Goal: Task Accomplishment & Management: Manage account settings

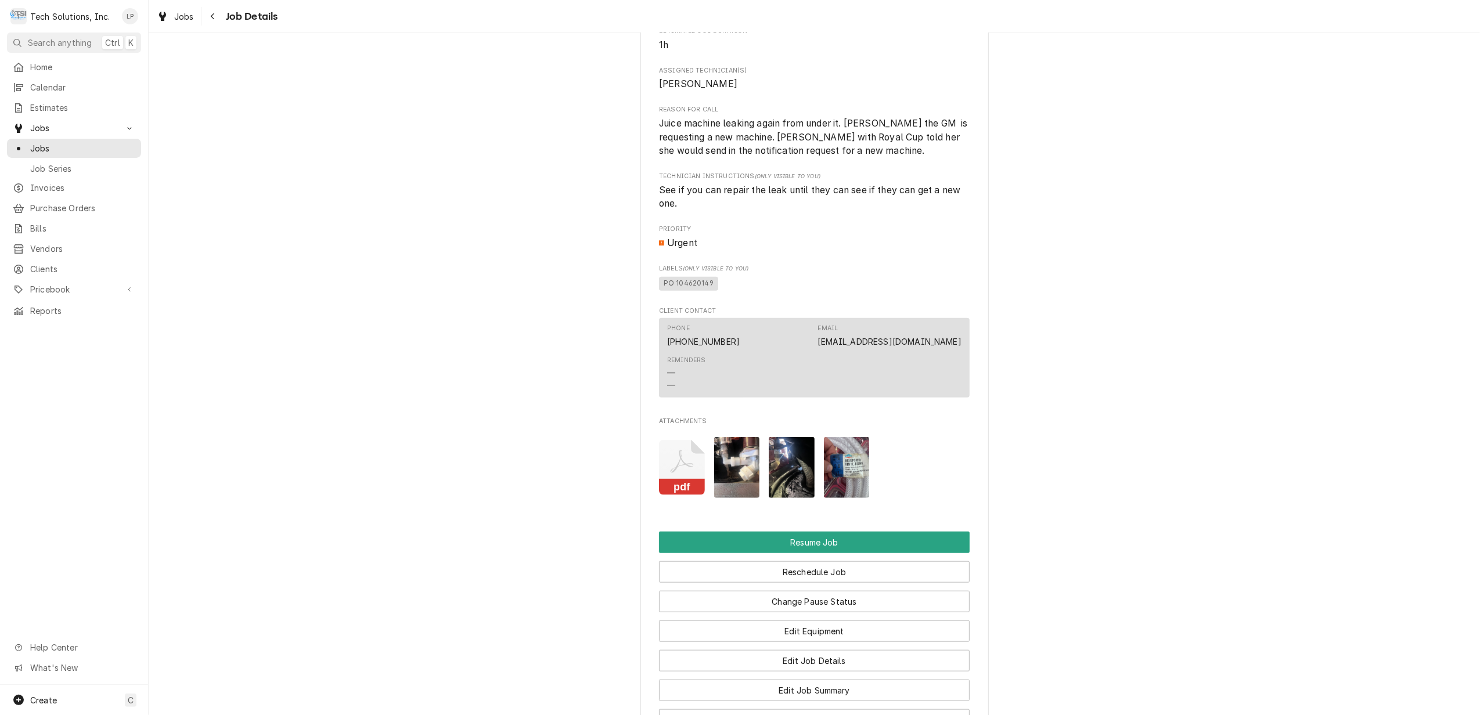
scroll to position [929, 0]
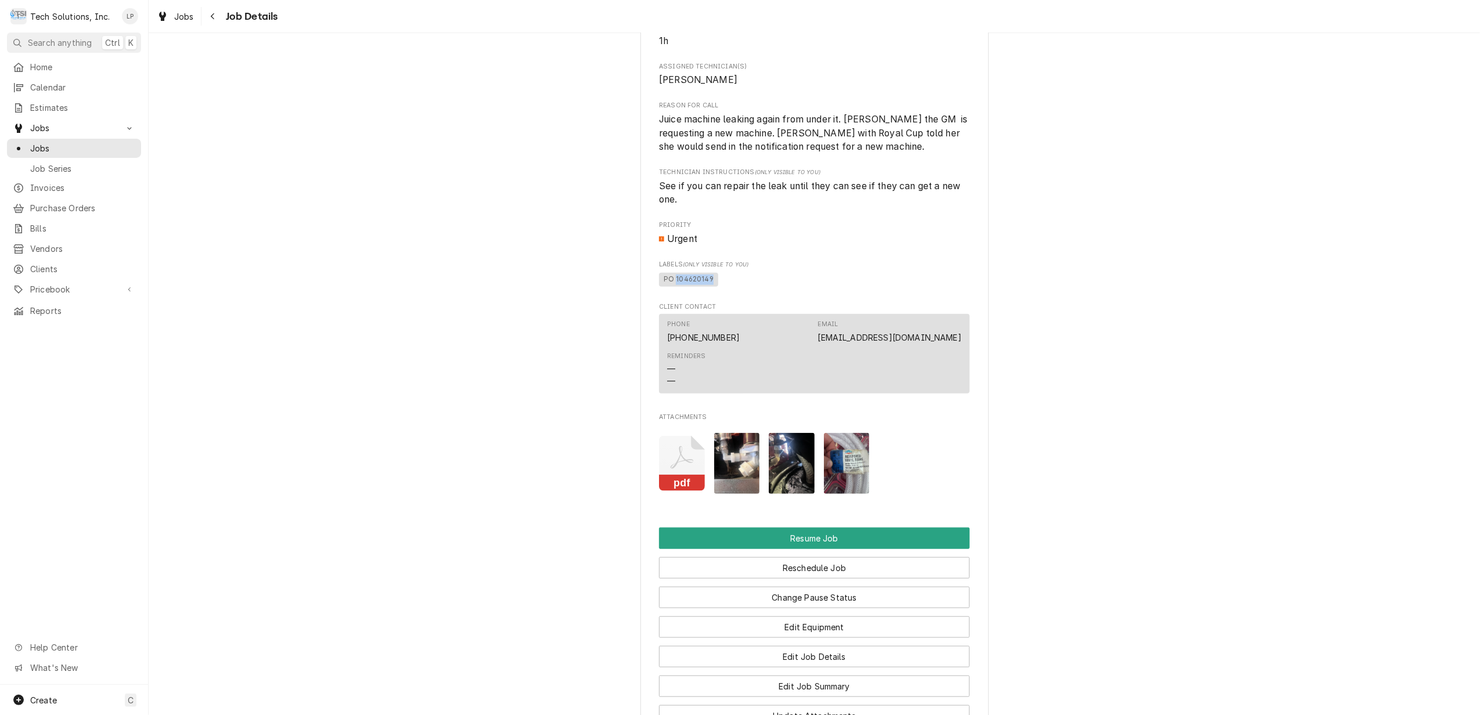
drag, startPoint x: 669, startPoint y: 279, endPoint x: 704, endPoint y: 279, distance: 34.8
click at [704, 279] on span "PO 104620149" at bounding box center [688, 280] width 59 height 14
copy span "104620149"
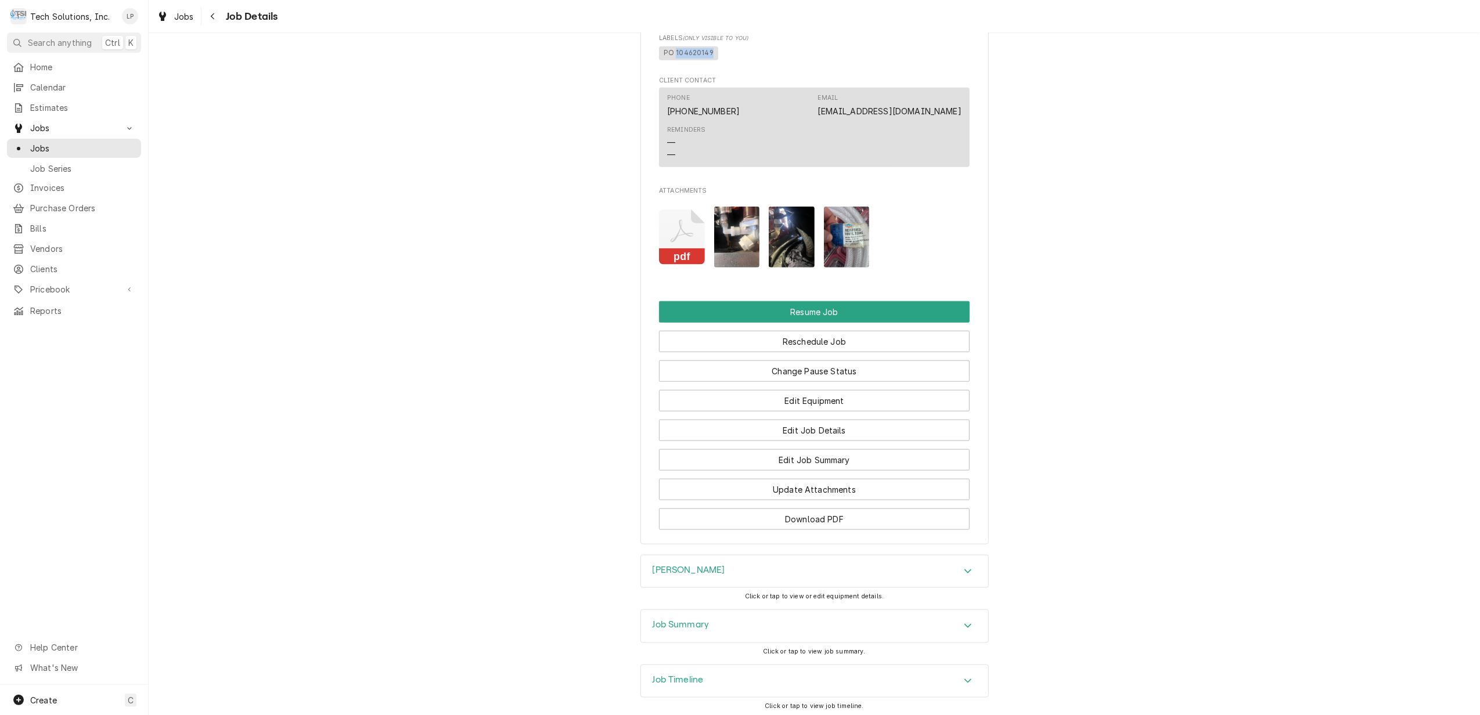
scroll to position [1220, 0]
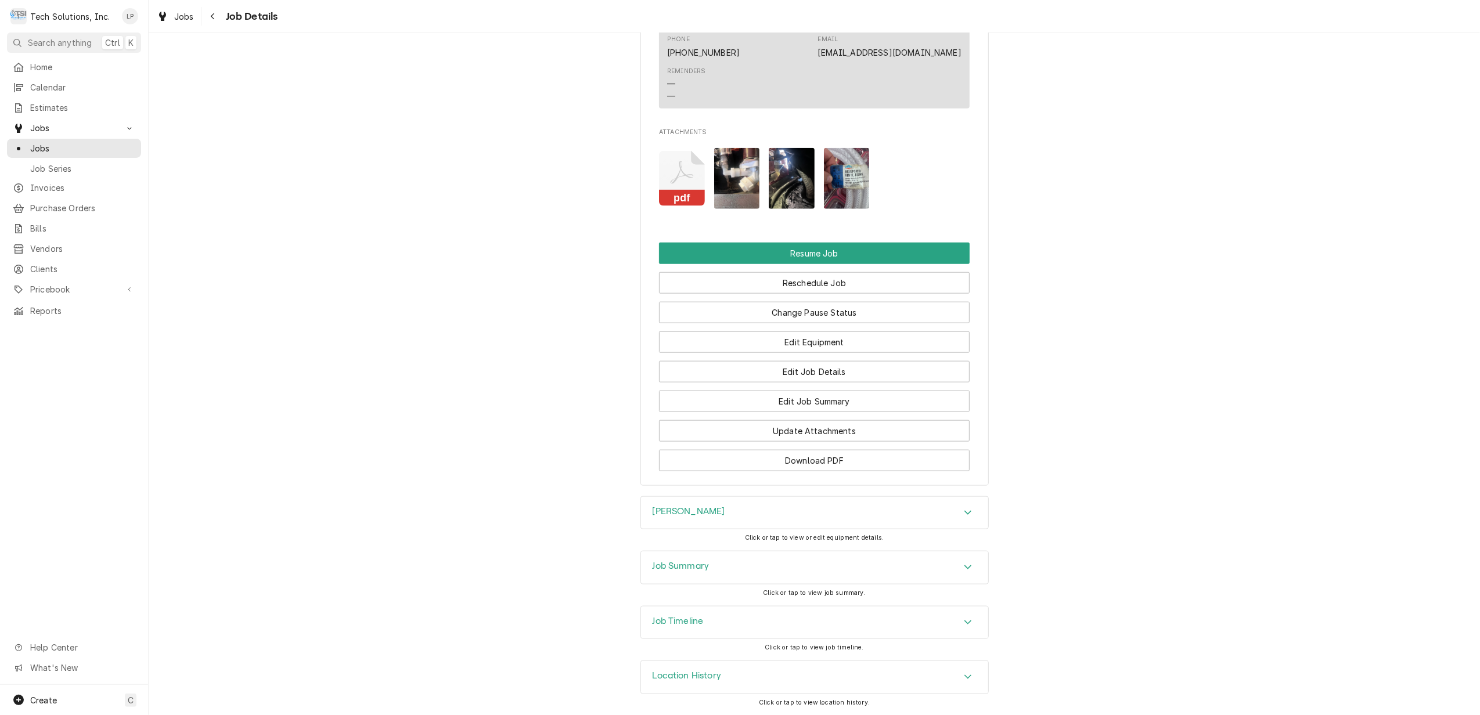
click at [964, 672] on icon "Accordion Header" at bounding box center [968, 676] width 8 height 9
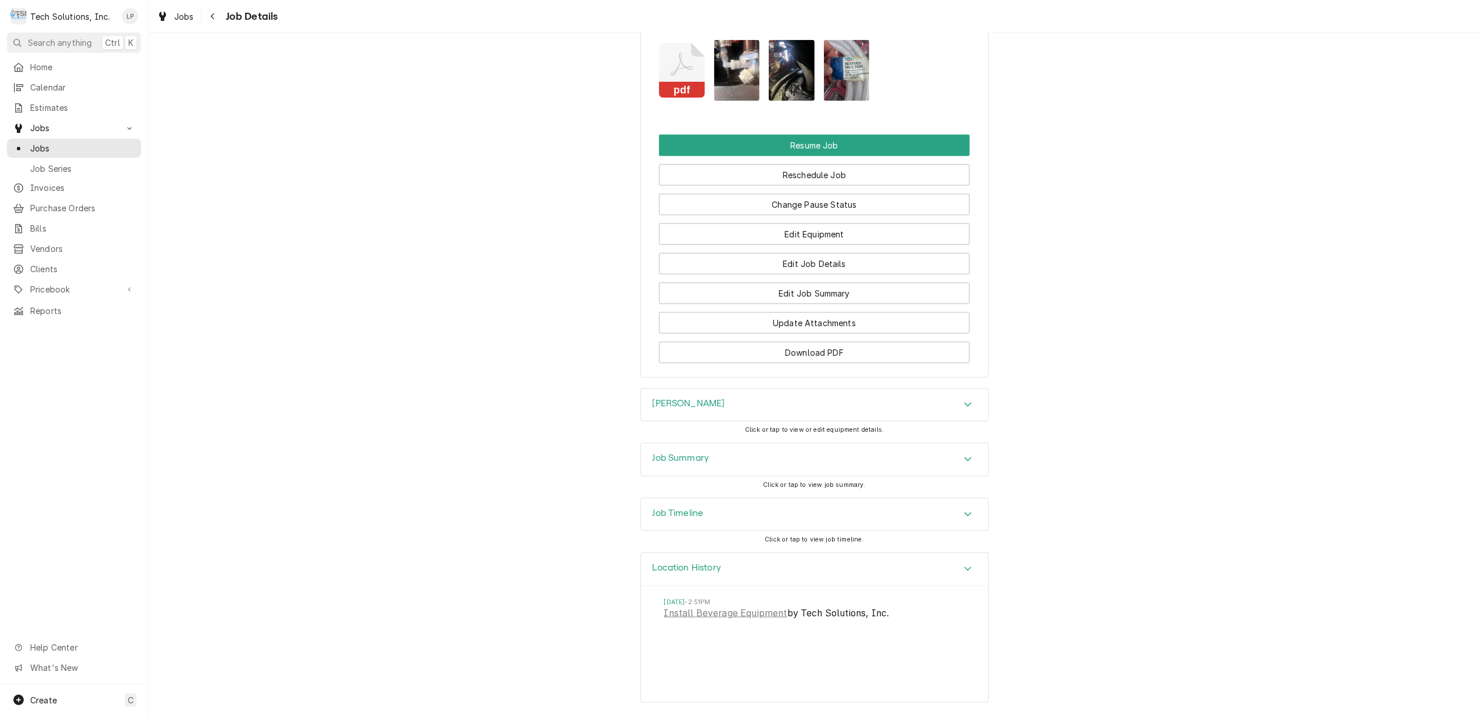
scroll to position [1327, 0]
click at [959, 512] on div "Accordion Header" at bounding box center [967, 515] width 17 height 14
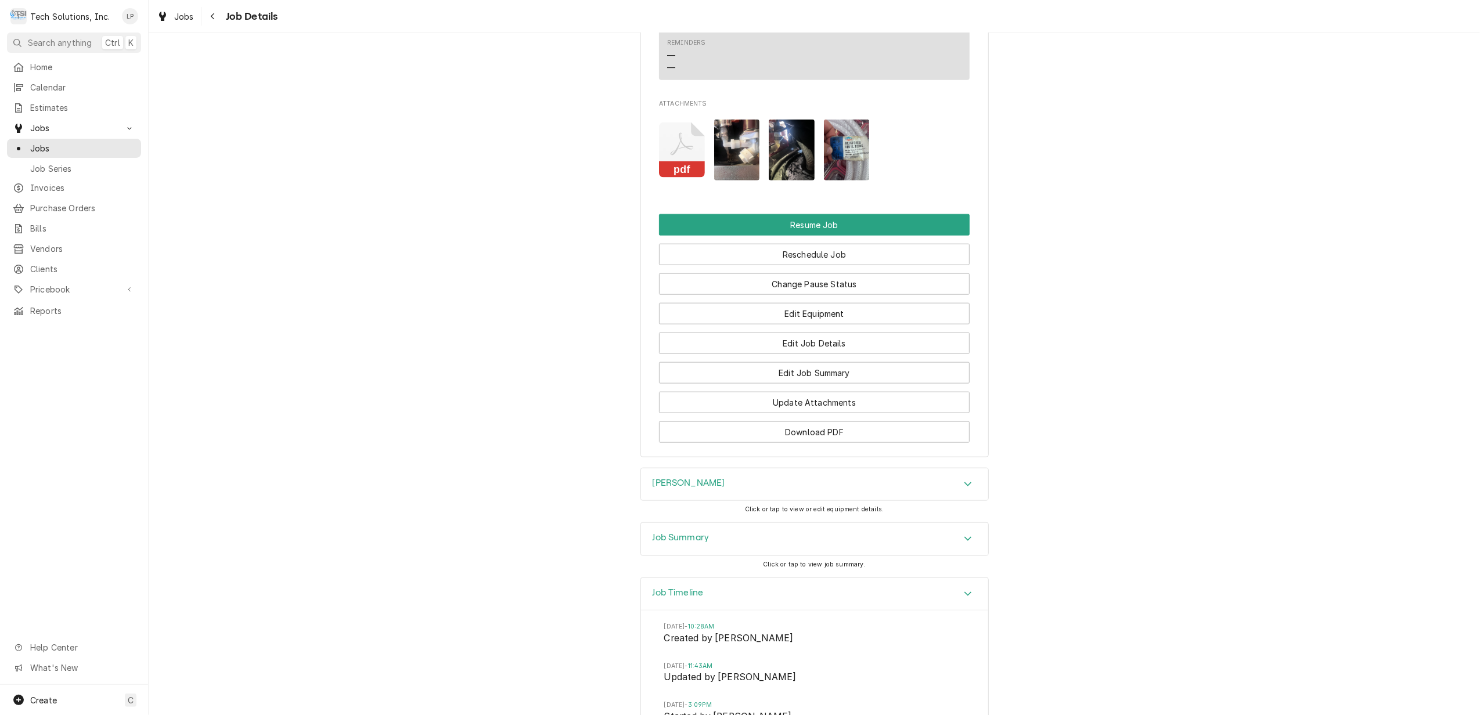
scroll to position [1566, 0]
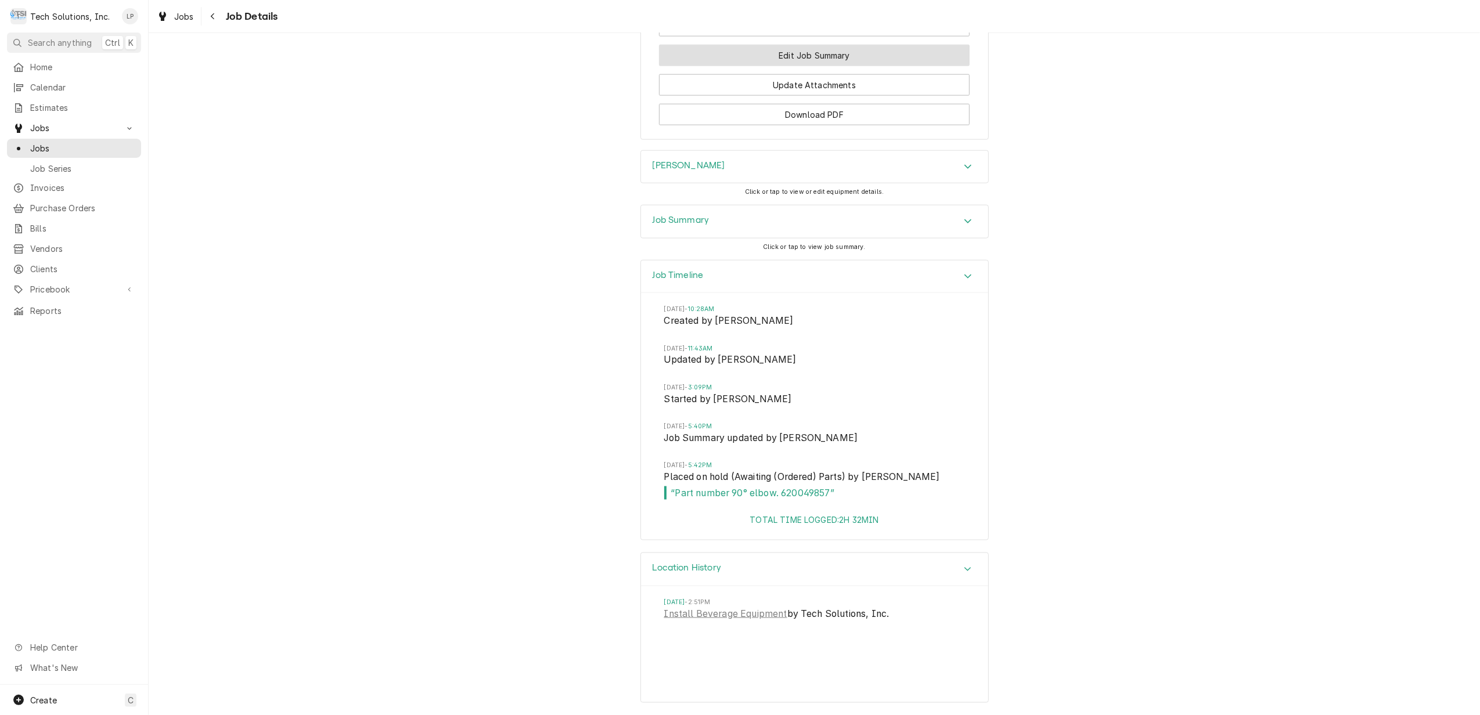
click at [840, 51] on button "Edit Job Summary" at bounding box center [814, 55] width 311 height 21
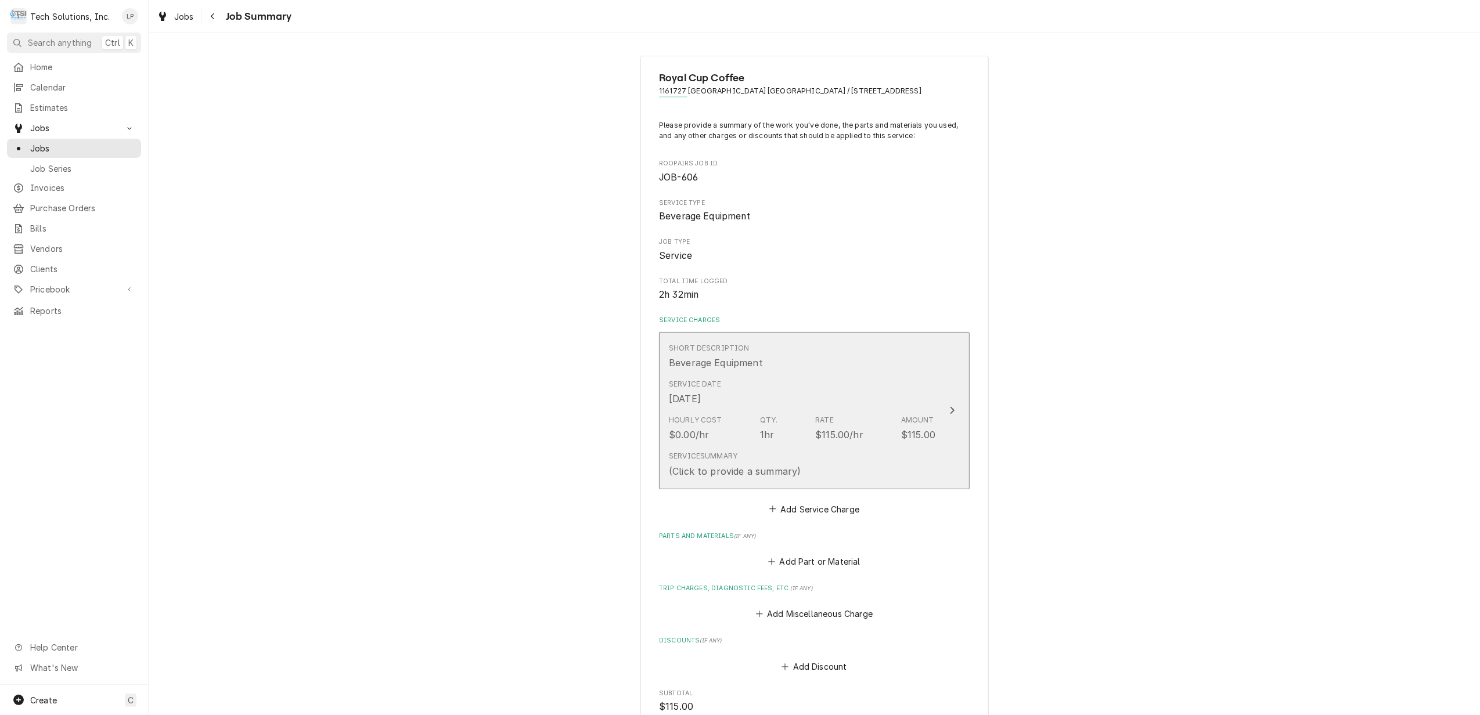
click at [950, 413] on div "Update Line Item" at bounding box center [952, 411] width 15 height 14
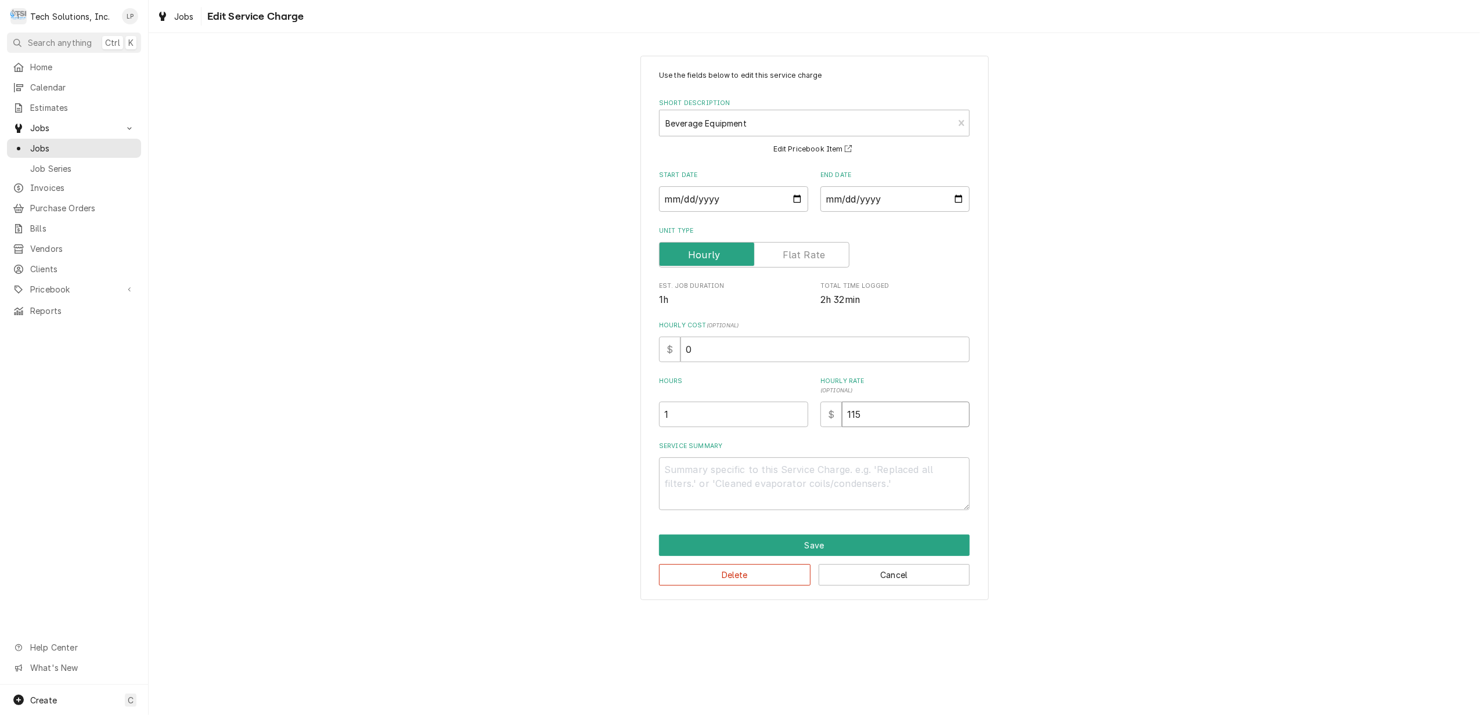
click at [897, 412] on input "115" at bounding box center [906, 415] width 128 height 26
type textarea "x"
type input "11"
type textarea "x"
type input "1"
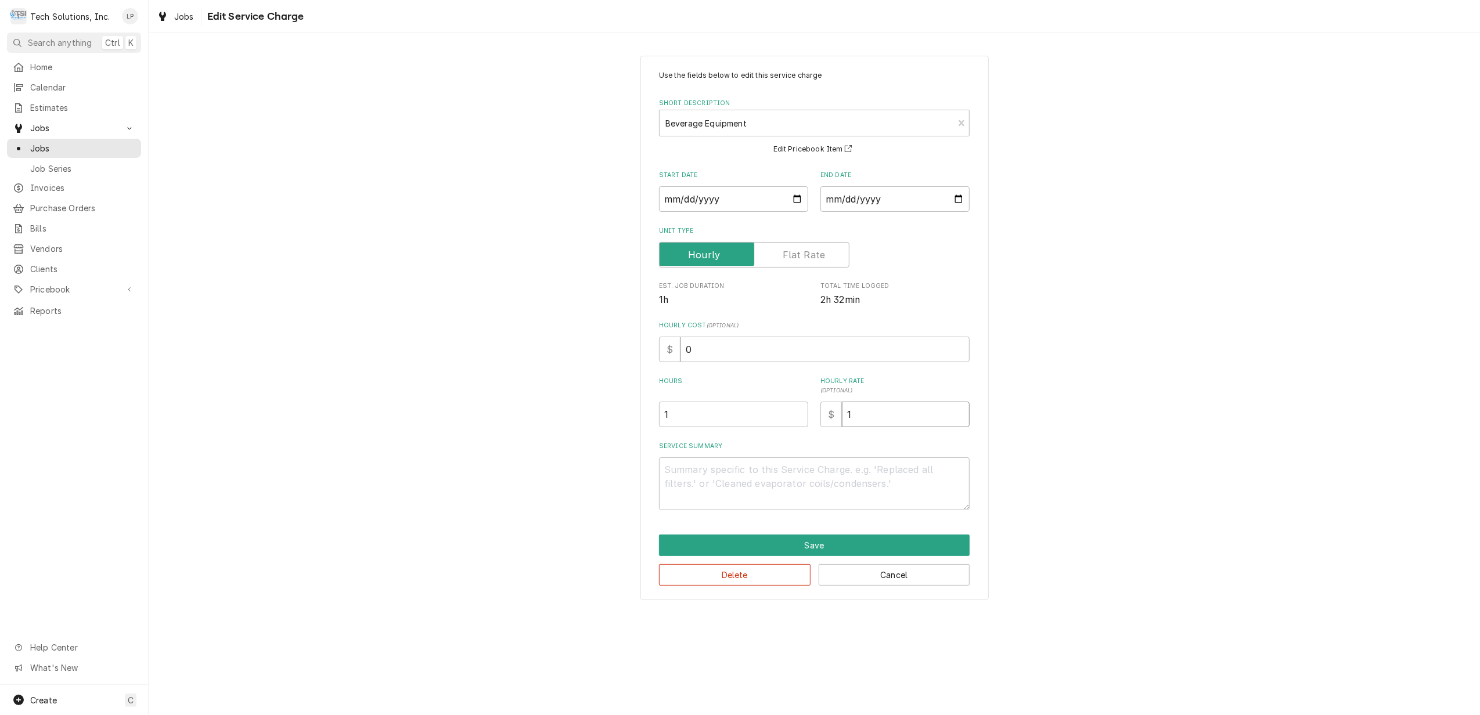
type textarea "x"
type input "1"
type textarea "x"
type input "10"
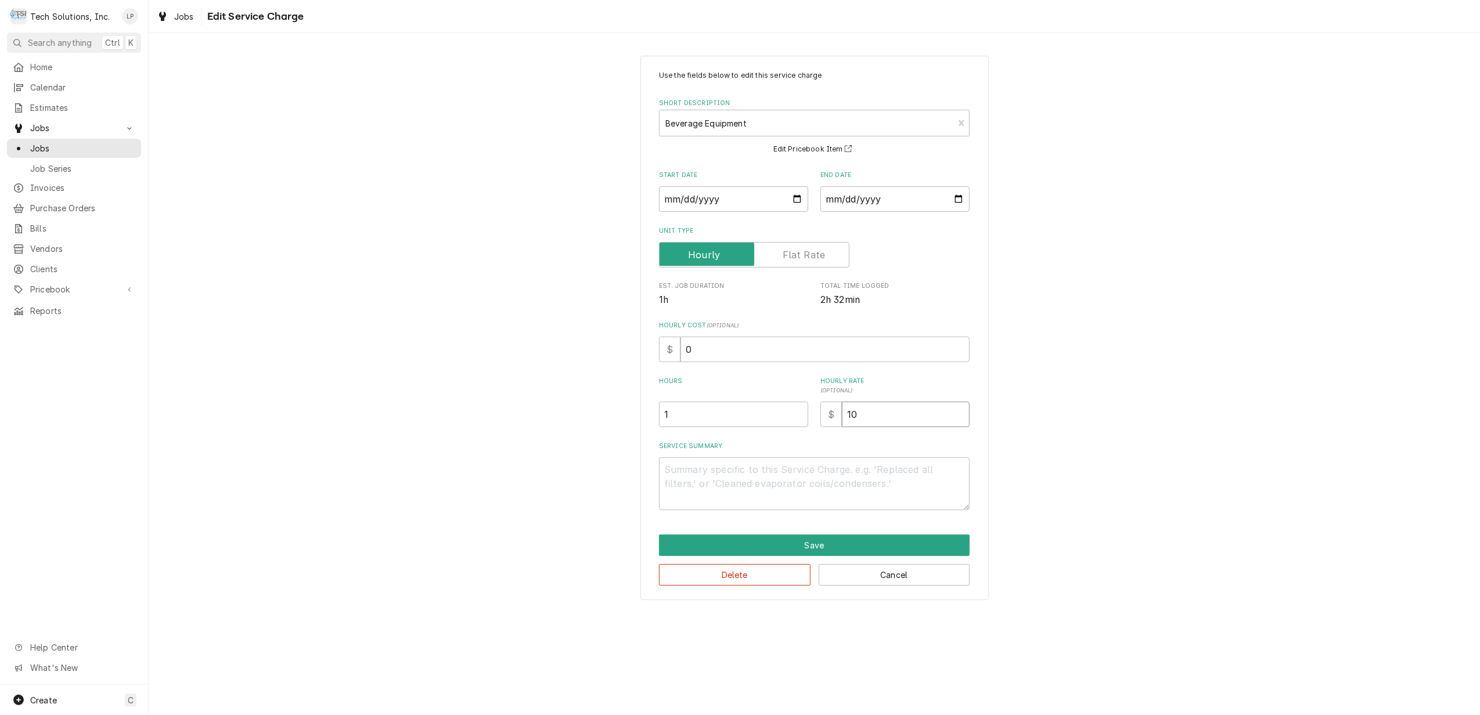
type textarea "x"
type input "100"
type textarea "x"
type input "100.0"
type textarea "x"
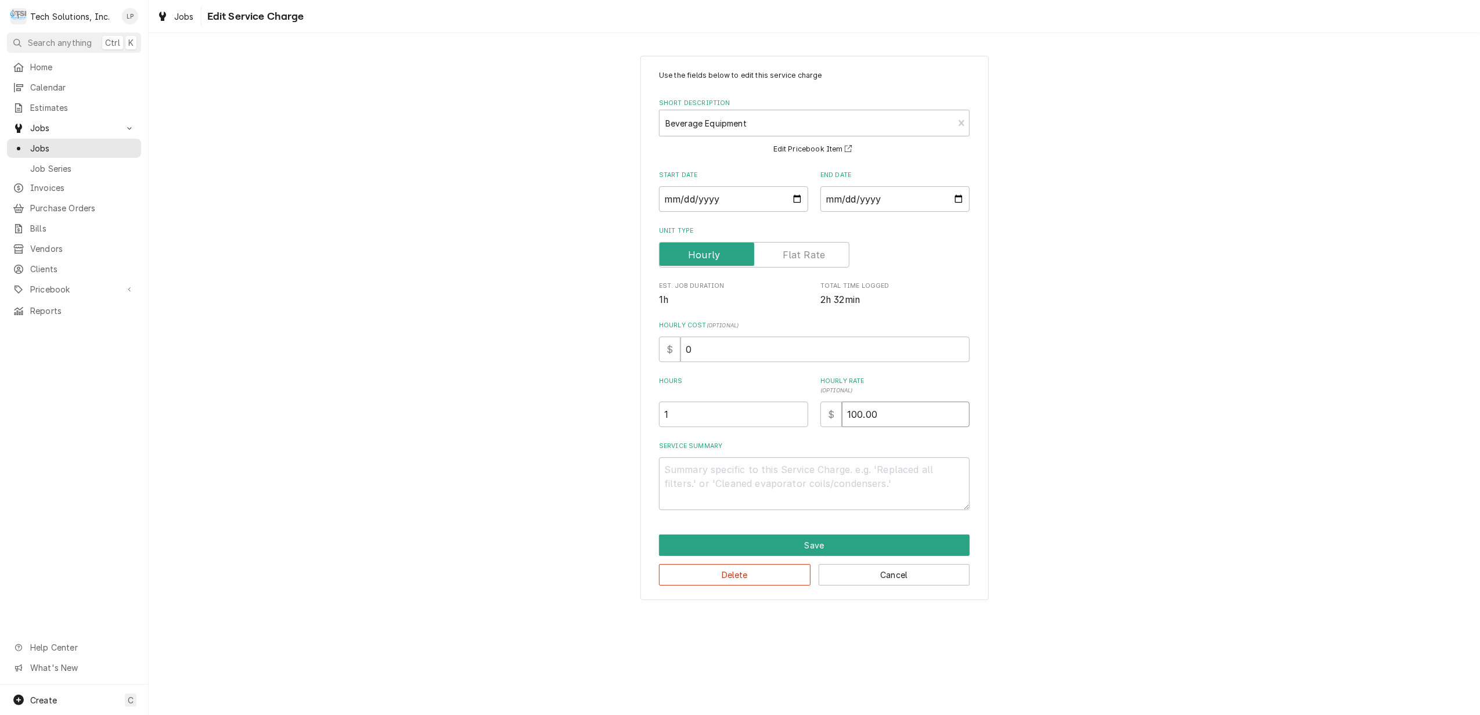
type input "100.00"
click at [1100, 426] on div "Use the fields below to edit this service charge Short Description Beverage Equ…" at bounding box center [814, 328] width 1331 height 566
click at [888, 552] on button "Save" at bounding box center [814, 545] width 311 height 21
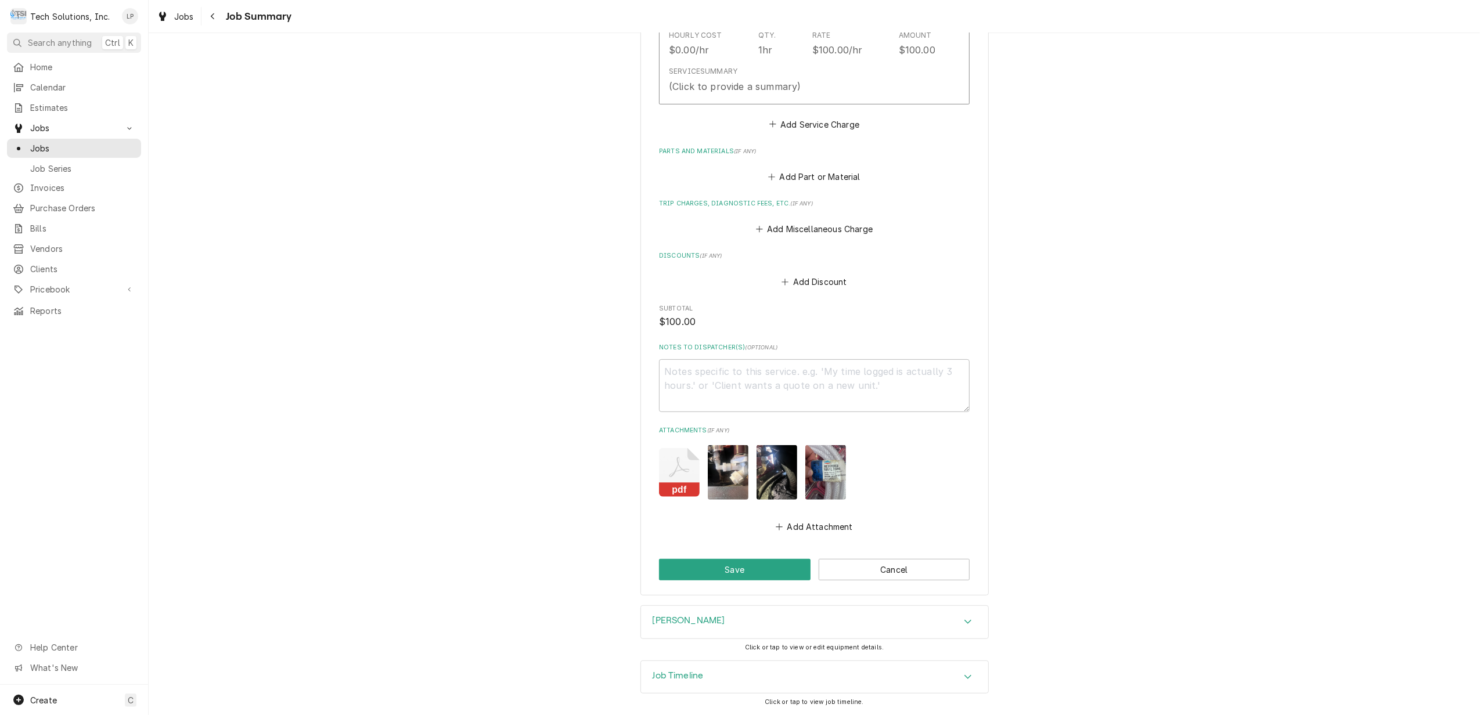
scroll to position [387, 0]
click at [742, 567] on button "Save" at bounding box center [735, 569] width 152 height 21
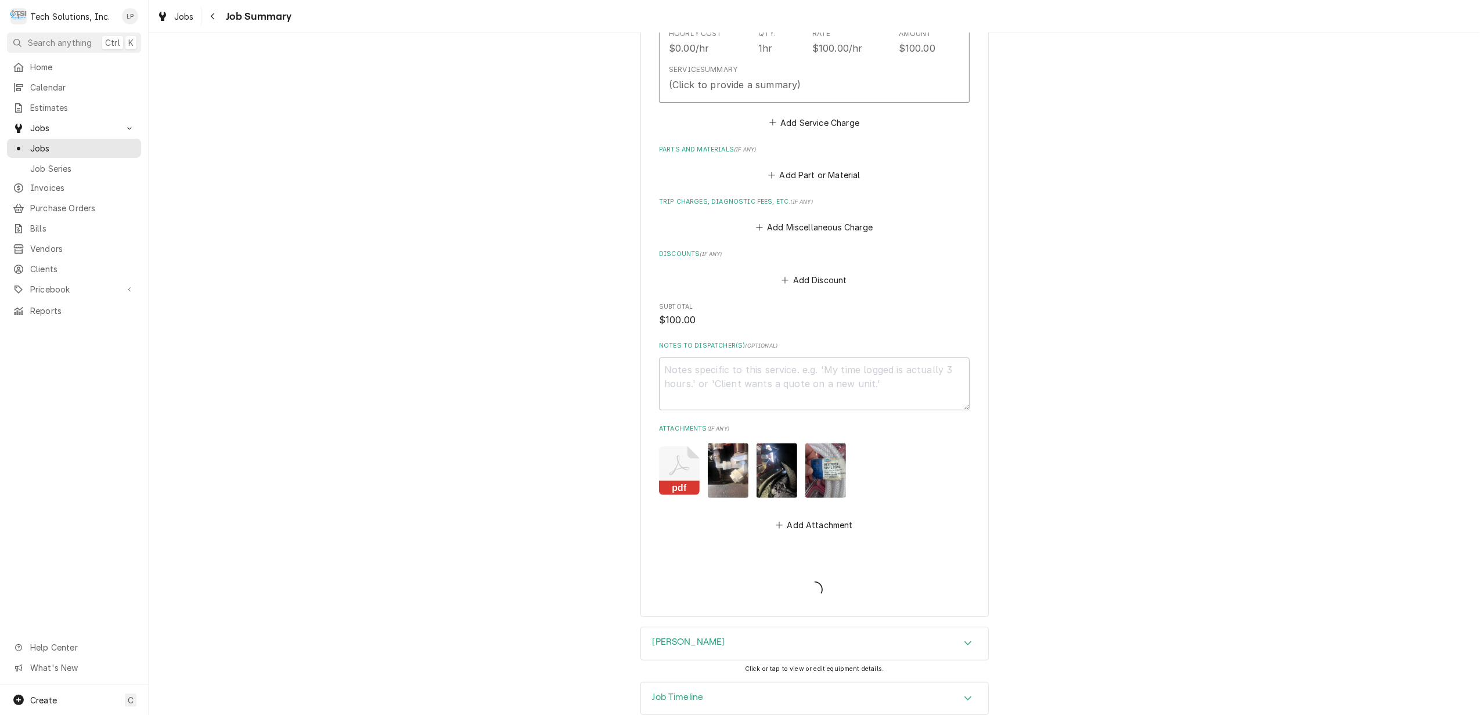
type textarea "x"
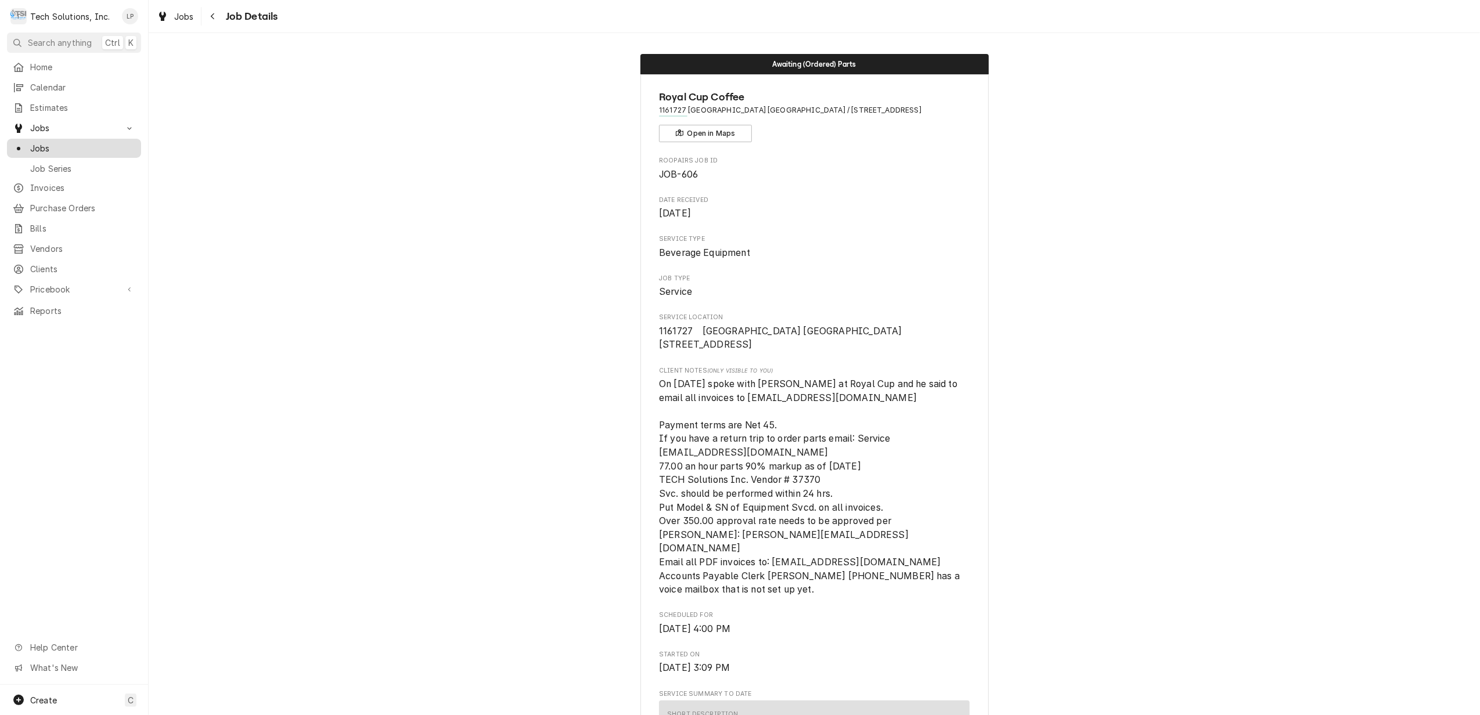
click at [52, 142] on span "Jobs" at bounding box center [82, 148] width 105 height 12
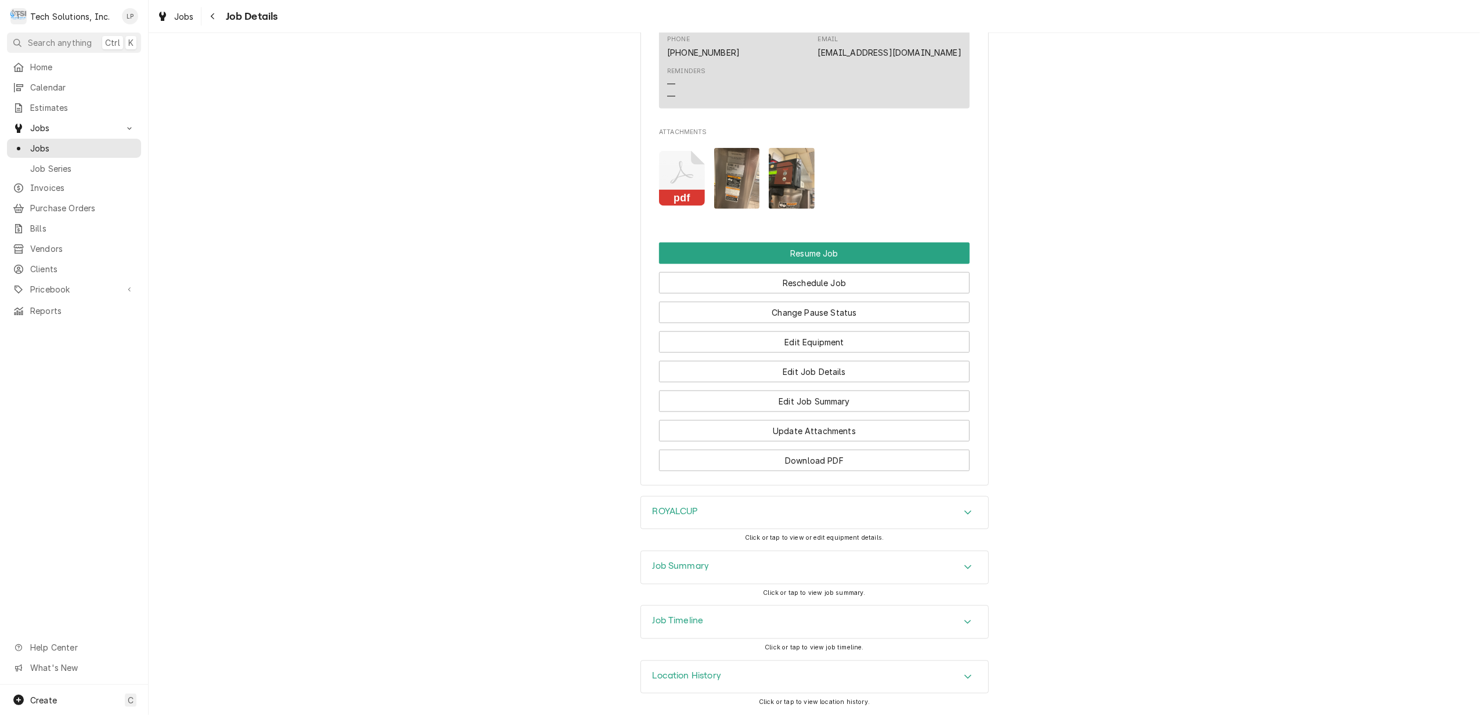
scroll to position [1482, 0]
click at [966, 621] on div "Accordion Header" at bounding box center [967, 622] width 17 height 14
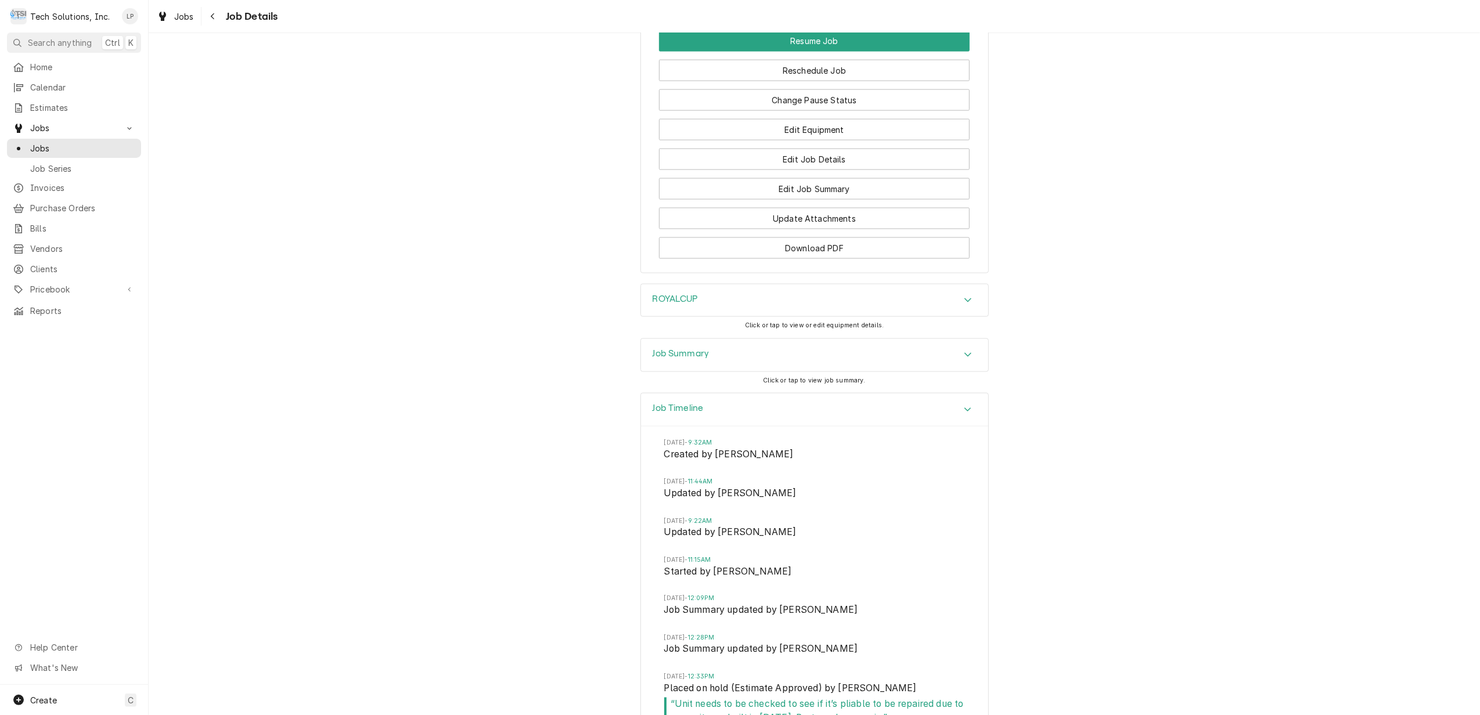
scroll to position [1792, 0]
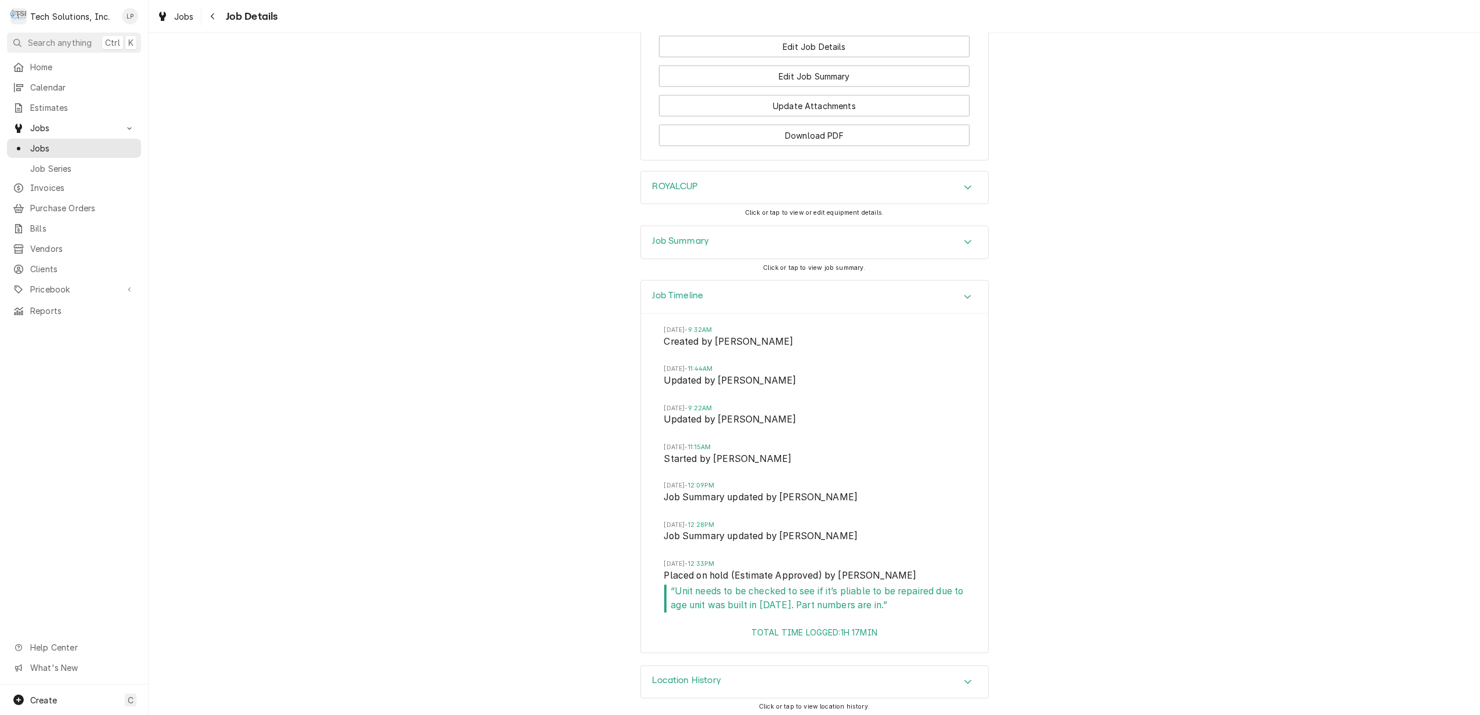
click at [964, 247] on icon "Accordion Header" at bounding box center [968, 241] width 8 height 9
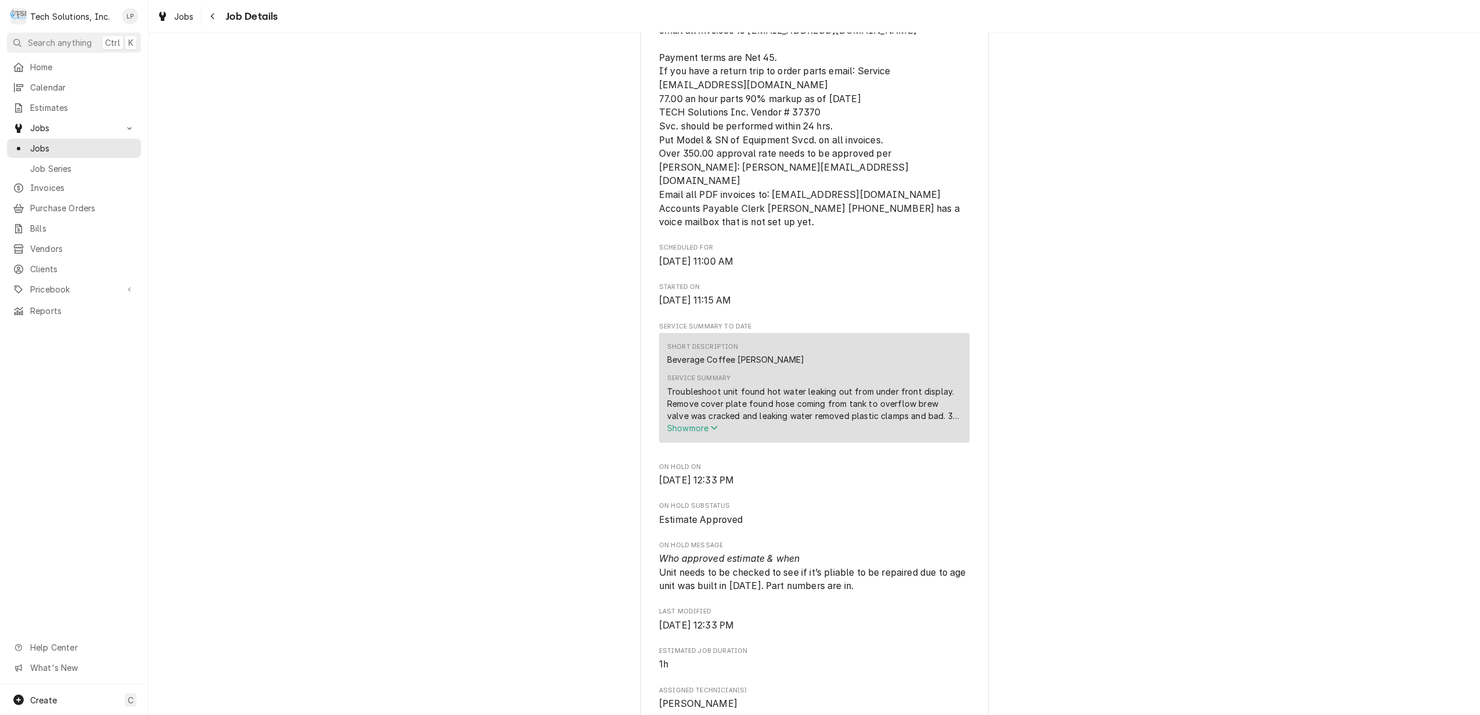
scroll to position [387, 0]
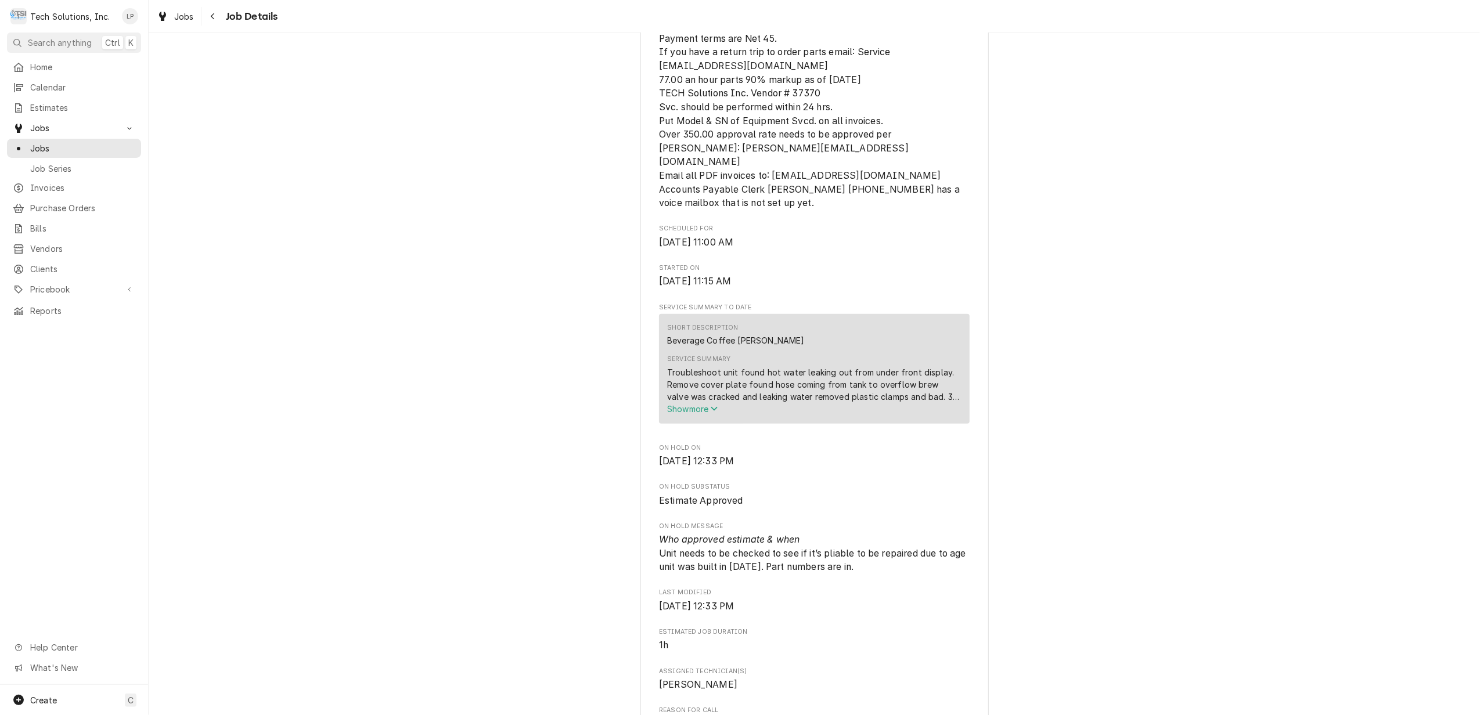
click at [683, 414] on span "Show more" at bounding box center [692, 409] width 51 height 10
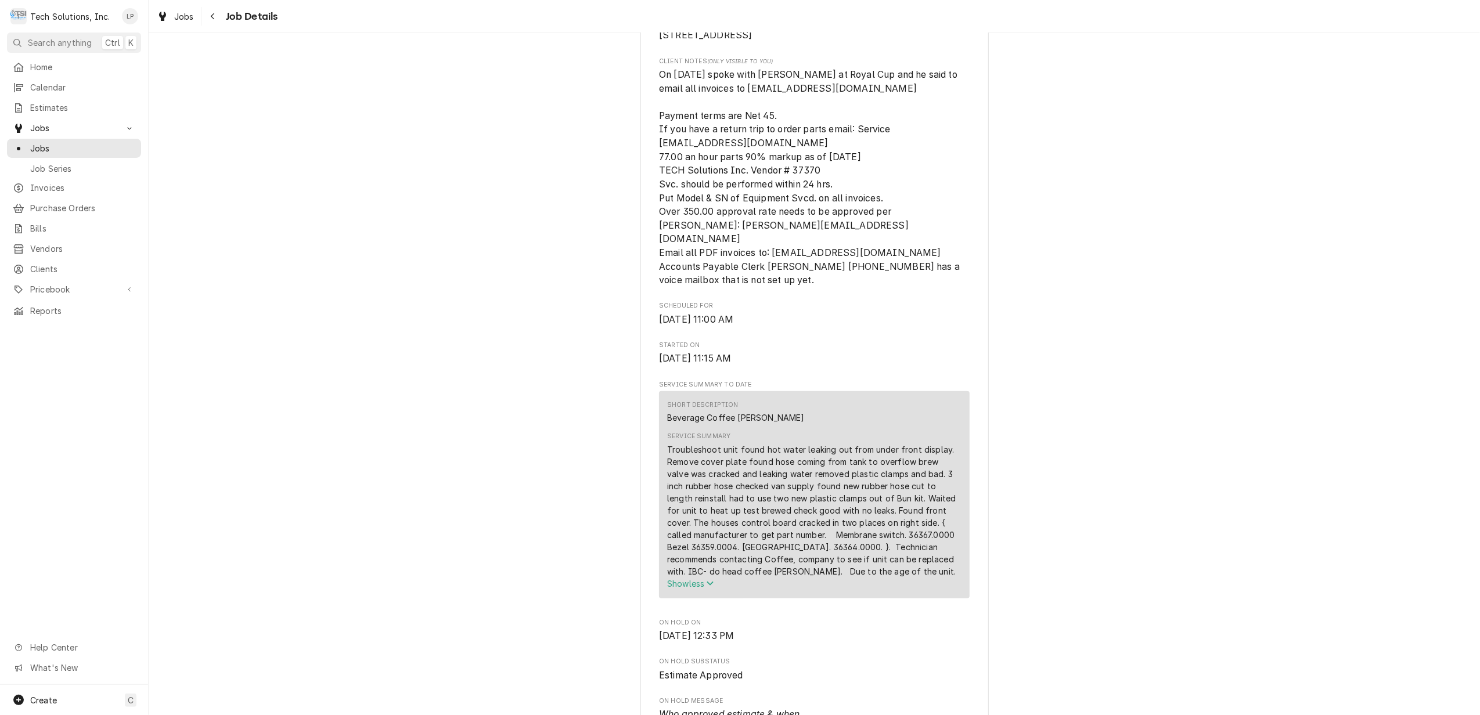
scroll to position [0, 0]
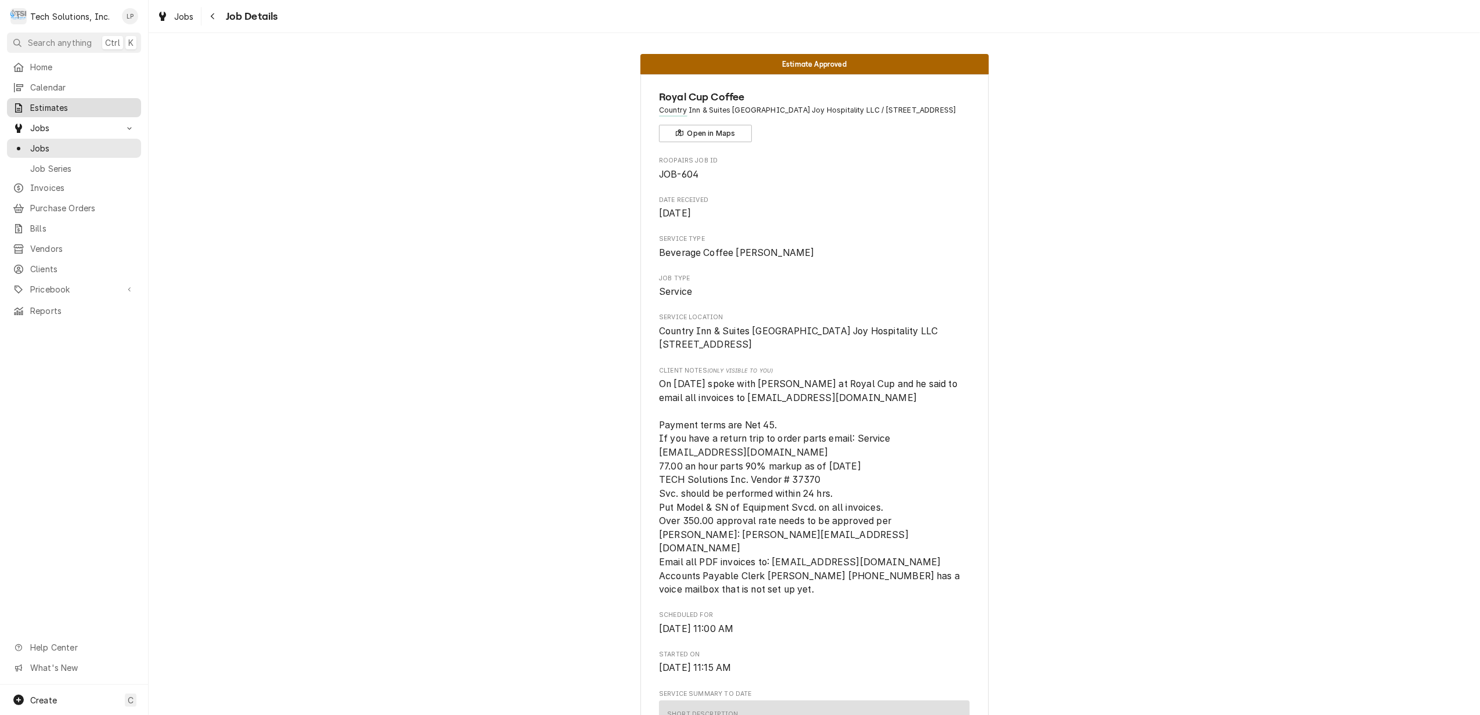
click at [39, 107] on span "Estimates" at bounding box center [82, 108] width 105 height 12
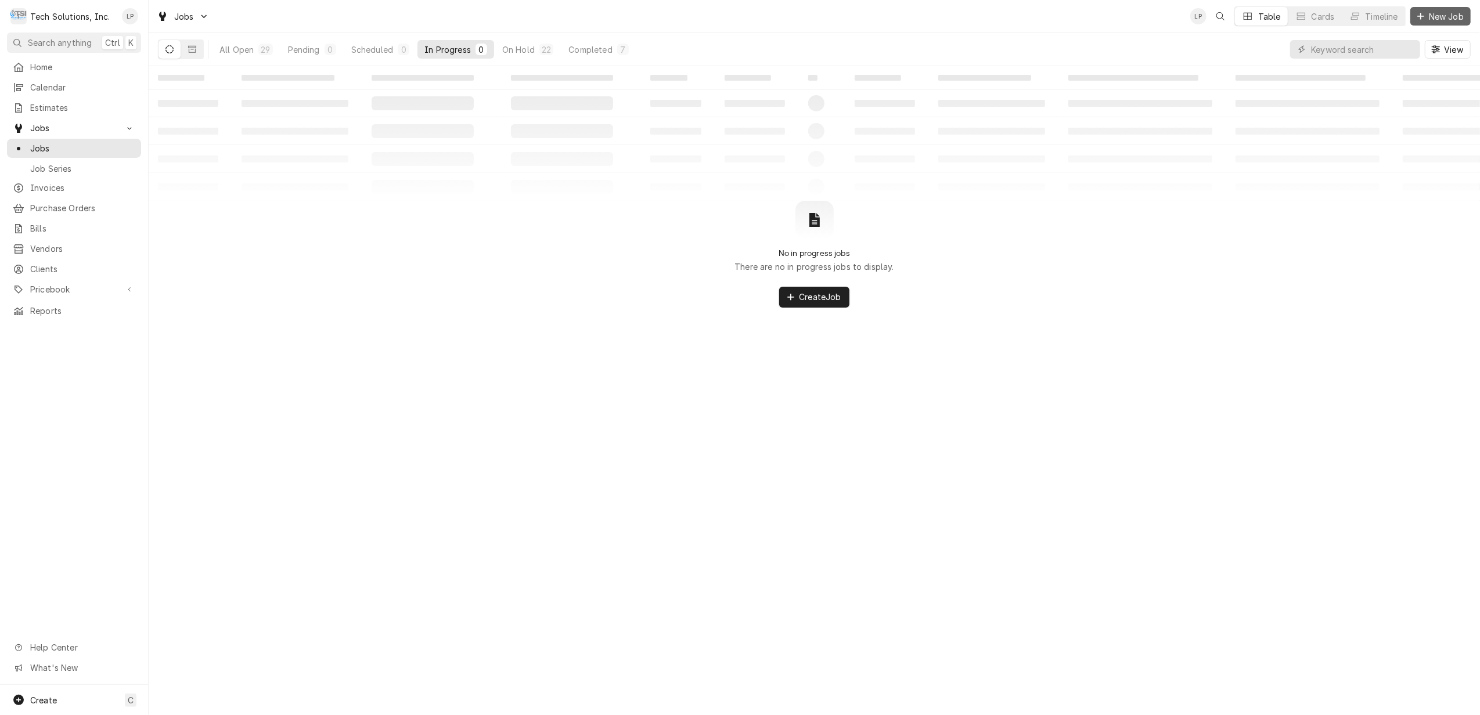
click at [1443, 15] on span "New Job" at bounding box center [1446, 16] width 39 height 12
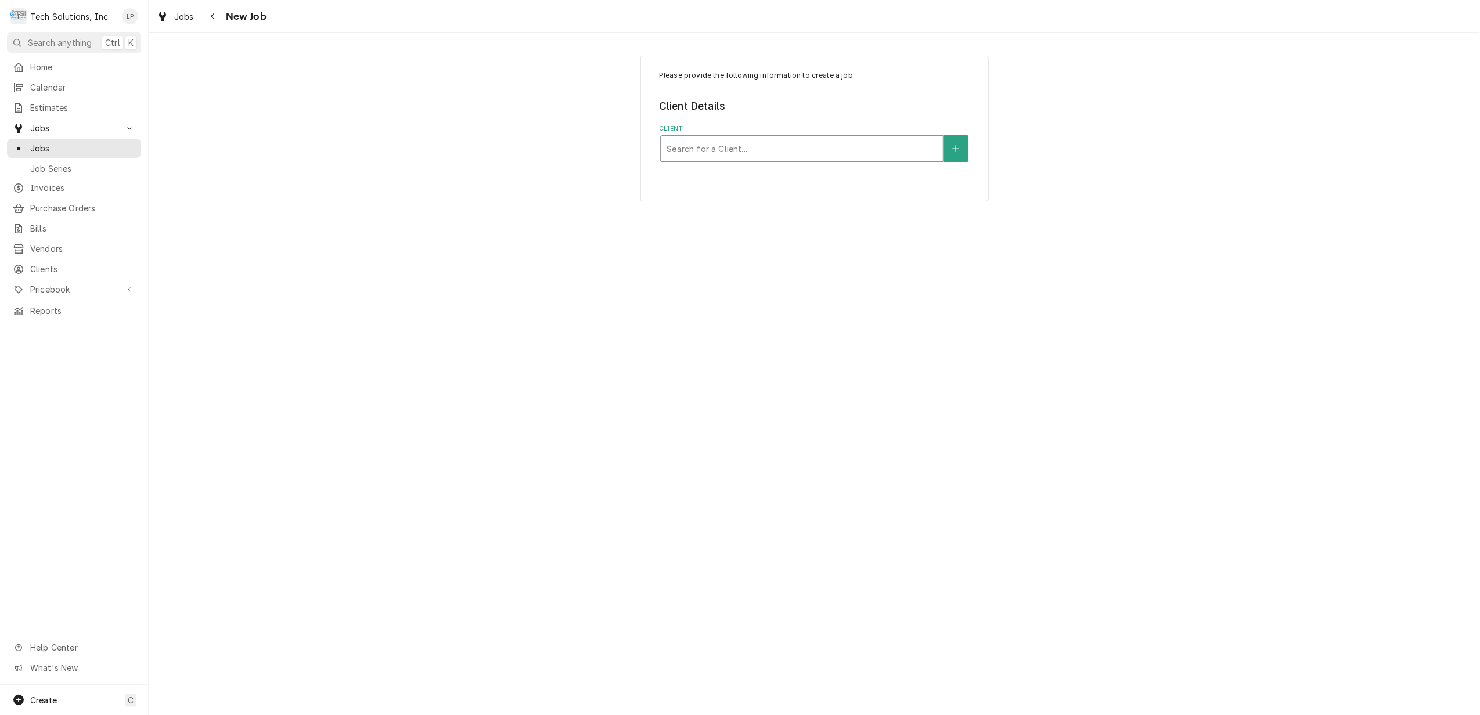
click at [876, 154] on div "Client" at bounding box center [802, 148] width 271 height 21
click at [787, 150] on div "Client" at bounding box center [802, 148] width 271 height 21
type input "s&d"
click at [776, 175] on div "S&D Coffee, Inc." at bounding box center [802, 174] width 282 height 18
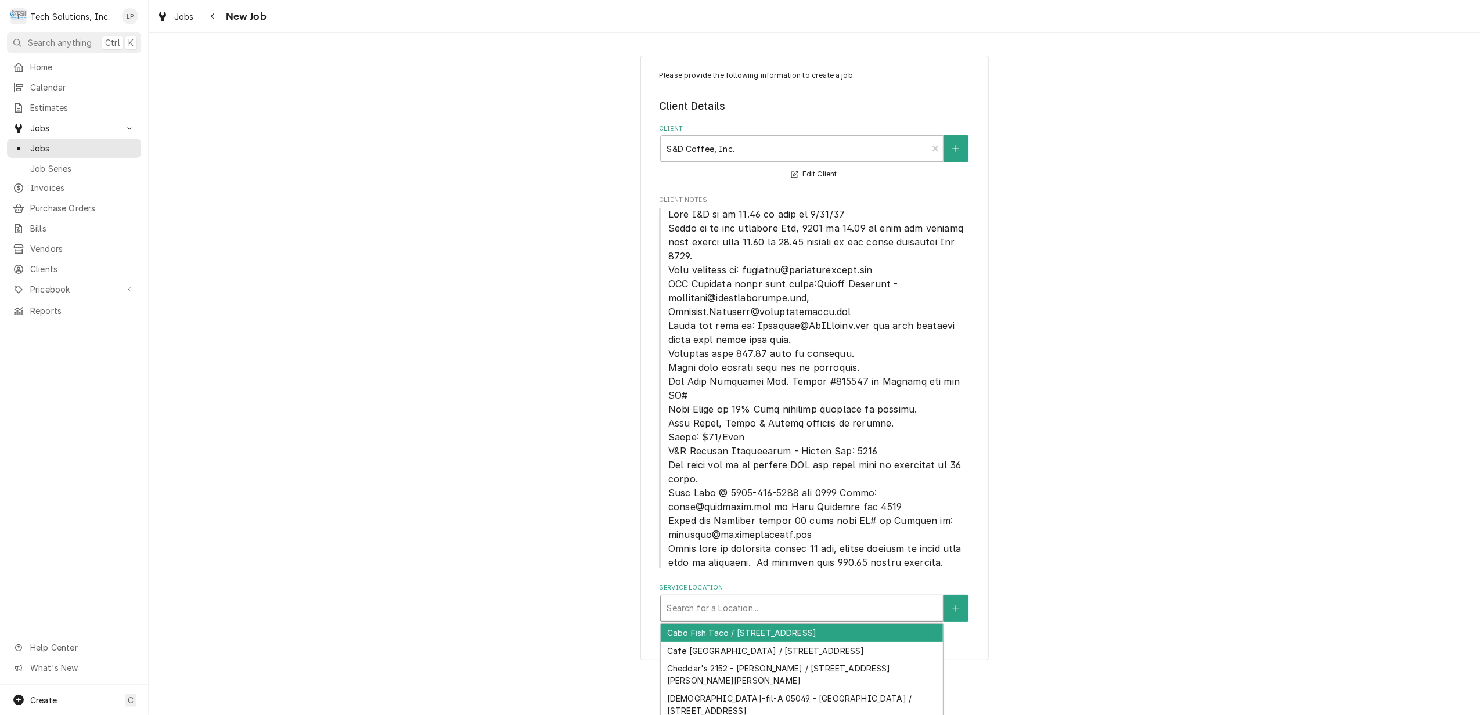
click at [901, 599] on div "Service Location" at bounding box center [802, 608] width 271 height 21
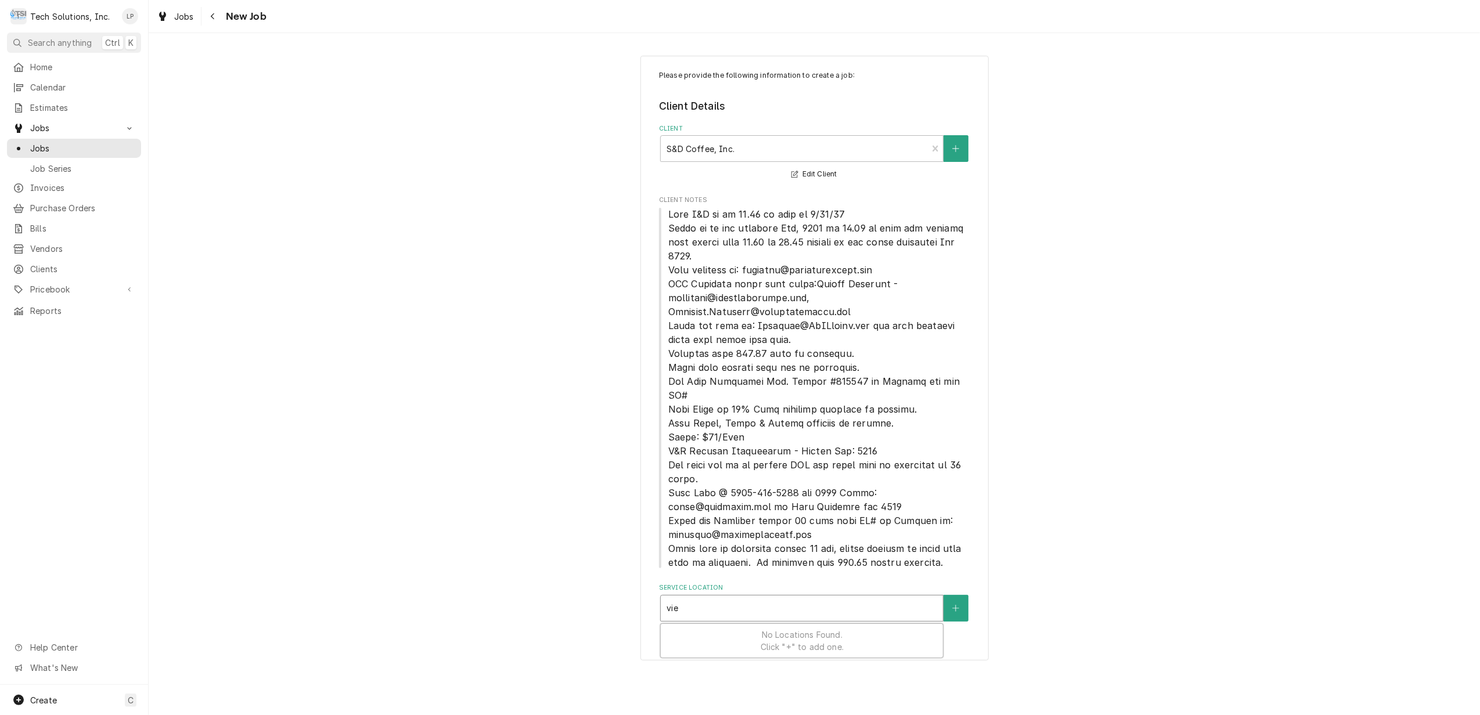
type input "vi"
click at [860, 667] on div "Vine Cottage Inn / [STREET_ADDRESS][PERSON_NAME]" at bounding box center [802, 669] width 282 height 18
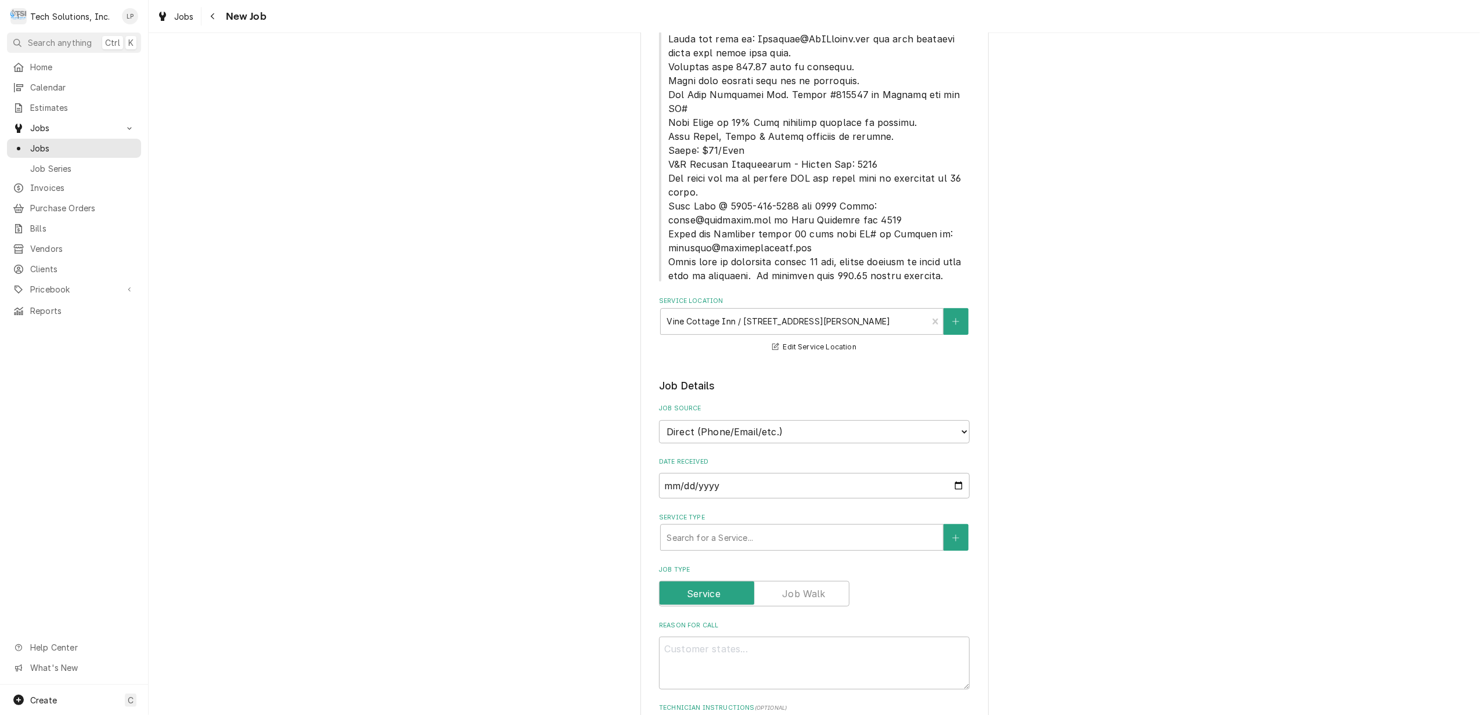
scroll to position [309, 0]
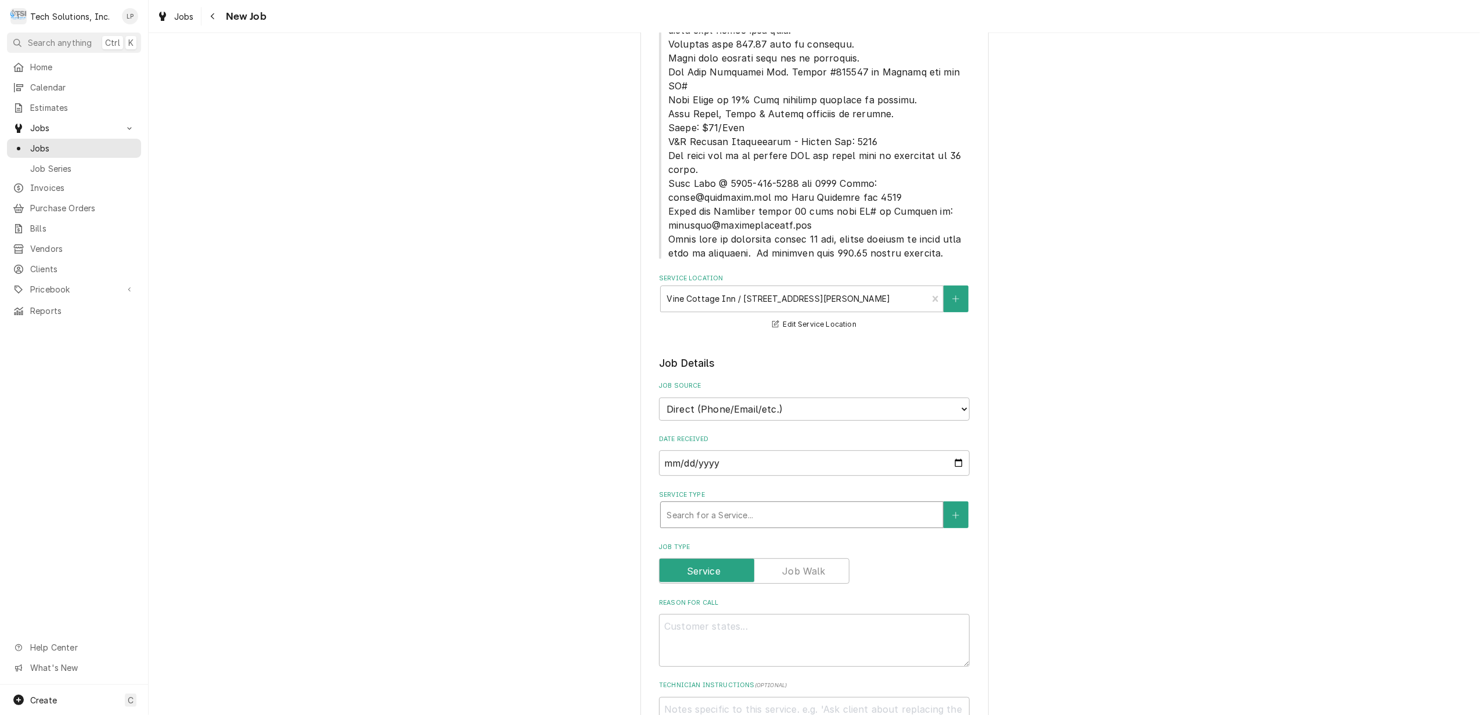
click at [860, 505] on div "Service Type" at bounding box center [802, 515] width 271 height 21
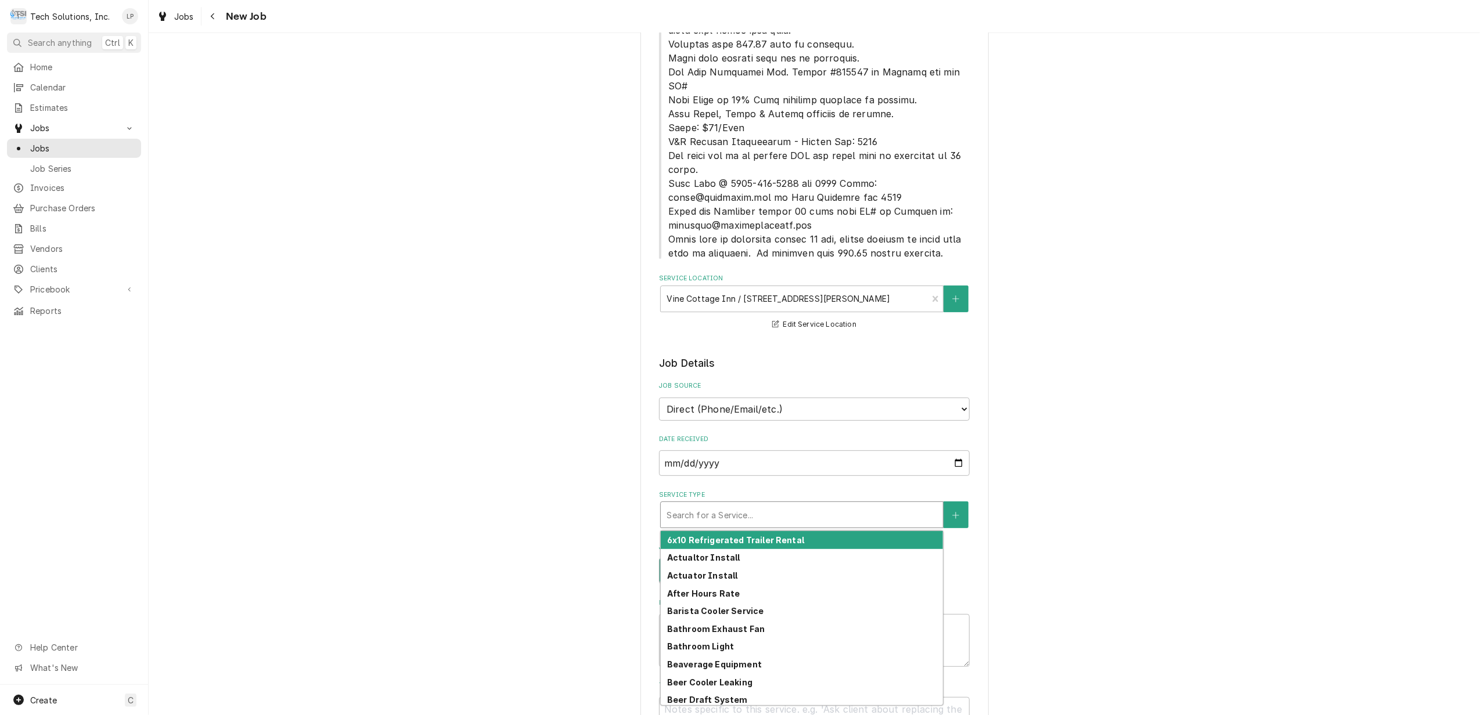
type textarea "x"
type input "B"
type textarea "x"
type input "Be"
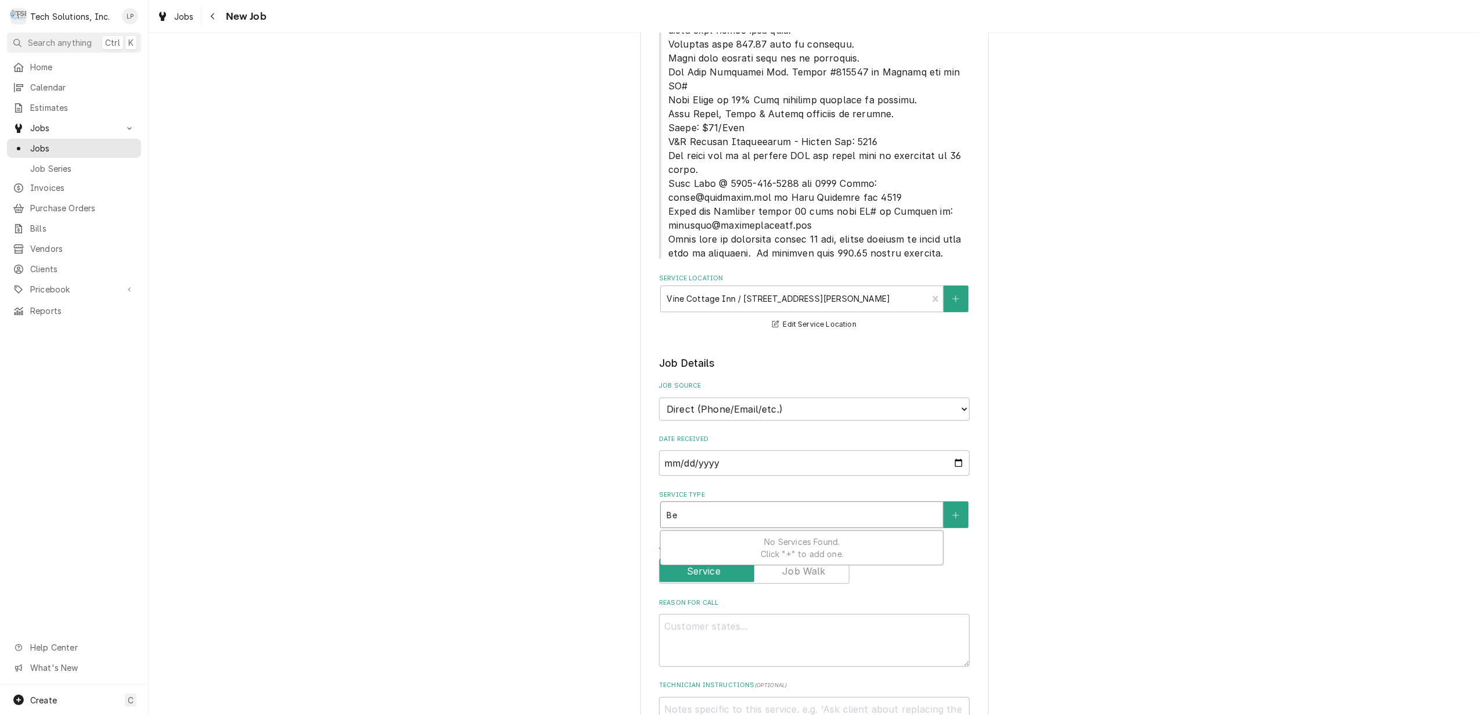
type textarea "x"
type input "Bev"
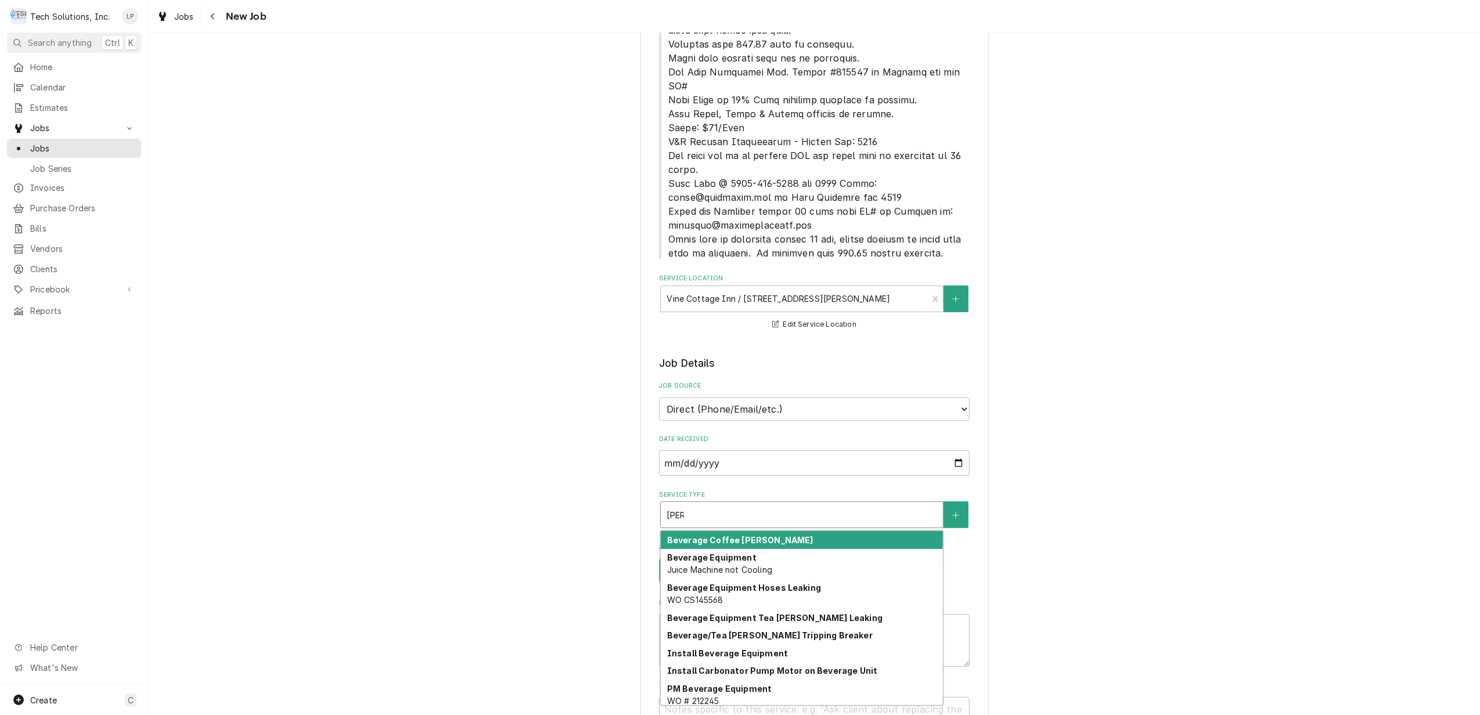
type textarea "x"
type input "Be"
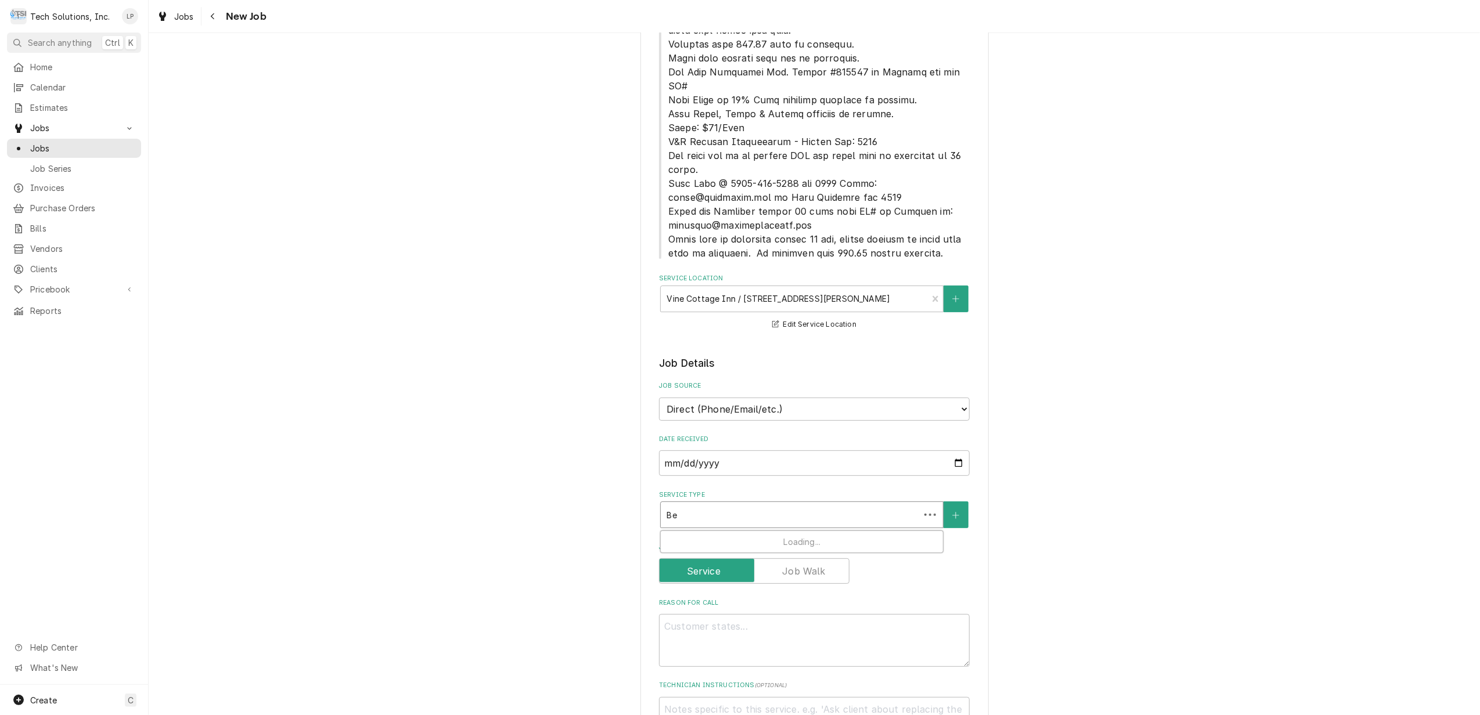
type textarea "x"
type input "B"
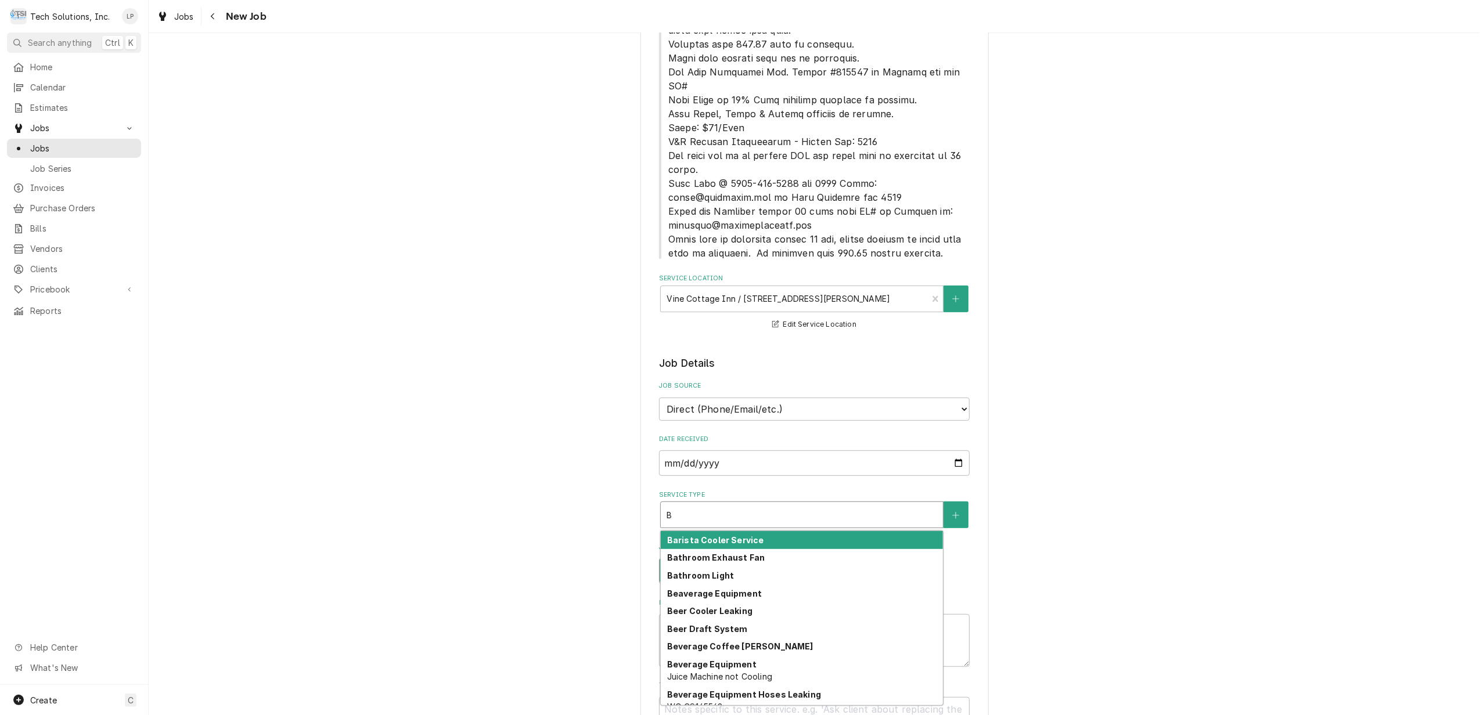
type textarea "x"
type input "Bc"
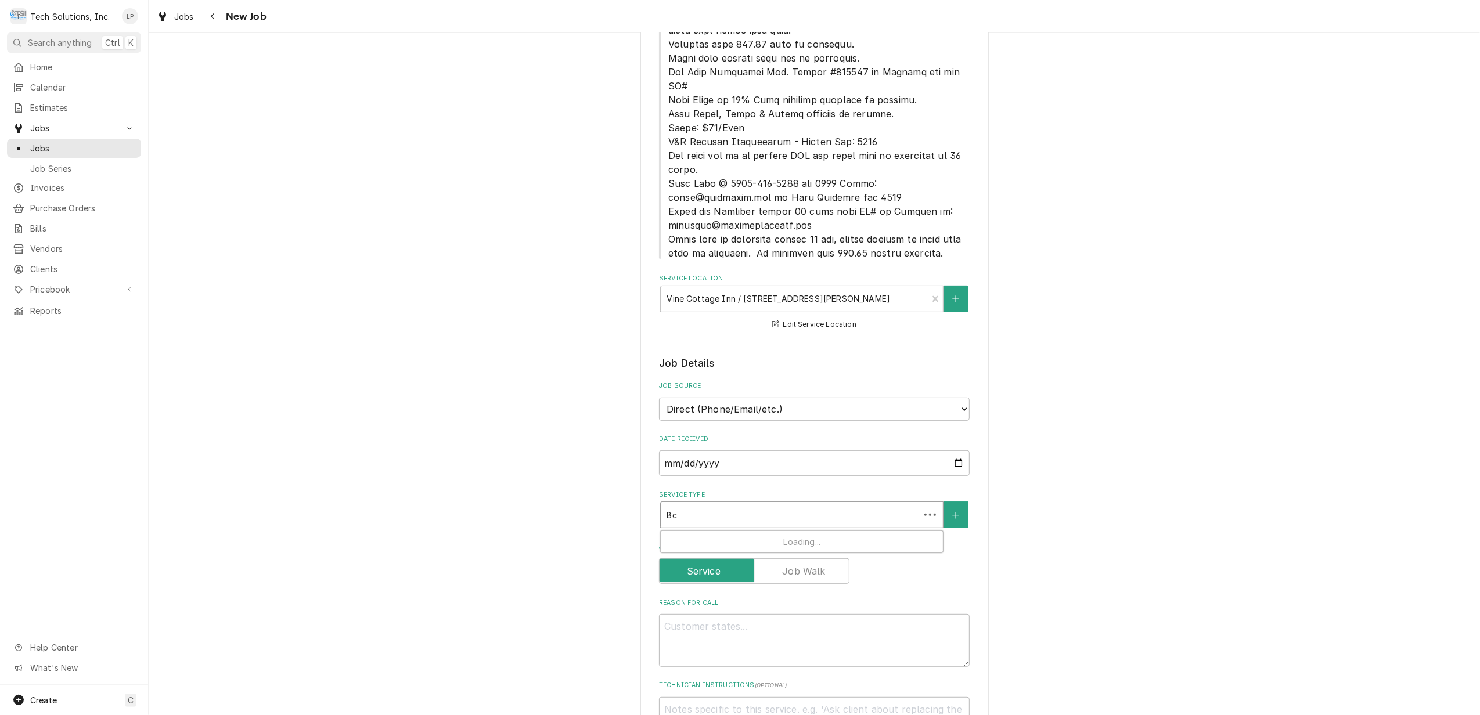
type textarea "x"
type input "B"
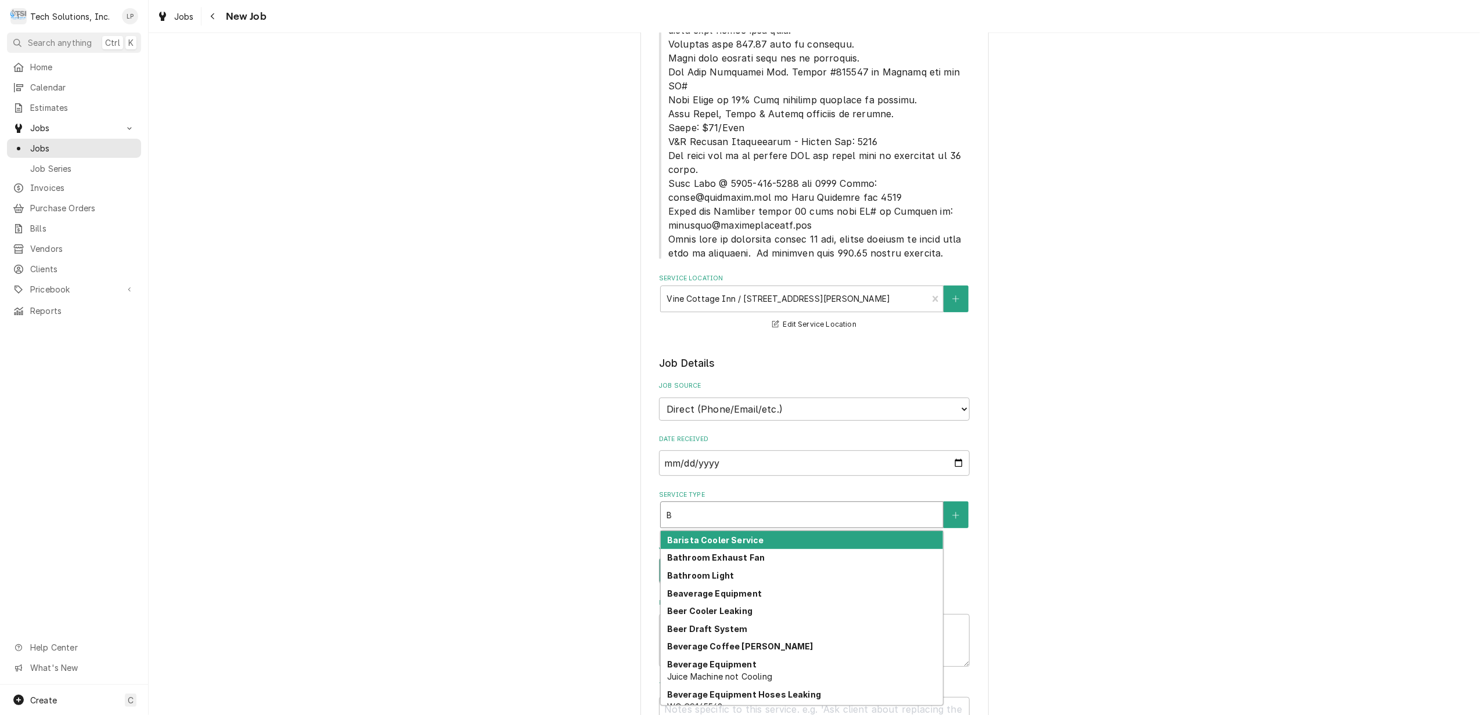
type textarea "x"
type input "c"
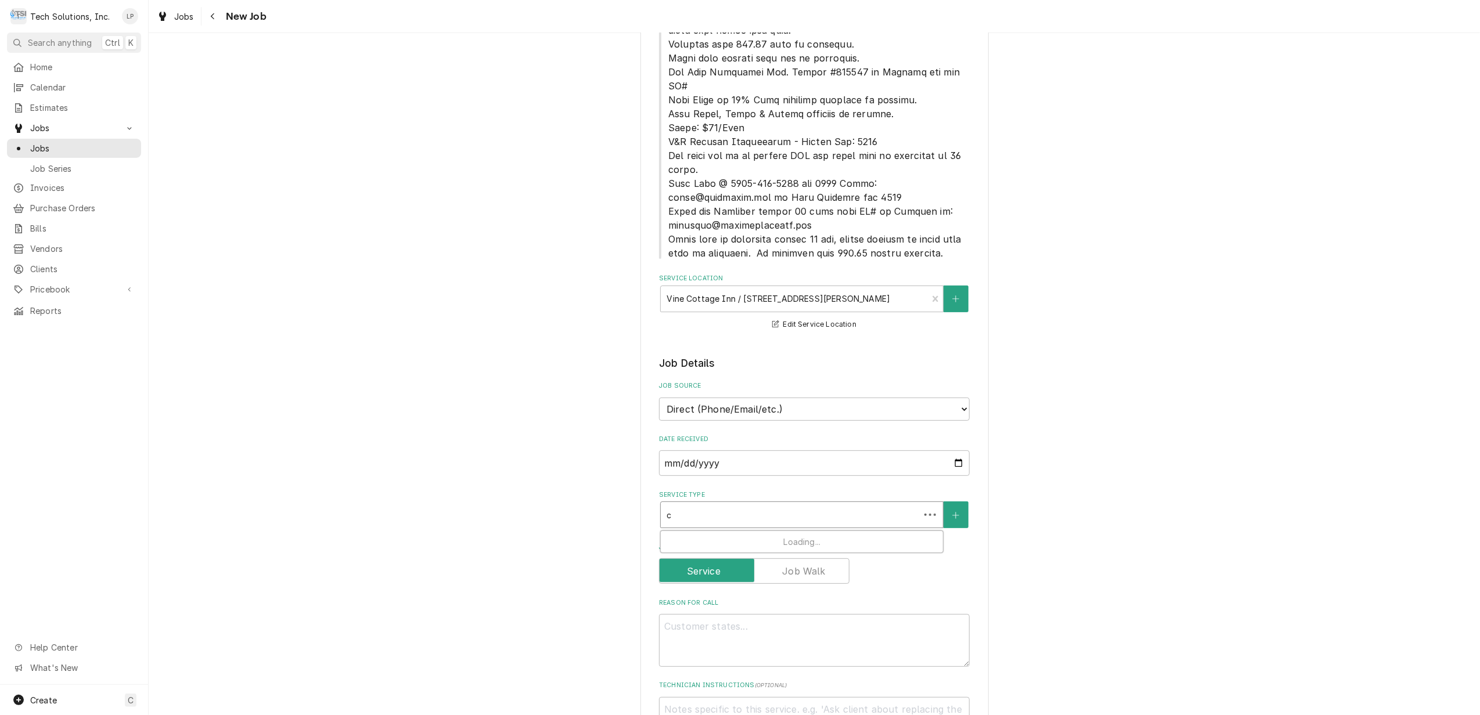
type textarea "x"
type input "ca"
type textarea "x"
type input "cal"
type textarea "x"
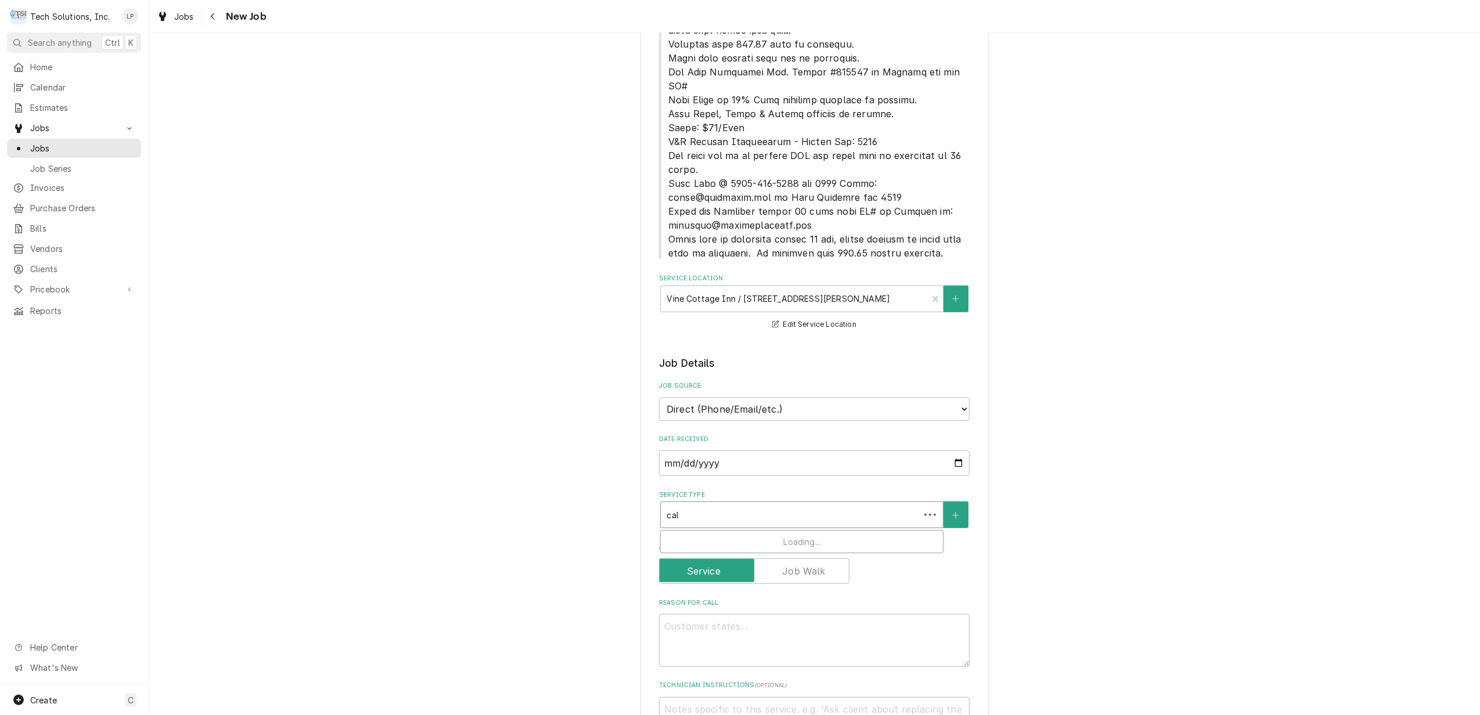
type input "cali"
type textarea "x"
type input "cal"
type textarea "x"
type input "ca"
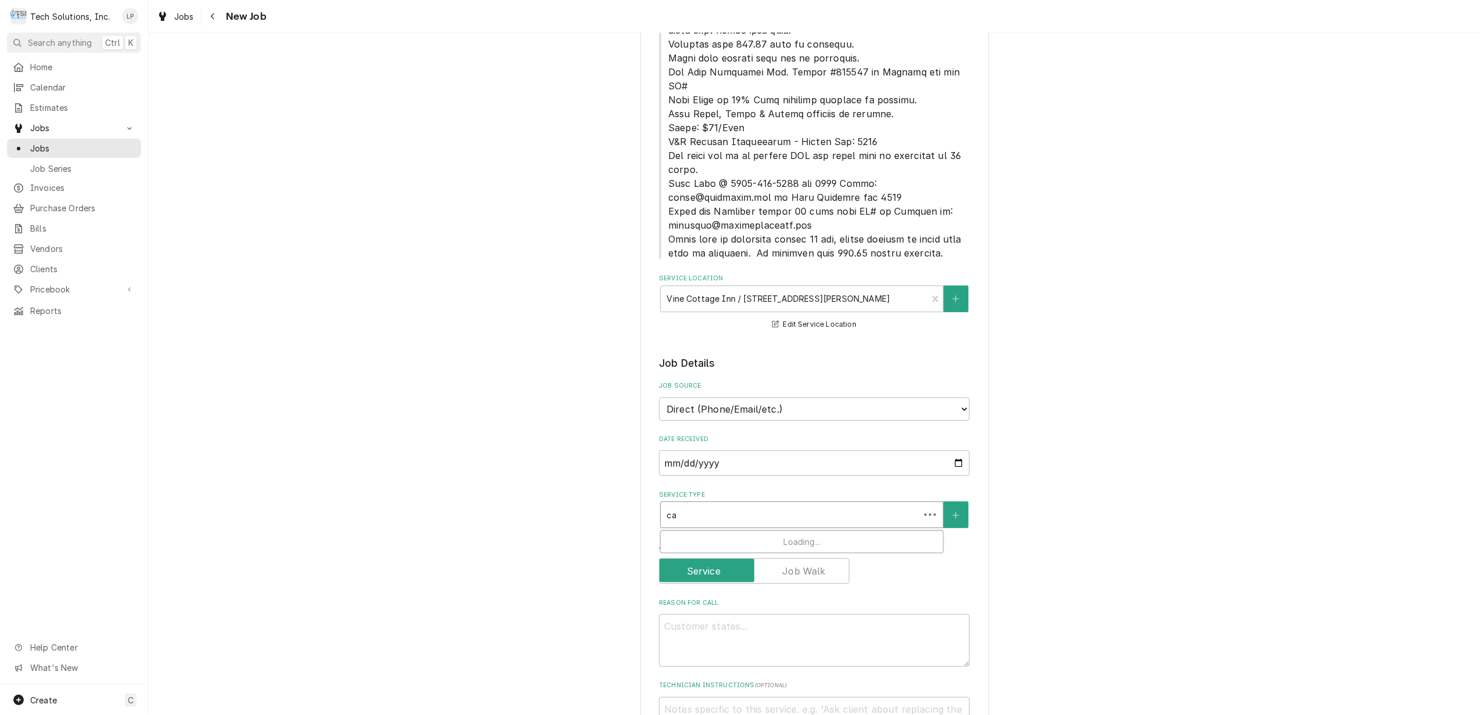
type textarea "x"
type input "c"
type textarea "x"
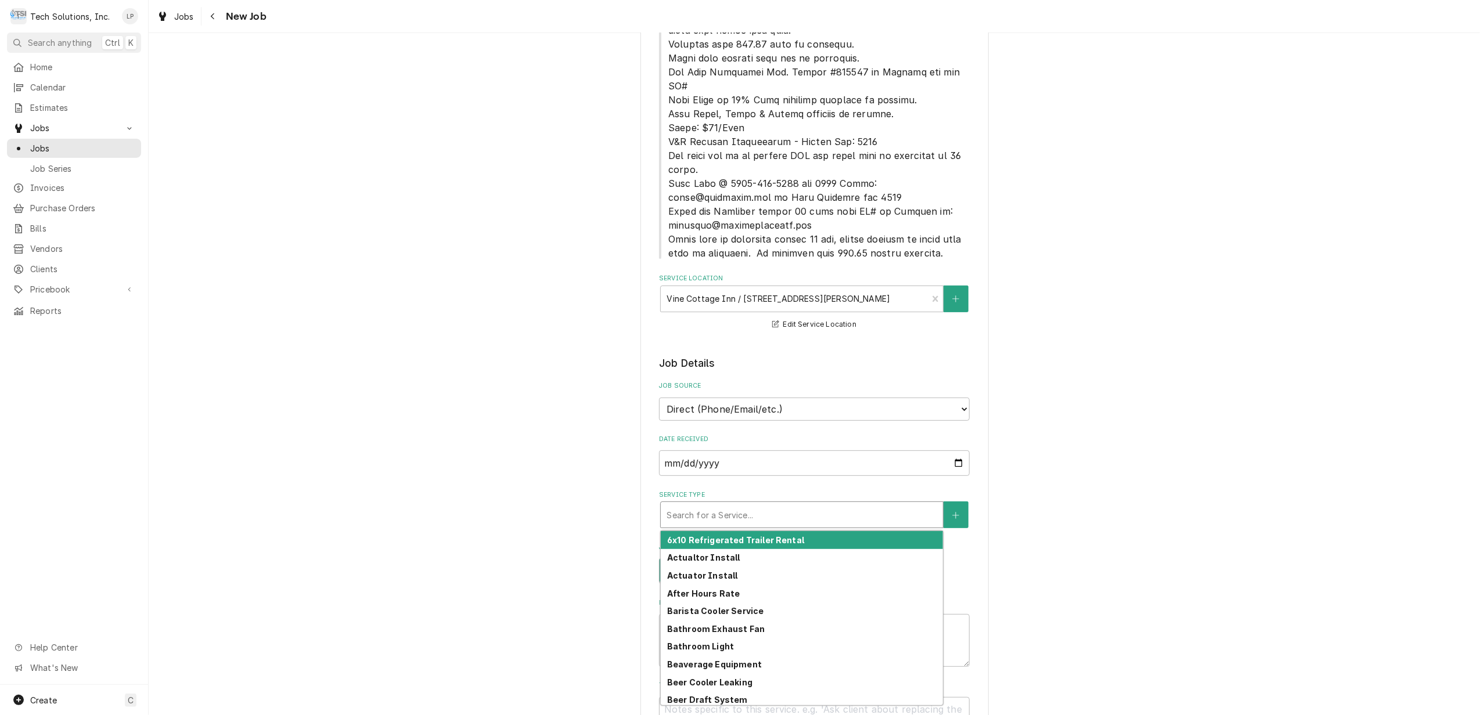
type textarea "x"
type input "B"
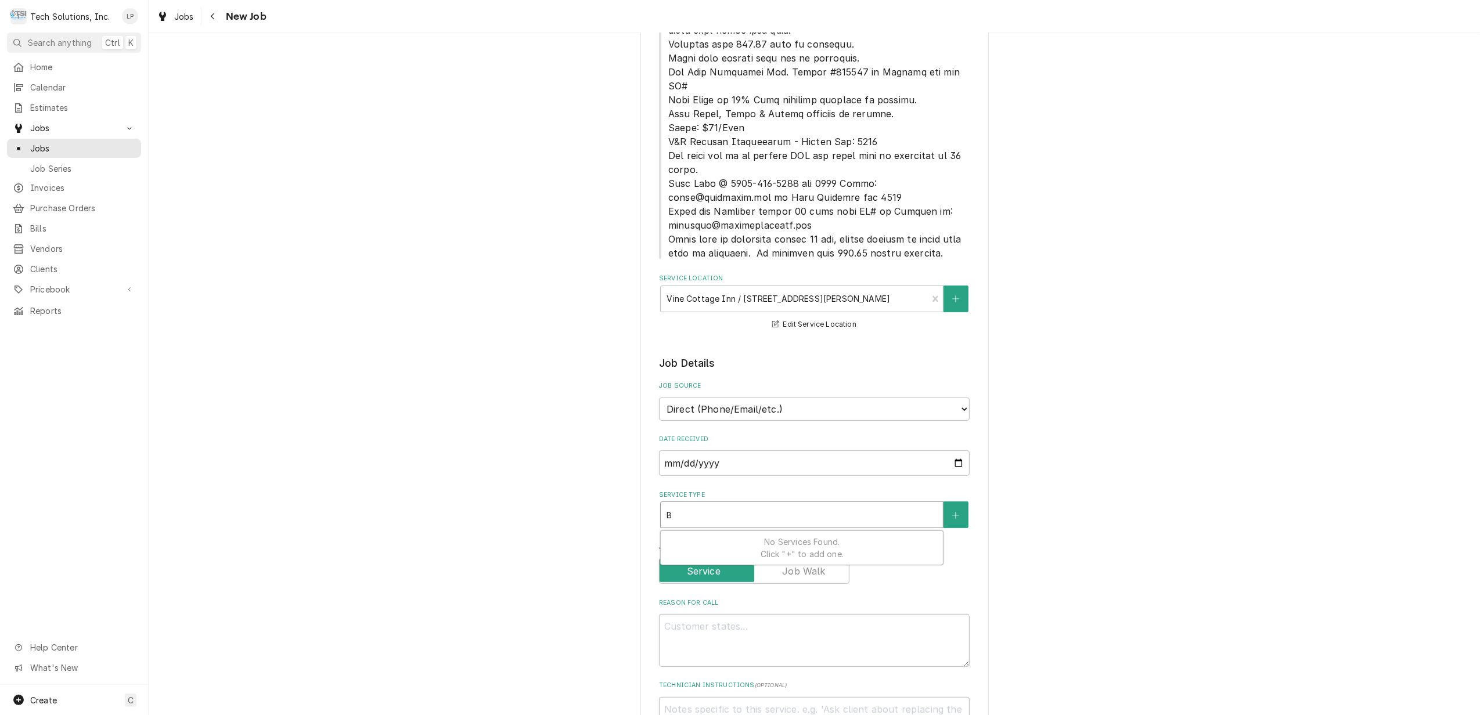
type textarea "x"
type input "Be"
type textarea "x"
type input "Bev"
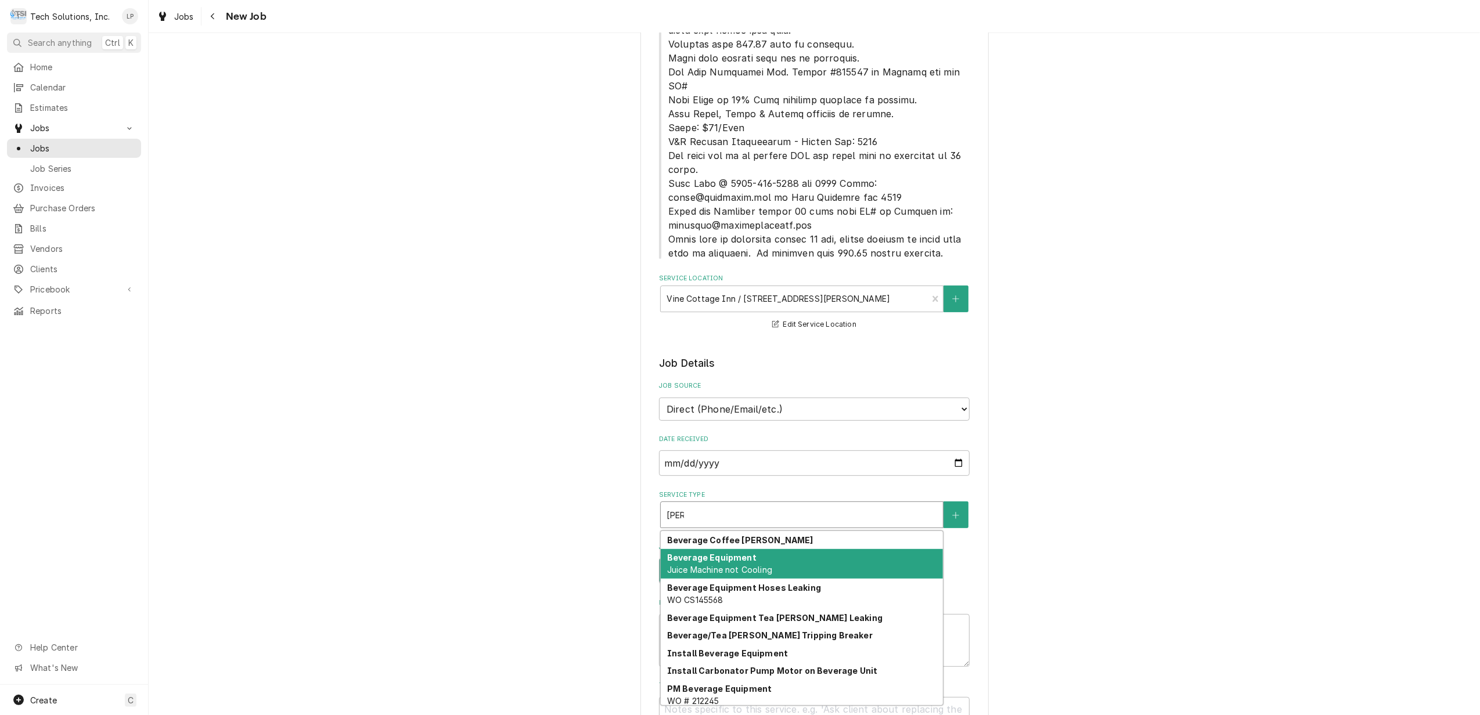
scroll to position [5, 0]
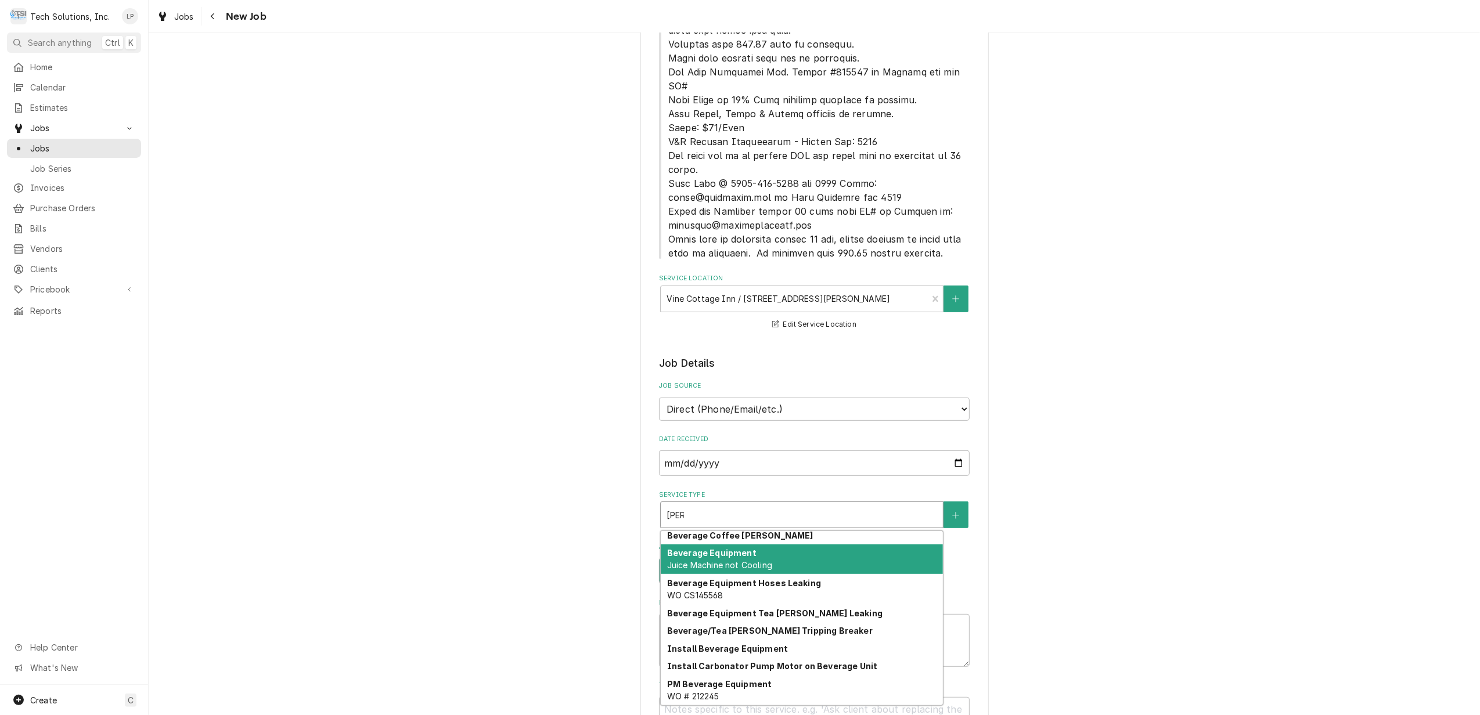
type textarea "x"
type input "Beve"
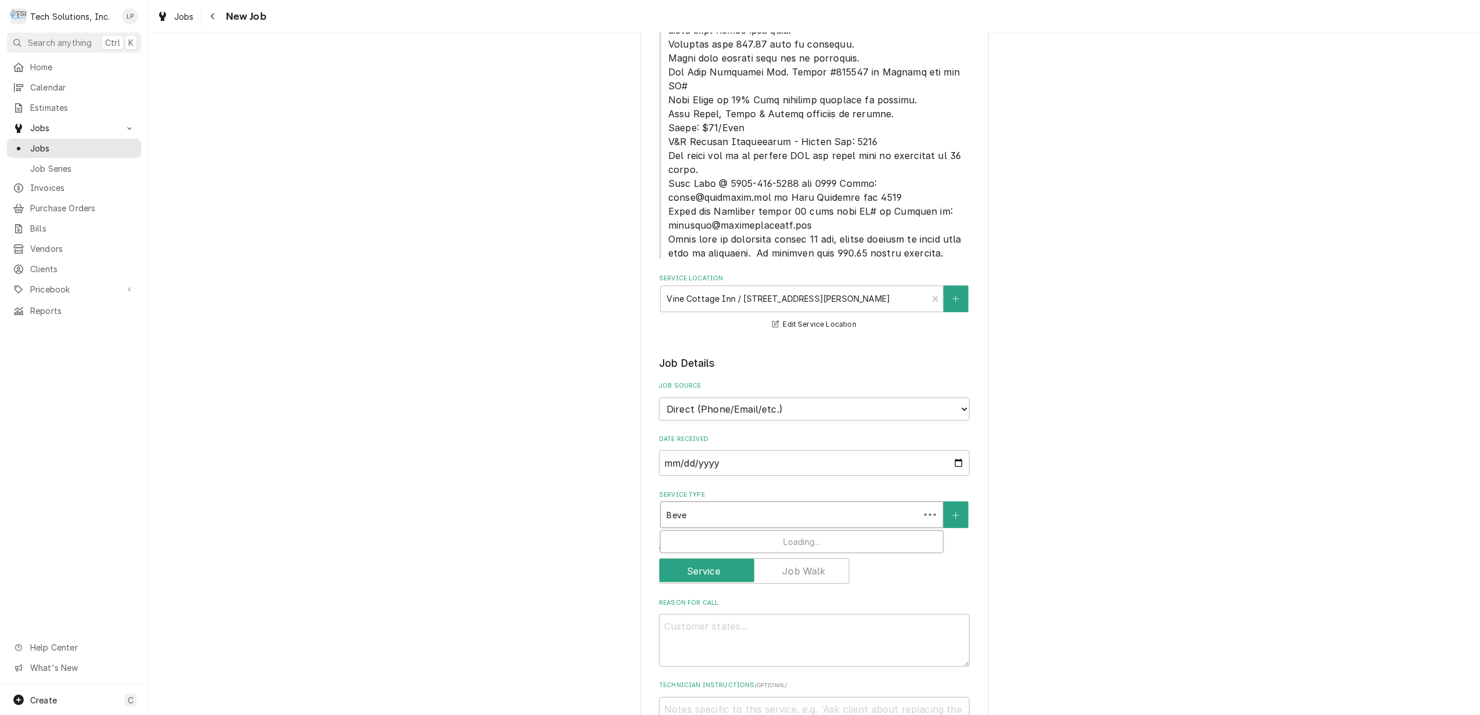
scroll to position [0, 0]
type textarea "x"
type input "Bever"
type textarea "x"
type input "Bevera"
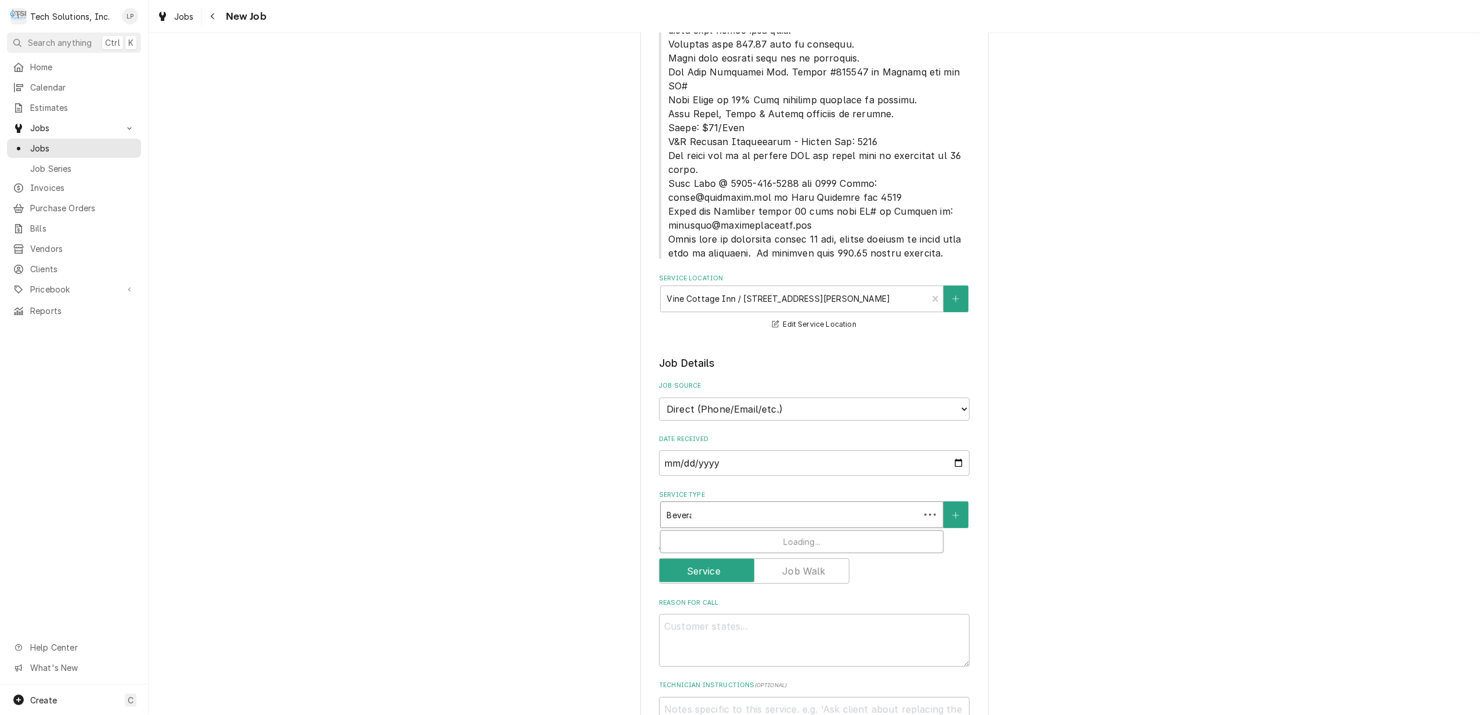
type textarea "x"
type input "Beverag"
type textarea "x"
type input "Beverage"
type textarea "x"
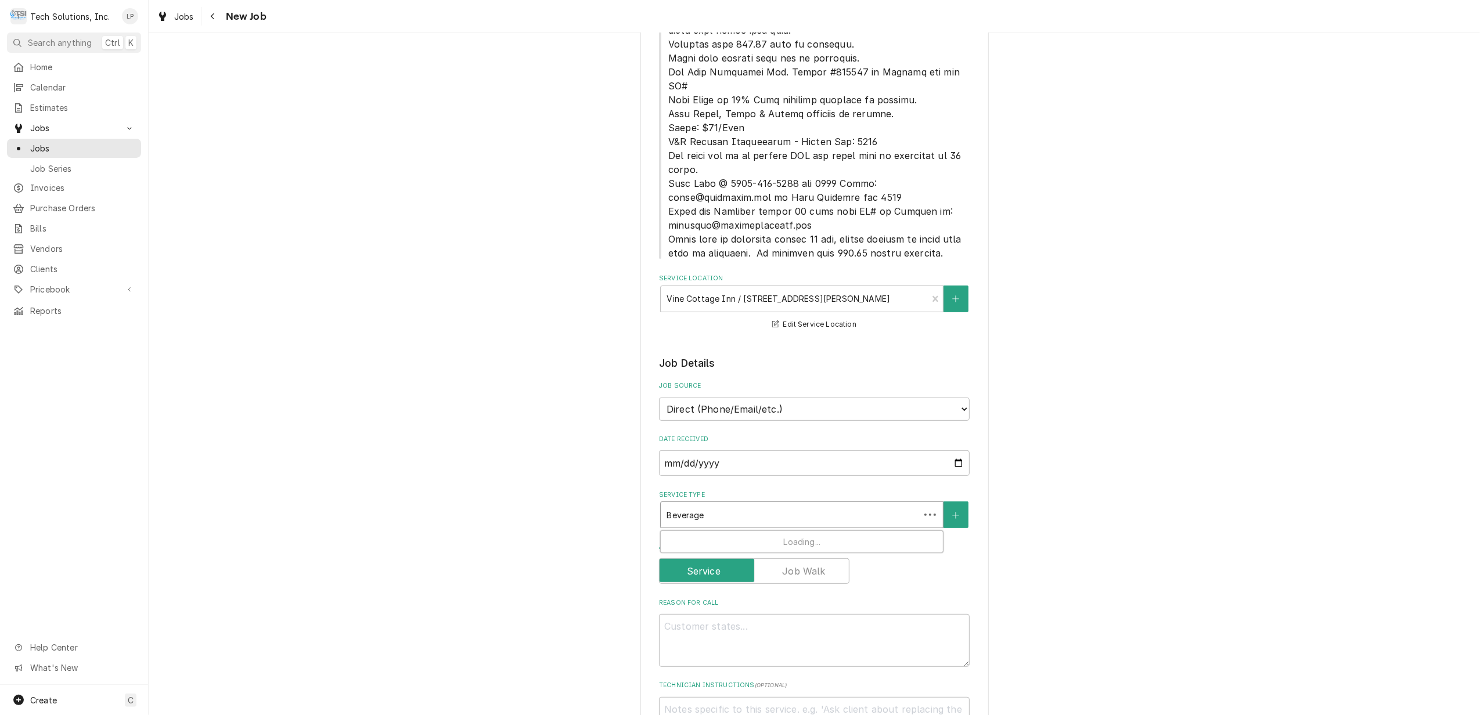
type input "Beverage"
type textarea "x"
type input "Beverage E"
type textarea "x"
type input "Beverage Eq"
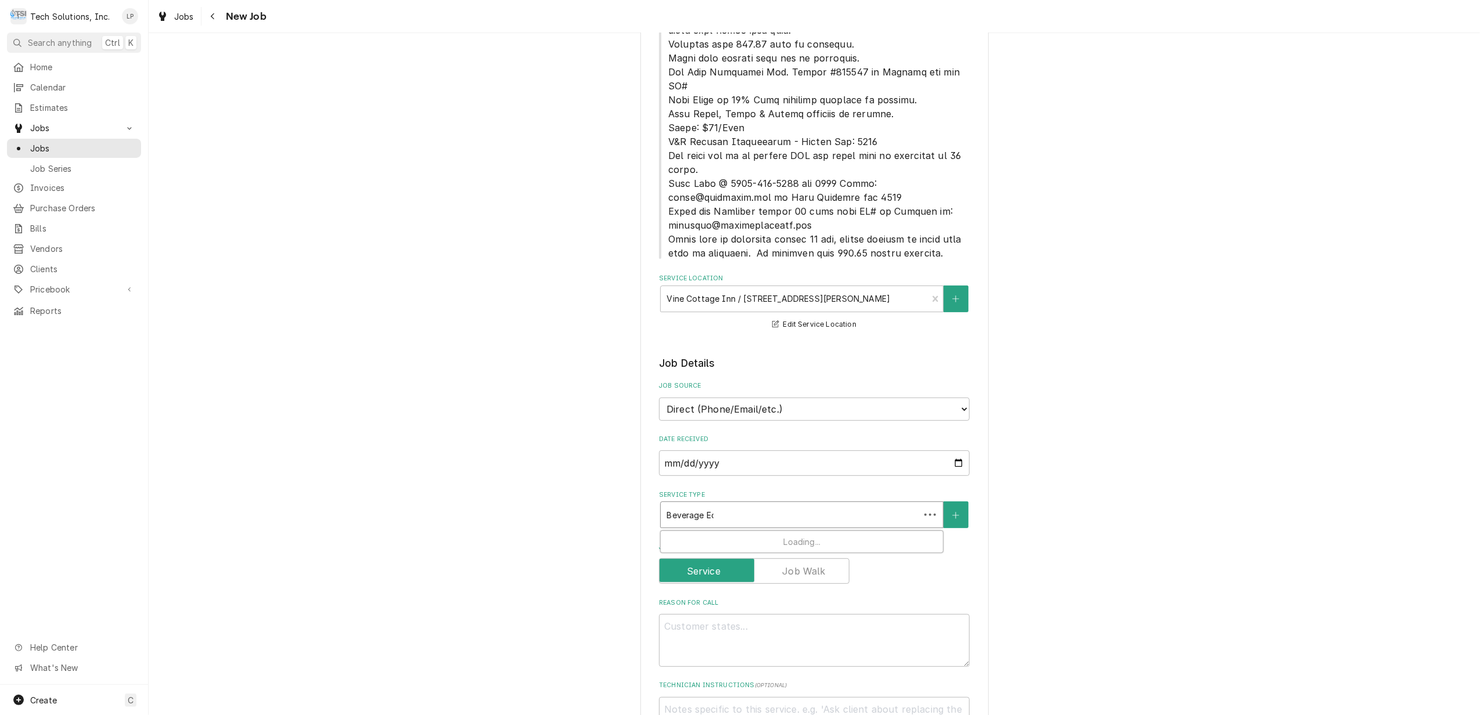
type textarea "x"
type input "Beverage Equ"
type textarea "x"
type input "Beverage Equi"
type textarea "x"
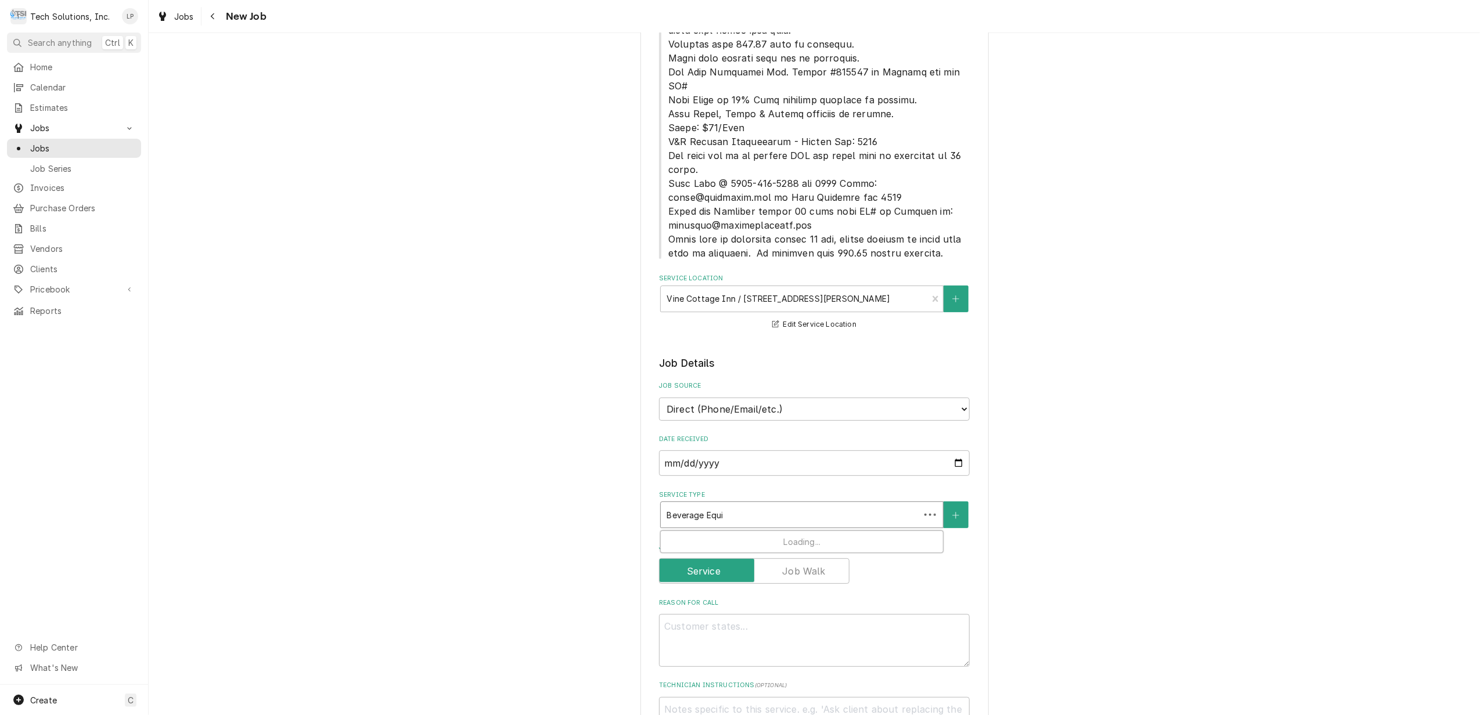
type input "Beverage Equip"
type textarea "x"
type input "Beverage Equipm"
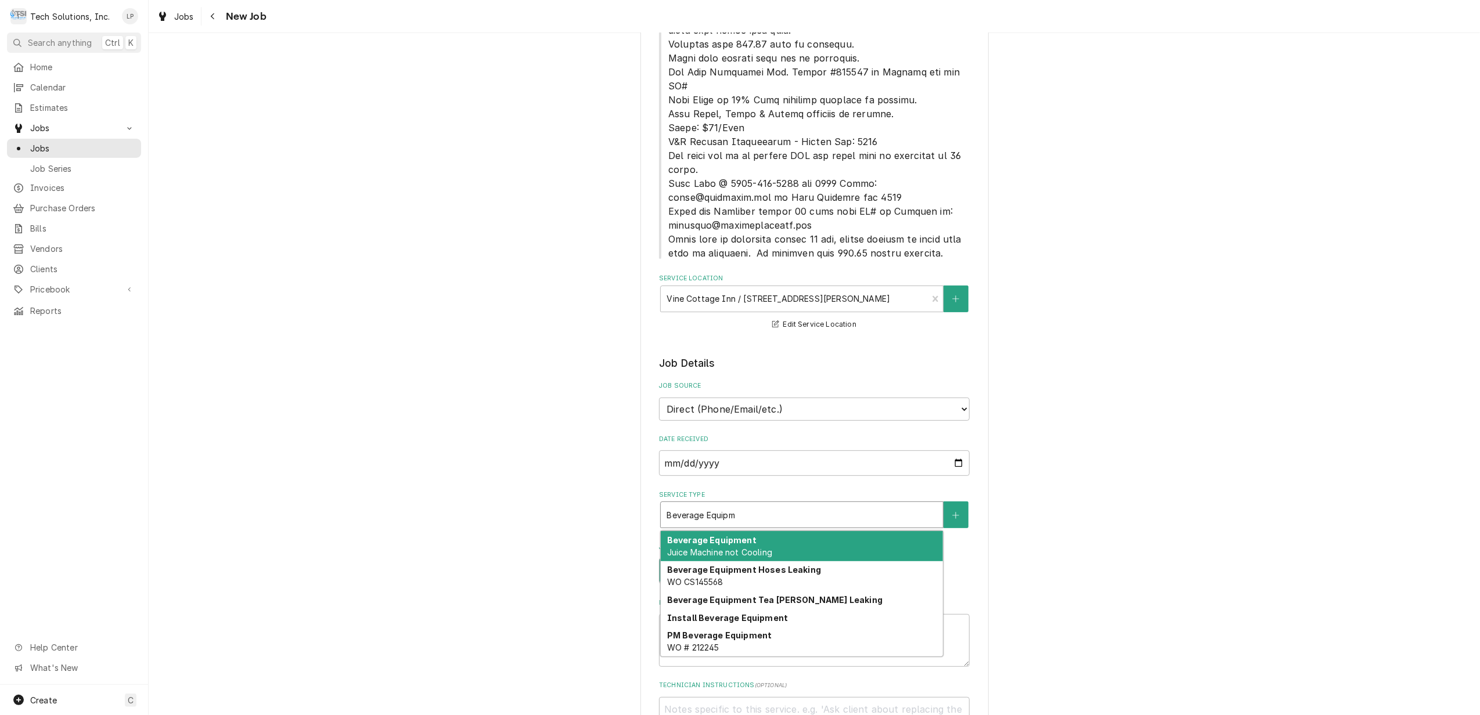
type textarea "x"
type input "Beverage Equip"
type textarea "x"
type input "Beverage Equi"
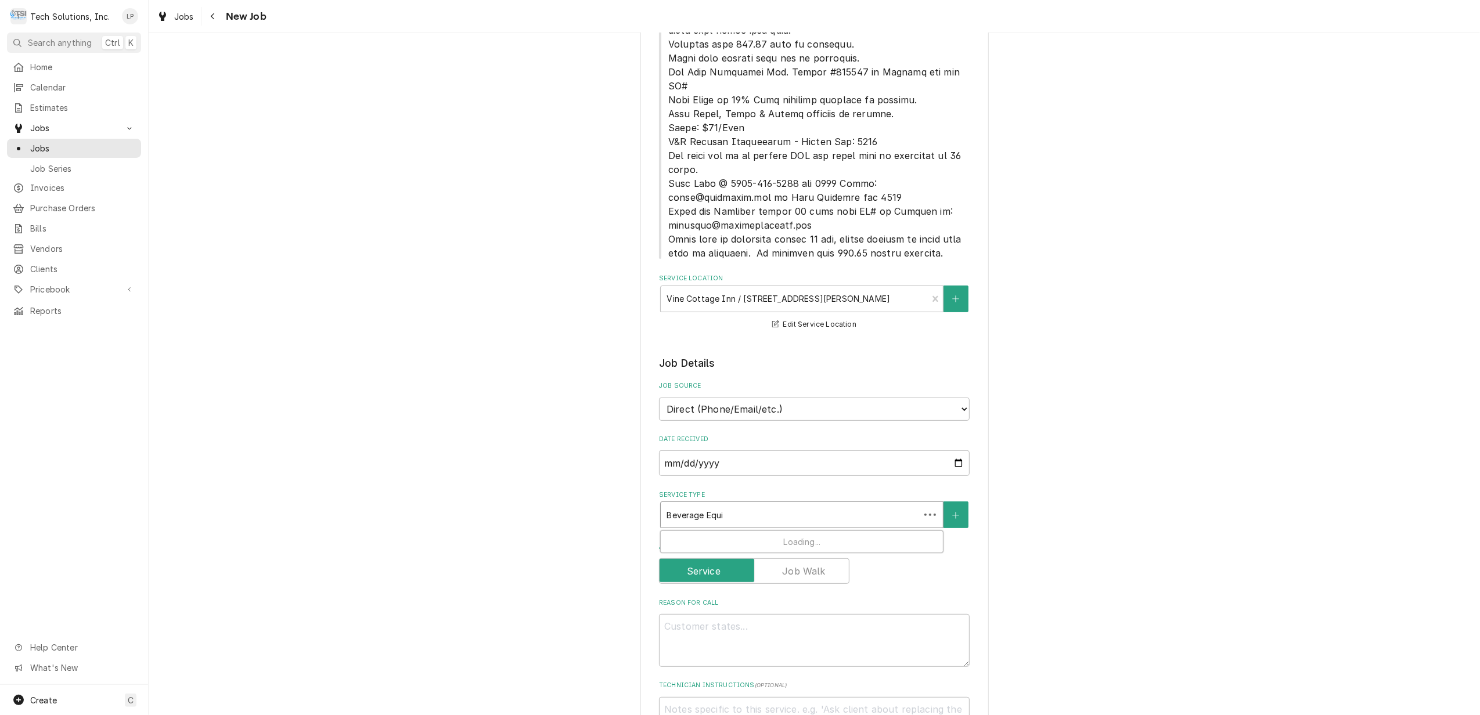
type textarea "x"
type input "Beverage Equ"
type textarea "x"
type input "Beverage Eq"
type textarea "x"
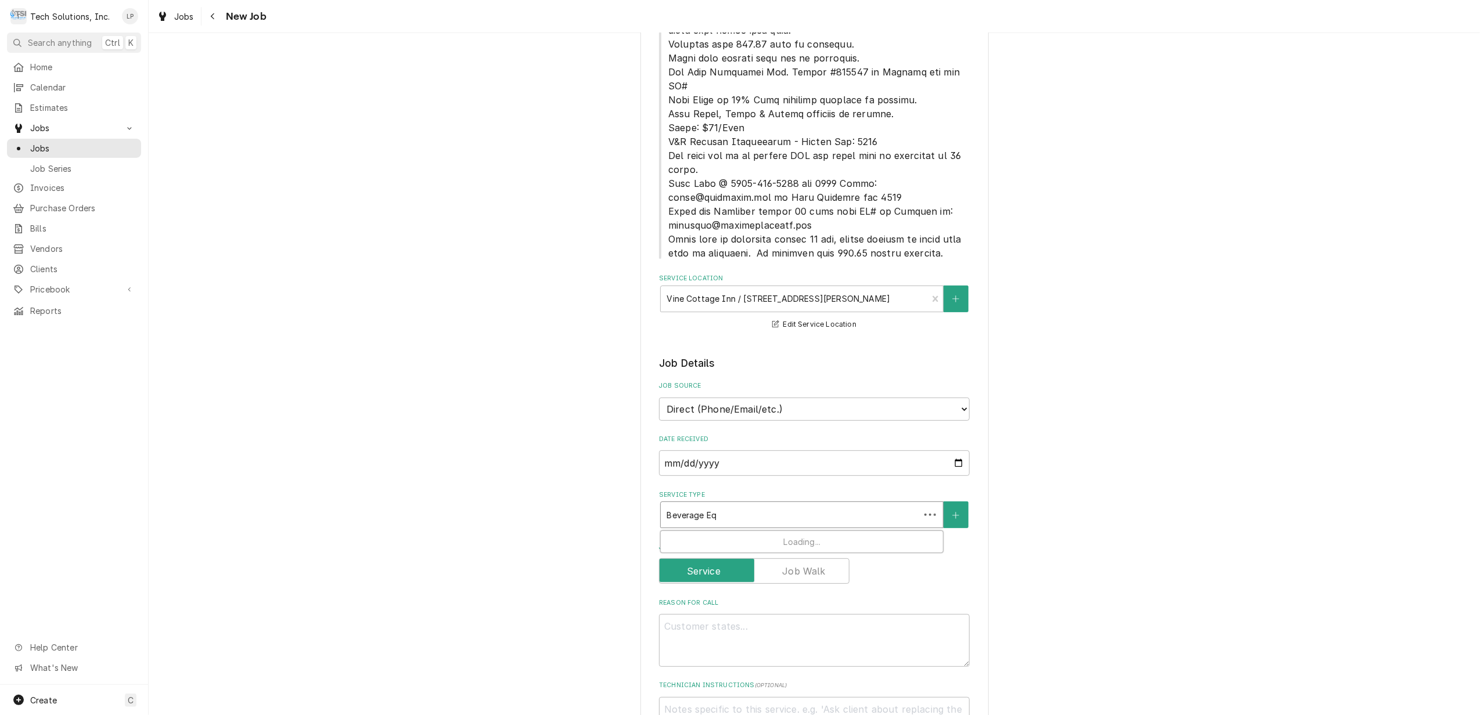
type input "Beverage E"
type textarea "x"
type input "Beverage"
type textarea "x"
type input "Beverage"
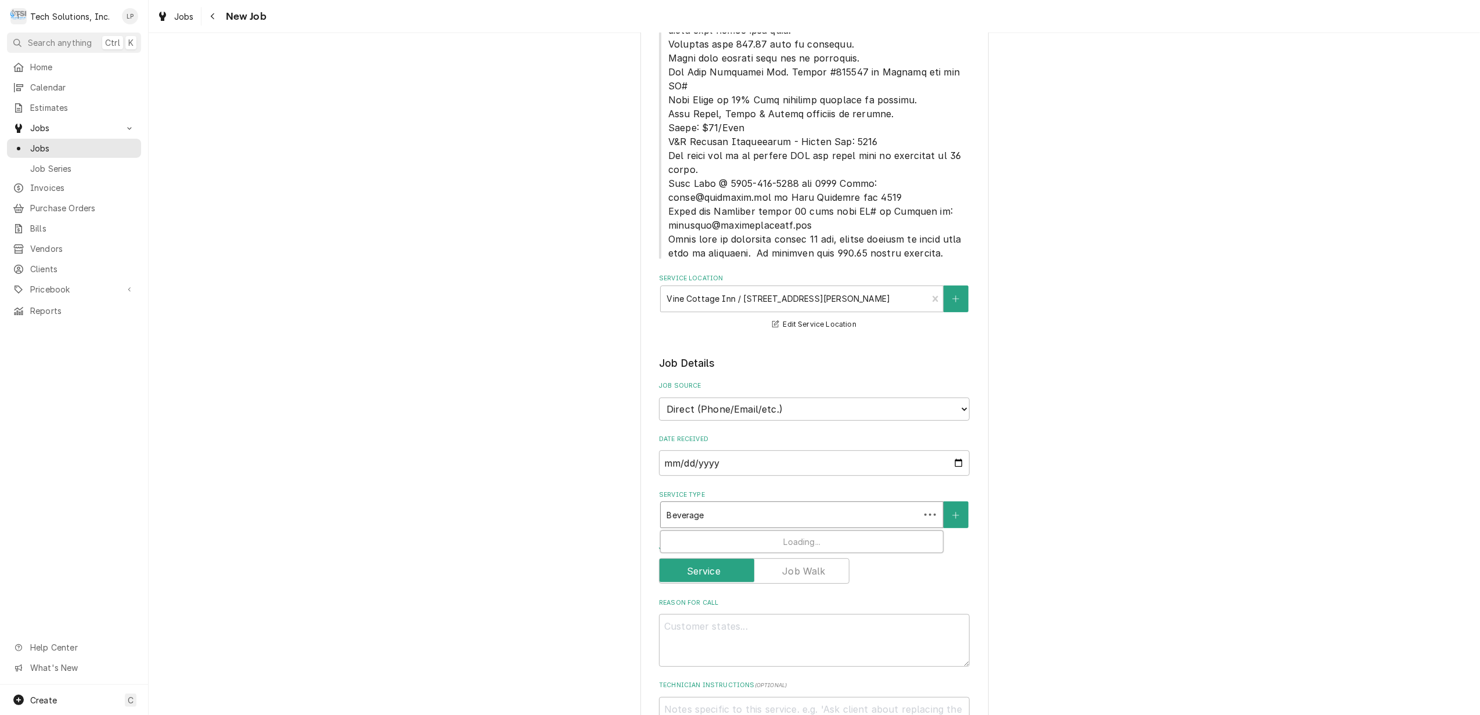
type textarea "x"
type input "Beverag"
type textarea "x"
type input "Bevera"
type textarea "x"
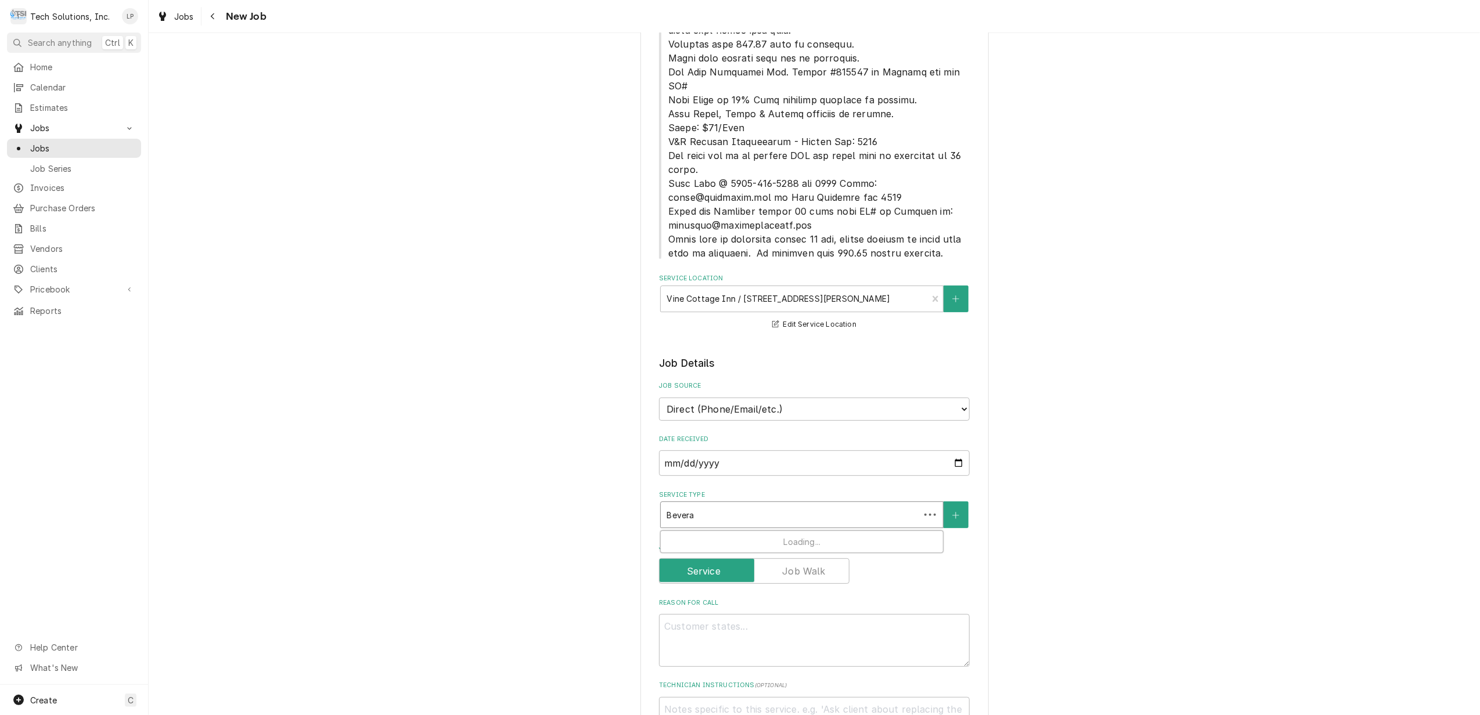
type input "Bever"
type textarea "x"
type input "Beve"
type textarea "x"
type input "Bev"
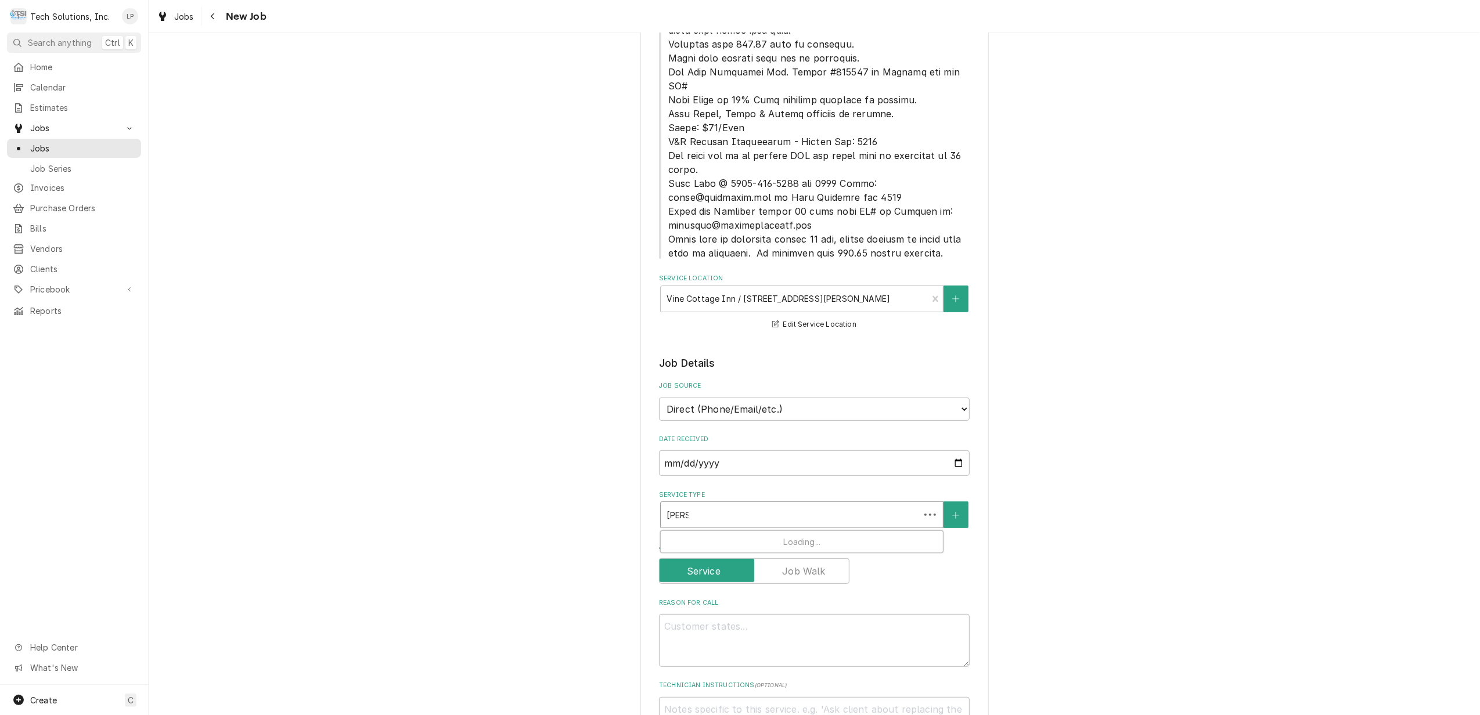
type textarea "x"
type input "Be"
type textarea "x"
type input "B"
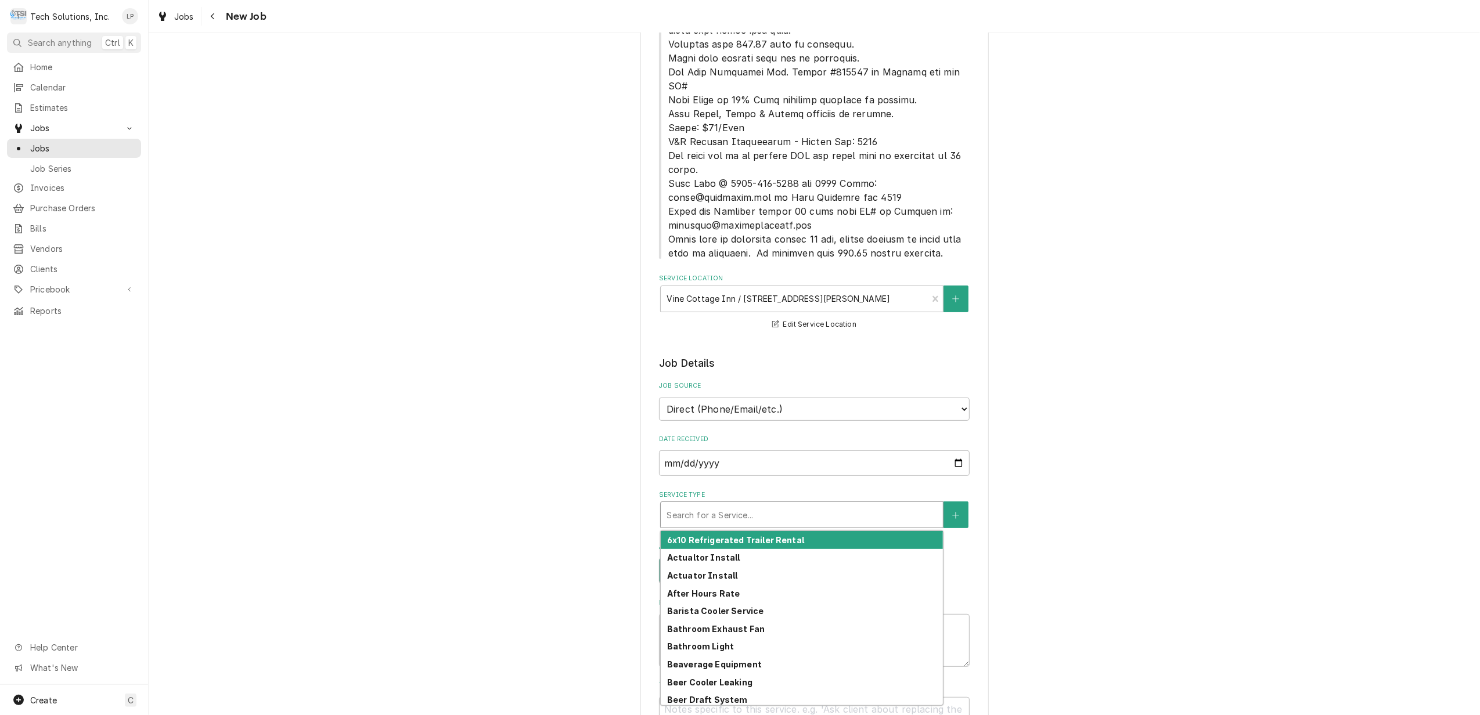
type textarea "x"
type input "l"
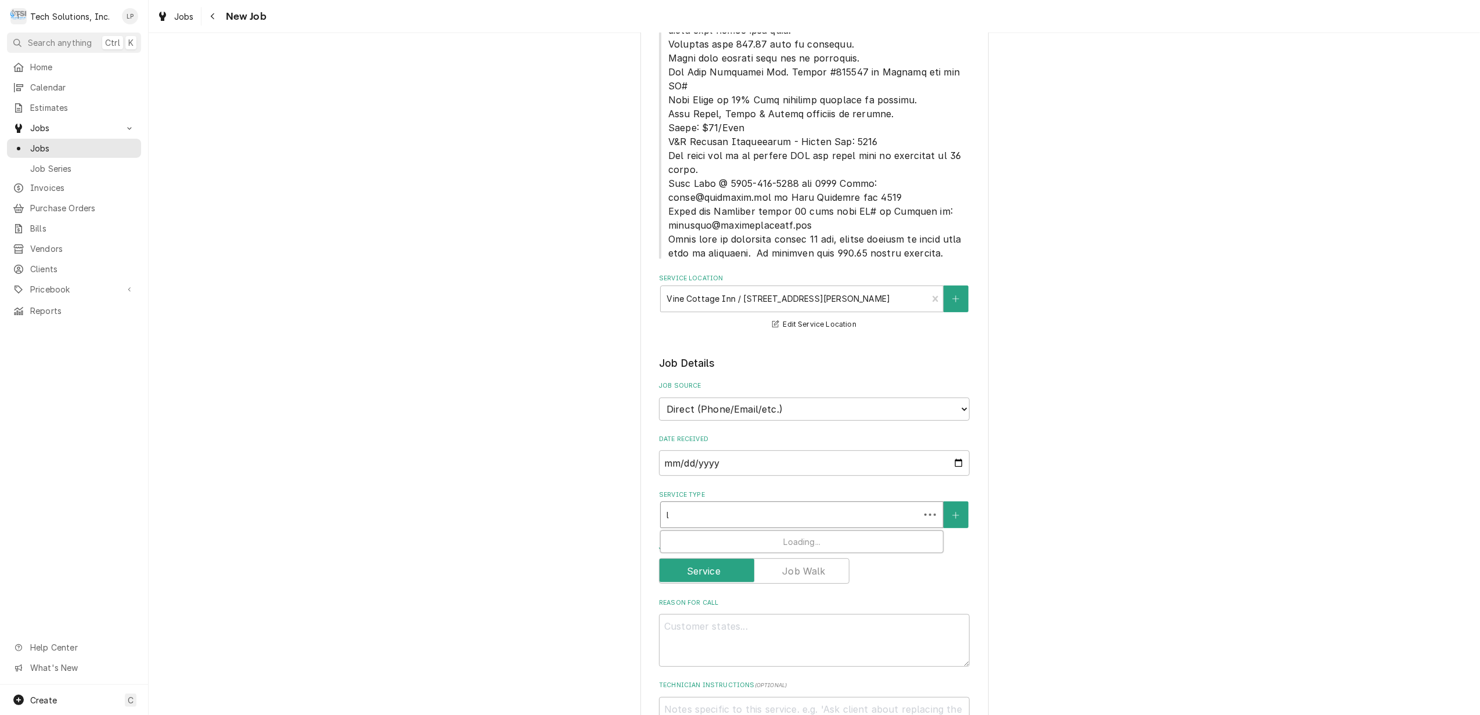
type textarea "x"
type input "la"
type textarea "x"
type input "lab"
type textarea "x"
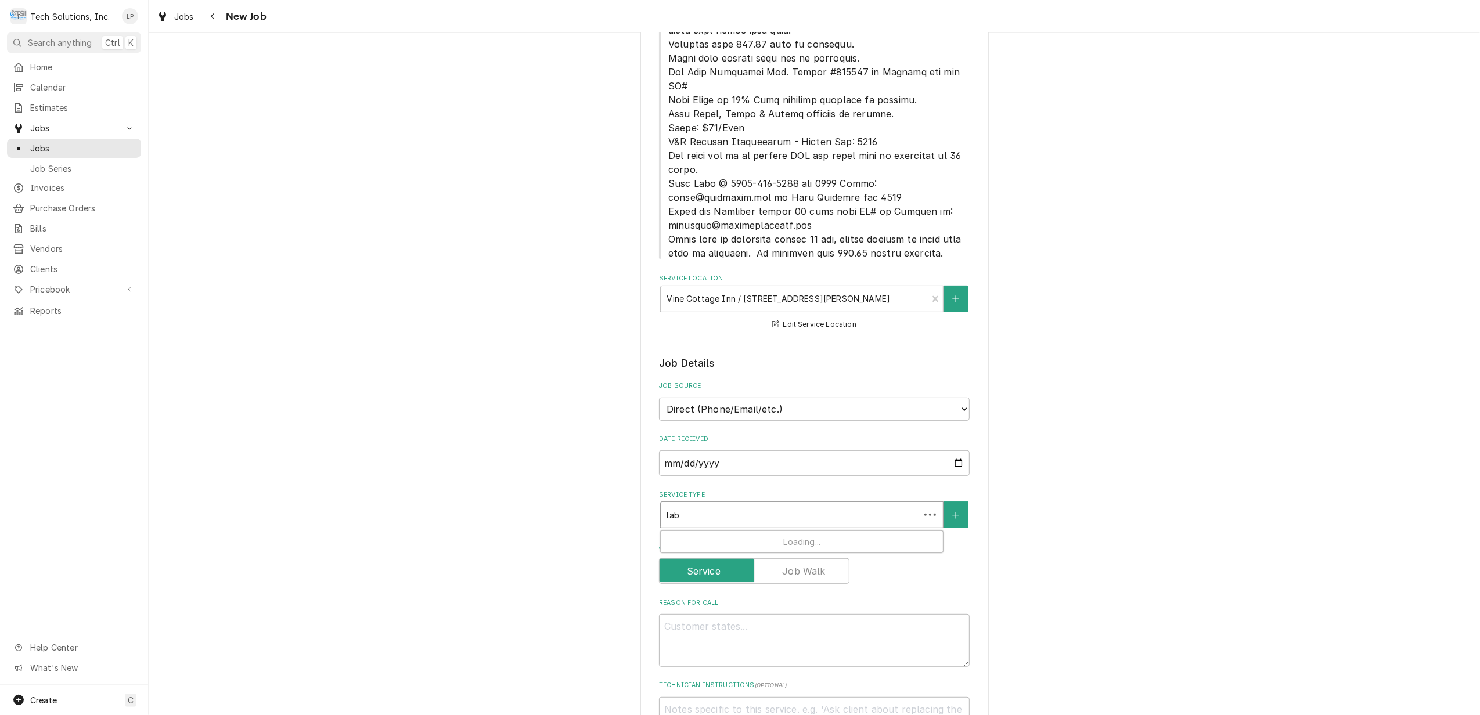
type input "labo"
type textarea "x"
type input "labor"
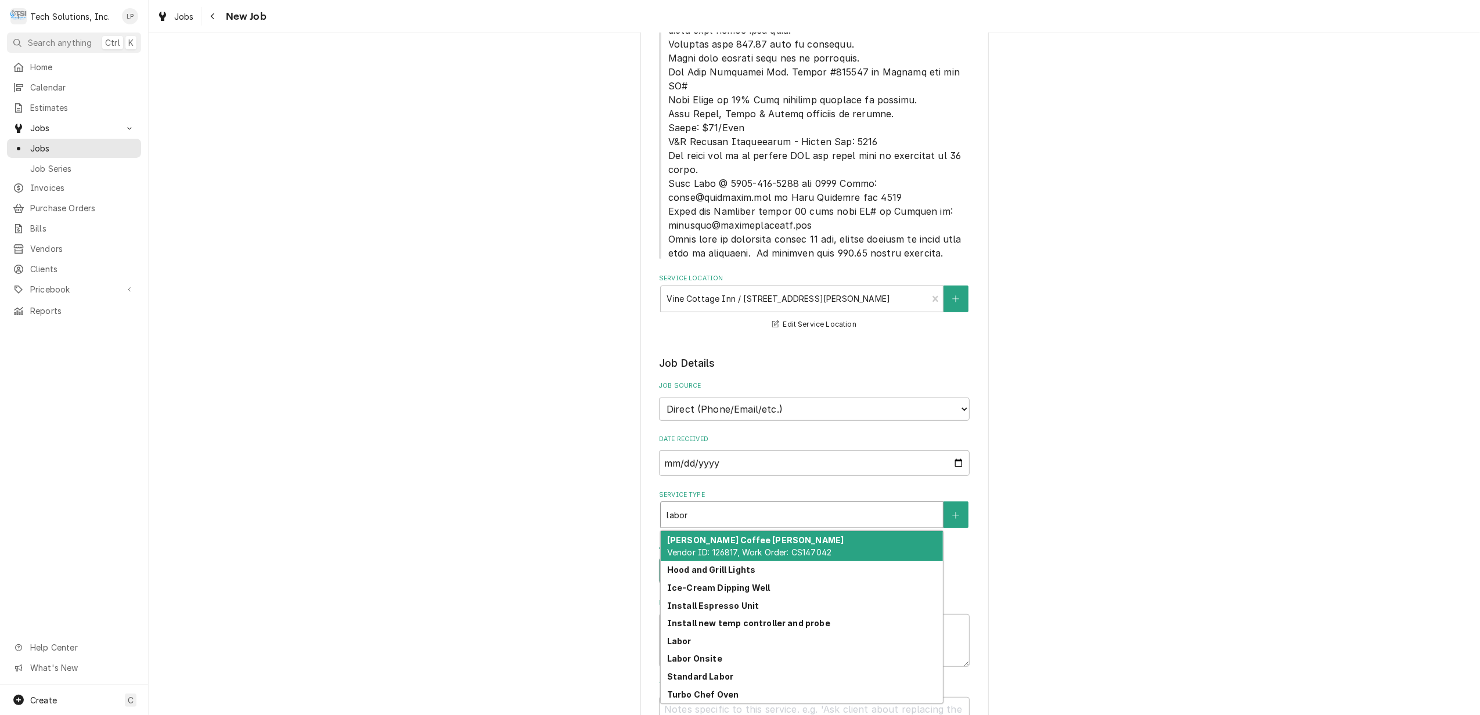
type textarea "x"
type input "labo"
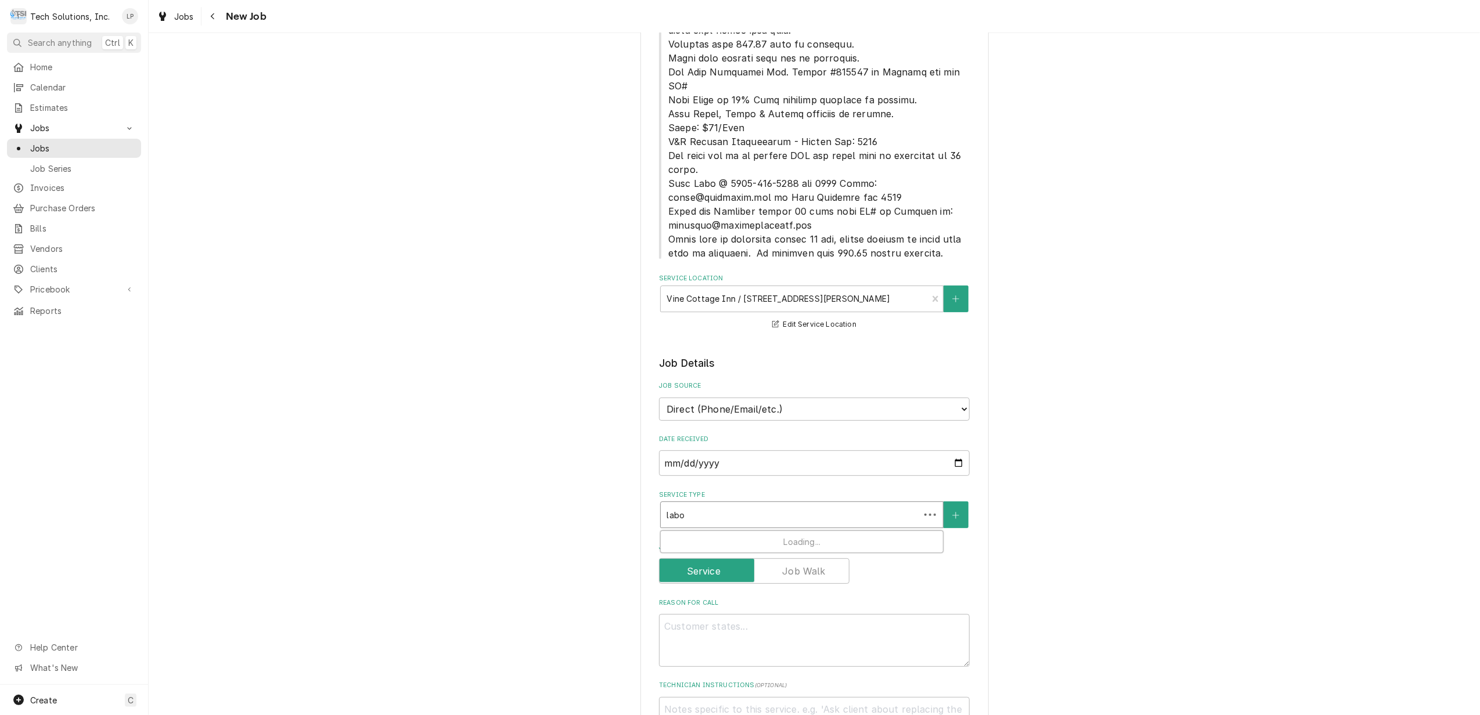
type textarea "x"
type input "lab"
type textarea "x"
type input "la"
type textarea "x"
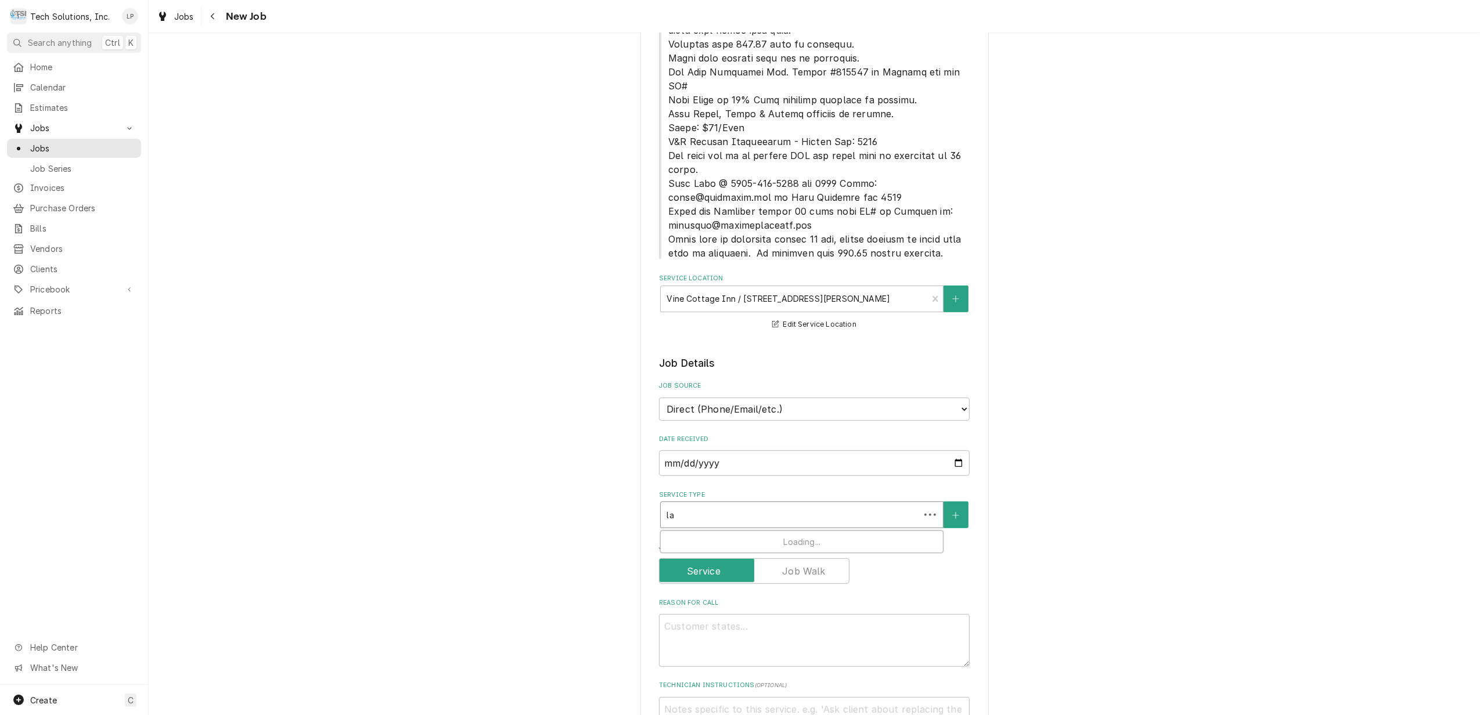
type input "l"
type textarea "x"
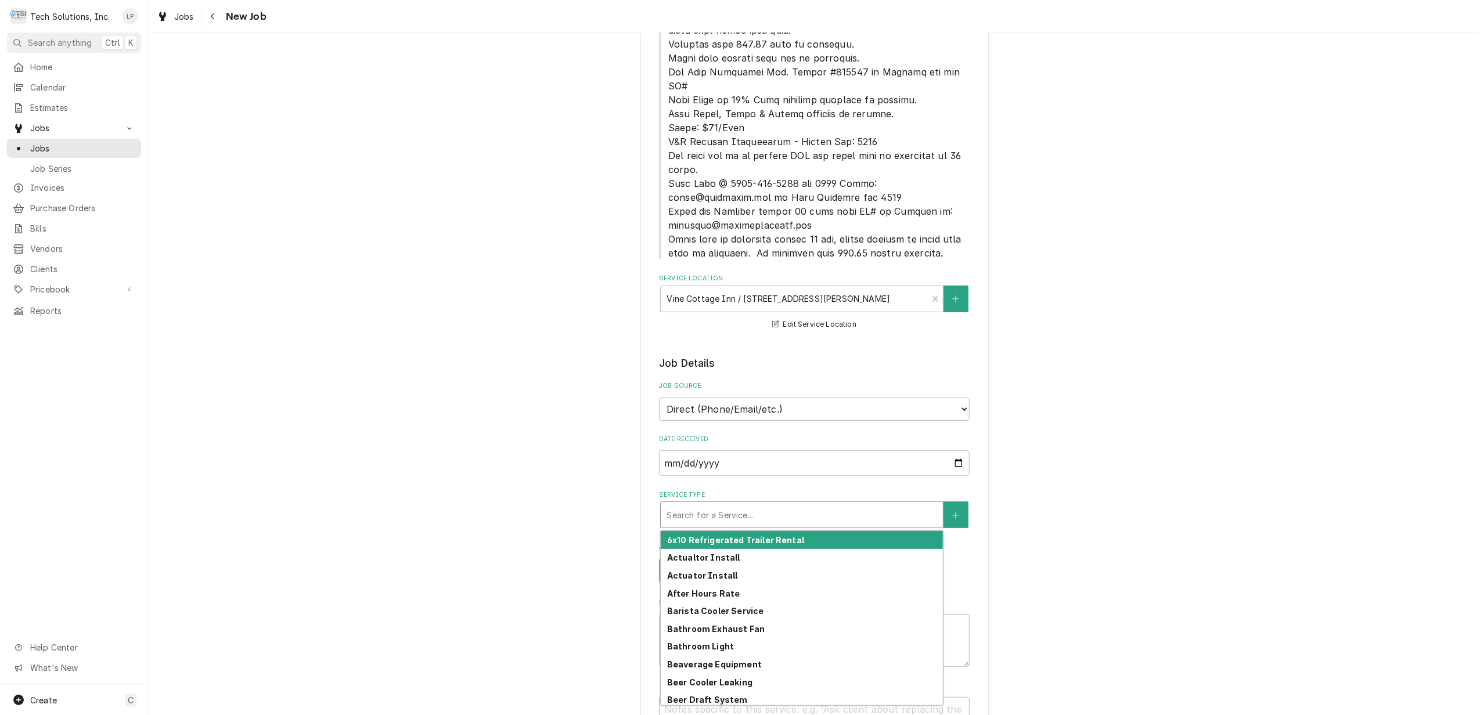
type textarea "x"
type input "B"
type textarea "x"
type input "Be"
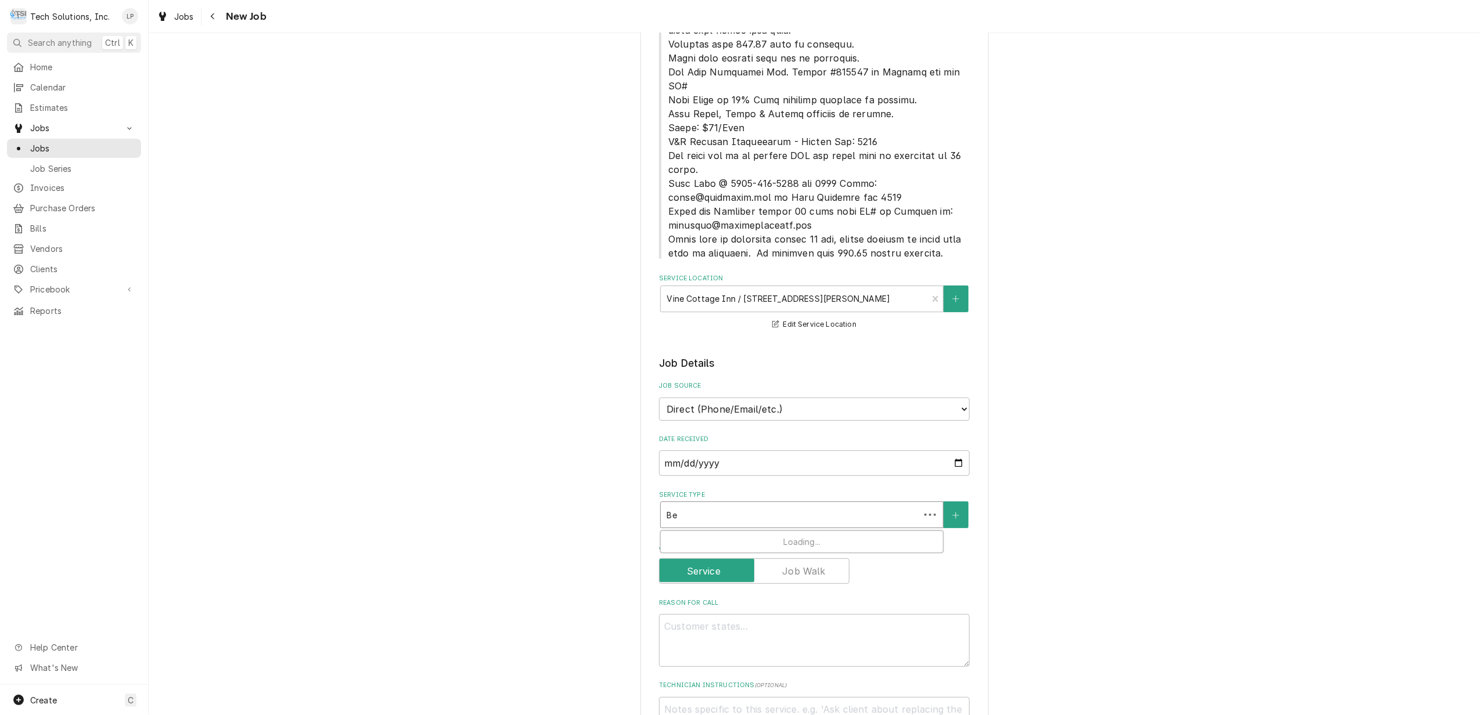
type textarea "x"
type input "Bev"
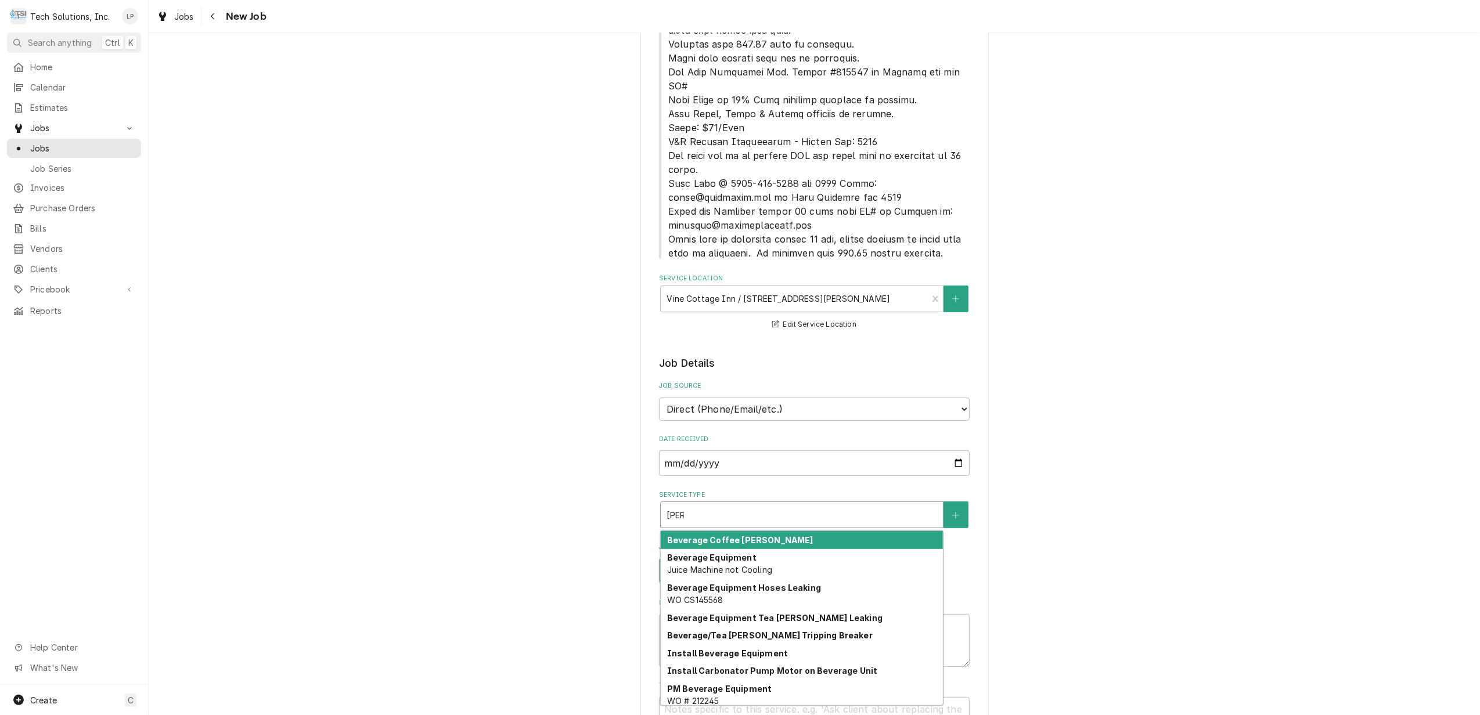
type textarea "x"
type input "Be"
type textarea "x"
type input "B"
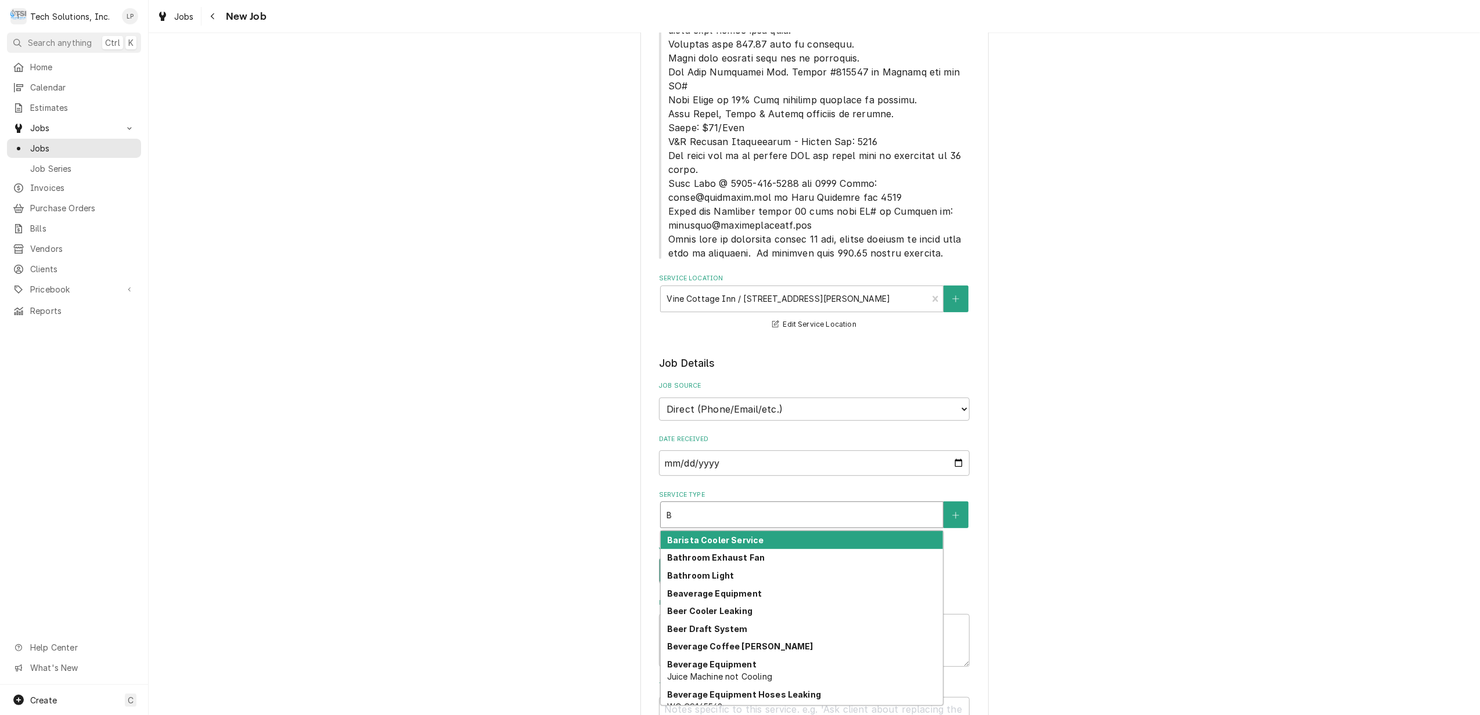
type textarea "x"
type input "B"
type textarea "x"
type input "Be"
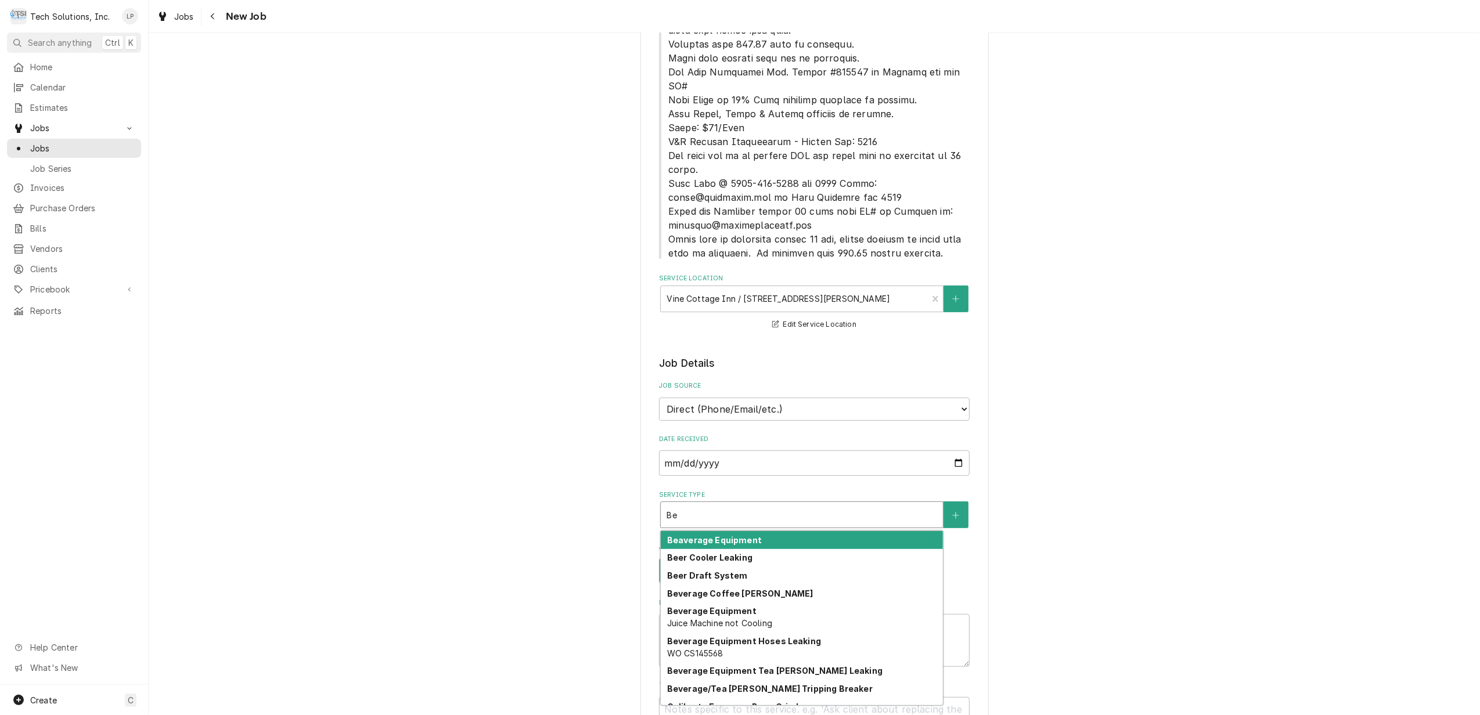
type textarea "x"
type input "Bev"
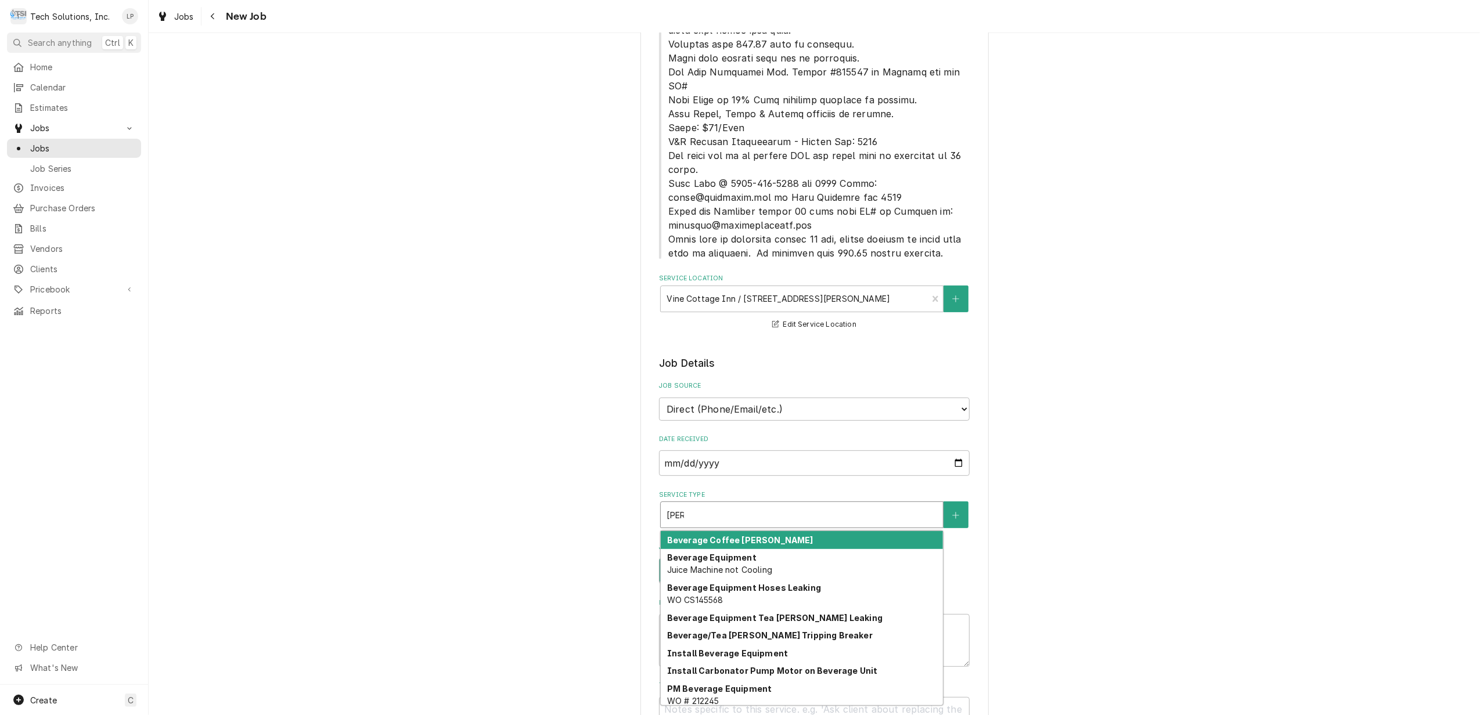
type textarea "x"
type input "Beve"
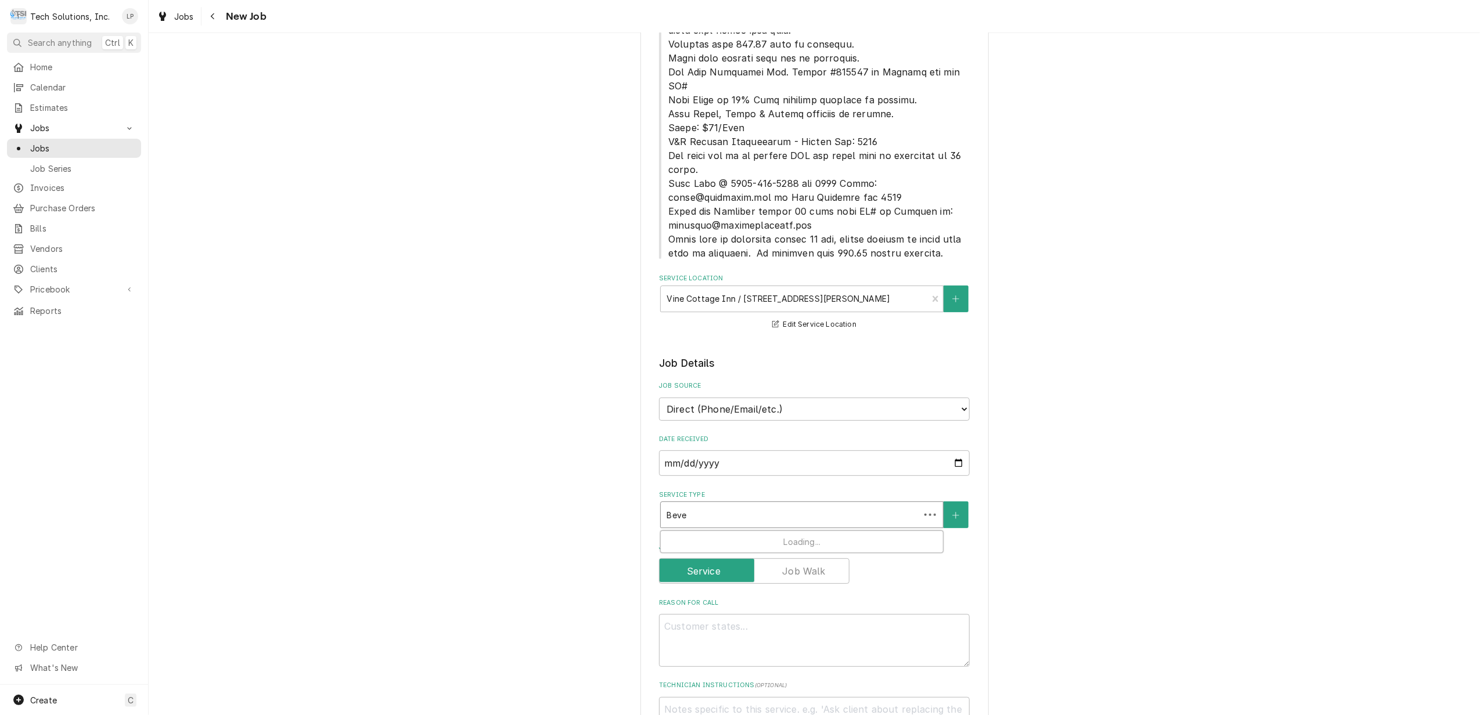
type textarea "x"
type input "Bever"
type textarea "x"
type input "Bevera"
type textarea "x"
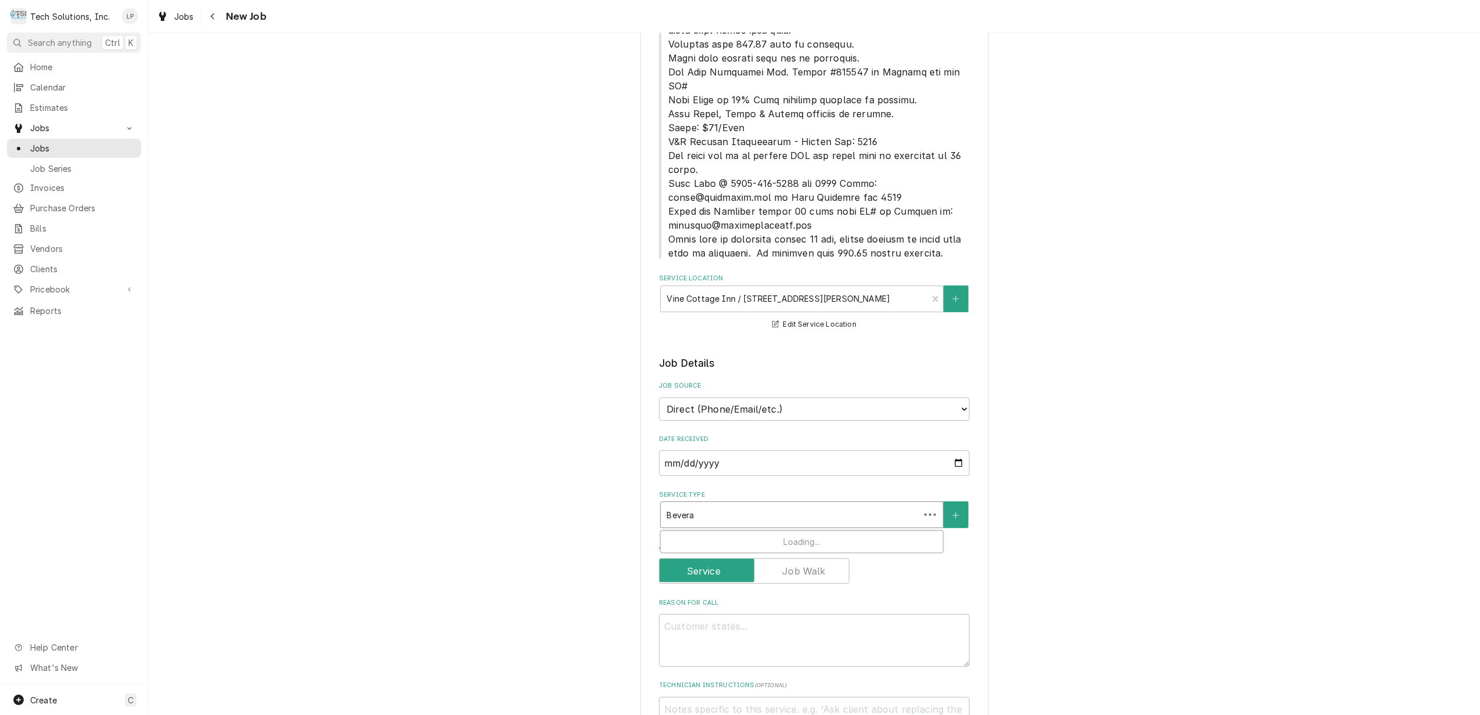
type input "Beverag"
type textarea "x"
type input "Beverage"
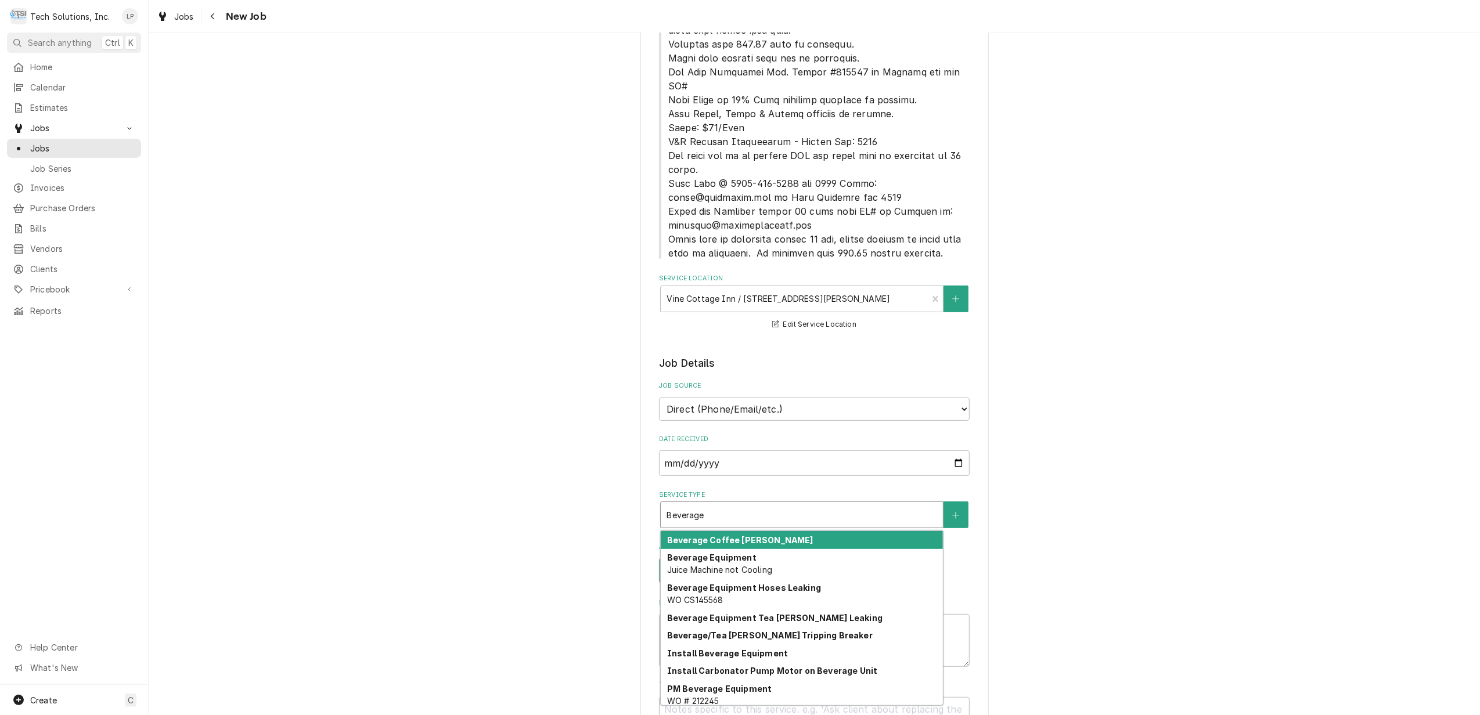
type textarea "x"
type input "Beverage"
type textarea "x"
type input "Beverage E"
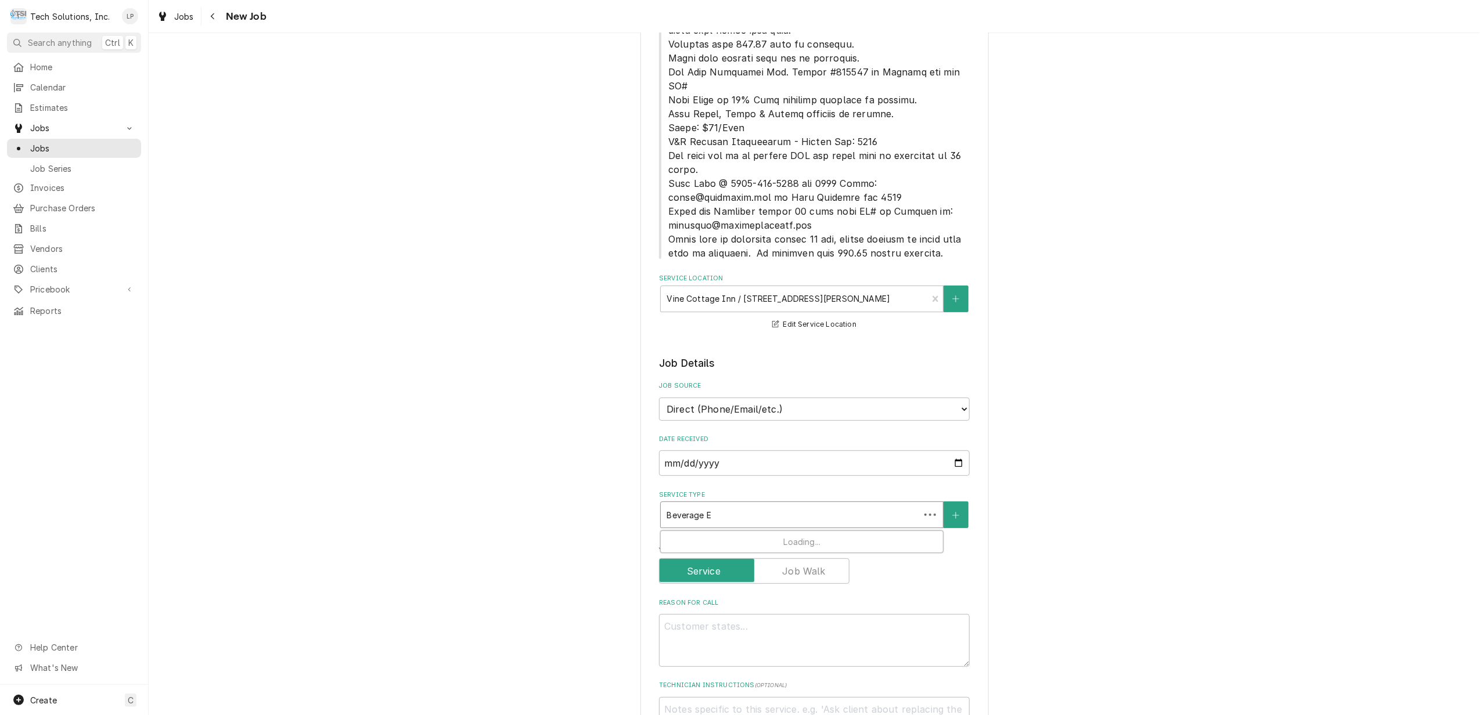
type textarea "x"
type input "Beverage Eq"
type textarea "x"
type input "Beverage Equ"
type textarea "x"
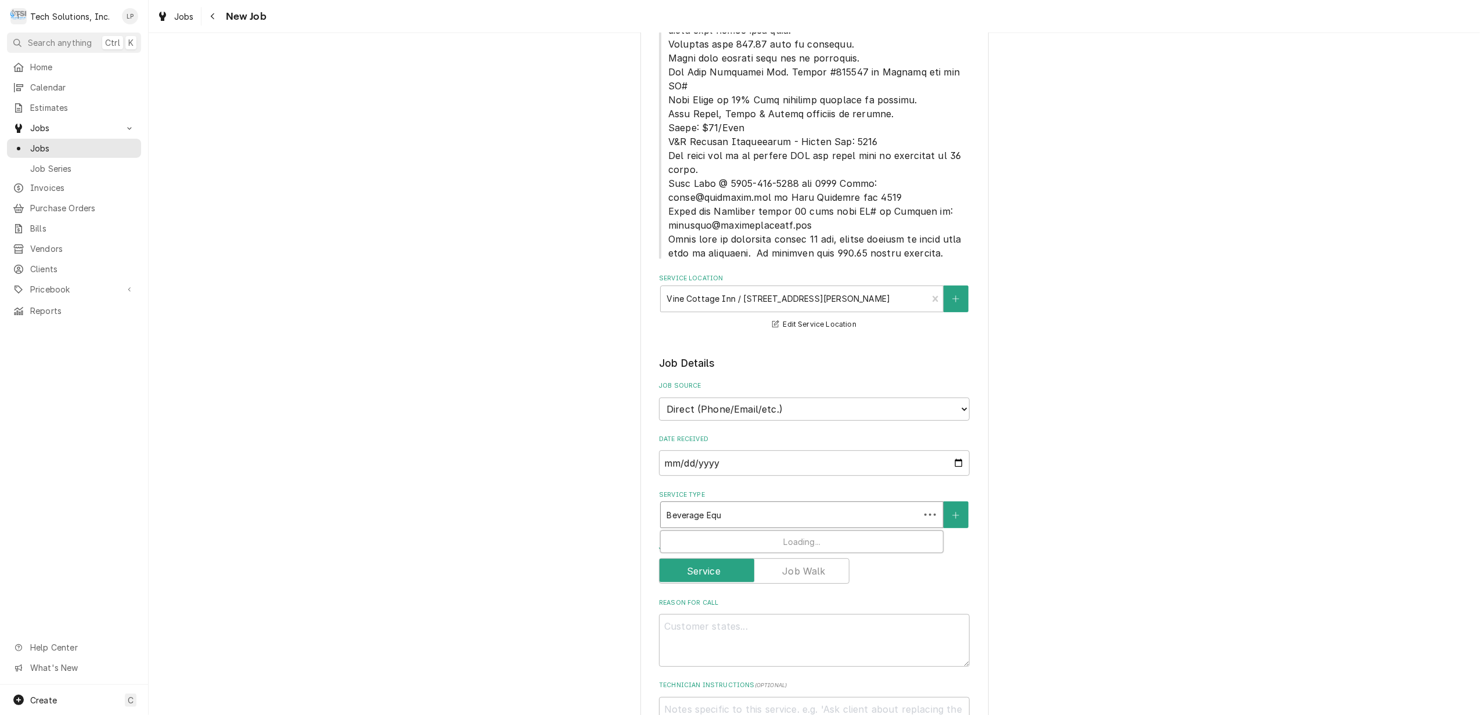
type input "Beverage Equi"
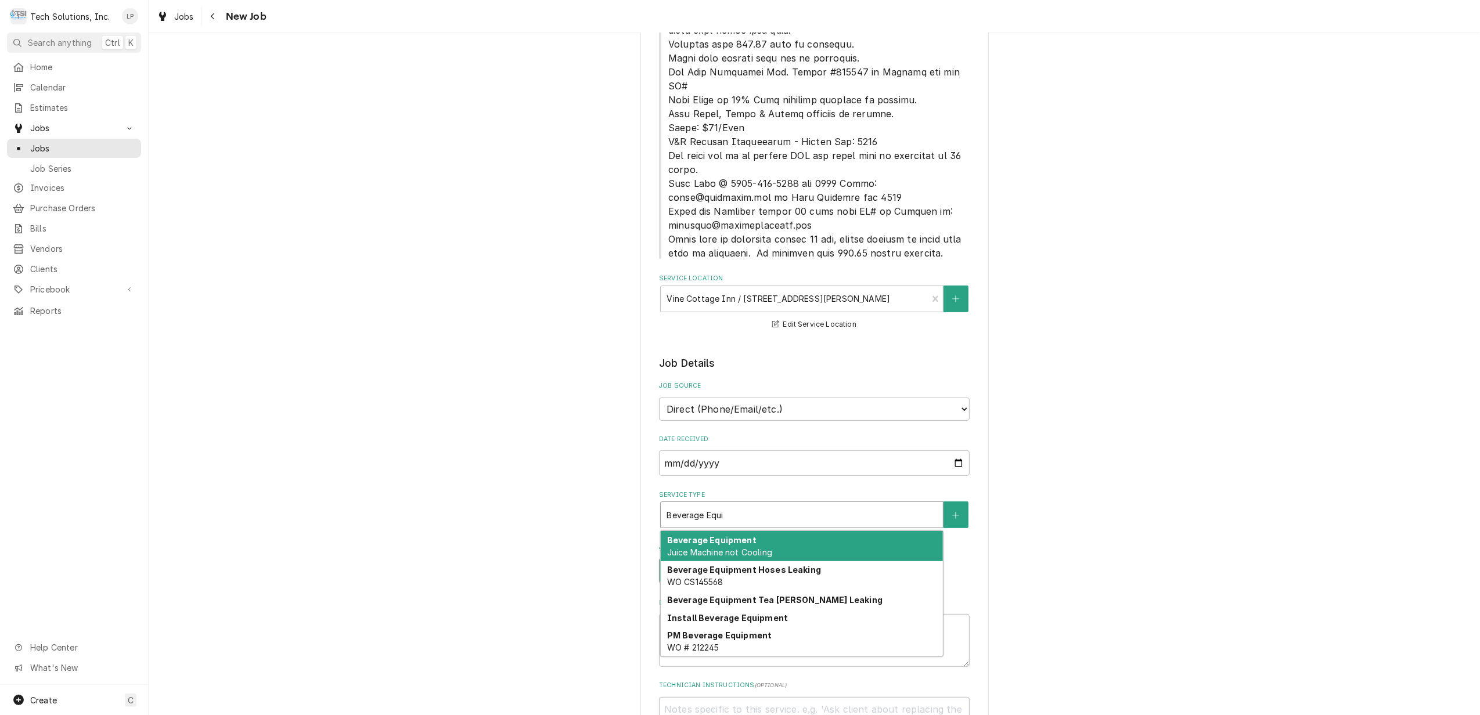
type textarea "x"
type input "Beverage Equip"
type textarea "x"
type input "Beverage Equipm"
type textarea "x"
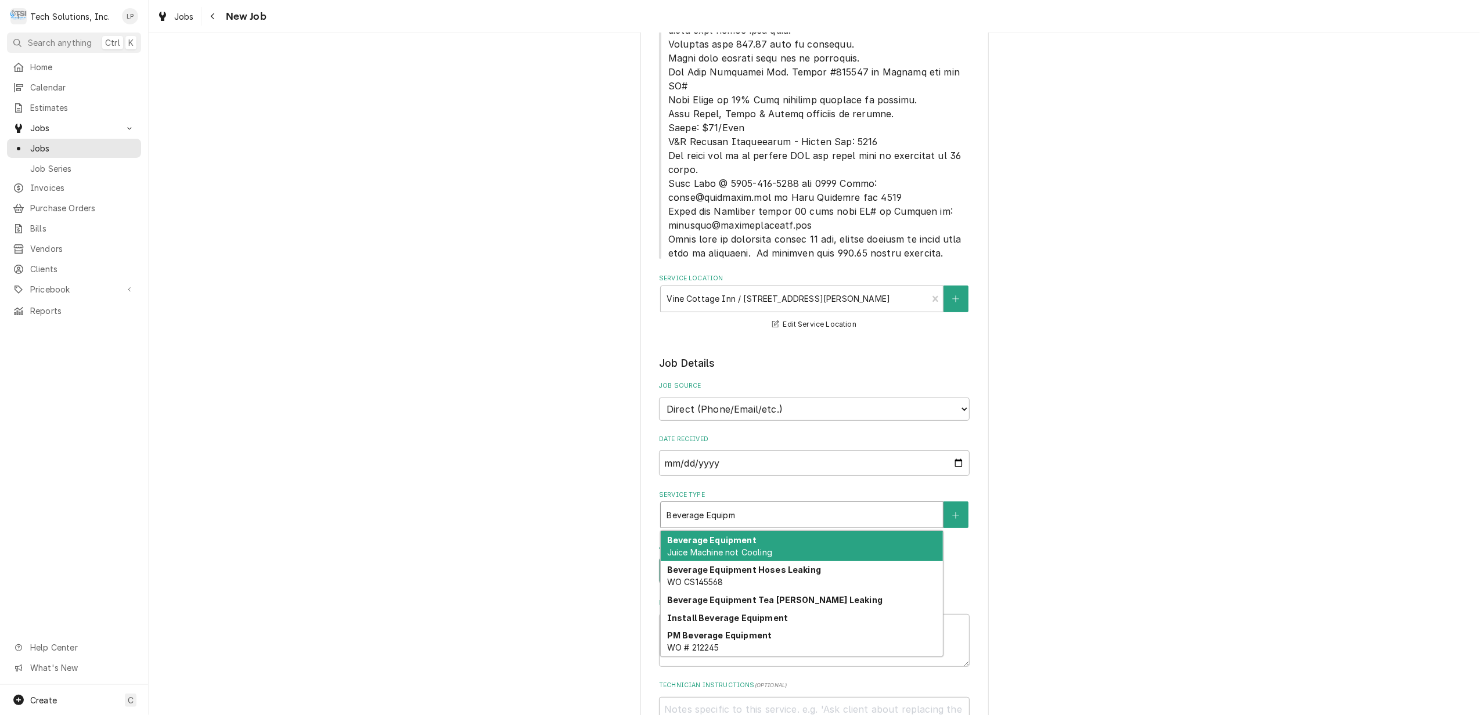
type input "Beverage Equipme"
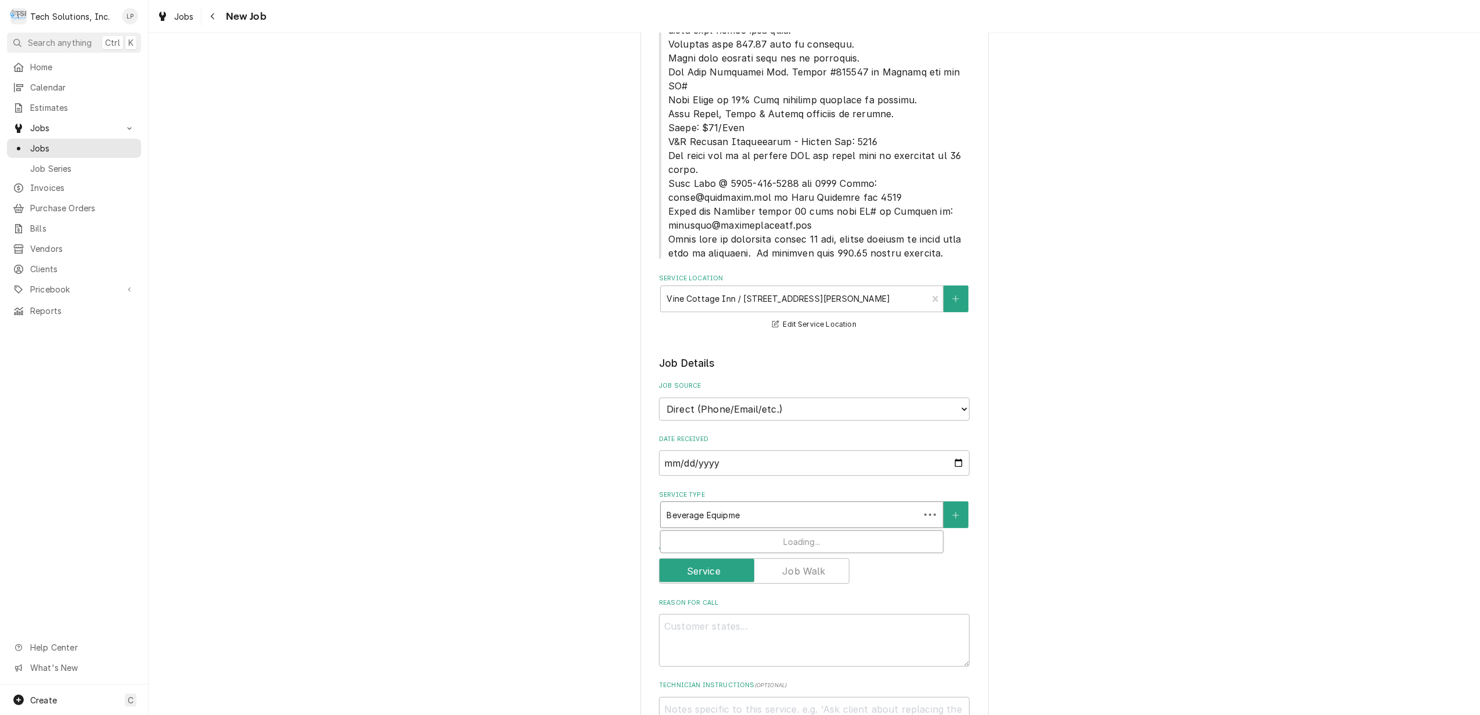
type textarea "x"
type input "Beverage Equipmen"
type textarea "x"
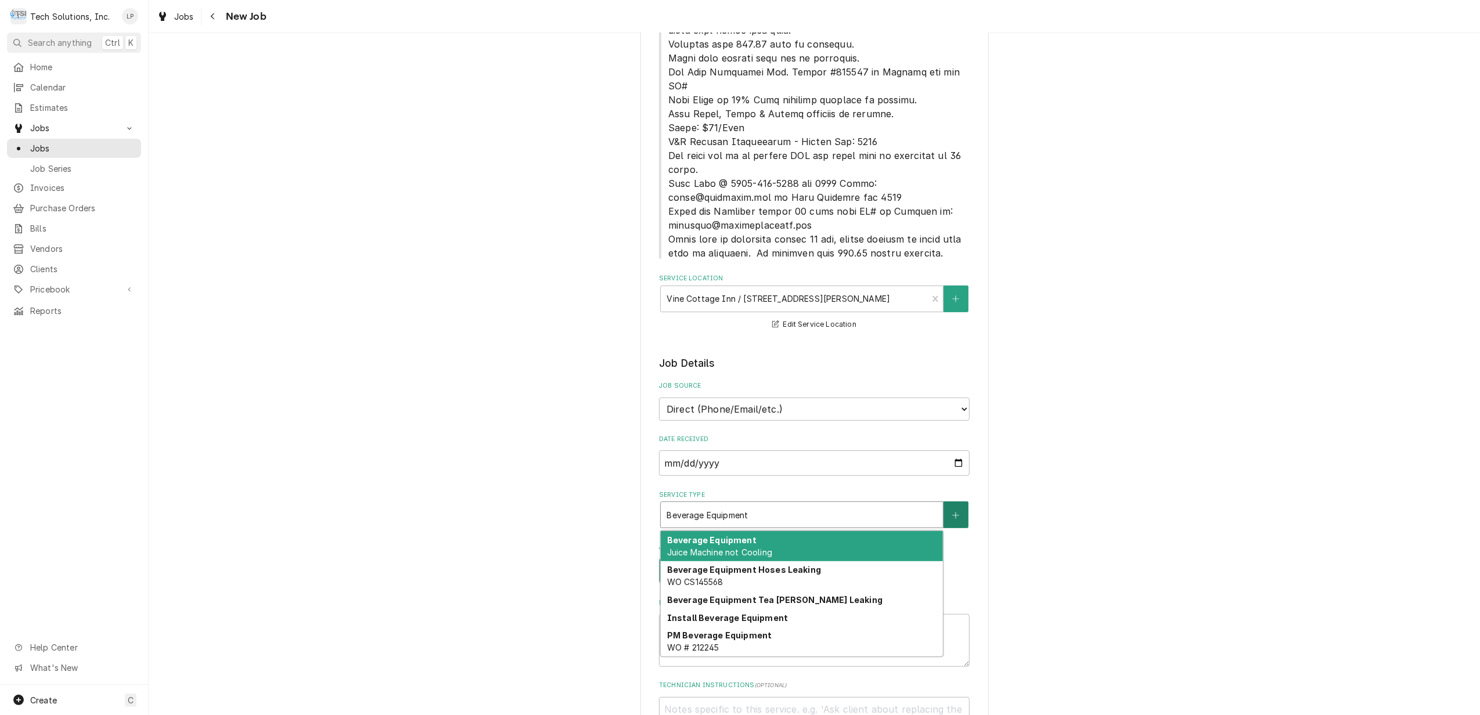
type input "Beverage Equipment"
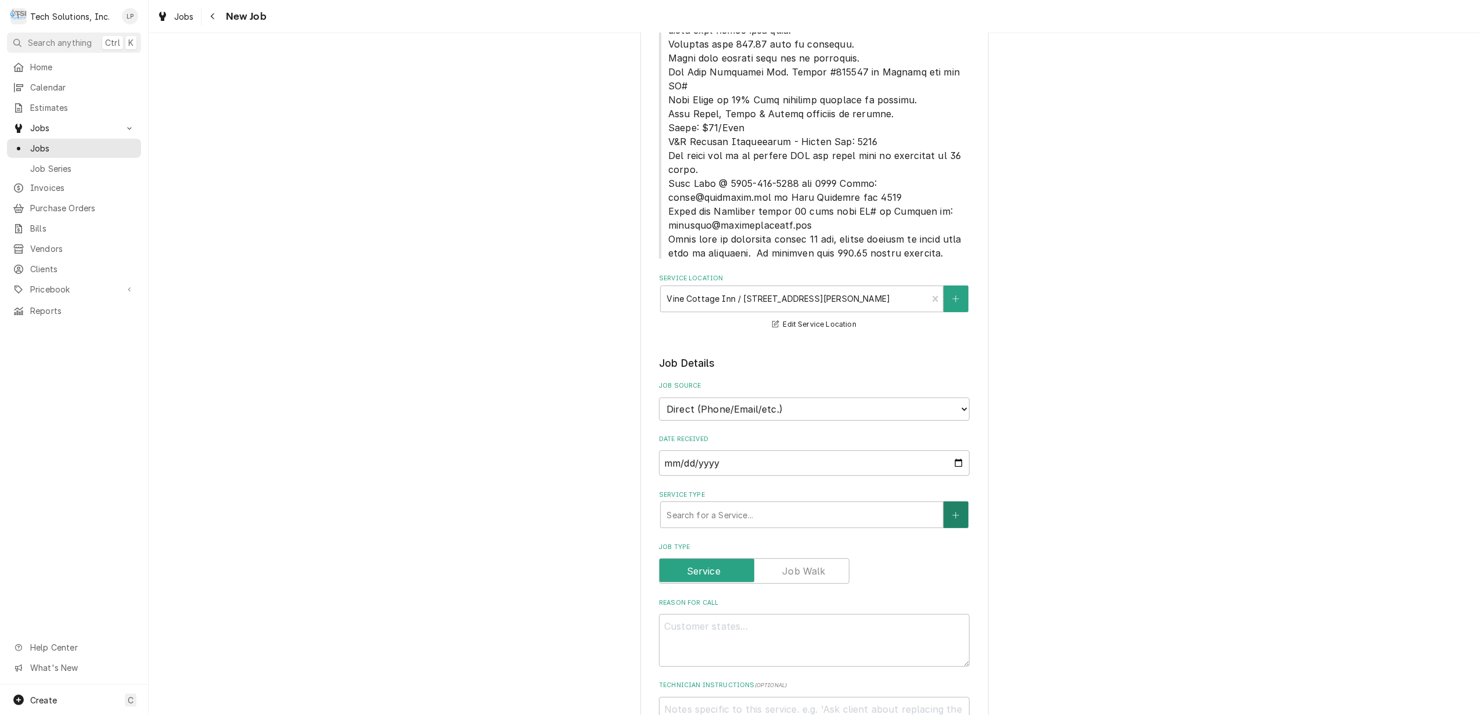
click at [953, 502] on button "Service Type" at bounding box center [955, 515] width 24 height 27
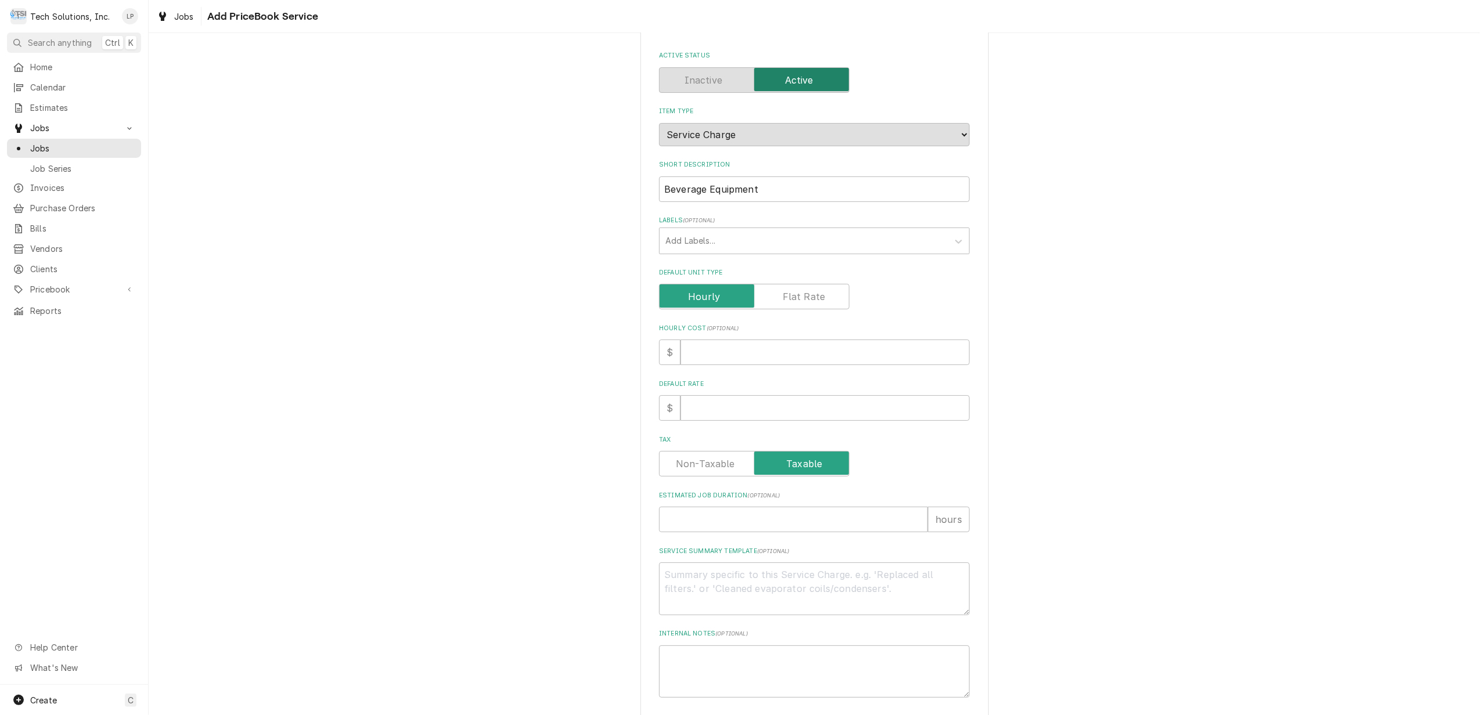
scroll to position [112, 0]
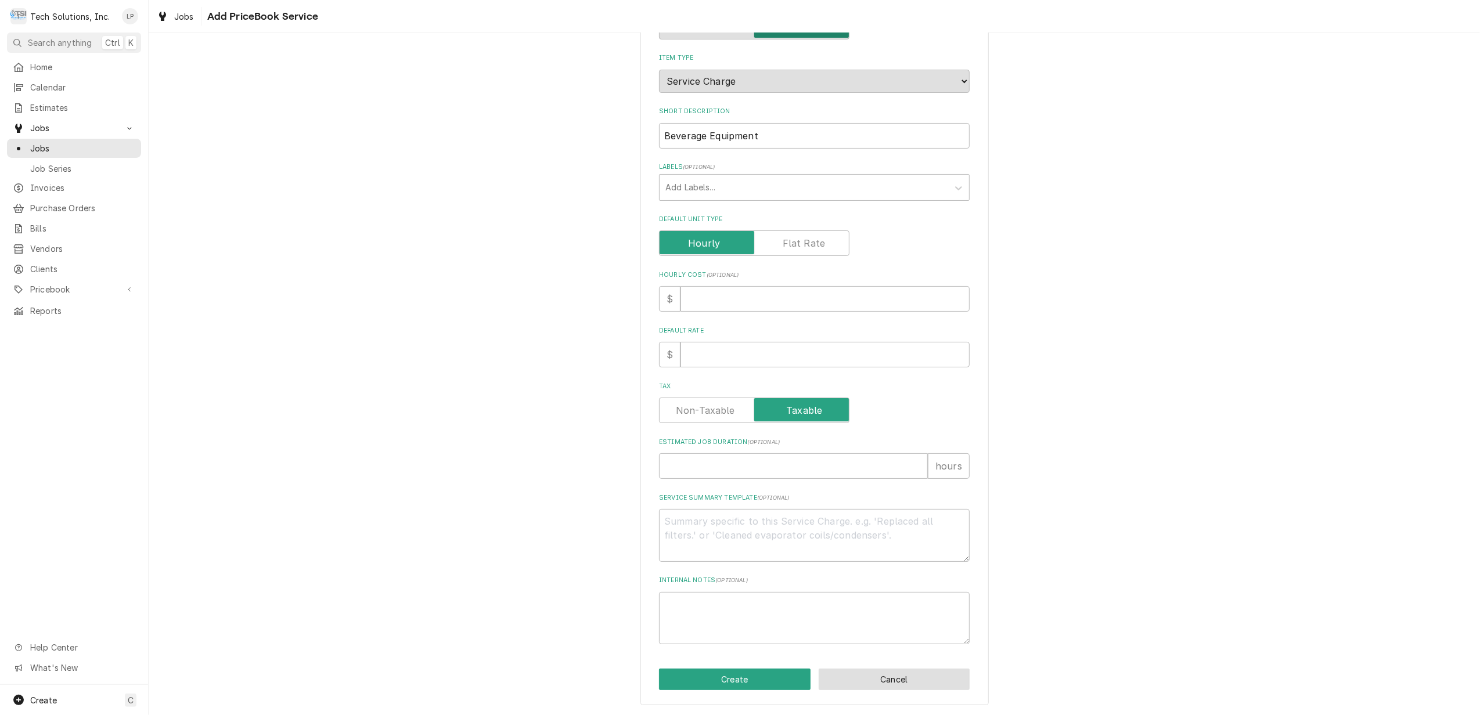
click at [919, 674] on button "Cancel" at bounding box center [895, 679] width 152 height 21
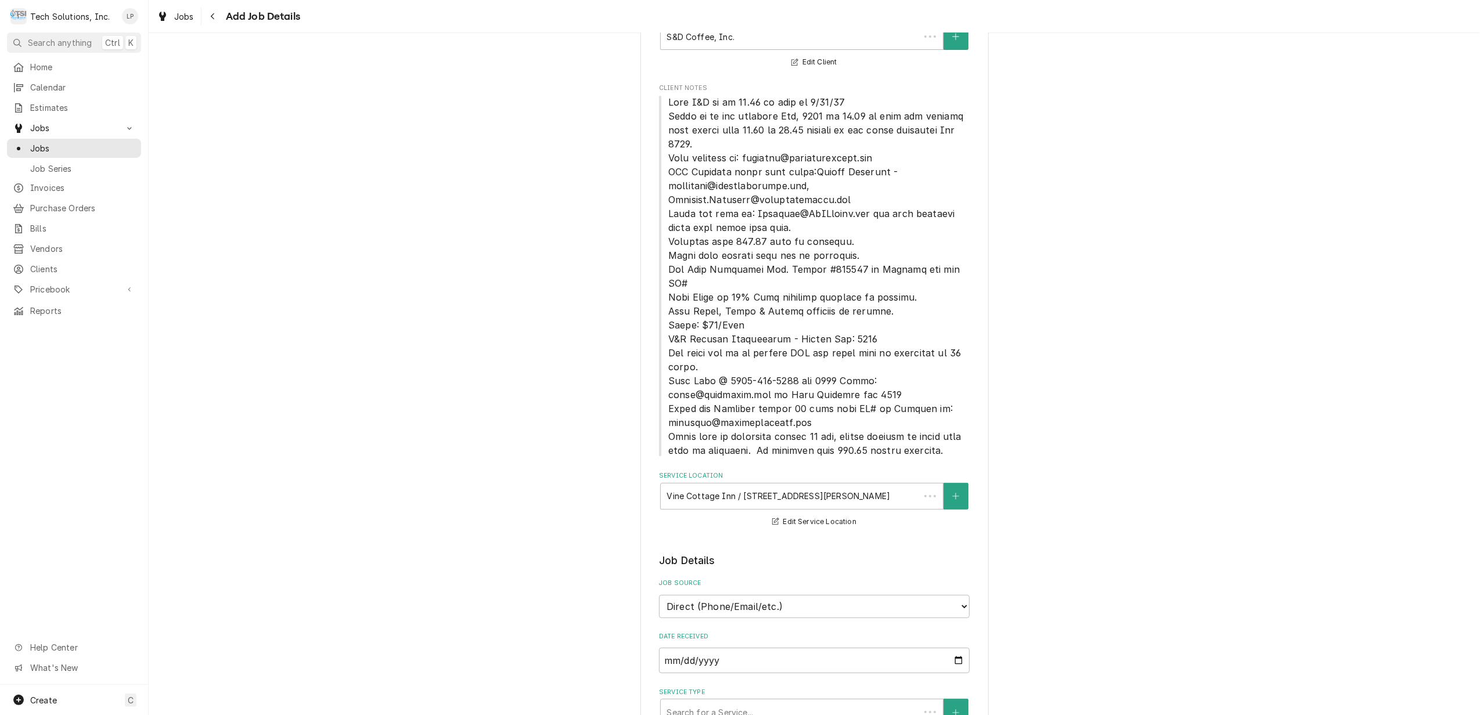
scroll to position [309, 0]
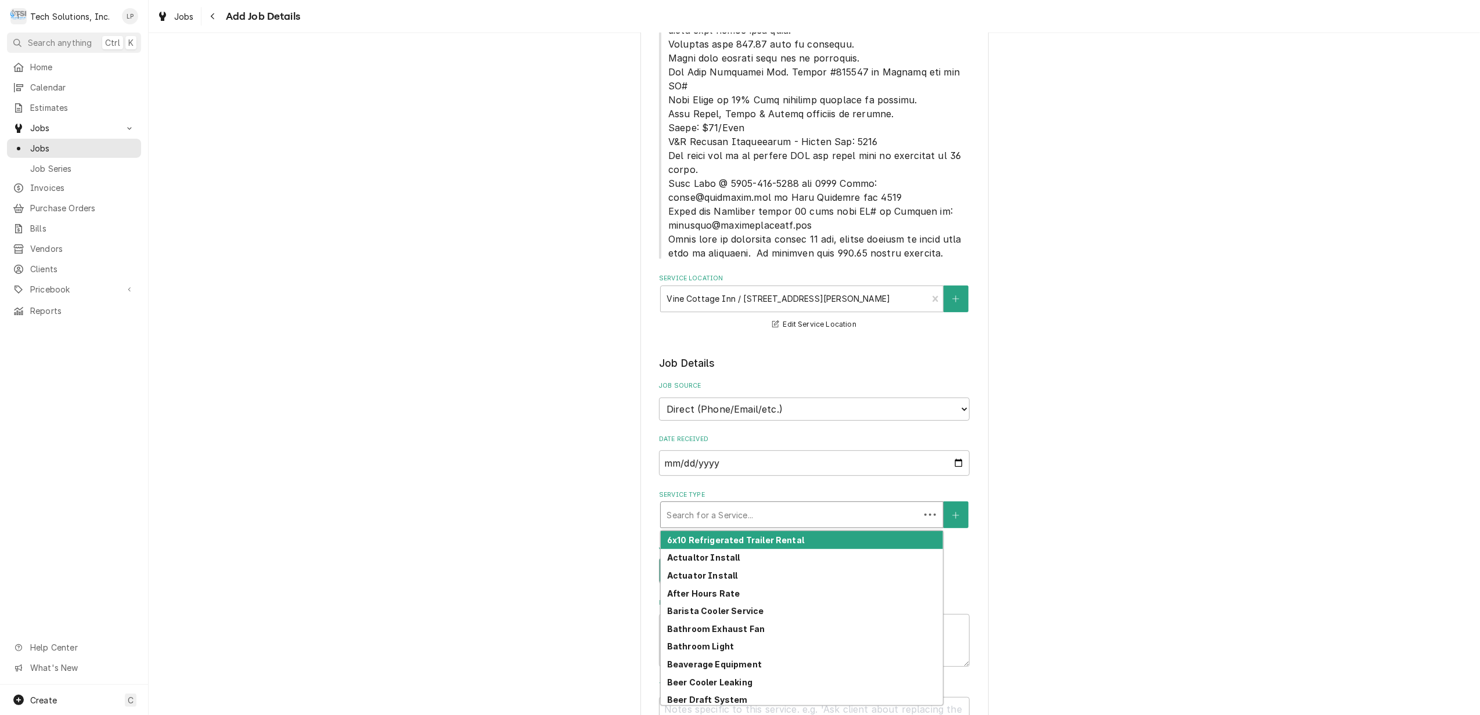
click at [840, 505] on div "Service Type" at bounding box center [790, 515] width 247 height 21
type textarea "x"
type input "L"
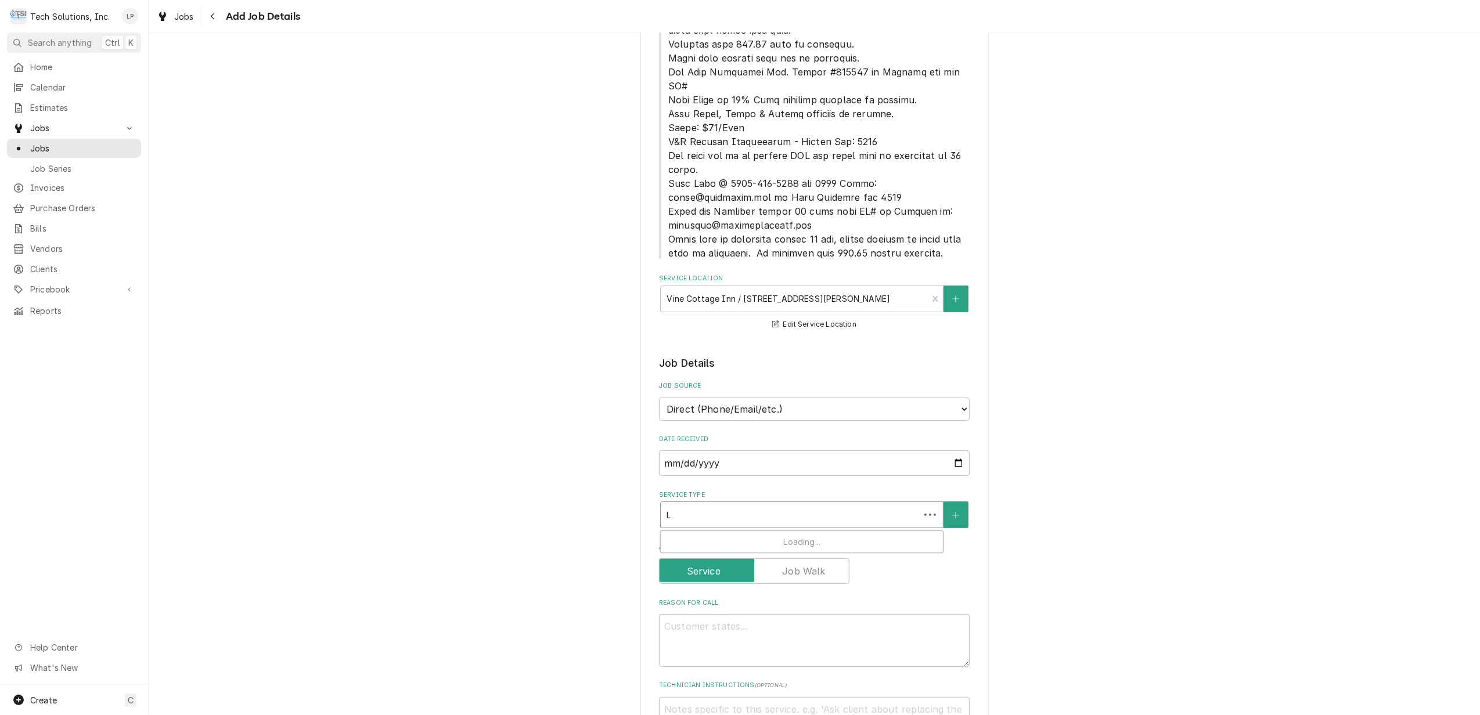
type textarea "x"
type input "La"
type textarea "x"
type input "Lab"
type textarea "x"
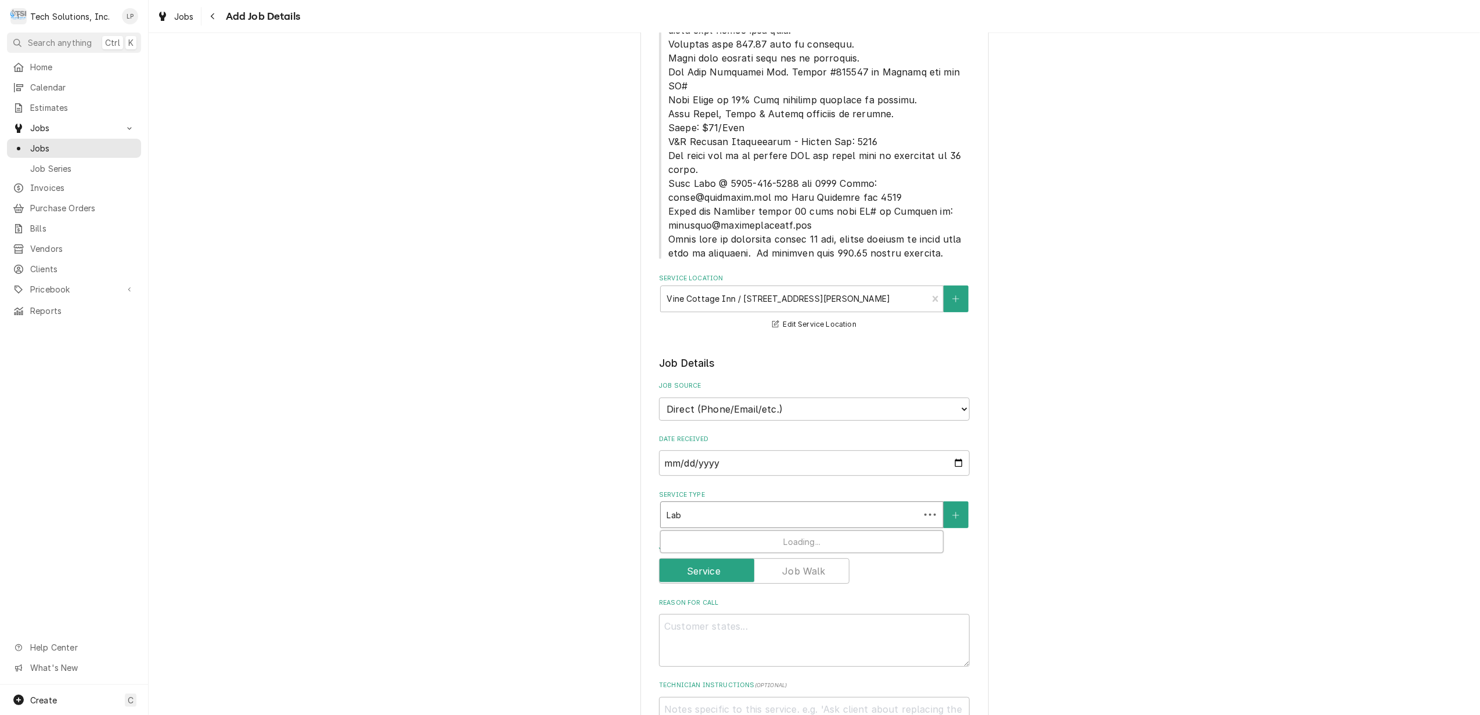
type input "Labo"
type textarea "x"
type input "Labor"
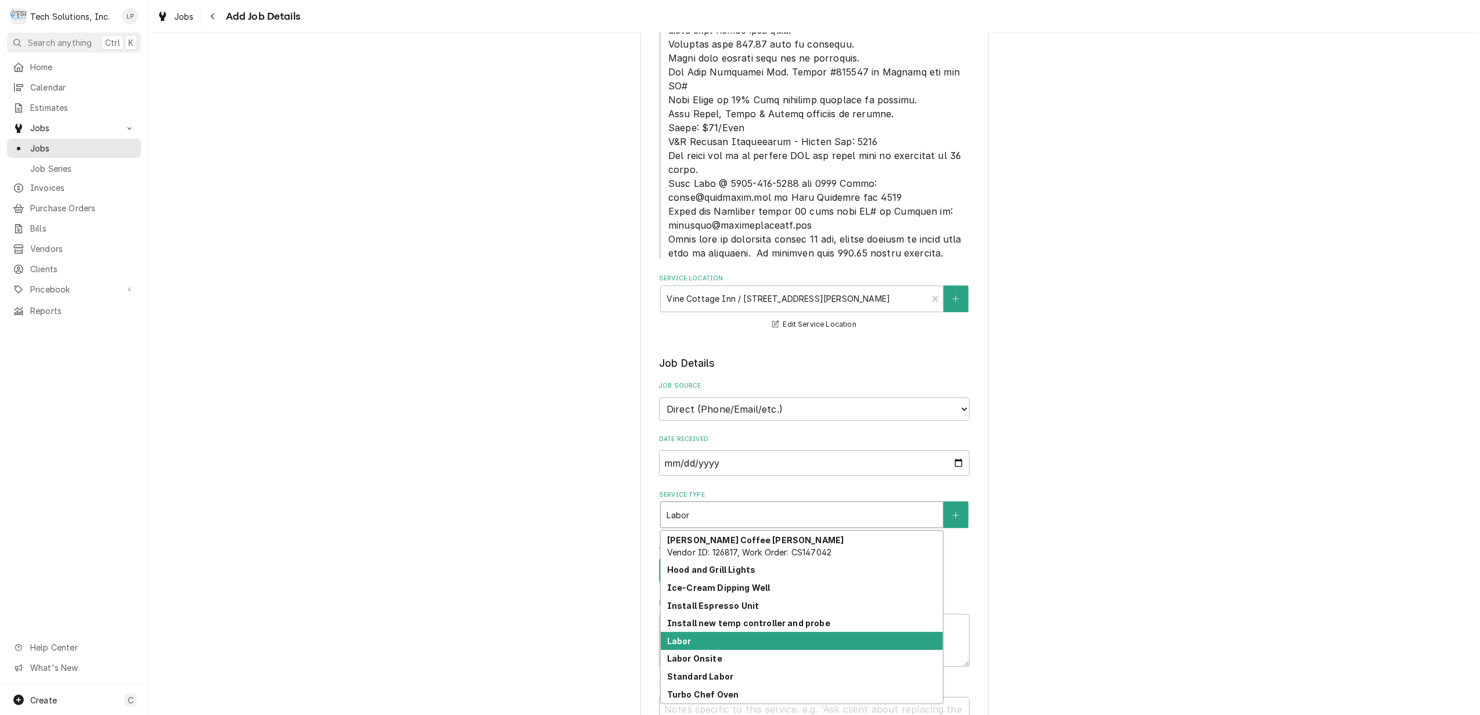
click at [814, 632] on div "Labor" at bounding box center [802, 641] width 282 height 18
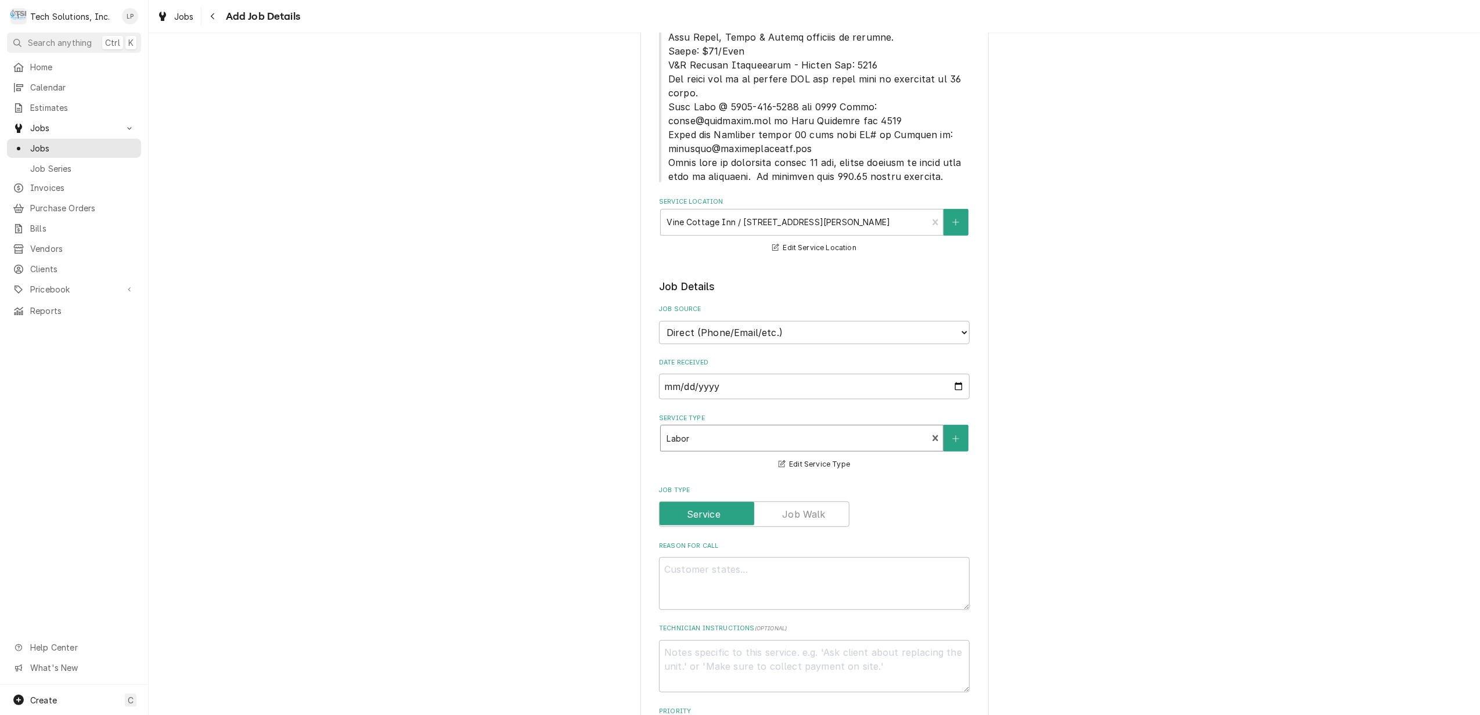
scroll to position [387, 0]
click at [952, 434] on icon "Create New Service" at bounding box center [955, 438] width 7 height 8
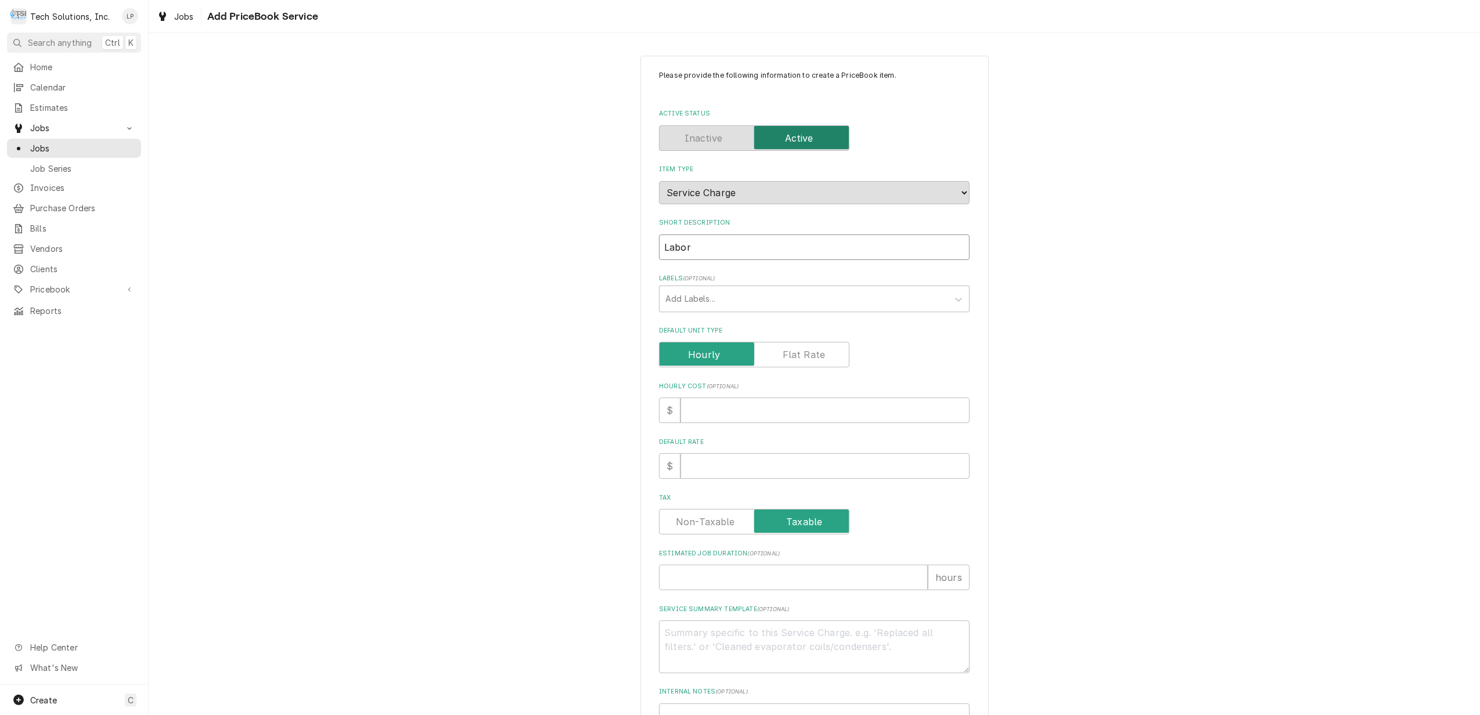
click at [712, 252] on input "Labor" at bounding box center [814, 248] width 311 height 26
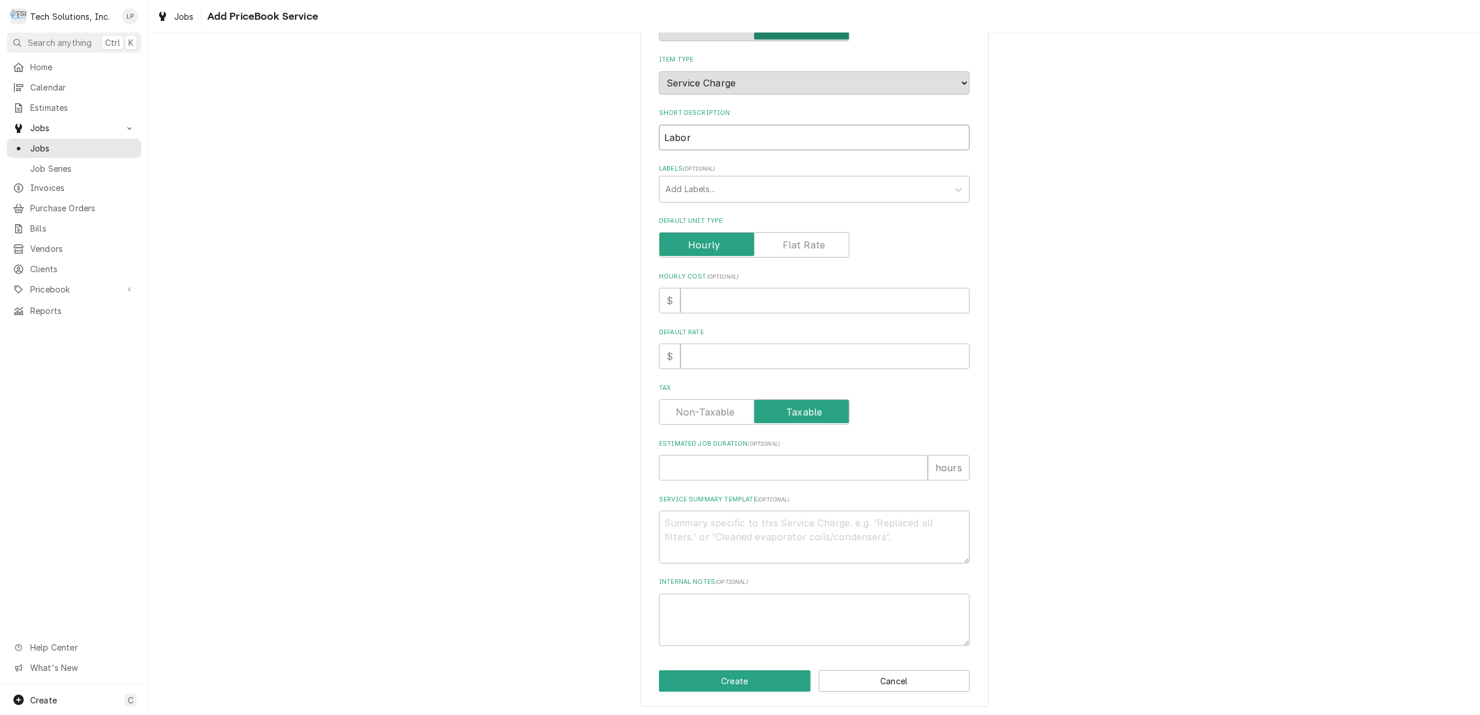
scroll to position [112, 0]
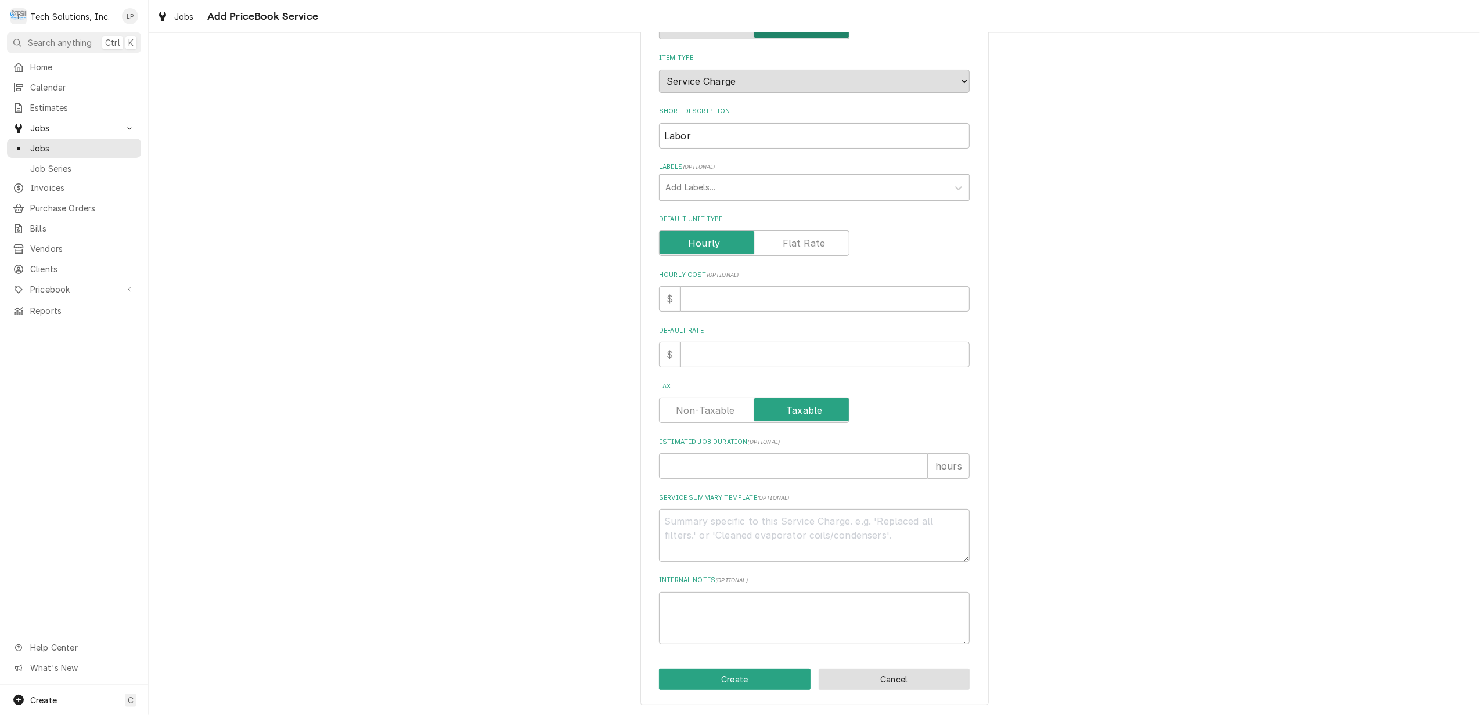
click at [846, 682] on button "Cancel" at bounding box center [895, 679] width 152 height 21
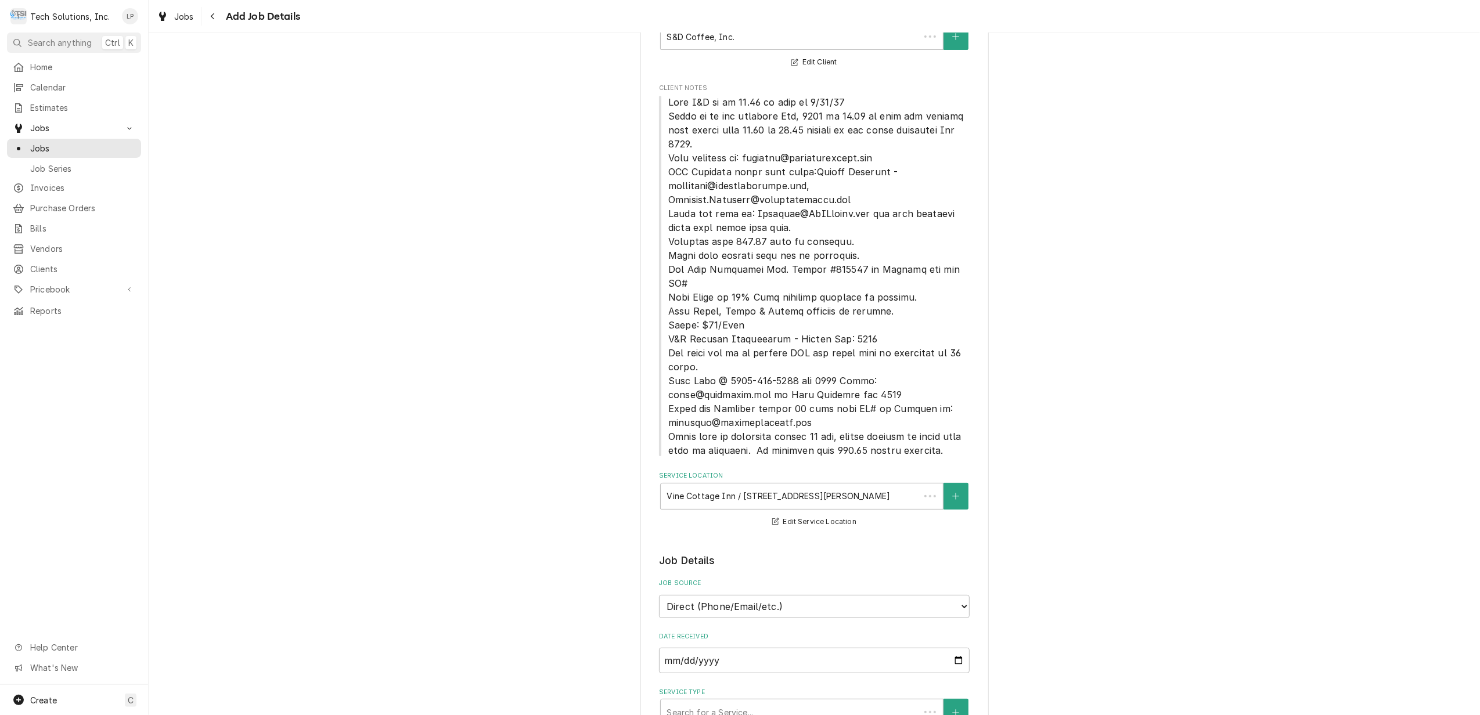
scroll to position [387, 0]
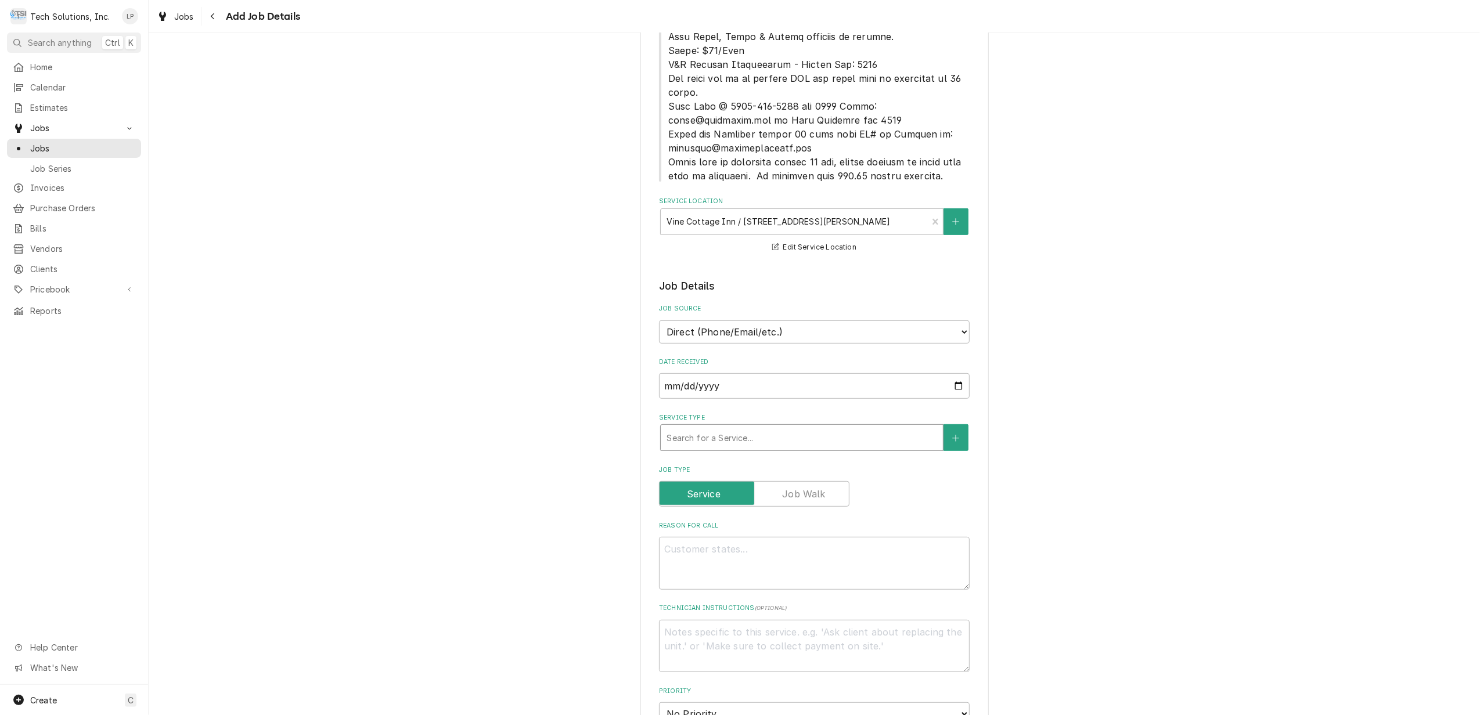
click at [839, 427] on div "Service Type" at bounding box center [802, 437] width 271 height 21
click at [953, 435] on icon "Create New Service" at bounding box center [956, 438] width 6 height 6
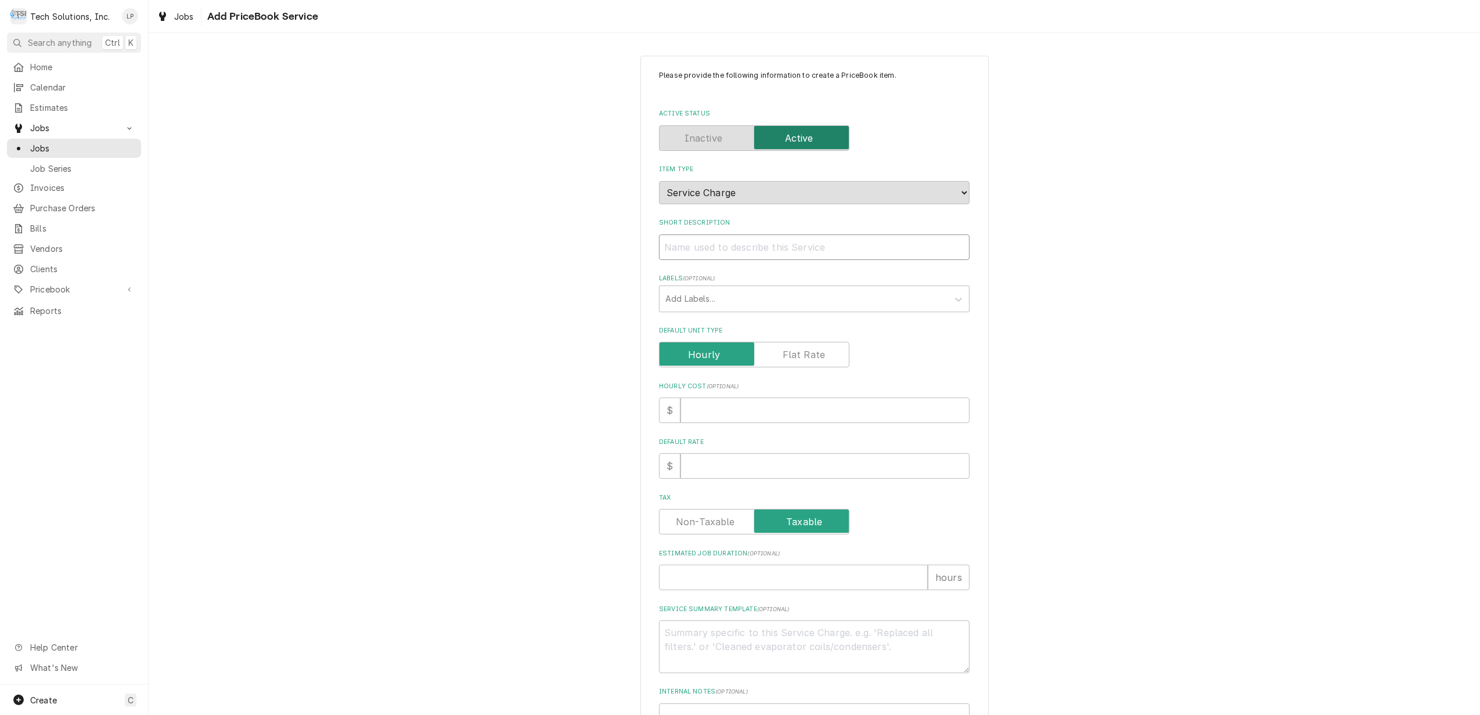
click at [779, 249] on input "Short Description" at bounding box center [814, 248] width 311 height 26
type textarea "x"
type input "B"
type textarea "x"
type input "Be"
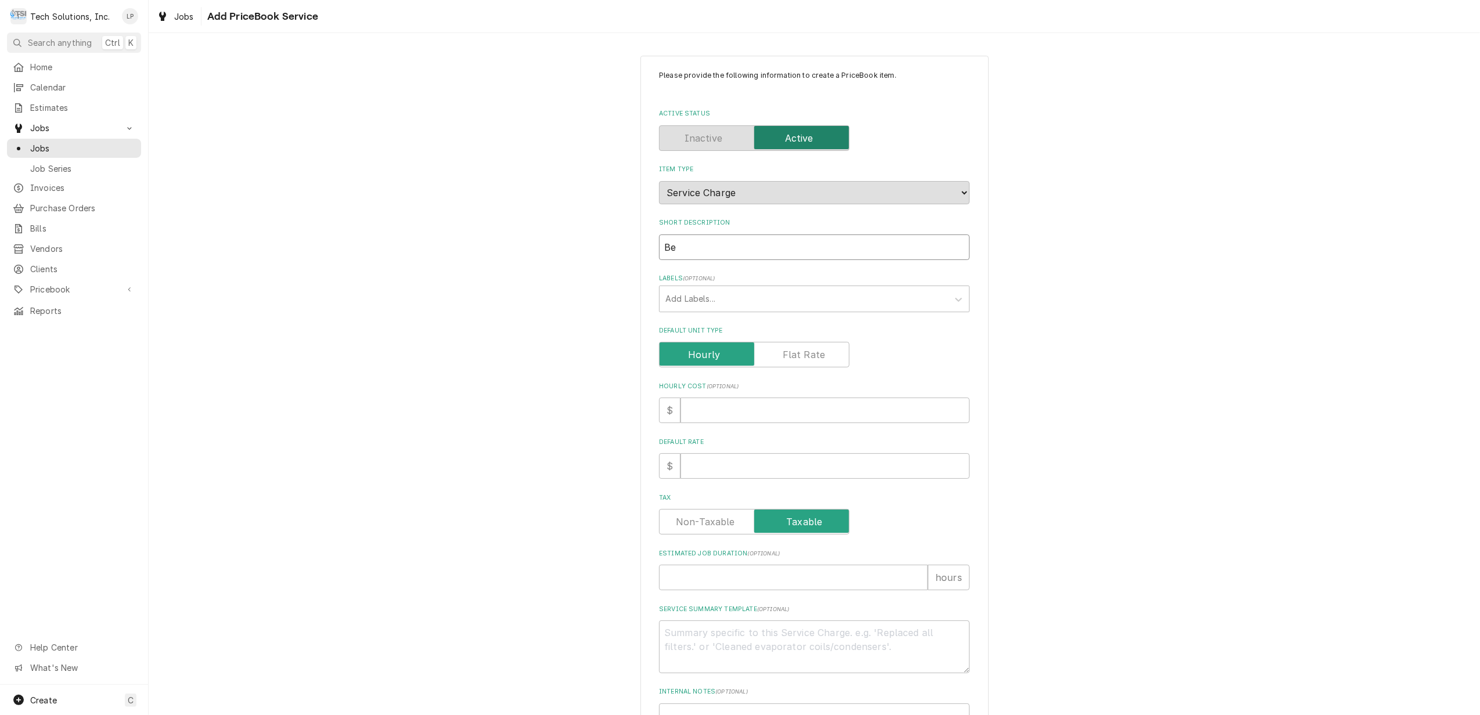
type textarea "x"
type input "Bev"
type textarea "x"
type input "Beve"
type textarea "x"
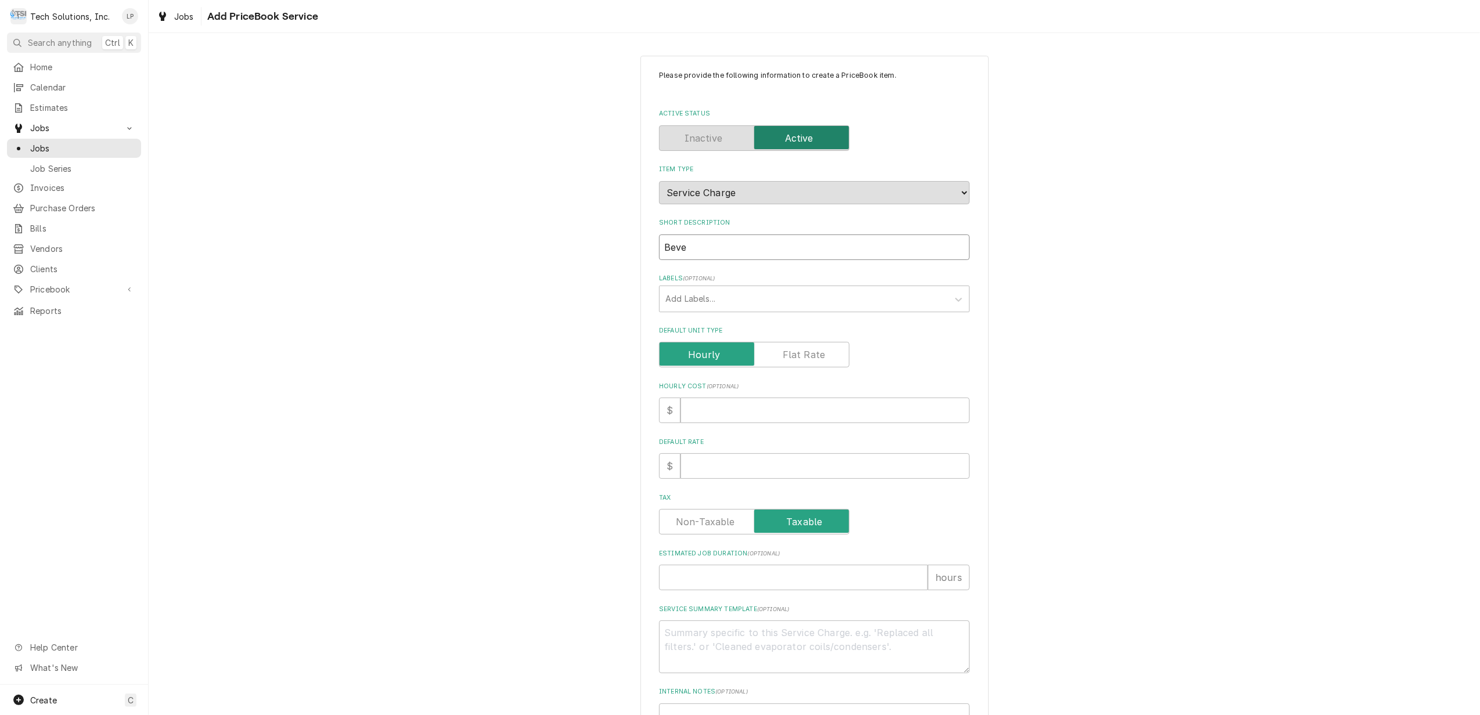
type input "Bever"
type textarea "x"
type input "Bevera"
type textarea "x"
type input "Beverag"
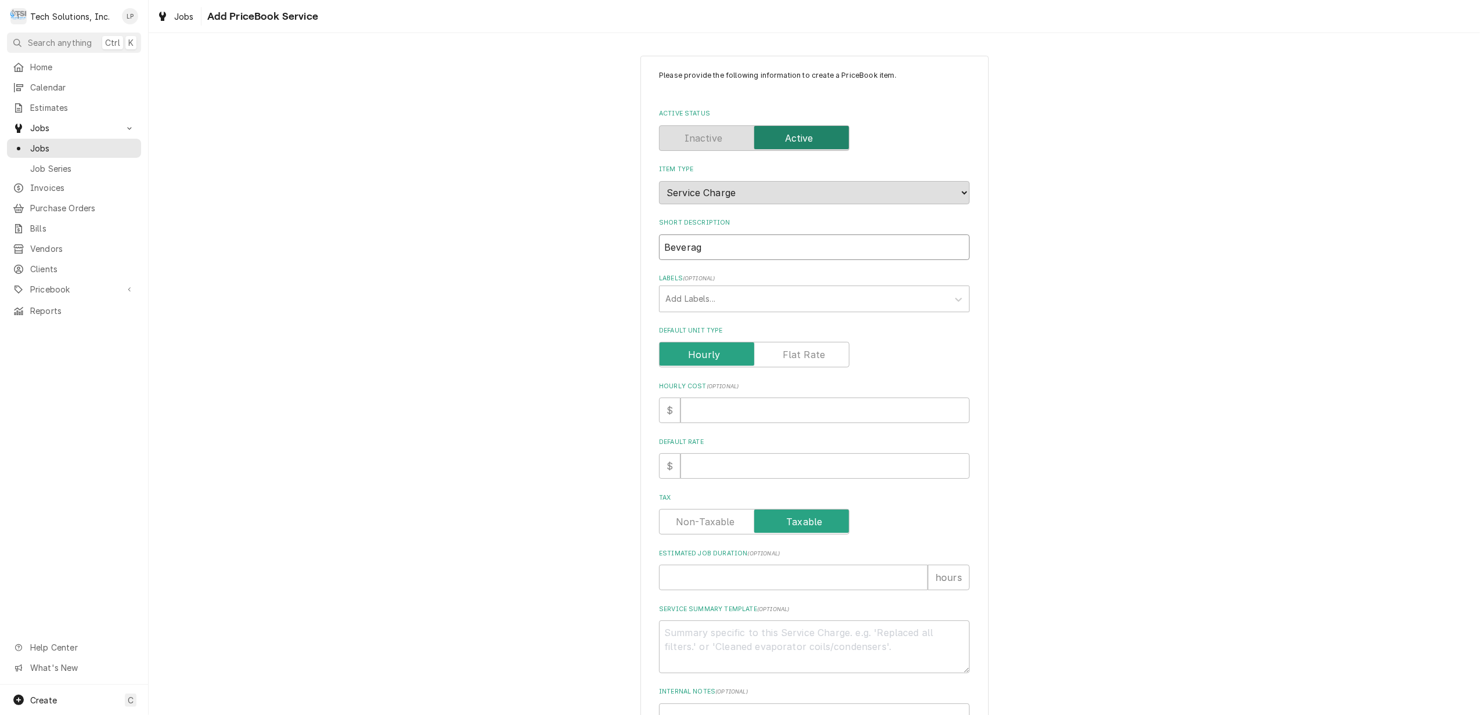
type textarea "x"
type input "Beverage"
type textarea "x"
type input "Beverage"
type textarea "x"
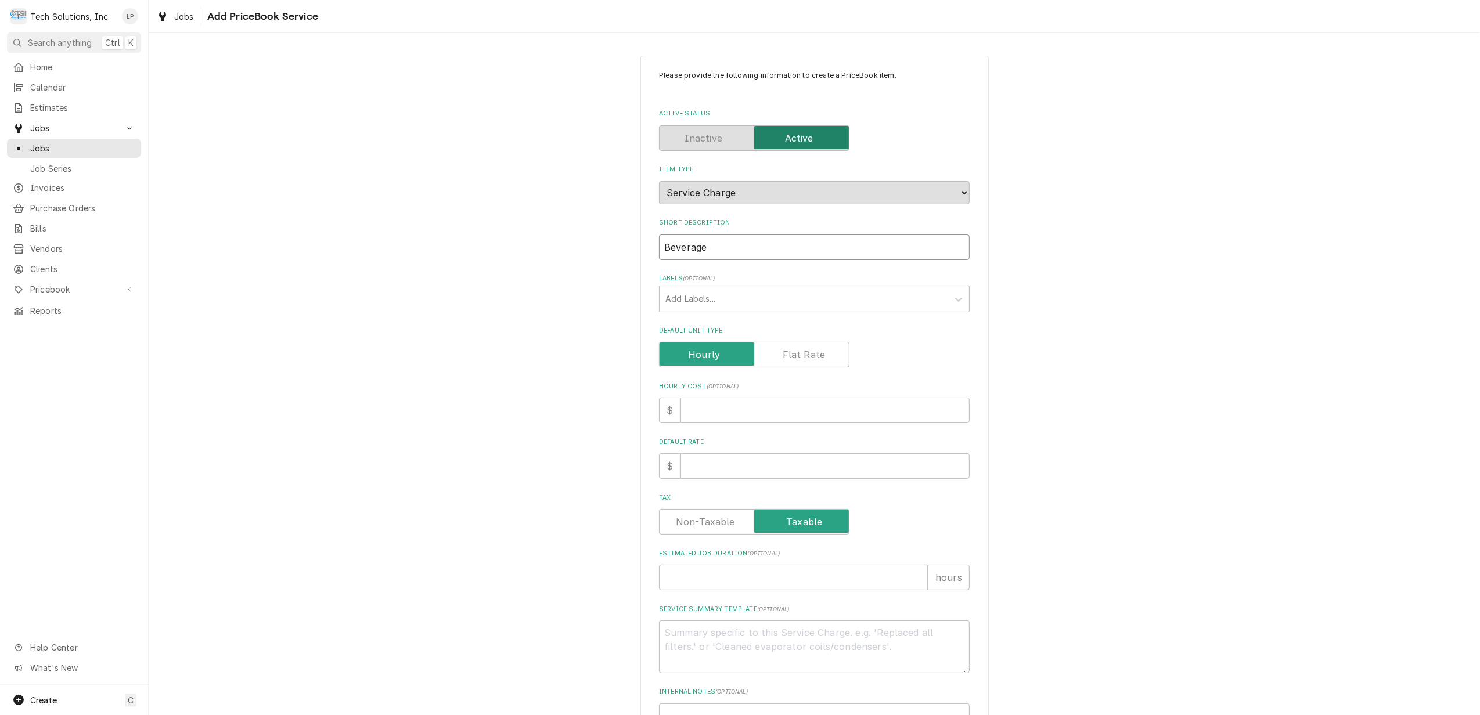
type input "Beverage E"
type textarea "x"
type input "Beverage Eq"
type textarea "x"
type input "Beverage Equ"
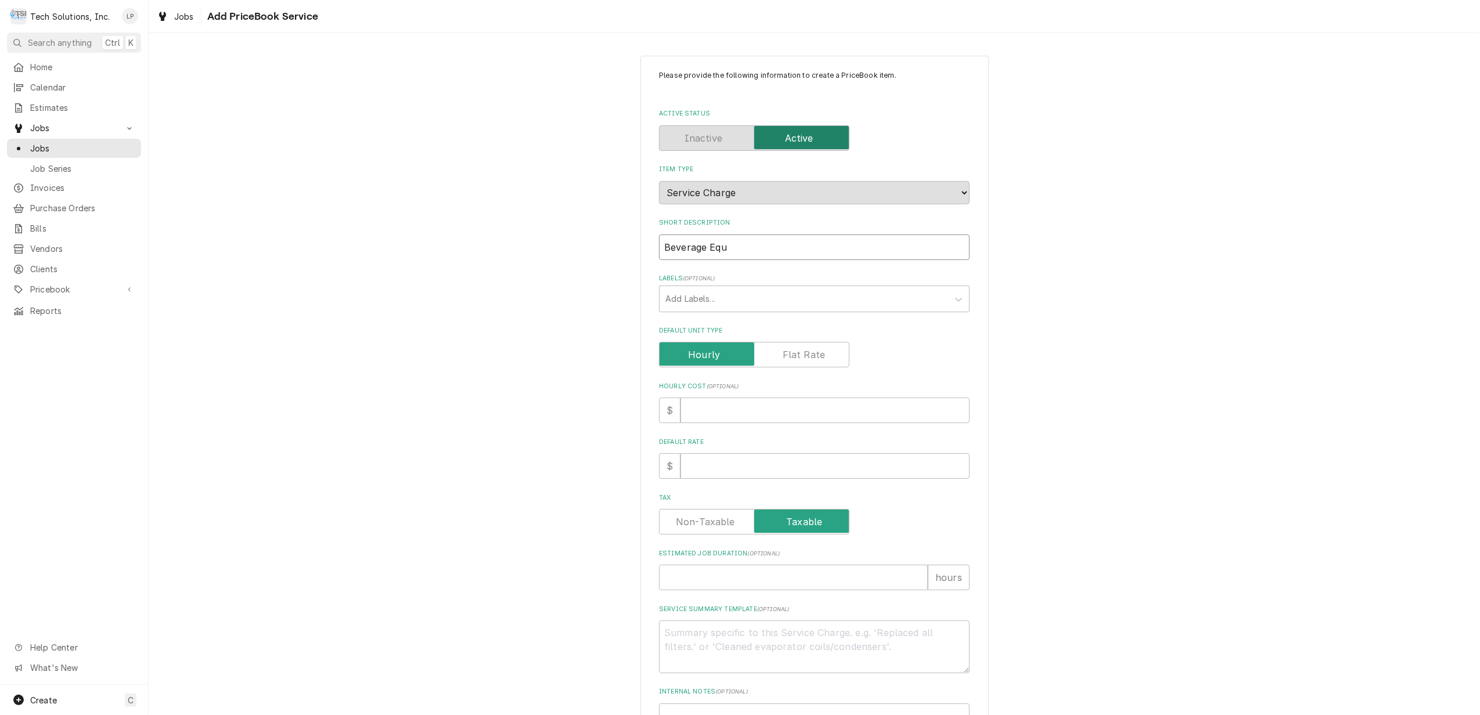
type textarea "x"
click at [823, 268] on div "Please provide the following information to create a PriceBook item. Active Sta…" at bounding box center [814, 413] width 311 height 686
click at [719, 468] on input "Default Rate" at bounding box center [824, 466] width 289 height 26
click at [935, 512] on div "Tax" at bounding box center [814, 522] width 311 height 26
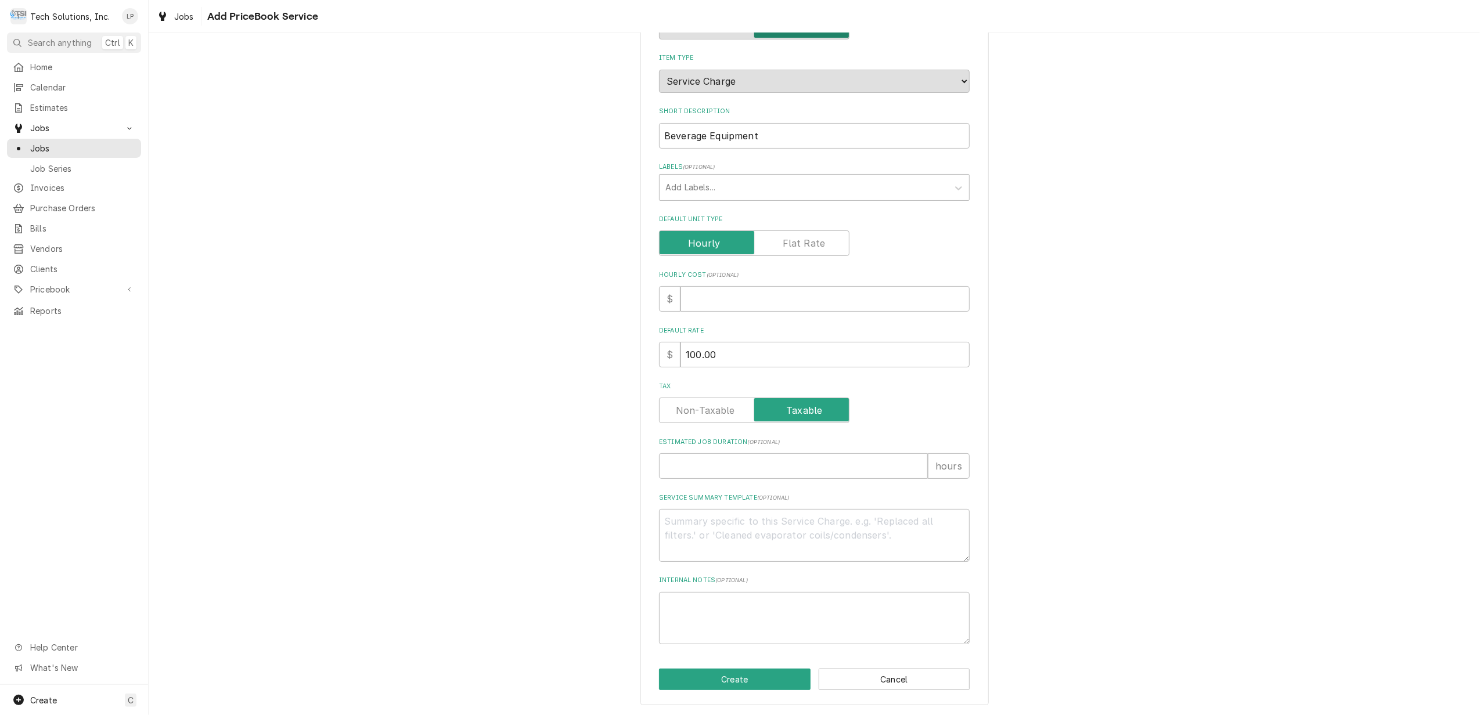
scroll to position [112, 0]
click at [910, 463] on input "1" at bounding box center [793, 466] width 269 height 26
click at [903, 677] on button "Cancel" at bounding box center [895, 679] width 152 height 21
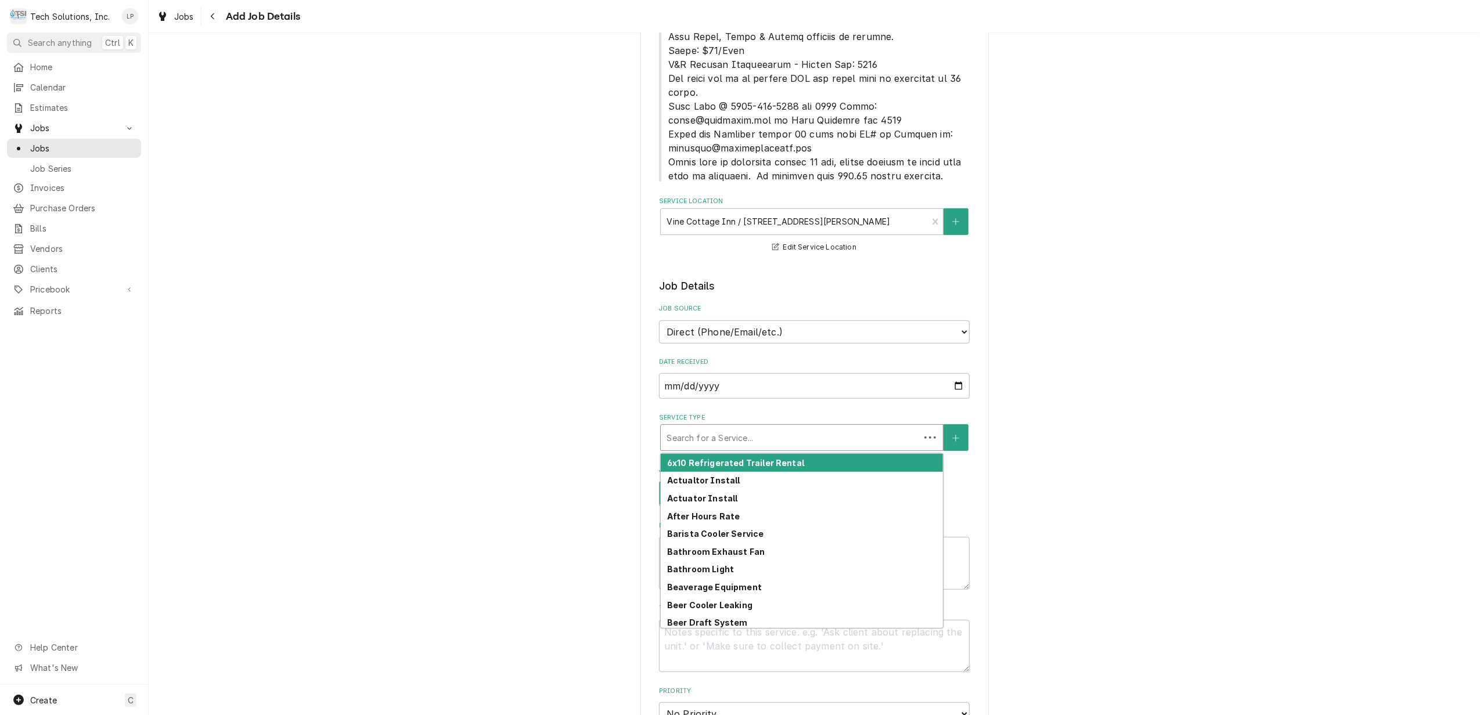
click at [878, 427] on div "Service Type" at bounding box center [790, 437] width 247 height 21
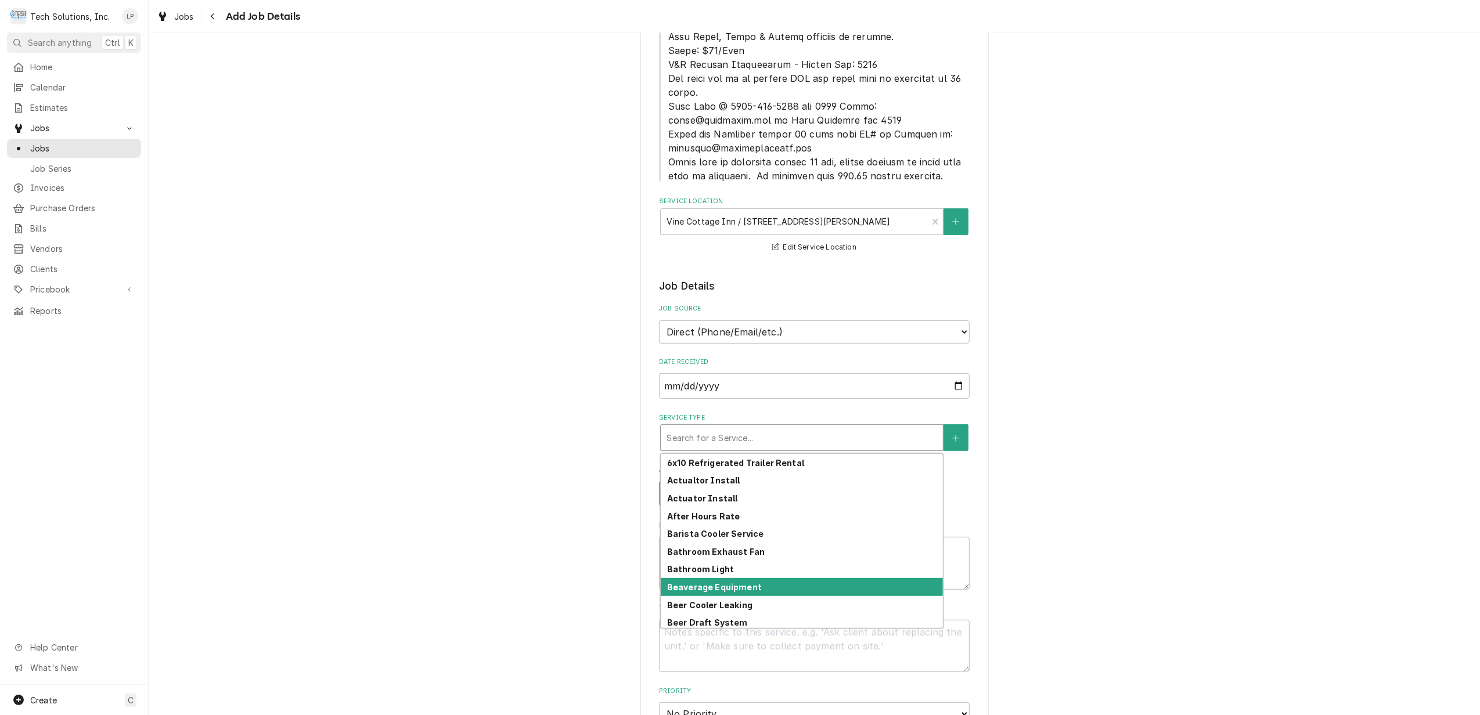
click at [784, 578] on div "Beaverage Equipment" at bounding box center [802, 587] width 282 height 18
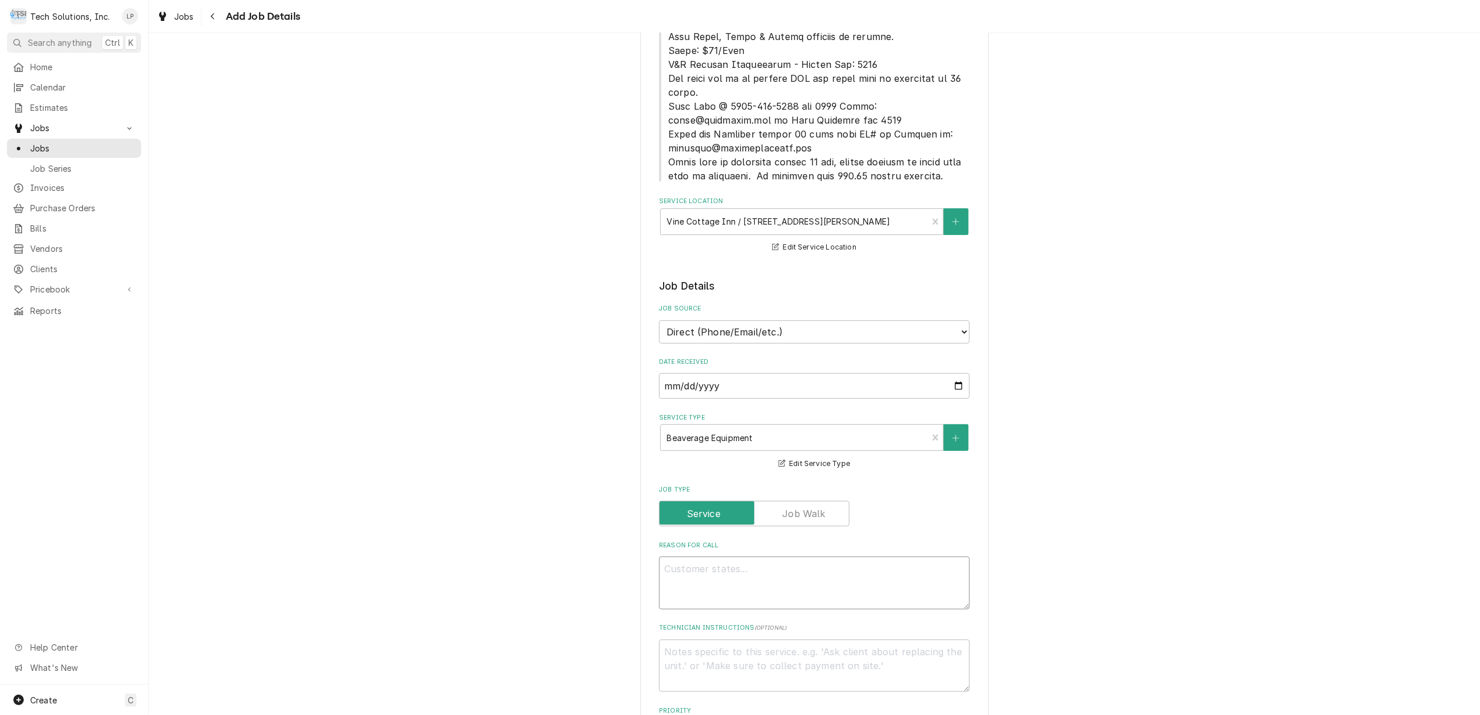
click at [715, 564] on textarea "Reason For Call" at bounding box center [814, 583] width 311 height 53
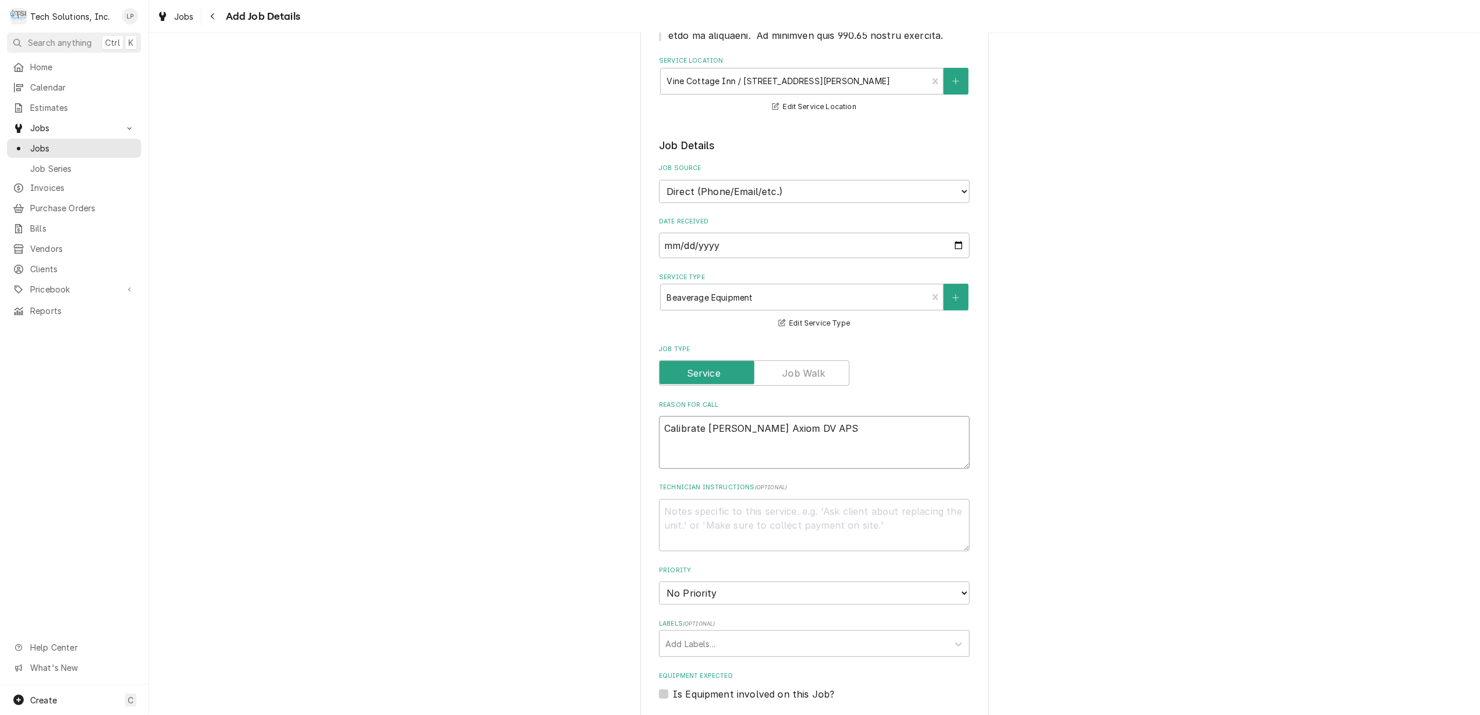
scroll to position [542, 0]
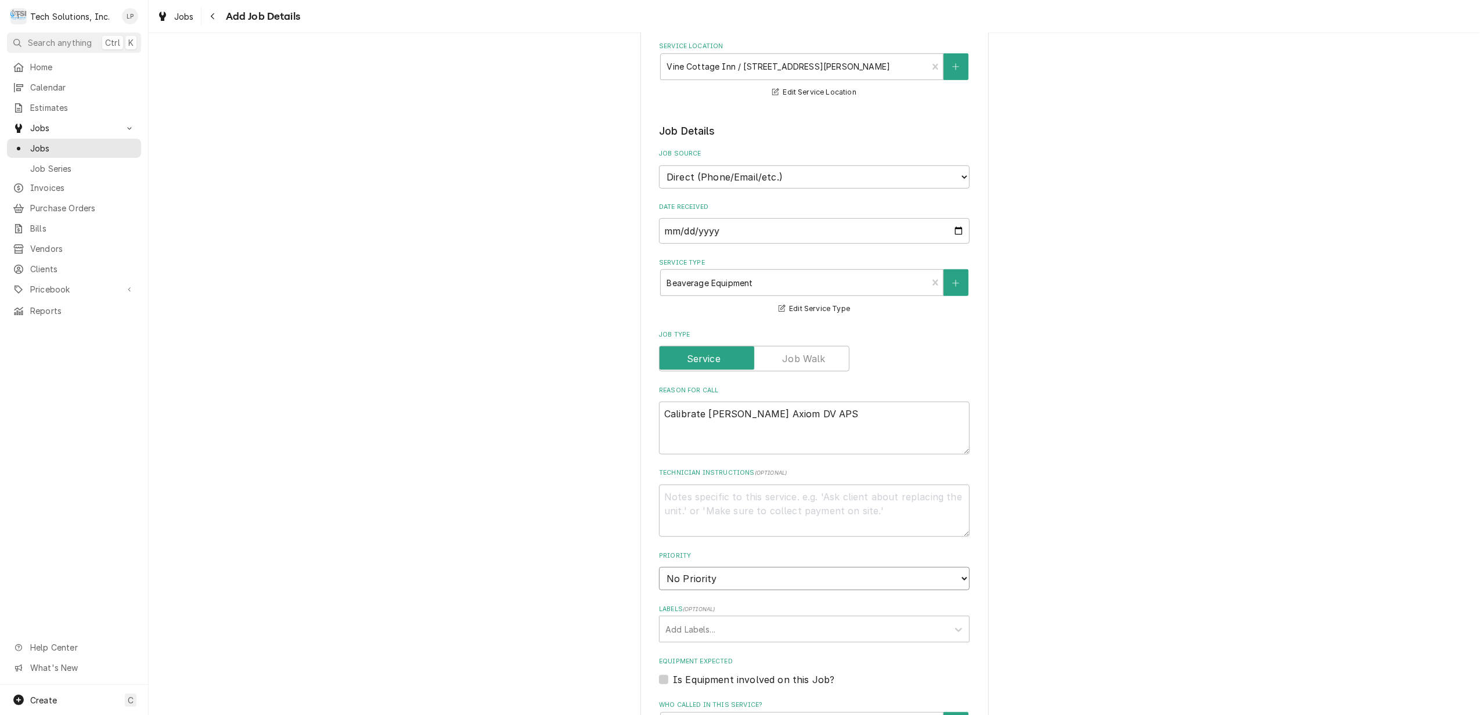
click at [955, 567] on select "No Priority Urgent High Medium Low" at bounding box center [814, 578] width 311 height 23
click at [659, 567] on select "No Priority Urgent High Medium Low" at bounding box center [814, 578] width 311 height 23
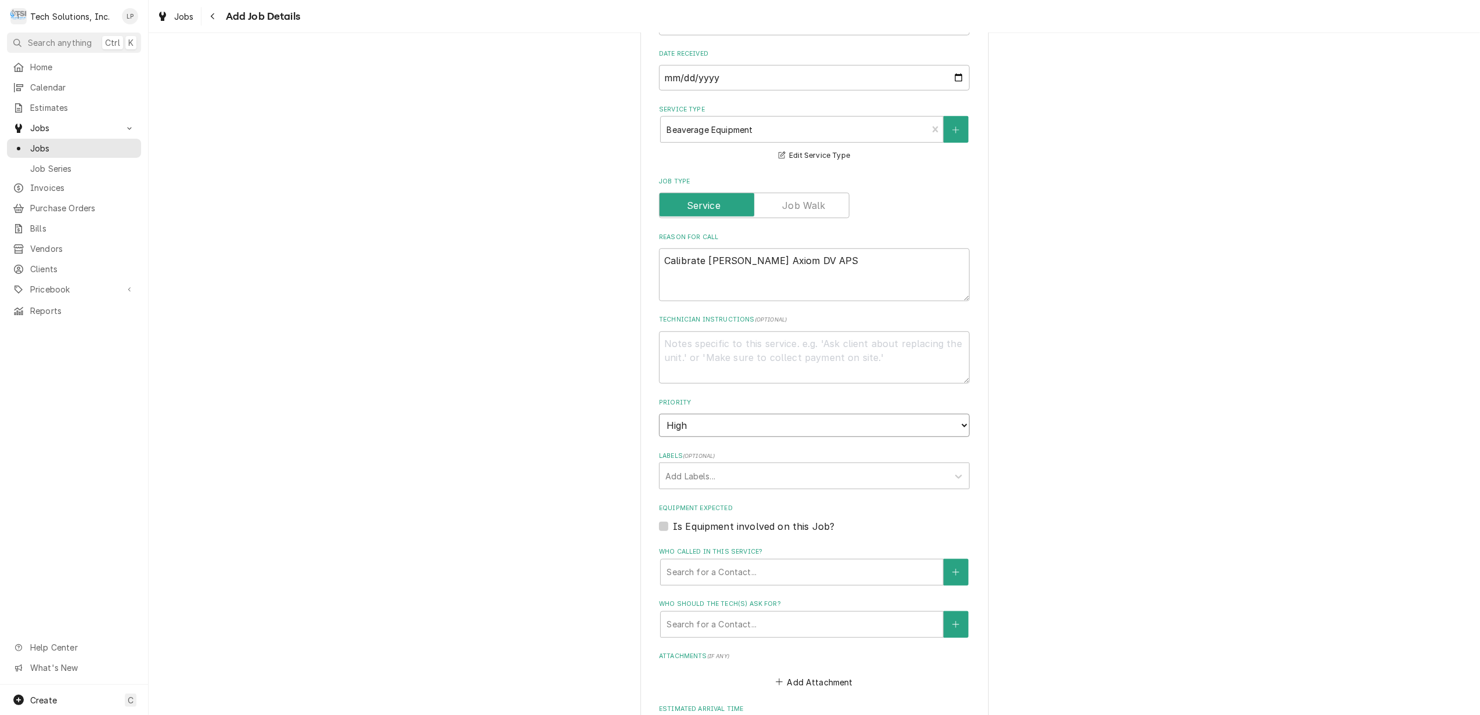
scroll to position [697, 0]
click at [737, 464] on div "Labels" at bounding box center [803, 474] width 277 height 21
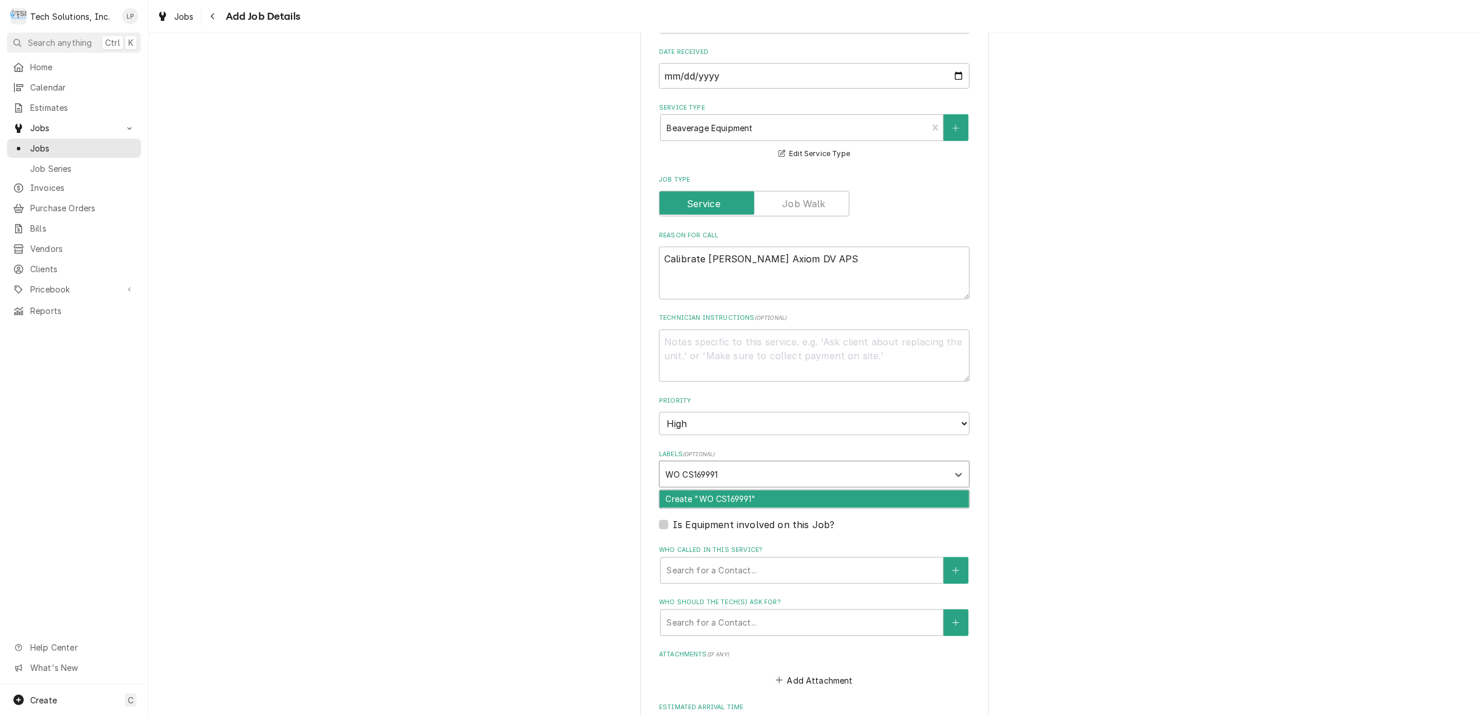
click at [739, 491] on div "Create "WO CS169991"" at bounding box center [814, 500] width 309 height 18
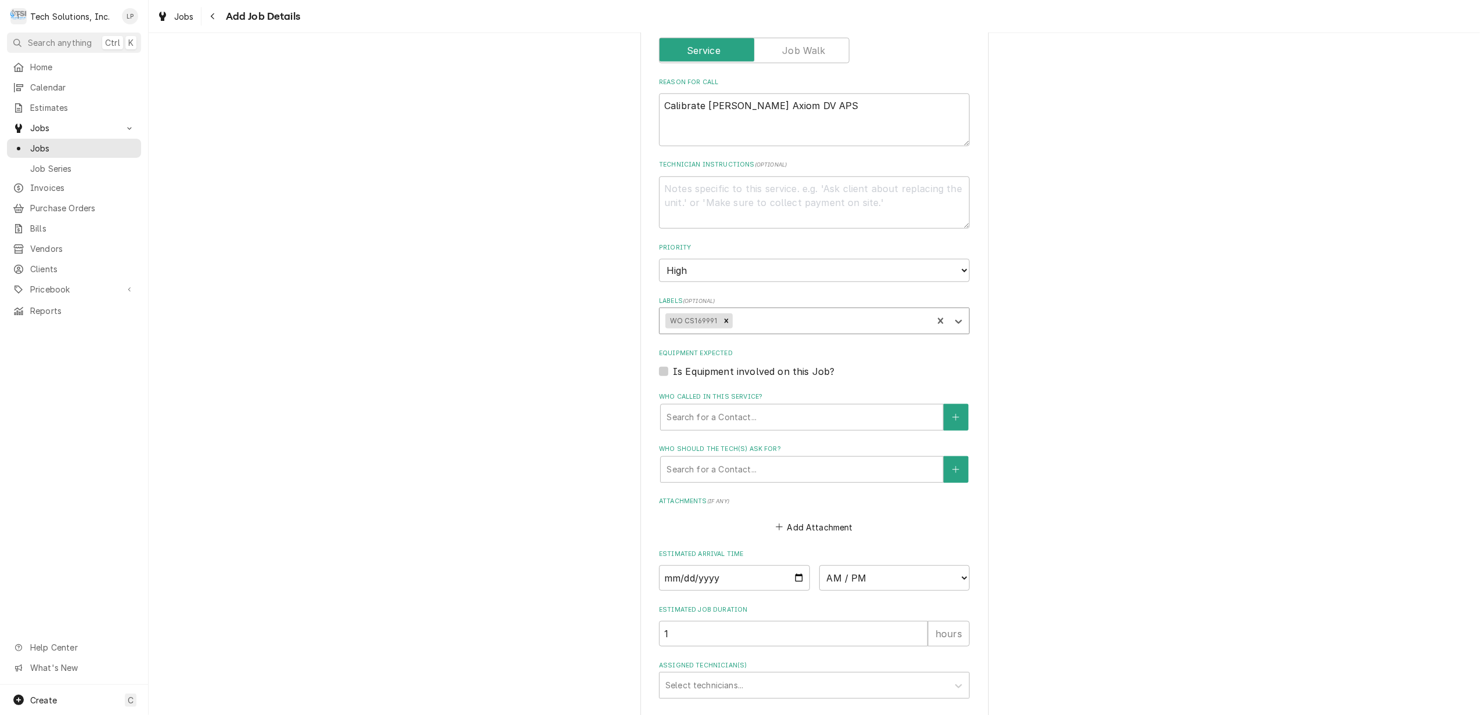
scroll to position [851, 0]
click at [734, 406] on div "Who called in this service?" at bounding box center [802, 416] width 271 height 21
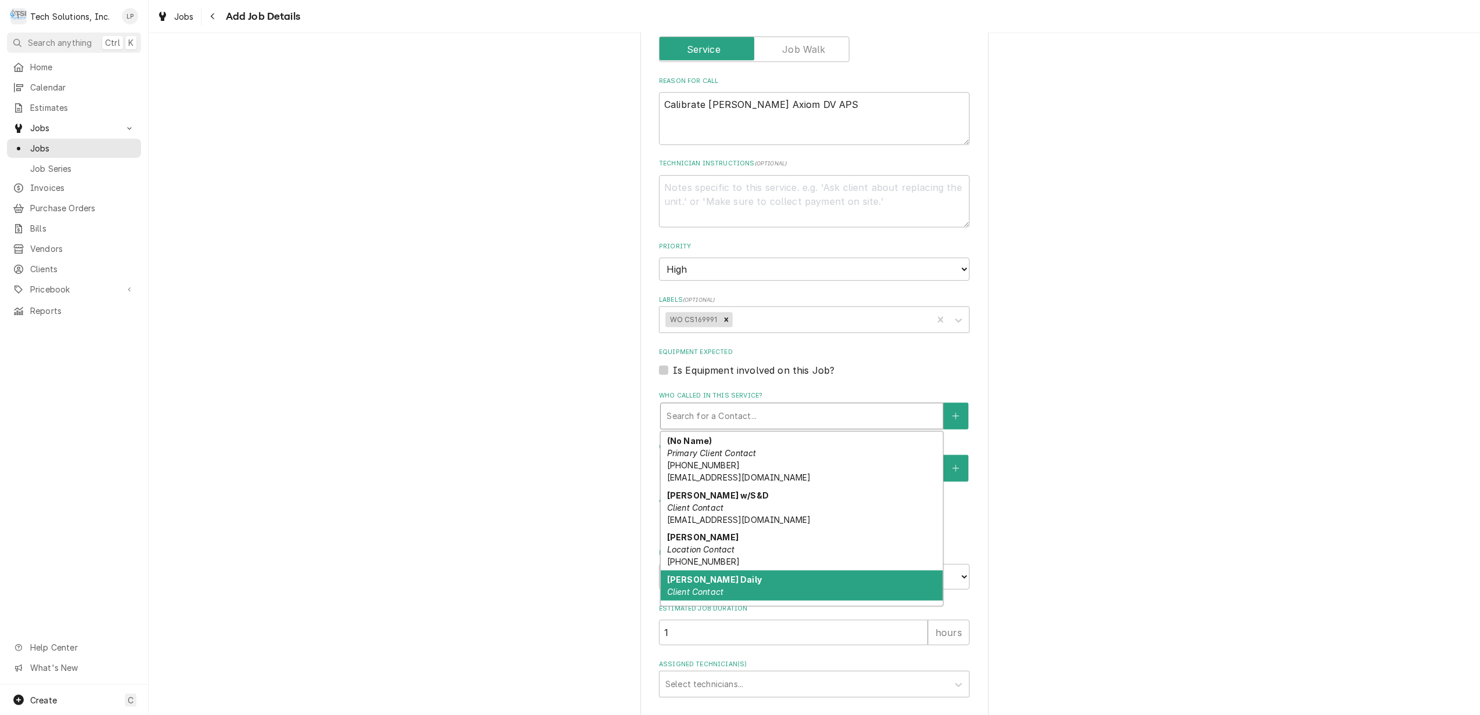
click at [737, 578] on div "Jamilia Daily Client Contact" at bounding box center [802, 586] width 282 height 30
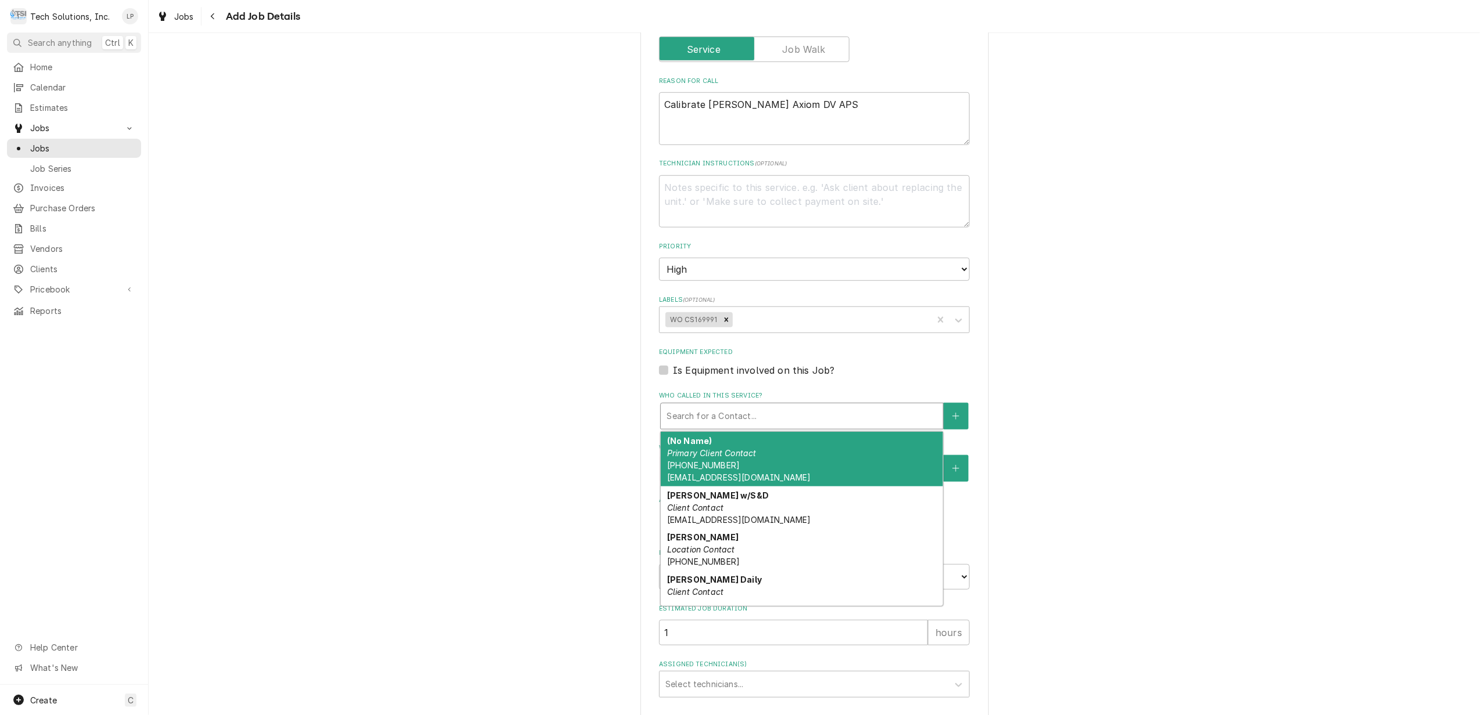
click at [790, 406] on div "Who called in this service?" at bounding box center [802, 416] width 271 height 21
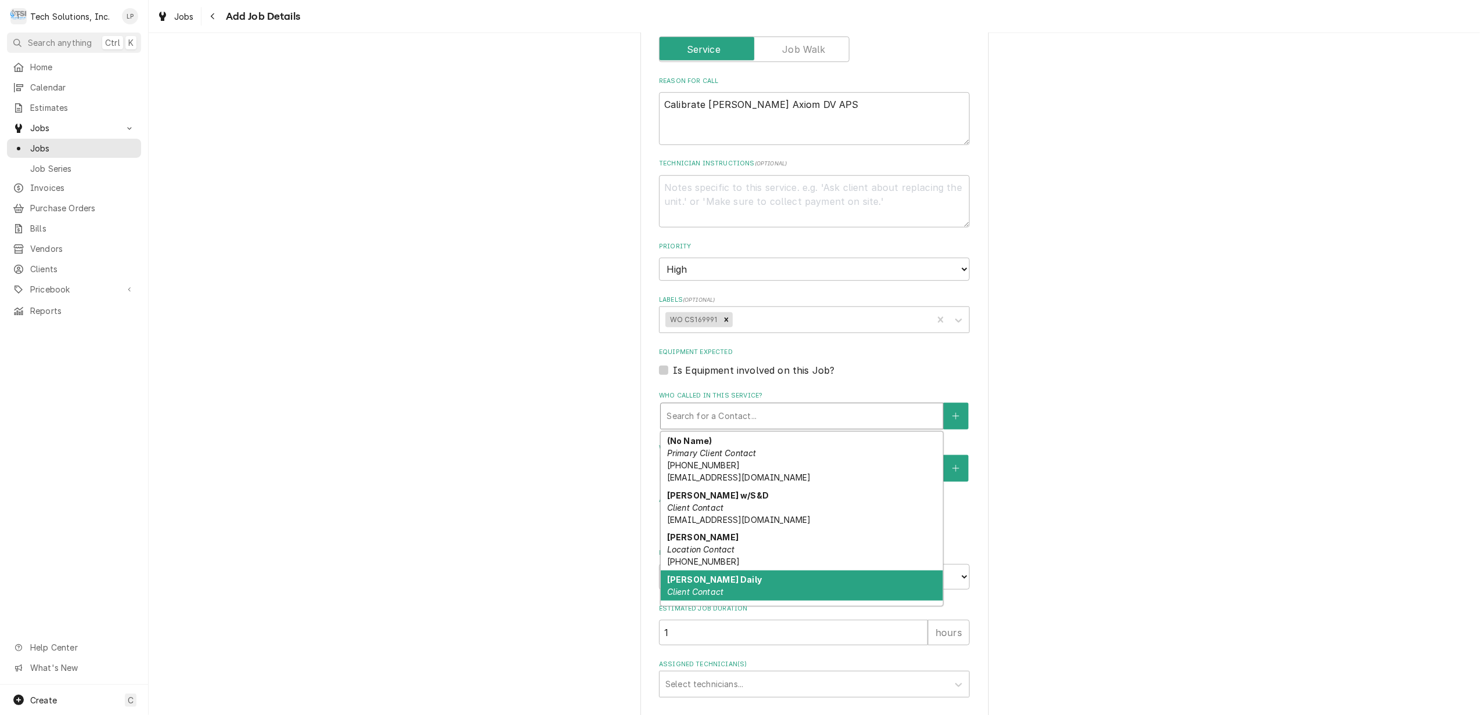
drag, startPoint x: 785, startPoint y: 566, endPoint x: 797, endPoint y: 567, distance: 11.7
click at [786, 571] on div "Jamilia Daily Client Contact" at bounding box center [802, 586] width 282 height 30
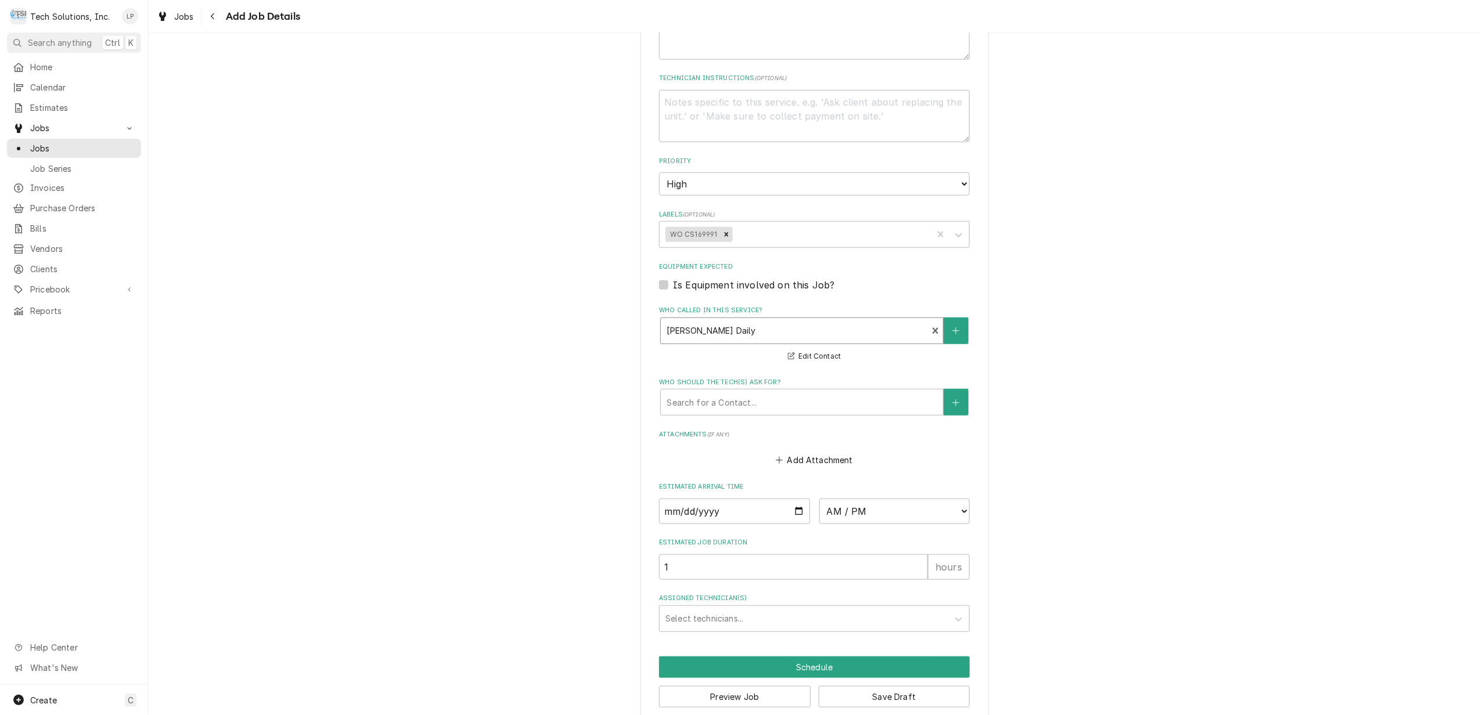
scroll to position [942, 0]
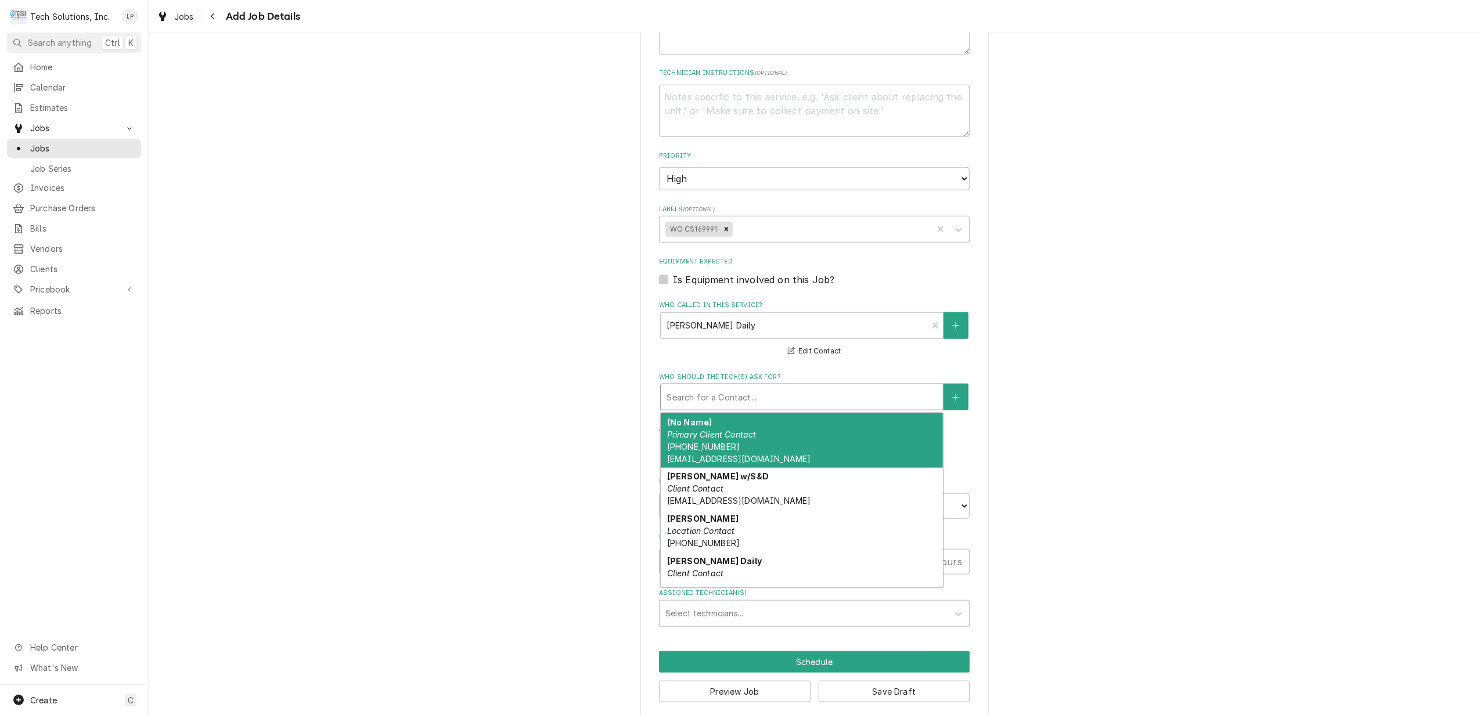
click at [890, 388] on div "Who should the tech(s) ask for?" at bounding box center [802, 397] width 271 height 21
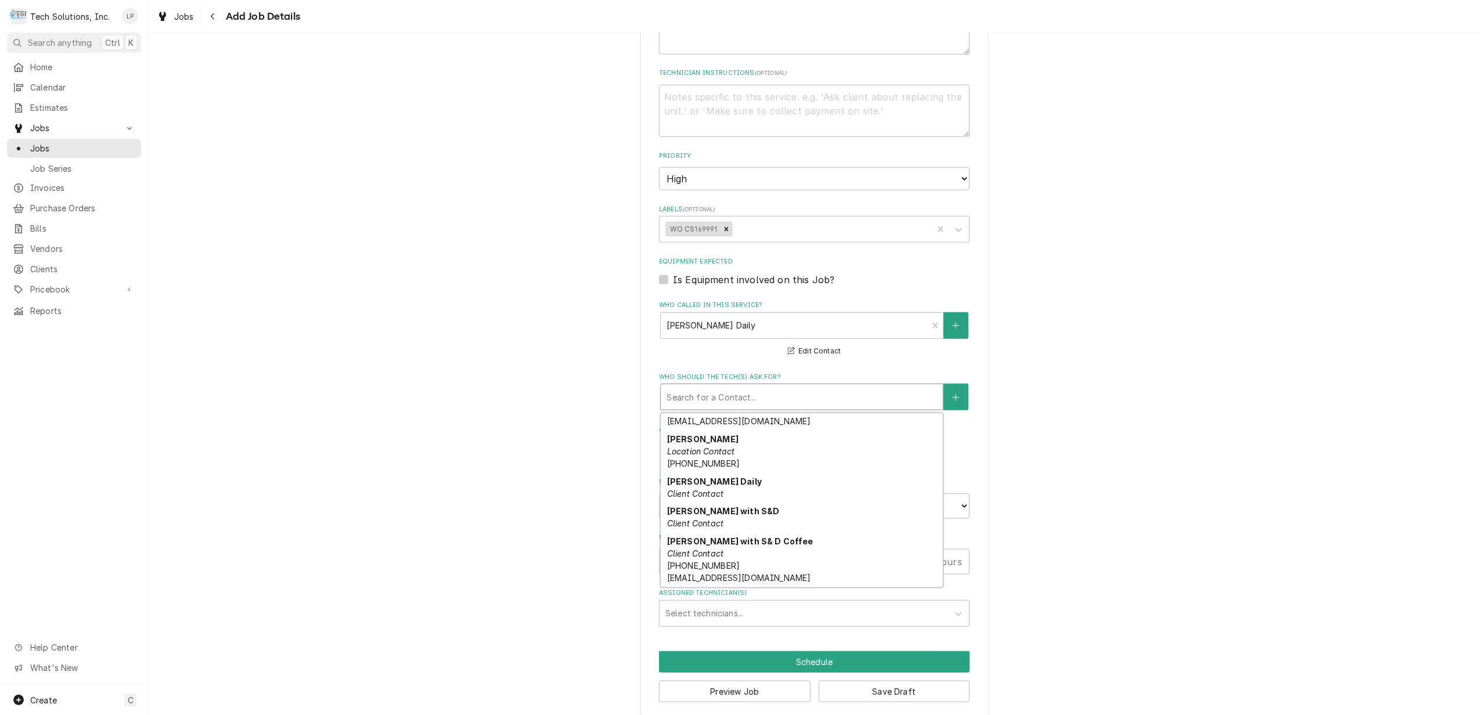
scroll to position [0, 0]
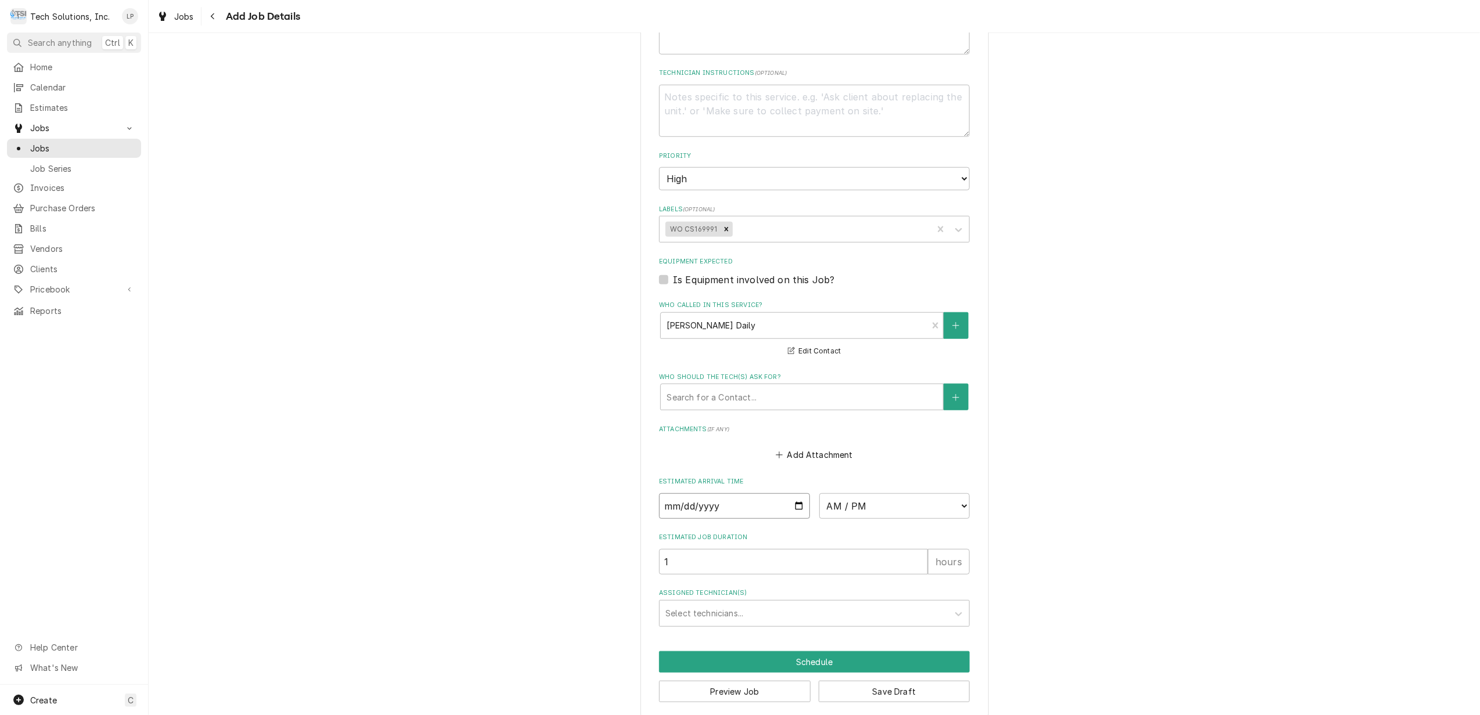
click at [787, 494] on input "Date" at bounding box center [734, 507] width 151 height 26
click at [958, 494] on select "AM / PM 6:00 AM 6:15 AM 6:30 AM 6:45 AM 7:00 AM 7:15 AM 7:30 AM 7:45 AM 8:00 AM…" at bounding box center [894, 507] width 151 height 26
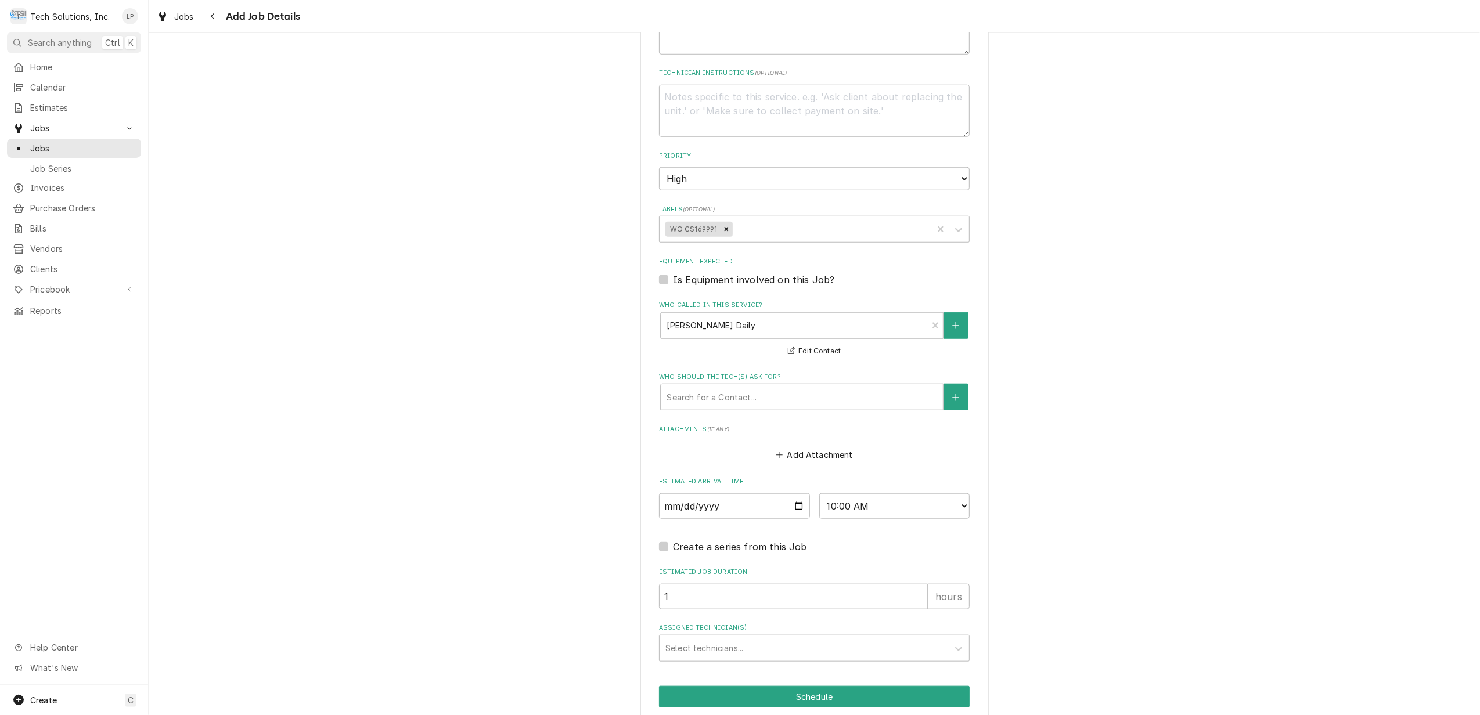
drag, startPoint x: 1082, startPoint y: 442, endPoint x: 1085, endPoint y: 448, distance: 7.0
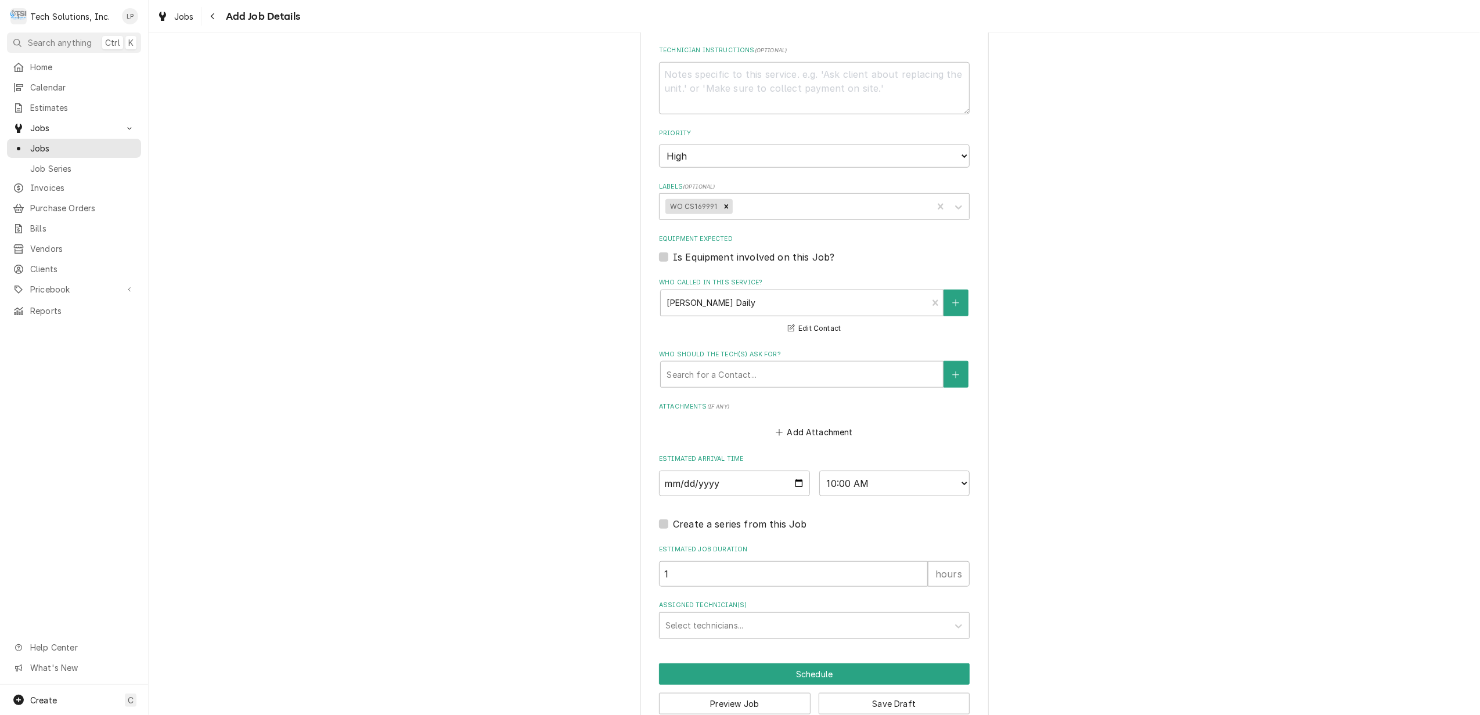
scroll to position [977, 0]
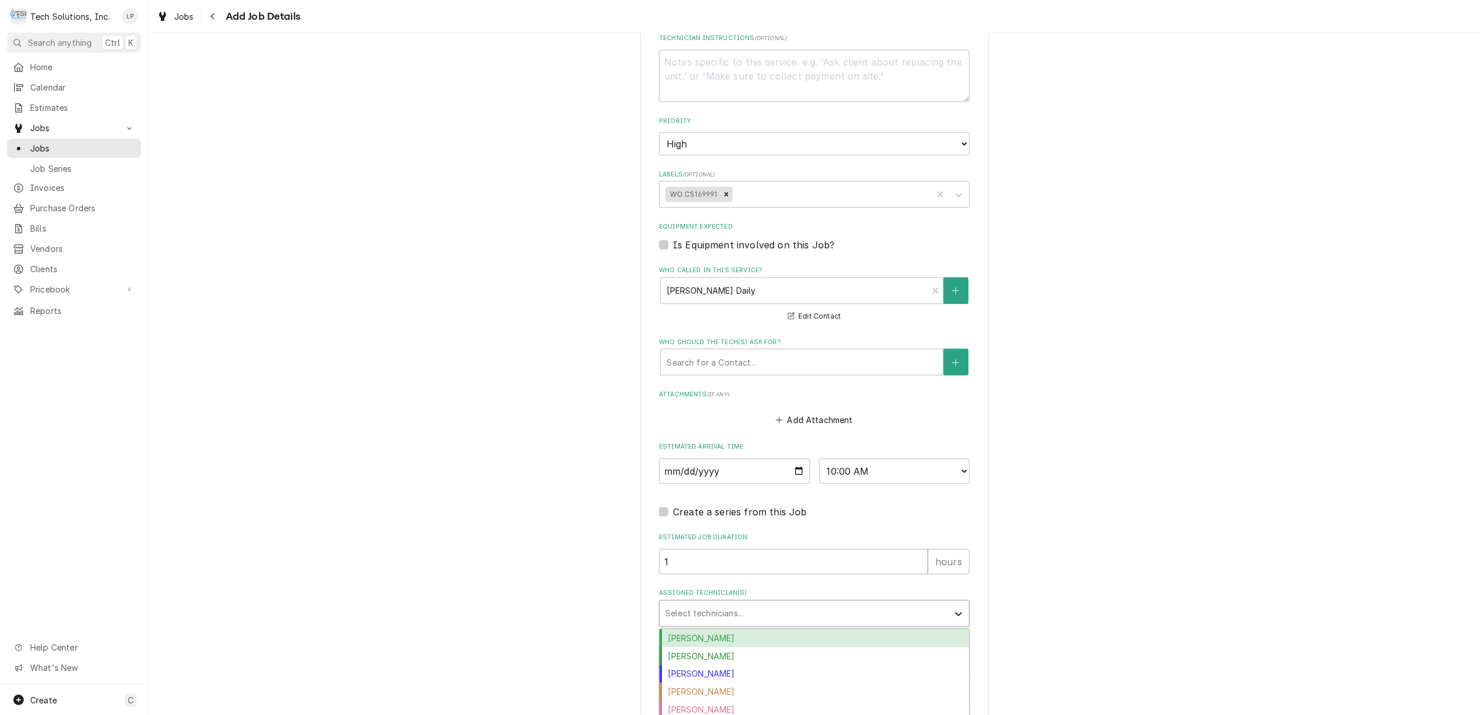
click at [955, 613] on icon "Assigned Technician(s)" at bounding box center [958, 615] width 7 height 4
click at [917, 629] on div "Austin Fox" at bounding box center [814, 638] width 309 height 18
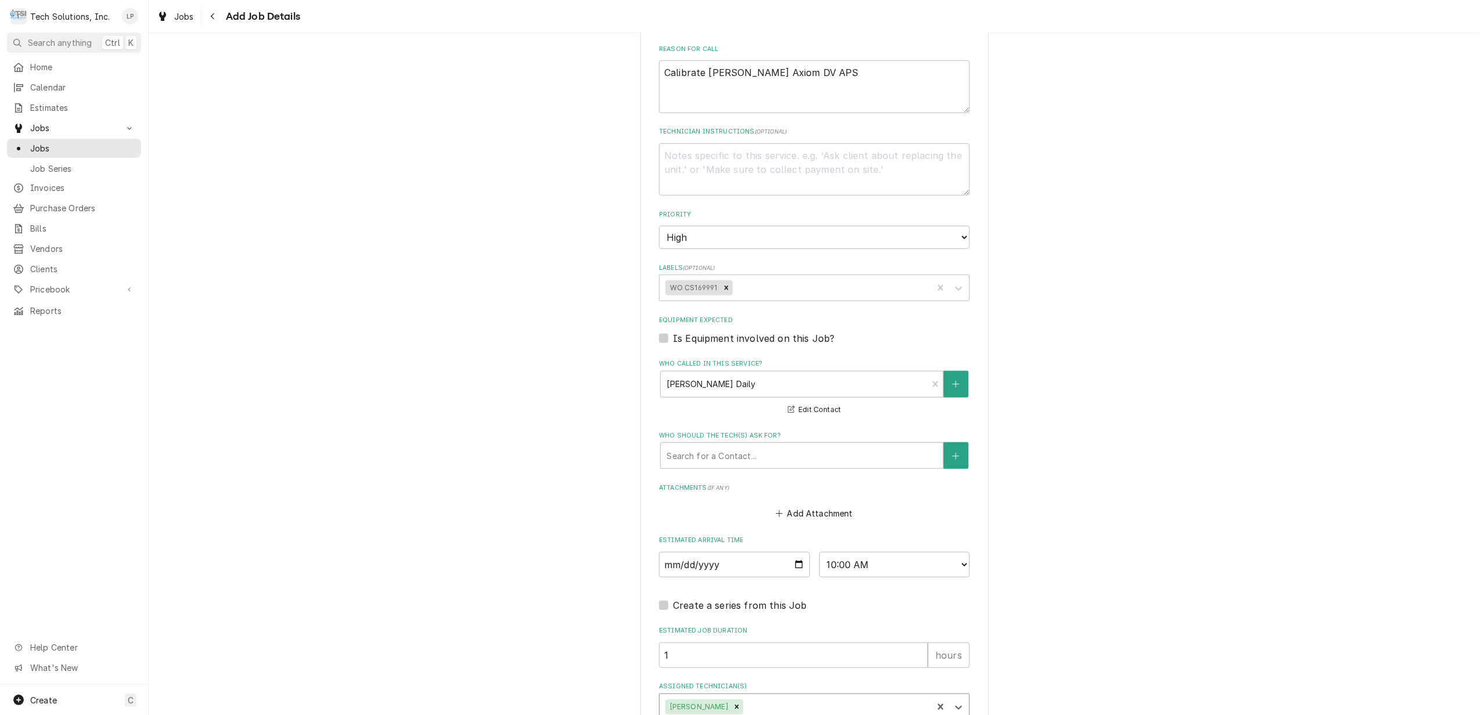
scroll to position [744, 0]
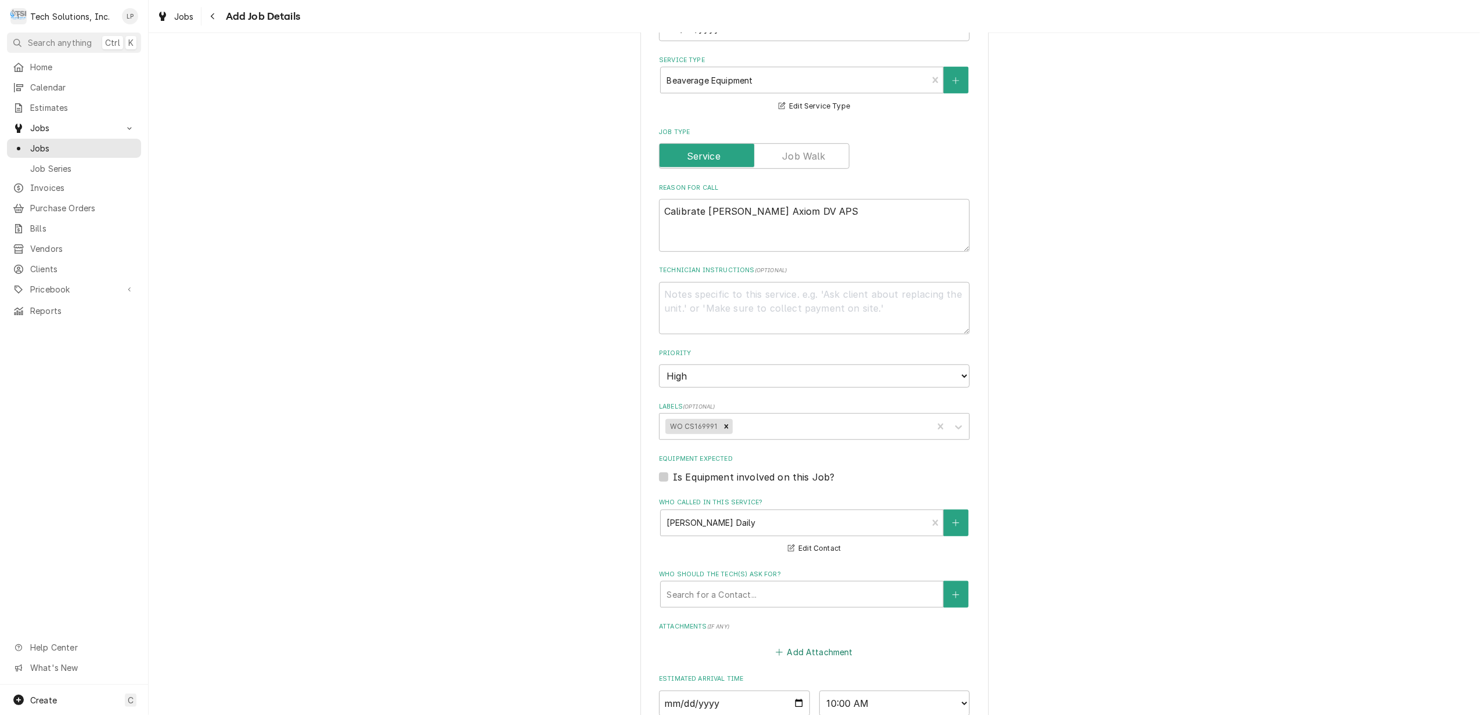
click at [809, 644] on button "Add Attachment" at bounding box center [814, 652] width 81 height 16
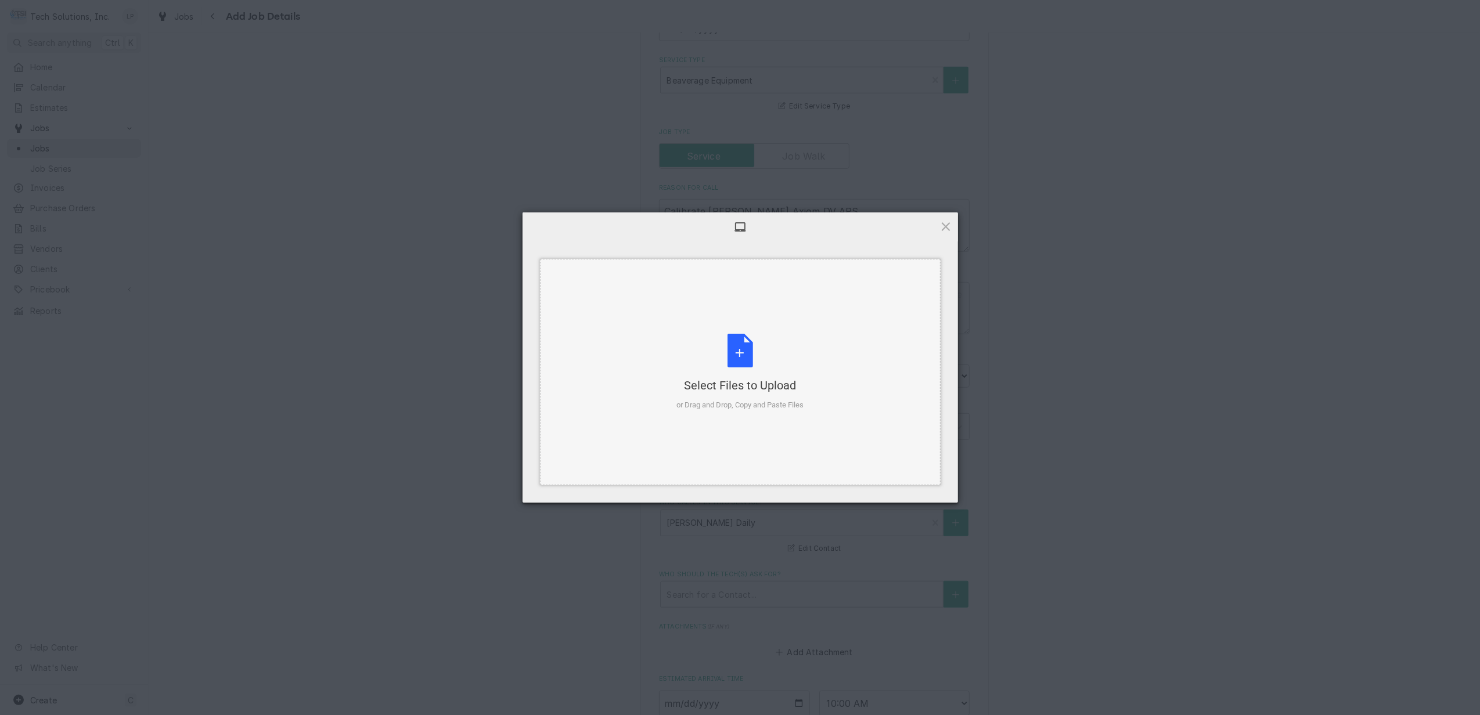
click at [747, 351] on div "Select Files to Upload or Drag and Drop, Copy and Paste Files" at bounding box center [739, 372] width 127 height 77
click at [917, 490] on span "Upload 1" at bounding box center [923, 488] width 23 height 9
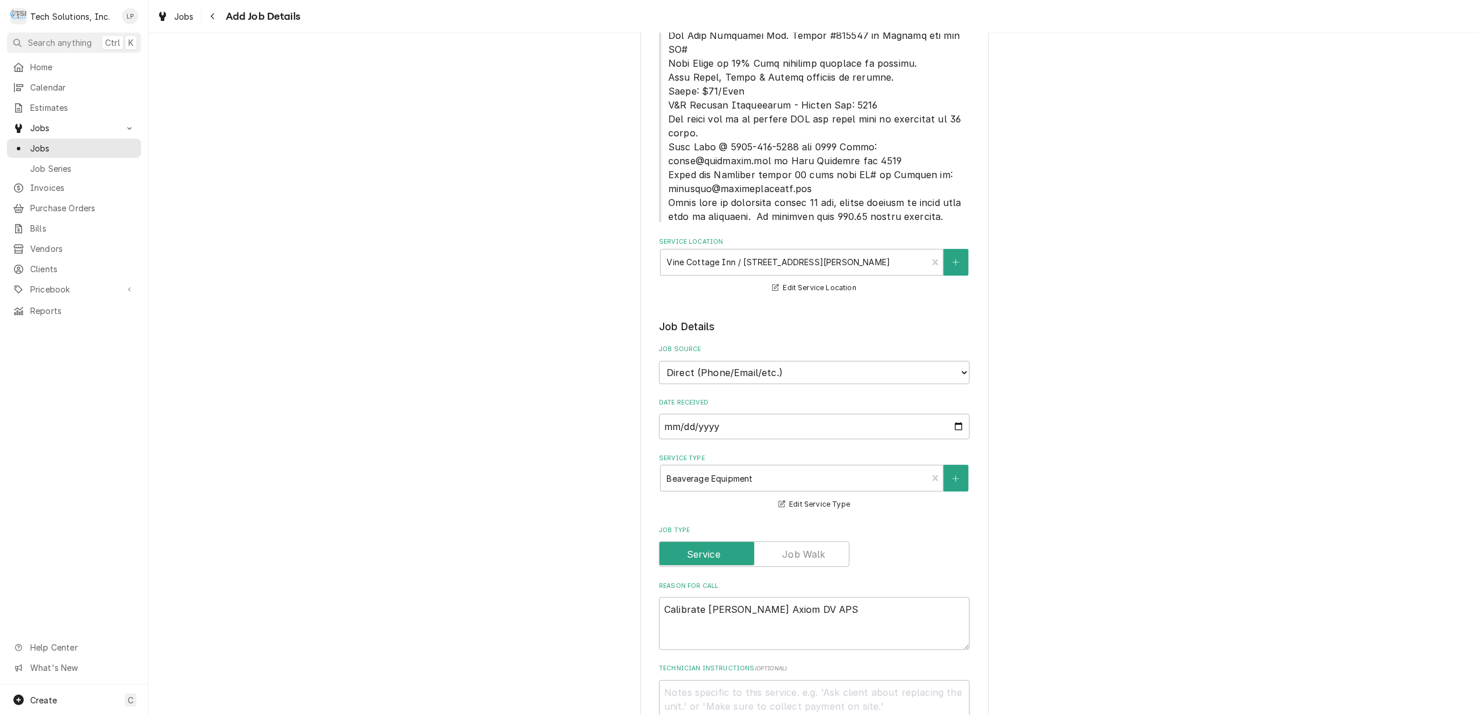
scroll to position [345, 0]
click at [850, 599] on textarea "Calibrate Bunn Axiom DV APS" at bounding box center [814, 625] width 311 height 53
click at [805, 683] on textarea "Technician Instructions ( optional )" at bounding box center [814, 708] width 311 height 53
click at [825, 599] on textarea "Calibrate Bunn Axiom DV APS" at bounding box center [814, 625] width 311 height 53
click at [942, 543] on div "Job Type" at bounding box center [814, 556] width 311 height 26
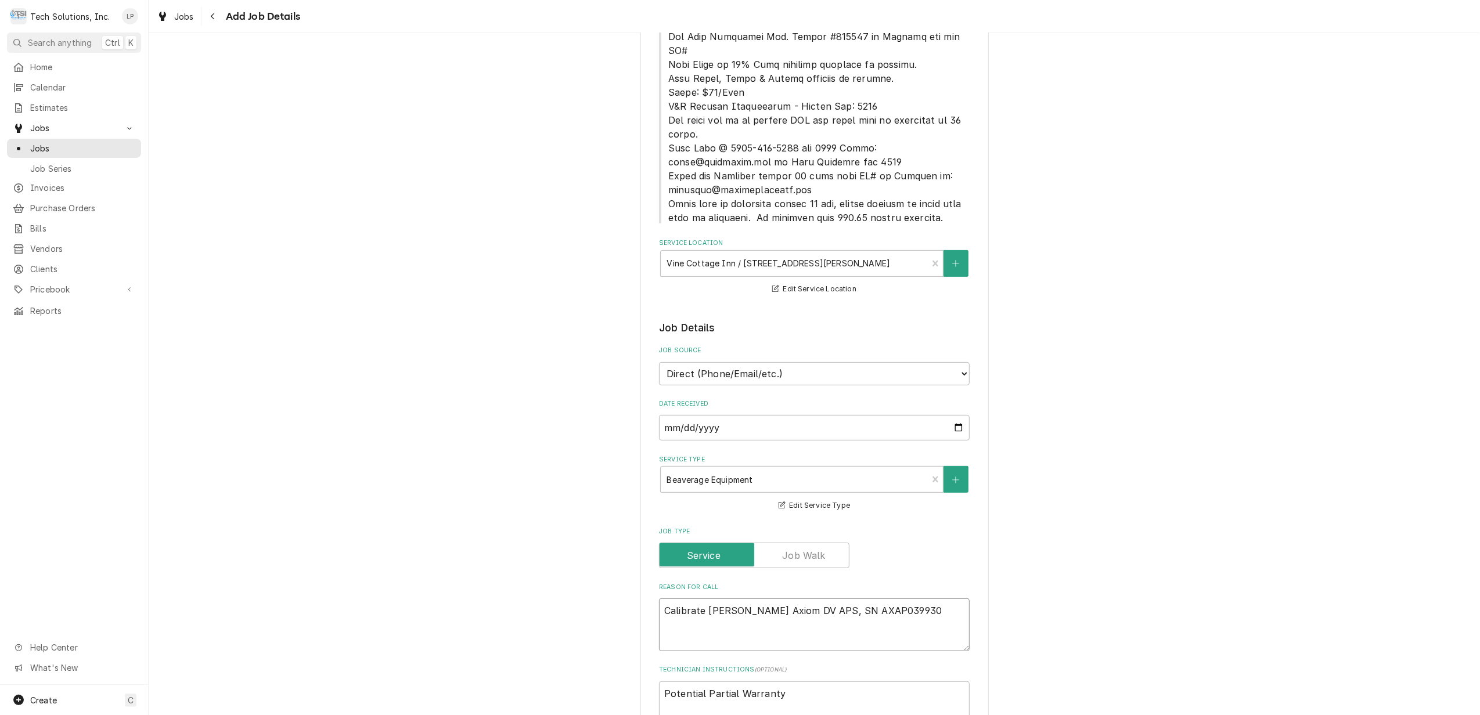
click at [915, 600] on textarea "Calibrate Bunn Axiom DV APS, SN AXAP039930" at bounding box center [814, 625] width 311 height 53
click at [934, 665] on label "Technician Instructions ( optional )" at bounding box center [814, 669] width 311 height 9
click at [934, 682] on textarea "Potential Partial Warranty" at bounding box center [814, 708] width 311 height 53
click at [675, 613] on textarea "Calibrate Bunn Axiom DV APS, SN AXAP039930 Call Bunn and see if any warranty le…" at bounding box center [814, 625] width 311 height 53
click at [676, 609] on textarea "Calibrate Bunn Axiom DV APS, SN AXAP039930 Call Bunn and see if any warranty le…" at bounding box center [814, 625] width 311 height 53
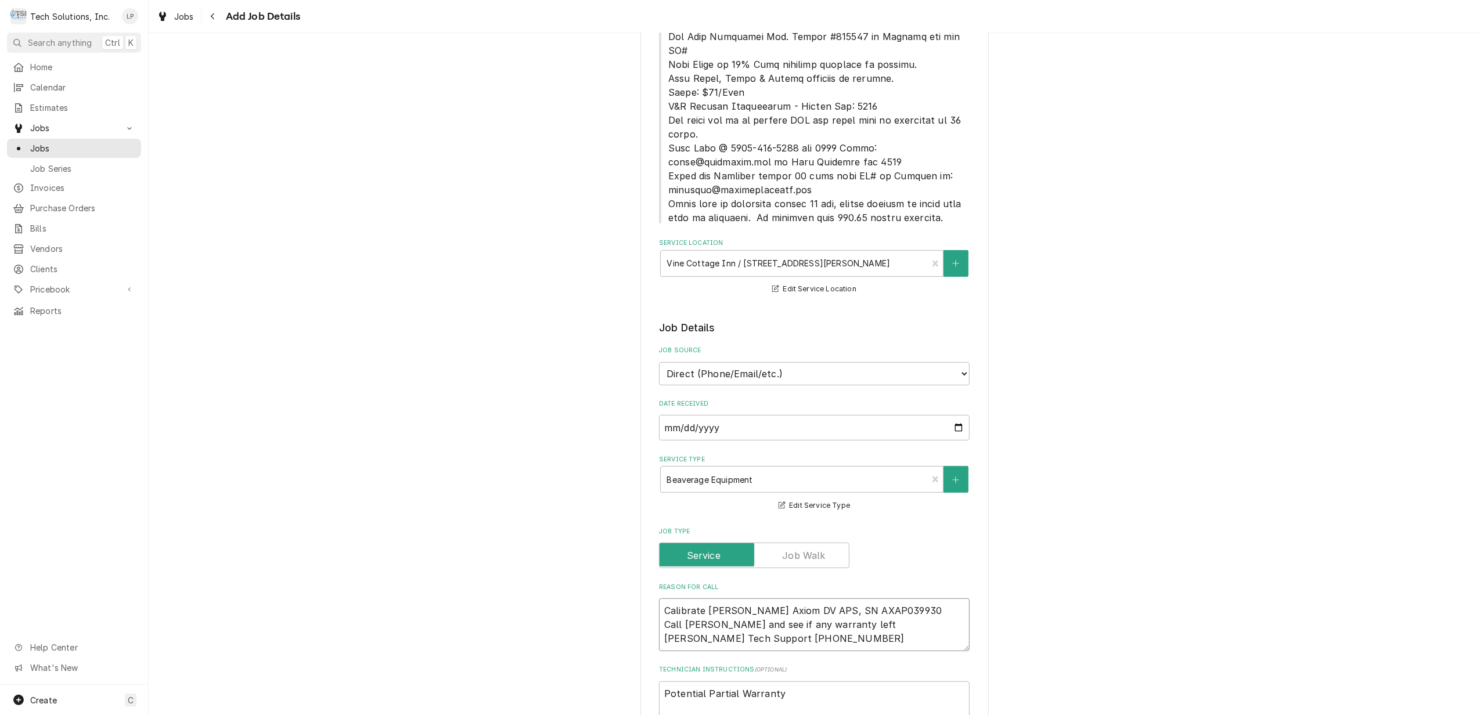
click at [828, 609] on textarea "Calibrate Bunn Axiom DV APS, SN AXAP039930 Call Bunn and see if any warranty le…" at bounding box center [814, 625] width 311 height 53
drag, startPoint x: 848, startPoint y: 628, endPoint x: 950, endPoint y: 635, distance: 101.9
click at [950, 635] on textarea "Calibrate Bunn Axiom DV APS, SN AXAP039930 Call Bunn and see if any warranty le…" at bounding box center [814, 632] width 311 height 67
click at [727, 599] on textarea "Calibrate Bunn Axiom DV APS, SN AXAP039930 Call Bunn and see if any warranty le…" at bounding box center [814, 625] width 311 height 53
click at [702, 610] on textarea "Calibrate Bunn Axiom DV APS, SN AXAP039930 Call Bunn and see if any warranty le…" at bounding box center [814, 625] width 311 height 53
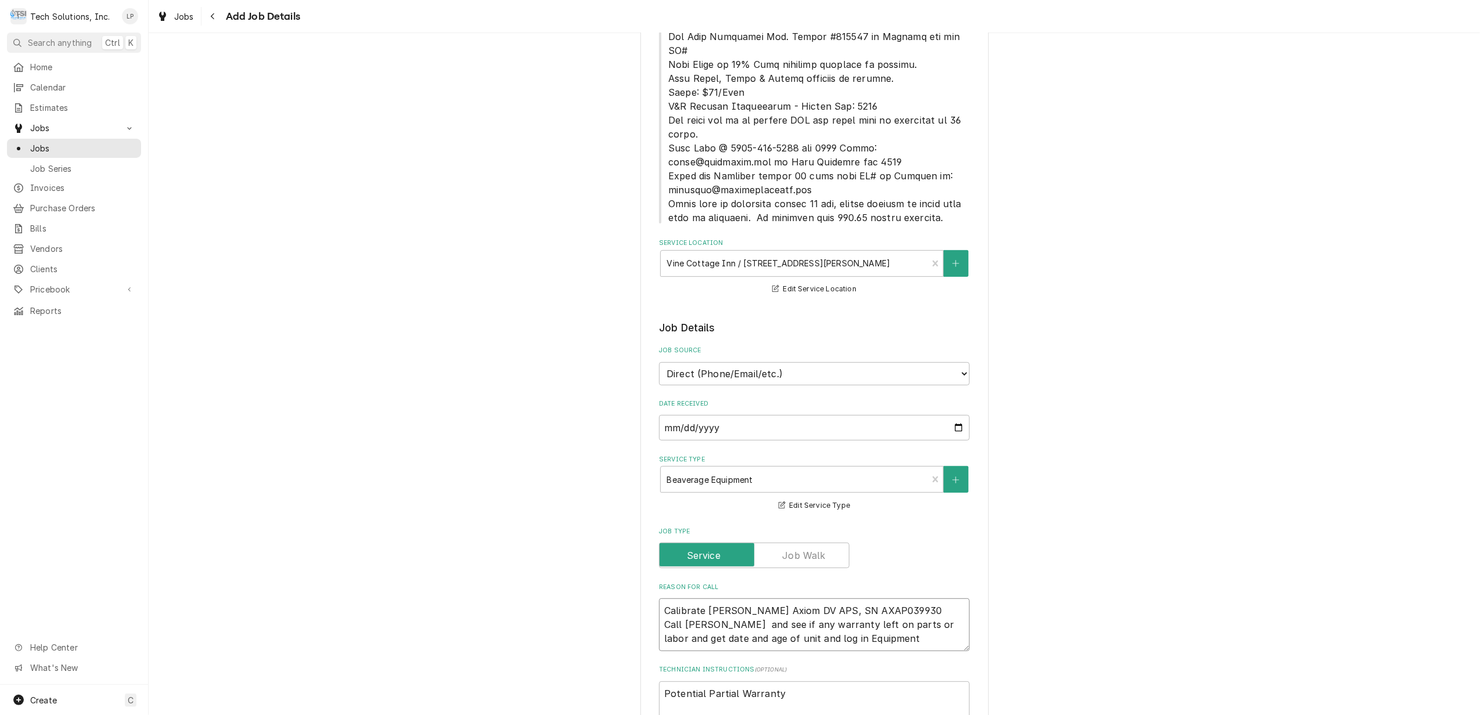
paste textarea "Bunn Tech Support 217-529-6601"
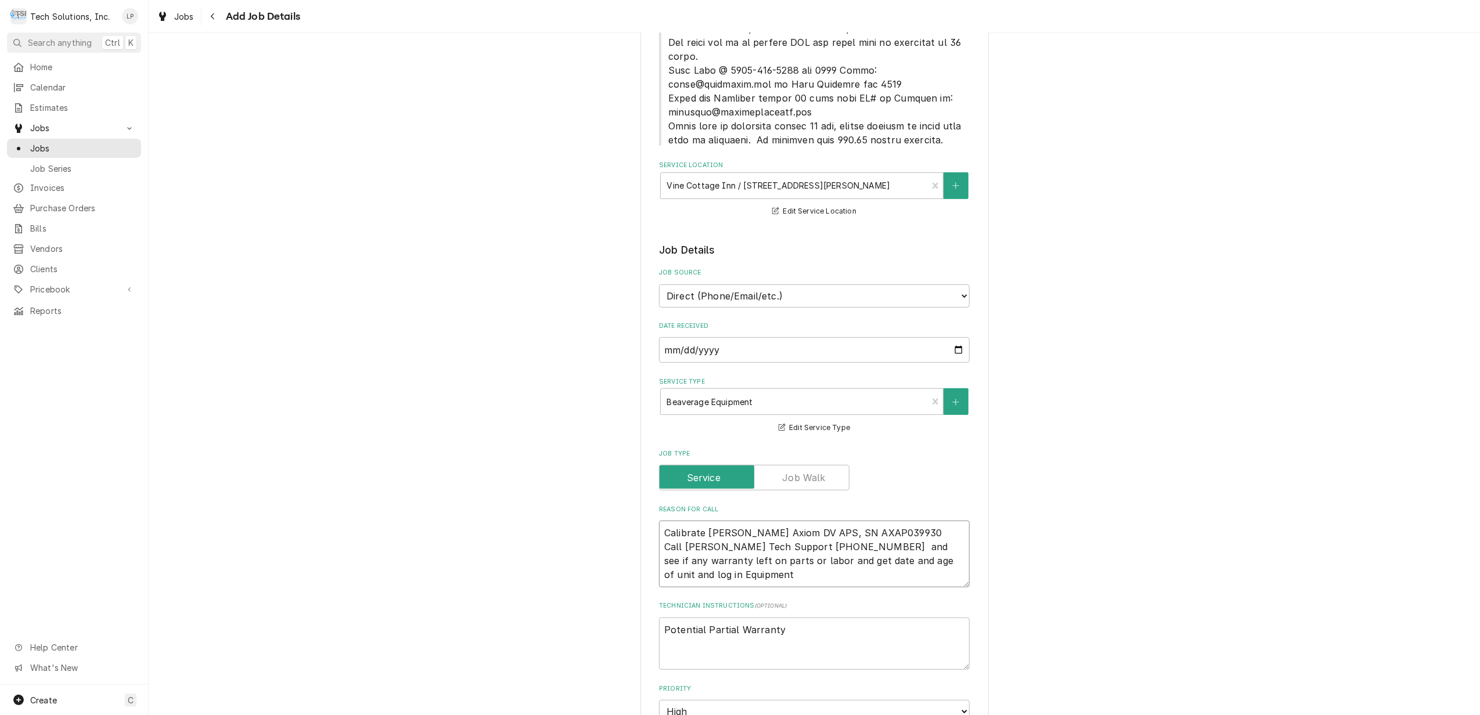
scroll to position [500, 0]
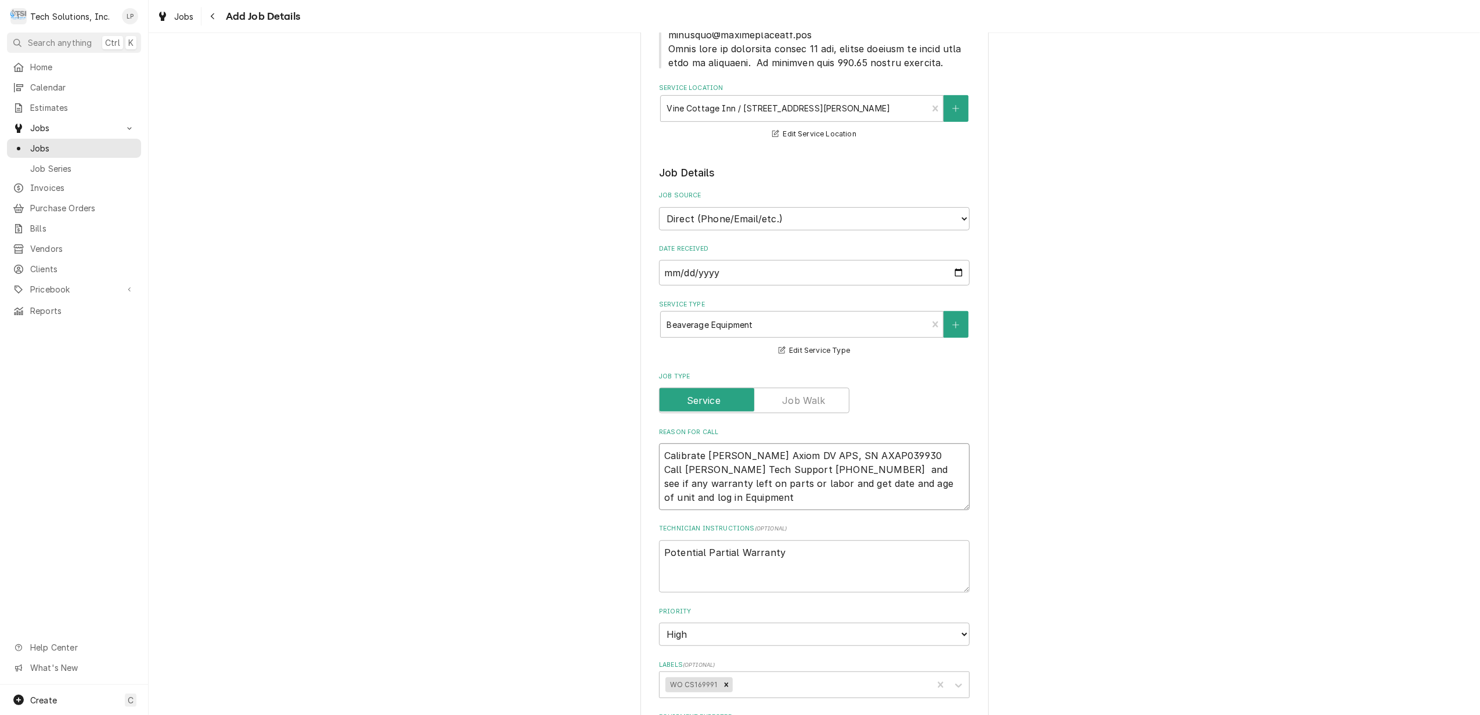
drag, startPoint x: 655, startPoint y: 455, endPoint x: 716, endPoint y: 484, distance: 67.5
click at [716, 484] on textarea "Calibrate Bunn Axiom DV APS, SN AXAP039930 Call Bunn Tech Support 217-529-6601 …" at bounding box center [814, 477] width 311 height 67
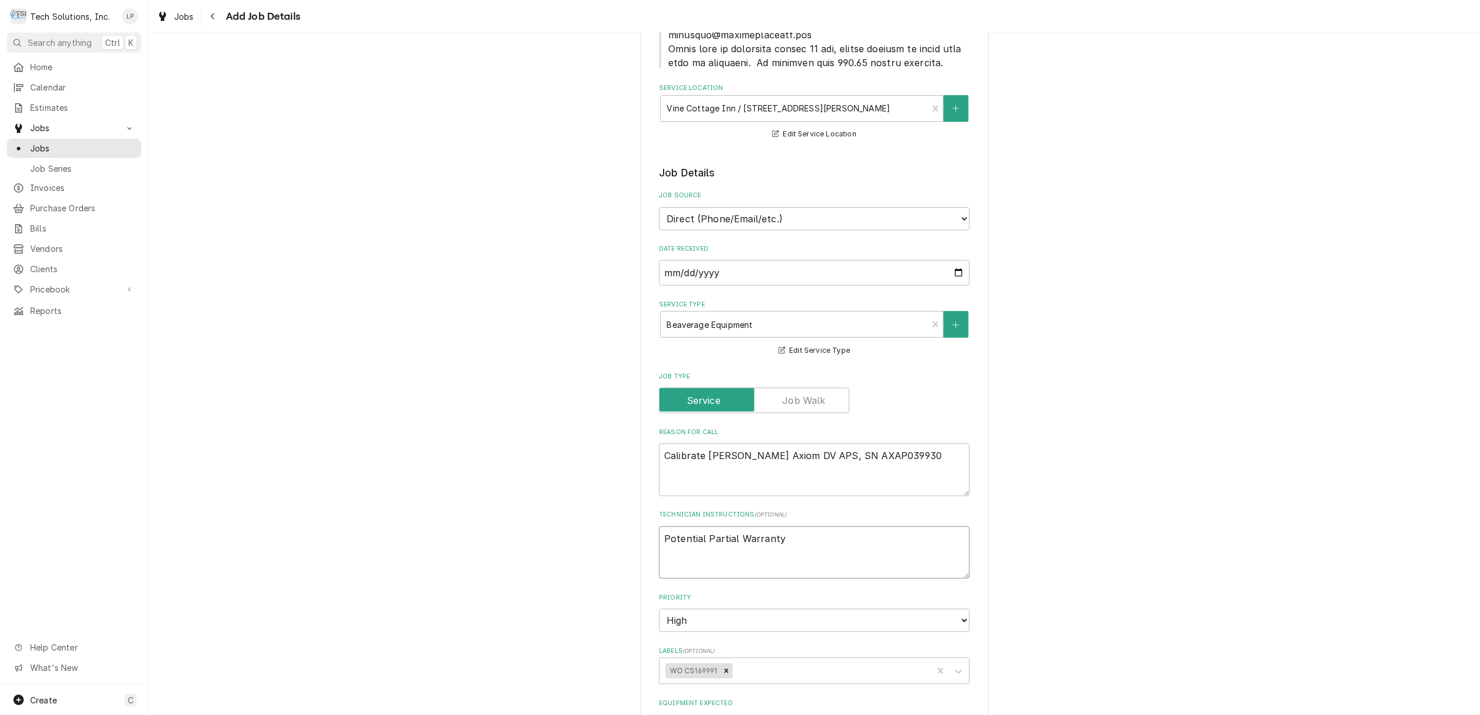
click at [825, 527] on textarea "Potential Partial Warranty" at bounding box center [814, 553] width 311 height 53
paste textarea "Call Bunn Tech Support 217-529-6601 and see if any warranty left on parts or la…"
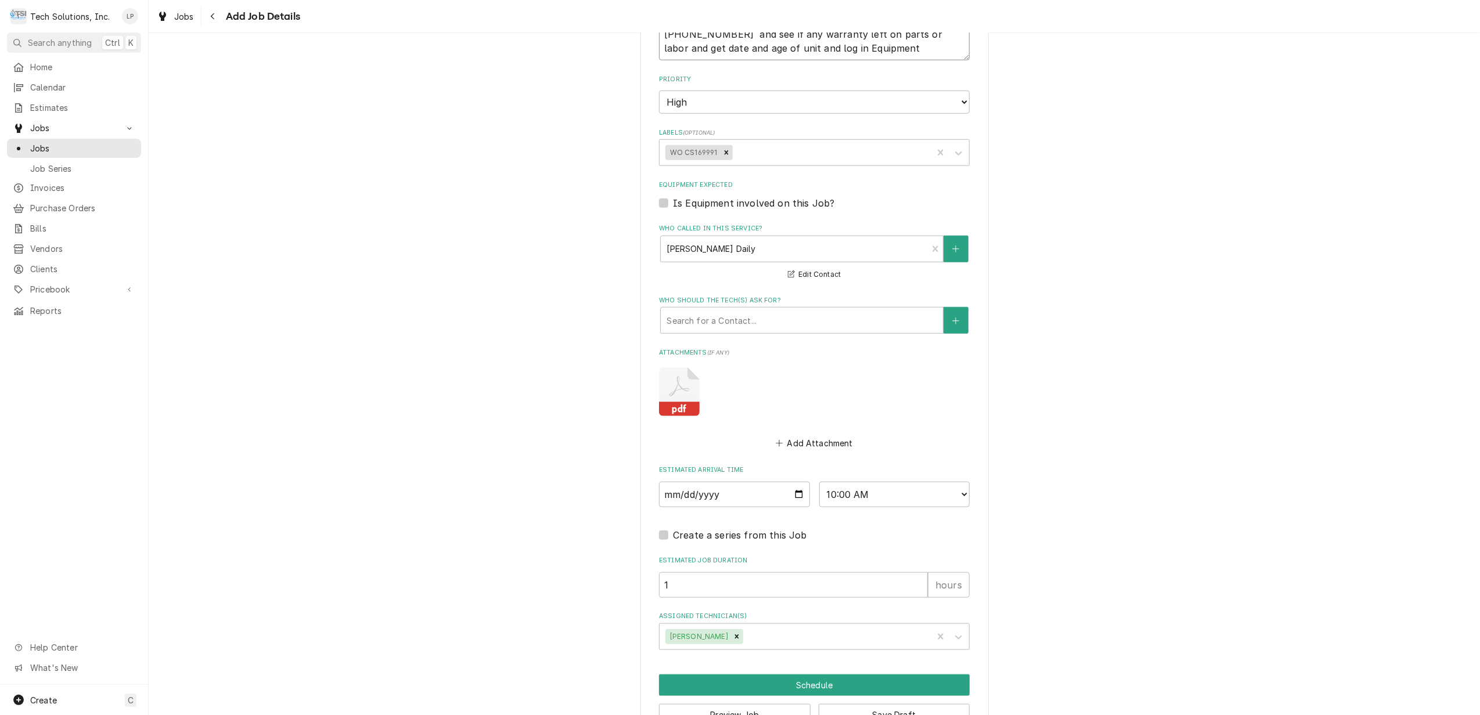
scroll to position [1042, 0]
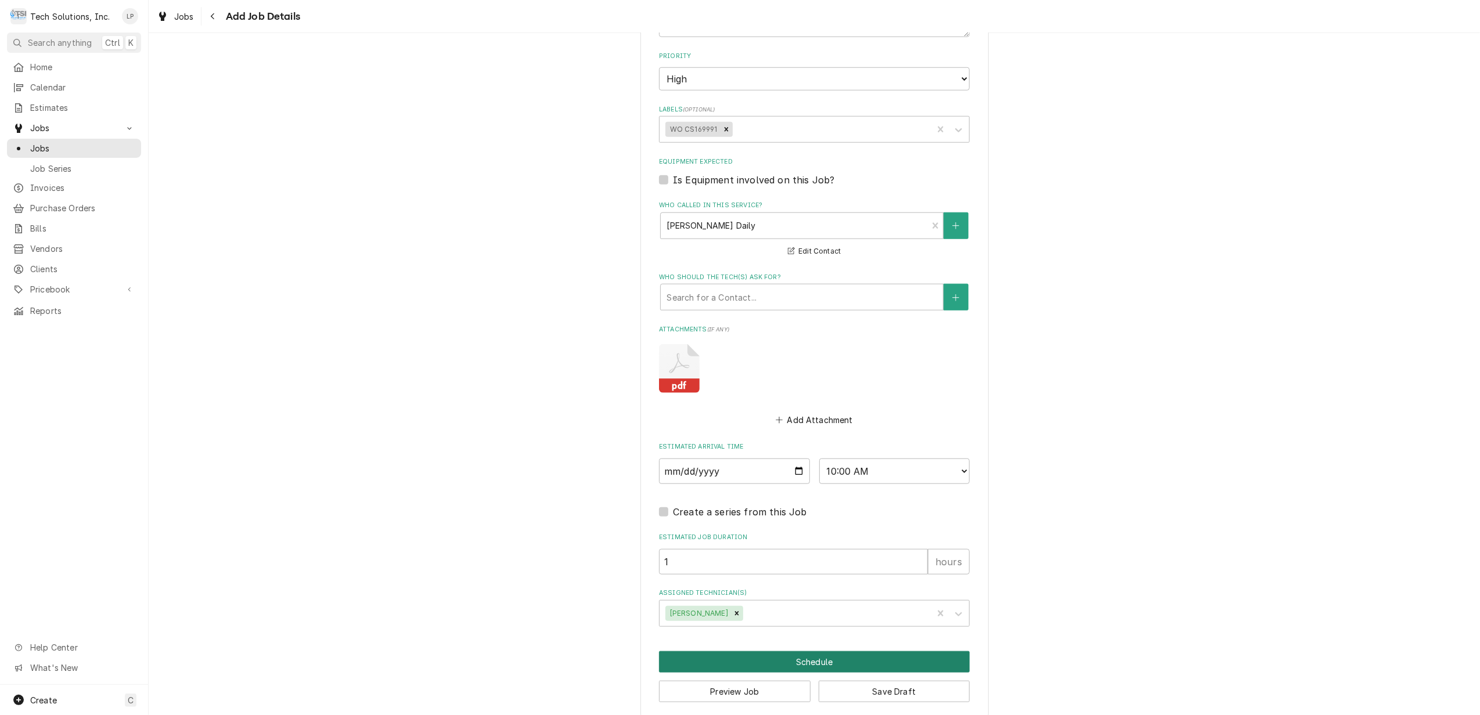
click at [800, 651] on button "Schedule" at bounding box center [814, 661] width 311 height 21
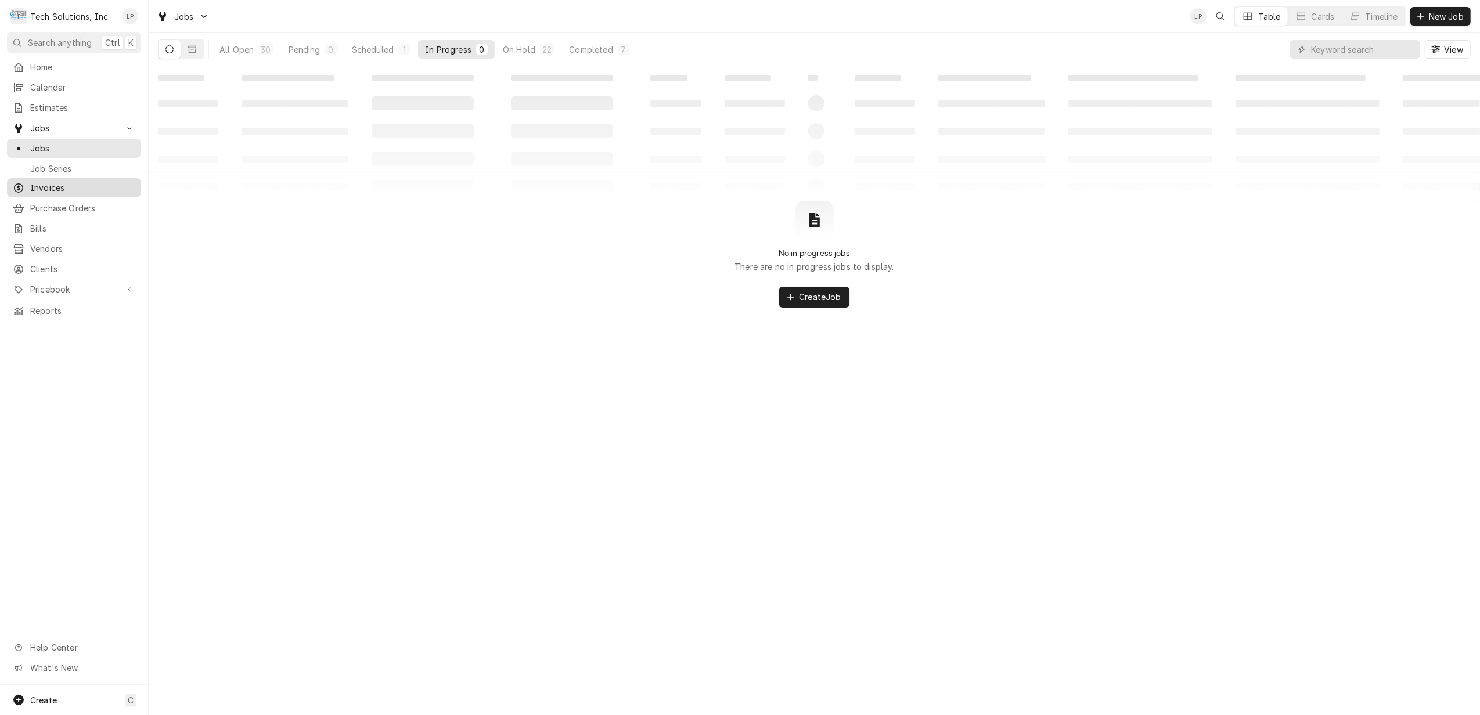
click at [47, 186] on span "Invoices" at bounding box center [82, 188] width 105 height 12
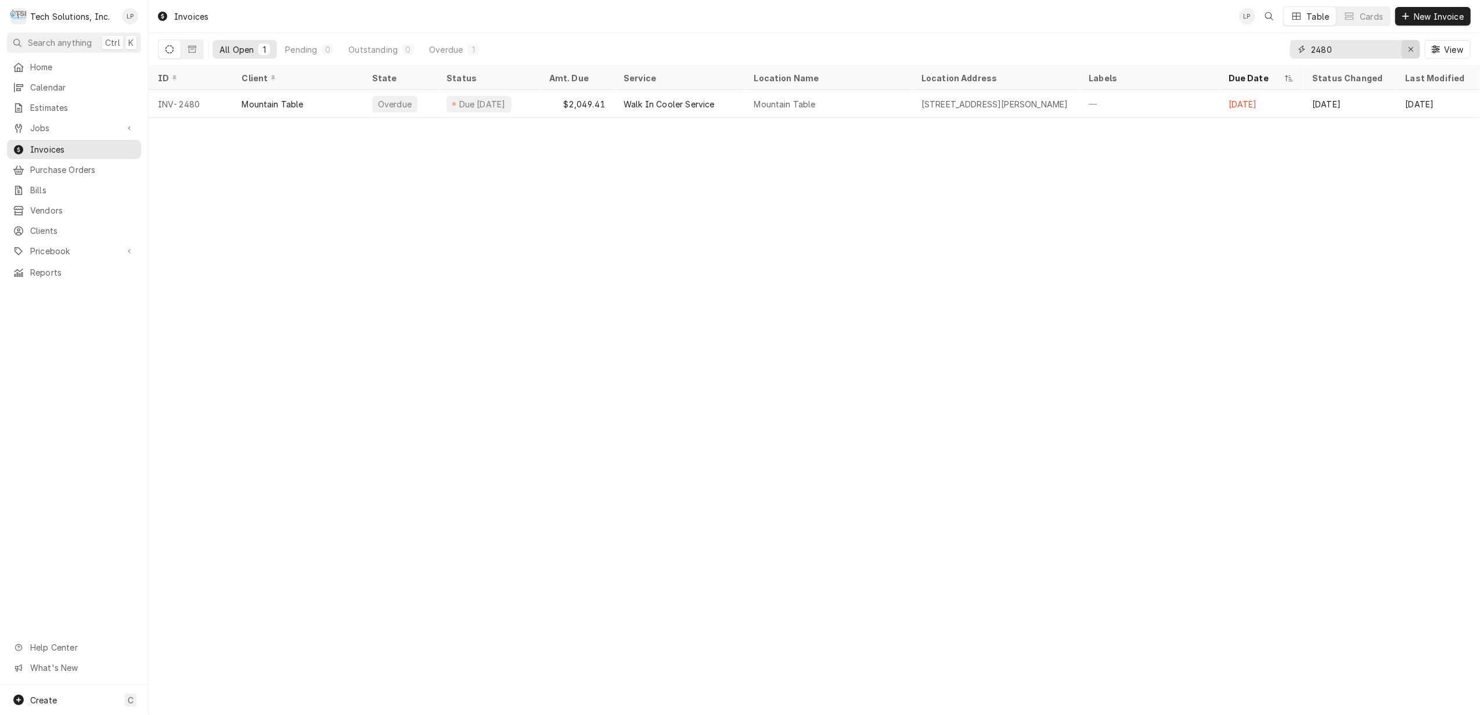
click at [1405, 44] on div "Erase input" at bounding box center [1411, 50] width 12 height 12
type input "2"
type input "2473"
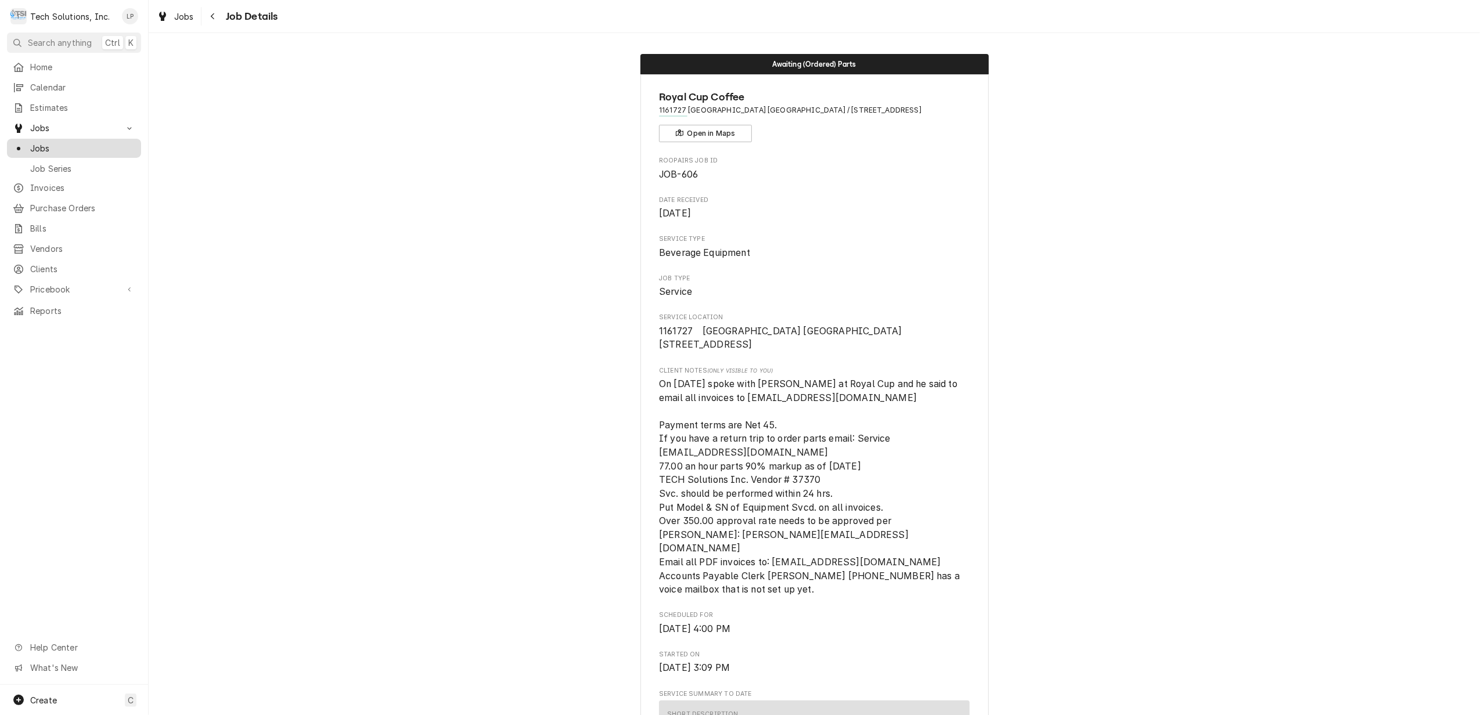
click at [35, 146] on span "Jobs" at bounding box center [82, 148] width 105 height 12
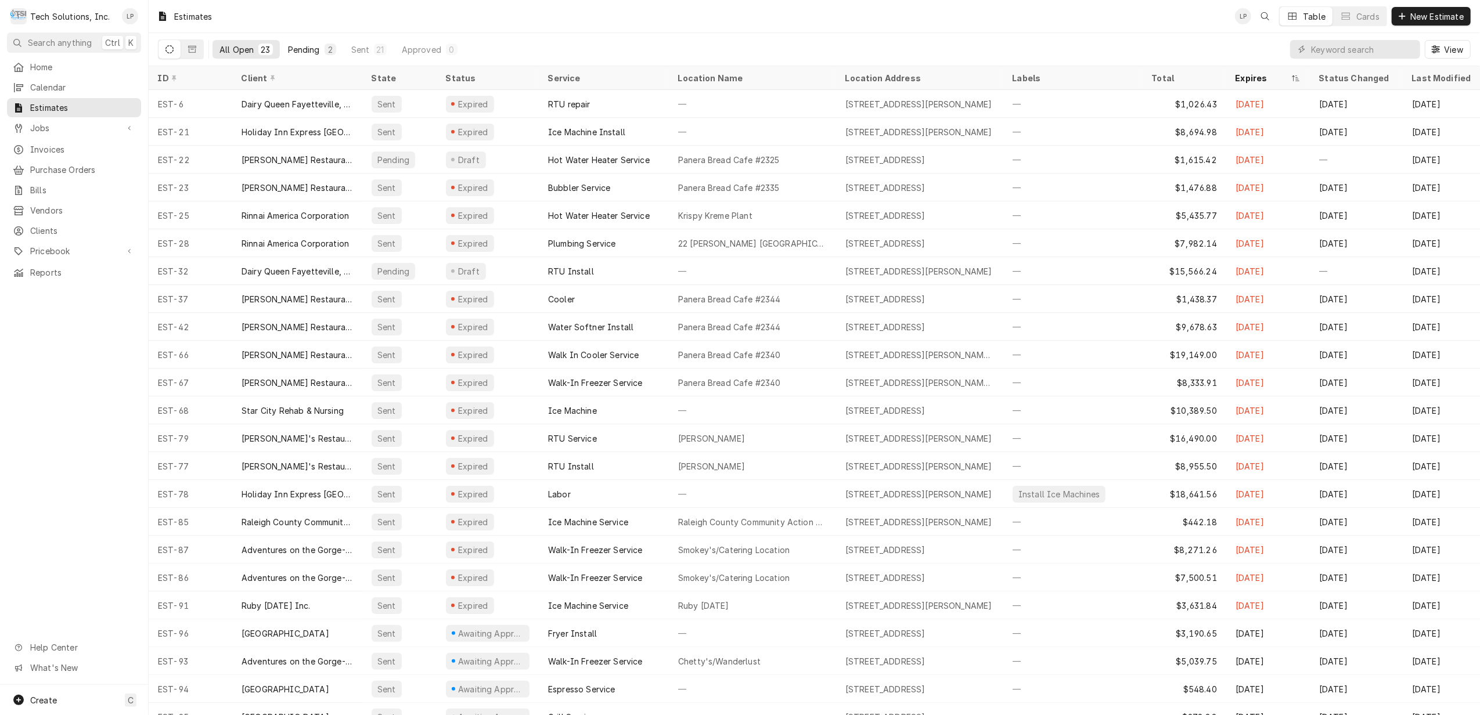
click at [316, 49] on div "Pending" at bounding box center [304, 50] width 32 height 12
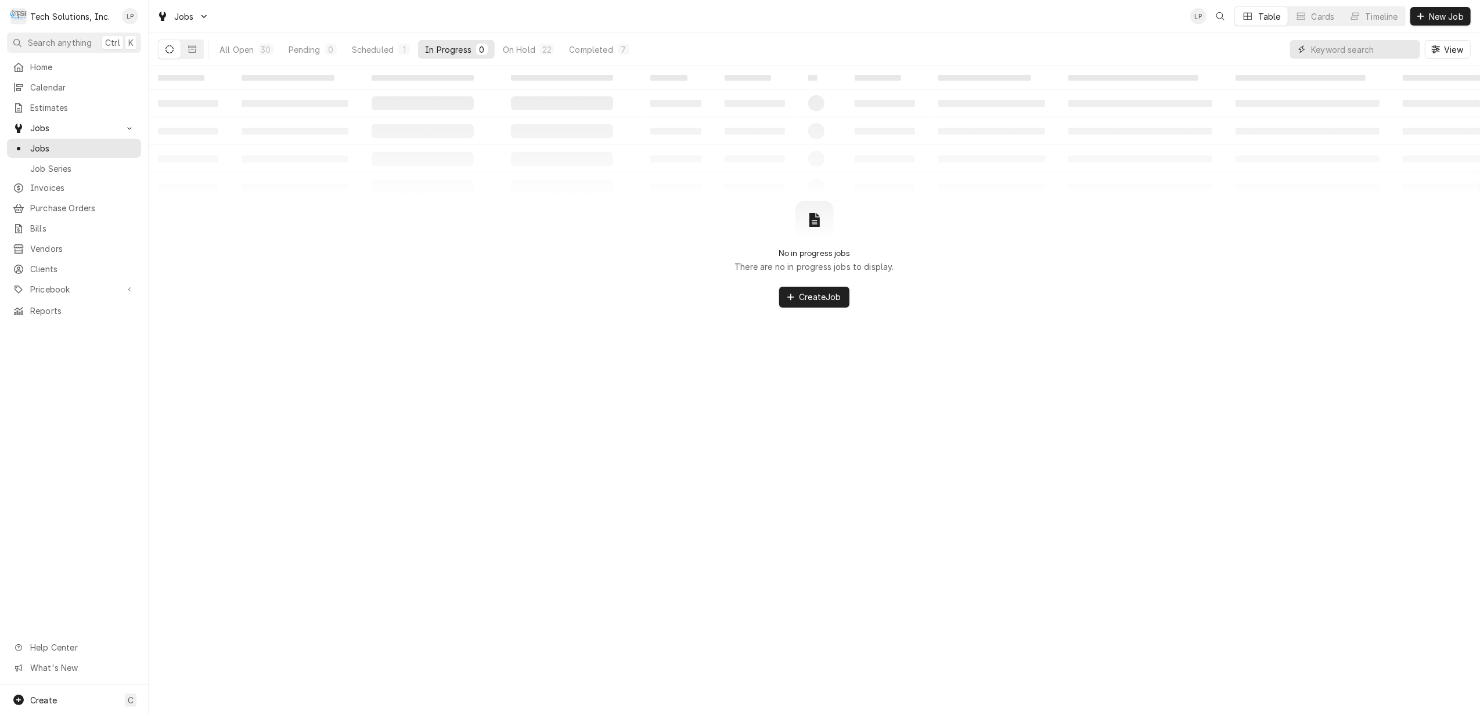
click at [1345, 48] on input "Dynamic Content Wrapper" at bounding box center [1362, 49] width 103 height 19
type input "604"
click at [521, 52] on div "On Hold" at bounding box center [516, 50] width 33 height 12
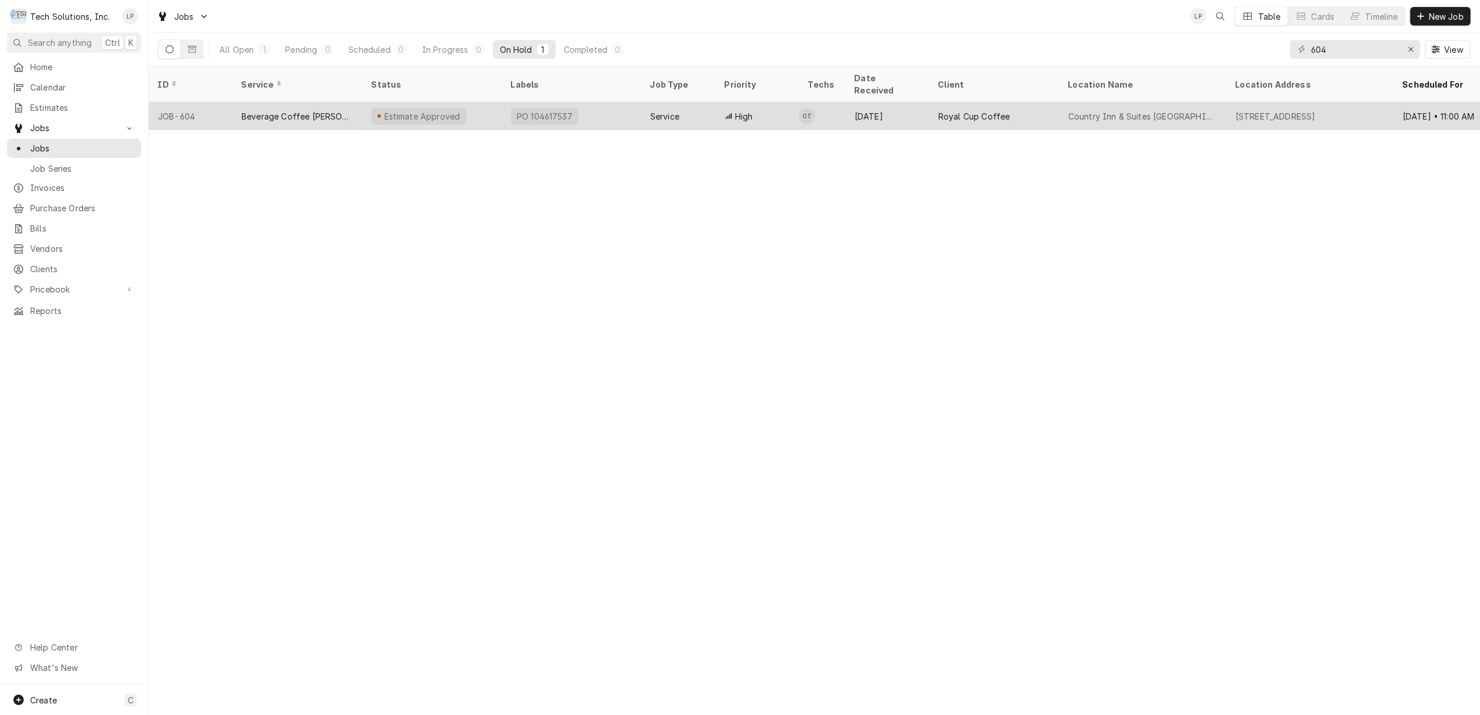
click at [602, 103] on div "PO 104617537" at bounding box center [571, 116] width 139 height 28
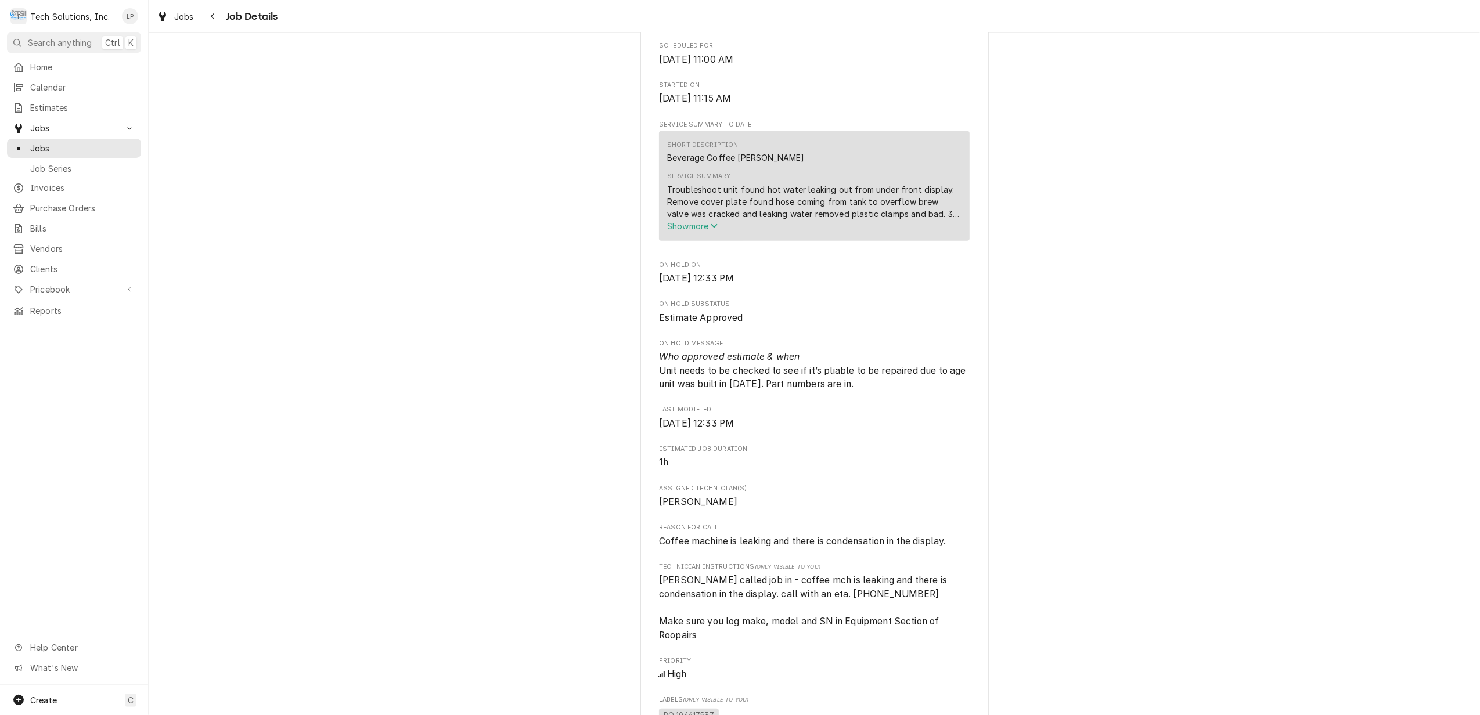
scroll to position [542, 0]
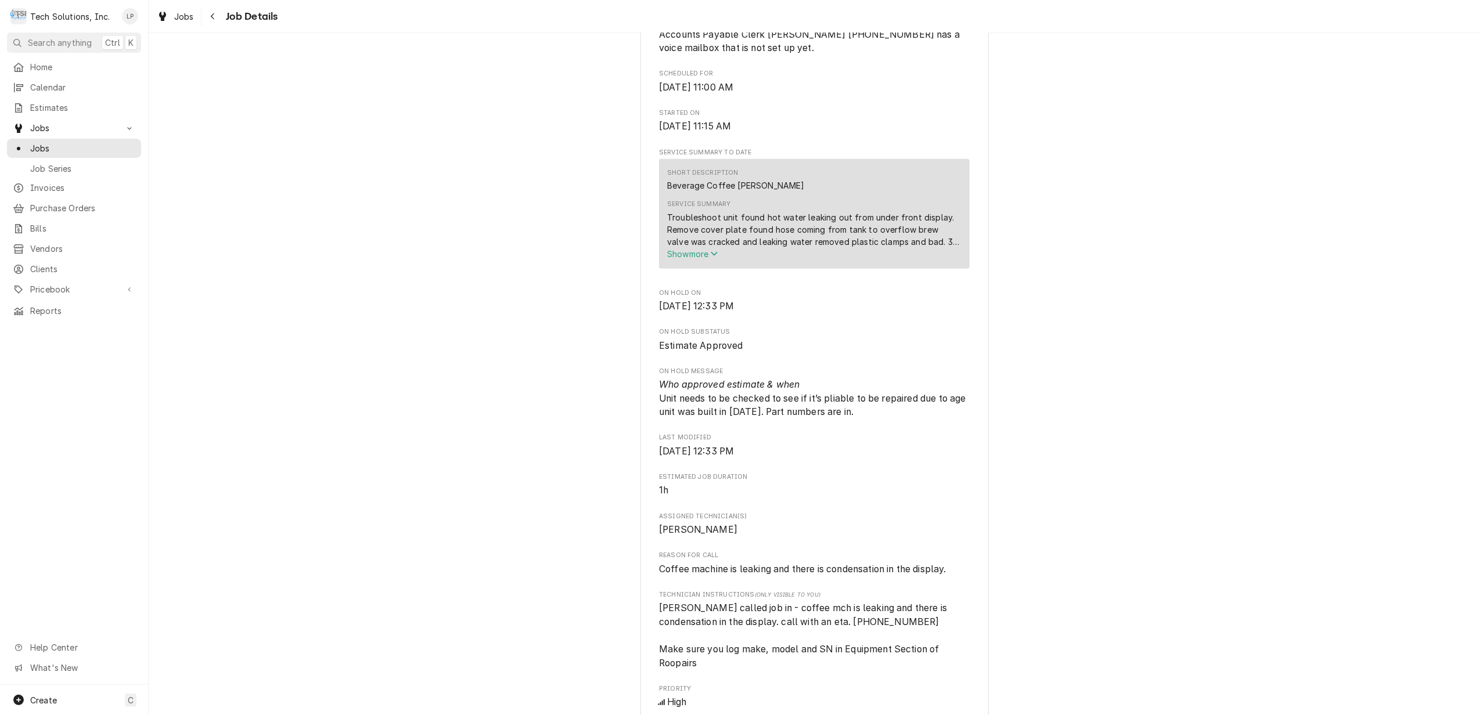
click at [669, 259] on span "Show more" at bounding box center [692, 254] width 51 height 10
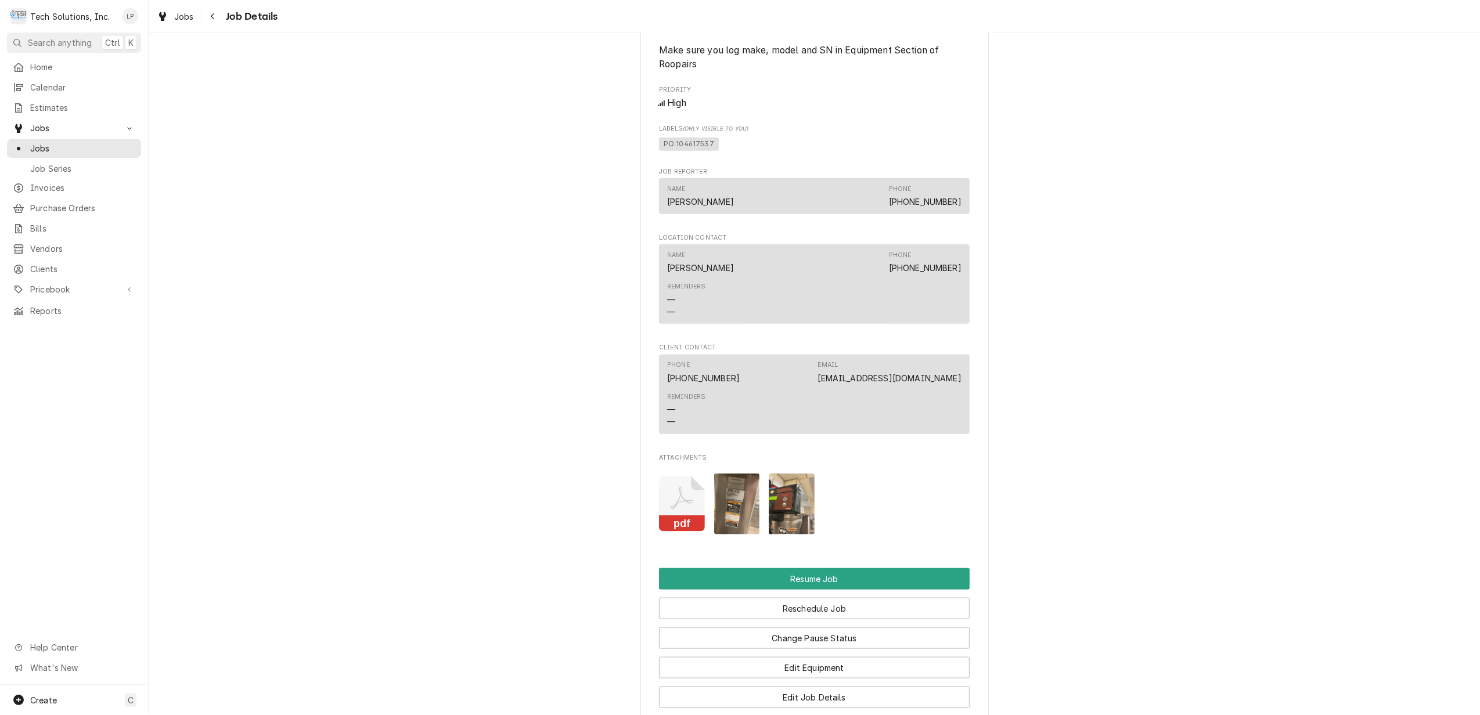
scroll to position [1316, 0]
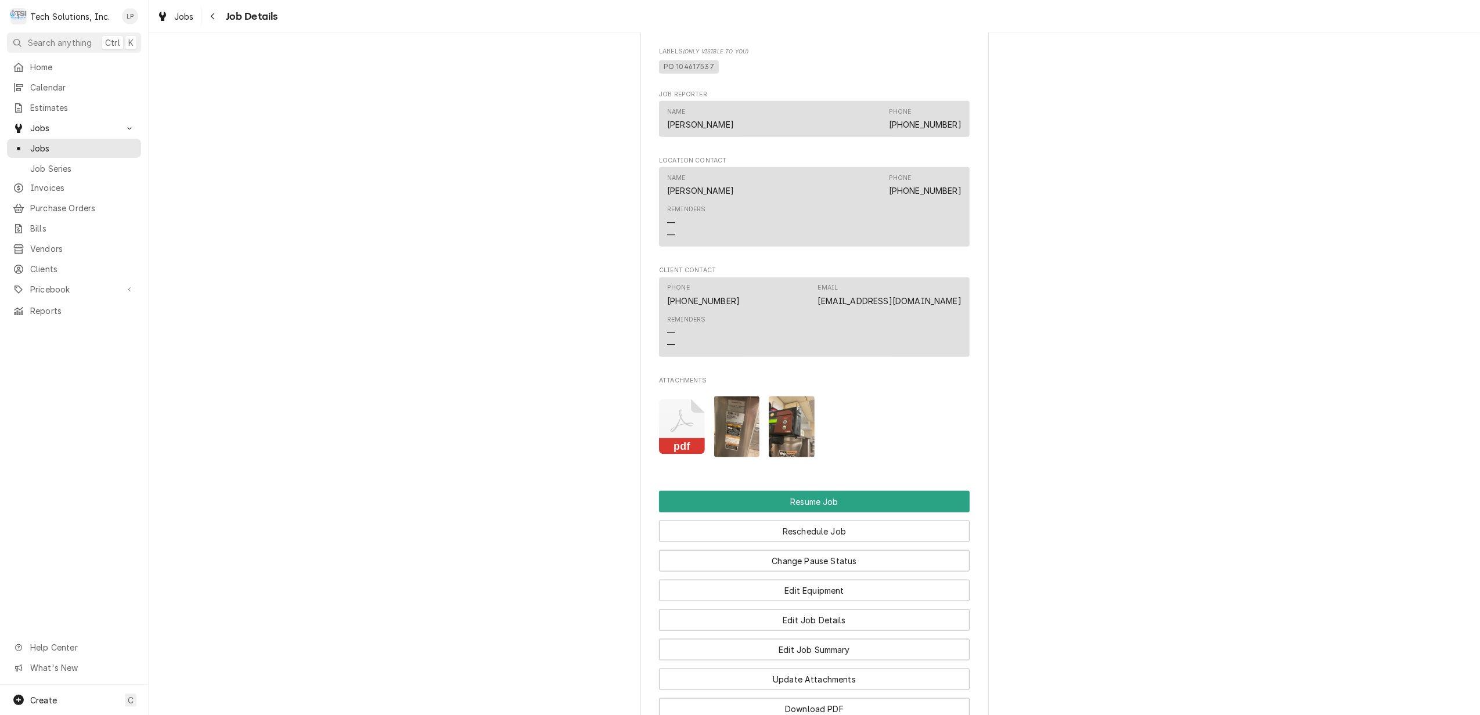
click at [678, 426] on icon "Attachments" at bounding box center [682, 426] width 46 height 55
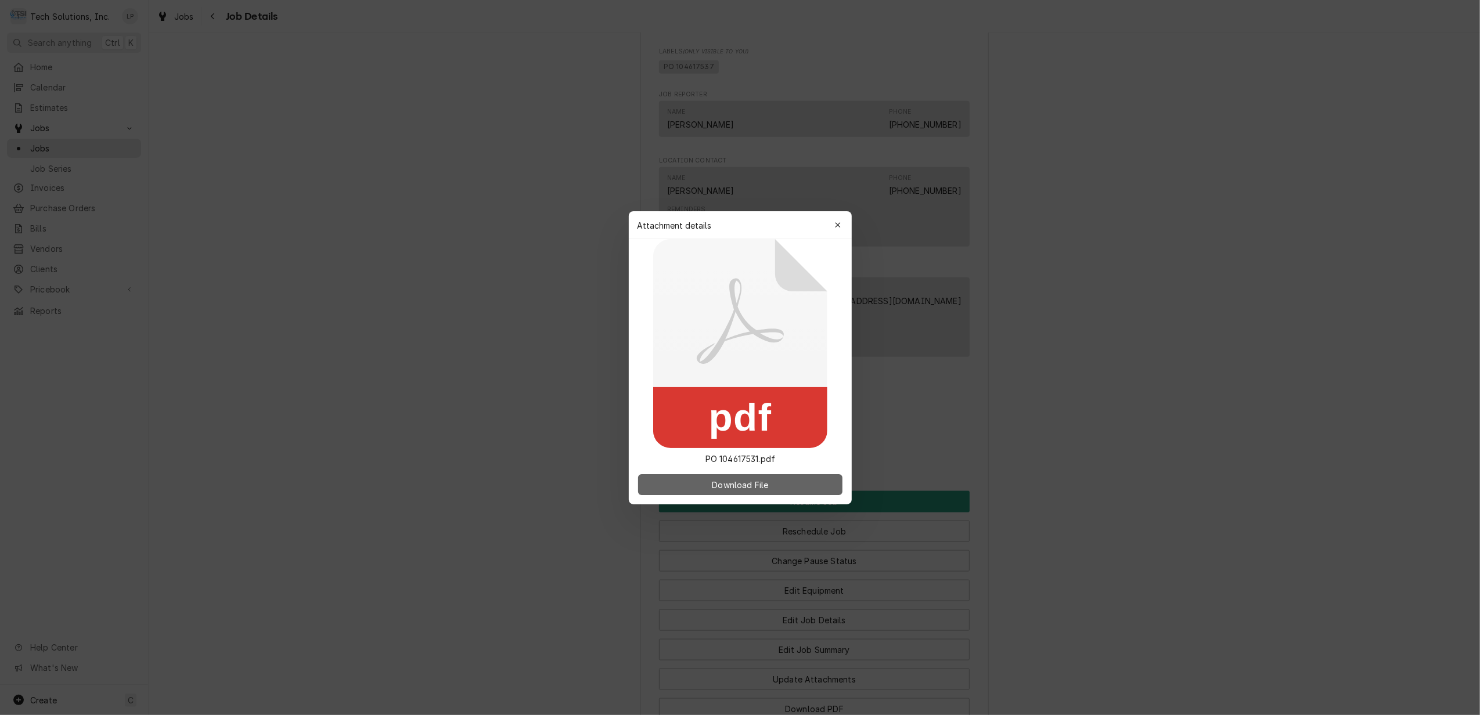
click at [763, 483] on span "Download File" at bounding box center [739, 484] width 61 height 12
click at [840, 226] on icon "button" at bounding box center [837, 225] width 6 height 8
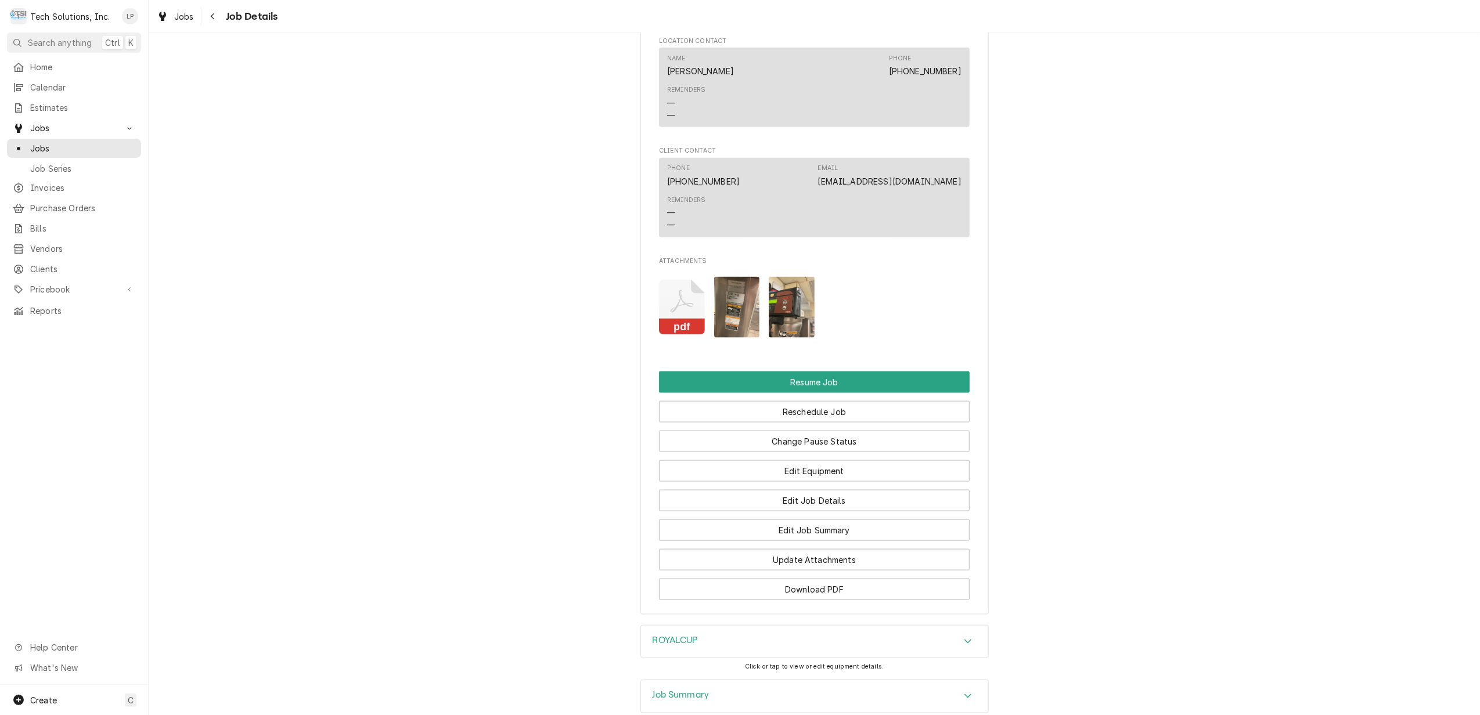
scroll to position [1471, 0]
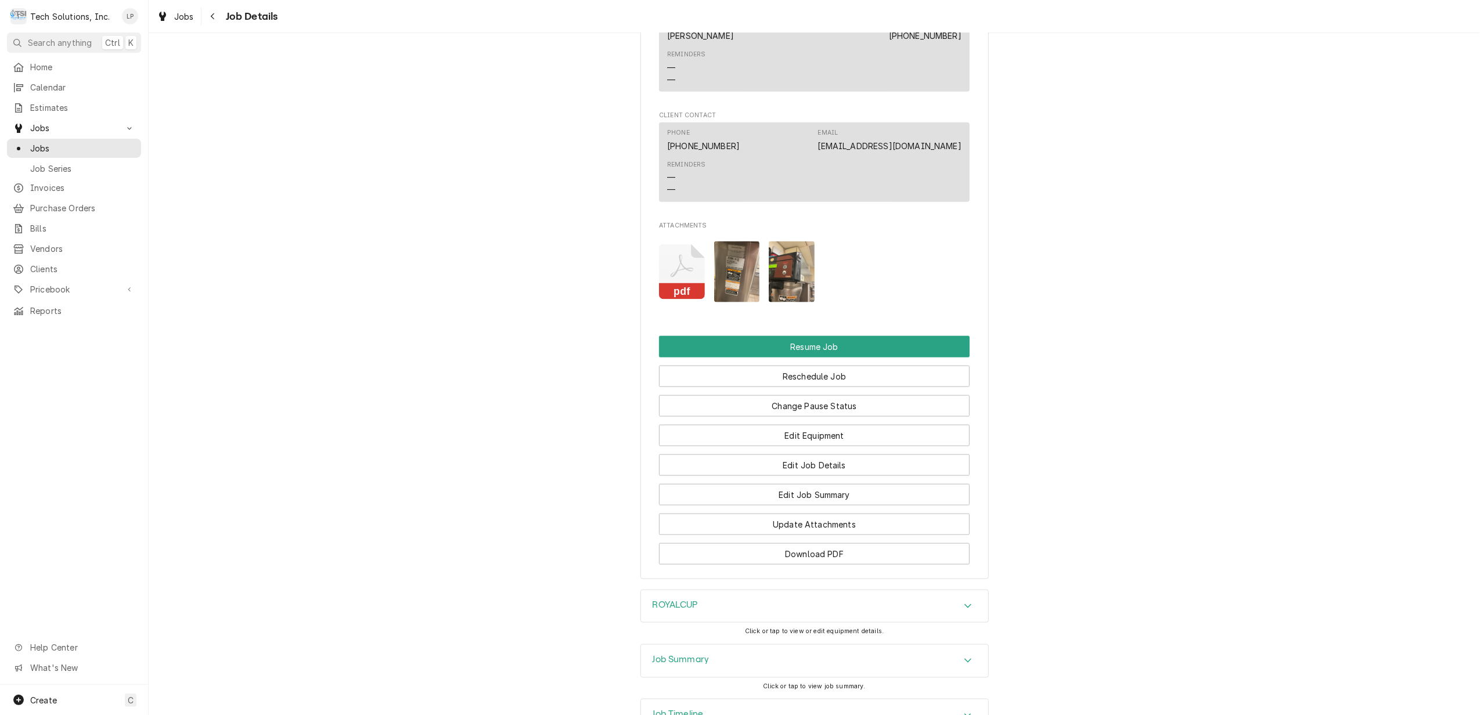
click at [771, 275] on img "Attachments" at bounding box center [792, 272] width 46 height 61
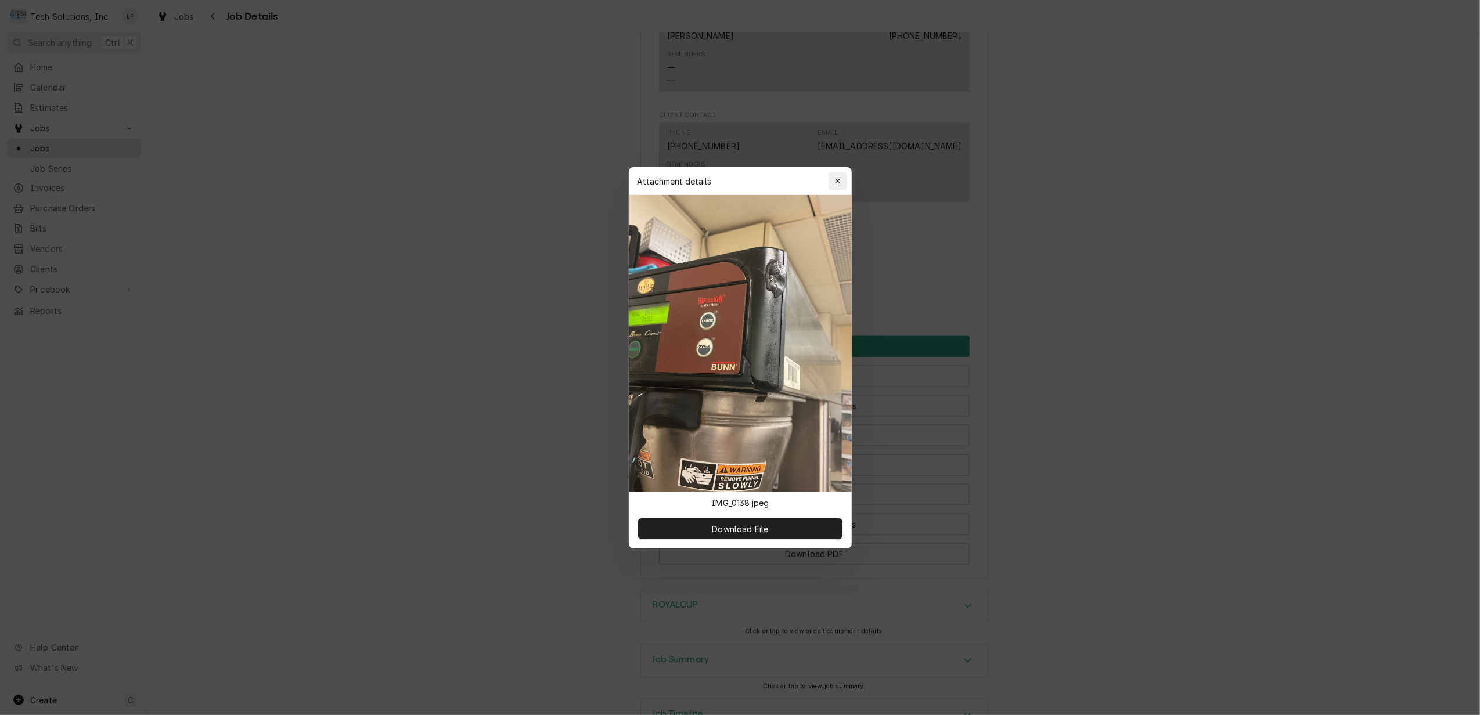
click at [838, 180] on icon "button" at bounding box center [837, 180] width 5 height 5
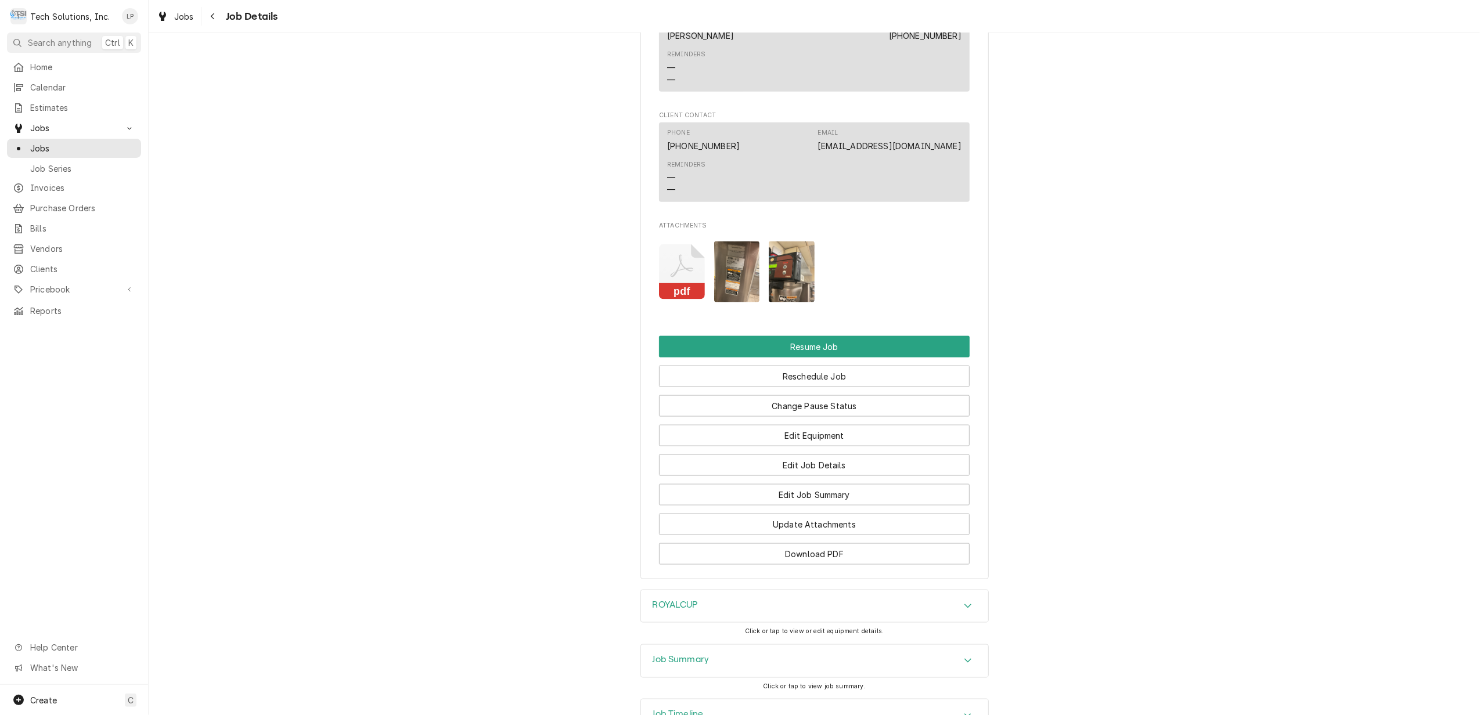
click at [732, 274] on img "Attachments" at bounding box center [737, 272] width 46 height 61
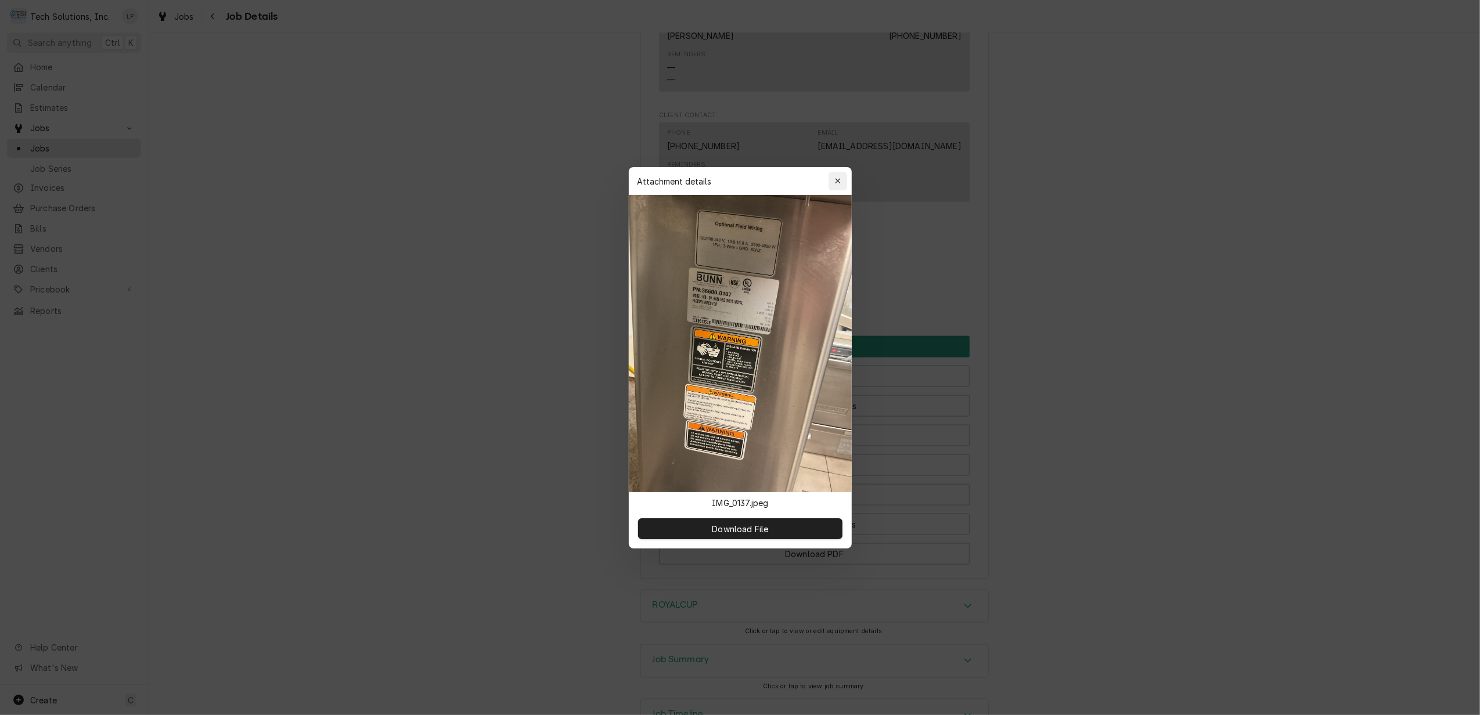
click at [838, 182] on icon "button" at bounding box center [837, 180] width 5 height 5
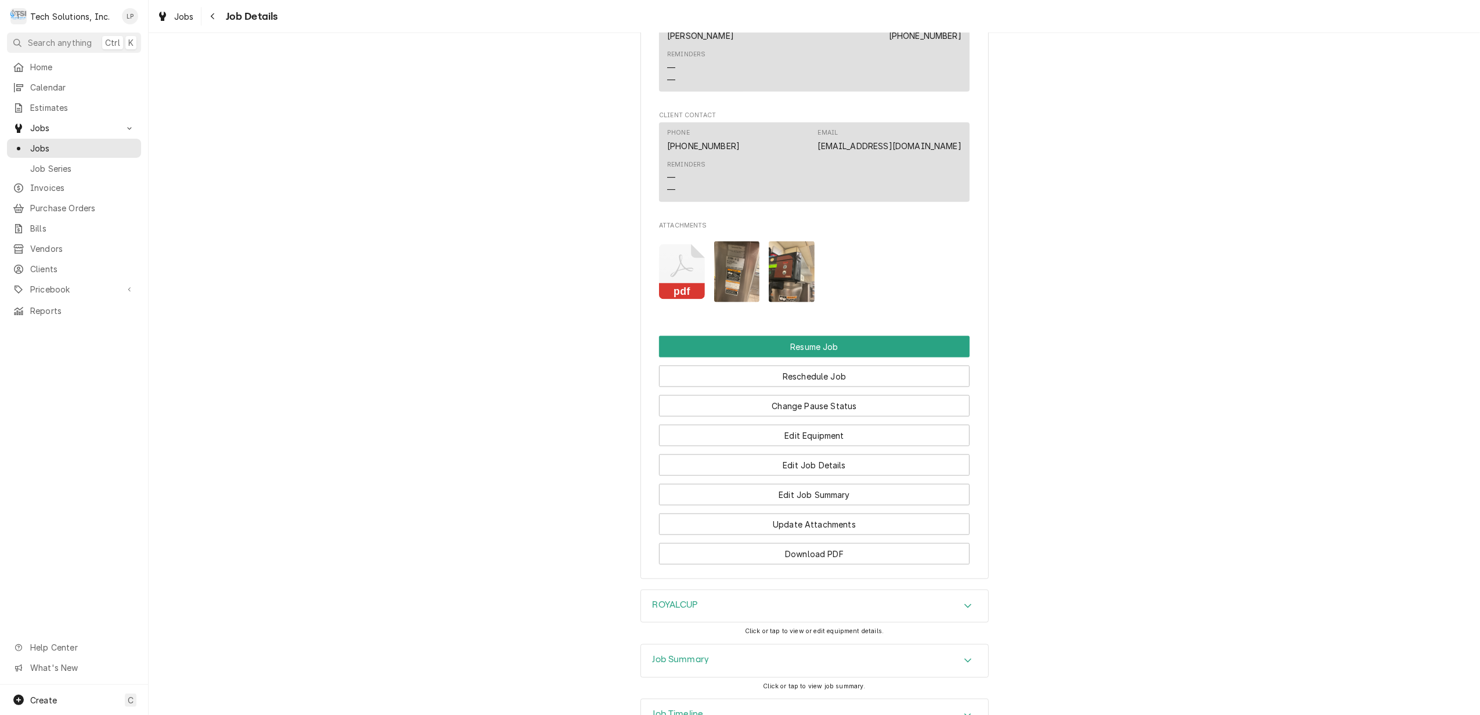
click at [790, 281] on img "Attachments" at bounding box center [792, 272] width 46 height 61
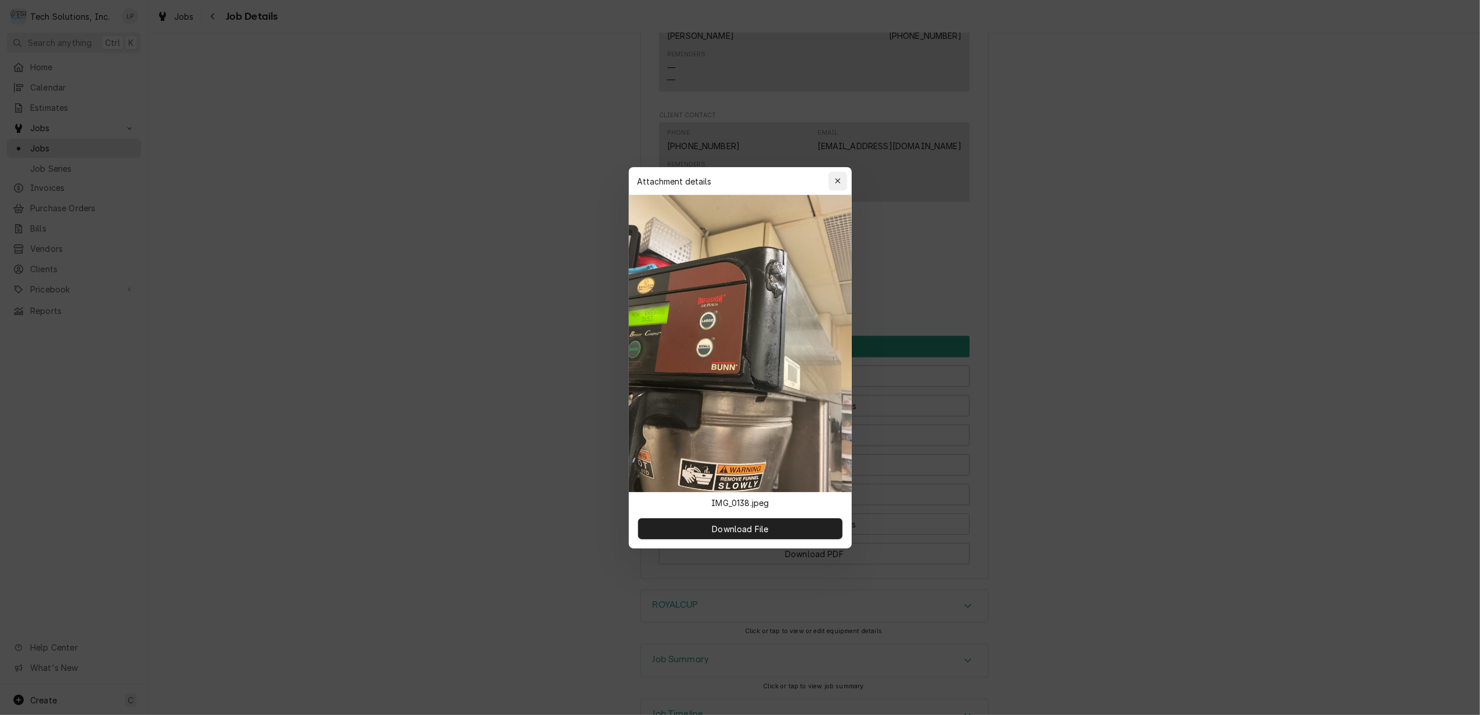
click at [834, 182] on div "button" at bounding box center [838, 181] width 12 height 12
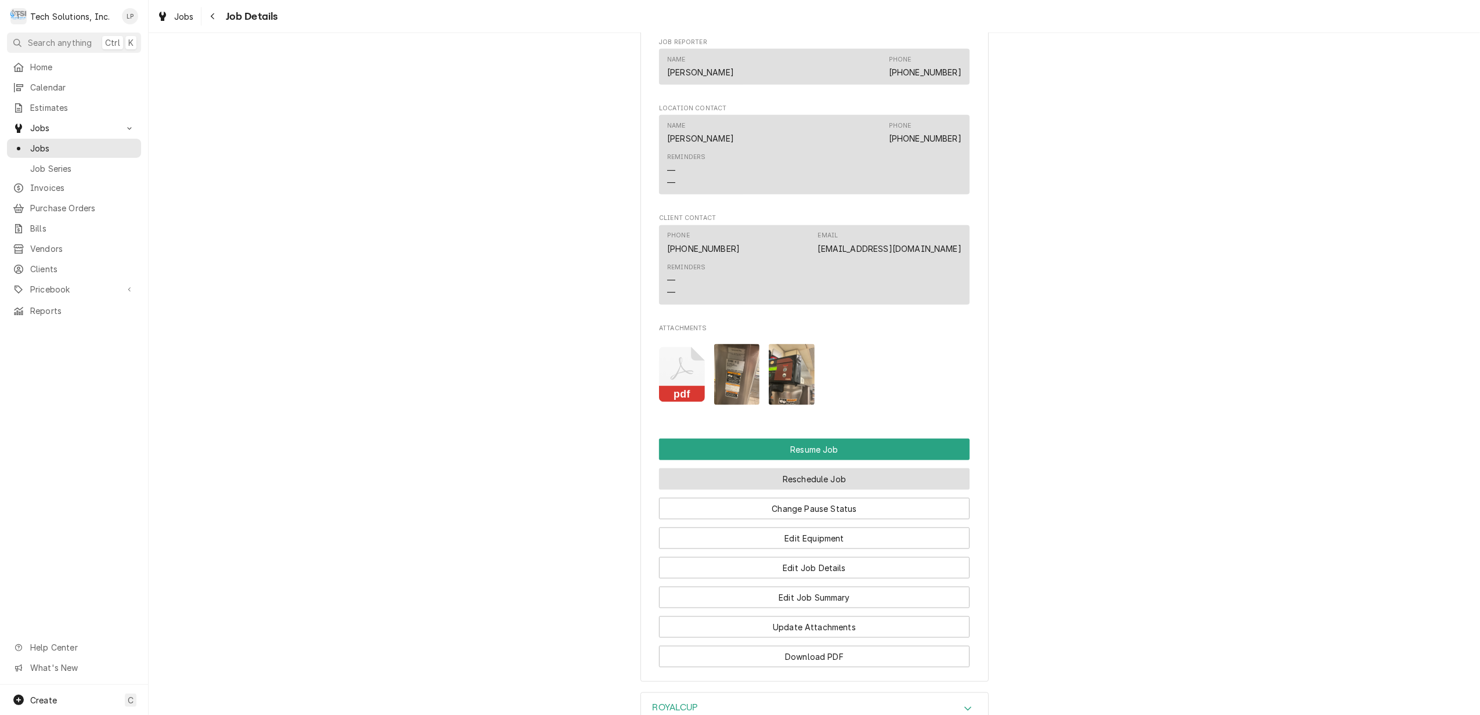
scroll to position [1393, 0]
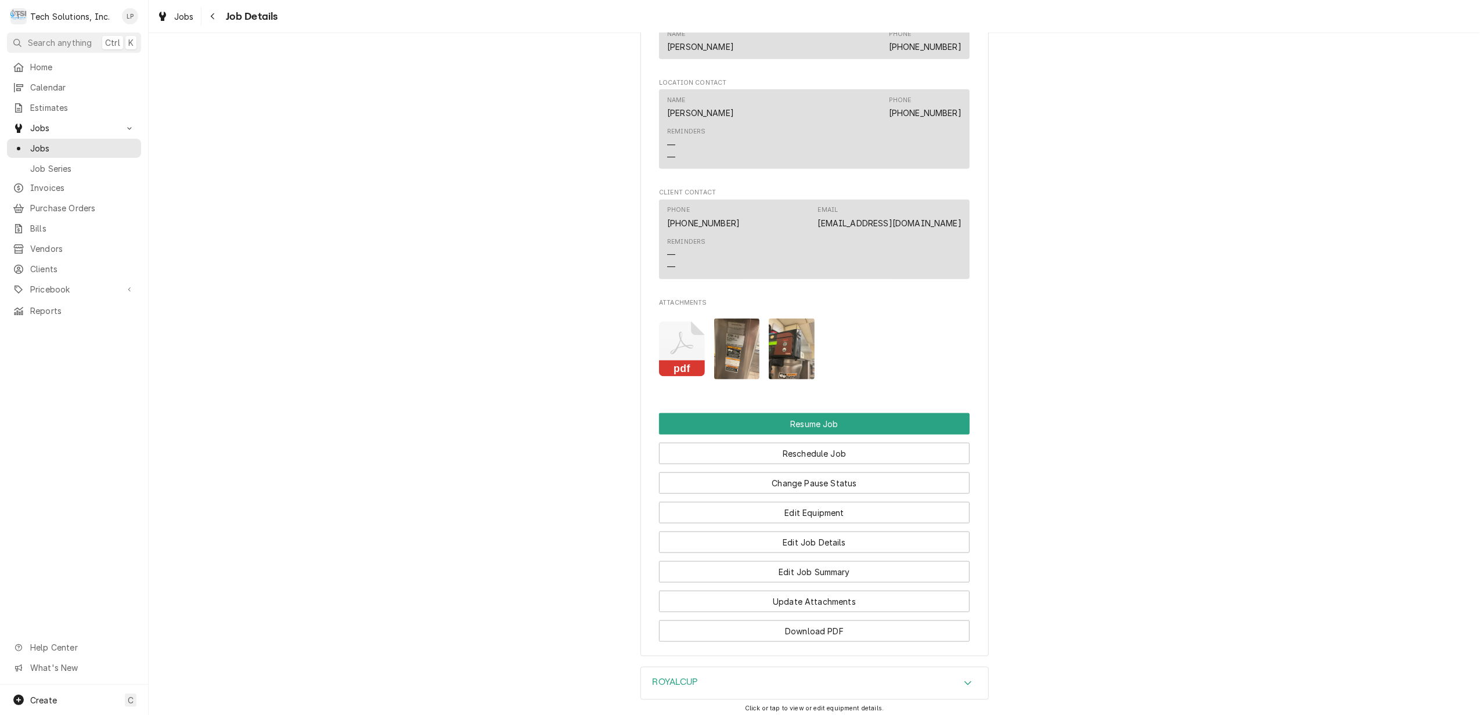
click at [678, 347] on icon "Attachments" at bounding box center [682, 349] width 46 height 55
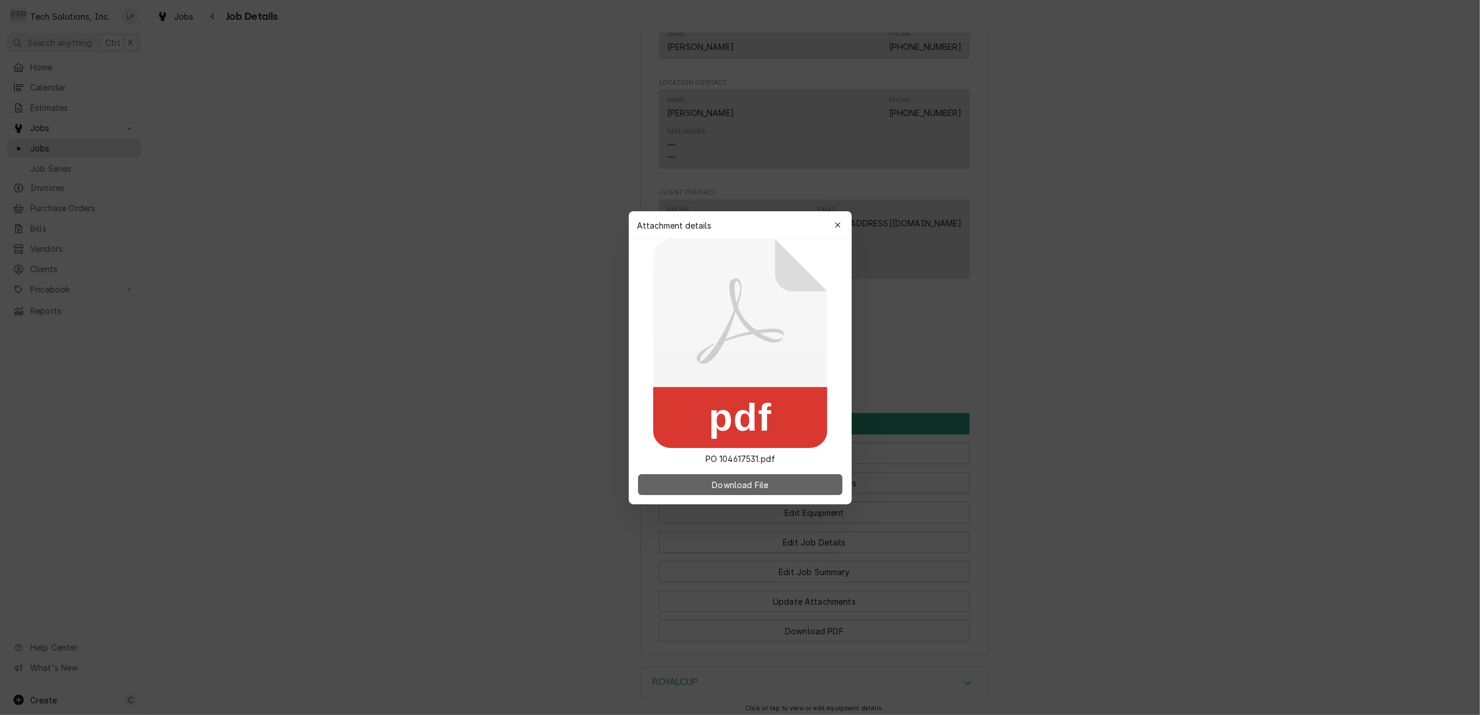
click at [761, 485] on span "Download File" at bounding box center [739, 484] width 61 height 12
click at [773, 483] on button "Download File" at bounding box center [740, 484] width 204 height 21
click at [835, 224] on icon "button" at bounding box center [837, 225] width 6 height 8
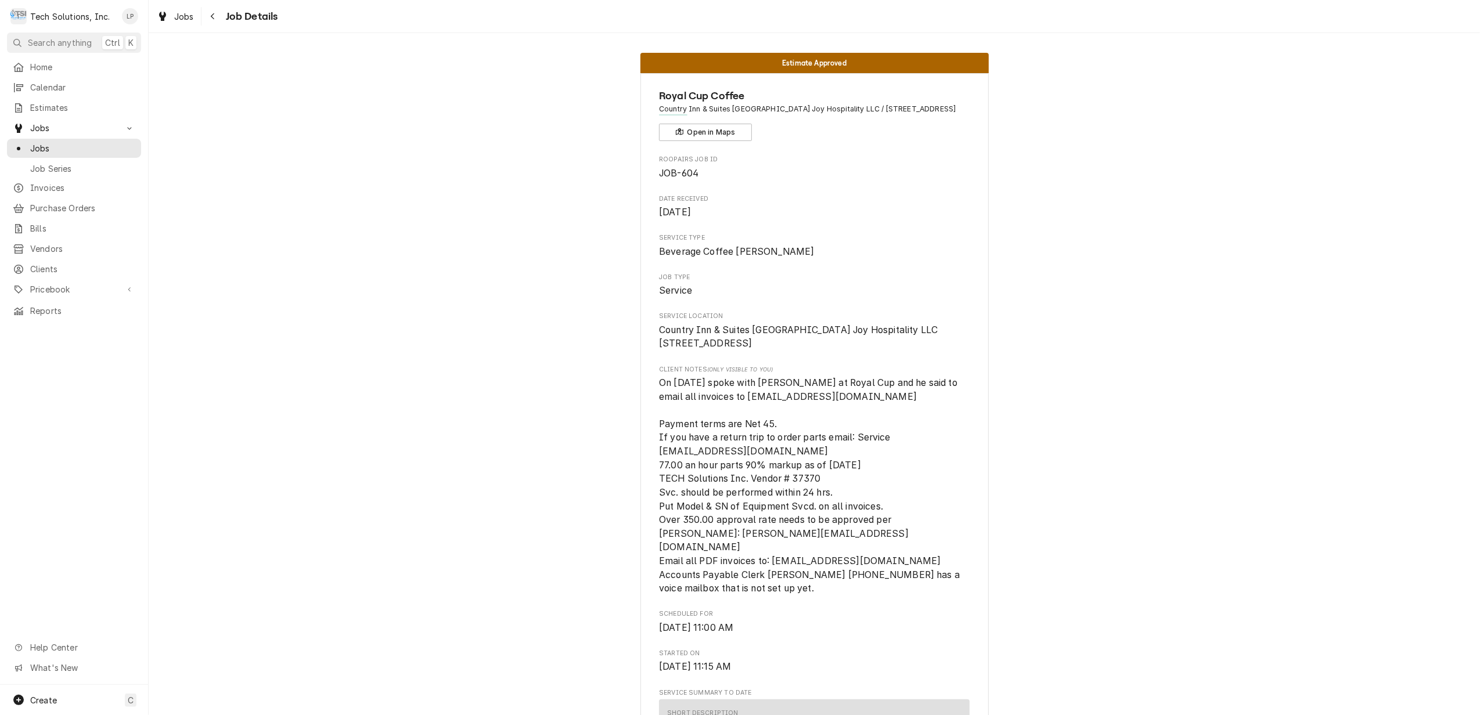
scroll to position [0, 0]
click at [39, 149] on span "Jobs" at bounding box center [82, 148] width 105 height 12
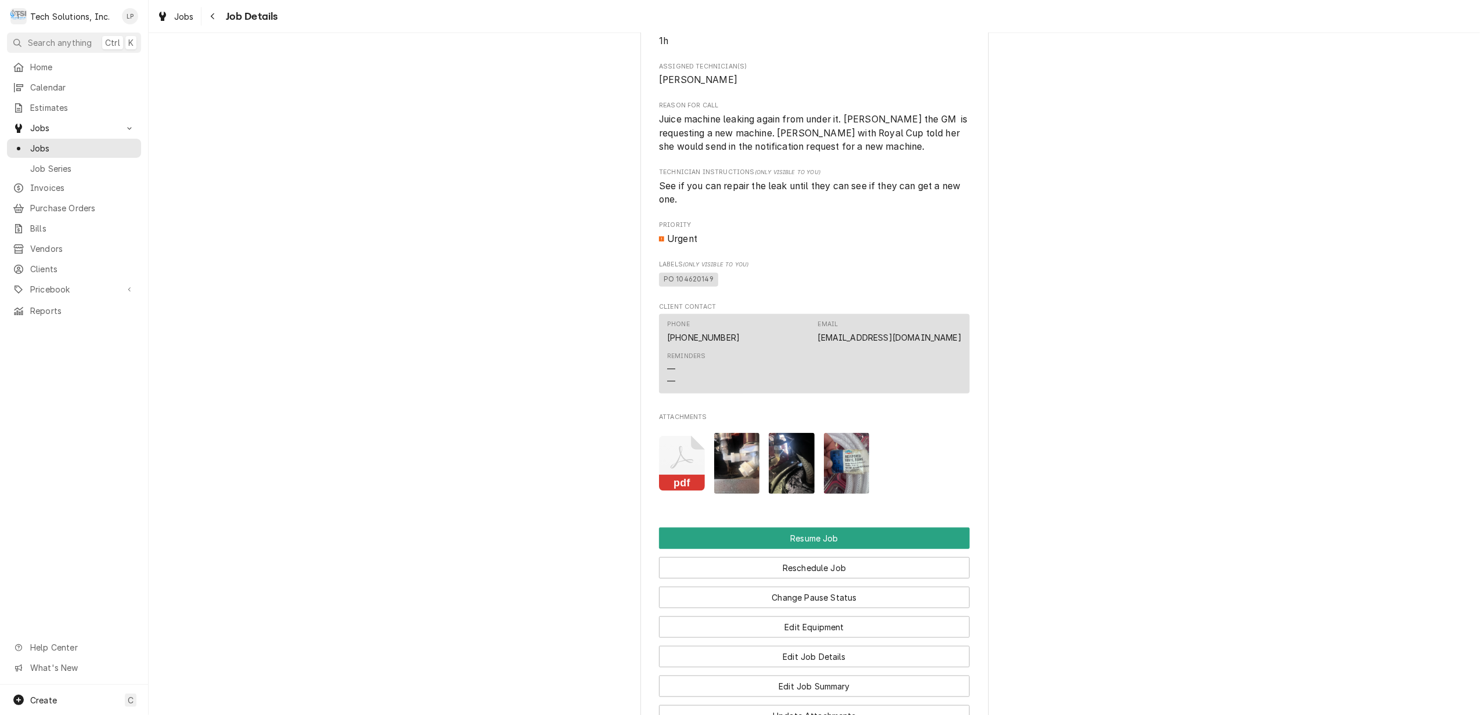
scroll to position [1220, 0]
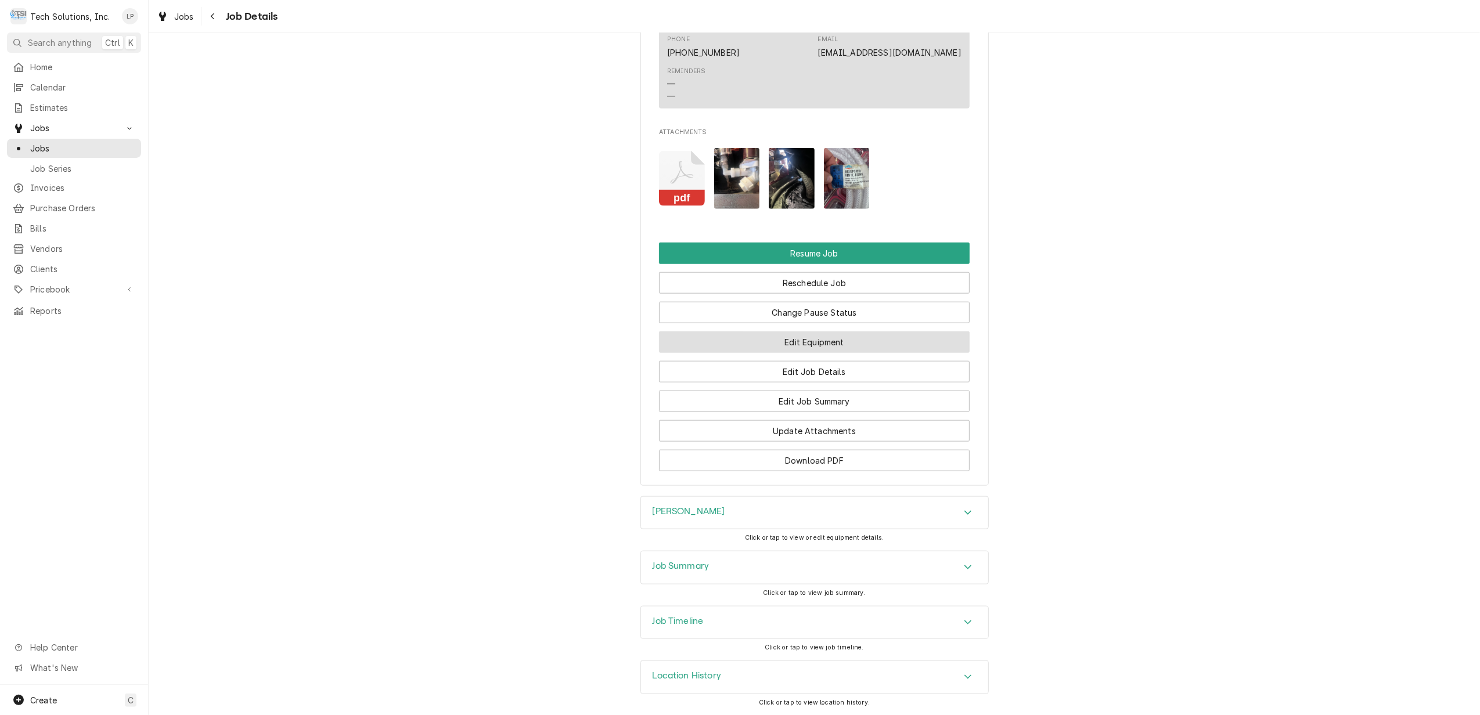
click at [860, 335] on button "Edit Equipment" at bounding box center [814, 342] width 311 height 21
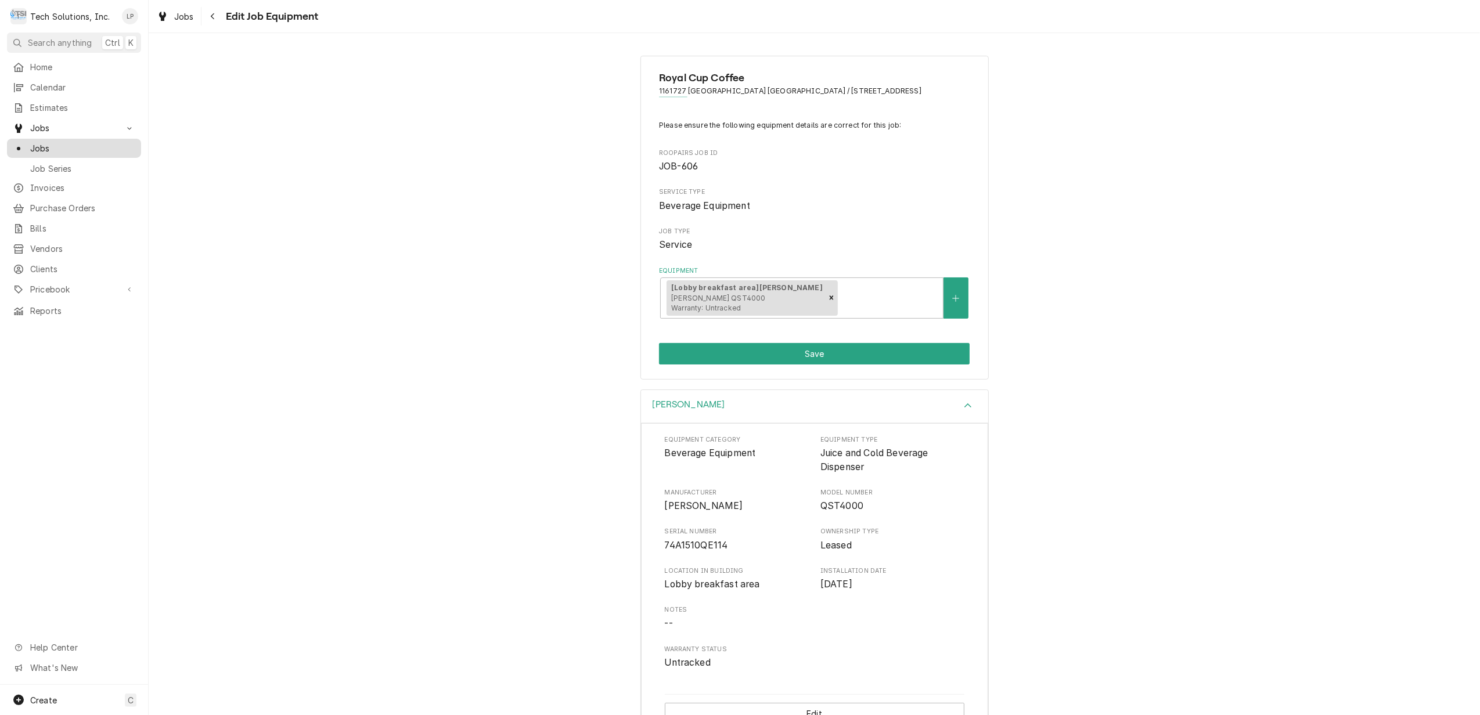
click at [44, 146] on span "Jobs" at bounding box center [82, 148] width 105 height 12
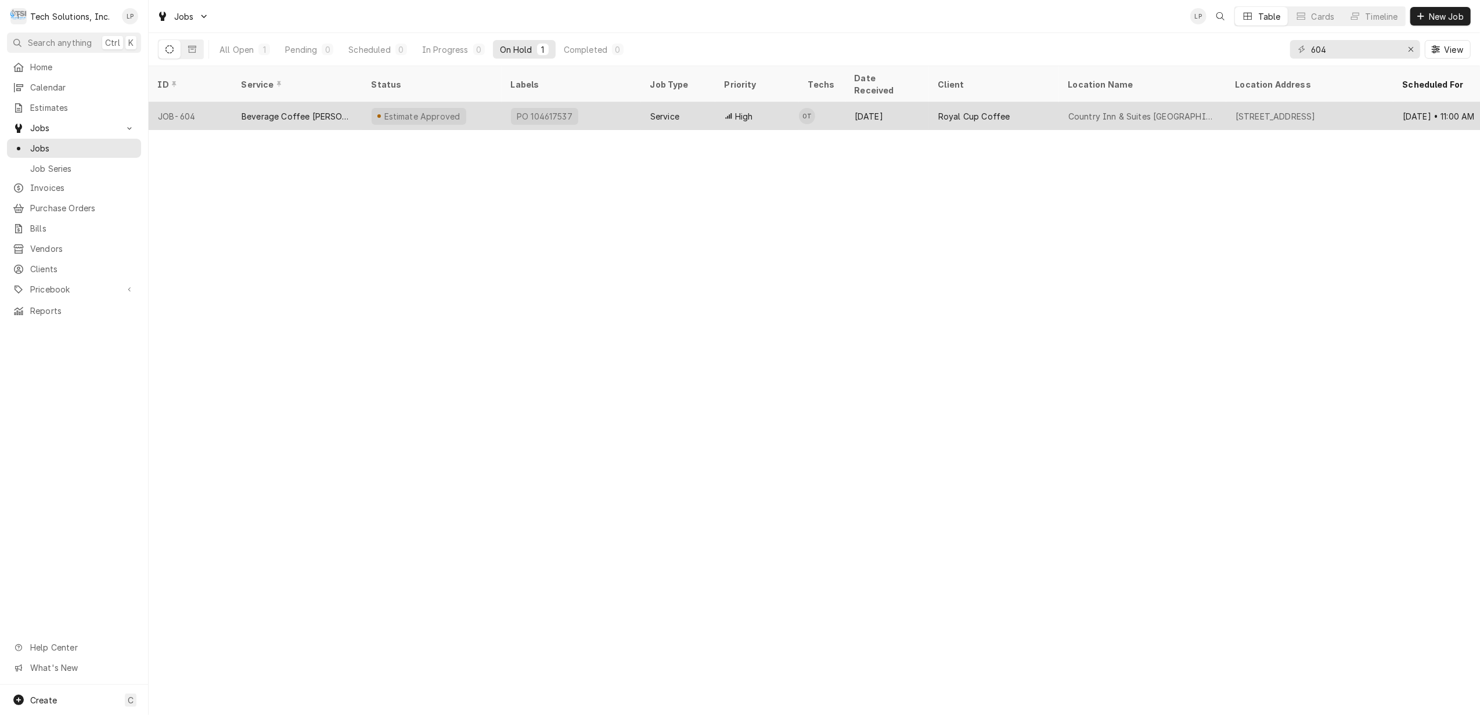
click at [590, 102] on div "PO 104617537" at bounding box center [571, 116] width 139 height 28
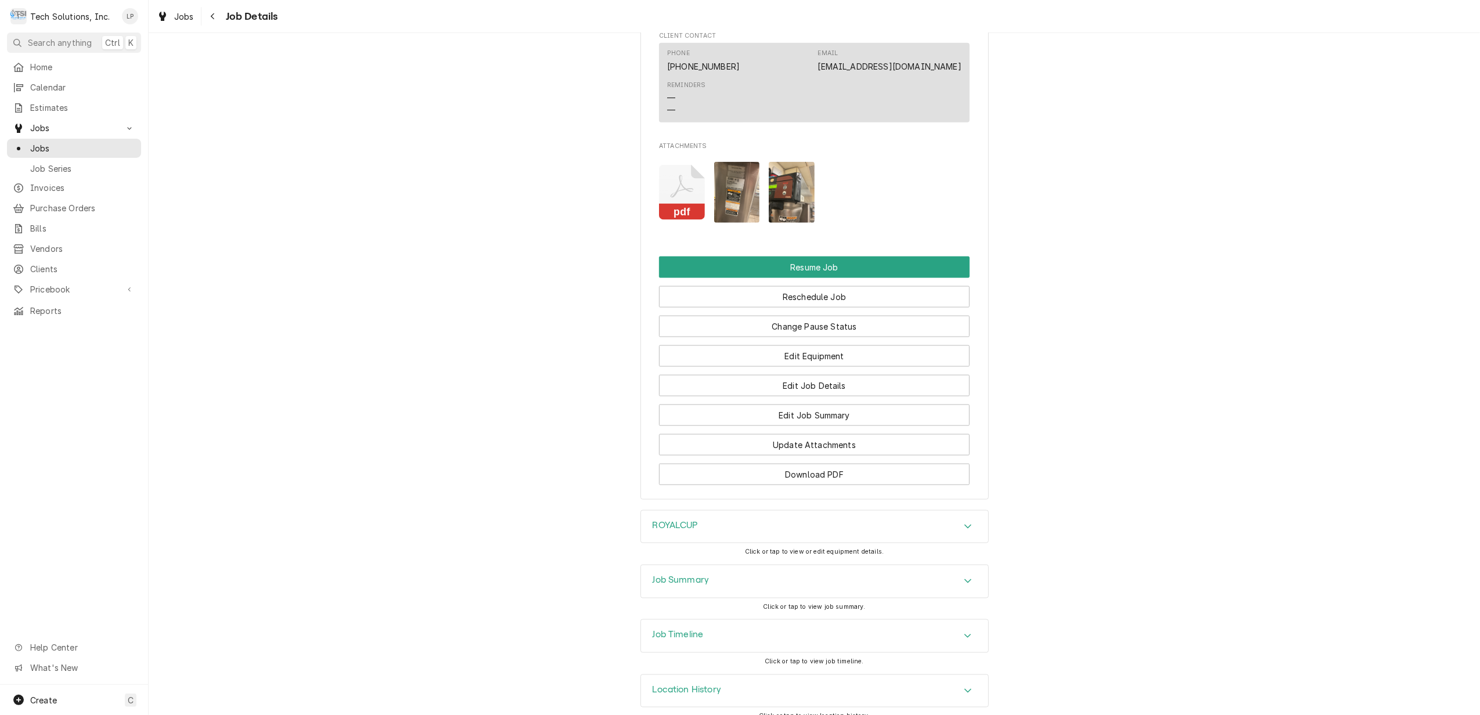
scroll to position [1482, 0]
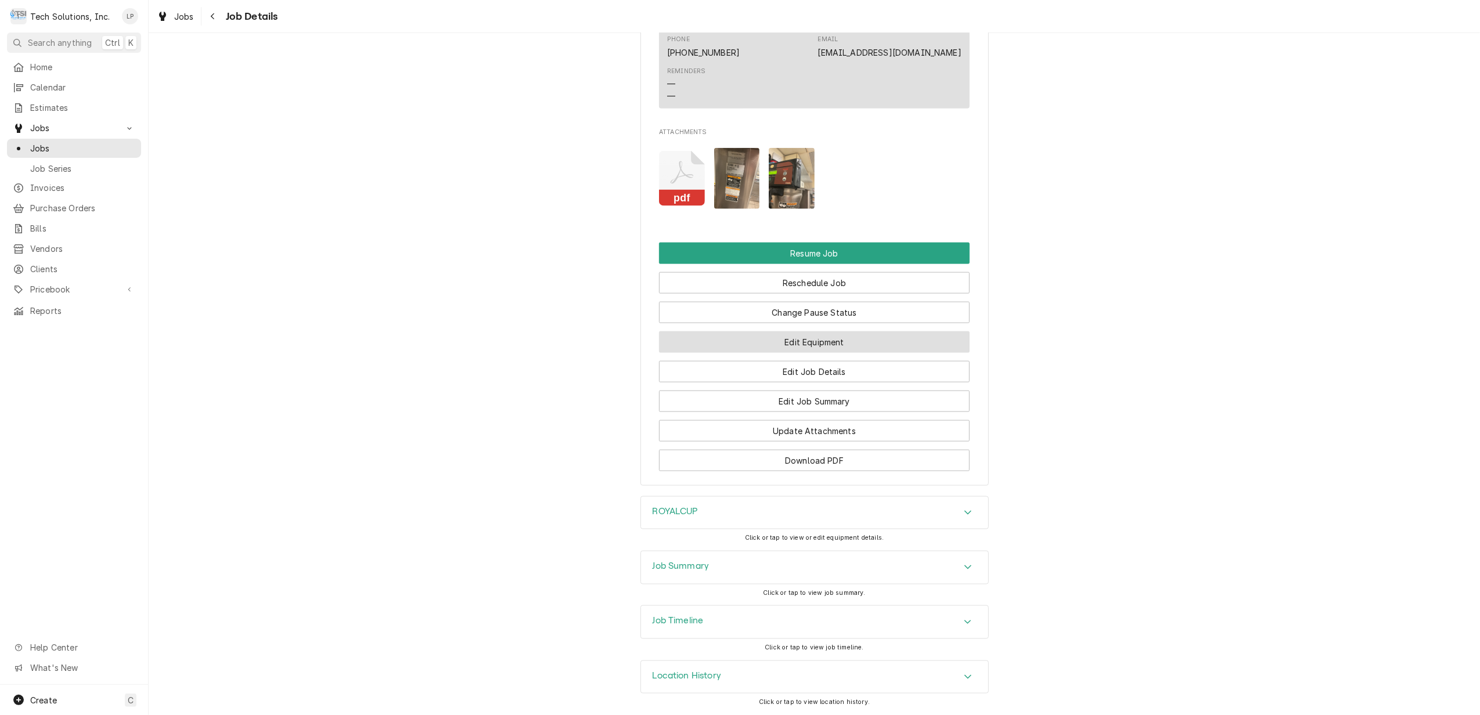
click at [902, 341] on button "Edit Equipment" at bounding box center [814, 342] width 311 height 21
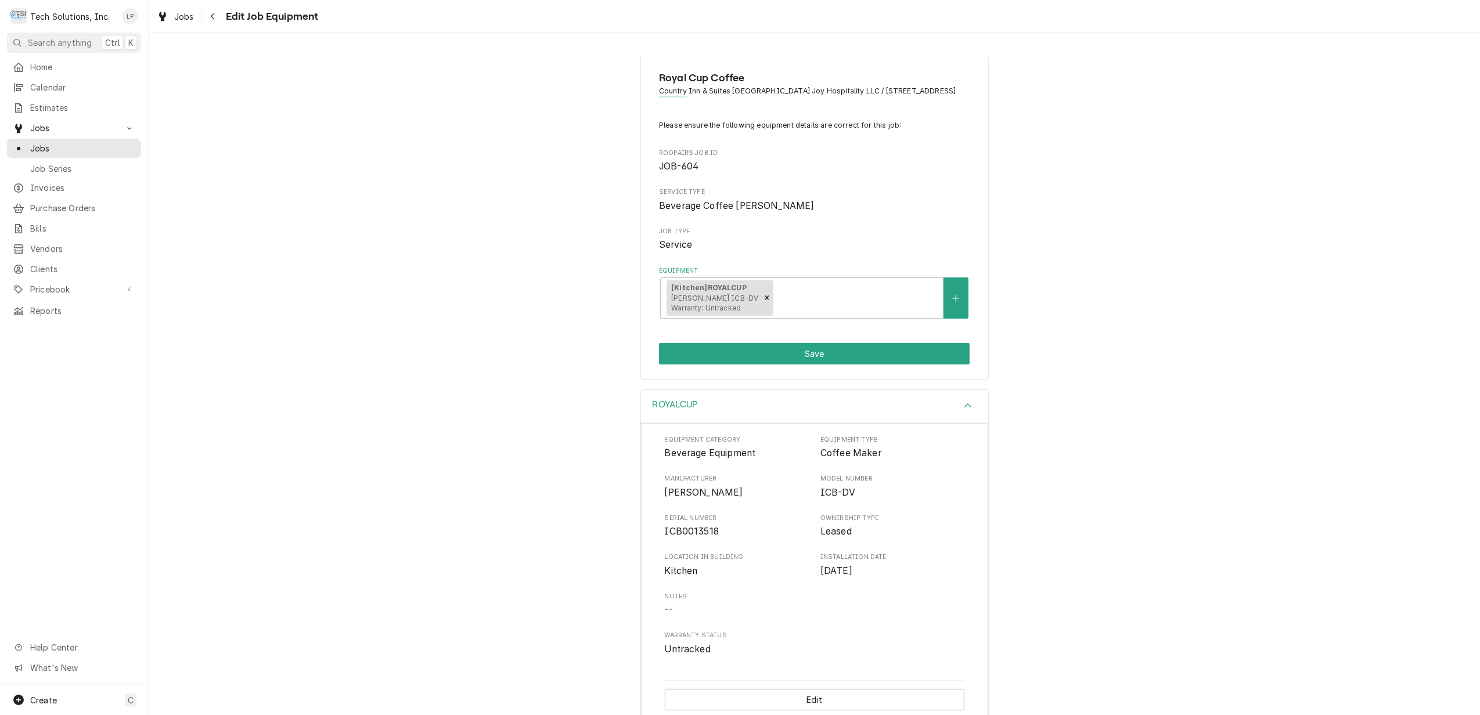
scroll to position [31, 0]
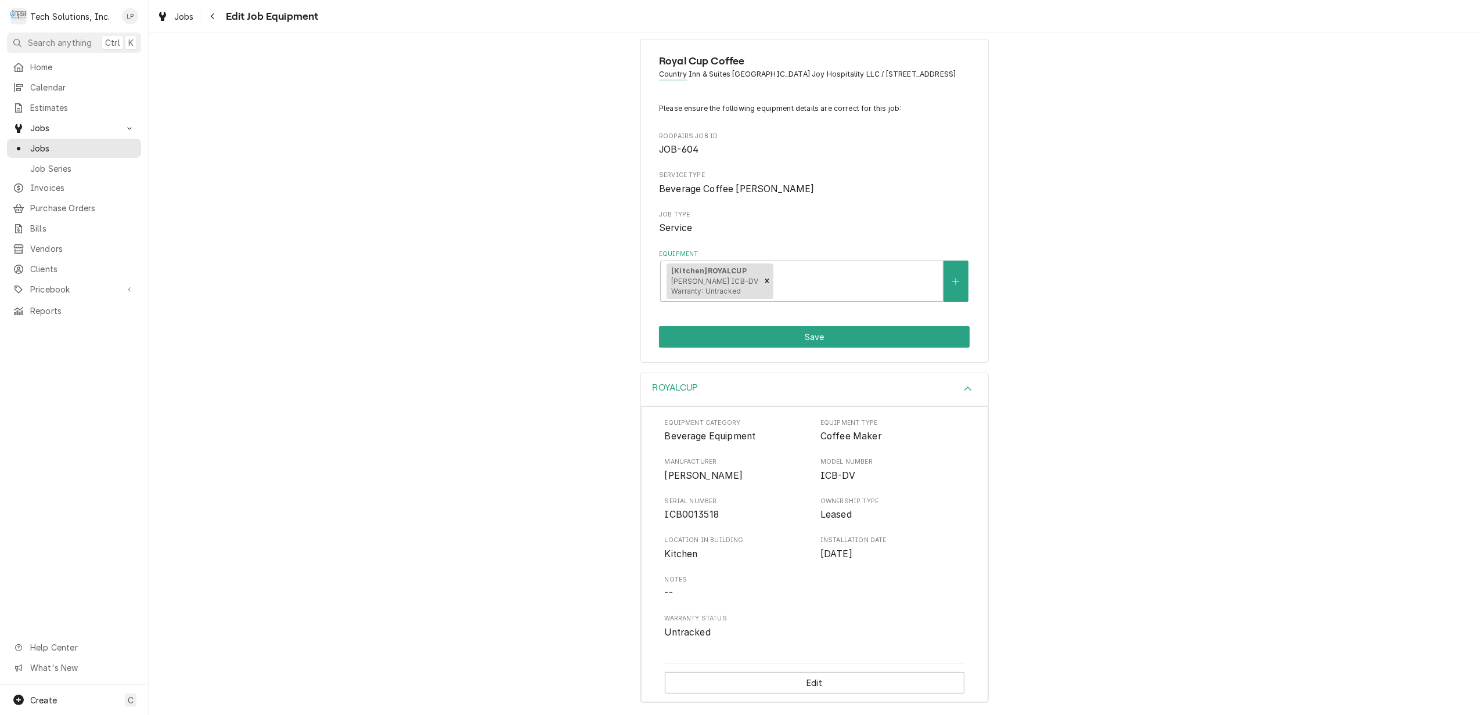
drag, startPoint x: 660, startPoint y: 433, endPoint x: 883, endPoint y: 562, distance: 258.3
click at [883, 562] on div "Equipment Category Beverage Equipment Equipment Type Coffee Maker Manufacturer …" at bounding box center [815, 529] width 300 height 221
drag, startPoint x: 883, startPoint y: 562, endPoint x: 885, endPoint y: 502, distance: 59.8
copy div "Beverage Equipment Equipment Type Coffee Maker Manufacturer Bunn Model Number I…"
click at [842, 337] on button "Save" at bounding box center [814, 336] width 311 height 21
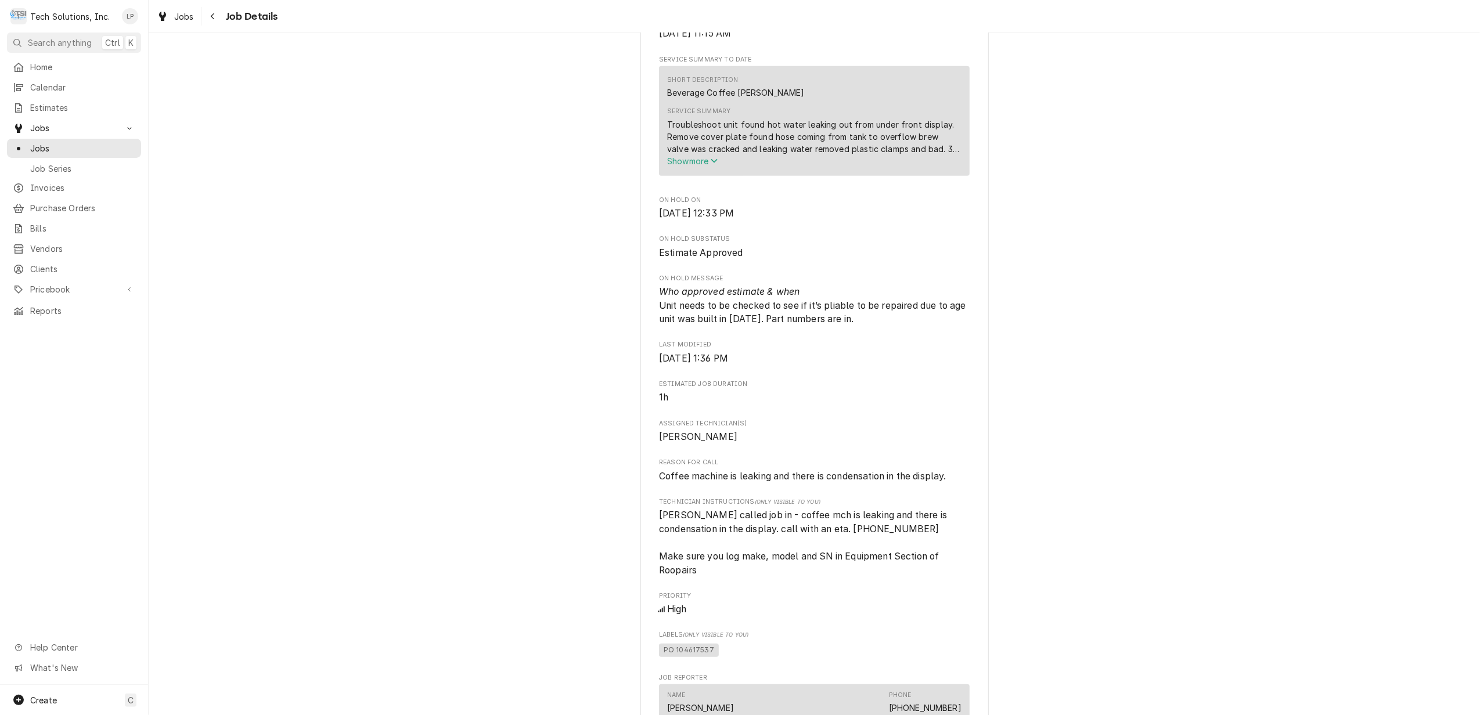
scroll to position [542, 0]
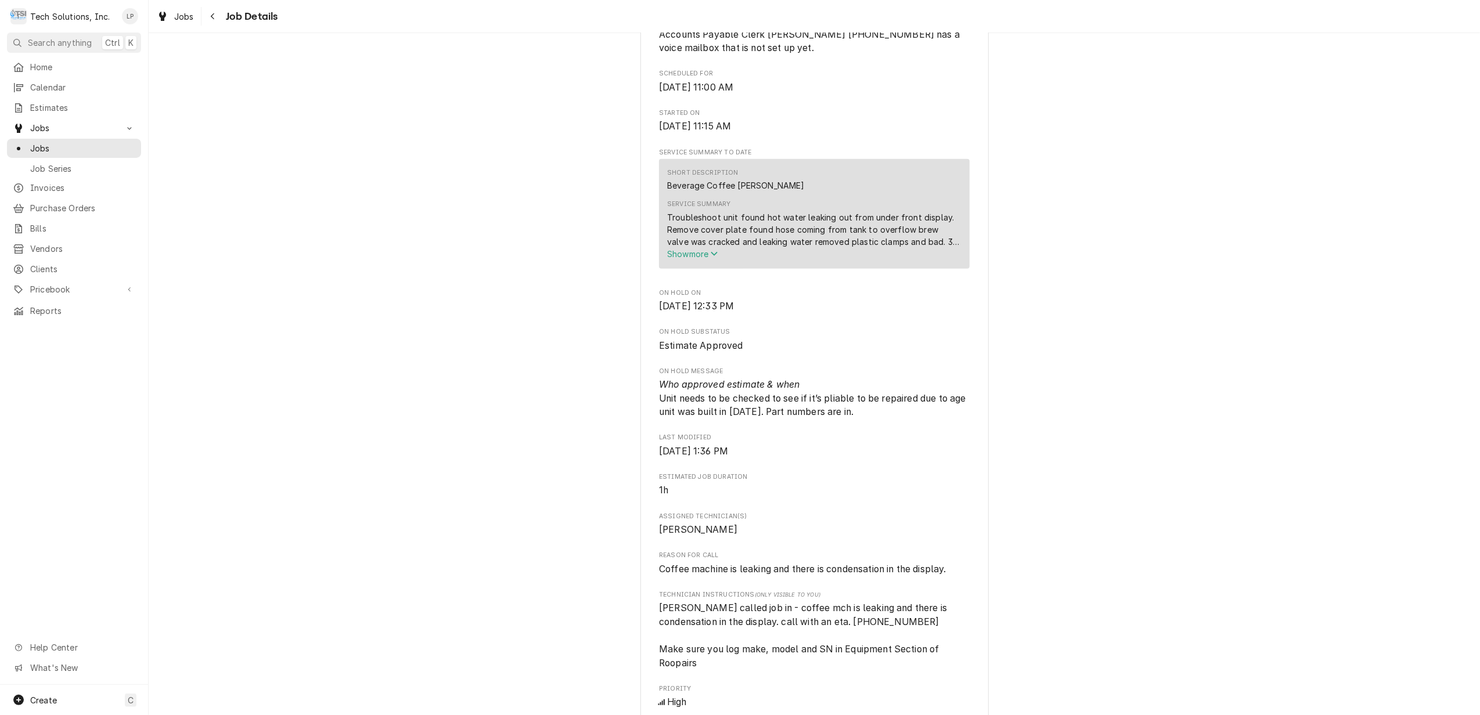
click at [695, 259] on span "Show more" at bounding box center [692, 254] width 51 height 10
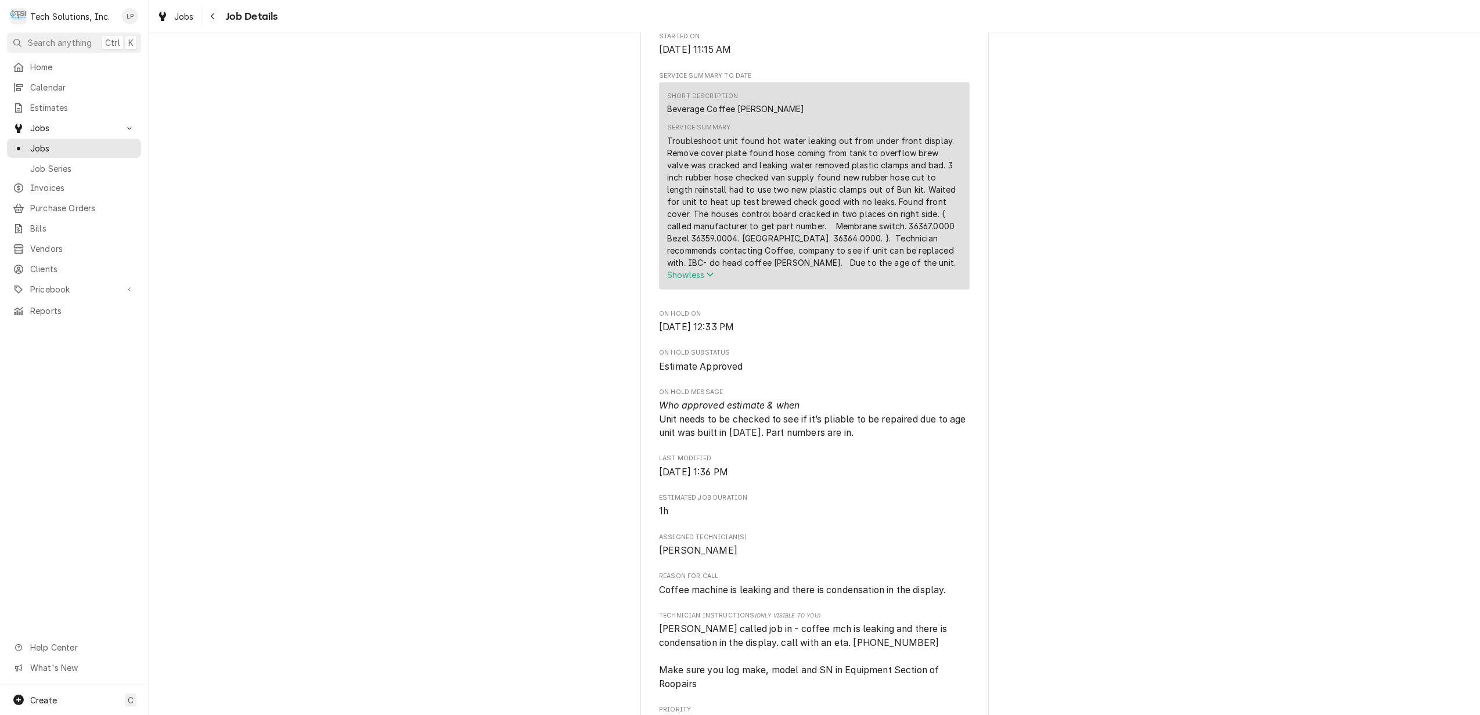
scroll to position [619, 0]
click at [685, 279] on span "Show less" at bounding box center [690, 274] width 47 height 10
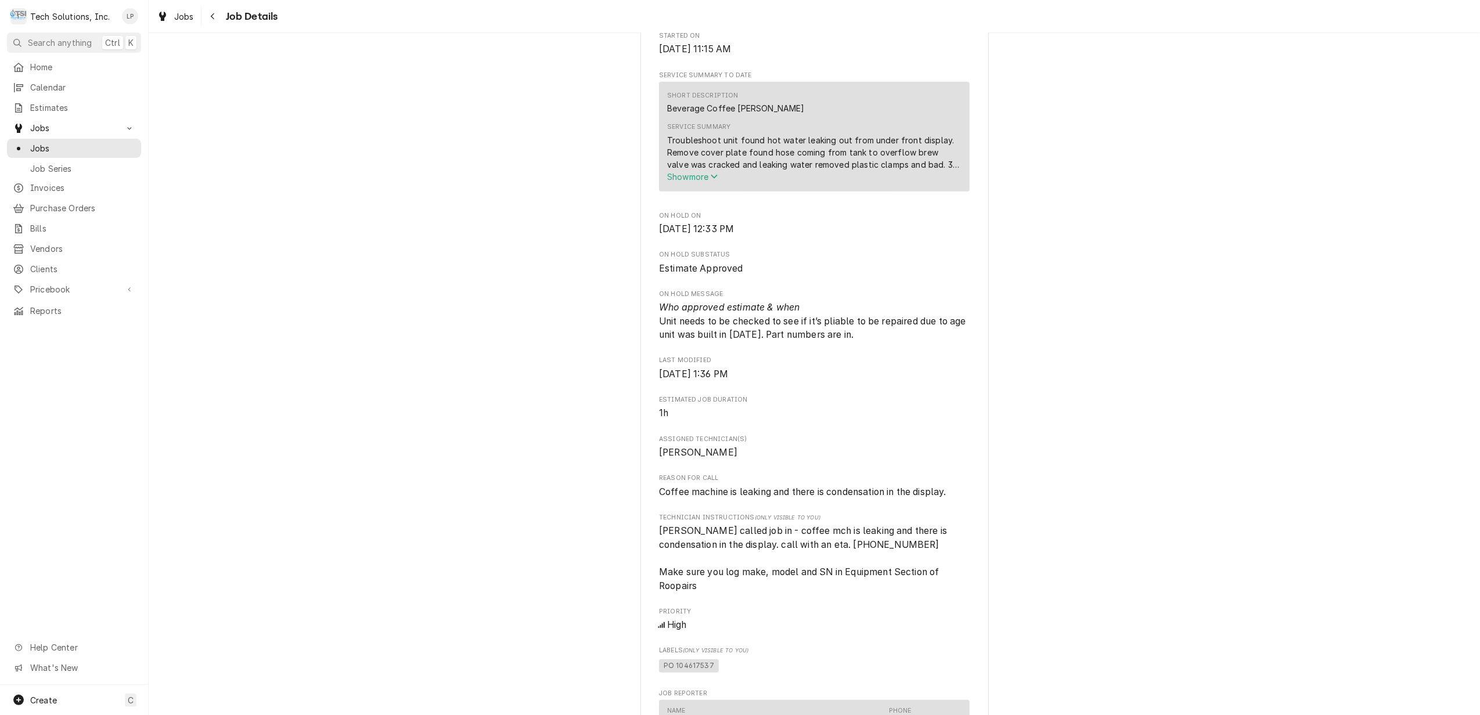
click at [680, 182] on span "Show more" at bounding box center [692, 177] width 51 height 10
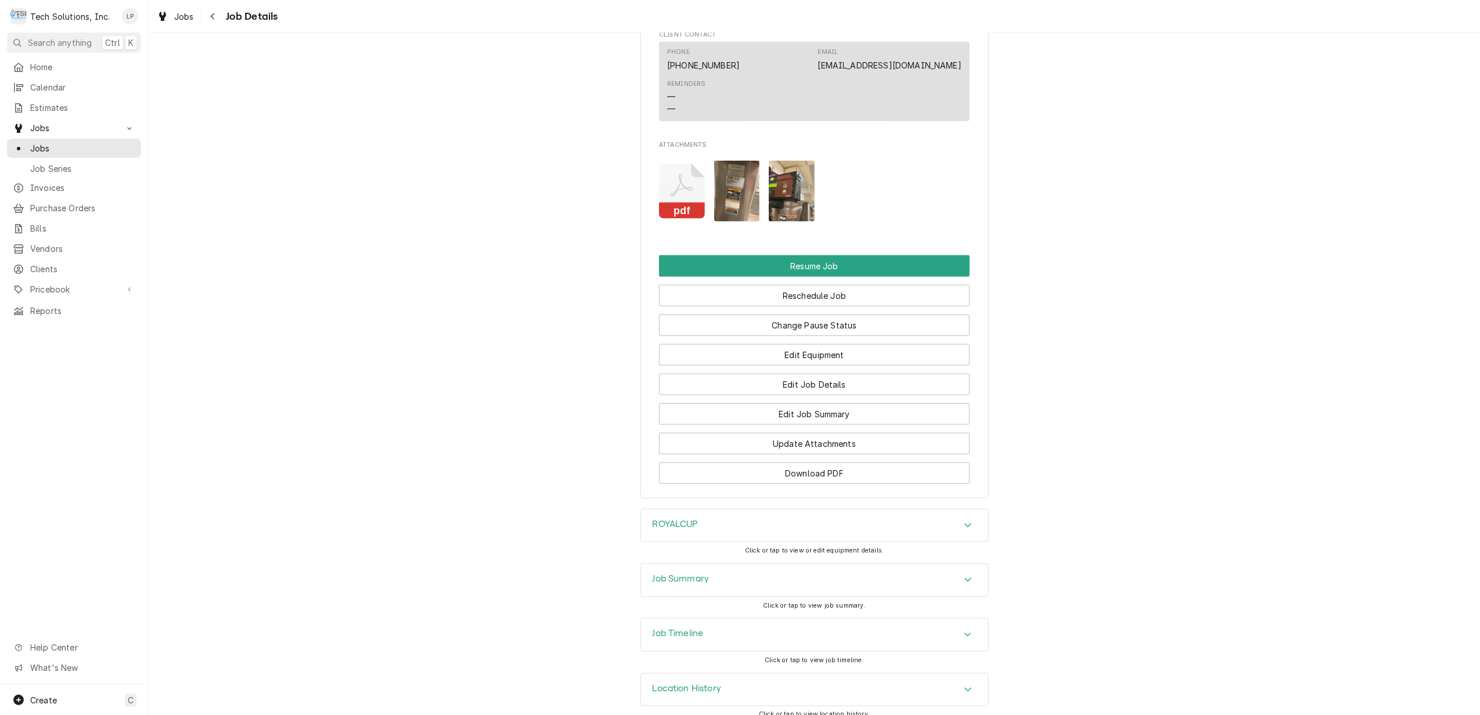
scroll to position [1580, 0]
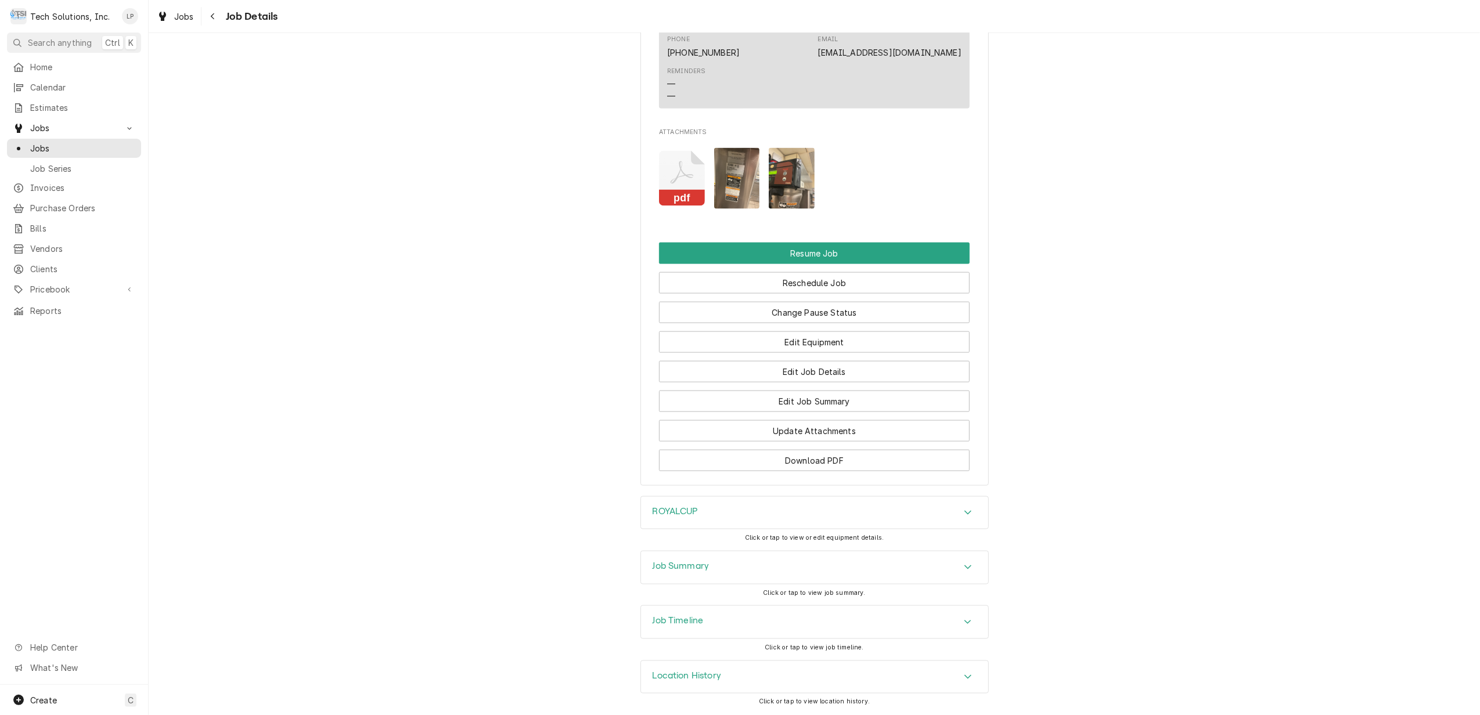
click at [734, 175] on img "Attachments" at bounding box center [737, 178] width 46 height 61
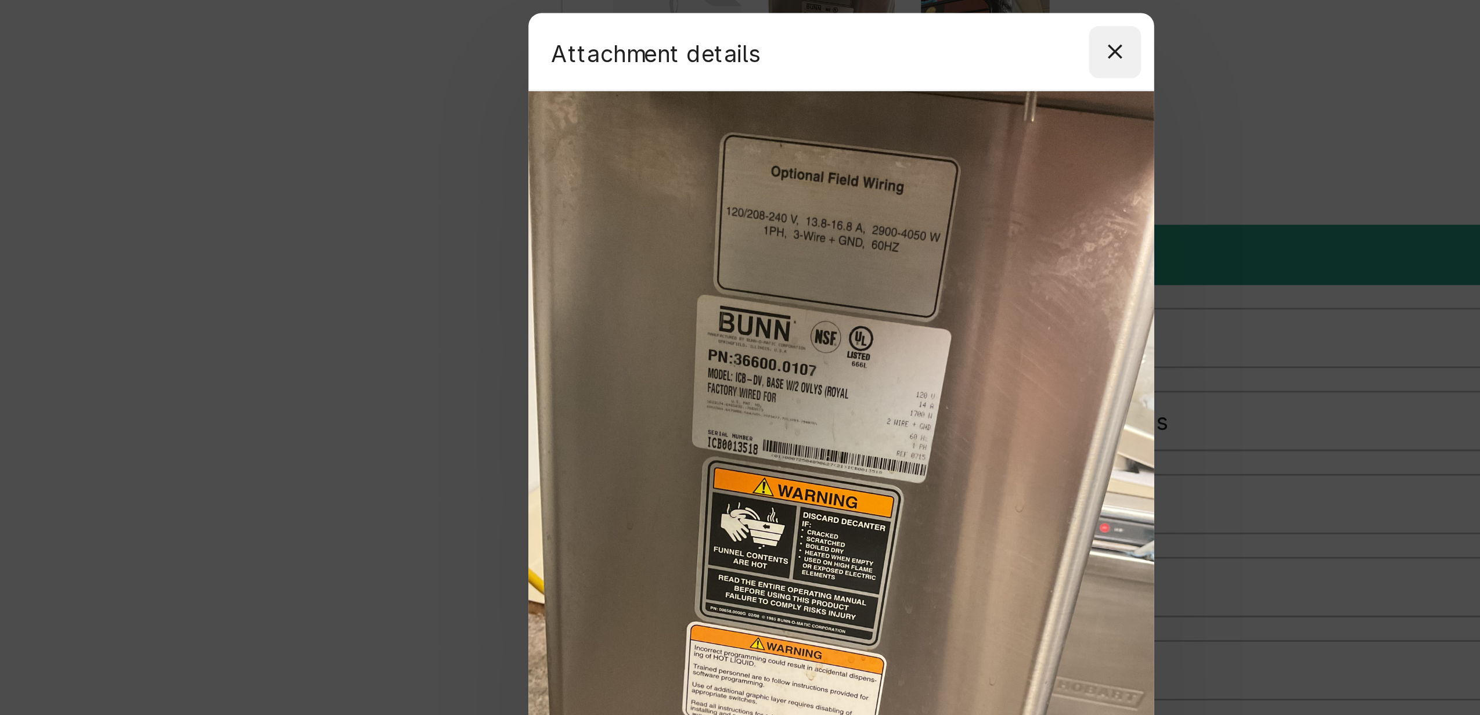
click at [840, 180] on icon "button" at bounding box center [837, 181] width 6 height 8
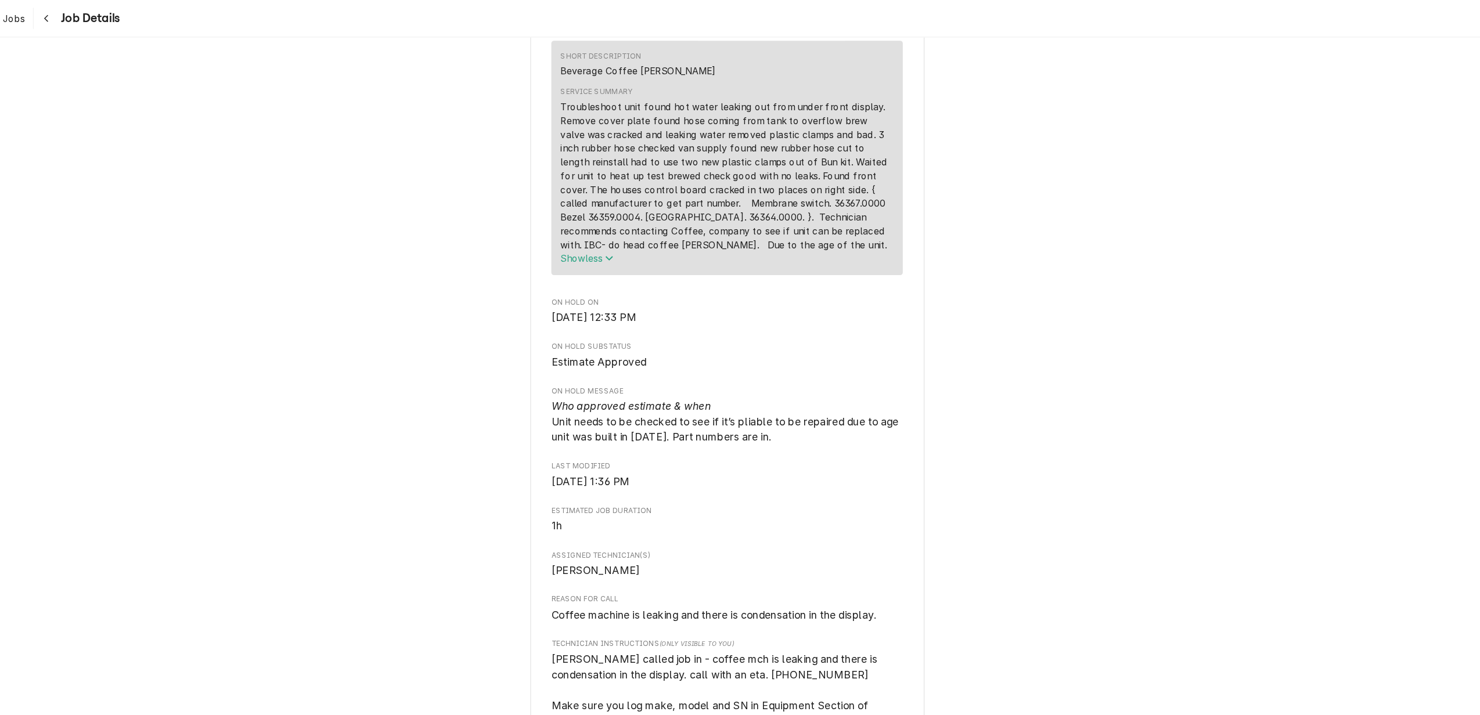
scroll to position [662, 0]
drag, startPoint x: 875, startPoint y: 192, endPoint x: 921, endPoint y: 192, distance: 46.4
click at [921, 192] on div "Troubleshoot unit found hot water leaking out from under front display. Remove …" at bounding box center [814, 158] width 294 height 134
drag, startPoint x: 921, startPoint y: 192, endPoint x: 915, endPoint y: 191, distance: 6.5
copy div "36367.0000"
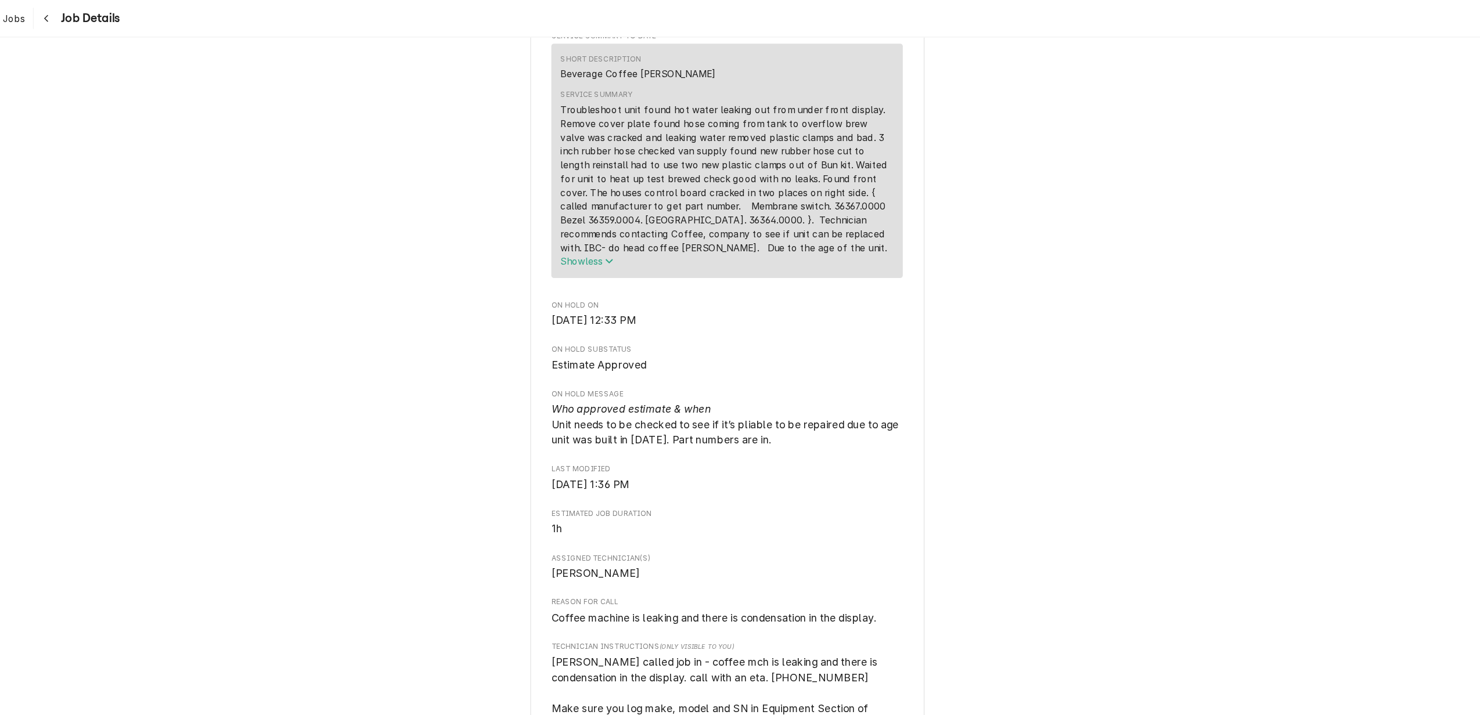
click at [885, 307] on div "Roopairs Job ID JOB-604 Date Received Aug 13, 2025 Service Type Beverage Coffee…" at bounding box center [814, 307] width 311 height 1626
drag, startPoint x: 683, startPoint y: 204, endPoint x: 731, endPoint y: 204, distance: 47.6
click at [731, 204] on div "Troubleshoot unit found hot water leaking out from under front display. Remove …" at bounding box center [814, 158] width 294 height 134
drag, startPoint x: 731, startPoint y: 204, endPoint x: 722, endPoint y: 203, distance: 9.4
copy div "36359.0004"
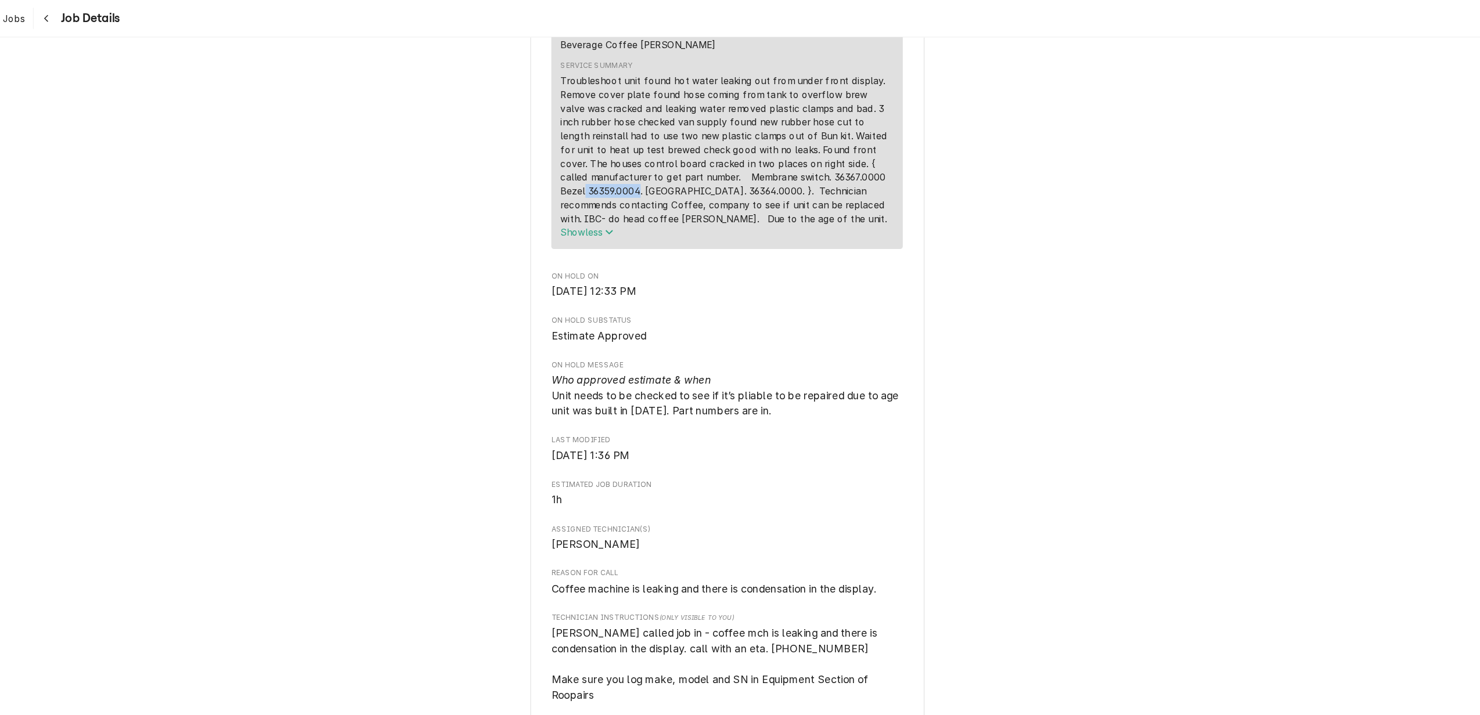
scroll to position [595, 0]
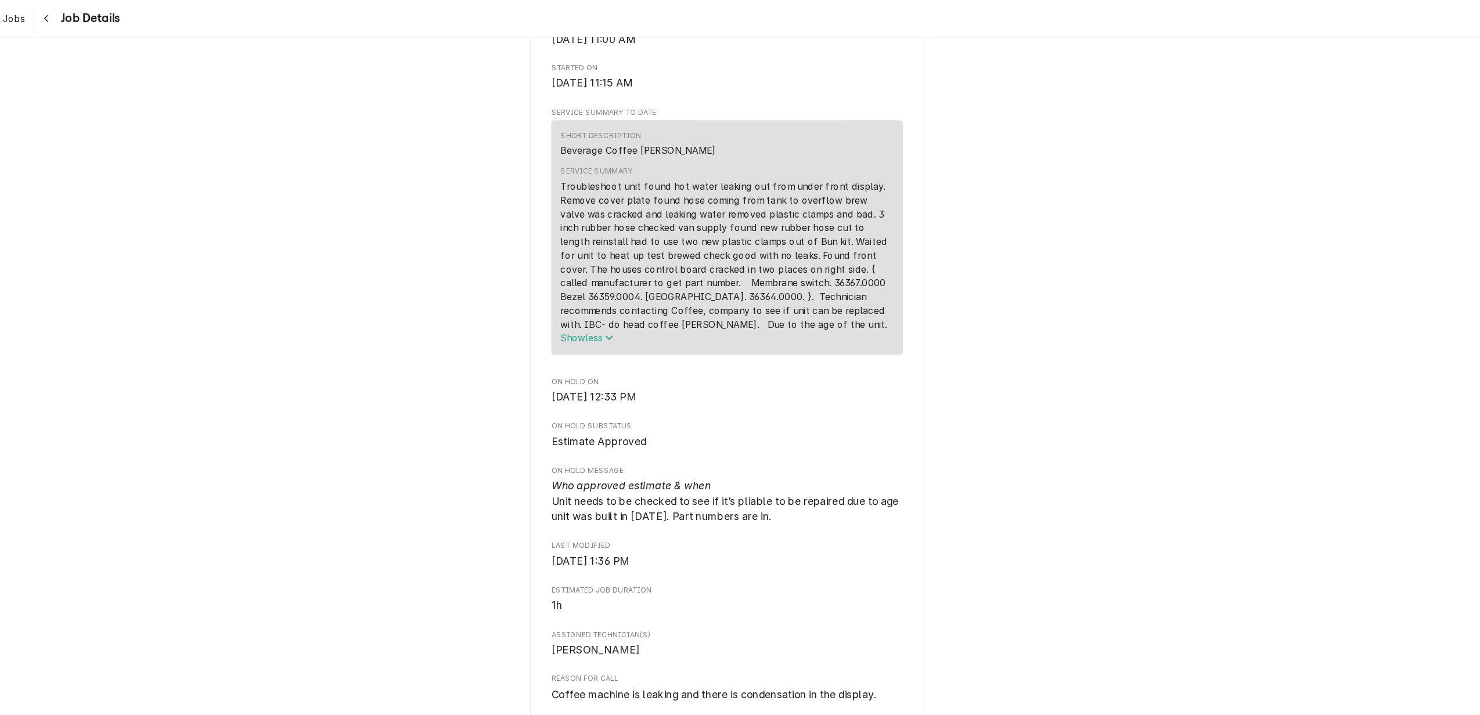
click at [956, 381] on span "On Hold SubStatus" at bounding box center [814, 376] width 311 height 9
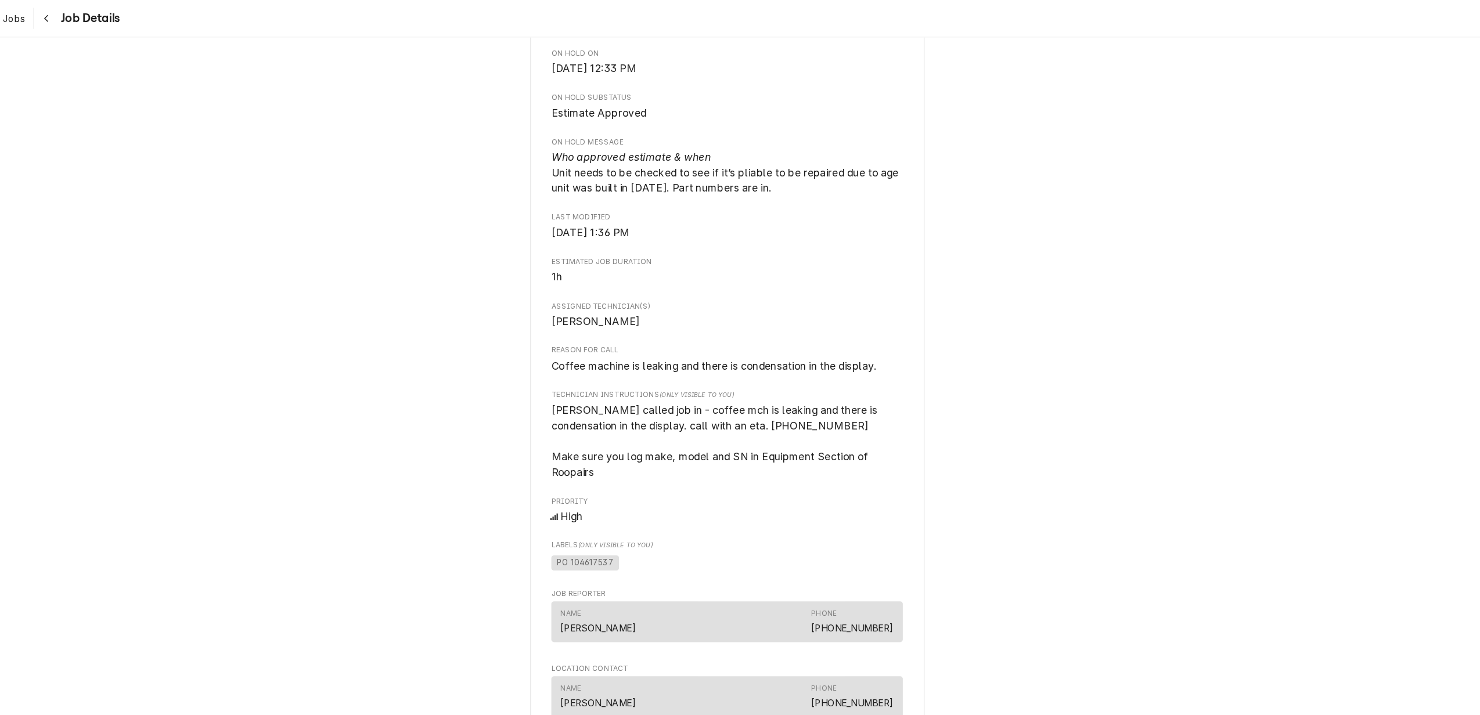
scroll to position [615, 0]
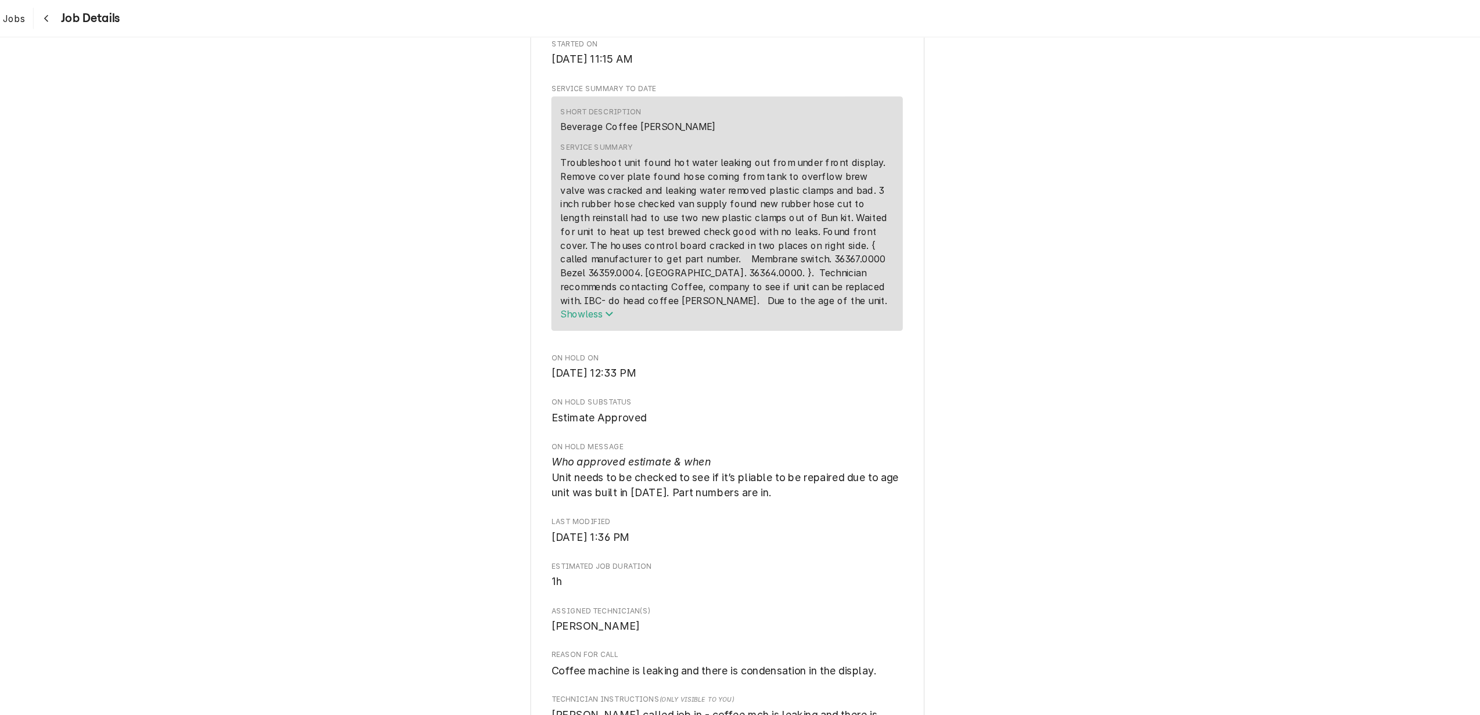
drag, startPoint x: 768, startPoint y: 253, endPoint x: 806, endPoint y: 253, distance: 38.3
click at [806, 253] on div "Troubleshoot unit found hot water leaking out from under front display. Remove …" at bounding box center [814, 205] width 294 height 134
drag, startPoint x: 769, startPoint y: 251, endPoint x: 818, endPoint y: 256, distance: 49.6
click at [818, 256] on div "Troubleshoot unit found hot water leaking out from under front display. Remove …" at bounding box center [814, 205] width 294 height 134
drag, startPoint x: 818, startPoint y: 256, endPoint x: 804, endPoint y: 251, distance: 15.2
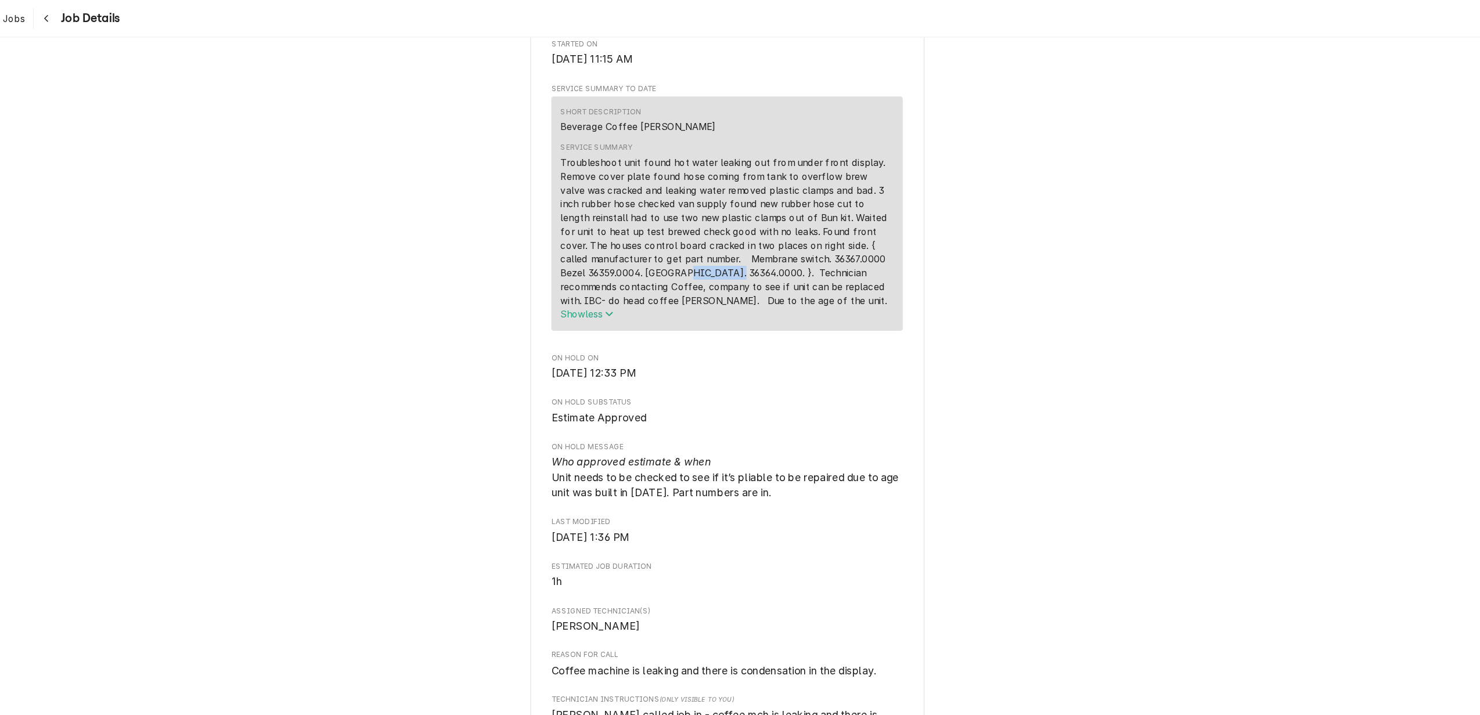
copy div "36364.0000"
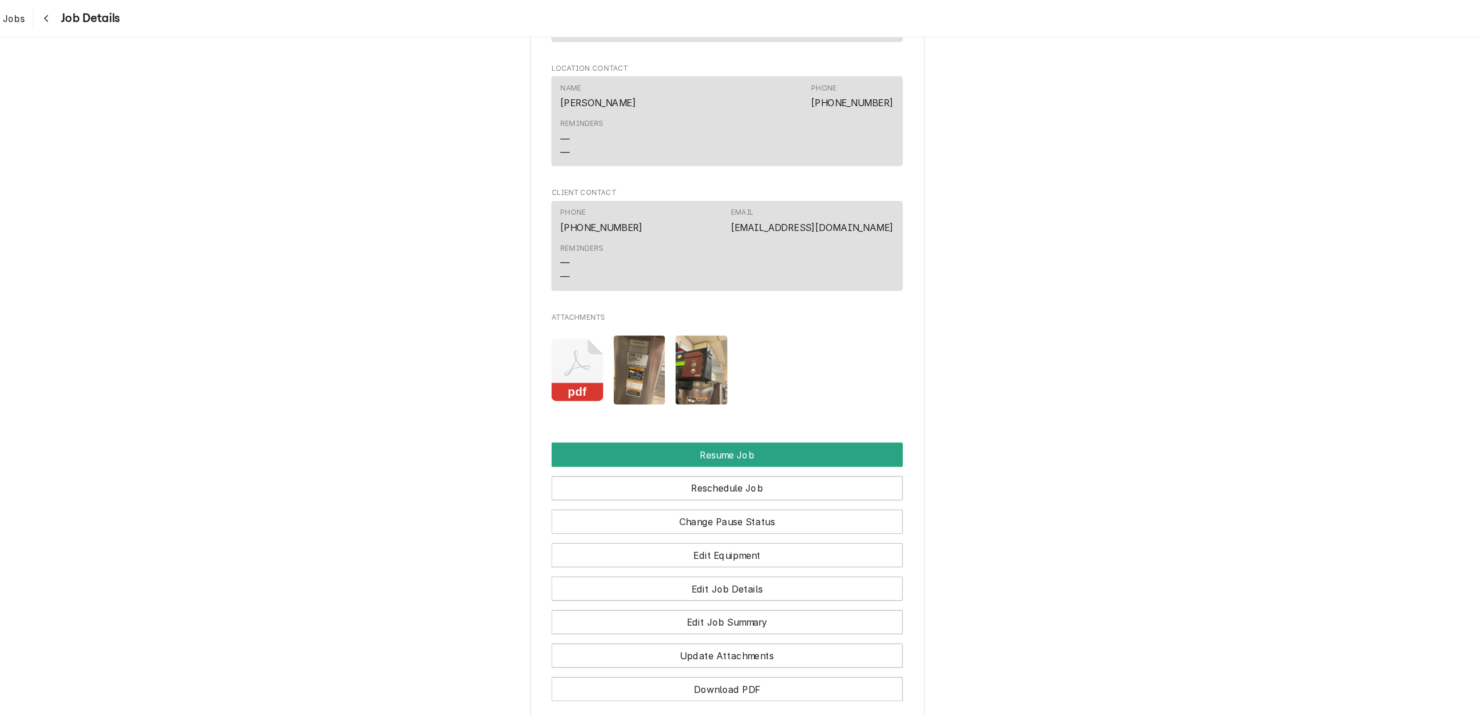
scroll to position [1436, 0]
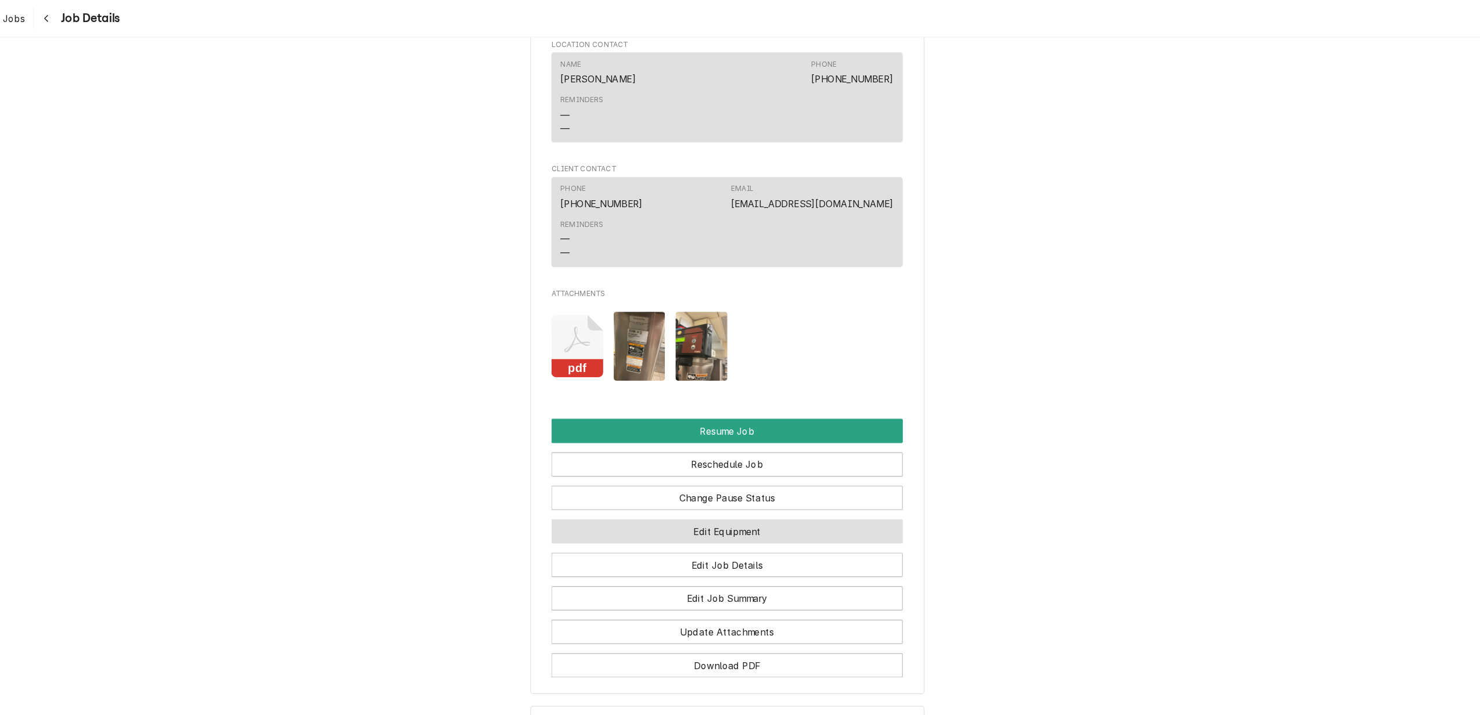
click at [872, 481] on button "Edit Equipment" at bounding box center [814, 469] width 311 height 21
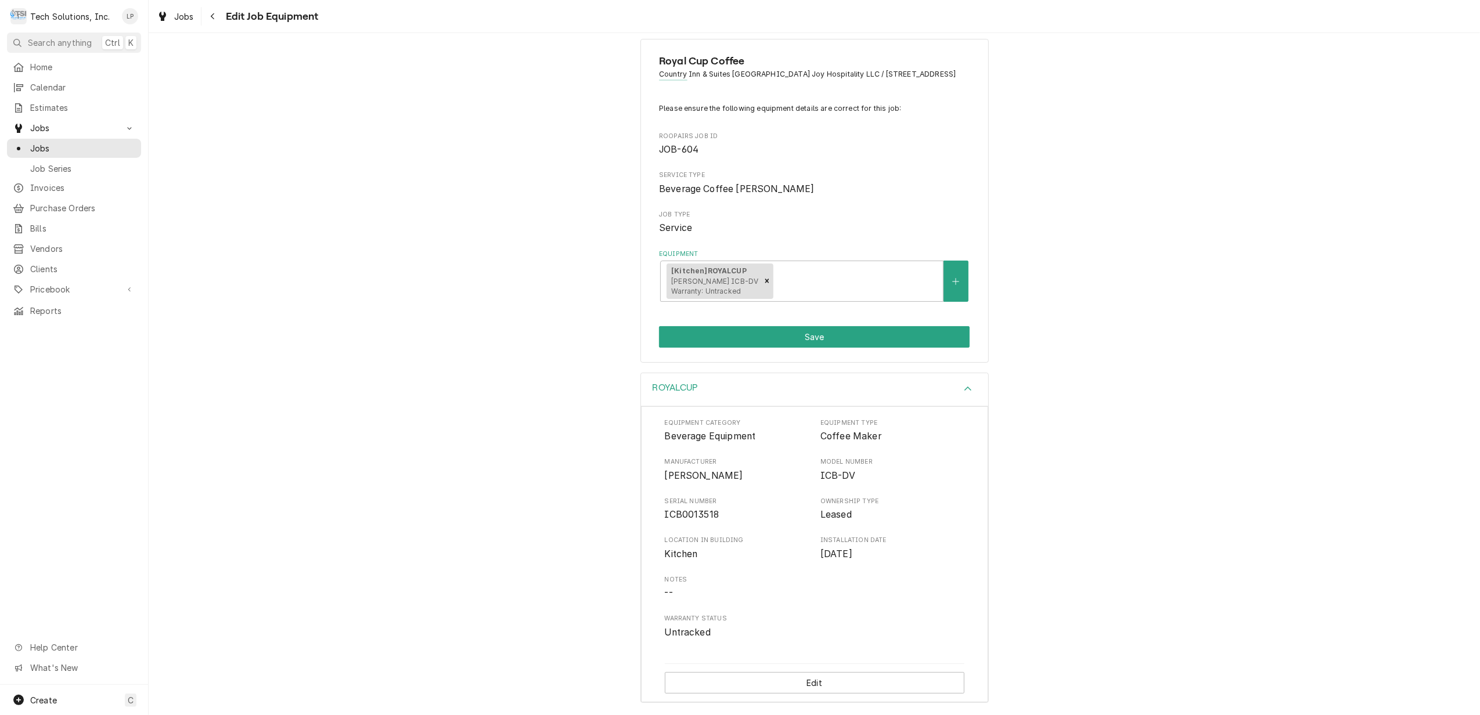
scroll to position [31, 0]
drag, startPoint x: 660, startPoint y: 468, endPoint x: 811, endPoint y: 504, distance: 155.2
click at [811, 504] on div "Equipment Category Beverage Equipment Equipment Type Coffee Maker Manufacturer …" at bounding box center [815, 529] width 300 height 221
copy div "Bunn Model Number ICB-DV Serial Number ICB0013518"
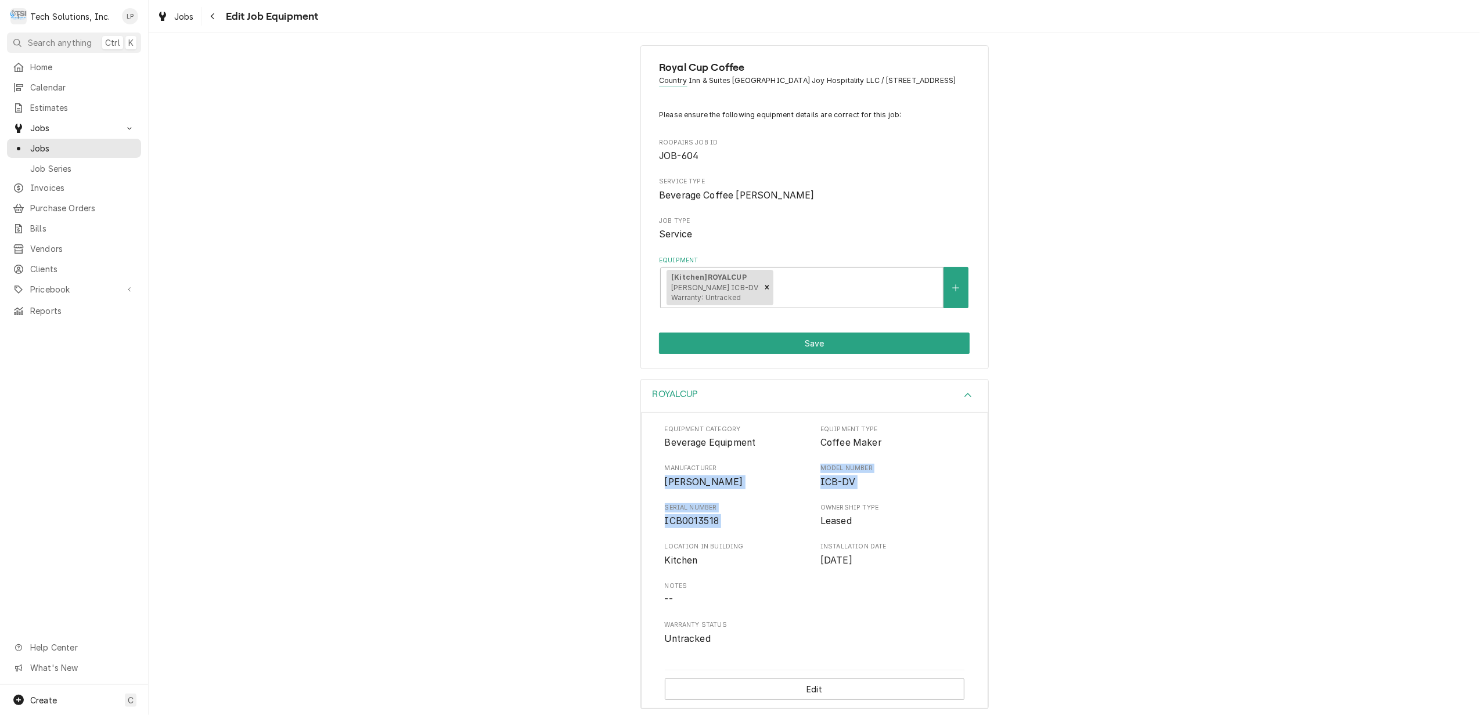
scroll to position [0, 0]
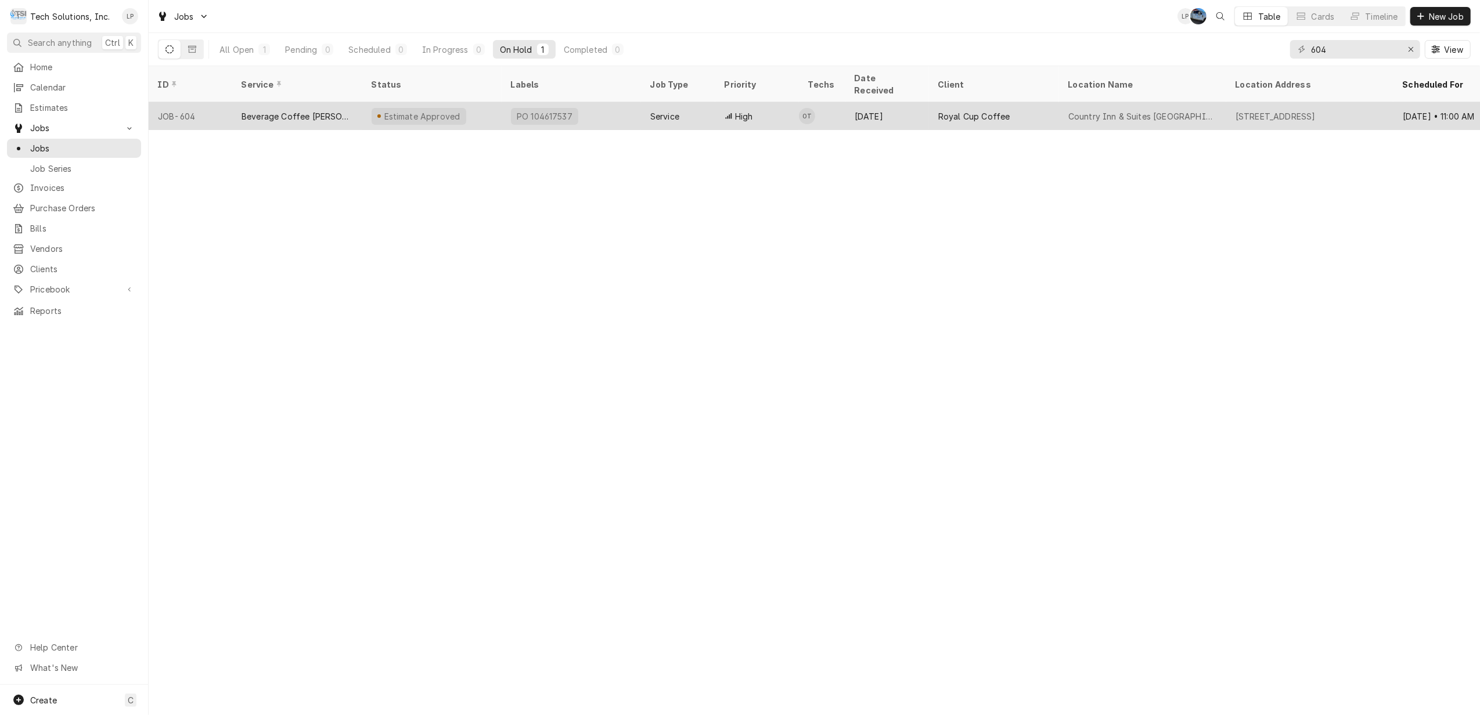
click at [208, 102] on div "JOB-604" at bounding box center [191, 116] width 84 height 28
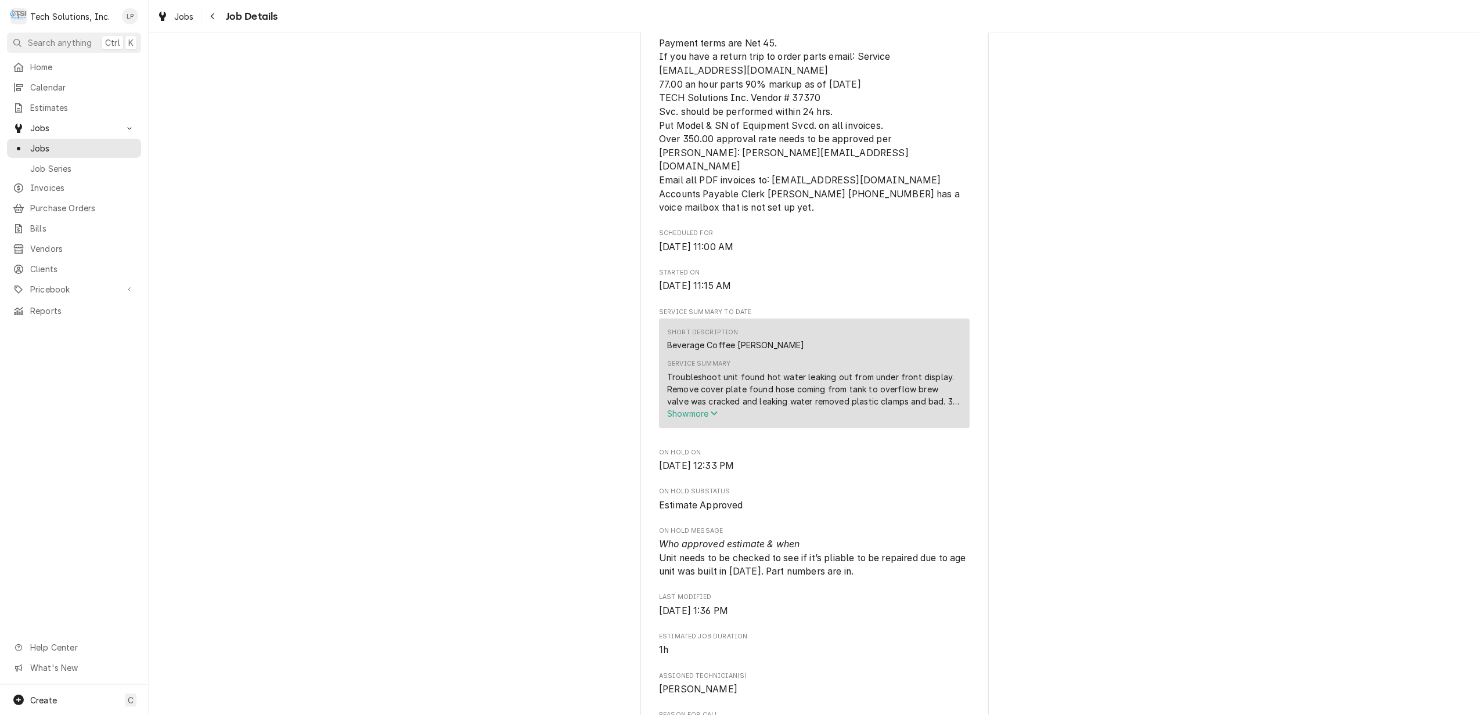
scroll to position [387, 0]
click at [691, 414] on span "Show more" at bounding box center [692, 409] width 51 height 10
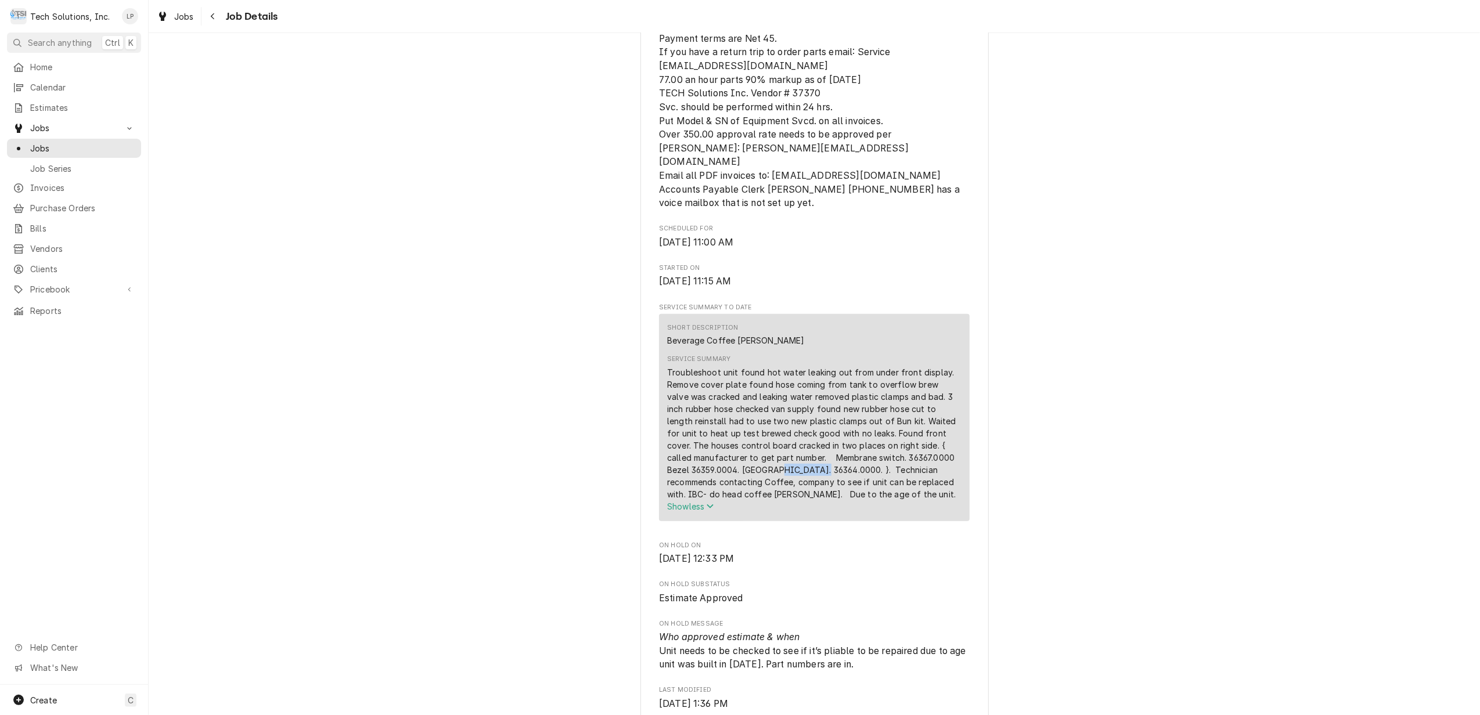
drag, startPoint x: 772, startPoint y: 480, endPoint x: 815, endPoint y: 483, distance: 43.7
click at [815, 483] on div "Troubleshoot unit found hot water leaking out from under front display. Remove …" at bounding box center [814, 433] width 294 height 134
drag, startPoint x: 815, startPoint y: 483, endPoint x: 806, endPoint y: 481, distance: 9.0
copy div "36364.0000"
click at [493, 289] on div "Estimate Approved Royal Cup Coffee Country Inn & Suites Wytheville Joy Hospital…" at bounding box center [814, 666] width 1331 height 2015
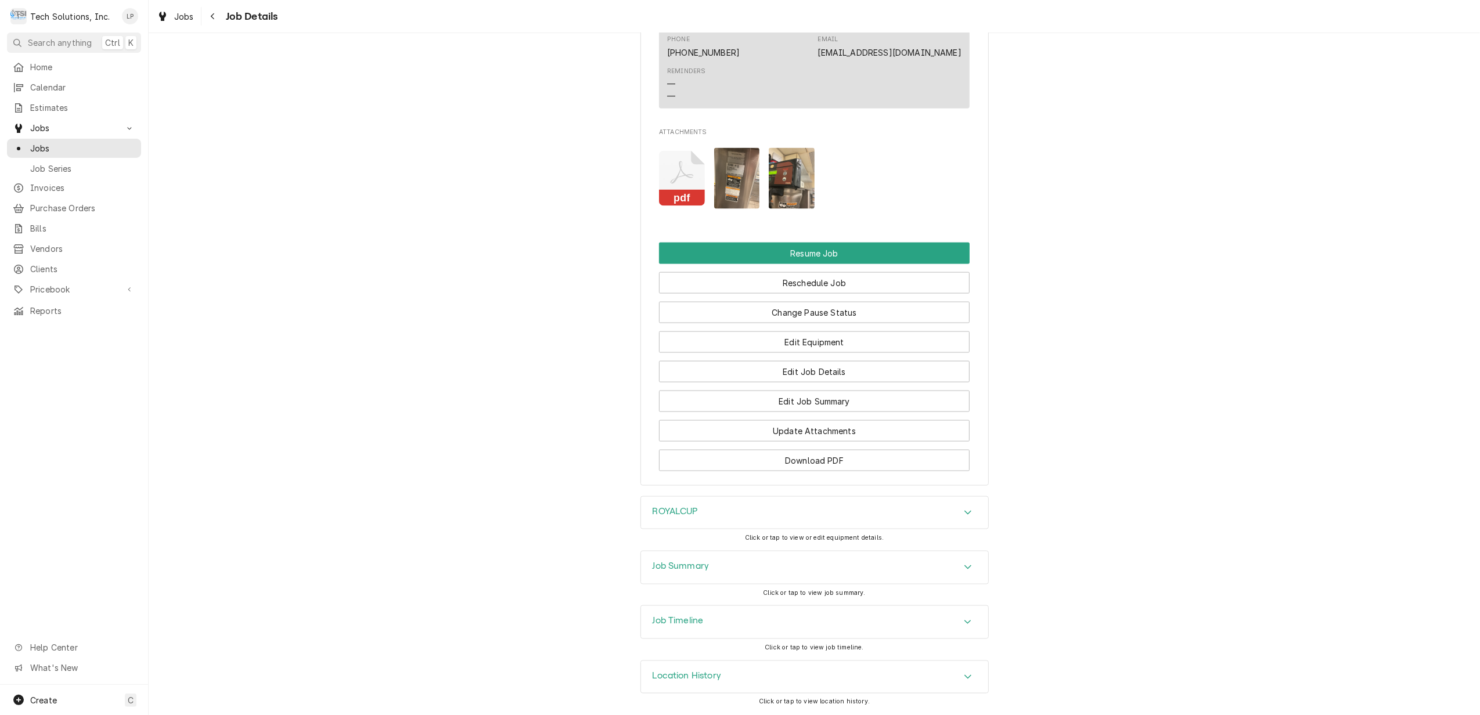
scroll to position [1580, 0]
click at [869, 312] on button "Change Pause Status" at bounding box center [814, 312] width 311 height 21
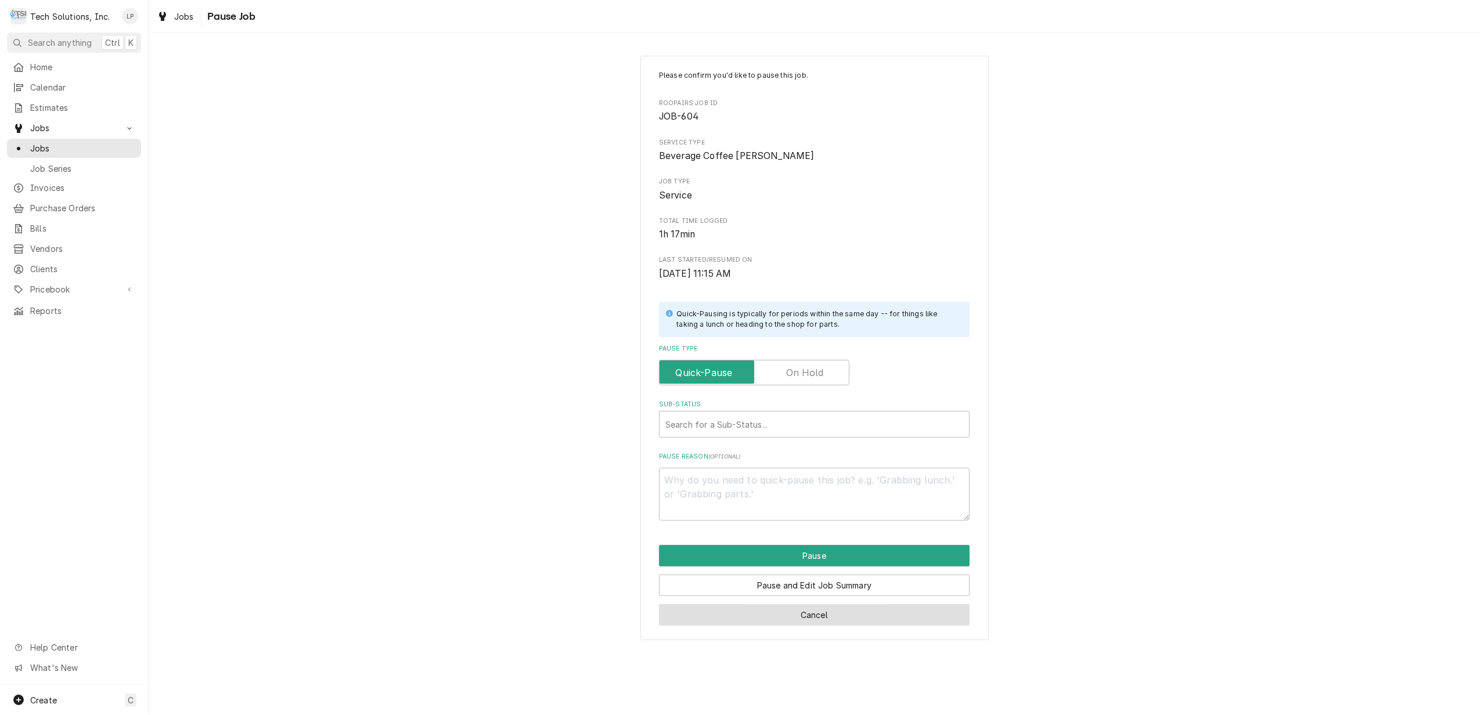
click at [878, 611] on button "Cancel" at bounding box center [814, 614] width 311 height 21
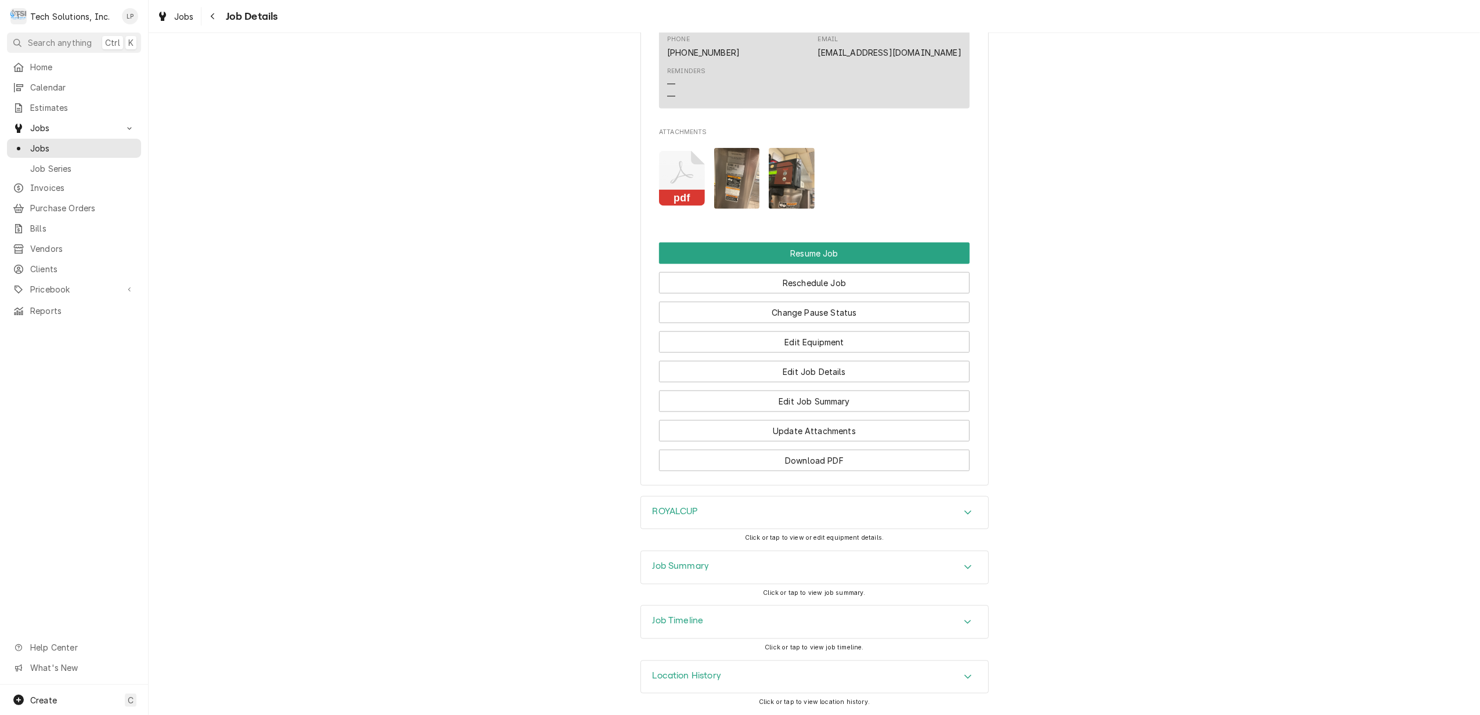
click at [676, 179] on icon "Attachments" at bounding box center [682, 178] width 46 height 55
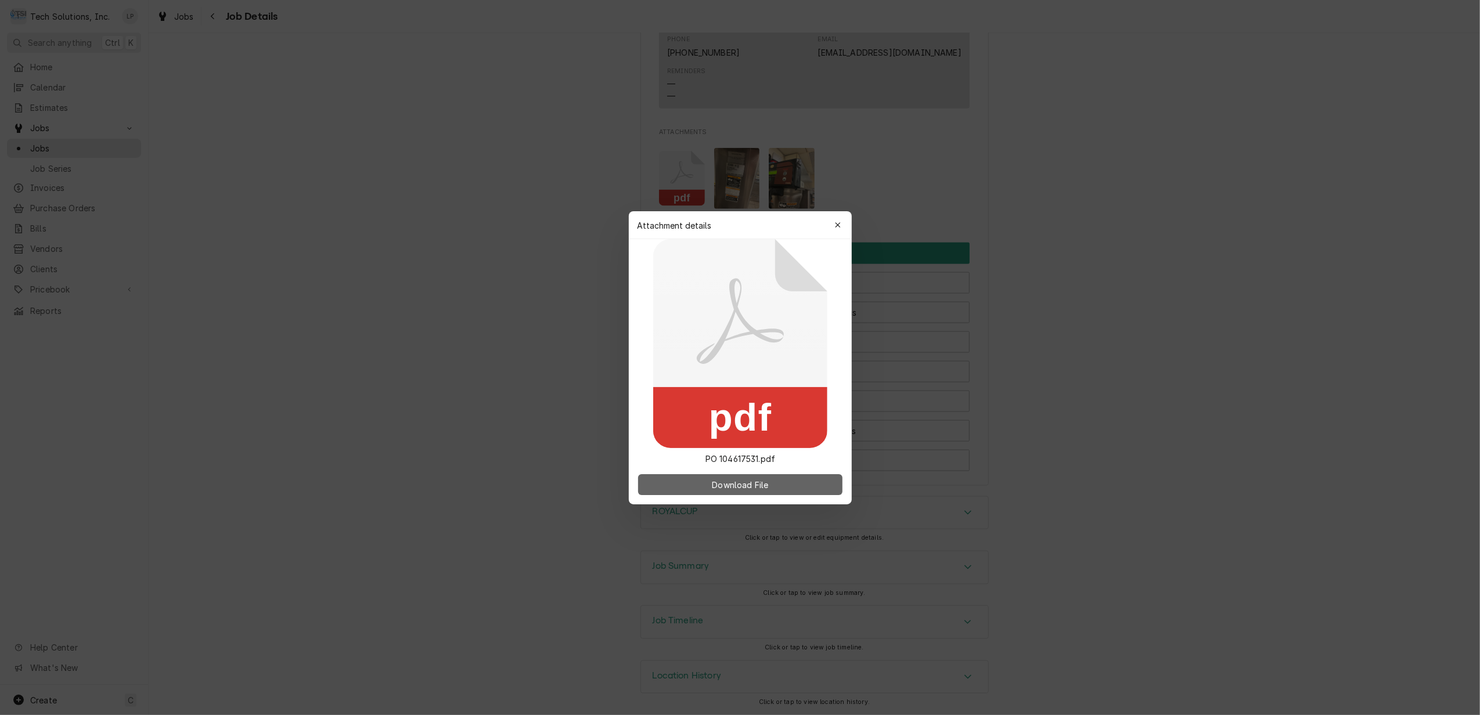
click at [767, 484] on span "Download File" at bounding box center [739, 484] width 61 height 12
click at [837, 226] on icon "button" at bounding box center [837, 225] width 6 height 8
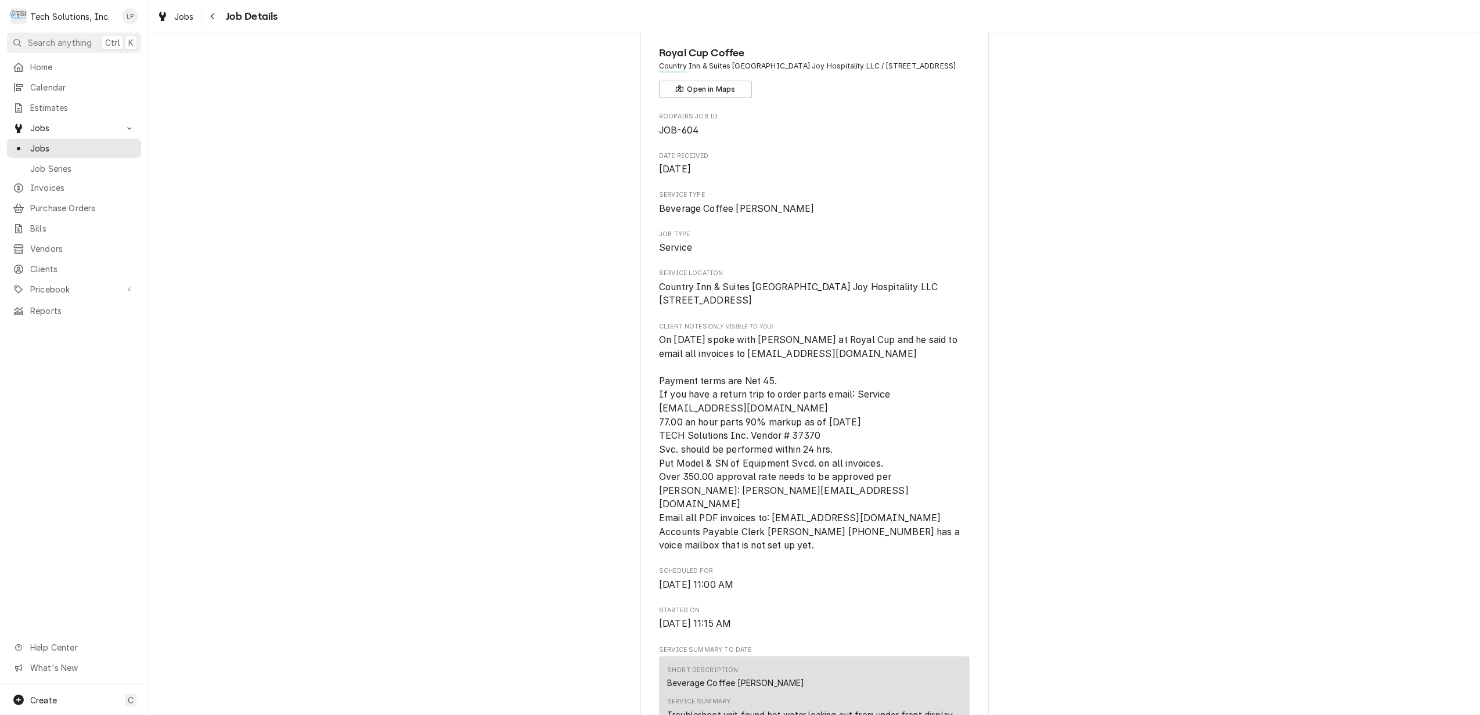
scroll to position [0, 0]
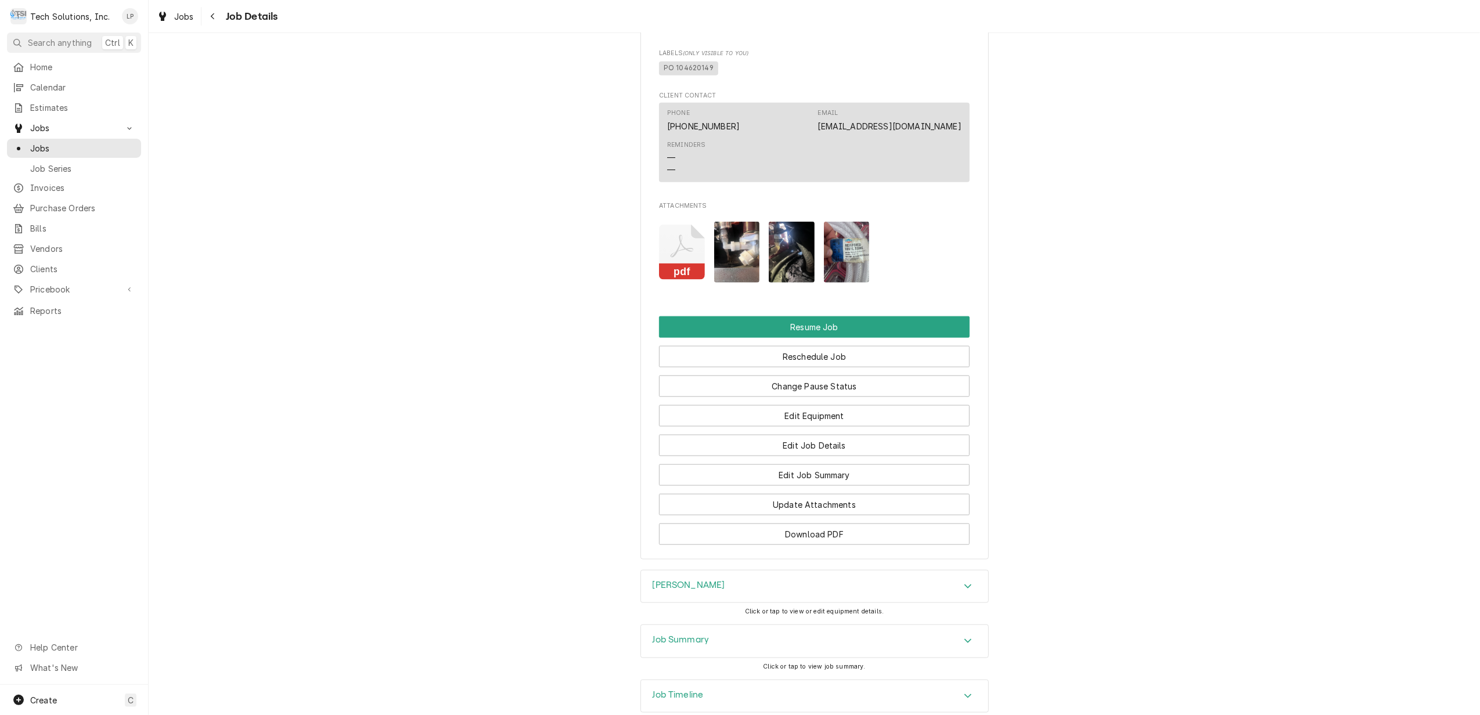
scroll to position [1161, 0]
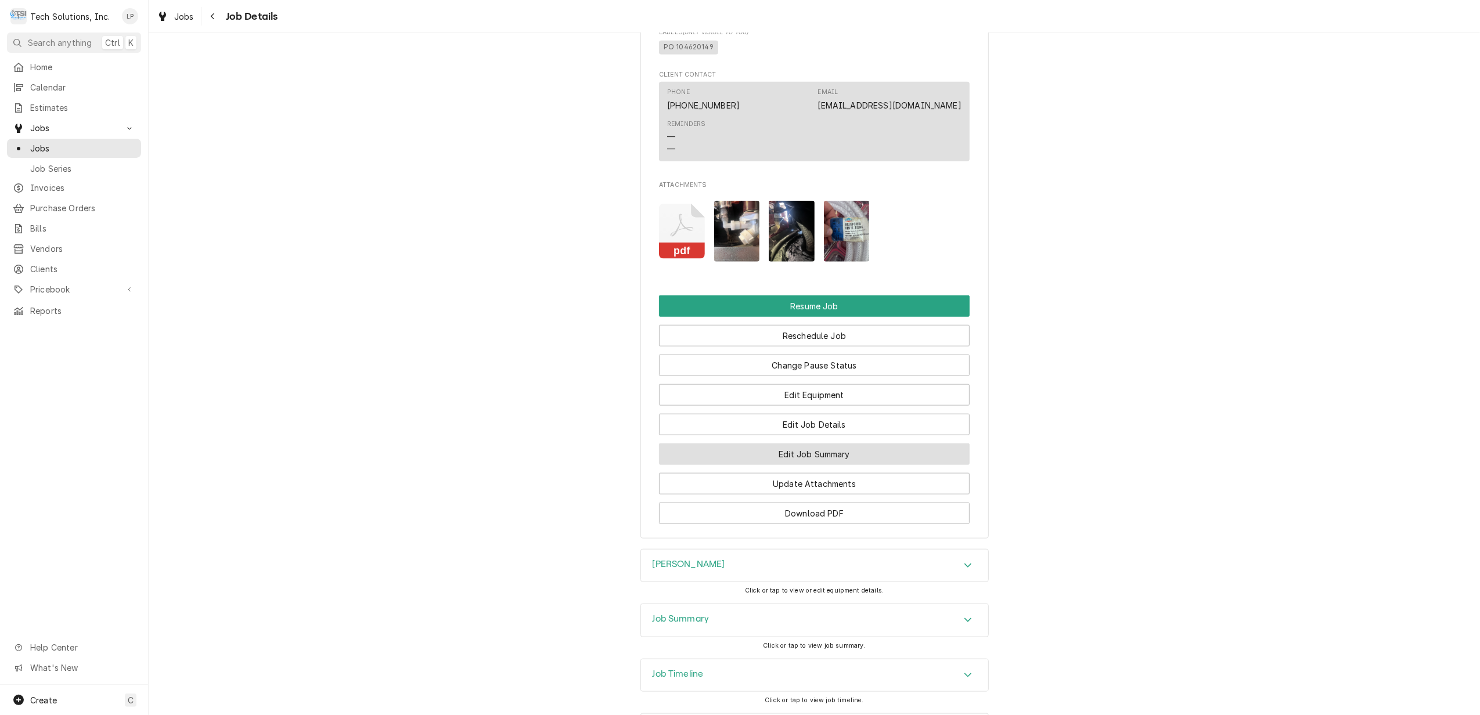
click at [851, 458] on button "Edit Job Summary" at bounding box center [814, 454] width 311 height 21
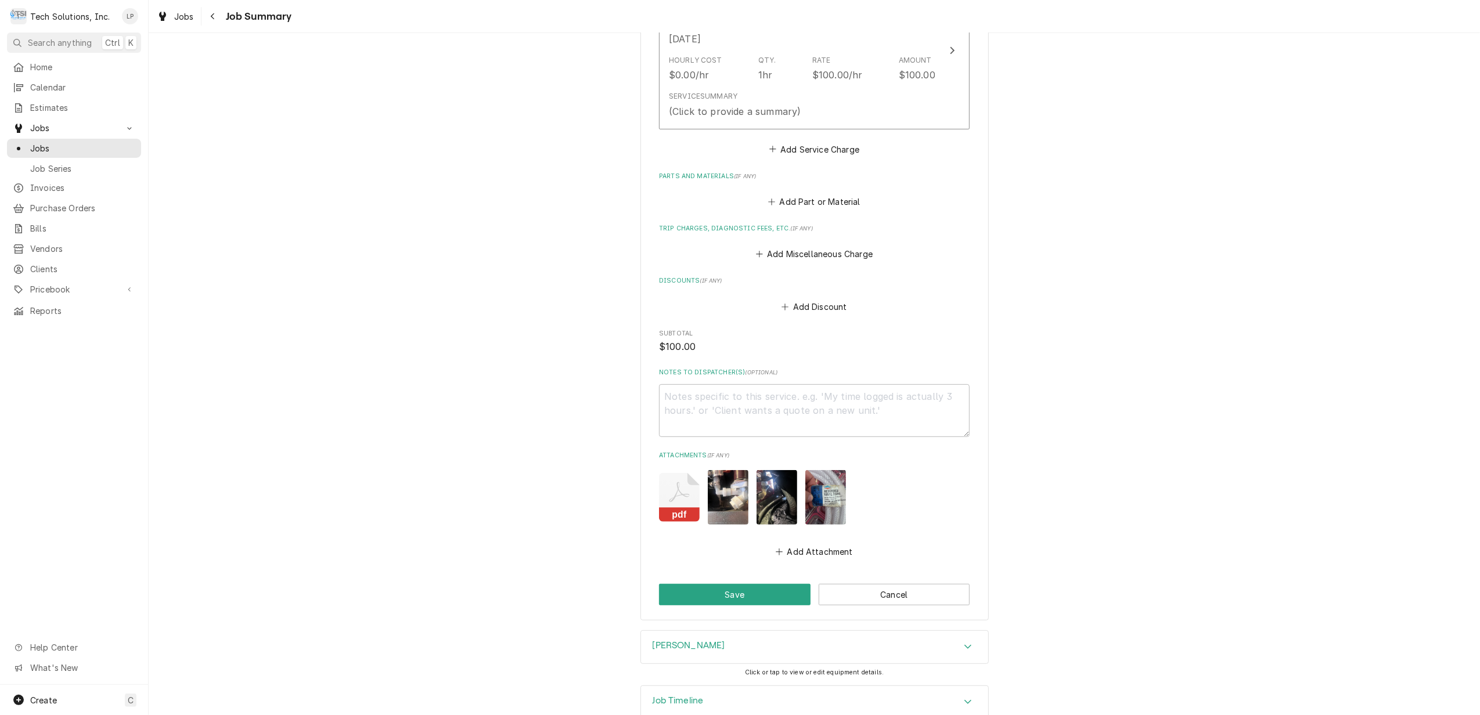
scroll to position [387, 0]
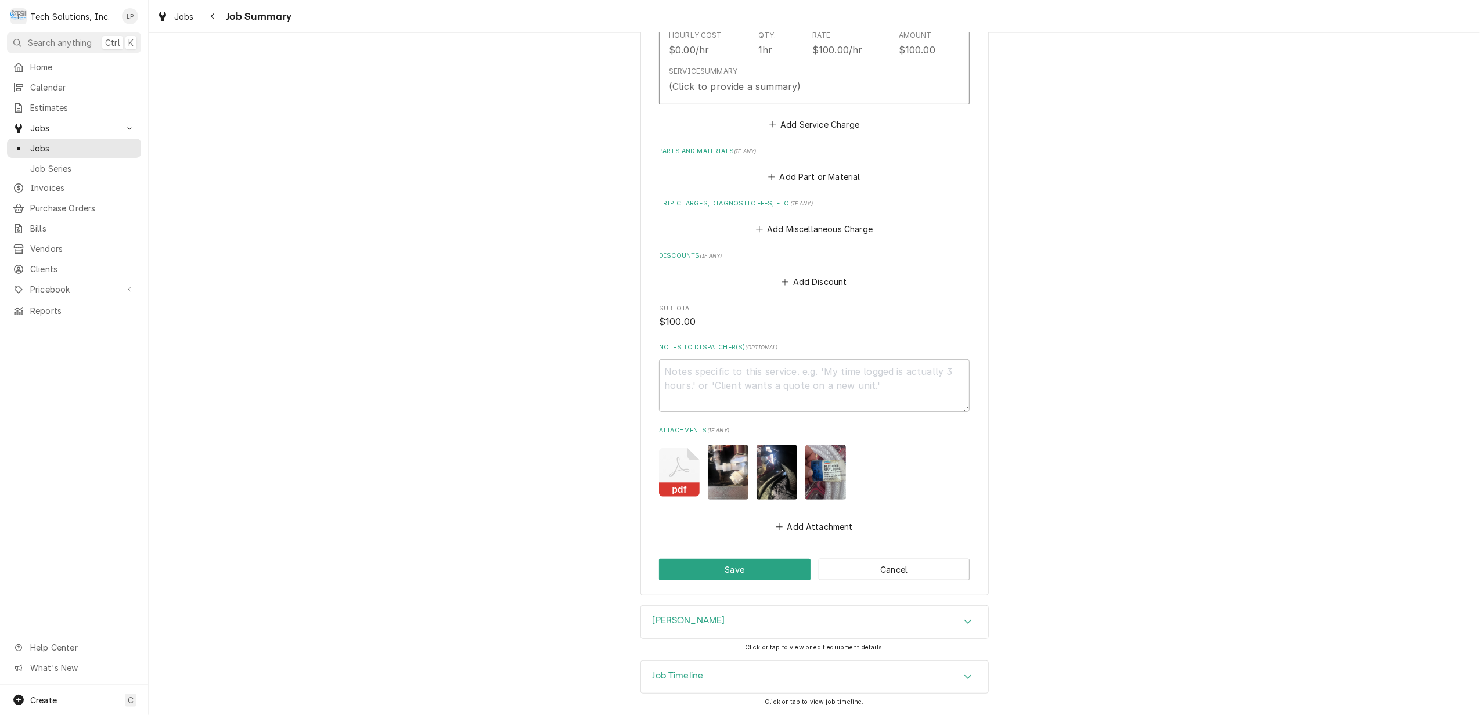
click at [960, 615] on div "Accordion Header" at bounding box center [967, 622] width 17 height 14
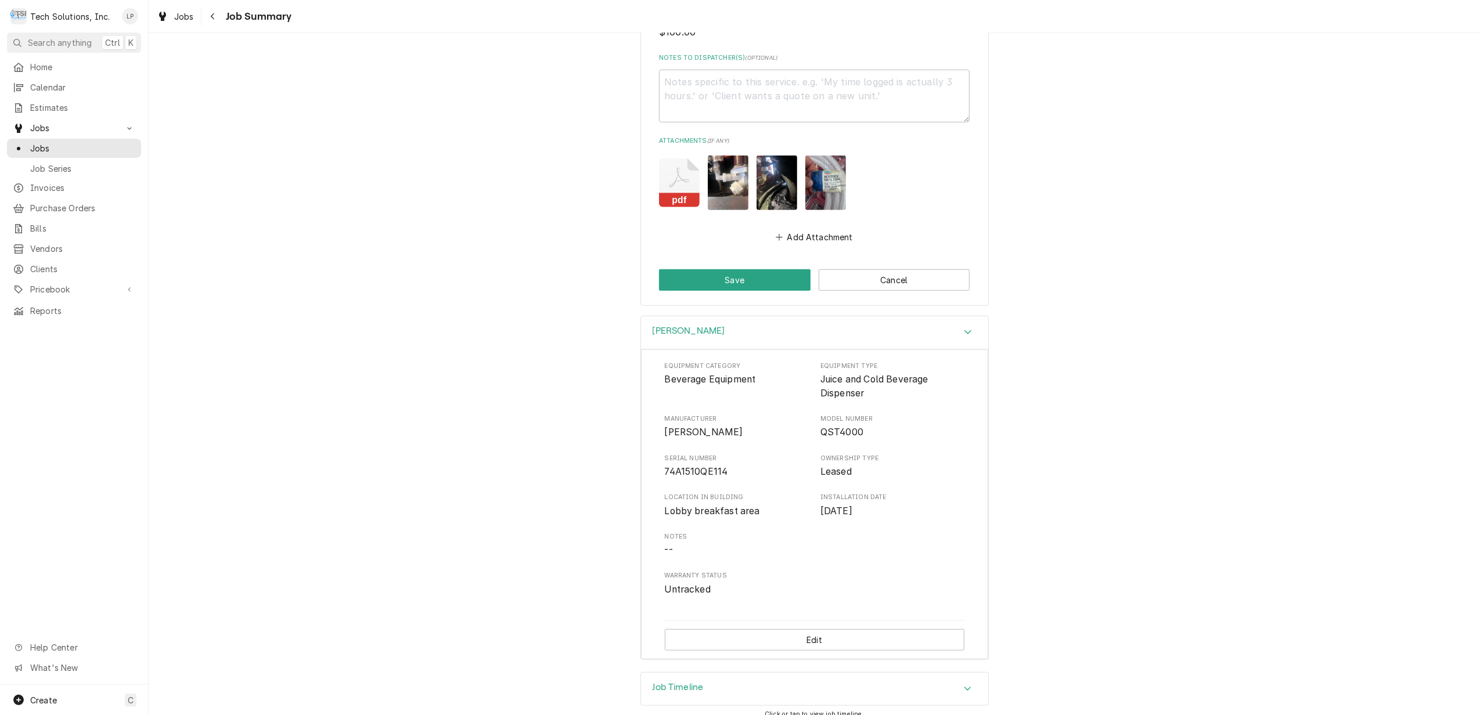
scroll to position [690, 0]
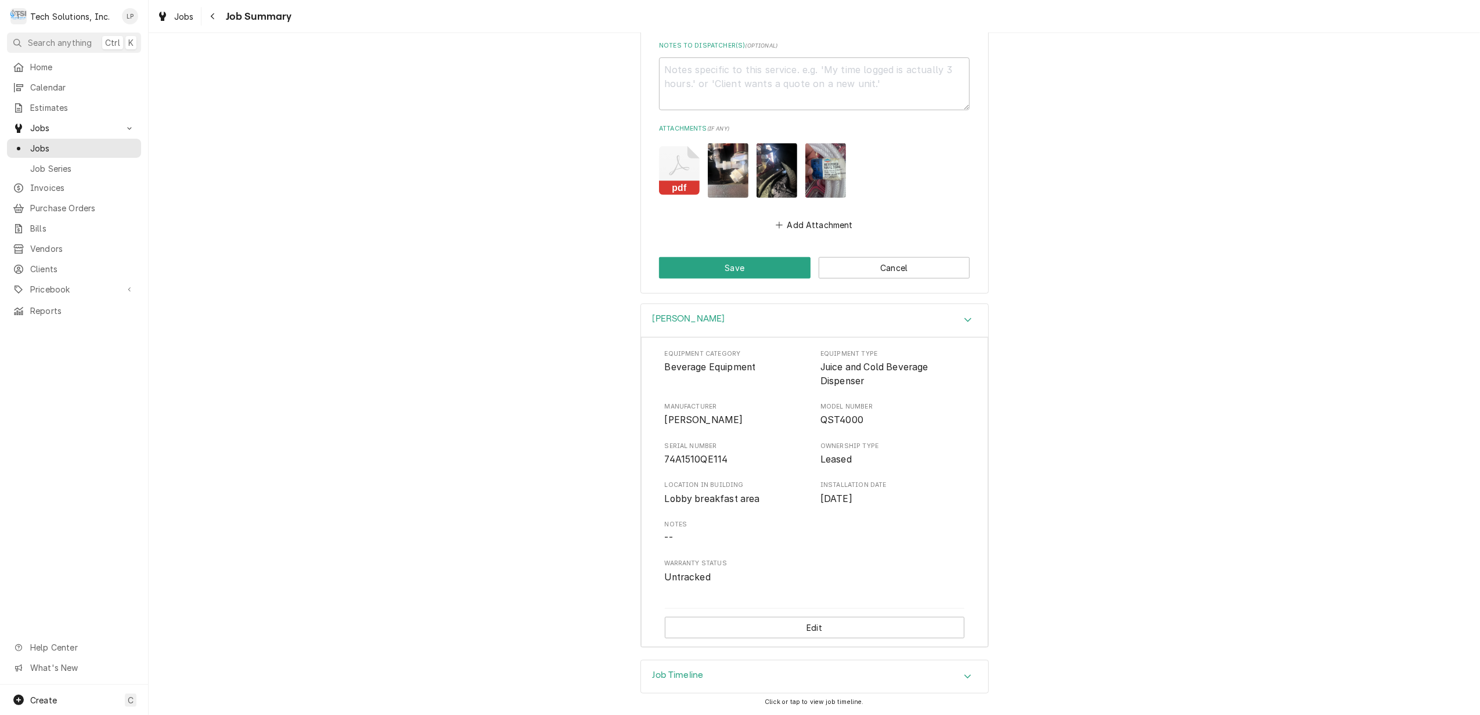
click at [964, 677] on icon "Accordion Header" at bounding box center [968, 676] width 8 height 9
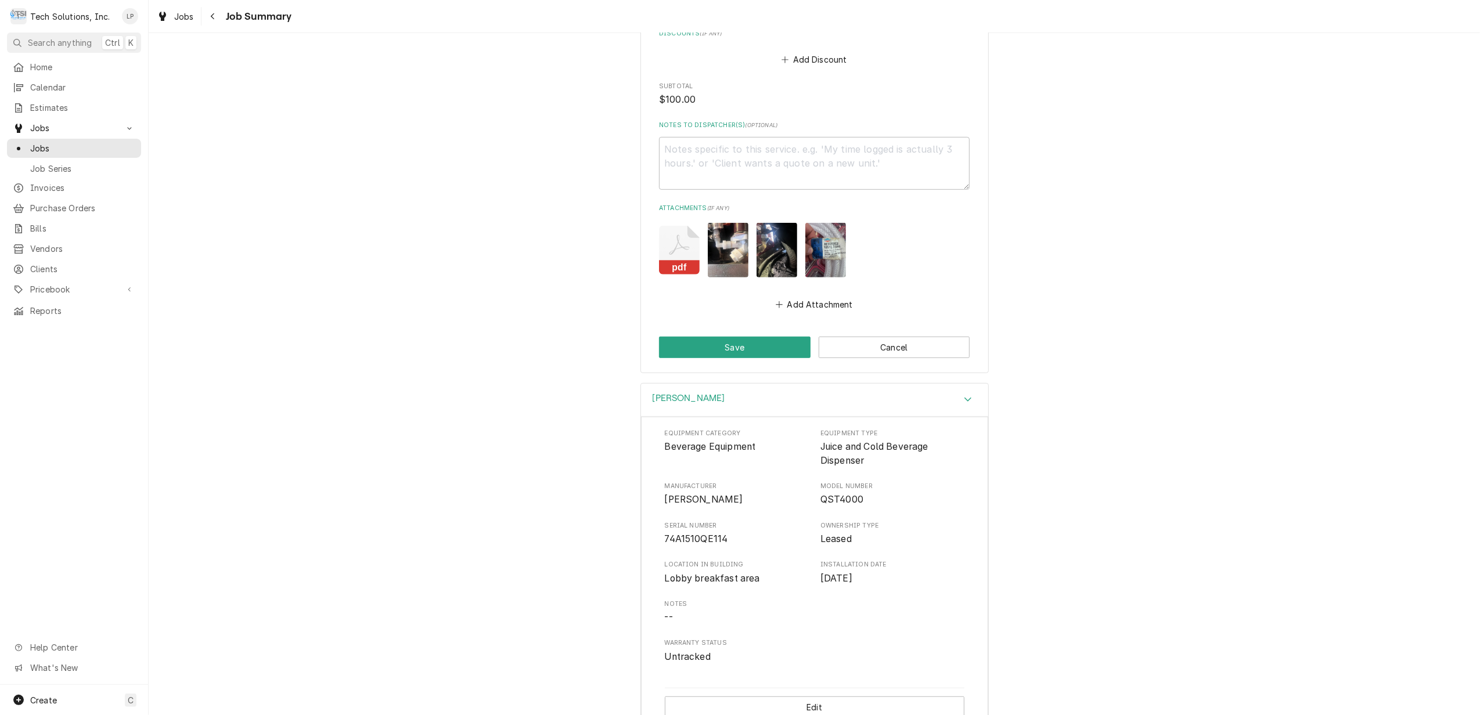
scroll to position [581, 0]
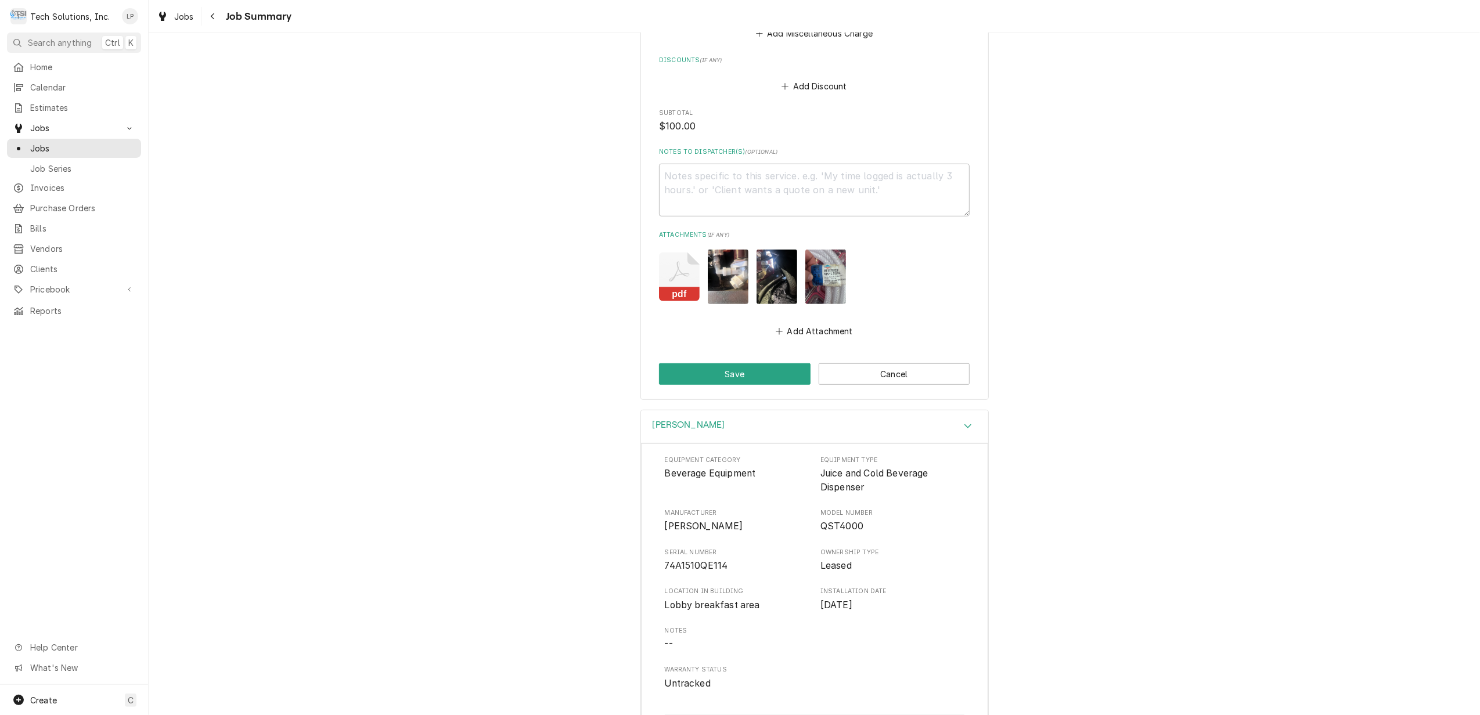
click at [718, 281] on img "Attachments" at bounding box center [728, 277] width 41 height 54
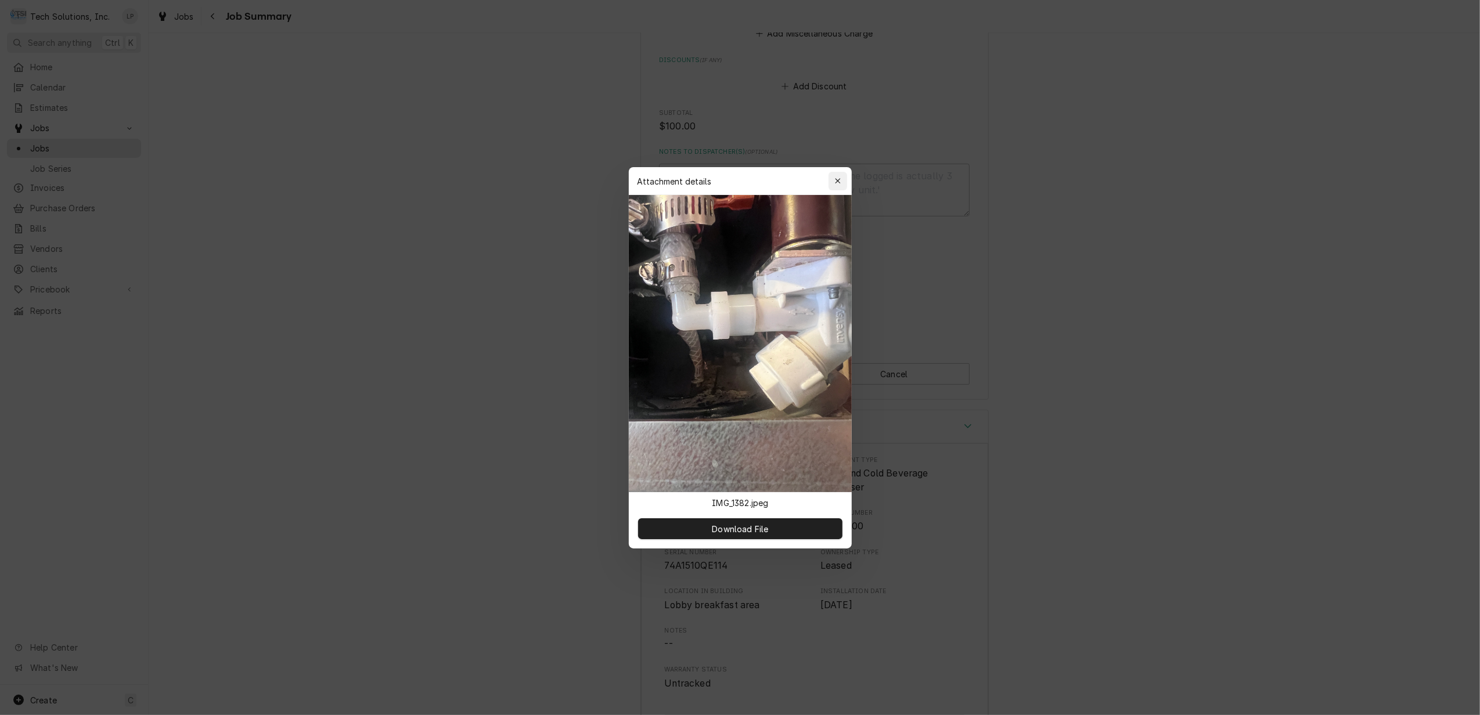
click at [838, 179] on icon "button" at bounding box center [837, 181] width 6 height 8
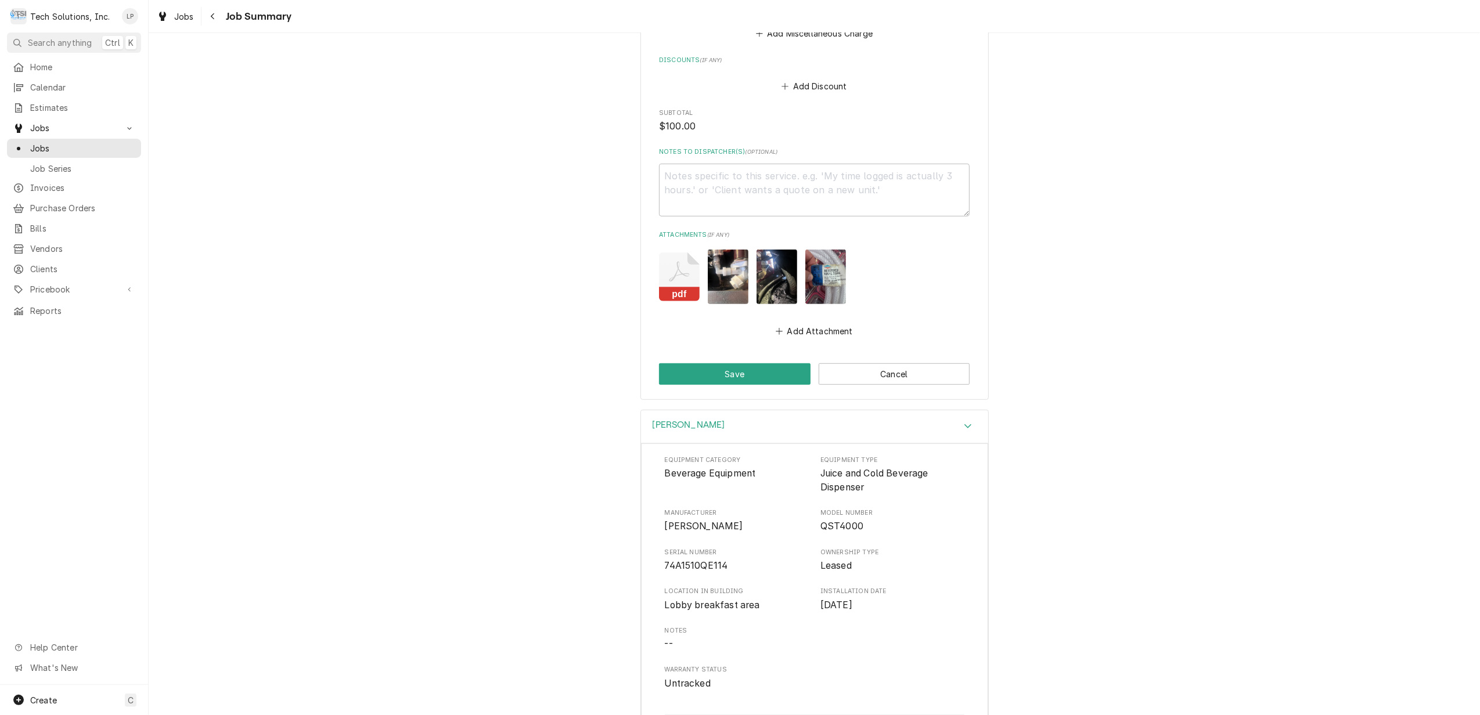
click at [806, 268] on img "Attachments" at bounding box center [825, 277] width 41 height 54
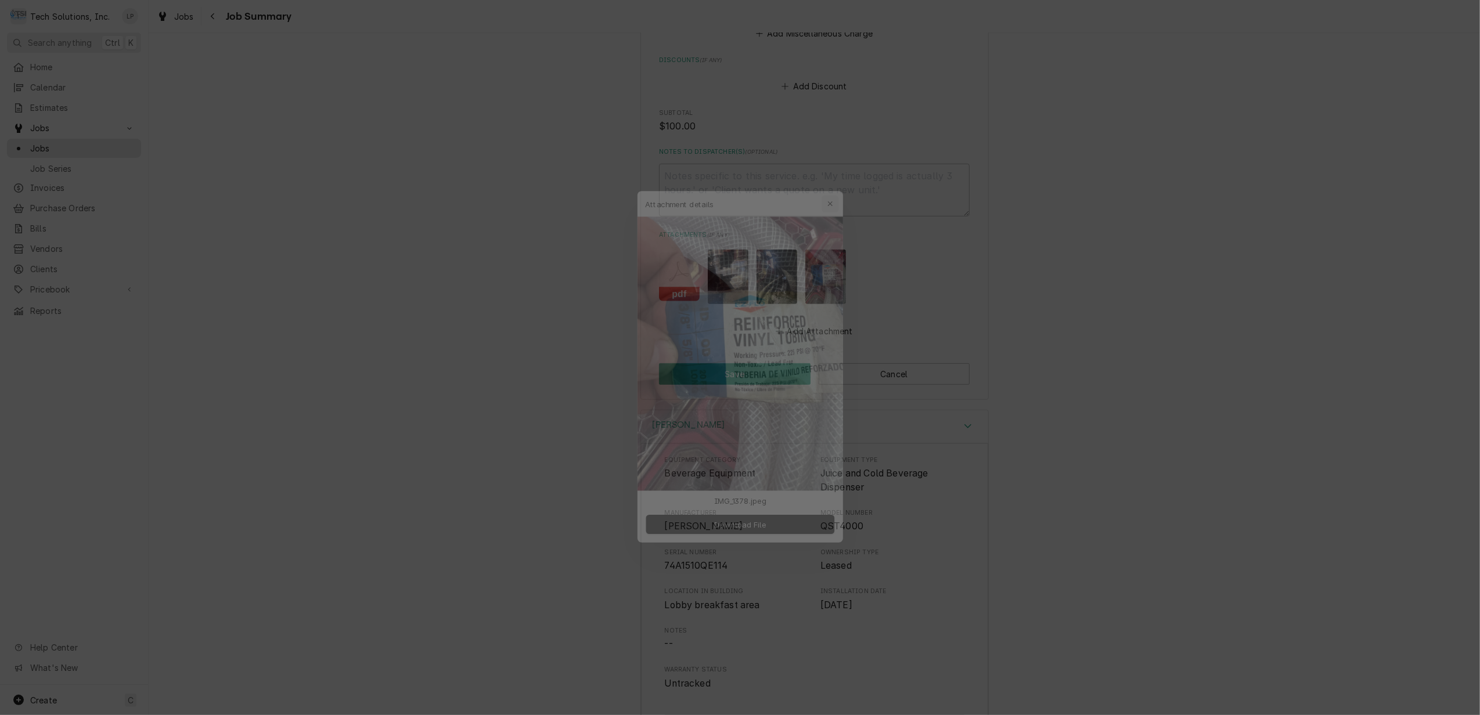
click at [838, 182] on icon "button" at bounding box center [837, 180] width 5 height 5
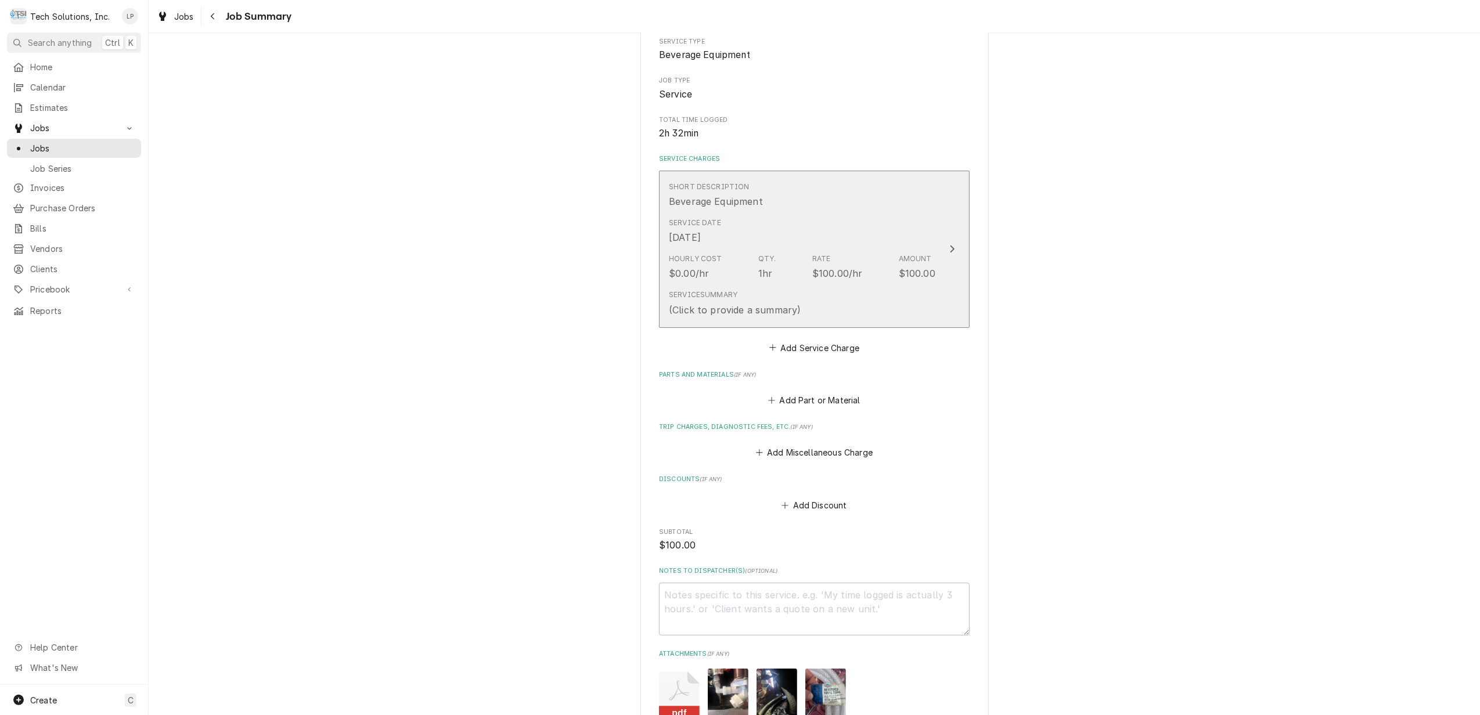
scroll to position [77, 0]
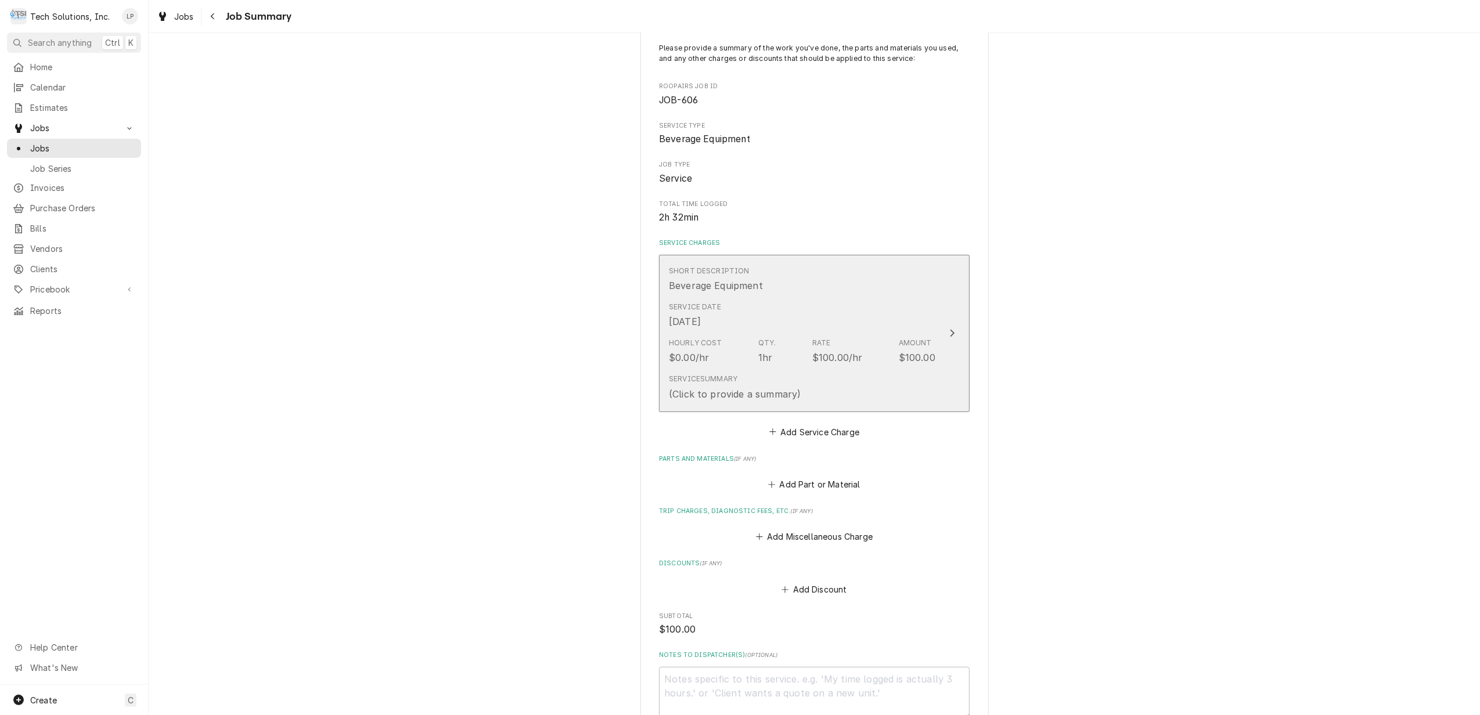
click at [949, 337] on icon "Update Line Item" at bounding box center [952, 333] width 6 height 9
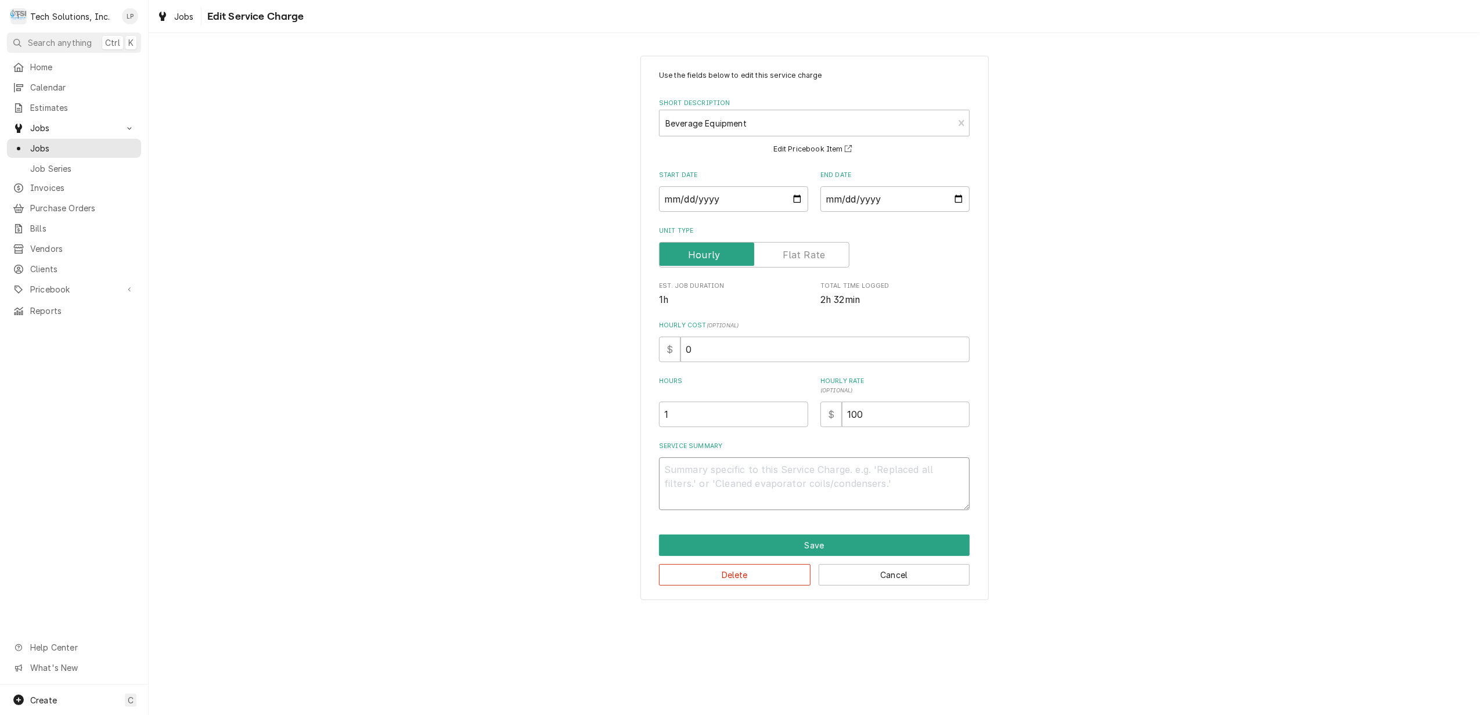
click at [924, 472] on textarea "Service Summary" at bounding box center [814, 484] width 311 height 53
type textarea "x"
type textarea "F"
type textarea "x"
type textarea "Fo"
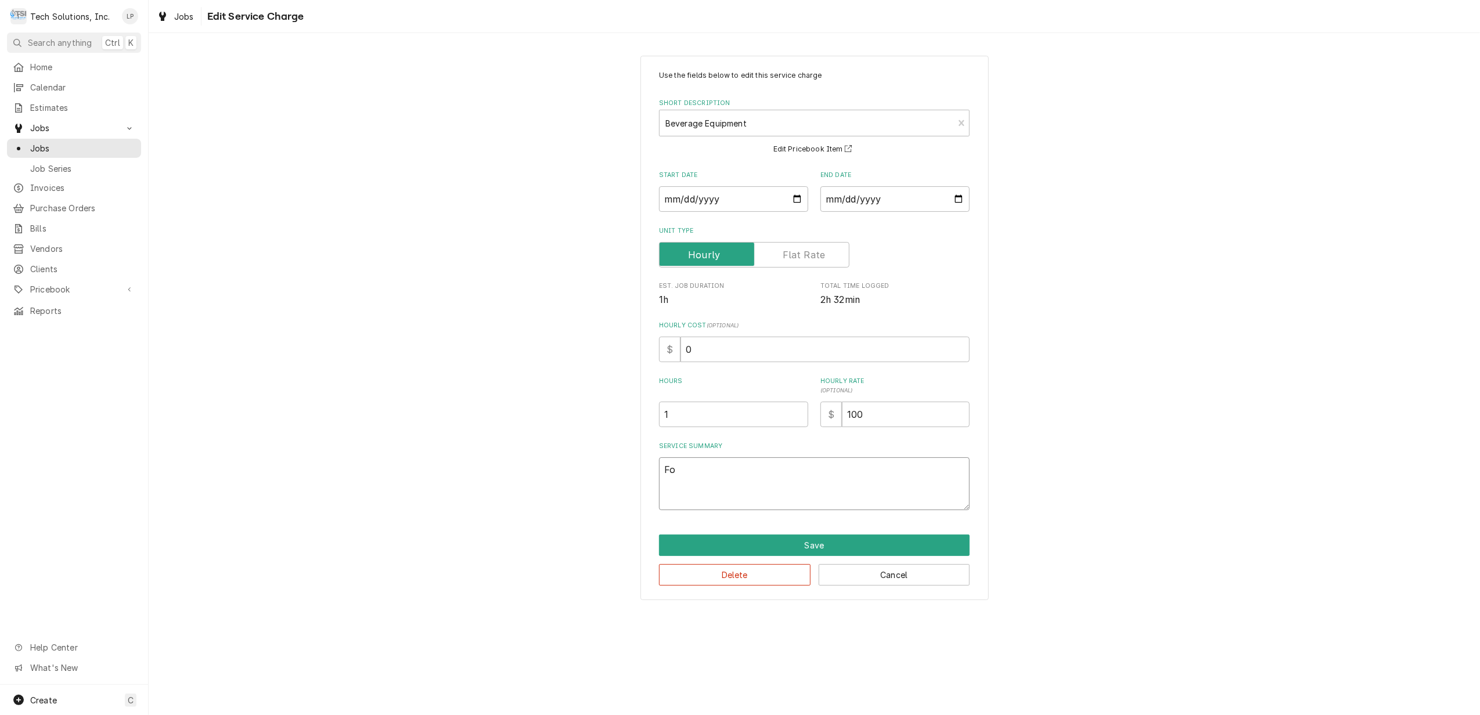
type textarea "x"
type textarea "Fou"
type textarea "x"
type textarea "Foun"
type textarea "x"
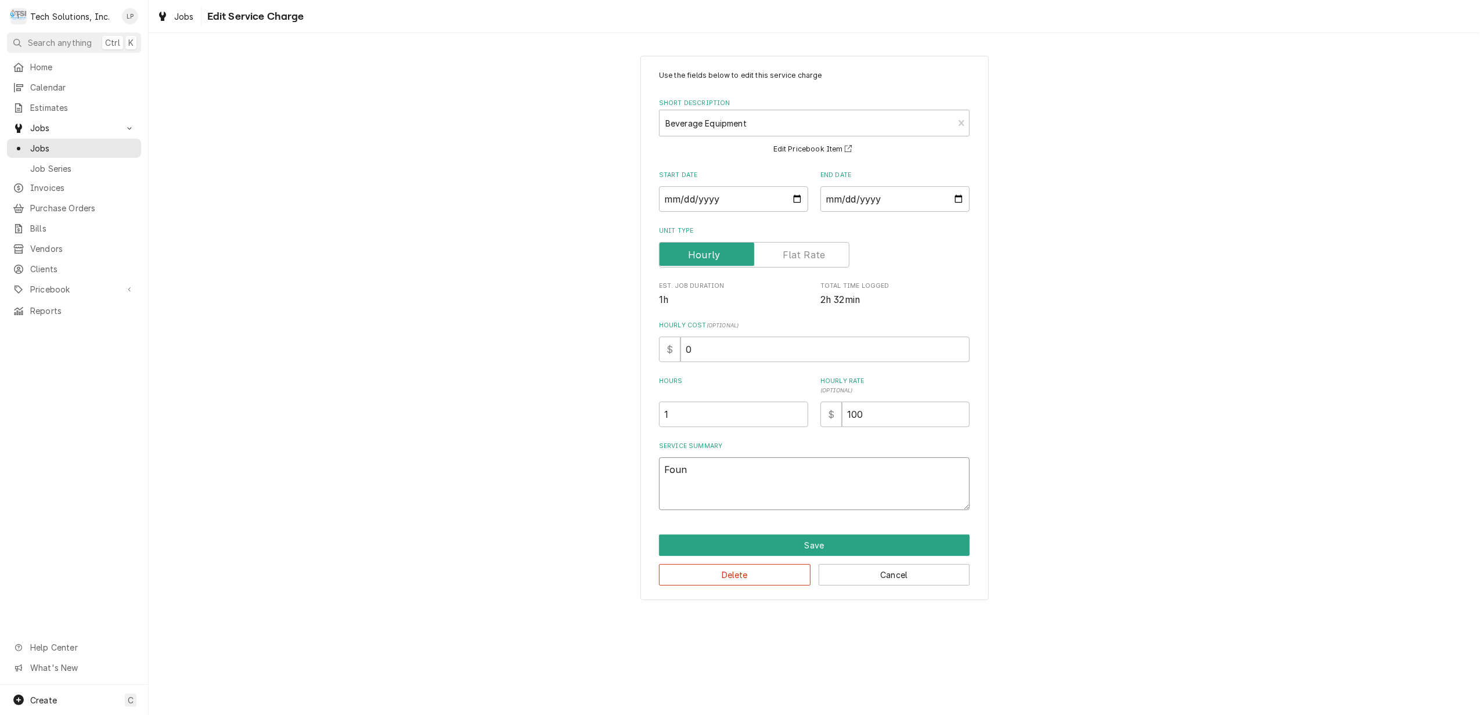
type textarea "Found"
type textarea "x"
type textarea "Found"
type textarea "x"
type textarea "Found p"
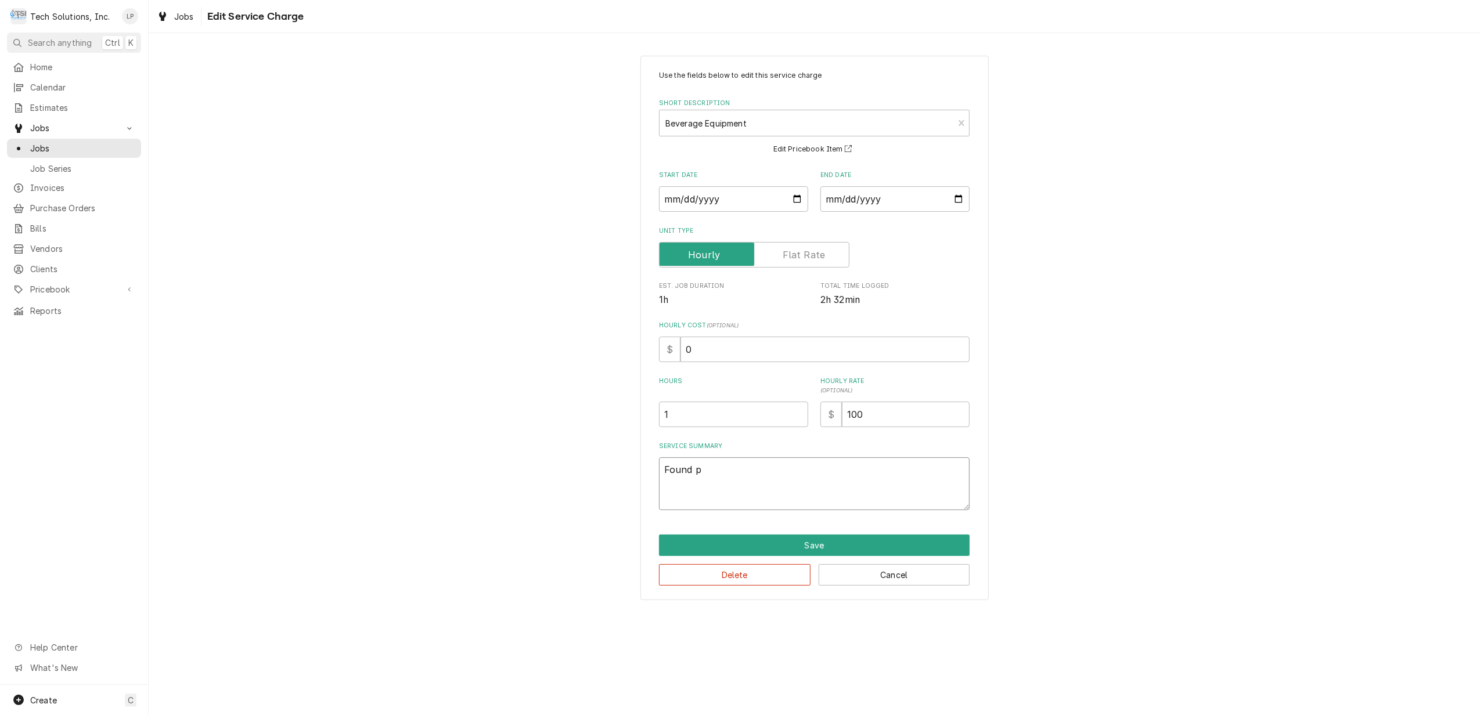
type textarea "x"
type textarea "Found pl"
type textarea "x"
type textarea "Found pla"
type textarea "x"
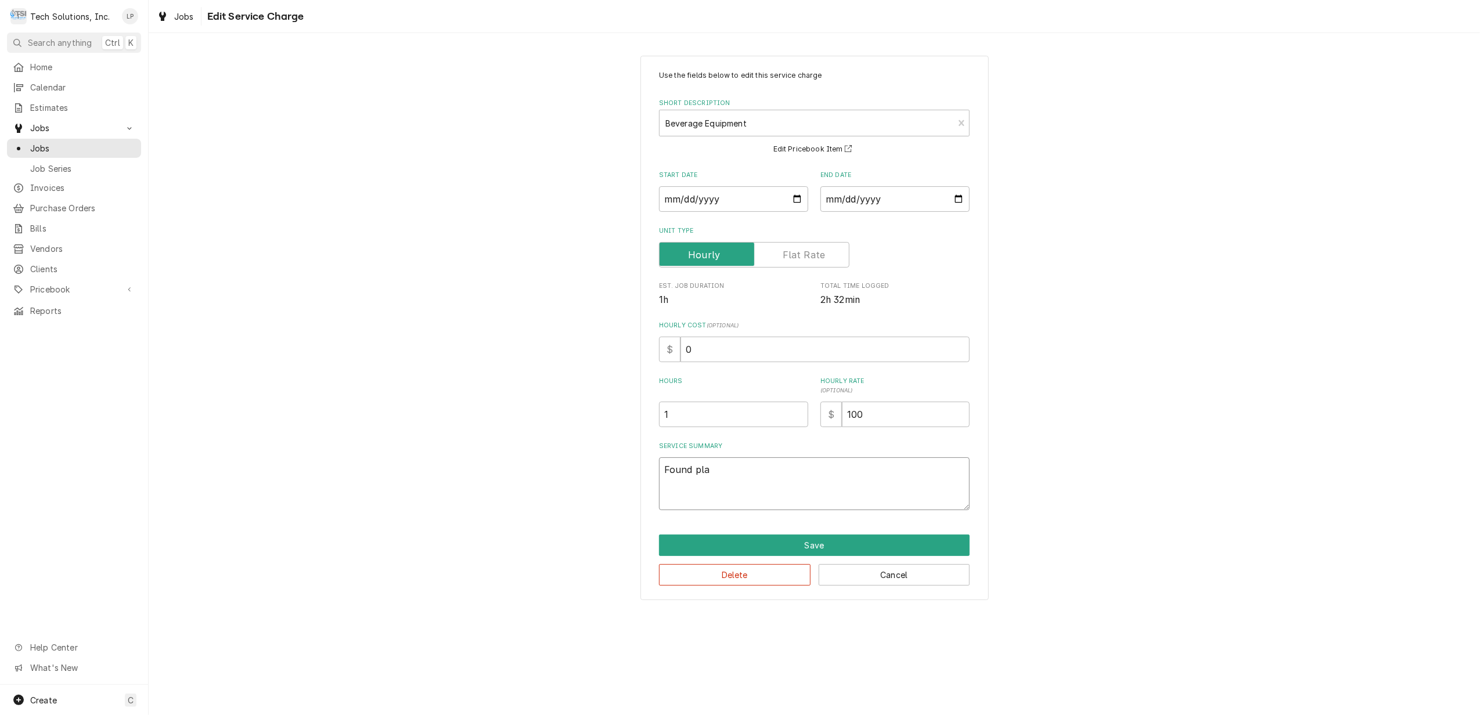
type textarea "Found plas"
type textarea "x"
type textarea "Found plasc"
type textarea "x"
type textarea "Found plasci"
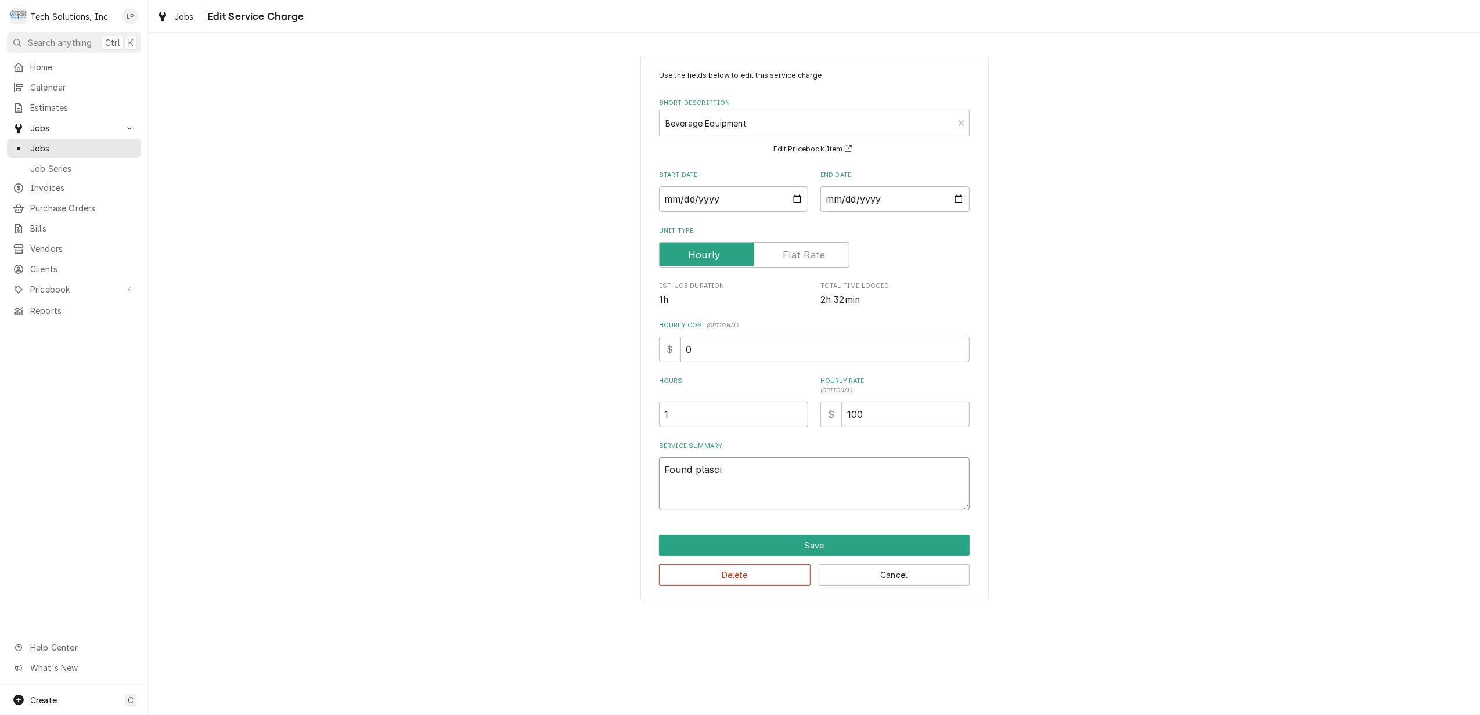
type textarea "x"
type textarea "Found plasc"
type textarea "x"
type textarea "Found plas"
type textarea "x"
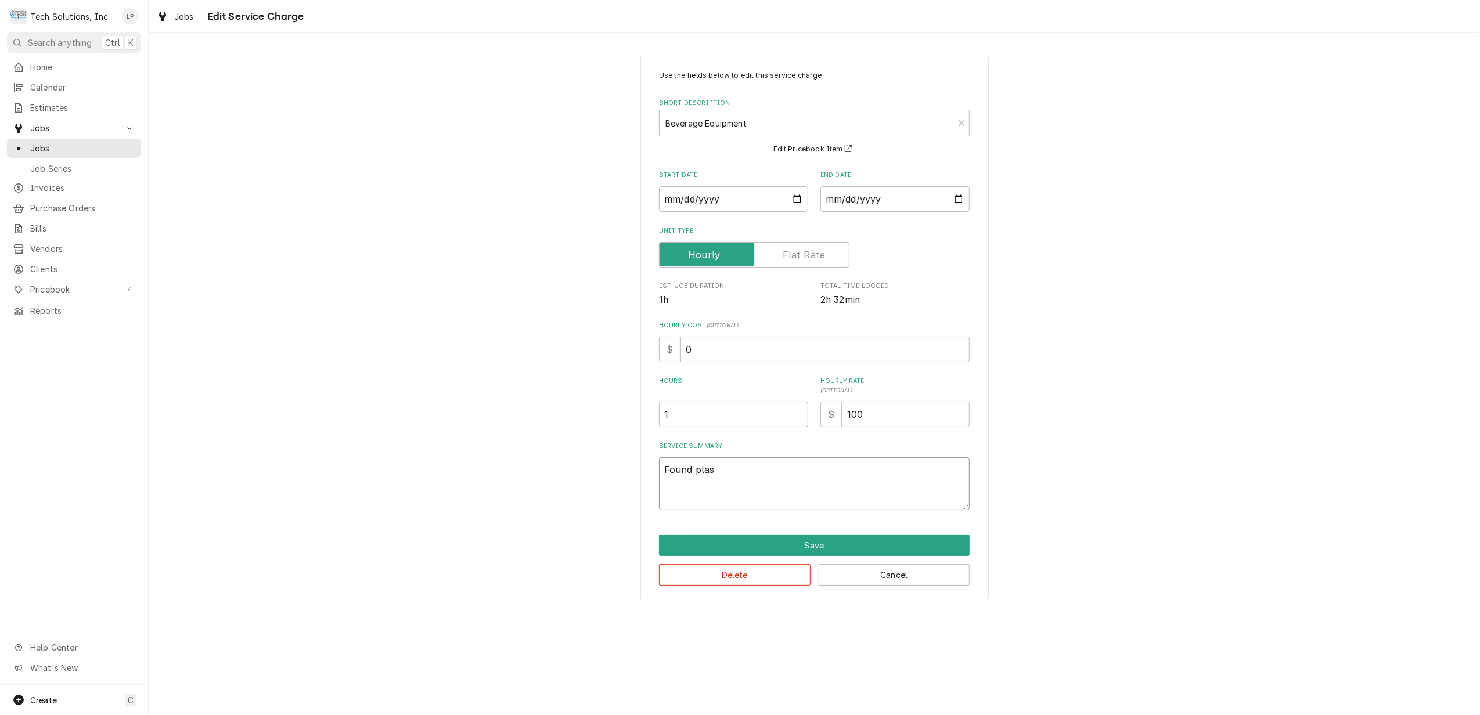
type textarea "Found plast"
type textarea "x"
type textarea "Found plasti"
type textarea "x"
type textarea "Found plastic"
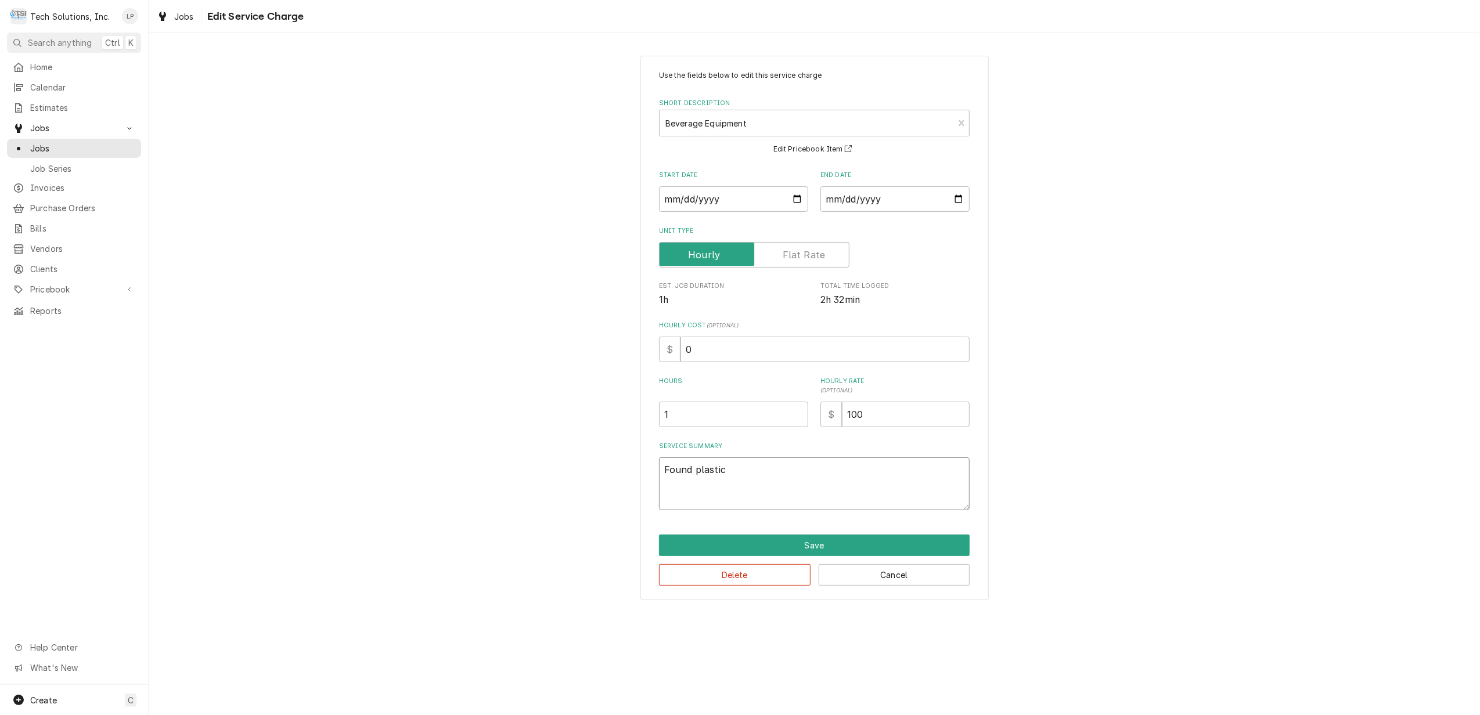
type textarea "x"
type textarea "Found plastic"
type textarea "x"
type textarea "Found plastic e"
type textarea "x"
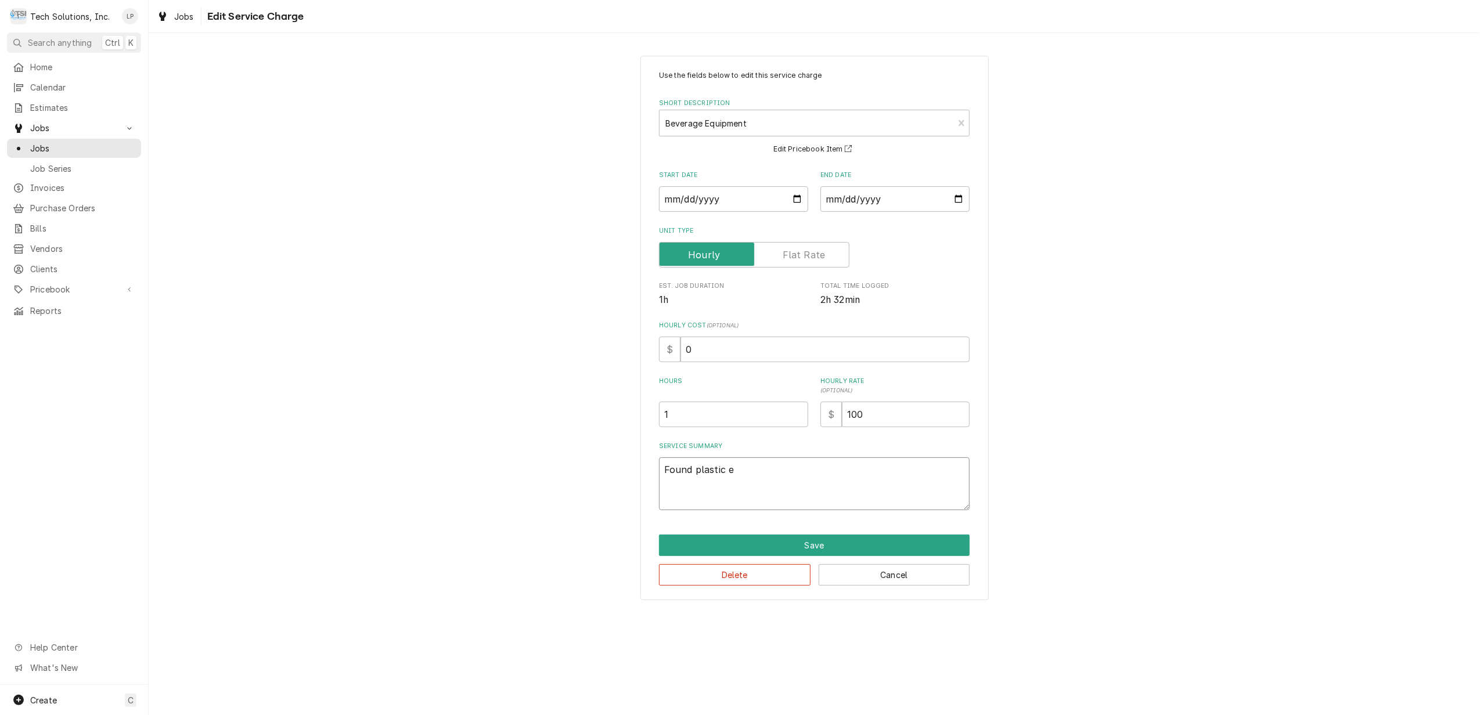
type textarea "Found plastic el"
type textarea "x"
type textarea "Found plastic elb"
type textarea "x"
type textarea "Found plastic elbo"
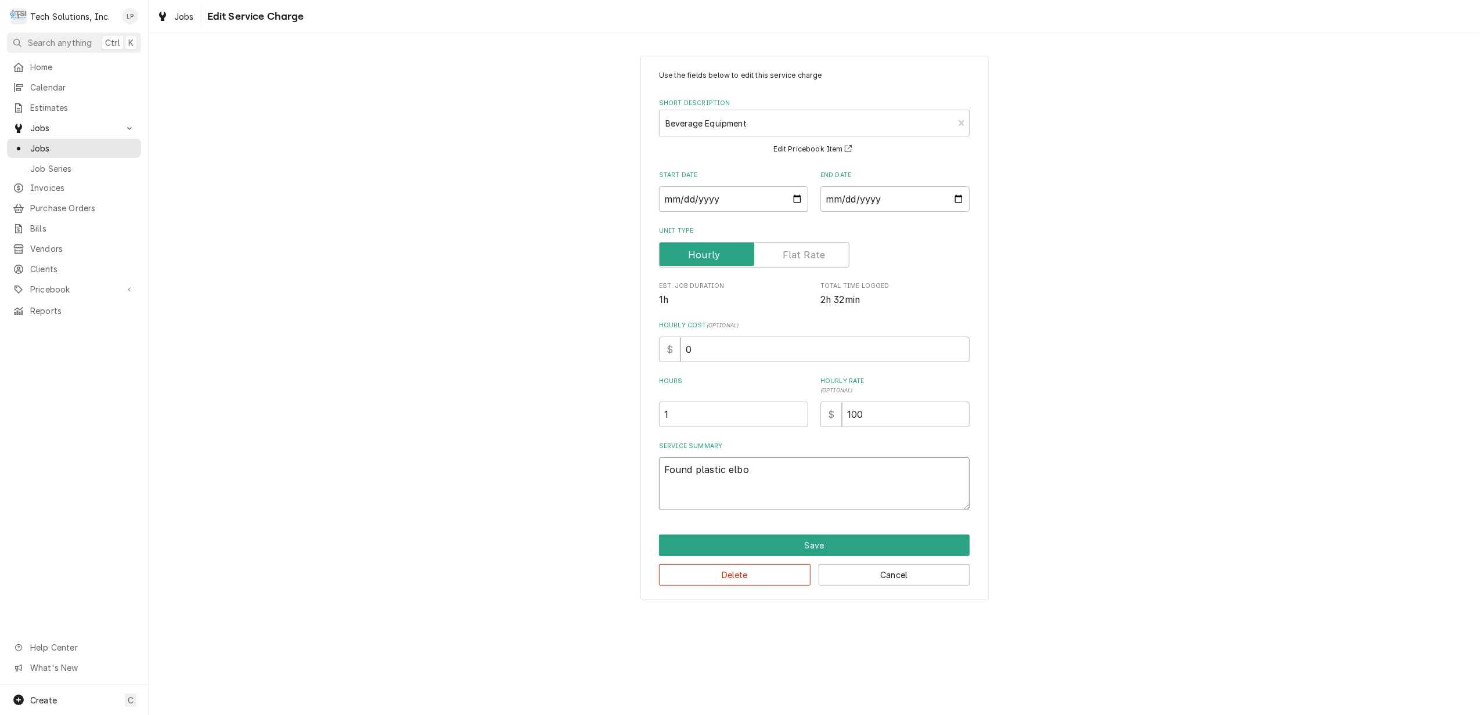
type textarea "x"
type textarea "Found plastic elbow"
type textarea "x"
type textarea "Found plastic elbow"
type textarea "x"
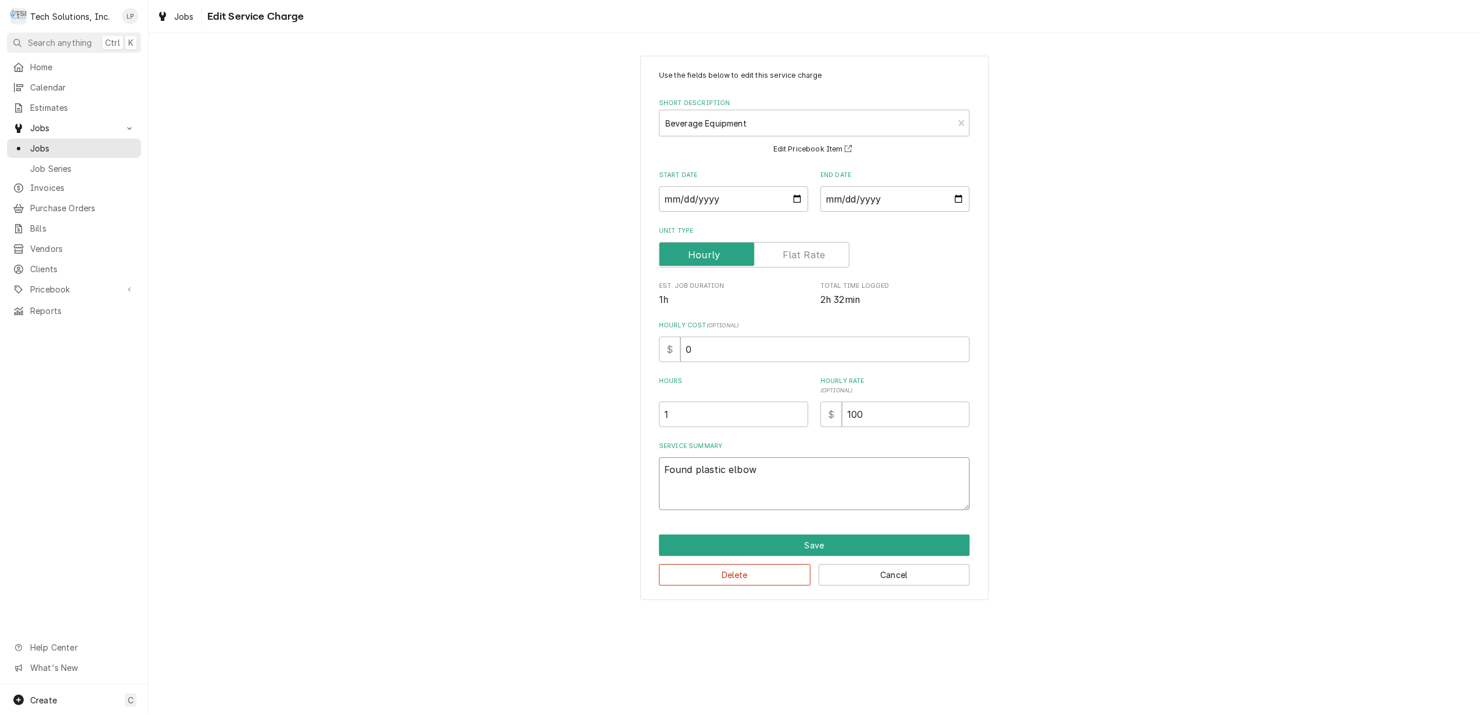
type textarea "Found plastic elbow c"
type textarea "x"
type textarea "Found plastic elbow cr"
type textarea "x"
type textarea "Found plastic elbow cre"
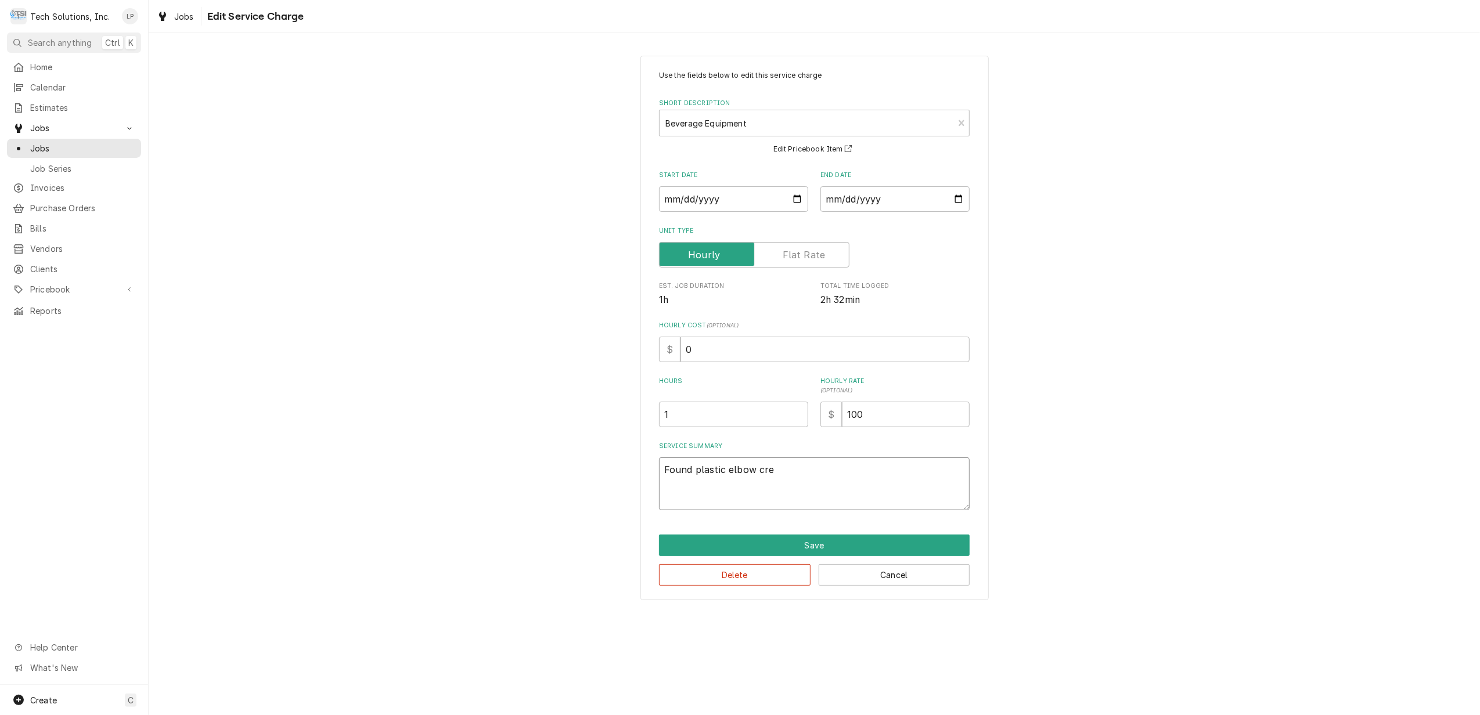
type textarea "x"
type textarea "Found plastic elbow crea"
type textarea "x"
type textarea "Found plastic elbow creac"
type textarea "x"
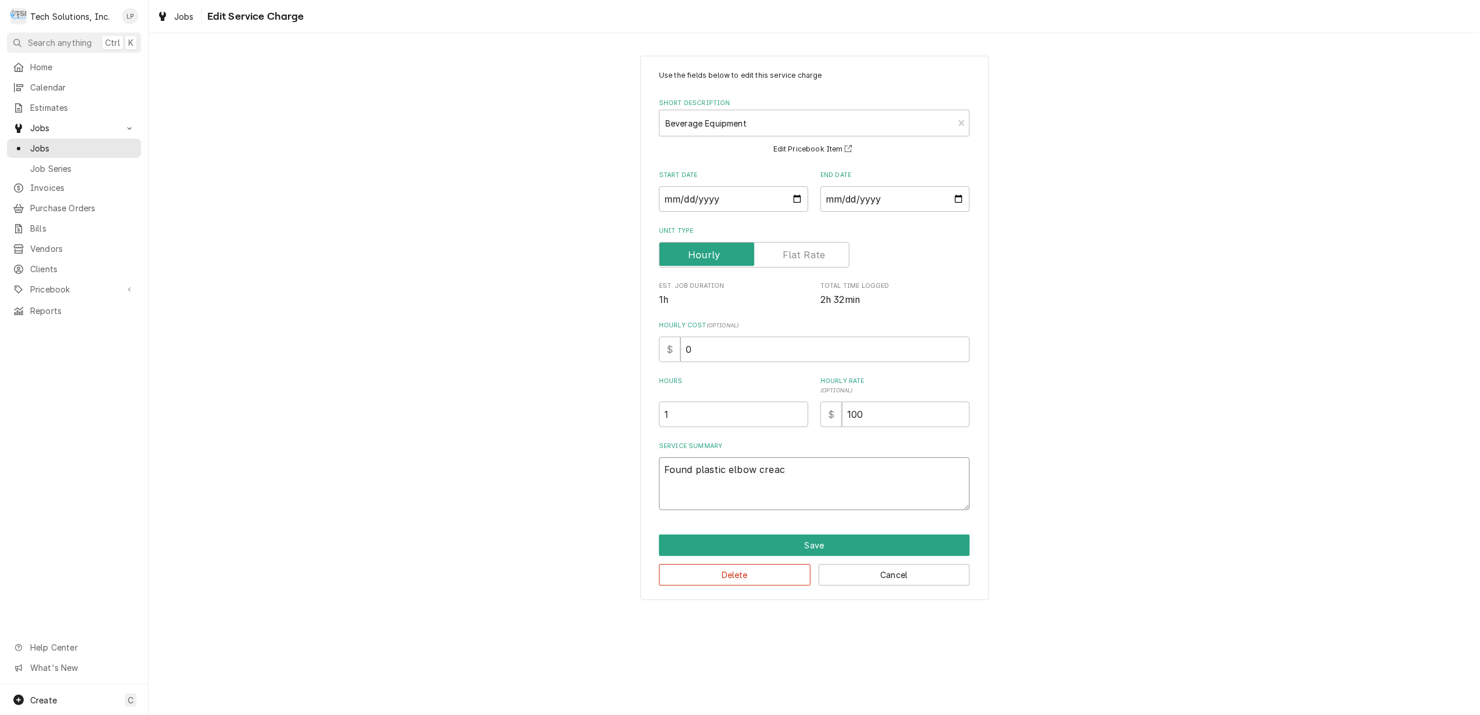
type textarea "Found plastic elbow creack"
type textarea "x"
type textarea "Found plastic elbow creacke"
type textarea "x"
type textarea "Found plastic elbow creacked"
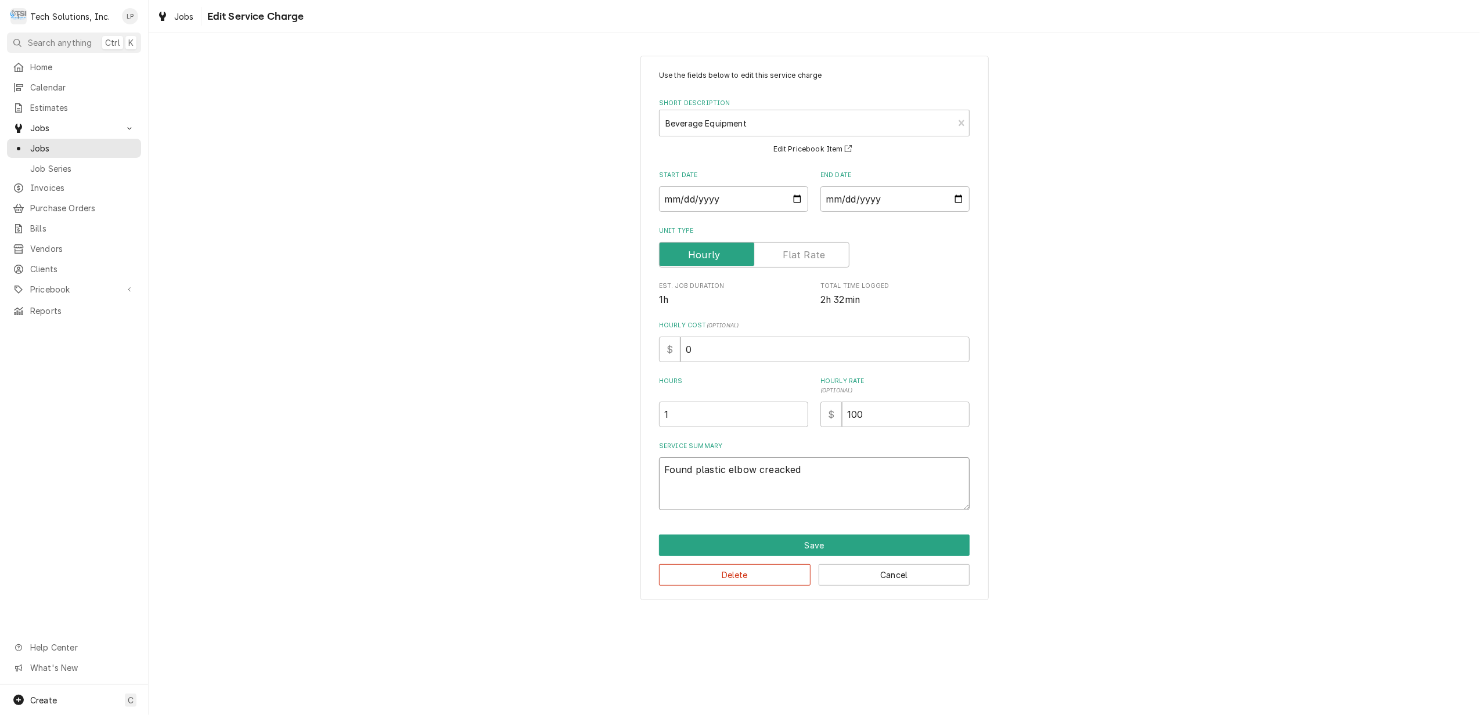
type textarea "x"
type textarea "Found plastic elbow creacke"
type textarea "x"
type textarea "Found plastic elbow creack"
type textarea "x"
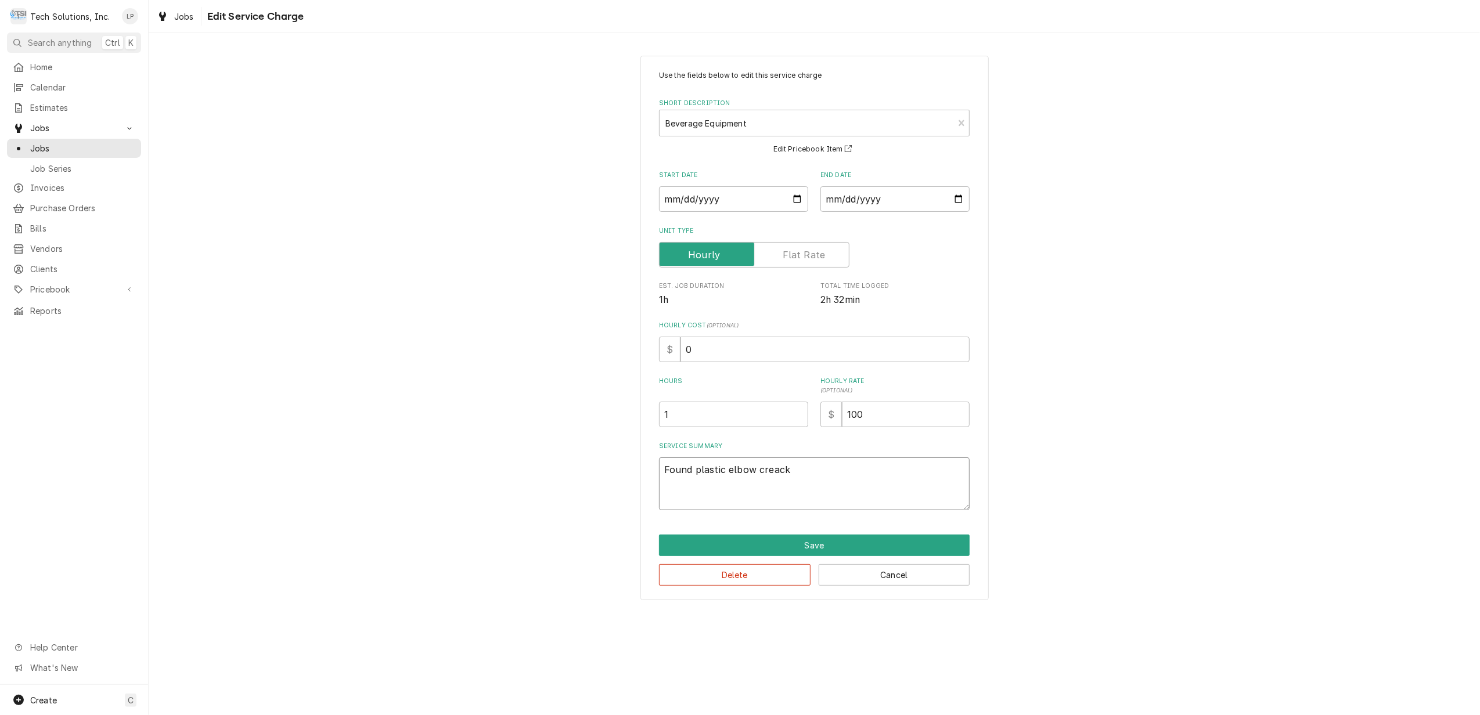
type textarea "Found plastic elbow creac"
type textarea "x"
type textarea "Found plastic elbow crea"
type textarea "x"
type textarea "Found plastic elbow cre"
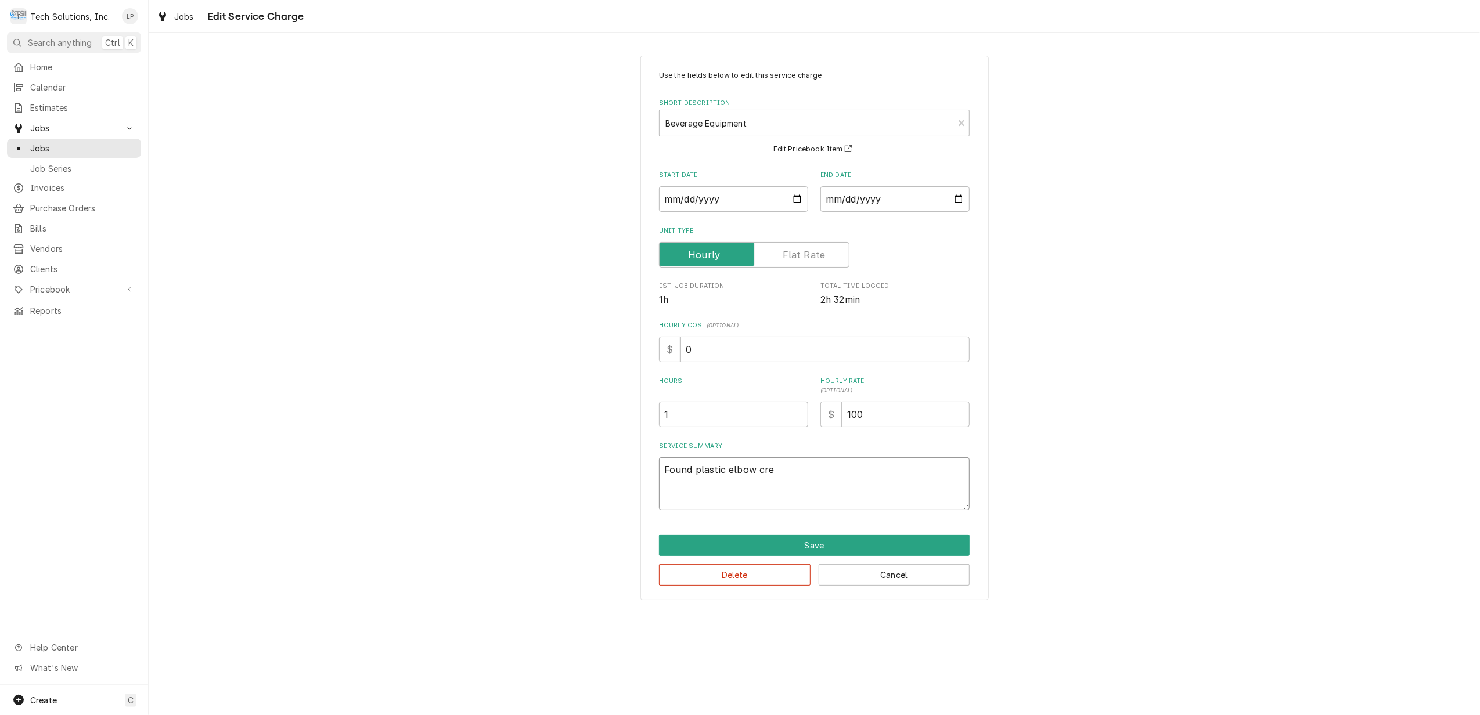
type textarea "x"
type textarea "Found plastic elbow cr"
type textarea "x"
type textarea "Found plastic elbow cra"
type textarea "x"
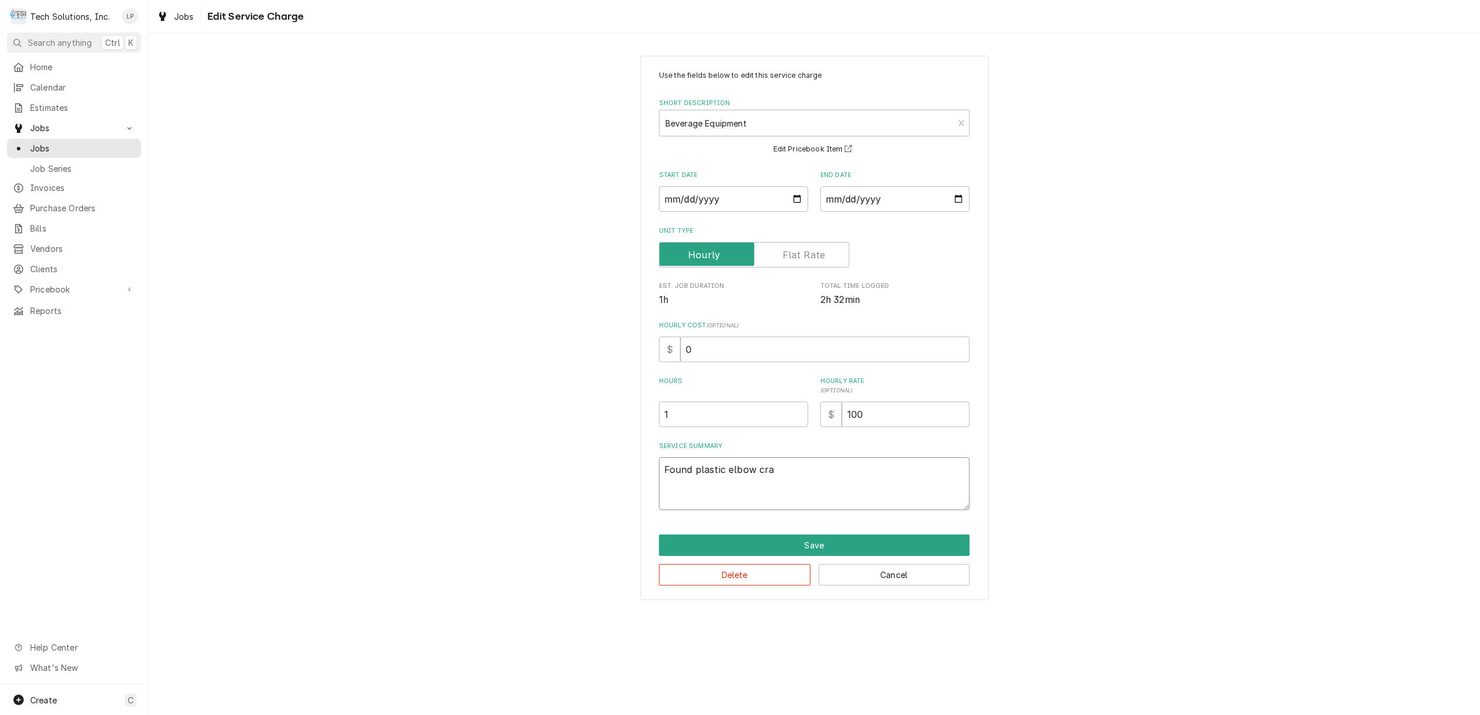
type textarea "Found plastic elbow crac"
type textarea "x"
type textarea "Found plastic elbow crack"
type textarea "x"
type textarea "Found plastic elbow cracke"
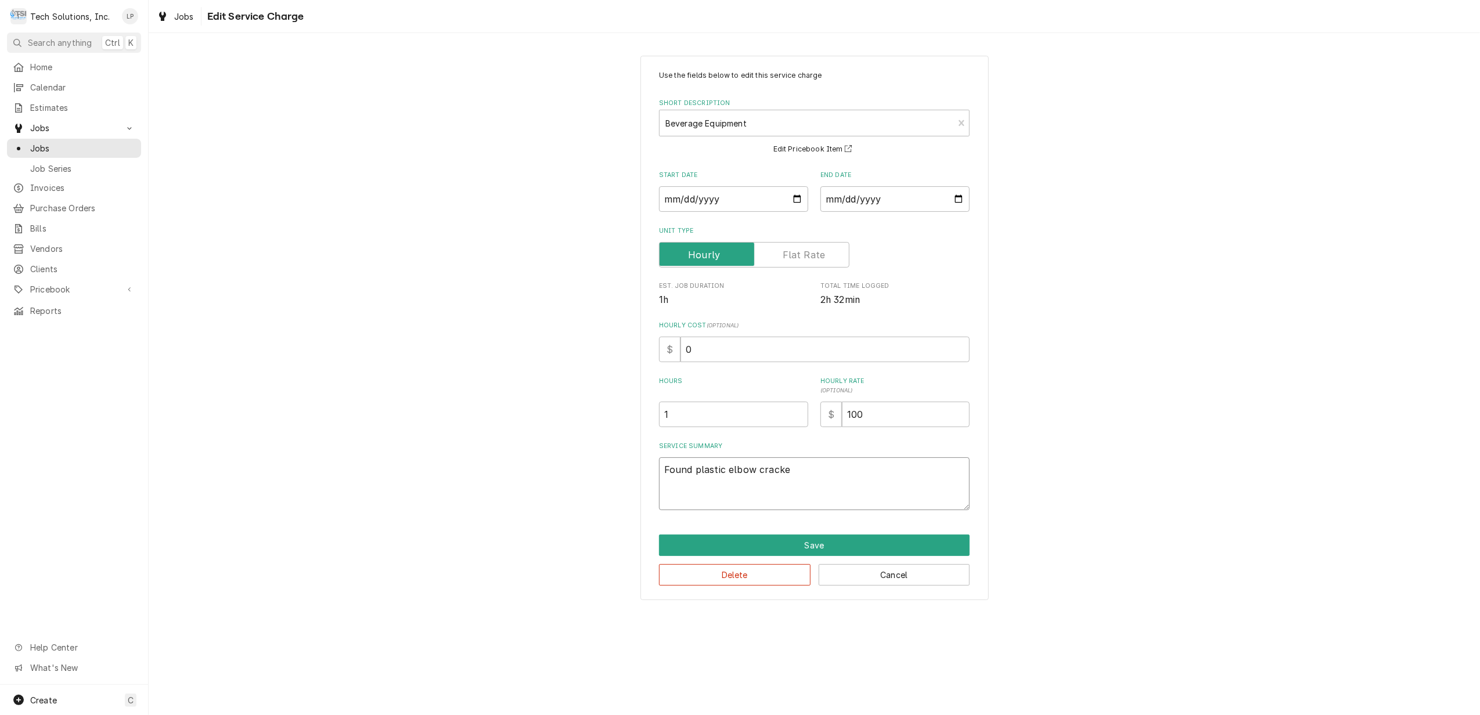
type textarea "x"
type textarea "Found plastic elbow cracked"
type textarea "x"
type textarea "Found plastic elbow cracked."
type textarea "x"
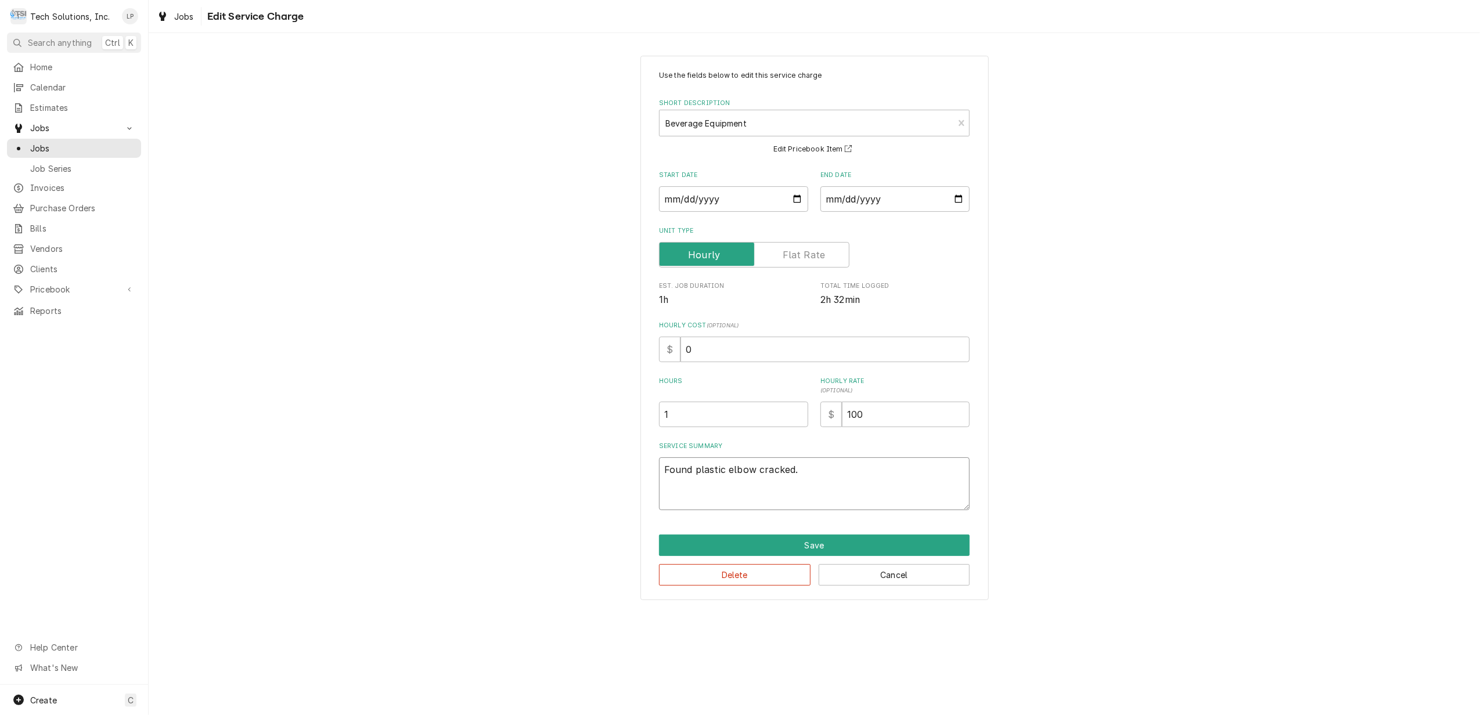
type textarea "TFound plastic elbow cracked."
type textarea "x"
type textarea "ToFound plastic elbow cracked."
type textarea "x"
type textarea "TooFound plastic elbow cracked."
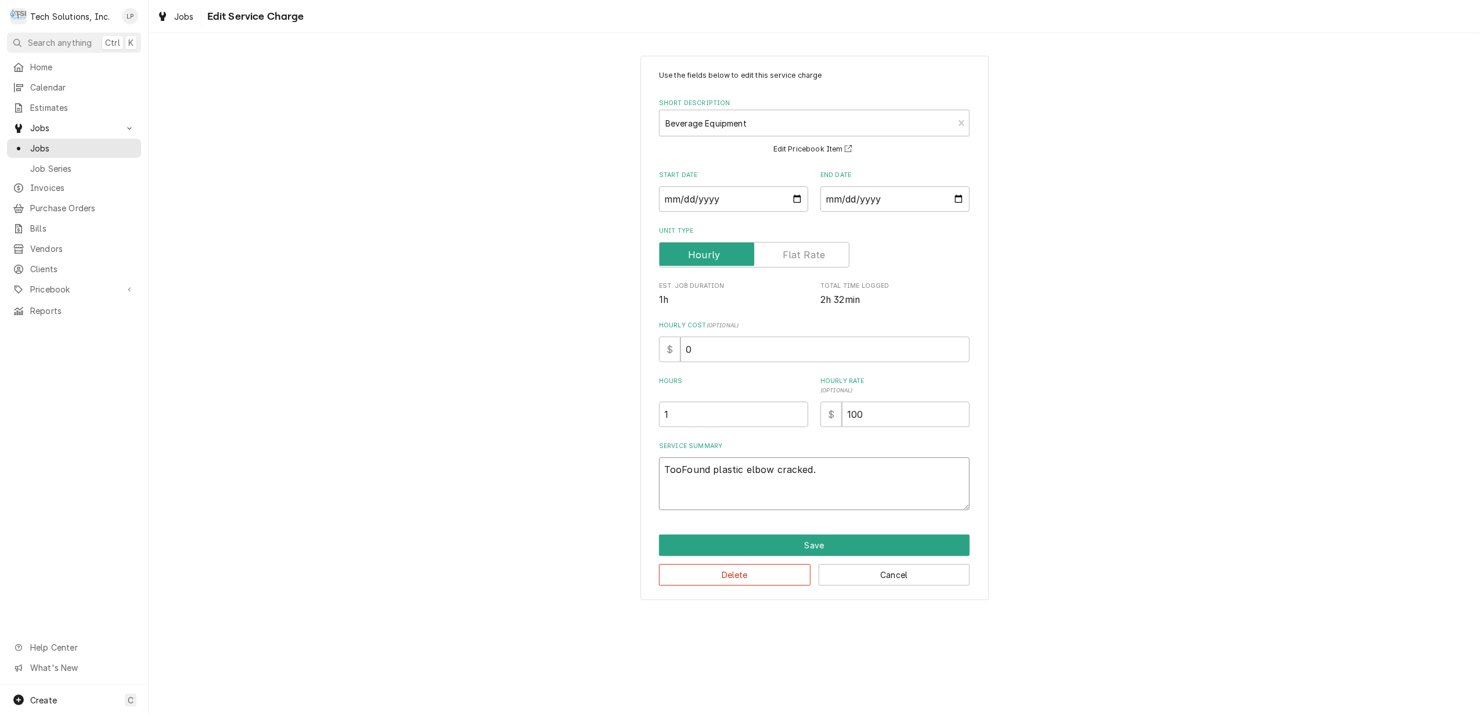
type textarea "x"
type textarea "TookFound plastic elbow cracked."
type textarea "x"
type textarea "Took Found plastic elbow cracked."
type textarea "x"
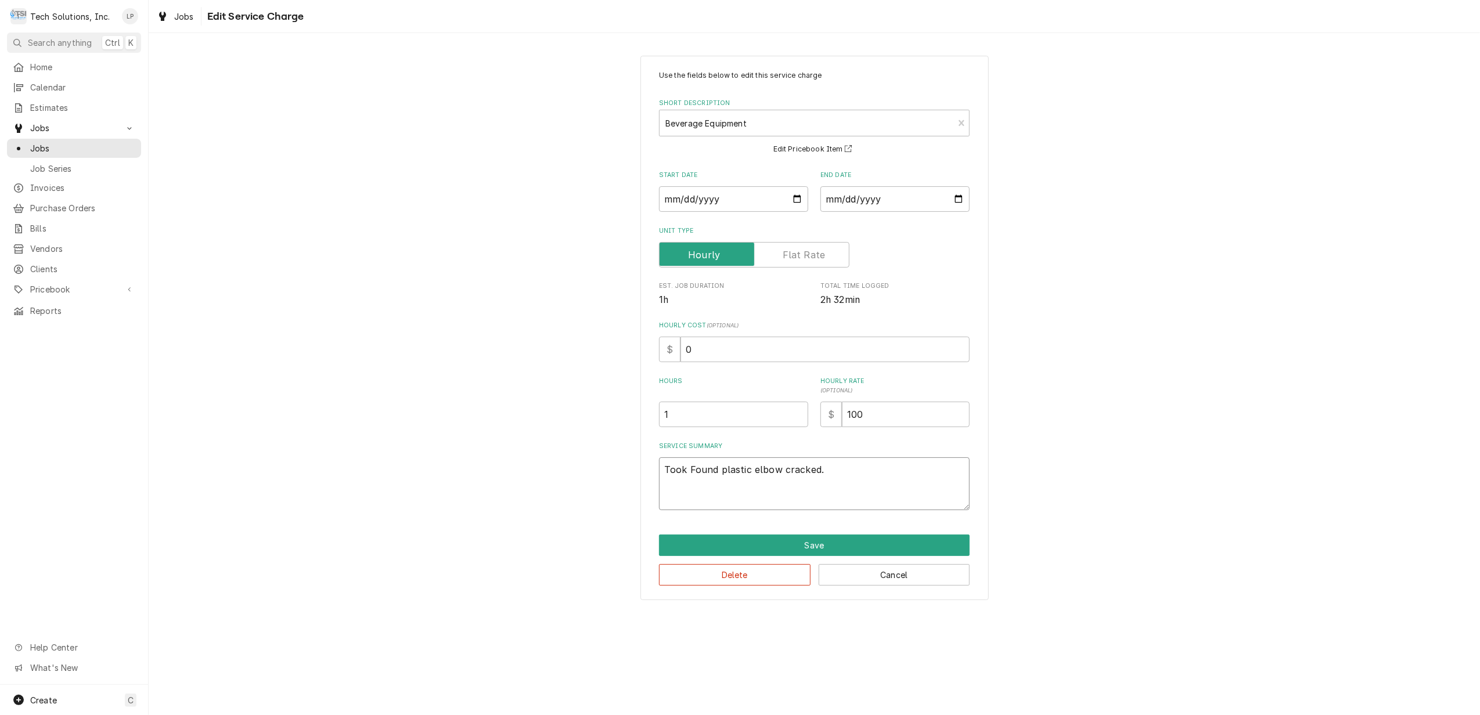
type textarea "Took aFound plastic elbow cracked."
type textarea "x"
type textarea "Took anFound plastic elbow cracked."
type textarea "x"
type textarea "Took andFound plastic elbow cracked."
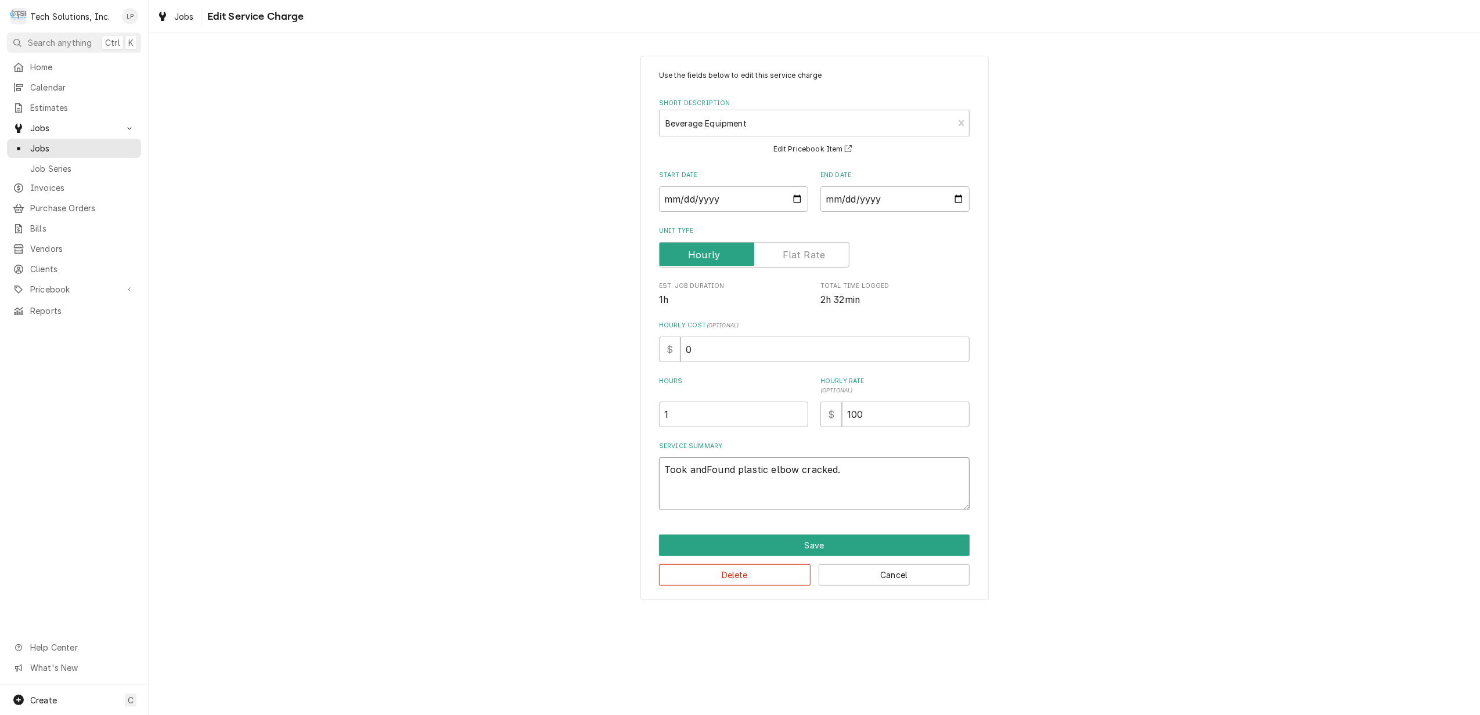
type textarea "x"
type textarea "Took and Found plastic elbow cracked."
type textarea "x"
type textarea "Took and uFound plastic elbow cracked."
type textarea "x"
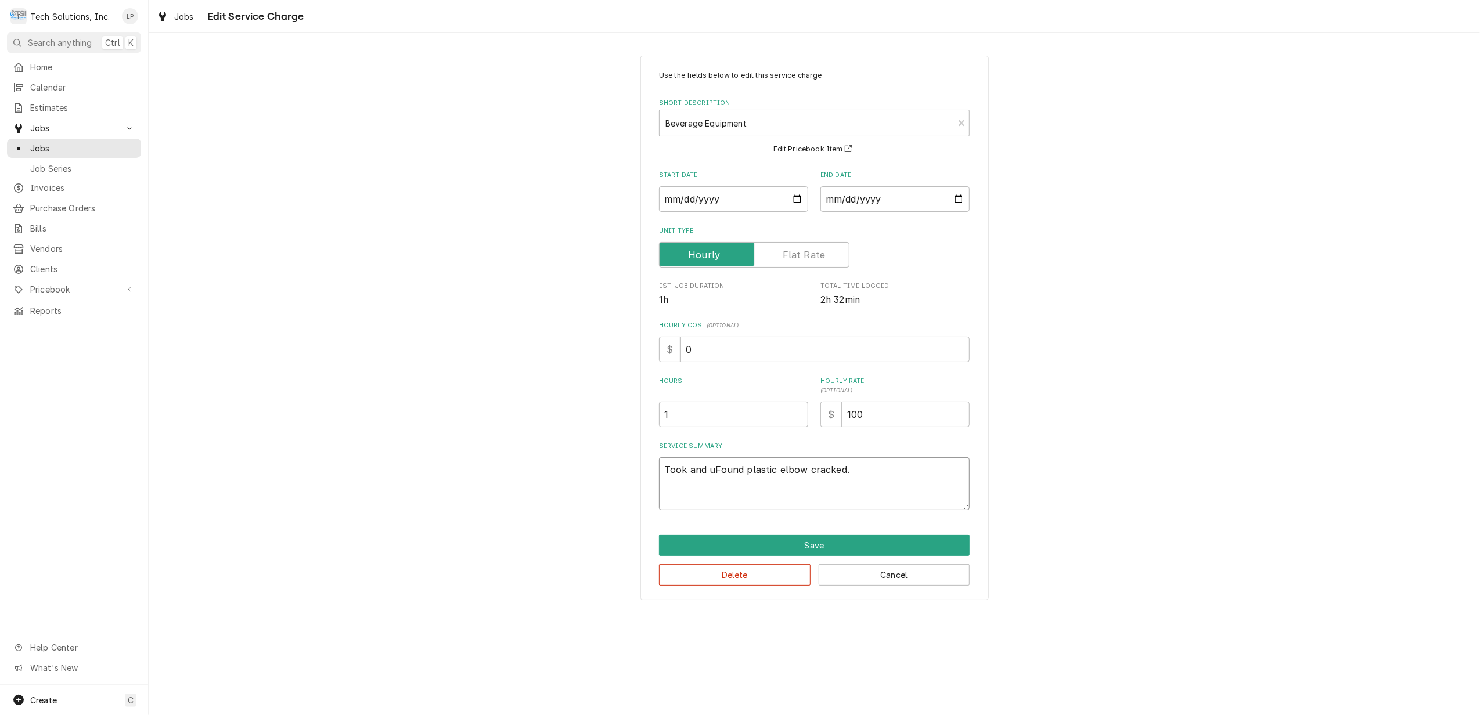
type textarea "Took and unFound plastic elbow cracked."
type textarea "x"
type textarea "Took and uniFound plastic elbow cracked."
type textarea "x"
type textarea "Took and unitFound plastic elbow cracked."
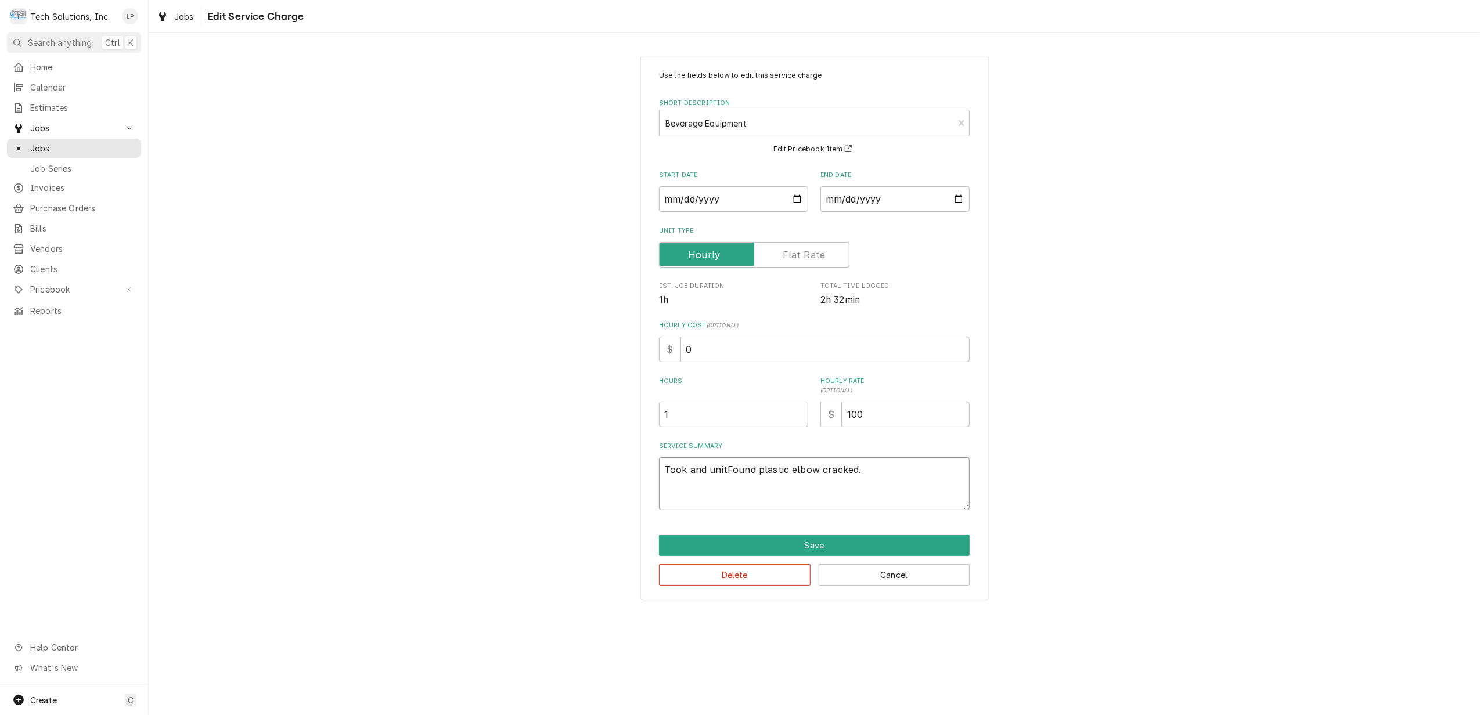
type textarea "x"
type textarea "Took and unit Found plastic elbow cracked."
type textarea "x"
type textarea "Took and unit aFound plastic elbow cracked."
type textarea "x"
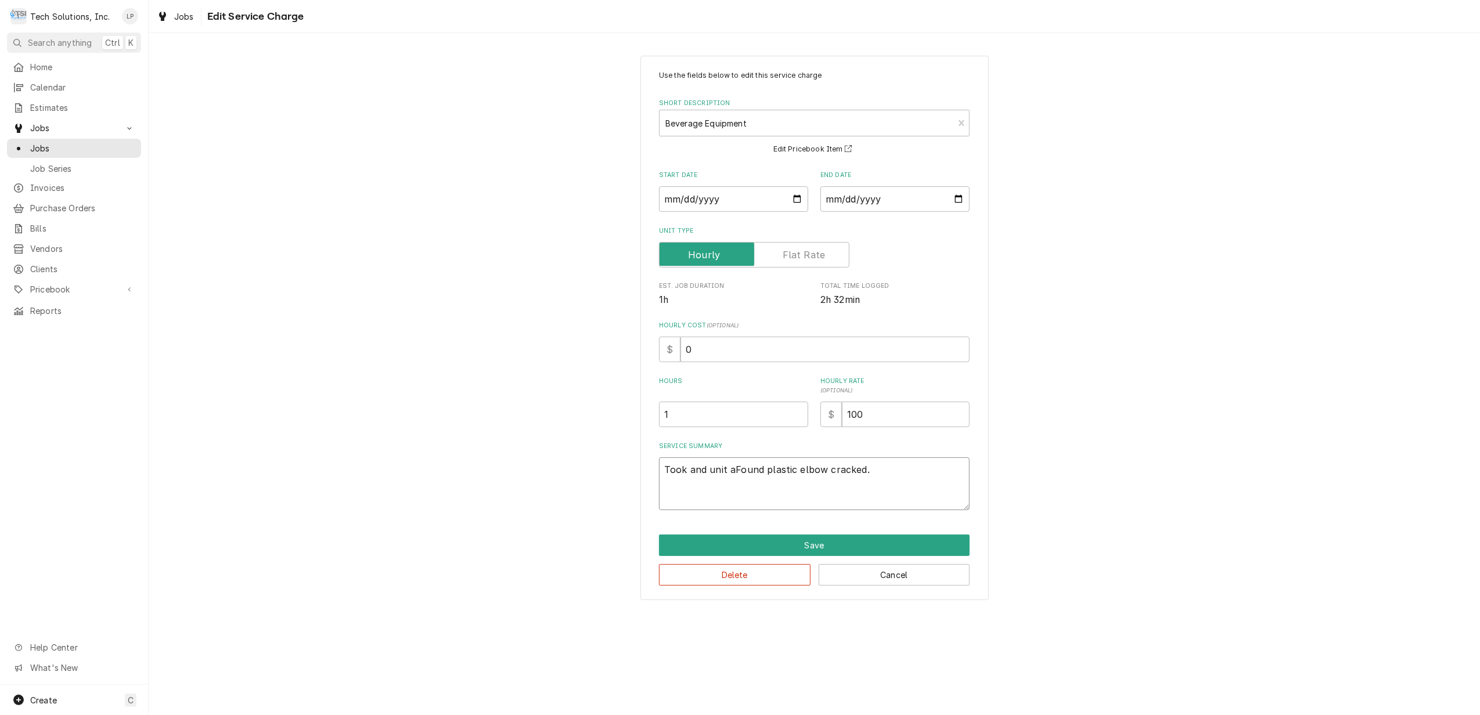
type textarea "Took and unit apFound plastic elbow cracked."
type textarea "x"
type textarea "Took and unit apaFound plastic elbow cracked."
type textarea "x"
type textarea "Took and unit aparFound plastic elbow cracked."
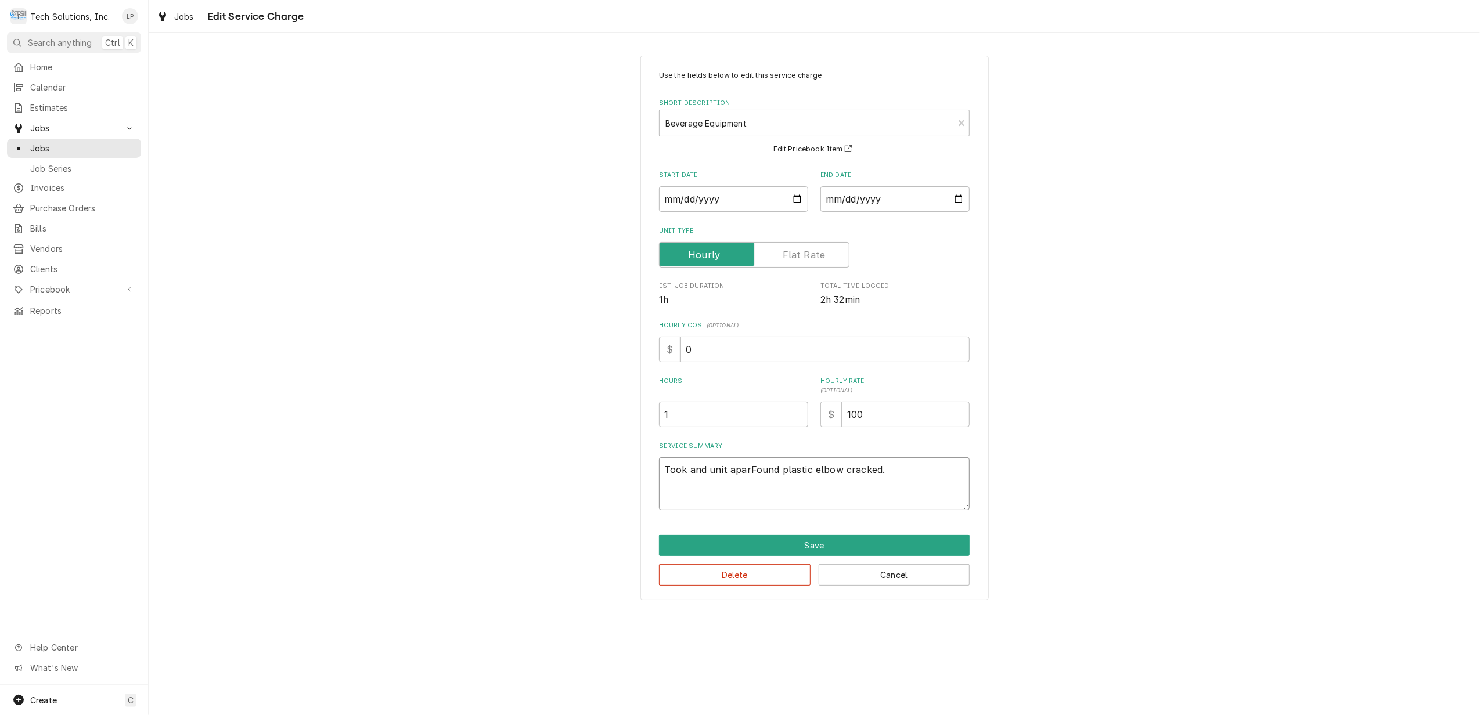
type textarea "x"
type textarea "Took and unit apartFound plastic elbow cracked."
type textarea "x"
type textarea "Took and unit apart Found plastic elbow cracked."
type textarea "x"
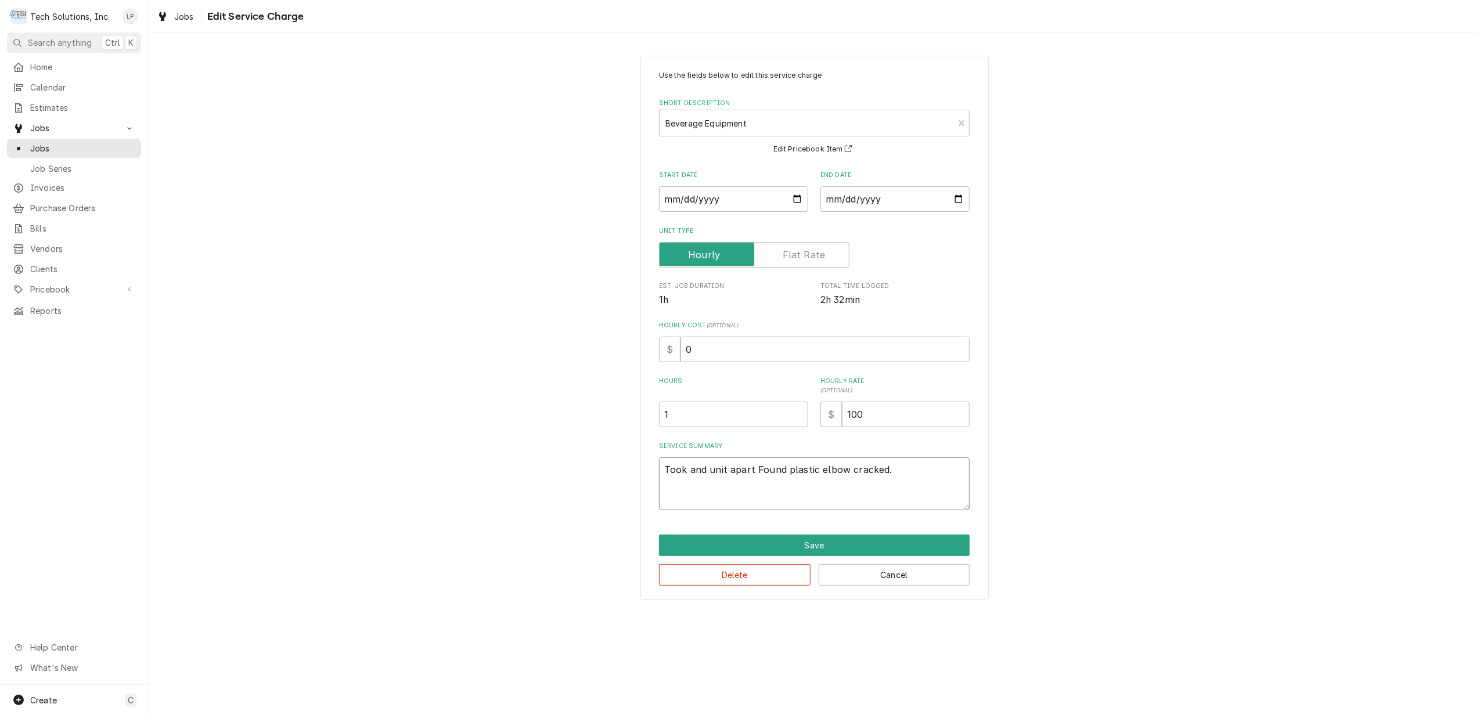
type textarea "Took and unit apart aFound plastic elbow cracked."
type textarea "x"
type textarea "Took and unit apart anFound plastic elbow cracked."
type textarea "x"
type textarea "Took and unit apart andFound plastic elbow cracked."
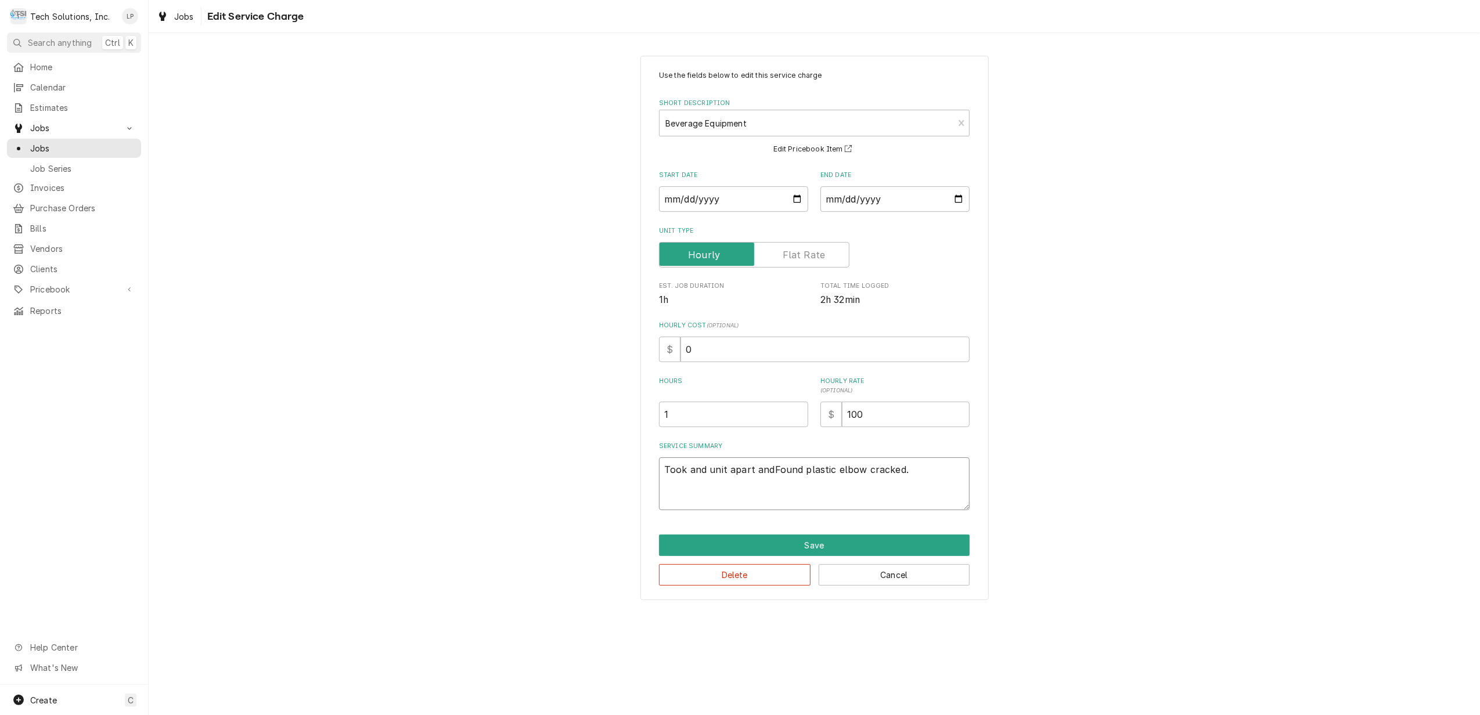
type textarea "x"
type textarea "Took and unit apart and Found plastic elbow cracked."
type textarea "x"
type textarea "Took and unit apart and rFound plastic elbow cracked."
type textarea "x"
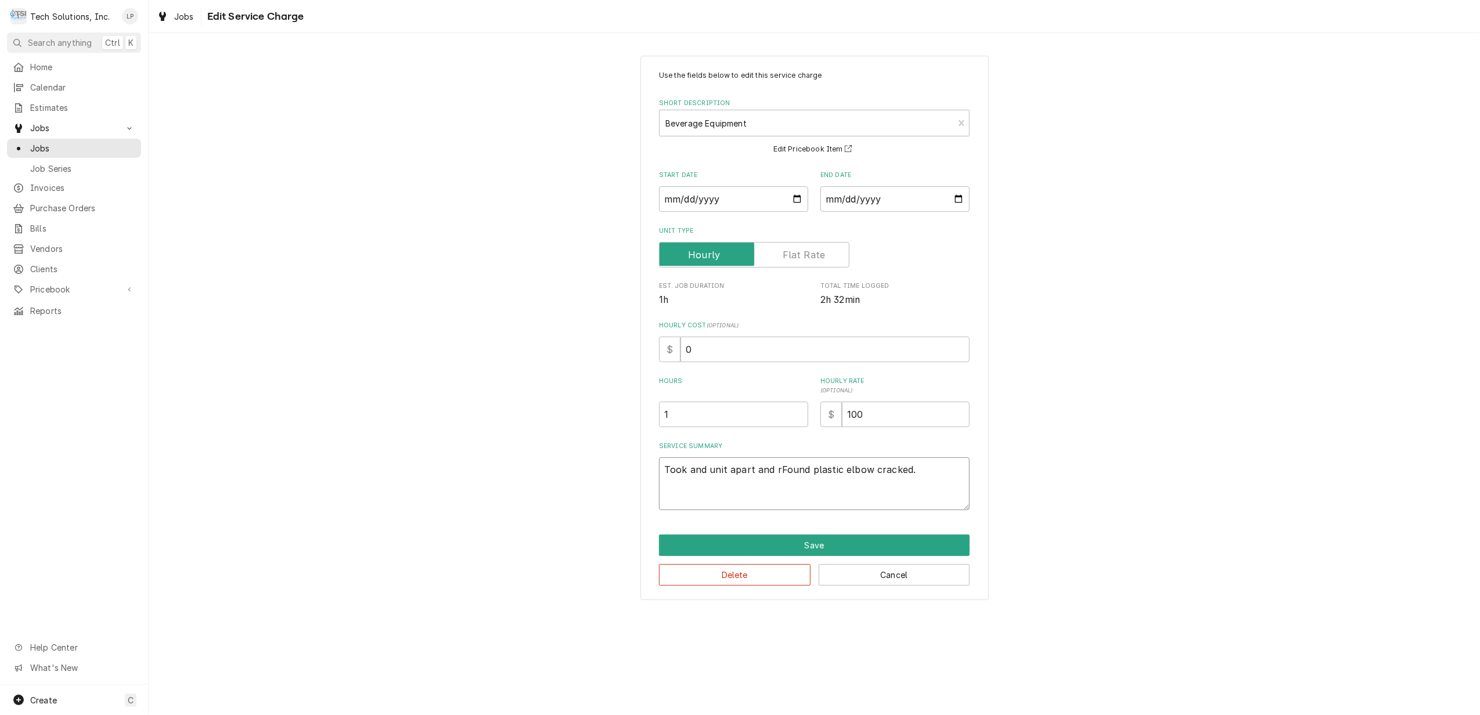
type textarea "Took and unit apart and reFound plastic elbow cracked."
type textarea "x"
type textarea "Took and unit apart and remFound plastic elbow cracked."
type textarea "x"
type textarea "Took and unit apart and remoFound plastic elbow cracked."
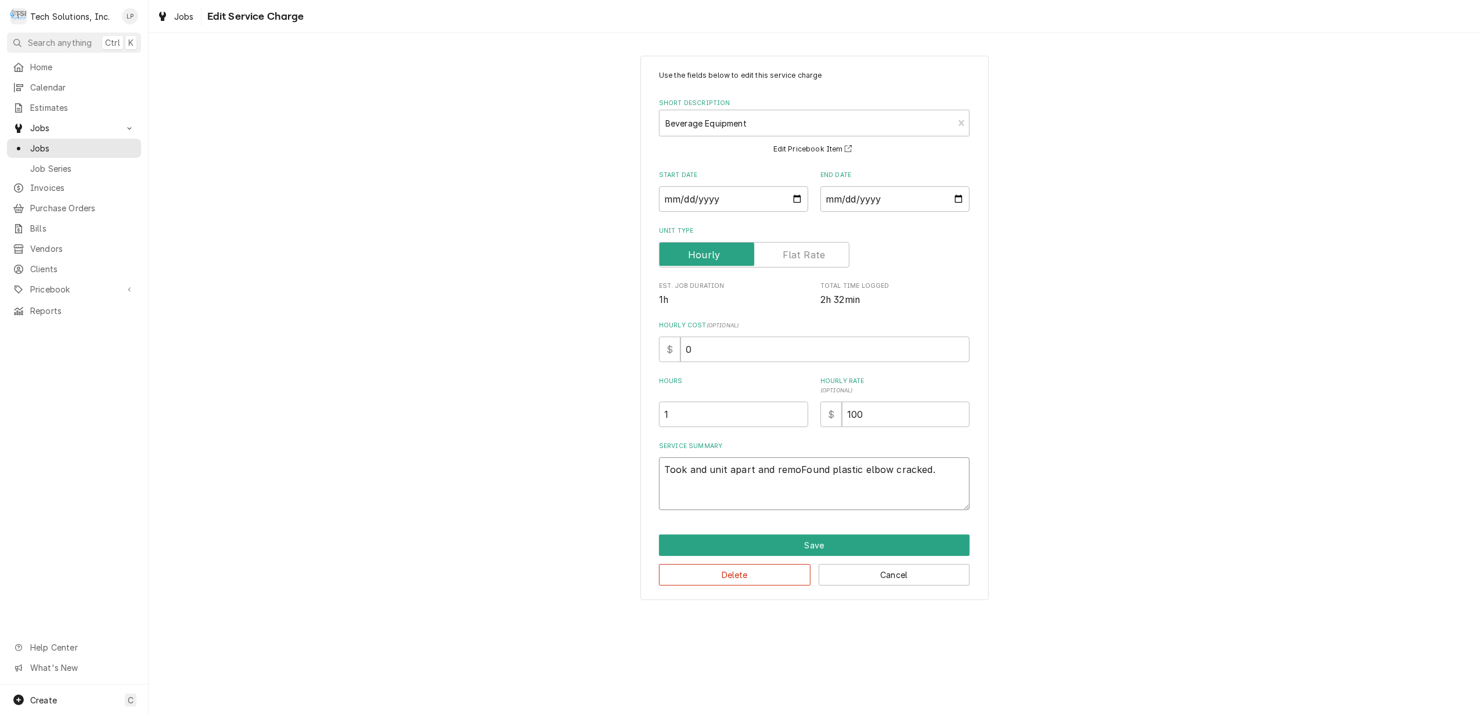
type textarea "x"
type textarea "Took and unit apart and removFound plastic elbow cracked."
type textarea "x"
type textarea "Took and unit apart and removeFound plastic elbow cracked."
type textarea "x"
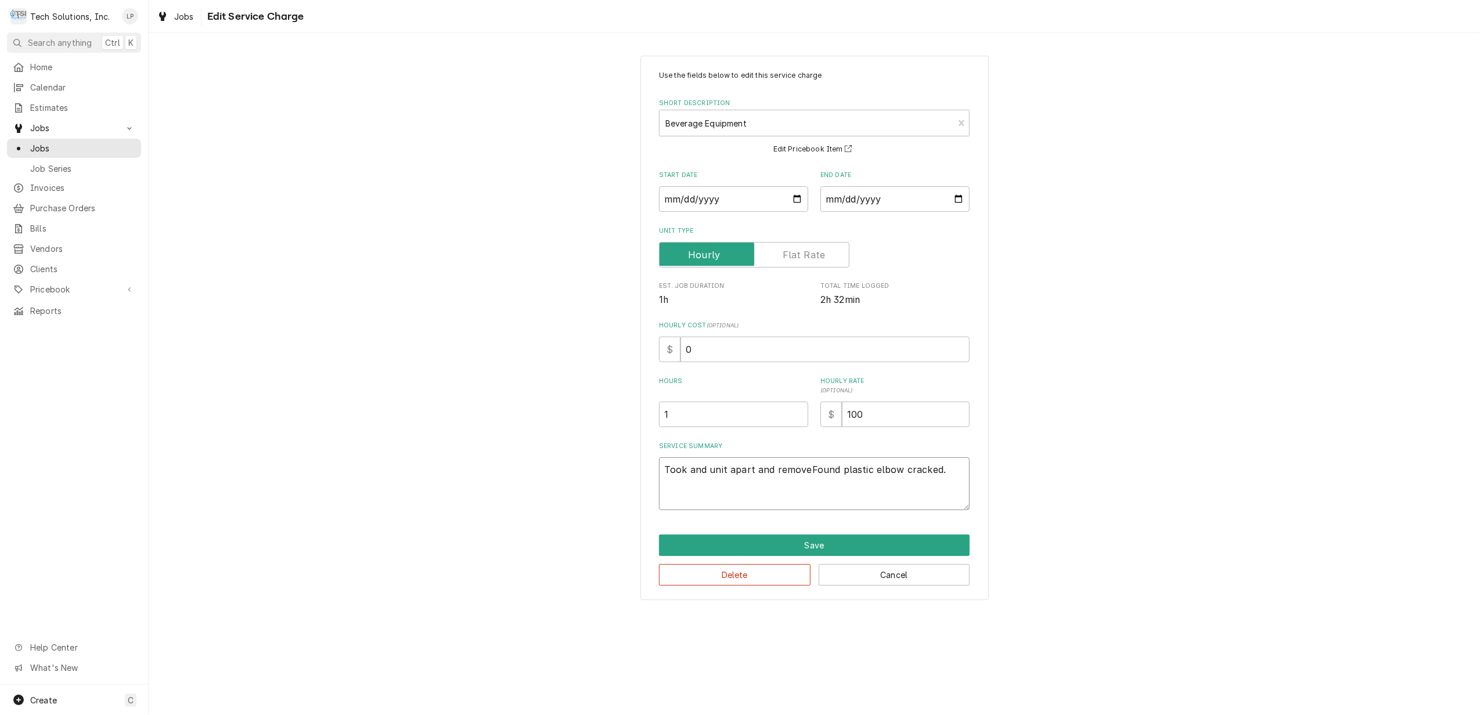
type textarea "Took and unit apart and removedFound plastic elbow cracked."
type textarea "x"
type textarea "Took and unit apart and removed Found plastic elbow cracked."
type textarea "x"
type textarea "Took and unit apart and removed mFound plastic elbow cracked."
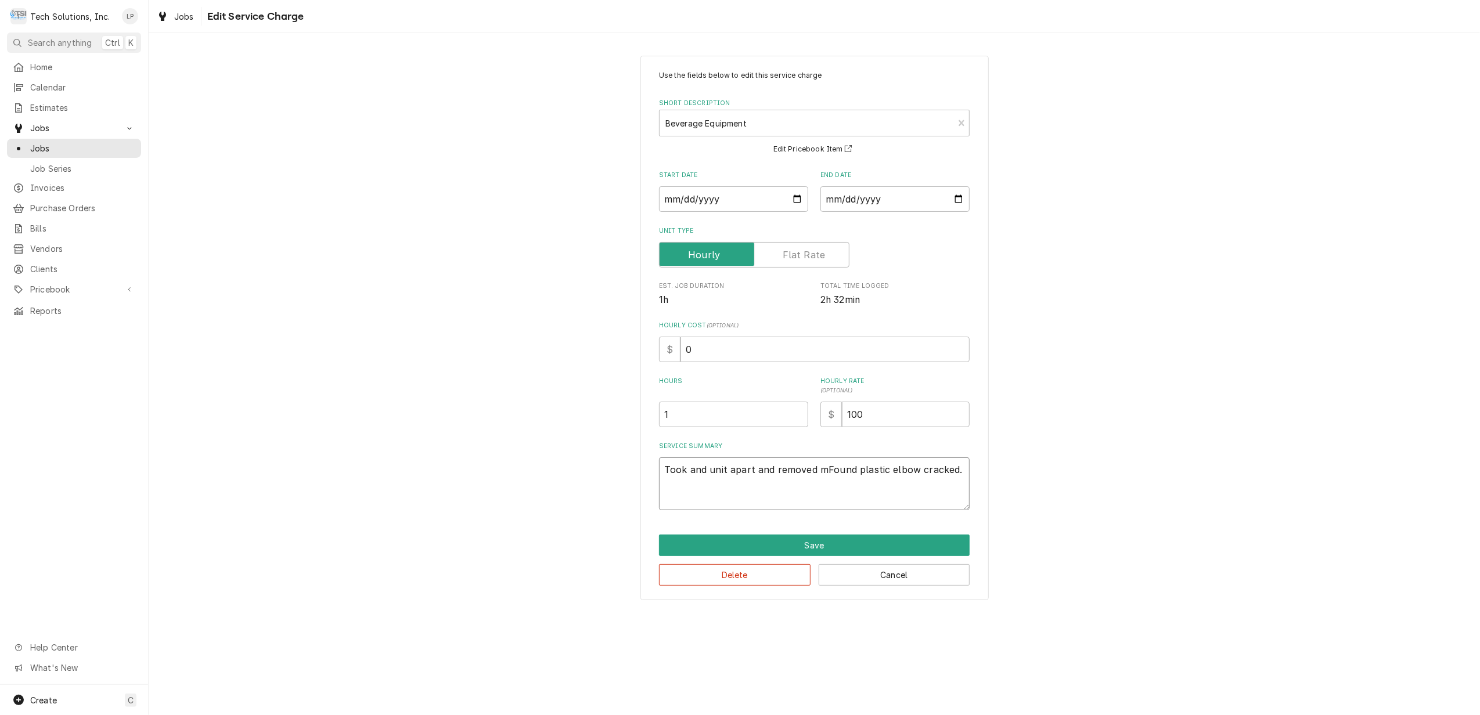
type textarea "x"
type textarea "Took and unit apart and removed miFound plastic elbow cracked."
type textarea "x"
type textarea "Took and unit apart and removed mFound plastic elbow cracked."
type textarea "x"
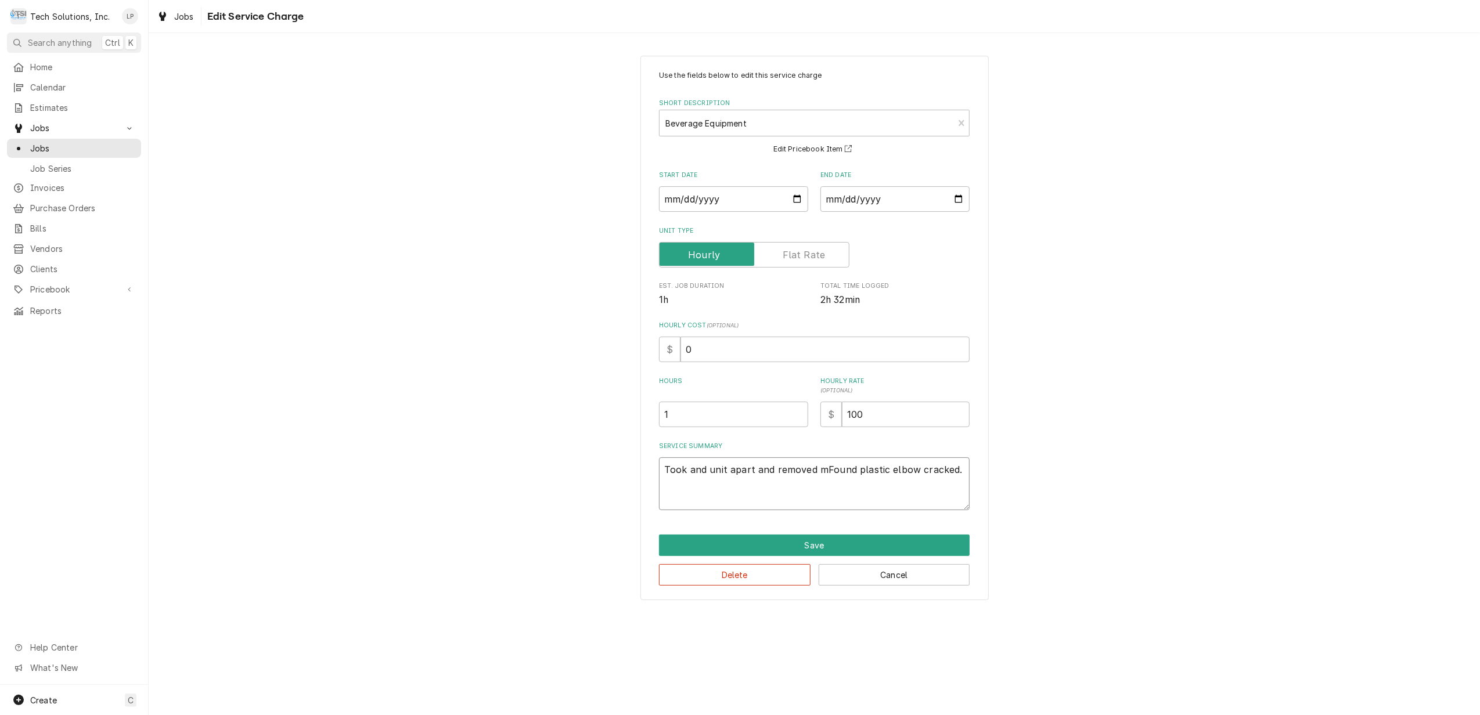
type textarea "Took and unit apart and removed Found plastic elbow cracked."
type textarea "x"
type textarea "Took and unit apart and removed mFound plastic elbow cracked."
type textarea "x"
type textarea "Took and unit apart and removed miFound plastic elbow cracked."
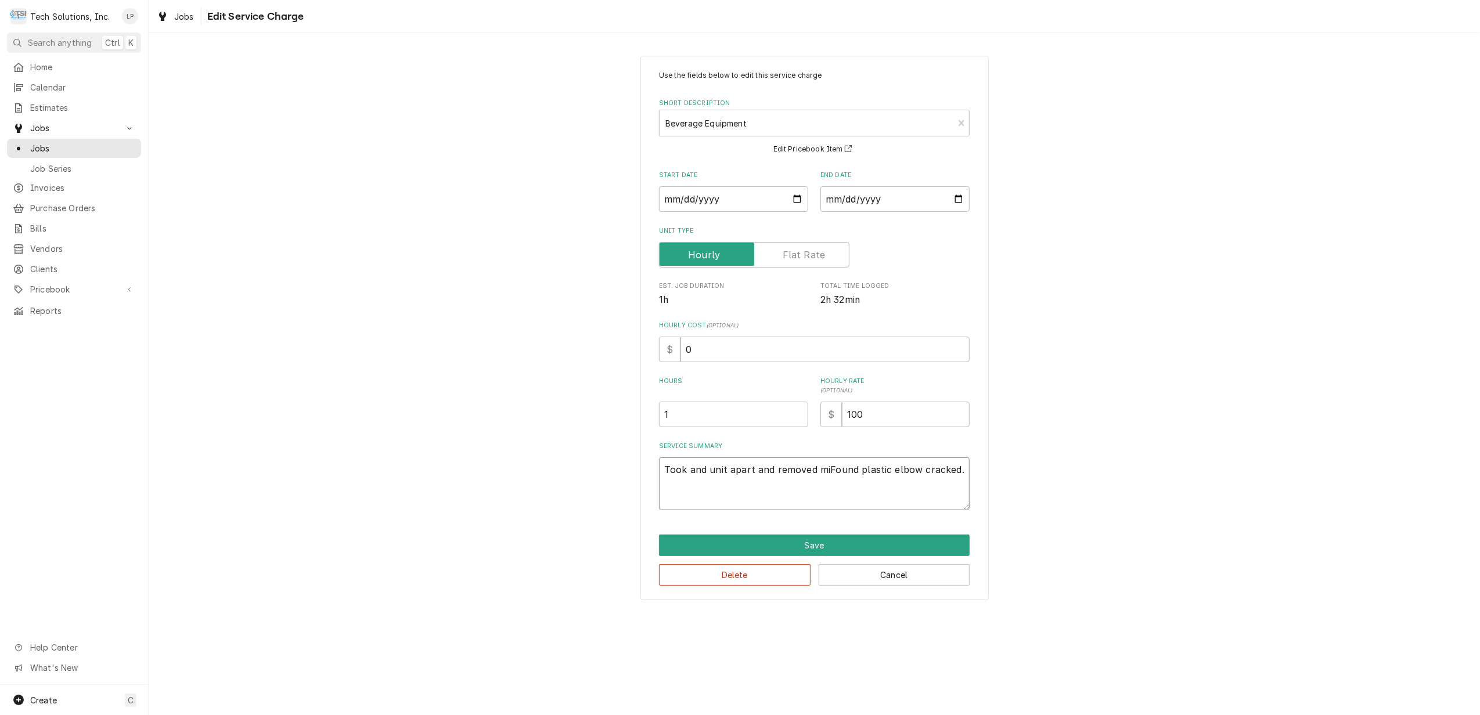
type textarea "x"
type textarea "Took and unit apart and removed mixFound plastic elbow cracked."
type textarea "x"
type textarea "Took and unit apart and removed mixeFound plastic elbow cracked."
type textarea "x"
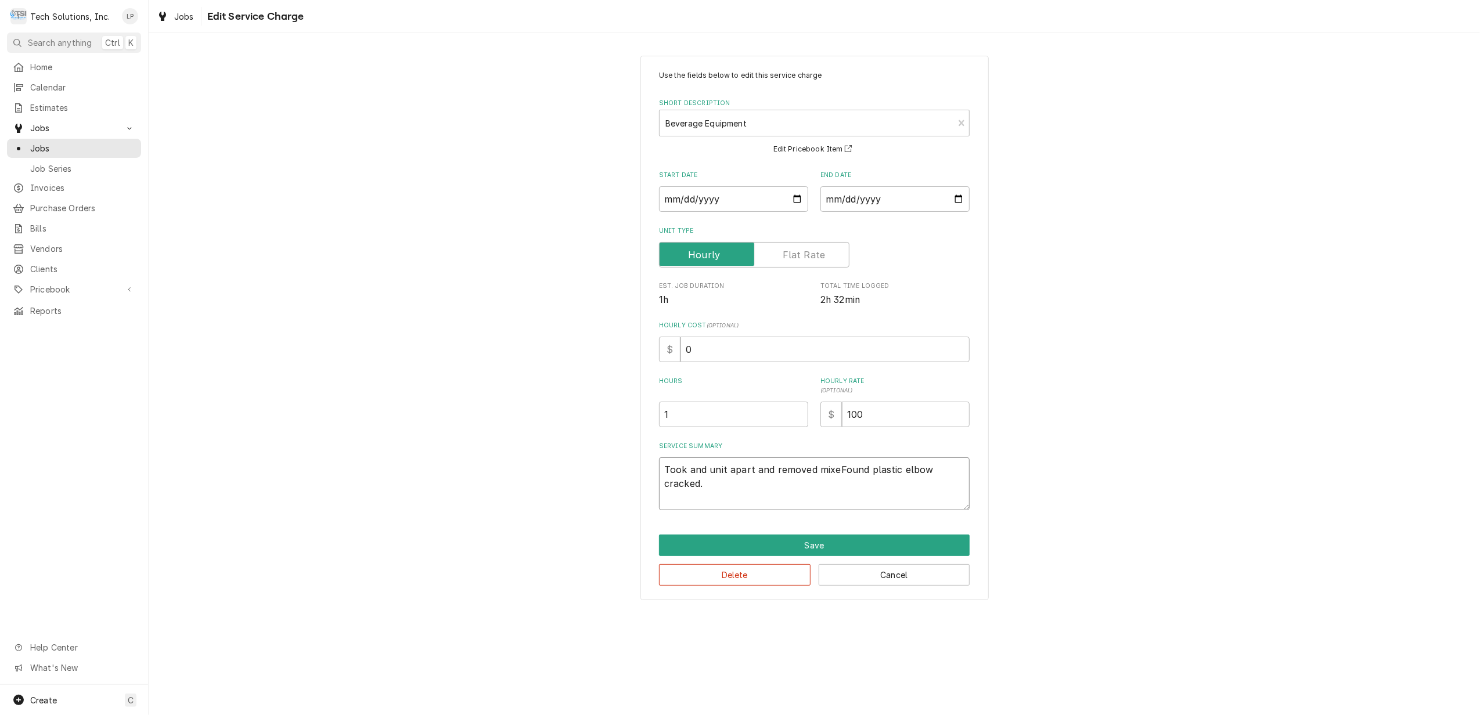
type textarea "Took and unit apart and removed mixerFound plastic elbow cracked."
type textarea "x"
type textarea "Took and unit apart and removed mixeFound plastic elbow cracked."
type textarea "x"
type textarea "Took and unit apart and removed mixFound plastic elbow cracked."
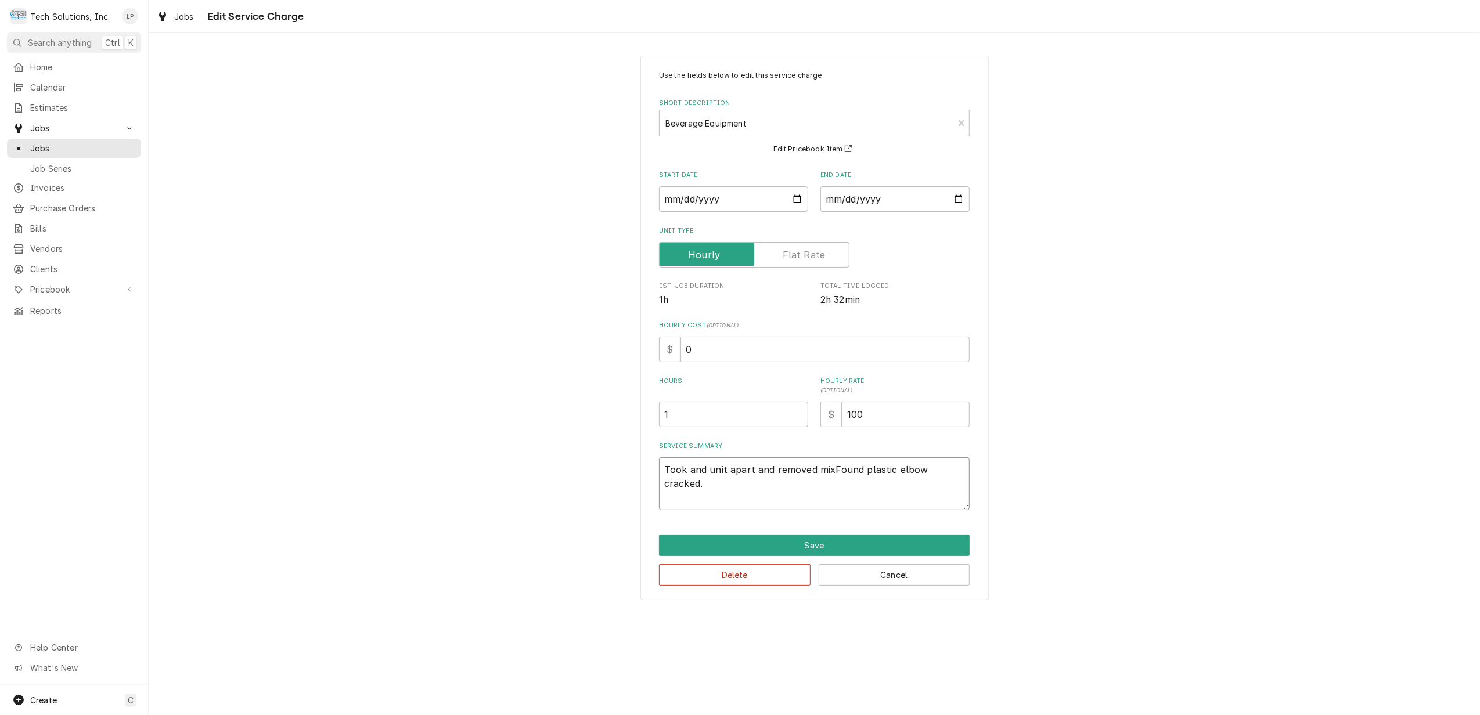
type textarea "x"
type textarea "Took and unit apart and removed miFound plastic elbow cracked."
type textarea "x"
type textarea "Took and unit apart and removed mFound plastic elbow cracked."
type textarea "x"
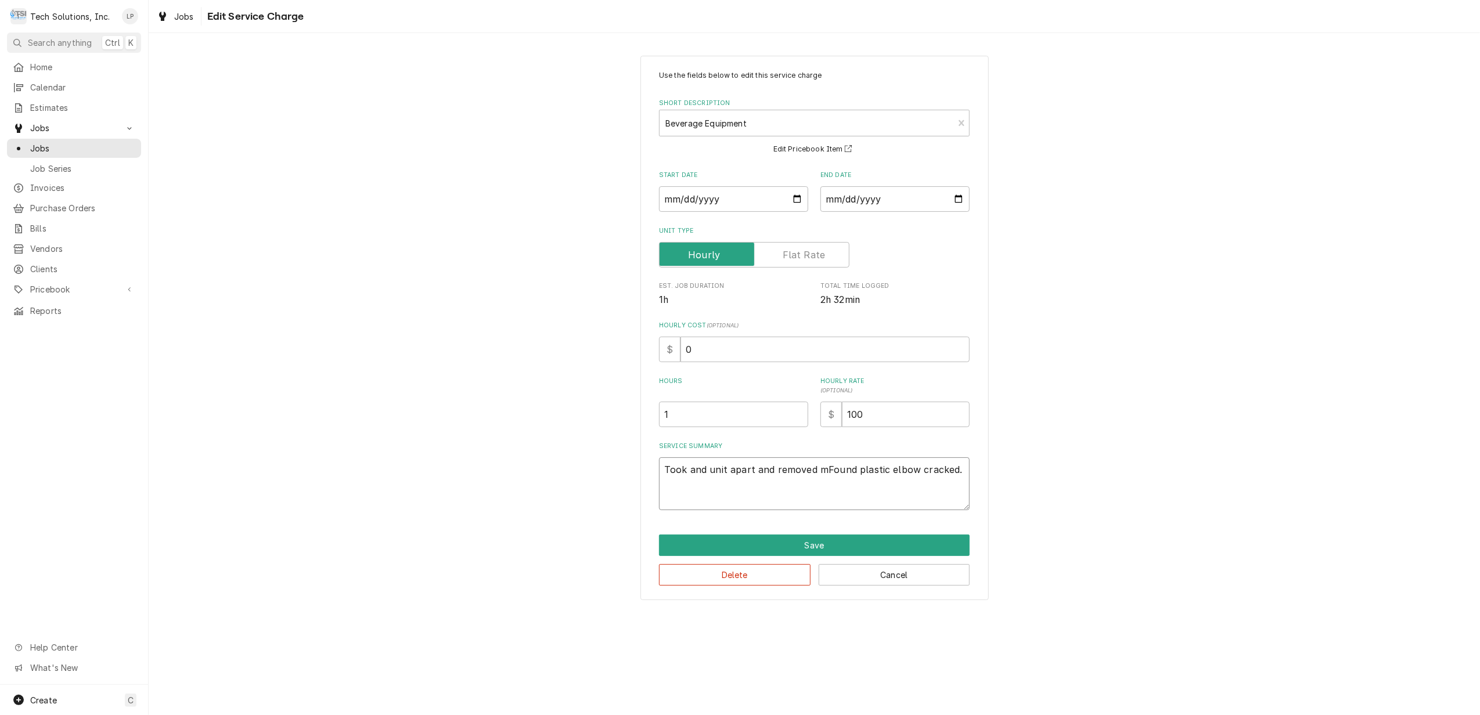
type textarea "Took and unit apart and removed Found plastic elbow cracked."
type textarea "x"
type textarea "Took and unit apart and removed tFound plastic elbow cracked."
type textarea "x"
type textarea "Took and unit apart and removed toFound plastic elbow cracked."
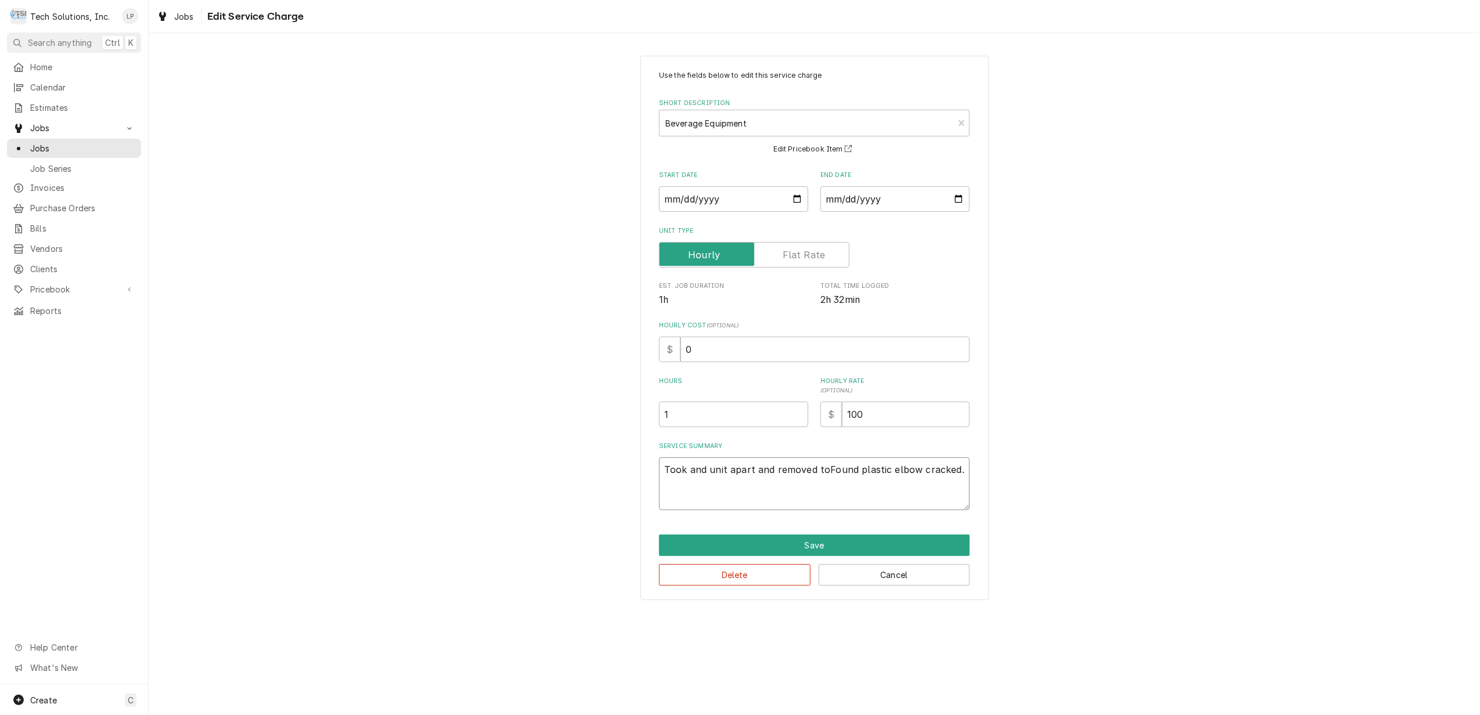
type textarea "x"
type textarea "Took and unit apart and removed to Found plastic elbow cracked."
type textarea "x"
type textarea "Took and unit apart and removed to tFound plastic elbow cracked."
type textarea "x"
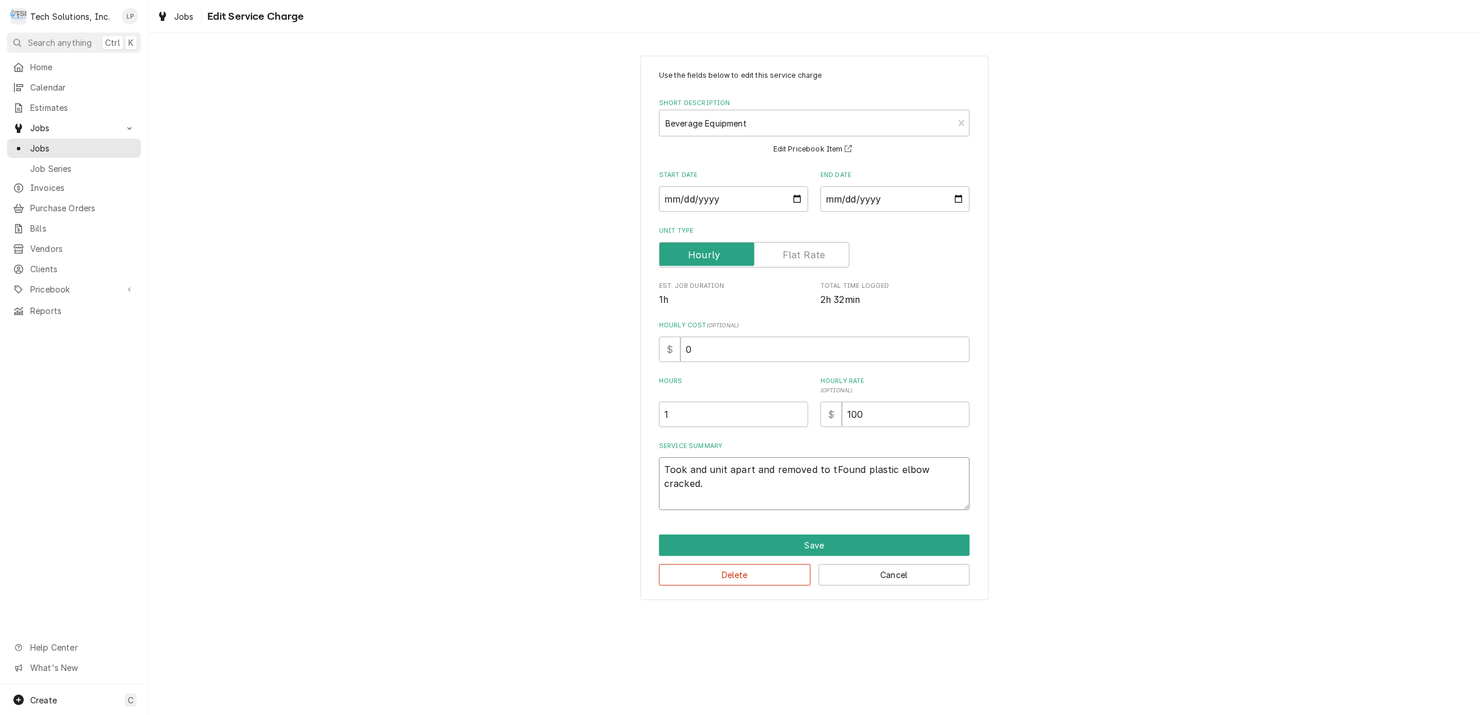
type textarea "Took and unit apart and removed to trFound plastic elbow cracked."
type textarea "x"
type textarea "Took and unit apart and removed to tryFound plastic elbow cracked."
type textarea "x"
type textarea "Took and unit apart and removed to try Found plastic elbow cracked."
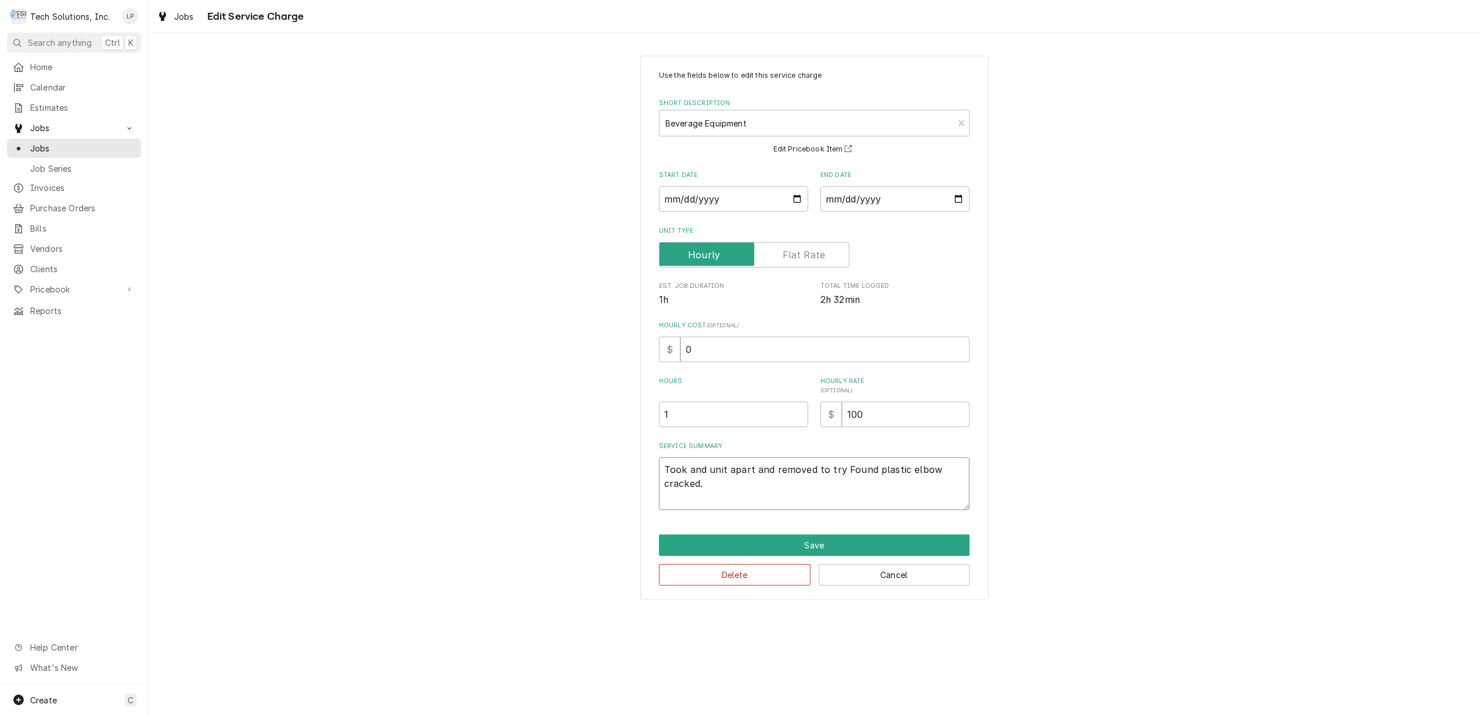
type textarea "x"
type textarea "Took and unit apart and removed to try tFound plastic elbow cracked."
type textarea "x"
type textarea "Took and unit apart and removed to try toFound plastic elbow cracked."
type textarea "x"
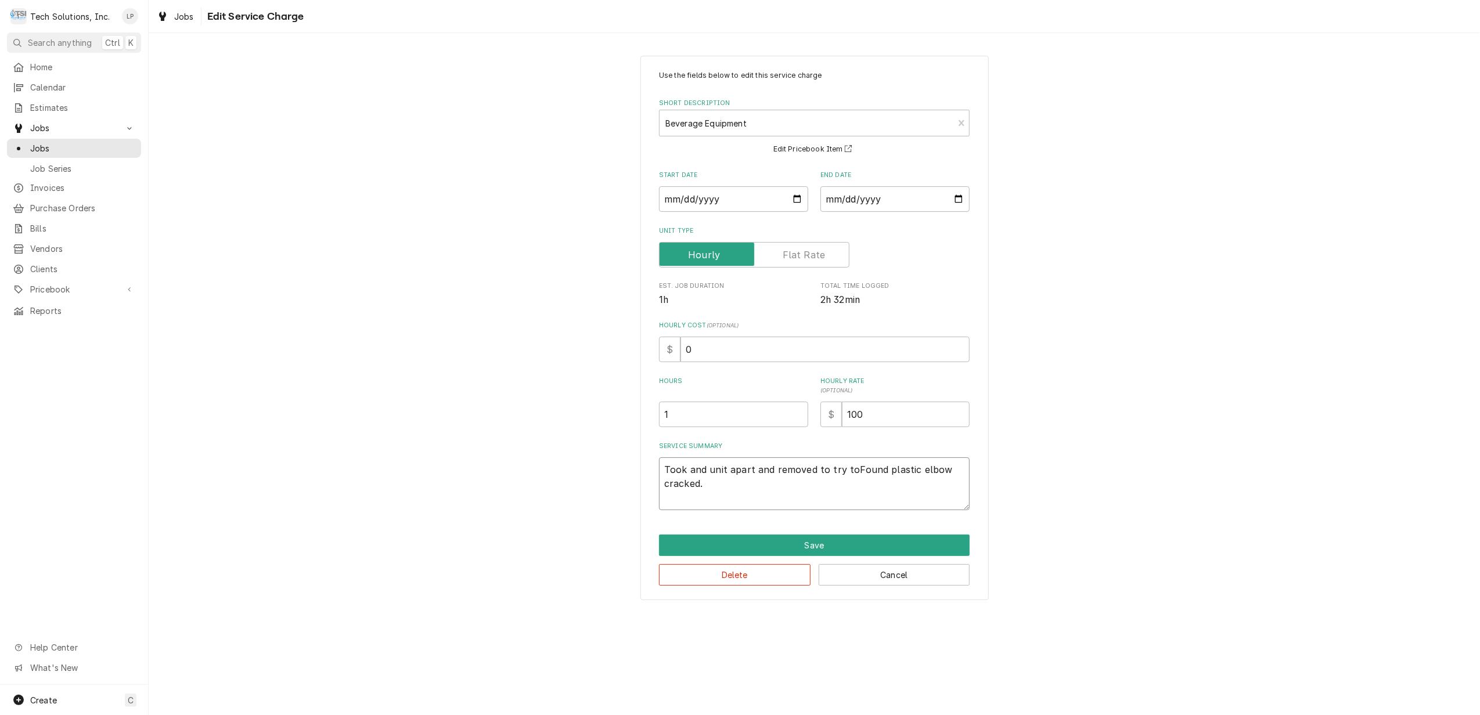
type textarea "Took and unit apart and removed to try to Found plastic elbow cracked."
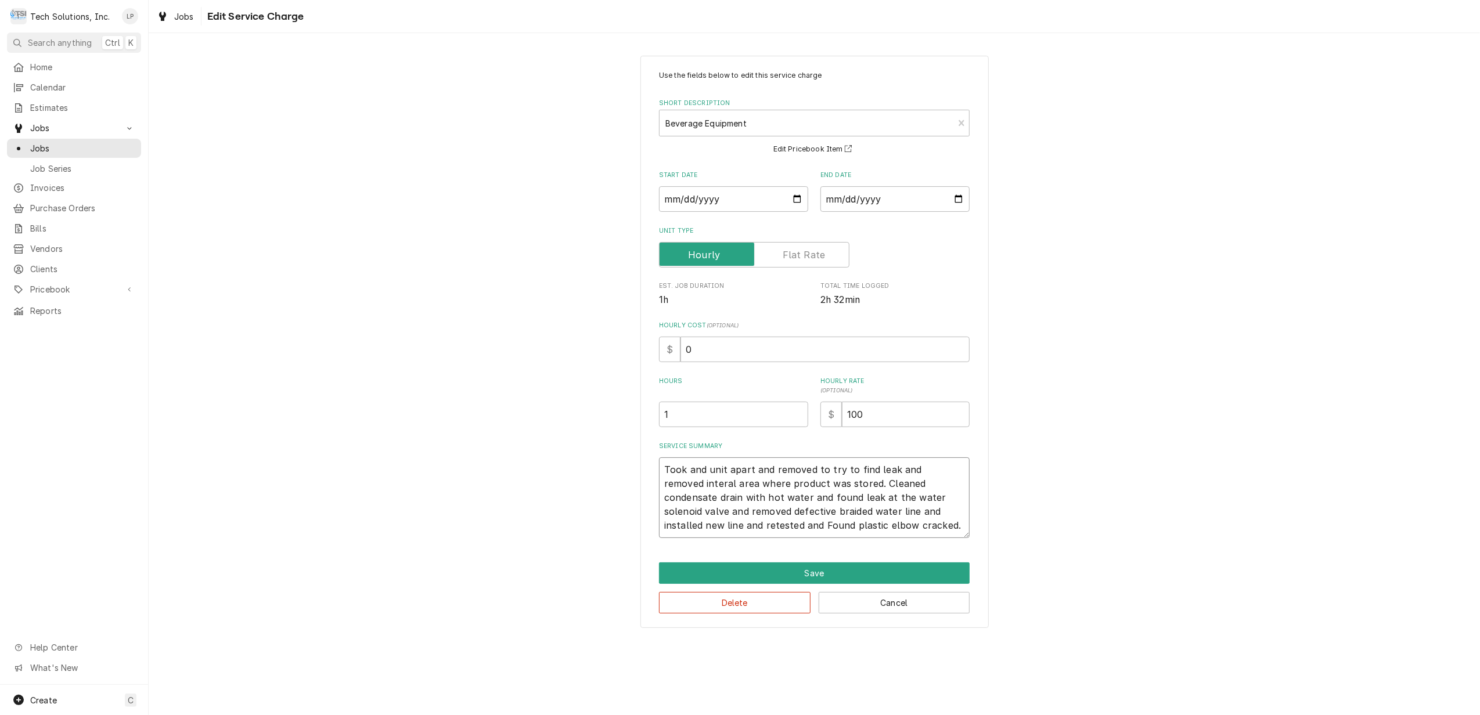
click at [878, 526] on textarea "Took and unit apart and removed to try to find leak and removed interal area wh…" at bounding box center [814, 498] width 311 height 81
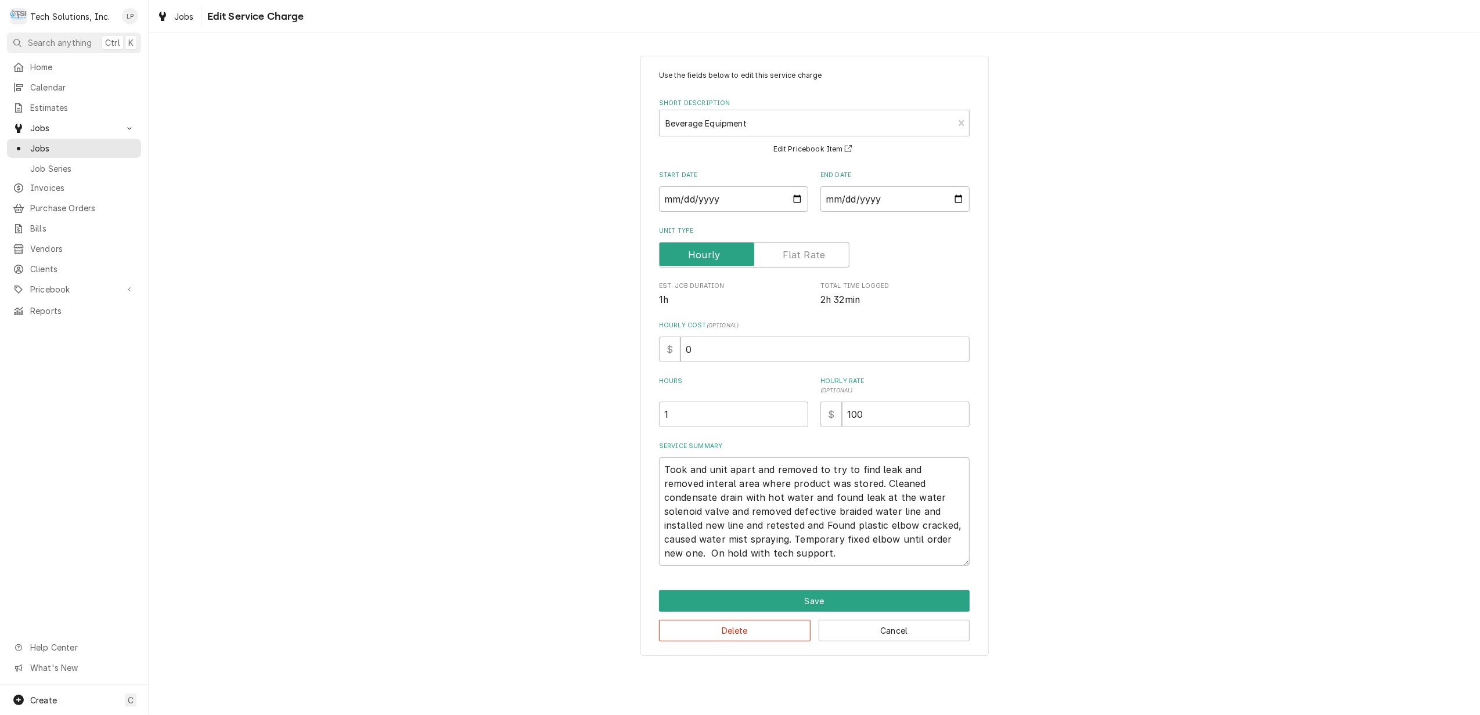
click at [1152, 523] on div "Use the fields below to edit this service charge Short Description Beverage Equ…" at bounding box center [814, 355] width 1331 height 621
click at [769, 560] on textarea "Took and unit apart and removed to try to find leak and removed interal area wh…" at bounding box center [814, 512] width 311 height 109
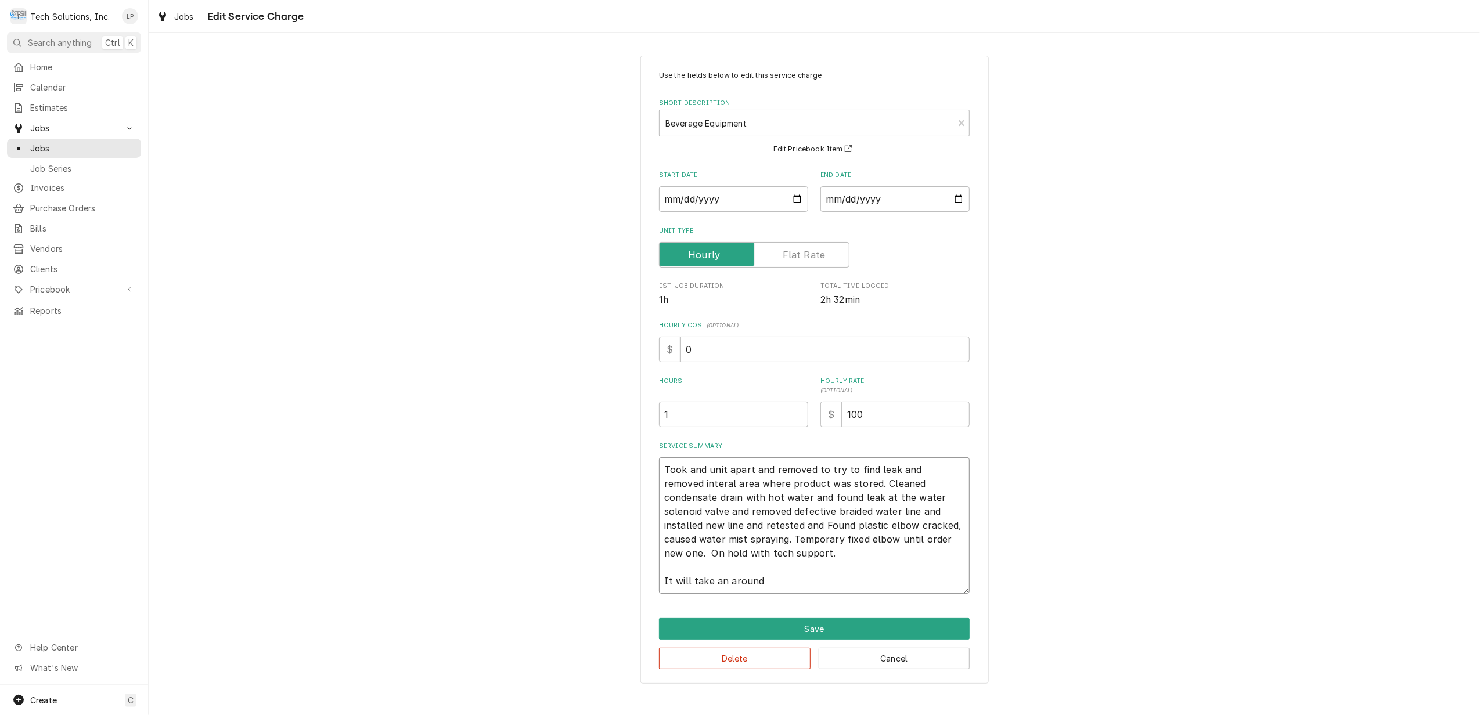
click at [750, 560] on textarea "Took and unit apart and removed to try to find leak and removed interal area wh…" at bounding box center [814, 526] width 311 height 136
click at [831, 577] on textarea "Took and unit apart and removed to try to find leak and removed interal area wh…" at bounding box center [814, 526] width 311 height 136
click at [814, 472] on textarea "Took and unit apart and removed to try to find leak and removed interal area wh…" at bounding box center [814, 526] width 311 height 136
click at [1067, 507] on div "Use the fields below to edit this service charge Short Description Beverage Equ…" at bounding box center [814, 369] width 1331 height 649
click at [792, 579] on textarea "Disassembled unit to try to find leak and removed internal area where product w…" at bounding box center [814, 526] width 311 height 136
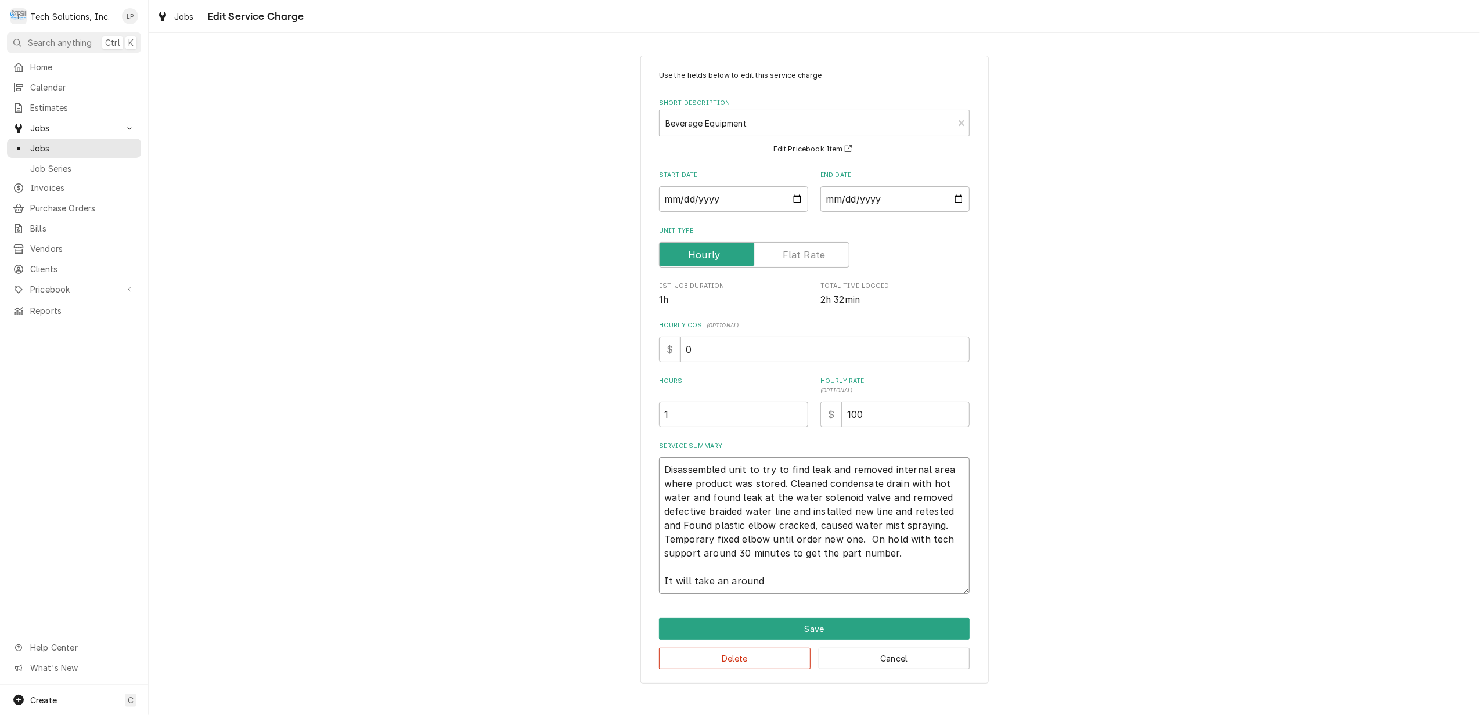
click at [786, 490] on textarea "Disassembled unit to try to find leak and removed internal area where product w…" at bounding box center [814, 526] width 311 height 136
click at [960, 527] on textarea "Disassembled unit to try to find leak and removed internal area where product w…" at bounding box center [814, 526] width 311 height 136
click at [777, 583] on textarea "Disassembled unit to try to find leak and removed internal area where product w…" at bounding box center [814, 526] width 311 height 136
click at [785, 487] on textarea "Disassembled unit to try to find leak and removed internal area where product w…" at bounding box center [814, 526] width 311 height 136
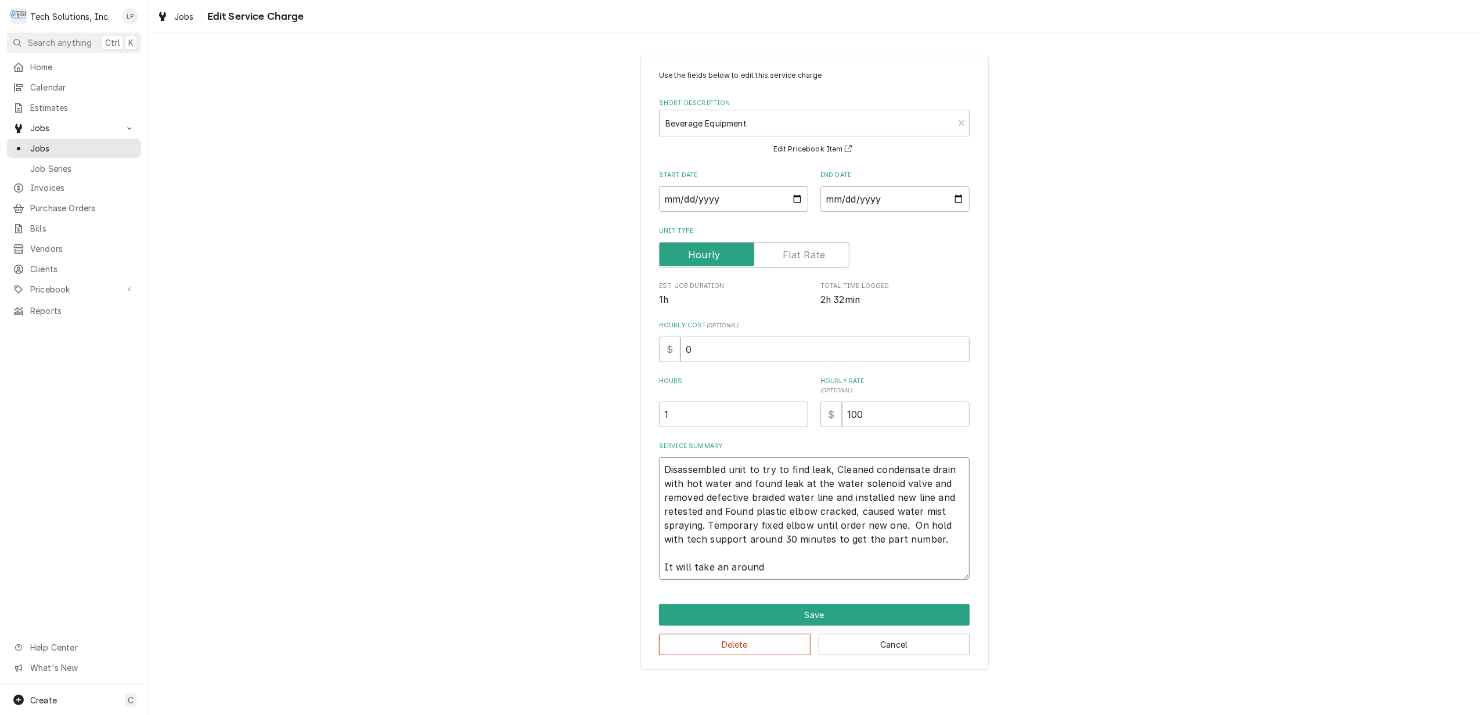
click at [867, 472] on textarea "Disassembled unit to try to find leak, Cleaned condensate drain with hot water …" at bounding box center [814, 519] width 311 height 123
click at [727, 488] on textarea "Disassembled unit to try to find leak, flushed condensate drain with hot water …" at bounding box center [814, 519] width 311 height 123
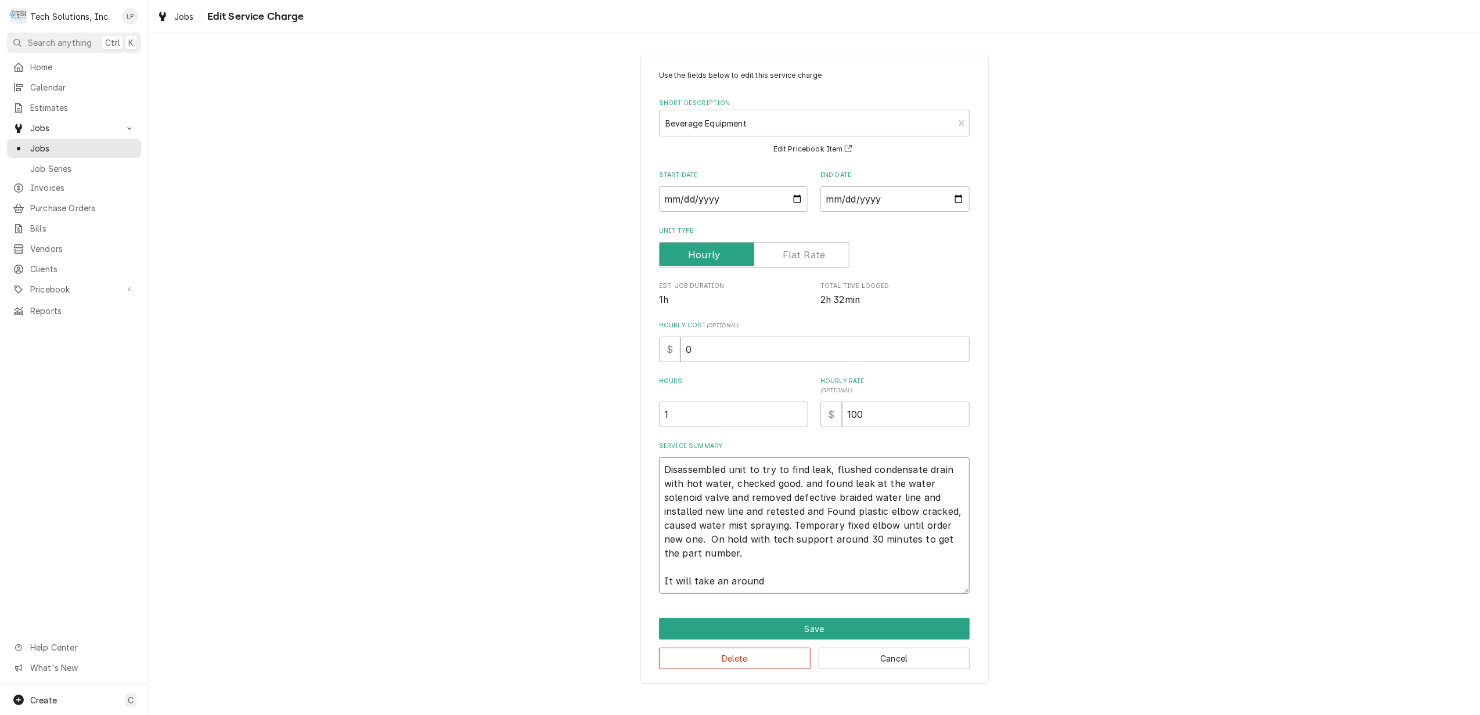
click at [820, 482] on textarea "Disassembled unit to try to find leak, flushed condensate drain with hot water,…" at bounding box center [814, 526] width 311 height 136
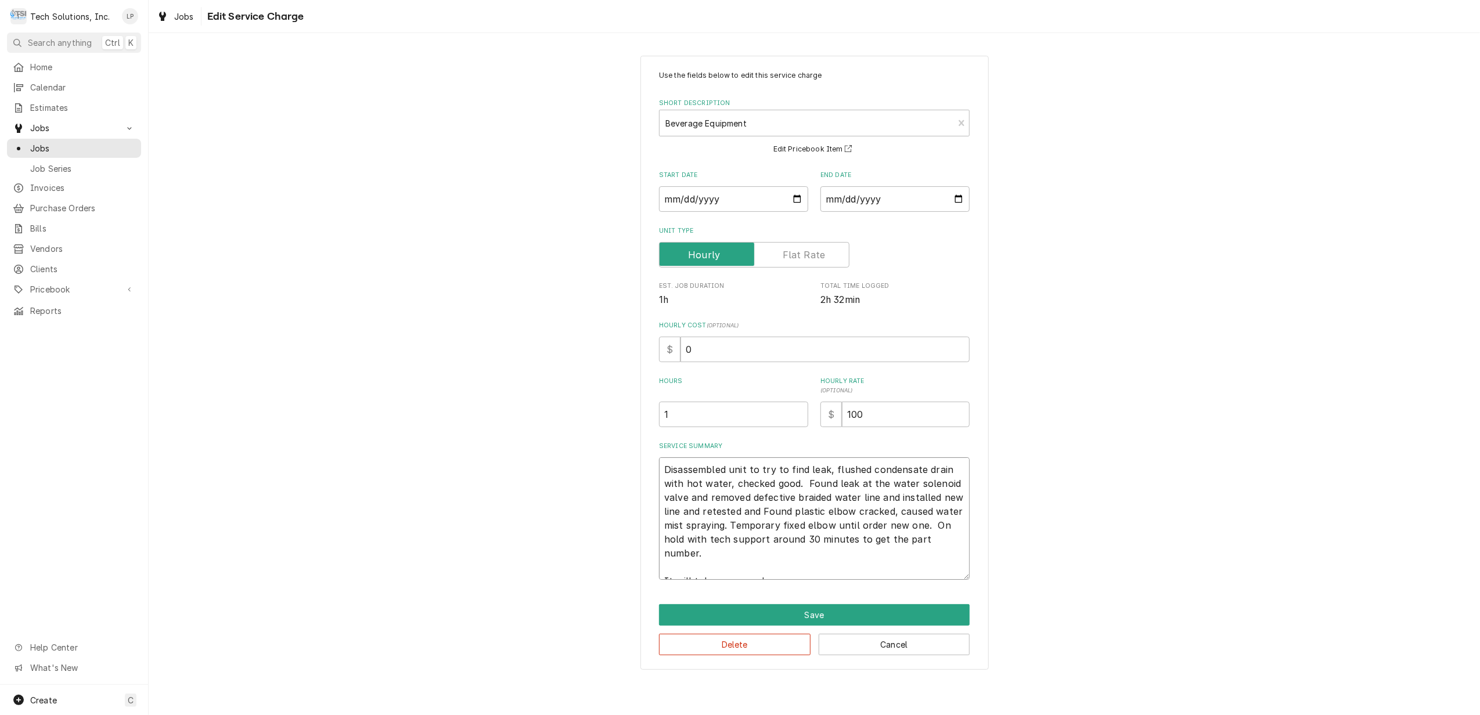
click at [708, 498] on textarea "Disassembled unit to try to find leak, flushed condensate drain with hot water,…" at bounding box center [814, 519] width 311 height 123
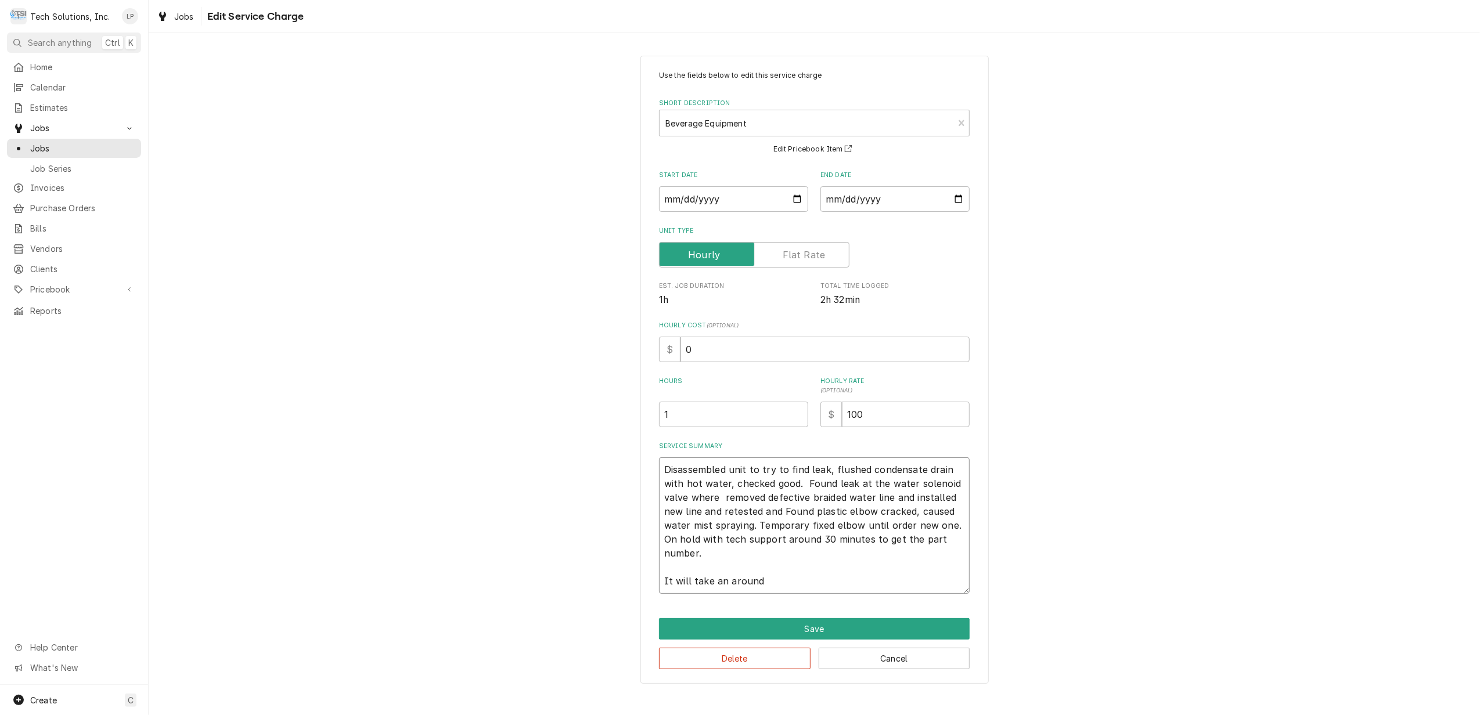
click at [865, 484] on textarea "Disassembled unit to try to find leak, flushed condensate drain with hot water,…" at bounding box center [814, 526] width 311 height 136
click at [763, 502] on textarea "Disassembled unit to try to find leak, flushed condensate drain with hot water,…" at bounding box center [814, 526] width 311 height 136
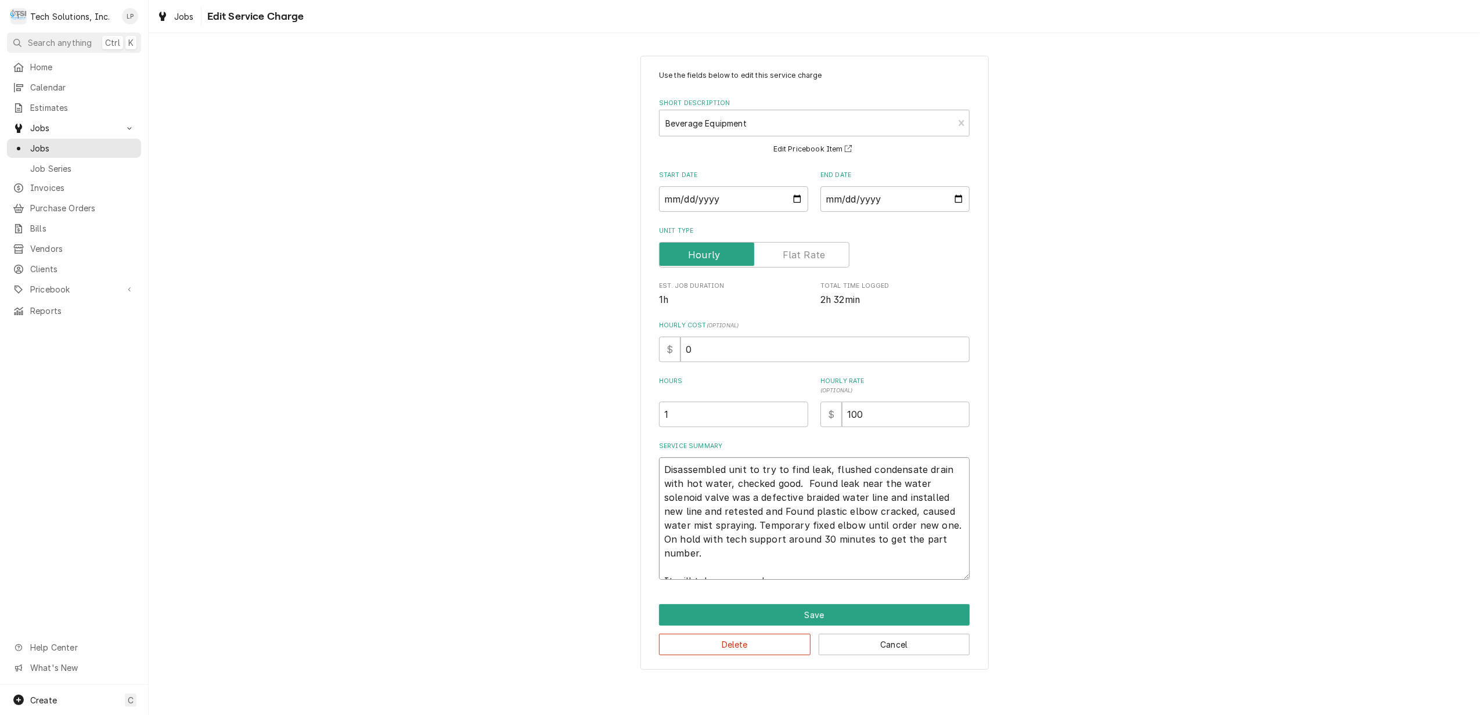
click at [762, 498] on textarea "Disassembled unit to try to find leak, flushed condensate drain with hot water,…" at bounding box center [814, 519] width 311 height 123
click at [802, 500] on textarea "Disassembled unit to try to find leak, flushed condensate drain with hot water,…" at bounding box center [814, 519] width 311 height 123
click at [862, 493] on textarea "Disassembled unit to try to find leak, flushed condensate drain with hot water,…" at bounding box center [814, 519] width 311 height 123
click at [889, 500] on textarea "Disassembled unit to try to find leak, flushed condensate drain with hot water,…" at bounding box center [814, 519] width 311 height 123
click at [910, 502] on textarea "Disassembled unit to try to find leak, flushed condensate drain with hot water,…" at bounding box center [814, 519] width 311 height 123
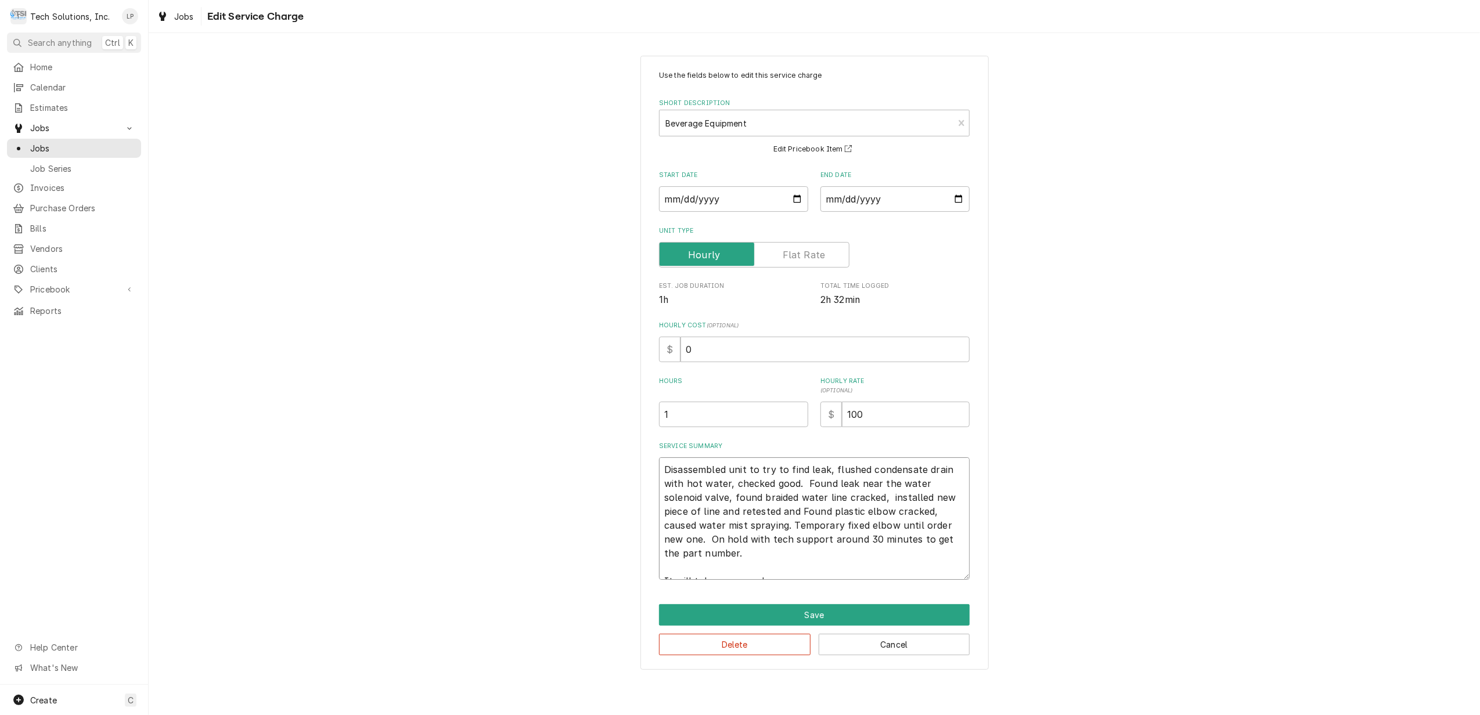
click at [765, 505] on textarea "Disassembled unit to try to find leak, flushed condensate drain with hot water,…" at bounding box center [814, 519] width 311 height 123
click at [762, 571] on textarea "Disassembled unit to try to find leak, flushed condensate drain with hot water,…" at bounding box center [814, 519] width 311 height 123
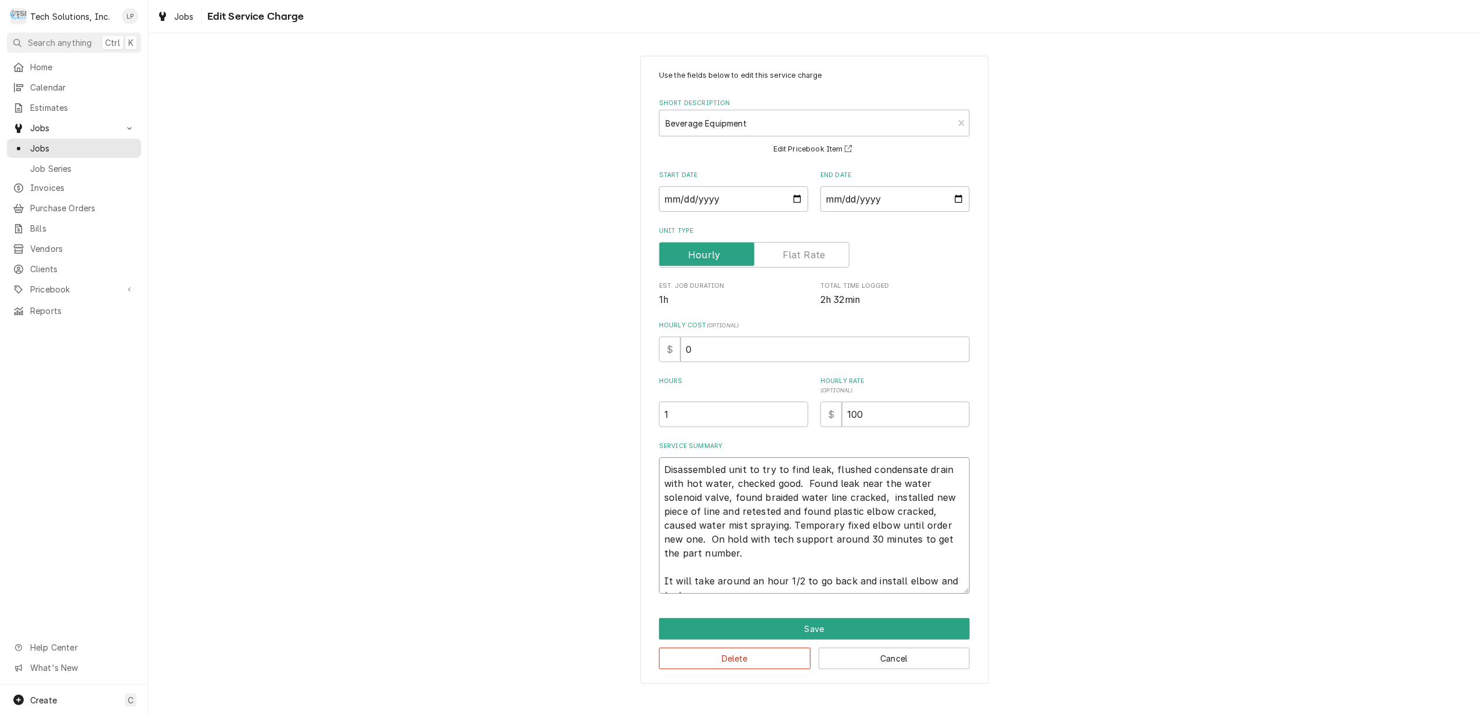
scroll to position [8, 0]
click at [665, 465] on textarea "Disassembled unit to try to find leak, flushed condensate drain with hot water,…" at bounding box center [814, 526] width 311 height 136
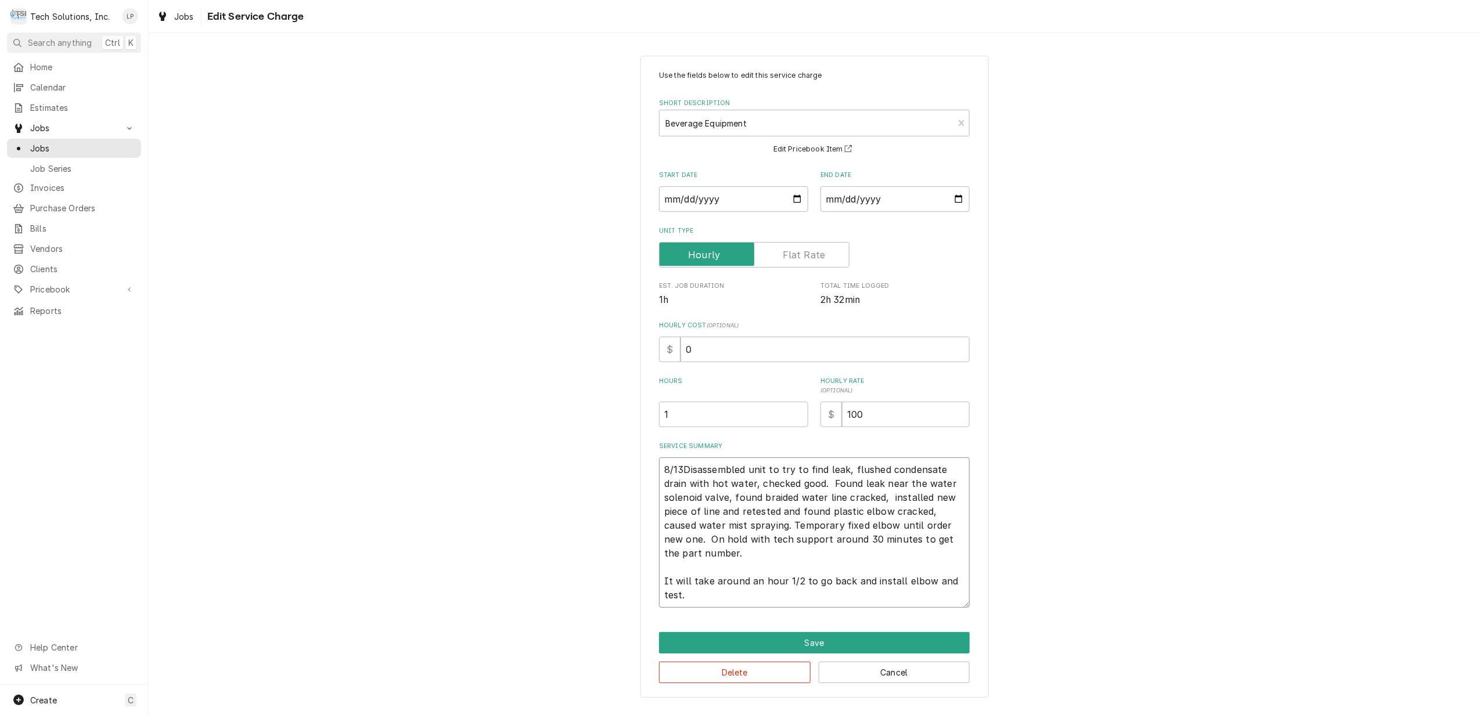
scroll to position [0, 0]
drag, startPoint x: 700, startPoint y: 470, endPoint x: 832, endPoint y: 555, distance: 157.0
click at [832, 555] on textarea "8/13/25 Disassembled unit to try to find leak, flushed condensate drain with ho…" at bounding box center [814, 533] width 311 height 150
click at [834, 561] on textarea "8/13/25 Disassembled unit to try to find leak, flushed condensate drain with ho…" at bounding box center [814, 533] width 311 height 150
click at [866, 523] on textarea "8/13/25 Disassembled unit to try to find leak, flushed condensate drain with ho…" at bounding box center [814, 533] width 311 height 150
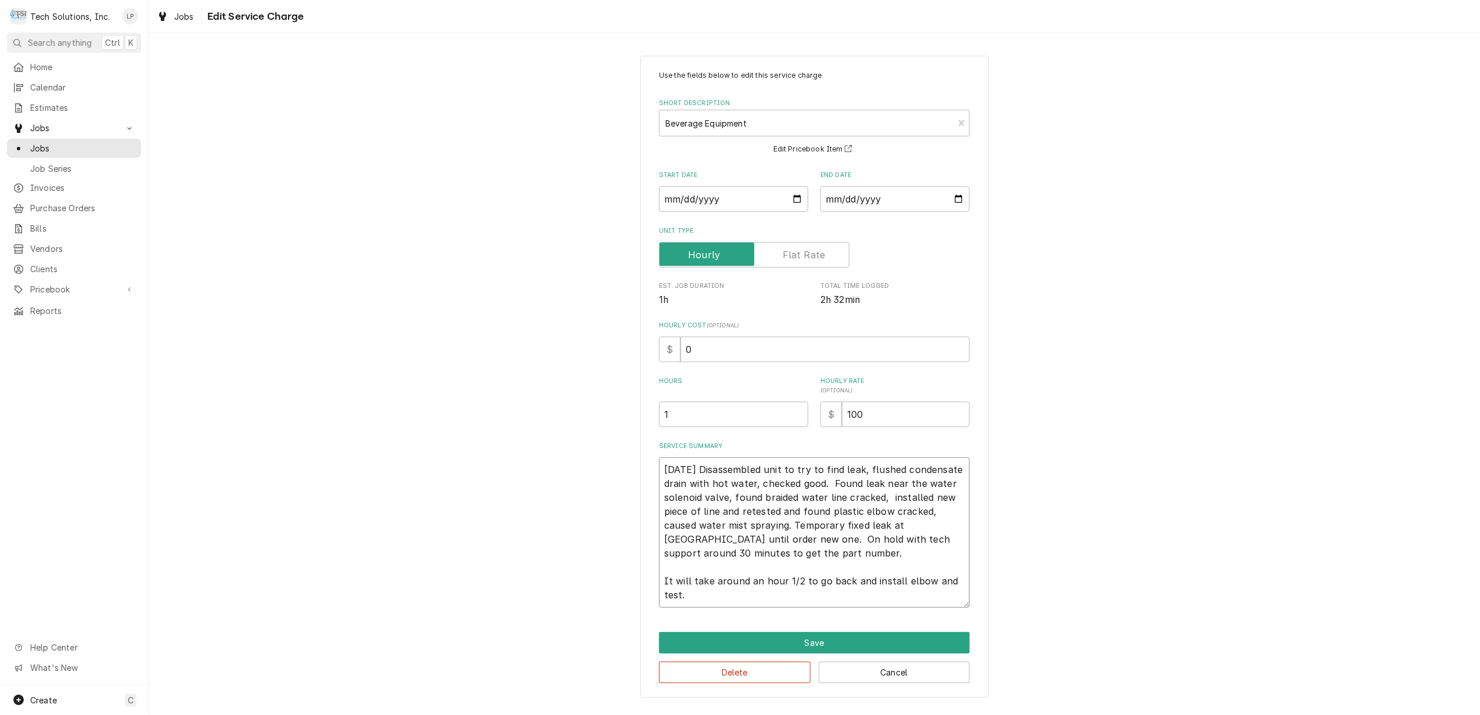
drag, startPoint x: 665, startPoint y: 472, endPoint x: 851, endPoint y: 560, distance: 205.4
click at [851, 560] on textarea "[DATE] Disassembled unit to try to find leak, flushed condensate drain with hot…" at bounding box center [814, 533] width 311 height 150
click at [1099, 416] on div "Use the fields below to edit this service charge Short Description Beverage Equ…" at bounding box center [814, 376] width 1331 height 663
click at [820, 644] on button "Save" at bounding box center [814, 642] width 311 height 21
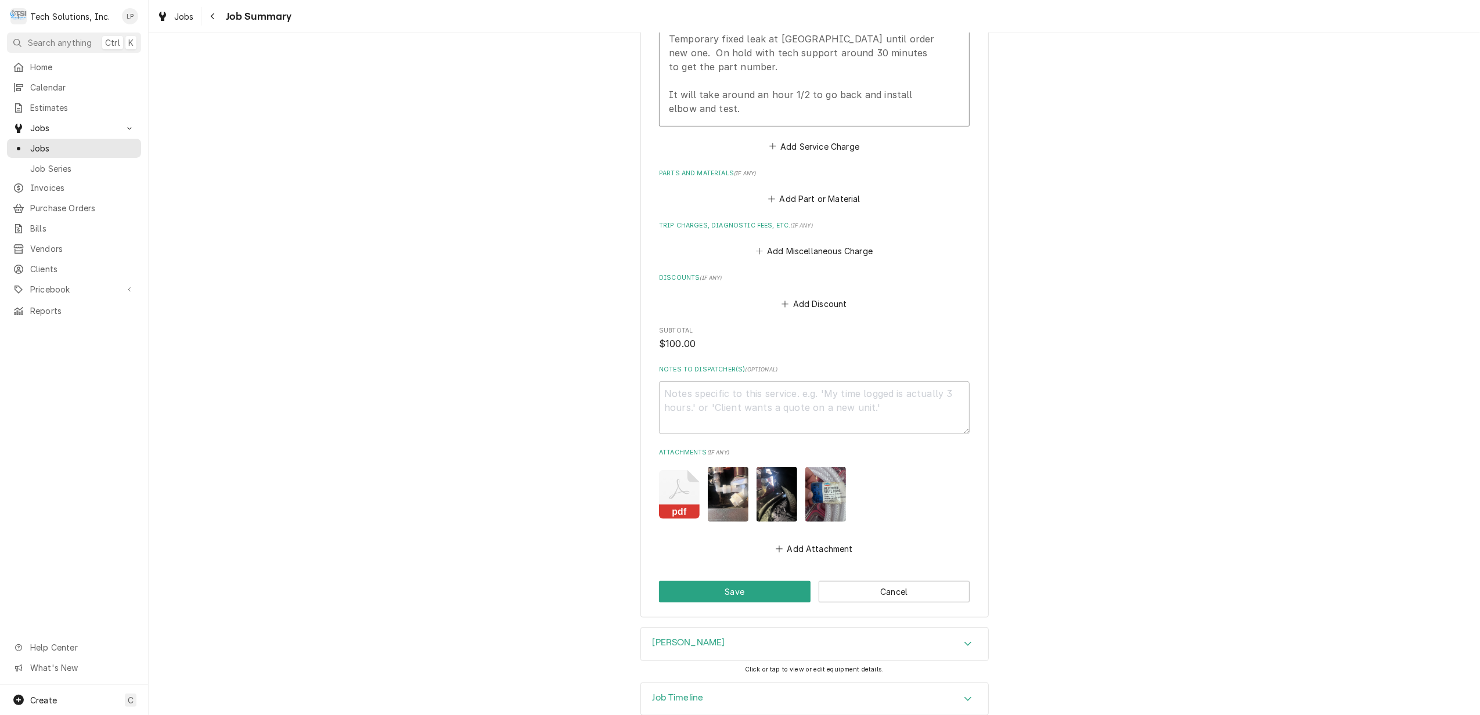
scroll to position [521, 0]
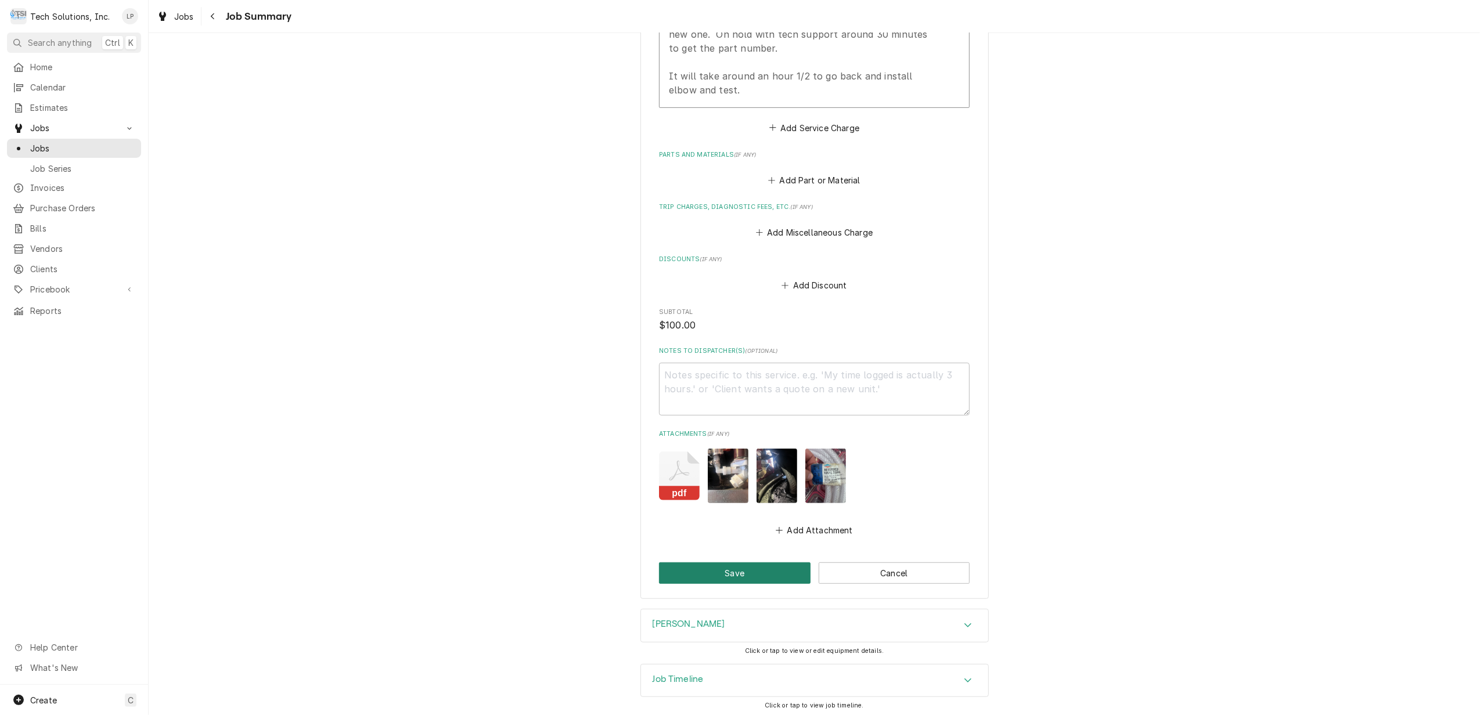
click at [706, 576] on button "Save" at bounding box center [735, 573] width 152 height 21
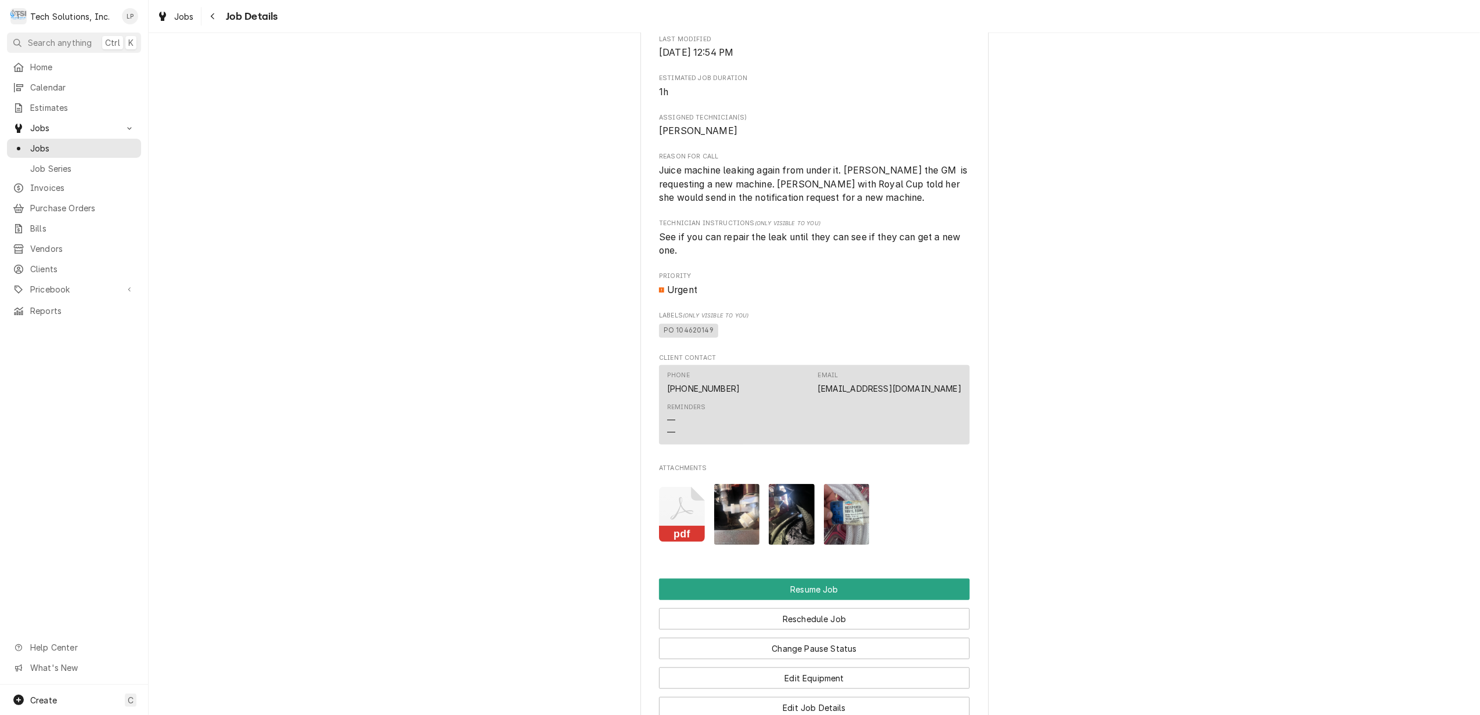
scroll to position [1006, 0]
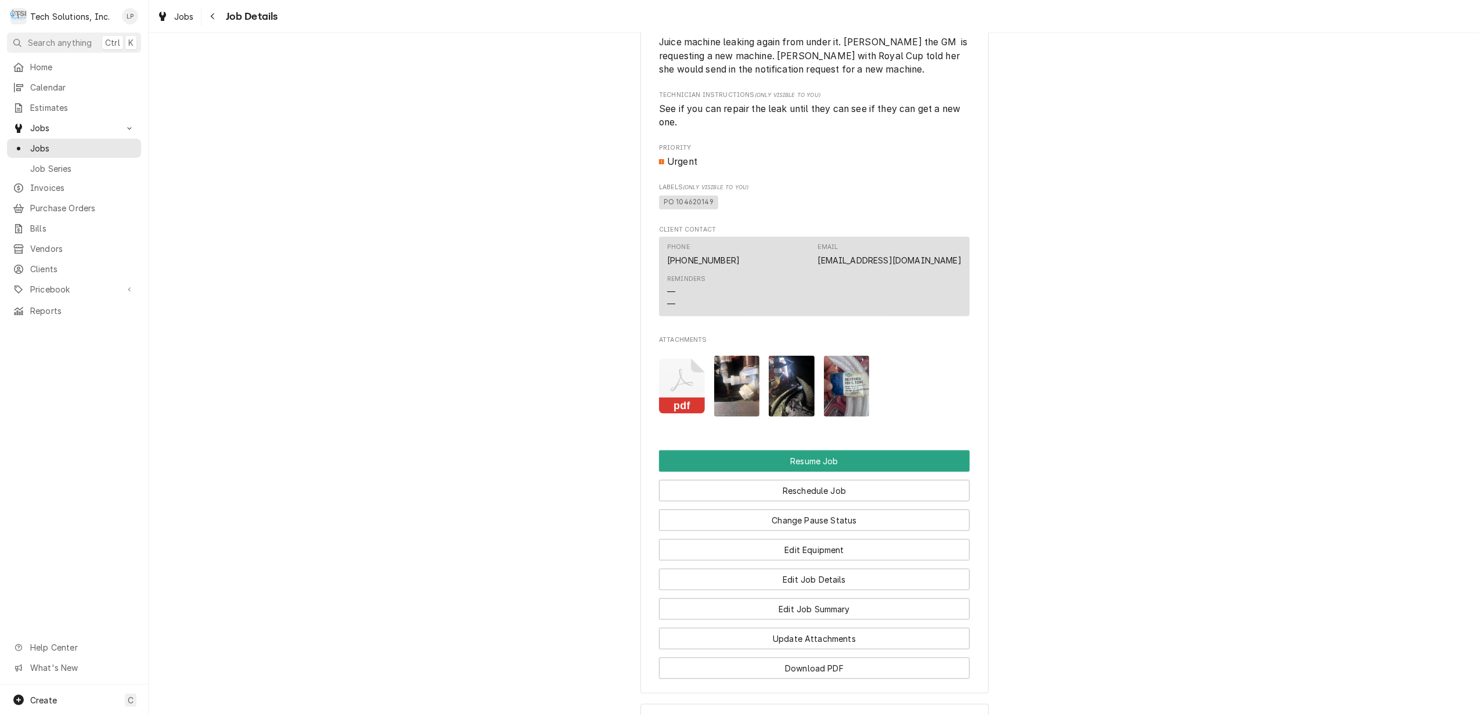
click at [835, 389] on img "Attachments" at bounding box center [847, 386] width 46 height 61
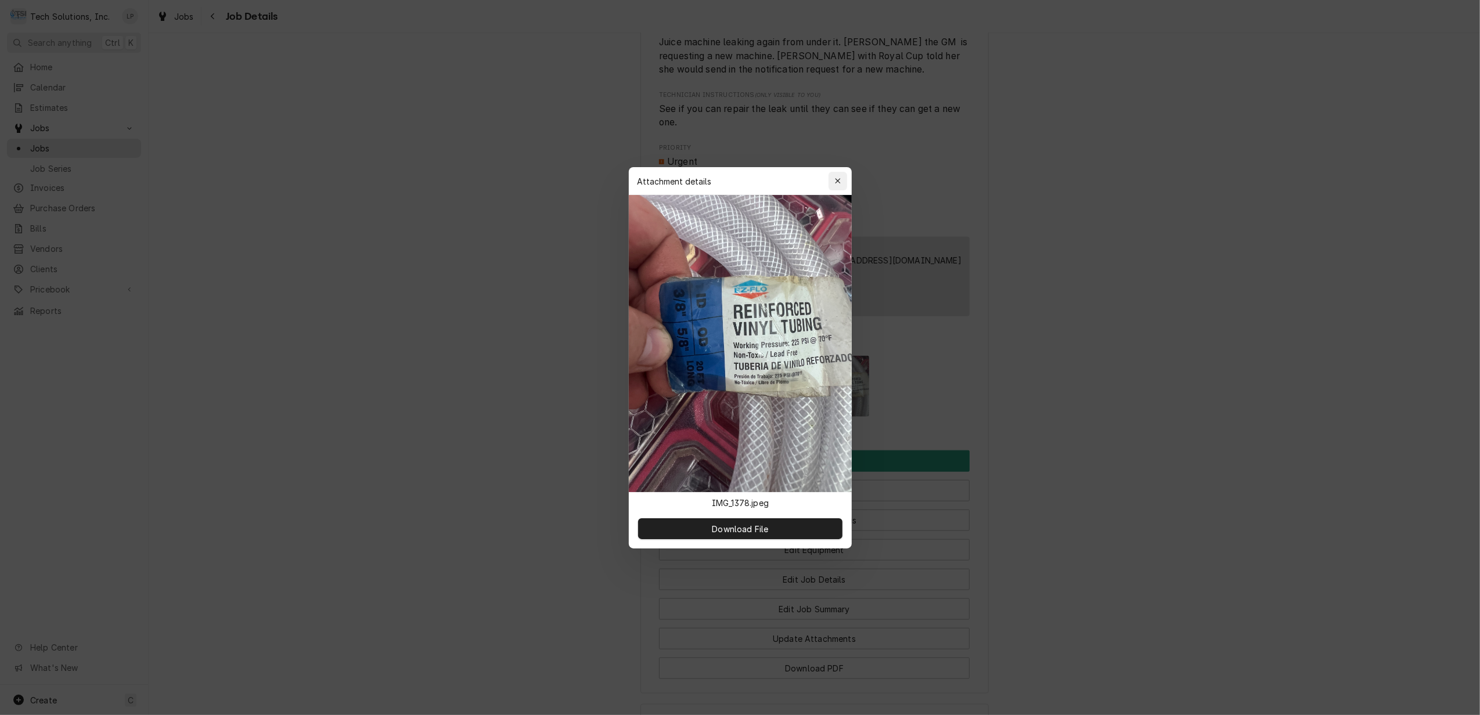
click at [837, 182] on icon "button" at bounding box center [837, 180] width 5 height 5
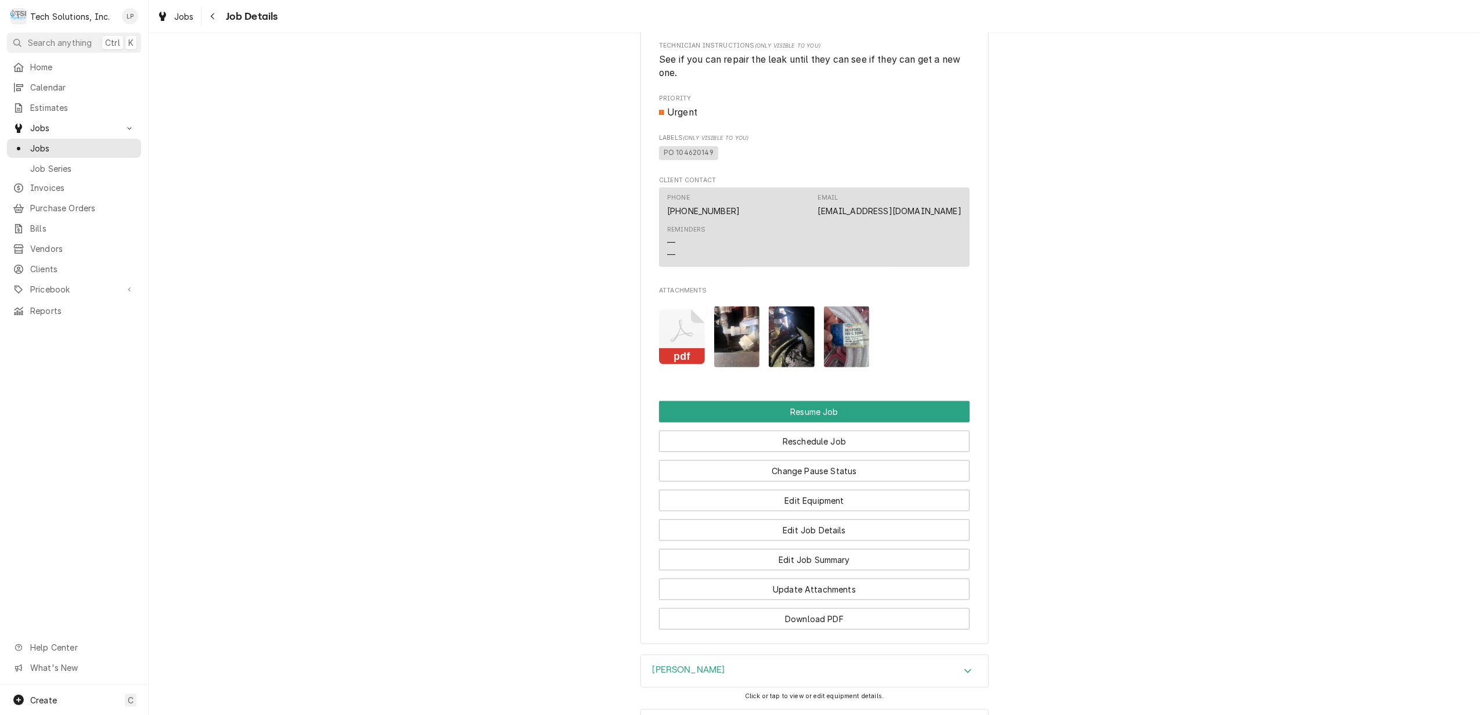
scroll to position [1083, 0]
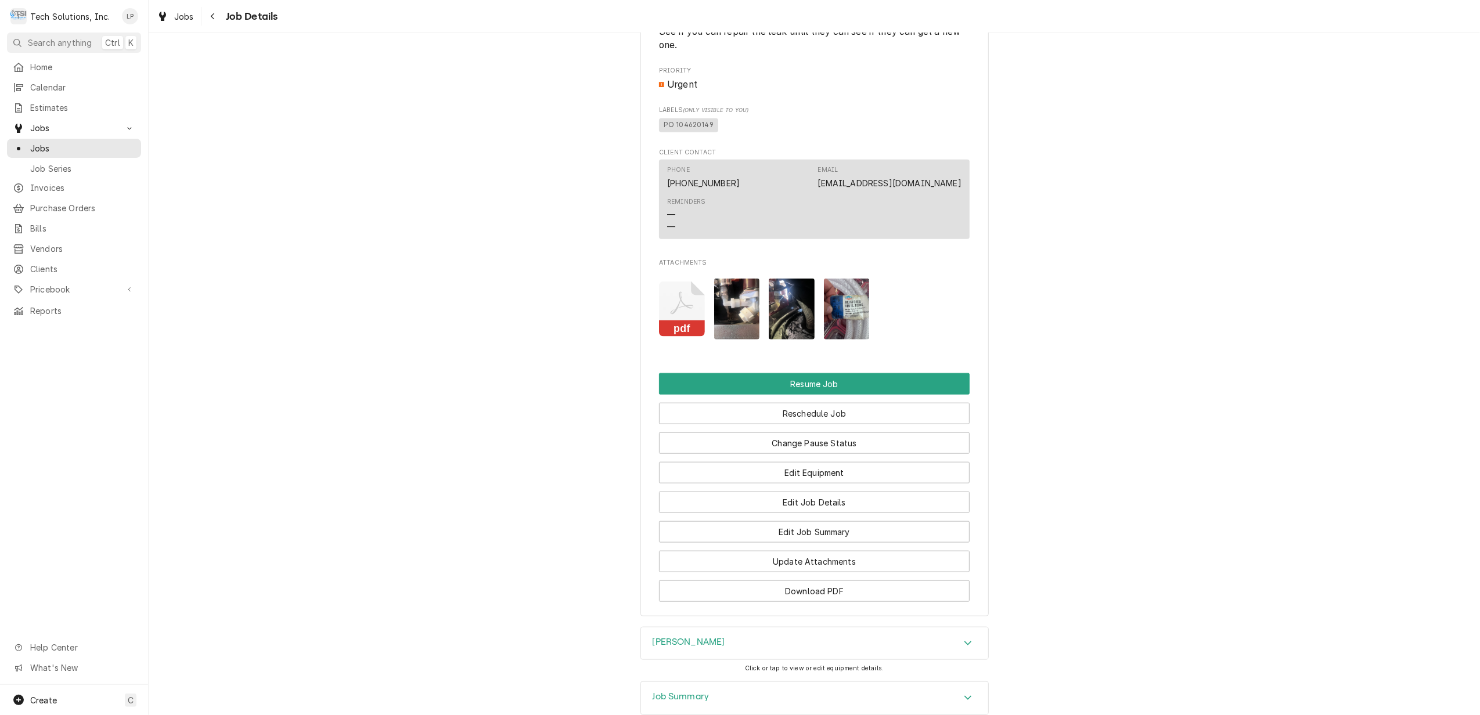
click at [734, 301] on img "Attachments" at bounding box center [737, 309] width 46 height 61
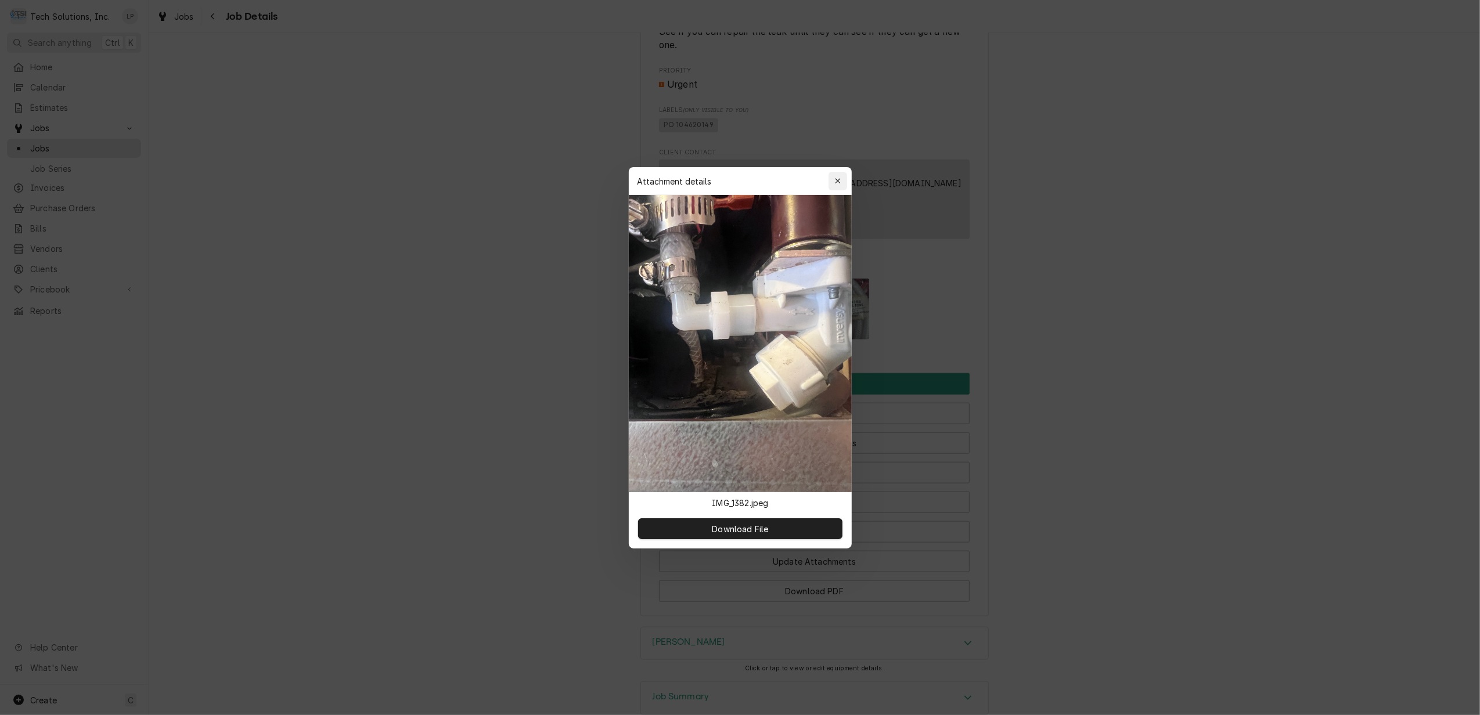
click at [837, 181] on icon "button" at bounding box center [837, 181] width 6 height 8
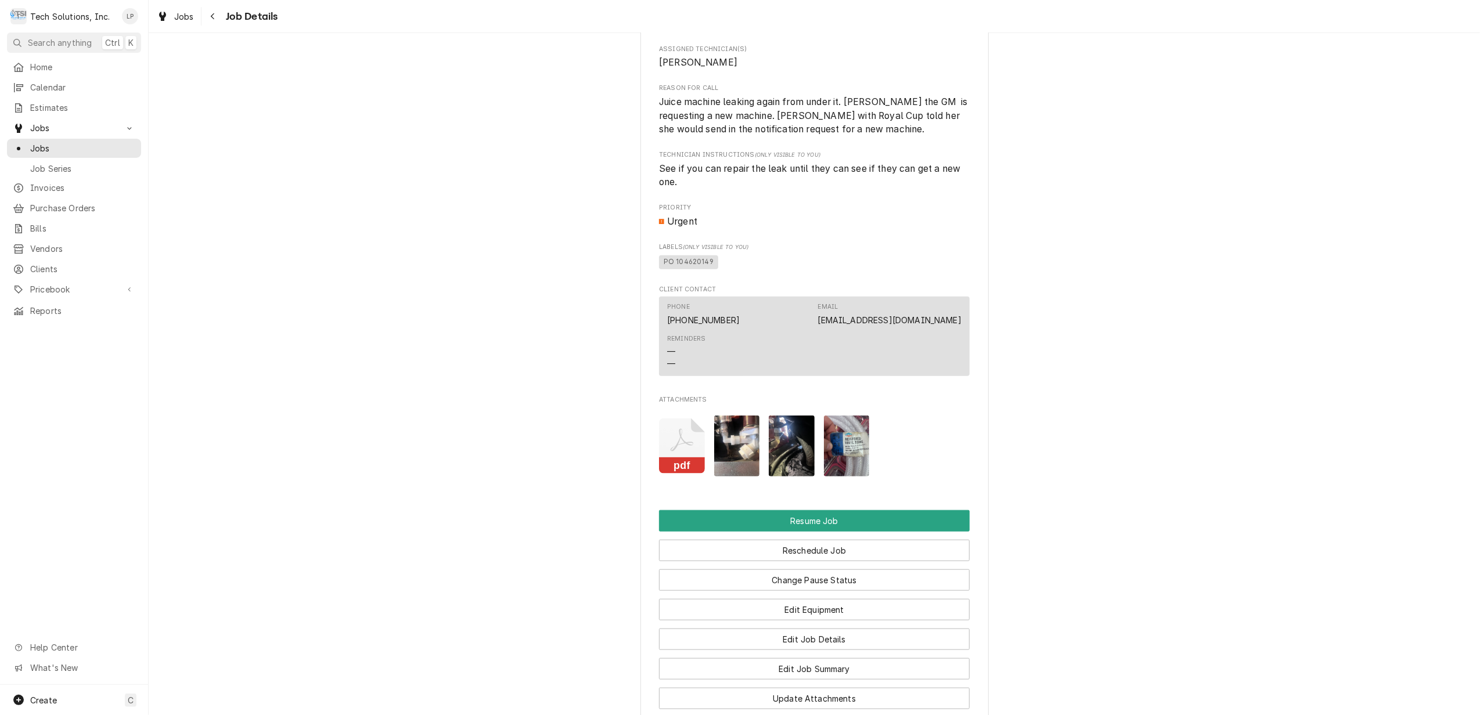
scroll to position [1006, 0]
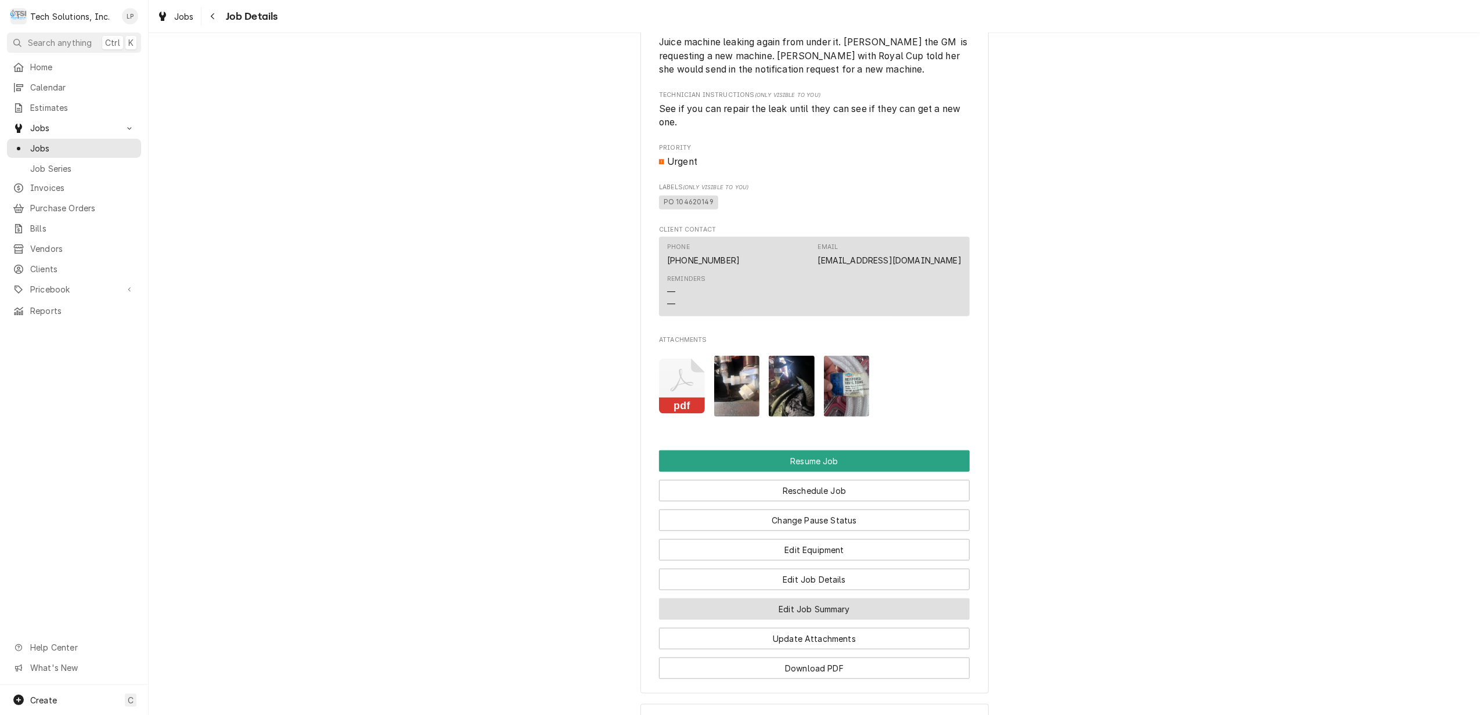
click at [835, 612] on button "Edit Job Summary" at bounding box center [814, 609] width 311 height 21
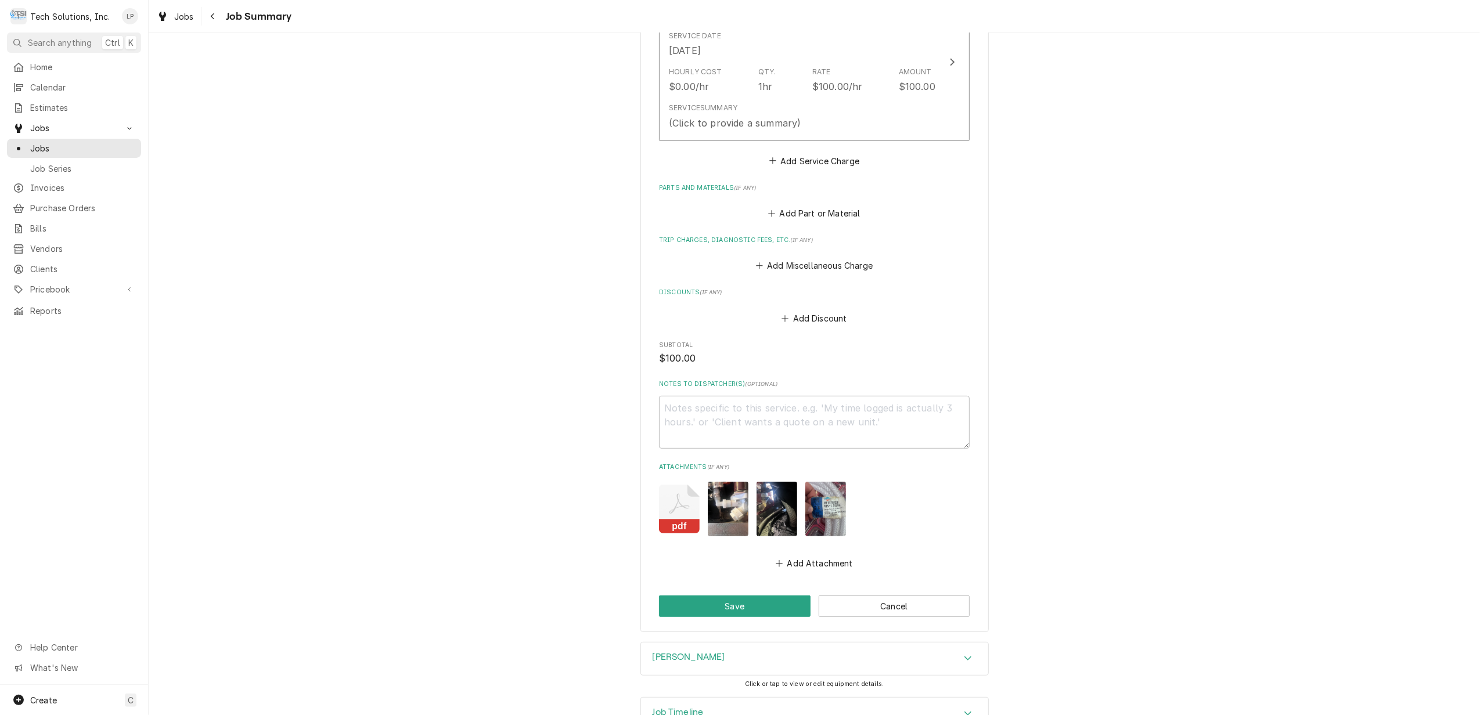
scroll to position [387, 0]
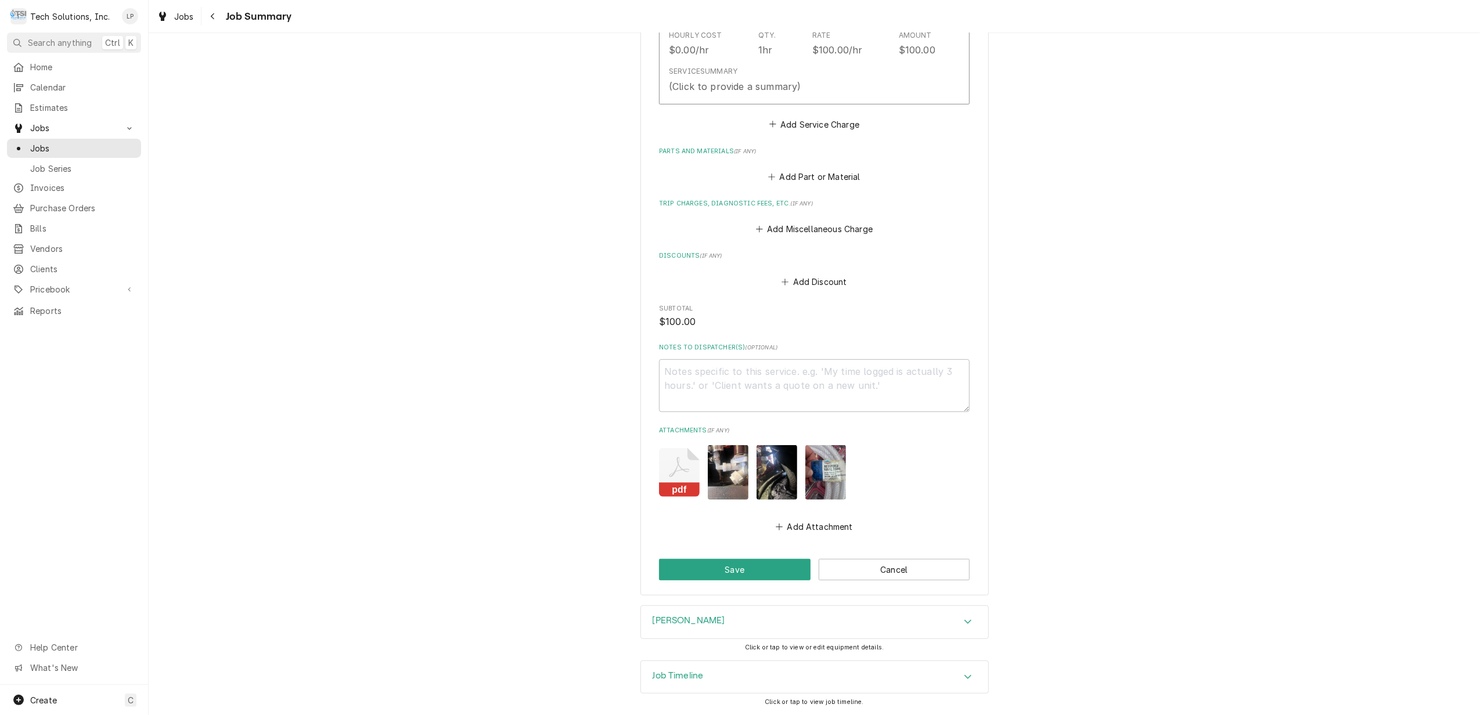
click at [757, 474] on img "Attachments" at bounding box center [777, 472] width 41 height 54
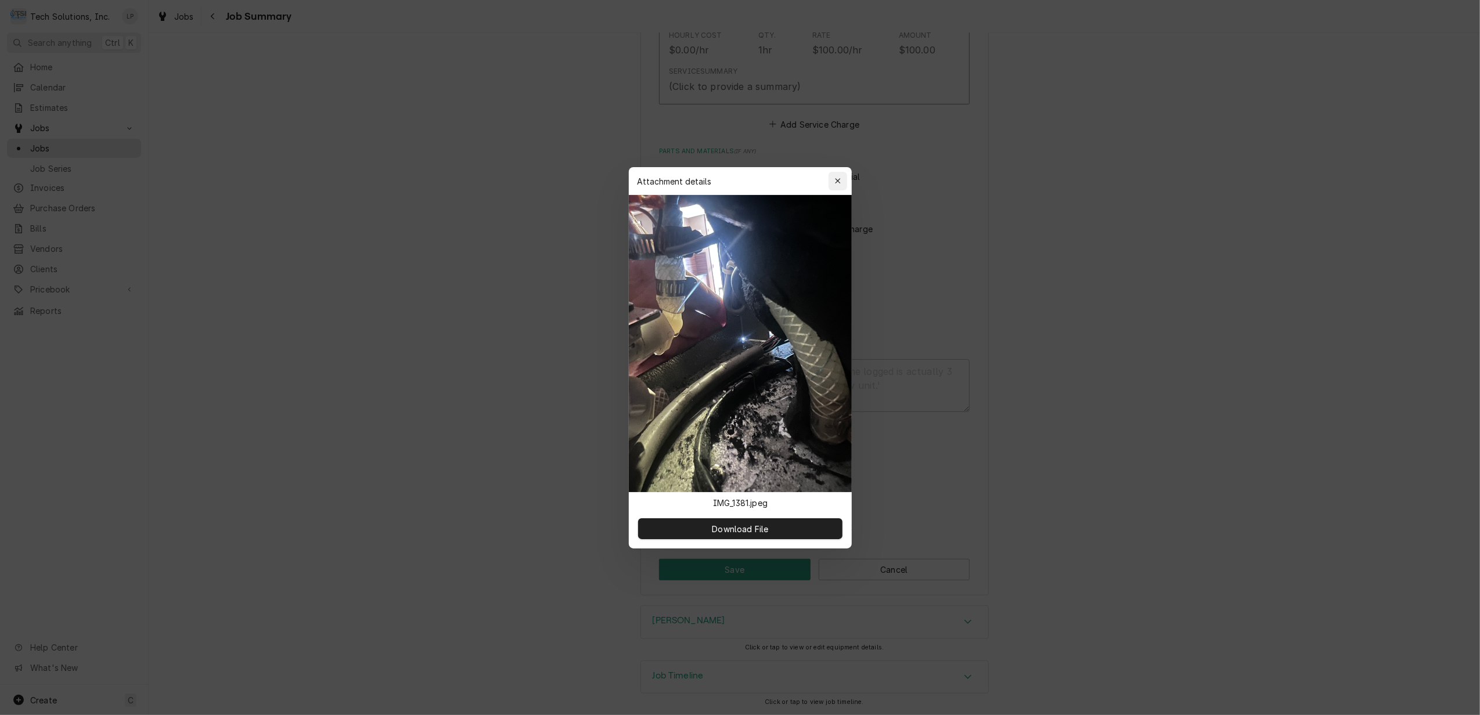
click at [840, 186] on div "button" at bounding box center [838, 181] width 12 height 12
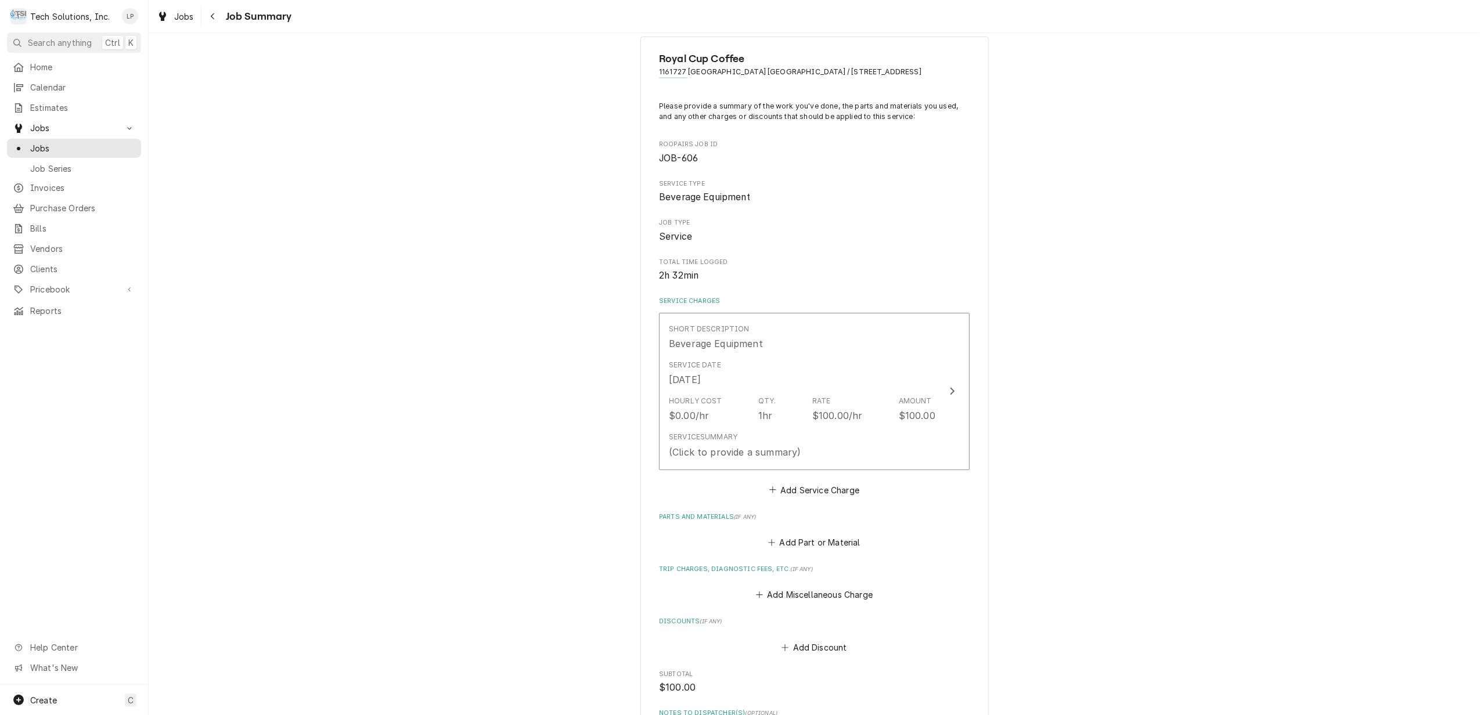
scroll to position [0, 0]
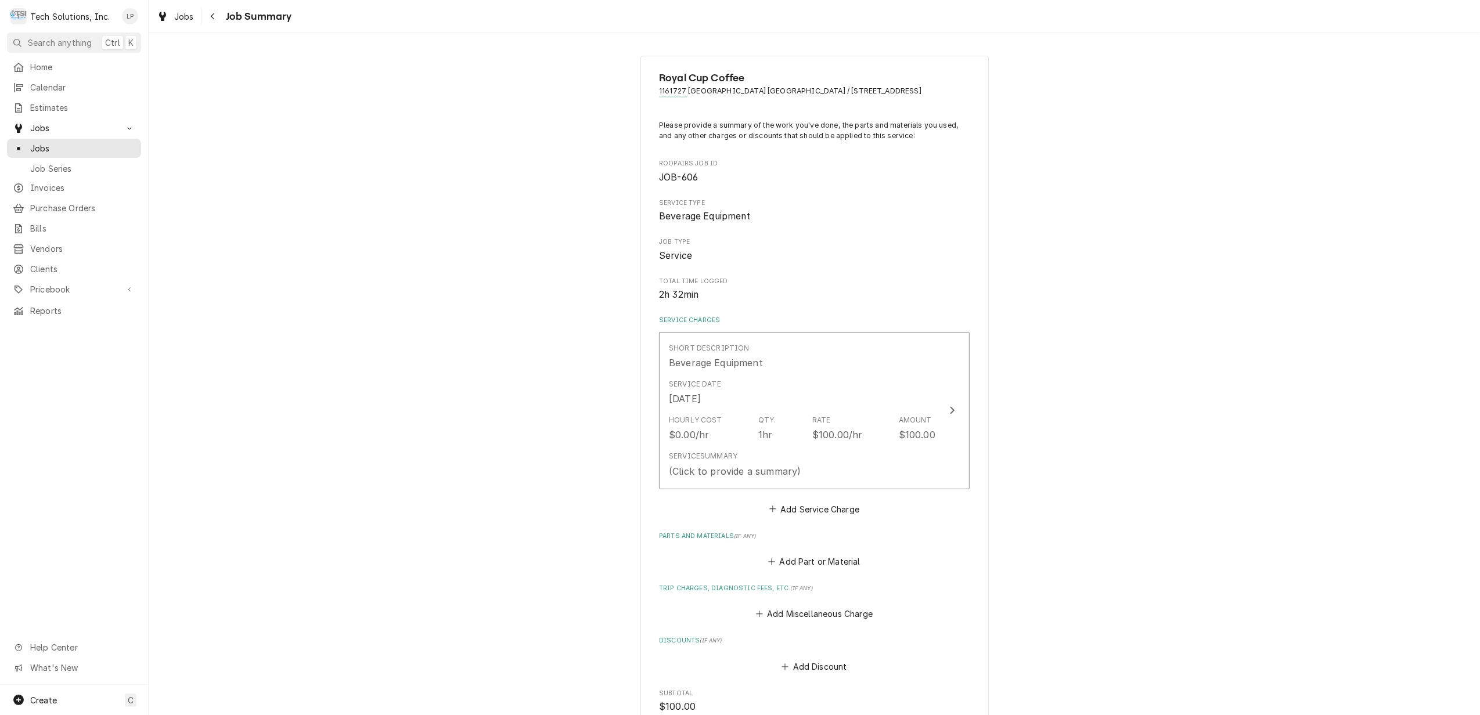
type textarea "x"
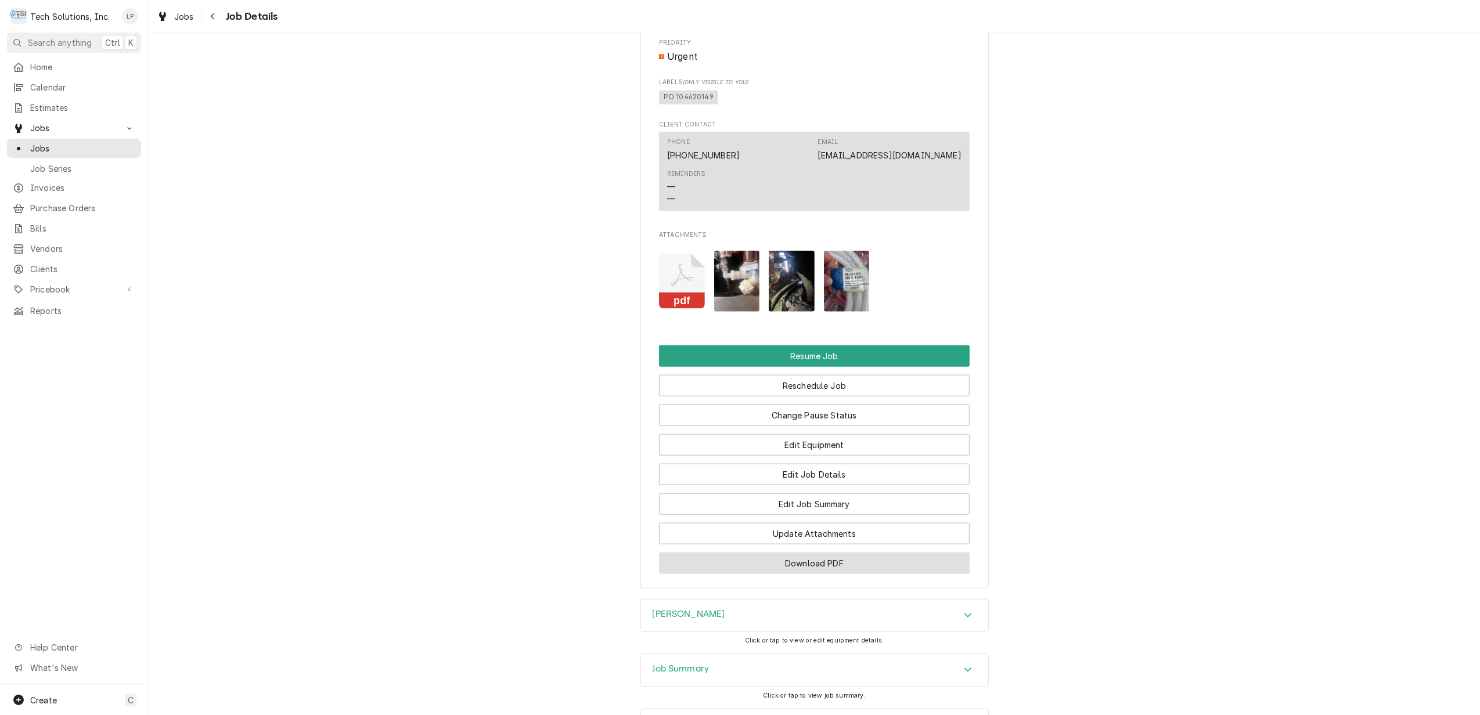
scroll to position [1161, 0]
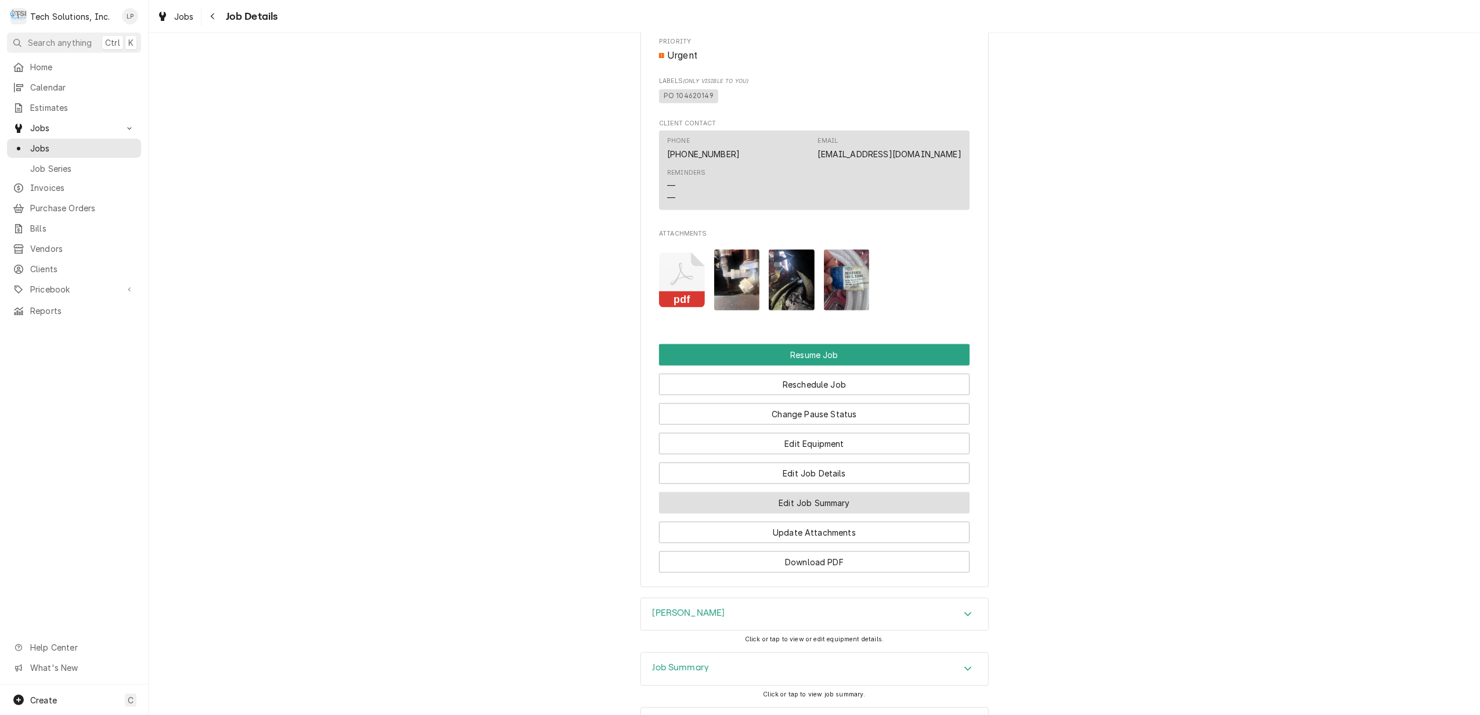
click at [841, 505] on button "Edit Job Summary" at bounding box center [814, 502] width 311 height 21
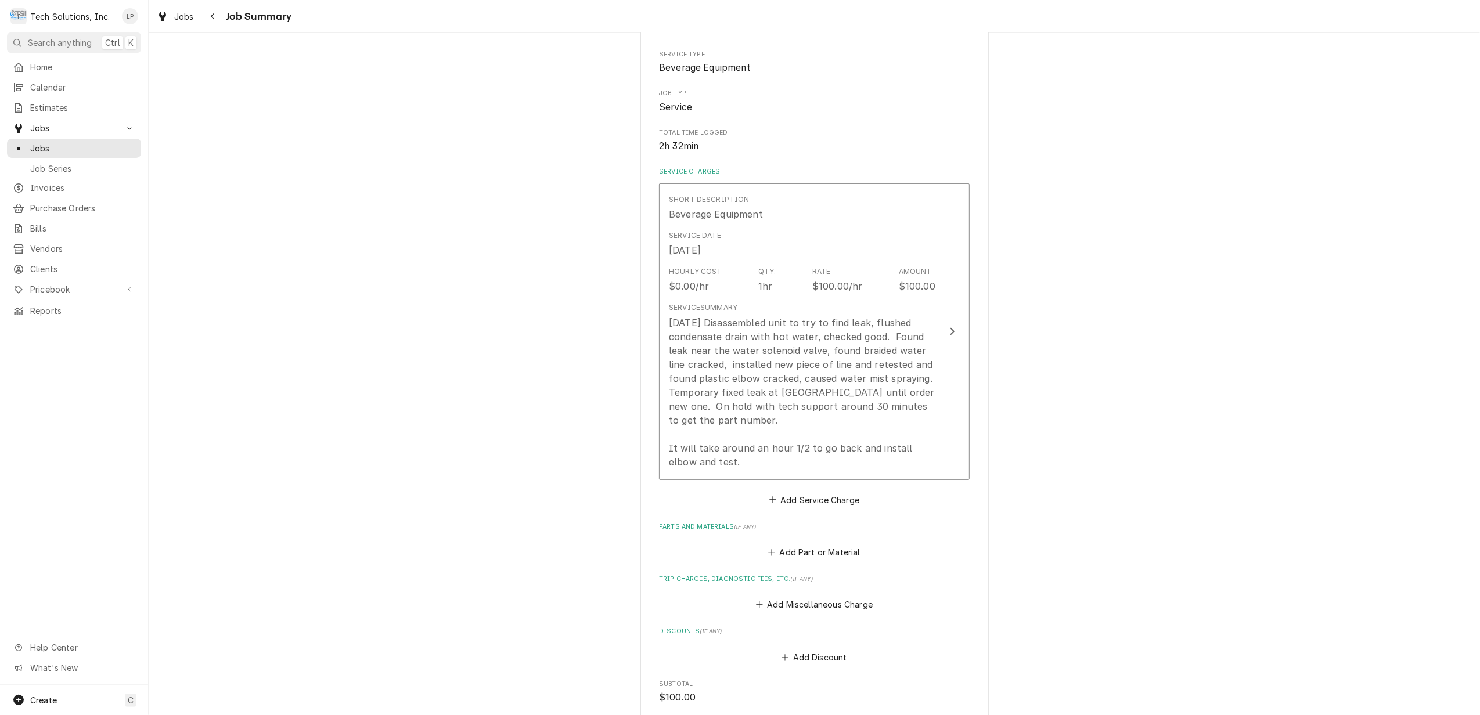
scroll to position [232, 0]
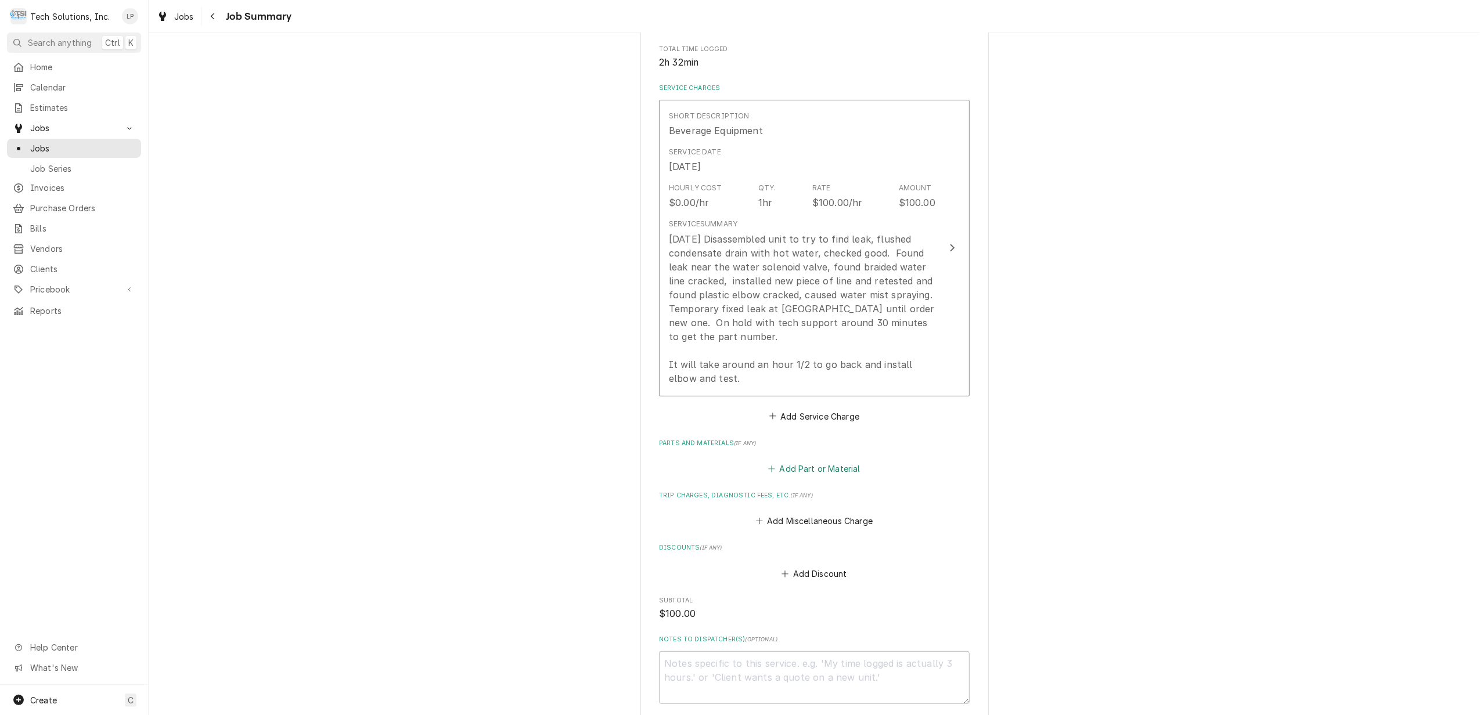
click at [825, 471] on button "Add Part or Material" at bounding box center [814, 469] width 96 height 16
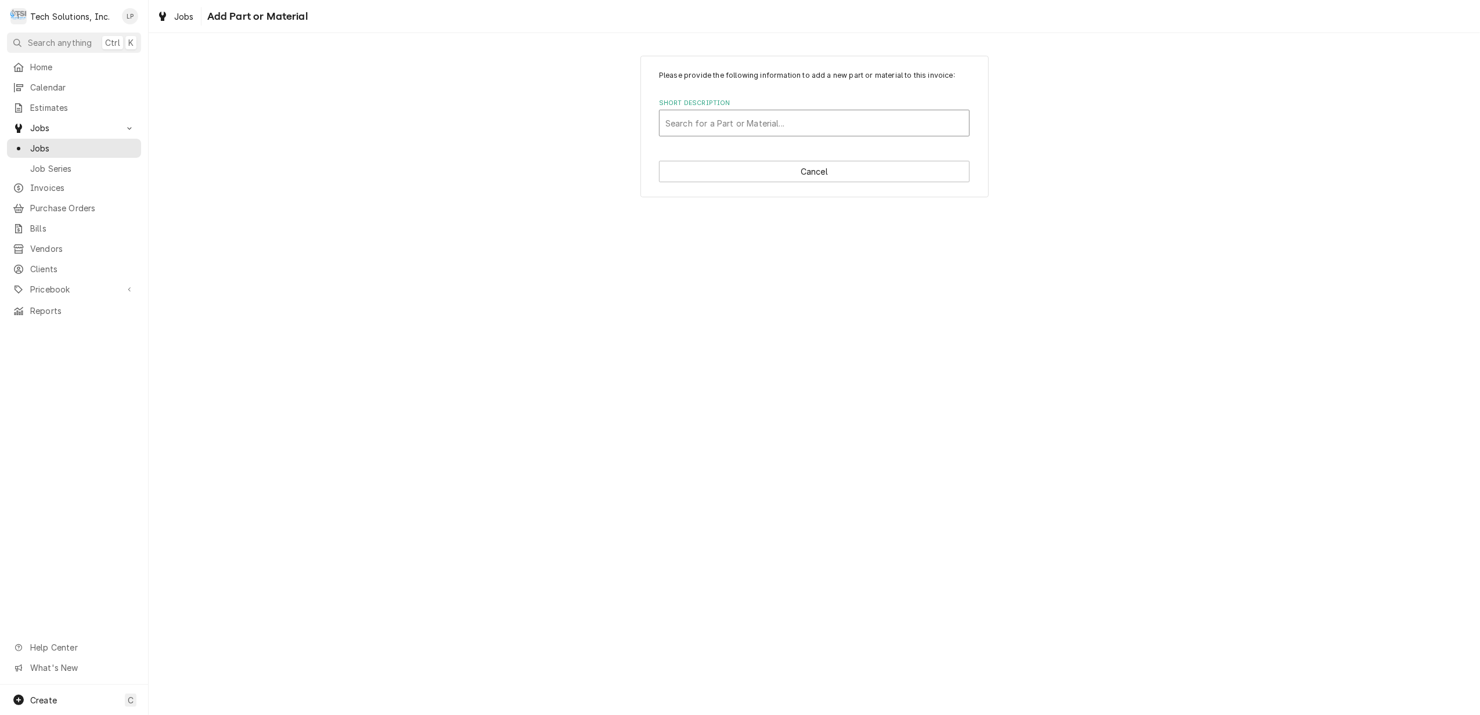
click at [694, 124] on div "Short Description" at bounding box center [814, 123] width 298 height 21
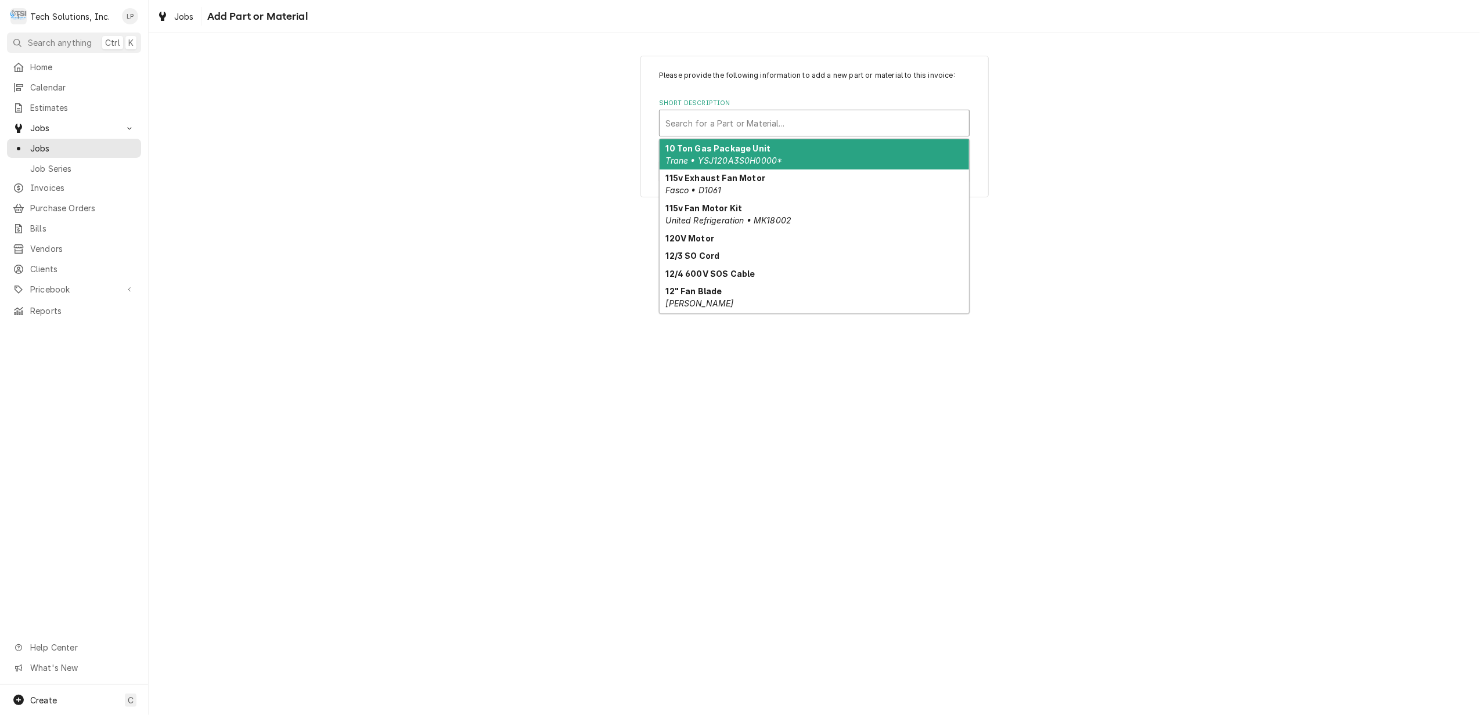
drag, startPoint x: 700, startPoint y: 122, endPoint x: 674, endPoint y: 124, distance: 26.2
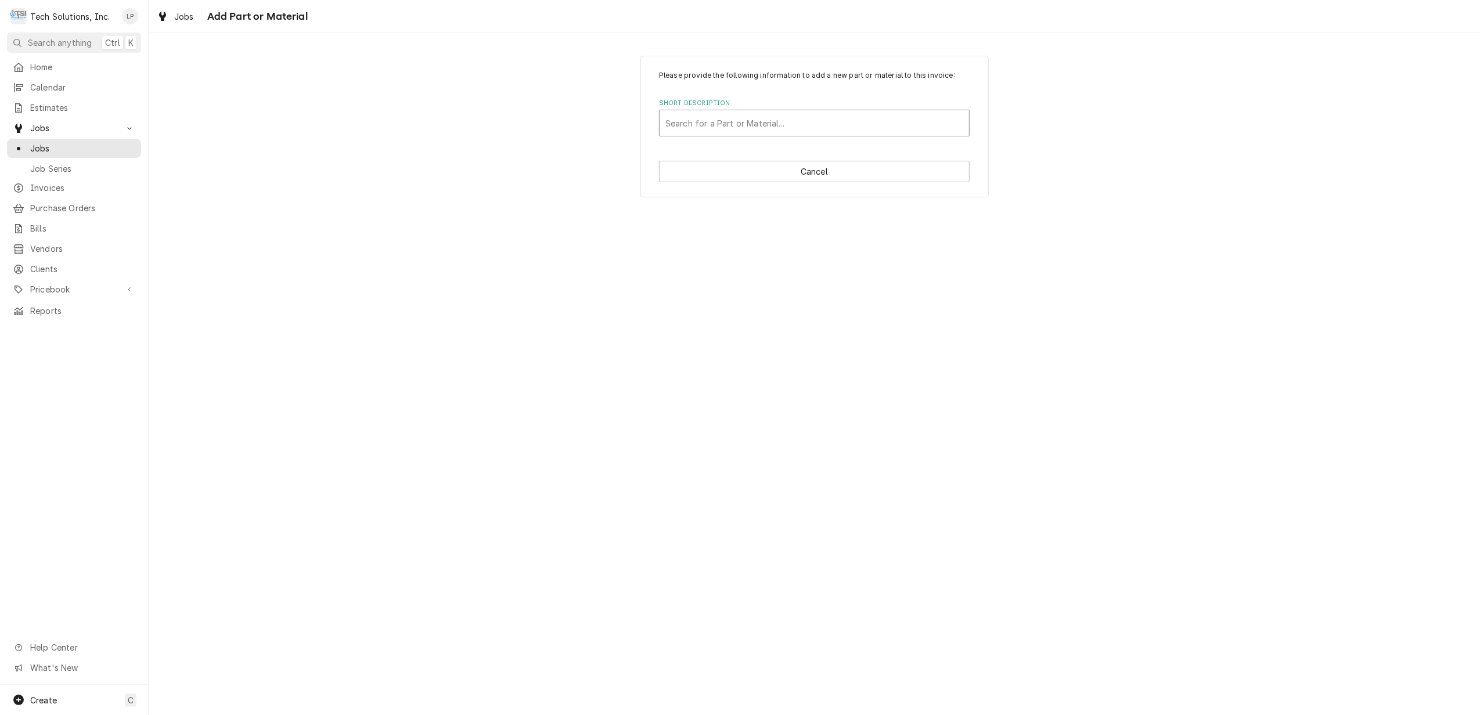
drag, startPoint x: 674, startPoint y: 124, endPoint x: 1123, endPoint y: 217, distance: 458.3
click at [1123, 217] on div "Please provide the following information to add a new part or material to this …" at bounding box center [814, 374] width 1331 height 682
click at [797, 122] on div "Short Description" at bounding box center [814, 123] width 298 height 21
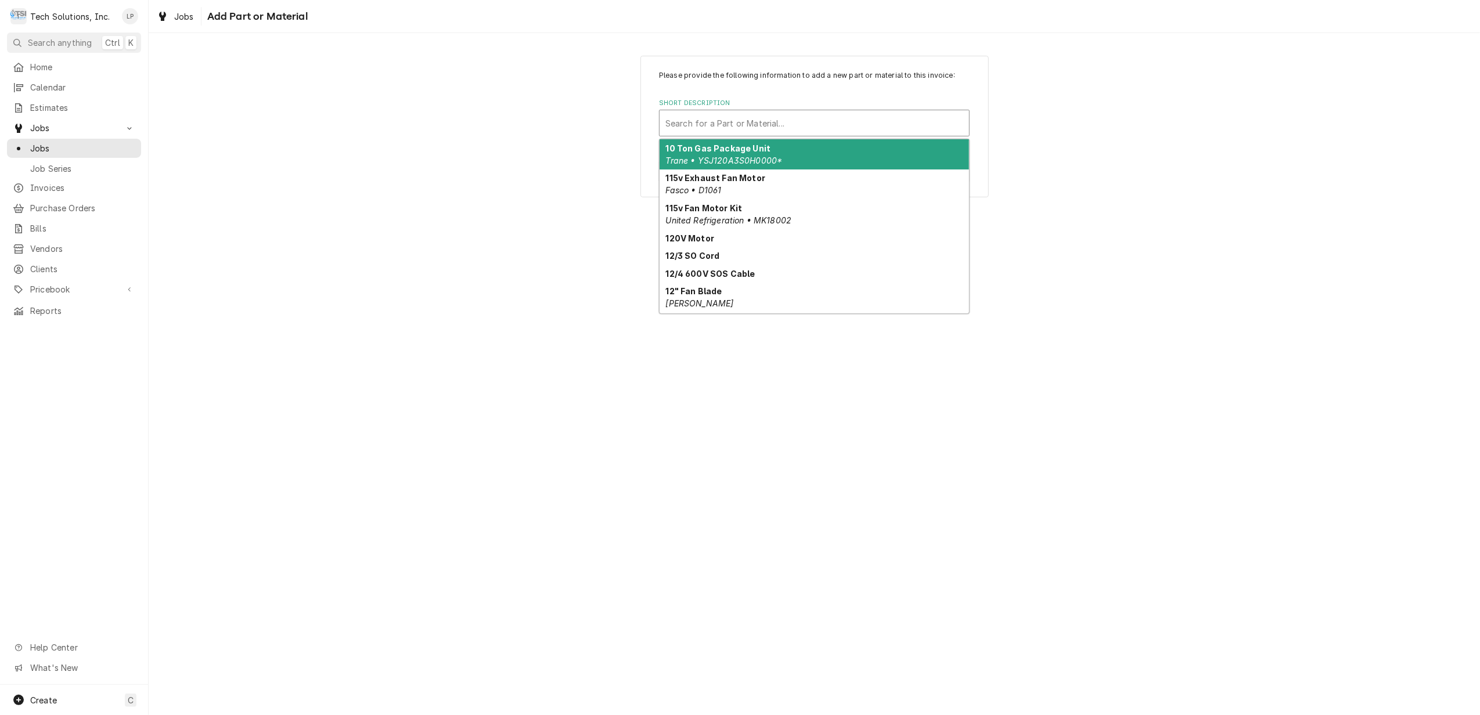
type textarea "x"
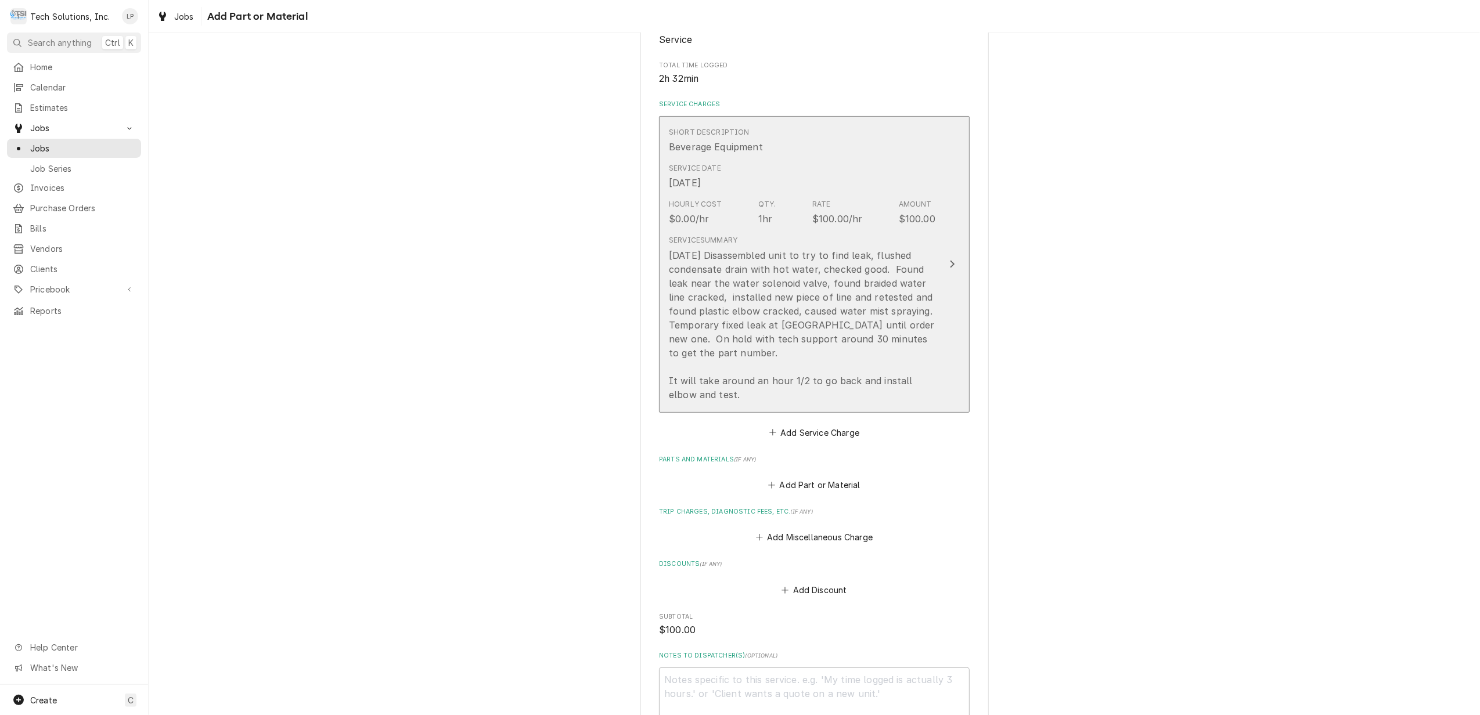
scroll to position [232, 0]
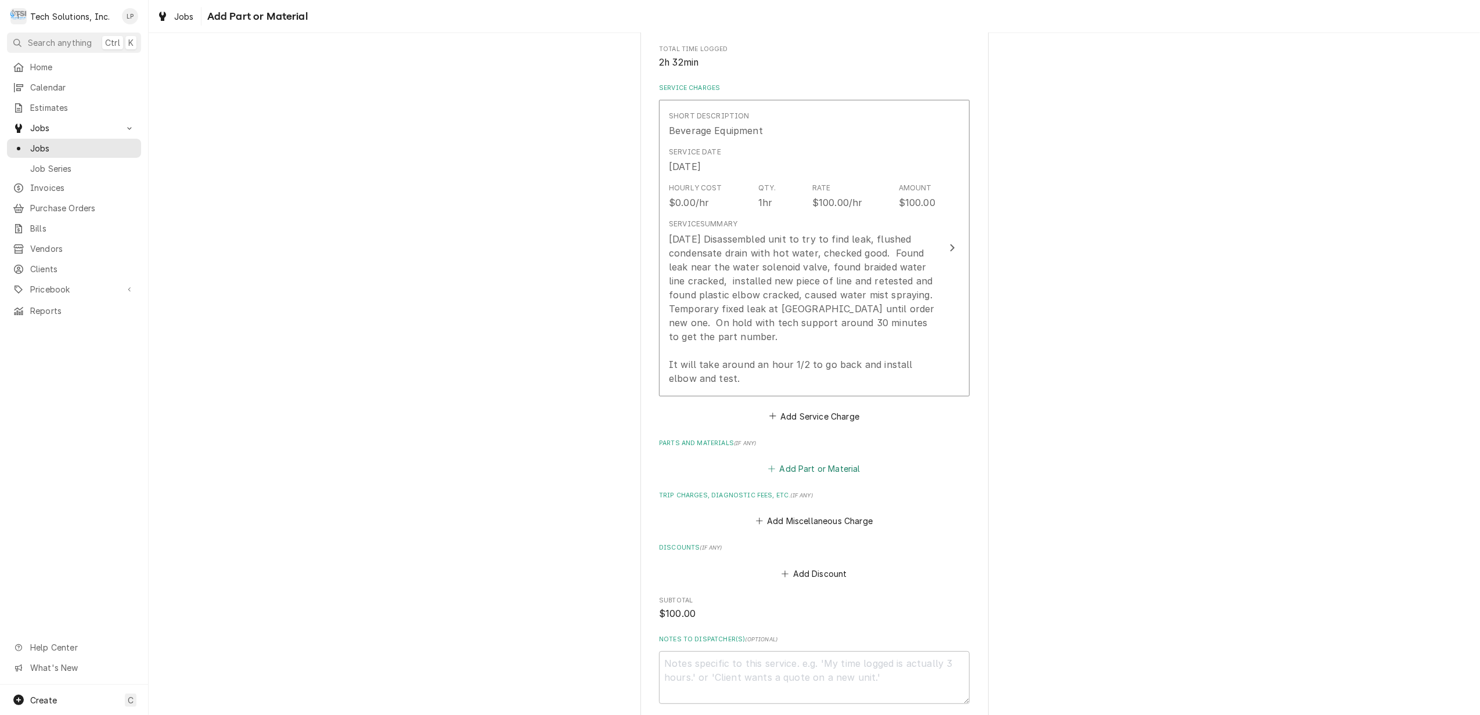
click at [816, 470] on button "Add Part or Material" at bounding box center [814, 469] width 96 height 16
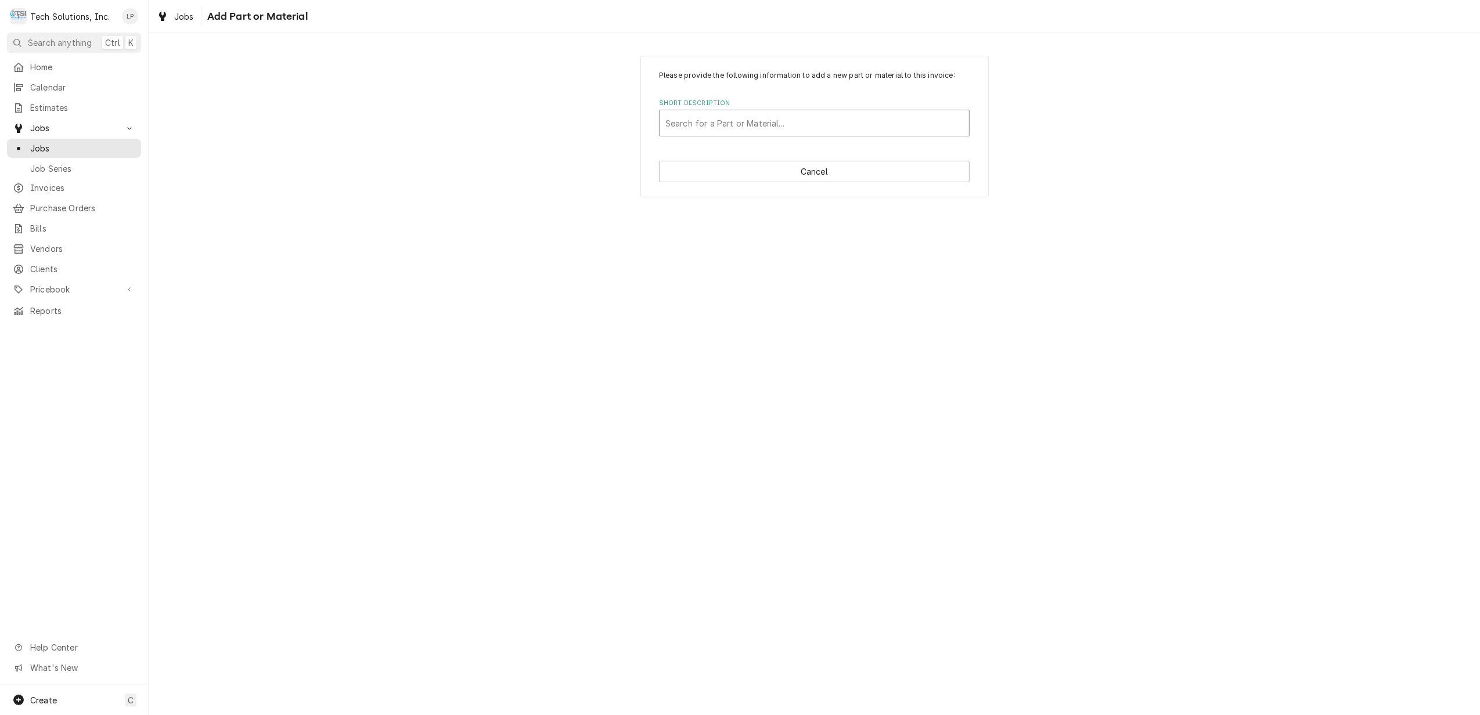
click at [754, 131] on div "Short Description" at bounding box center [814, 123] width 298 height 21
drag, startPoint x: 750, startPoint y: 122, endPoint x: 1126, endPoint y: 260, distance: 400.8
click at [1126, 259] on div "Please provide the following information to add a new part or material to this …" at bounding box center [814, 374] width 1331 height 682
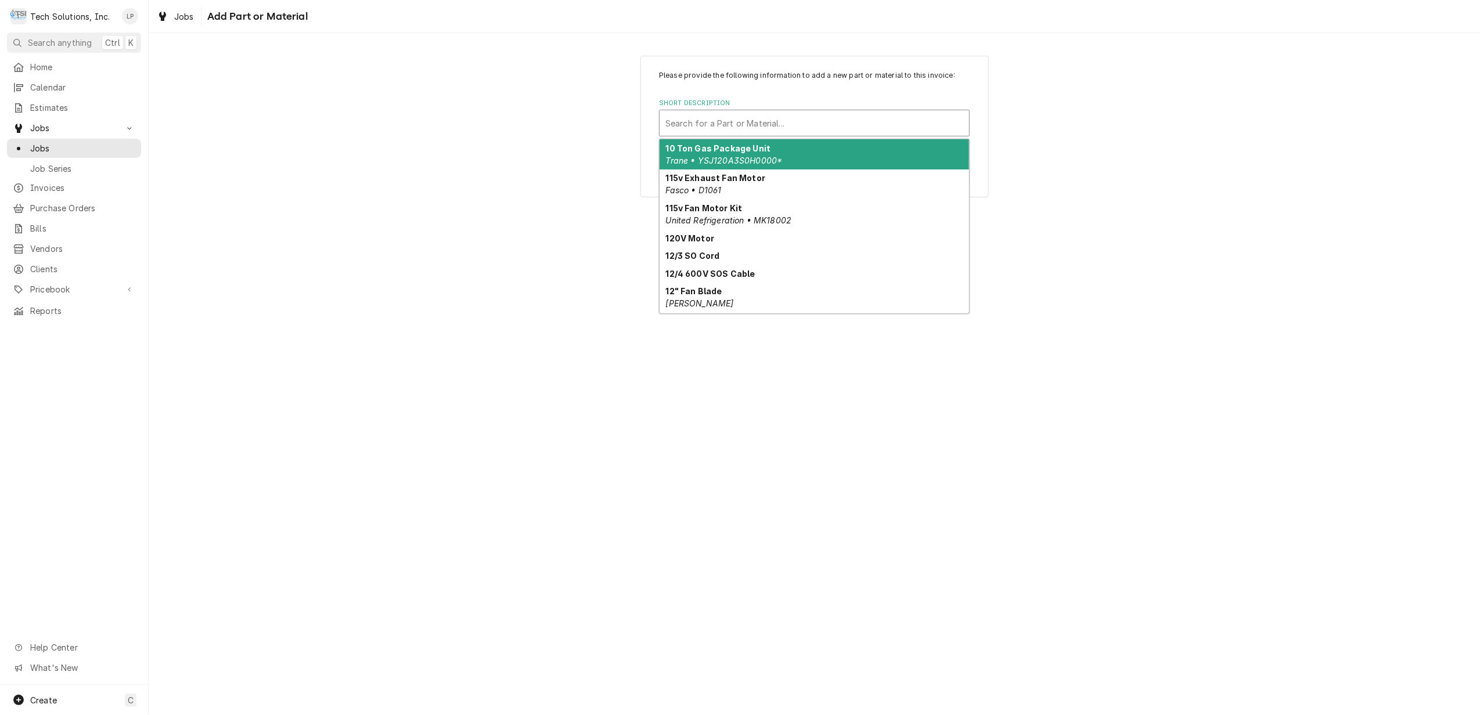
click at [793, 119] on div "Short Description" at bounding box center [814, 123] width 298 height 21
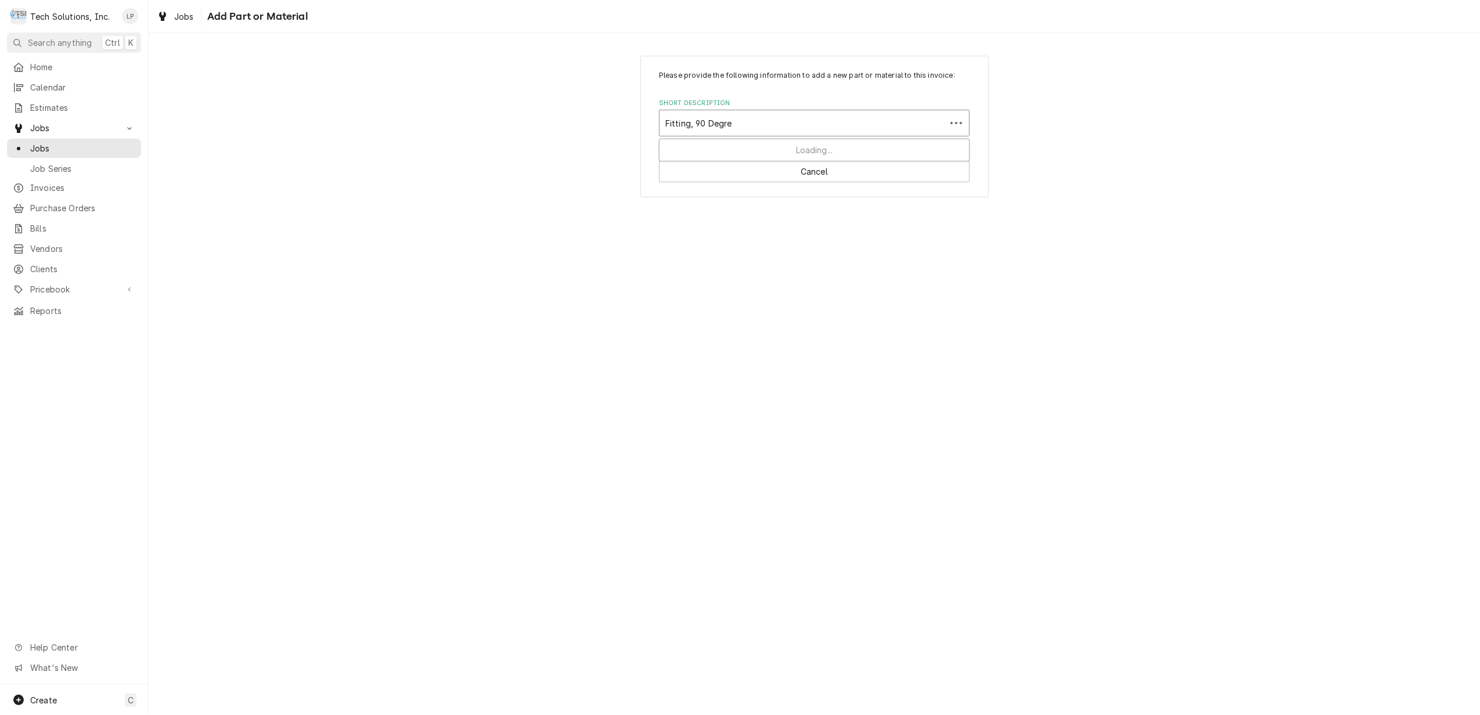
type input "Fitting, 90 Degree"
click at [781, 154] on div "Add "Fitting, 90 Degree" to PriceBook" at bounding box center [814, 148] width 309 height 18
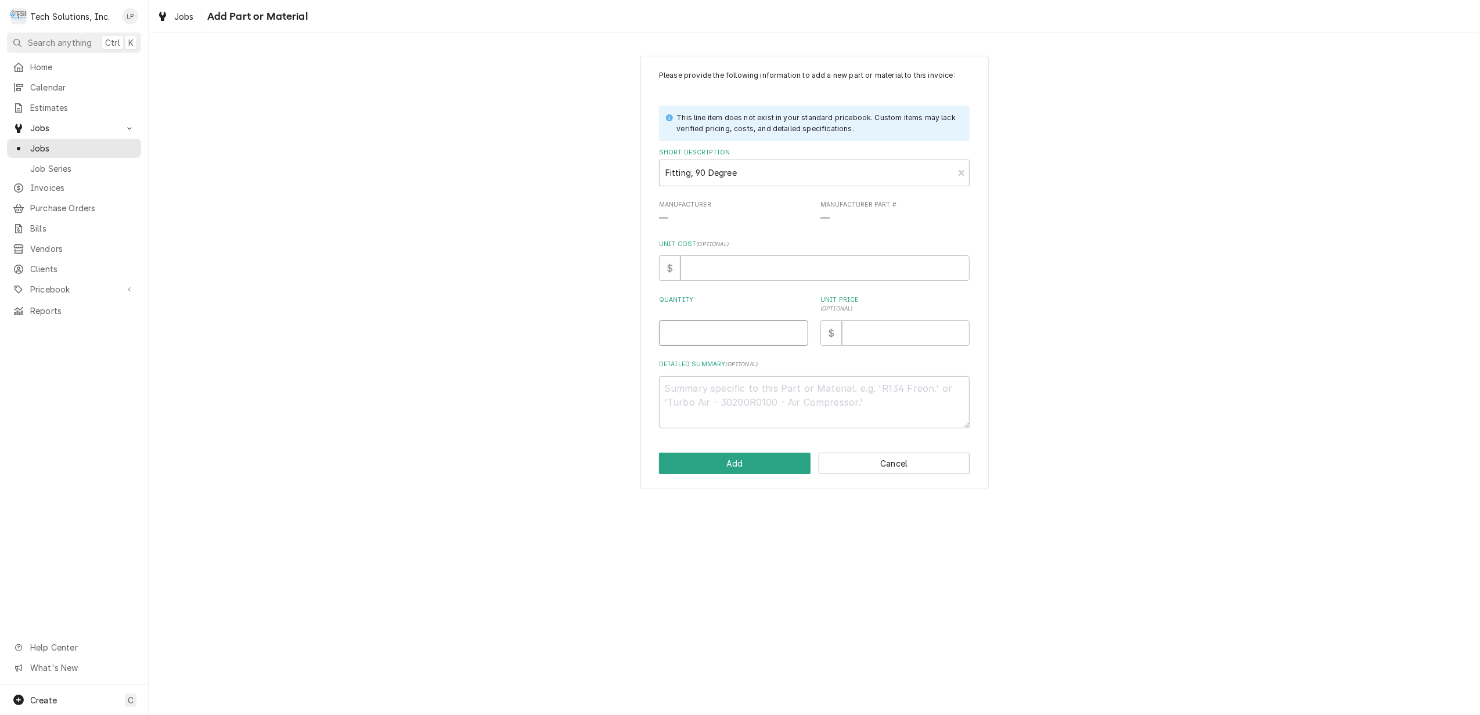
click at [744, 334] on input "Quantity" at bounding box center [733, 333] width 149 height 26
type textarea "x"
type input "1"
click at [890, 336] on input "Unit Price ( optional )" at bounding box center [906, 333] width 128 height 26
type textarea "x"
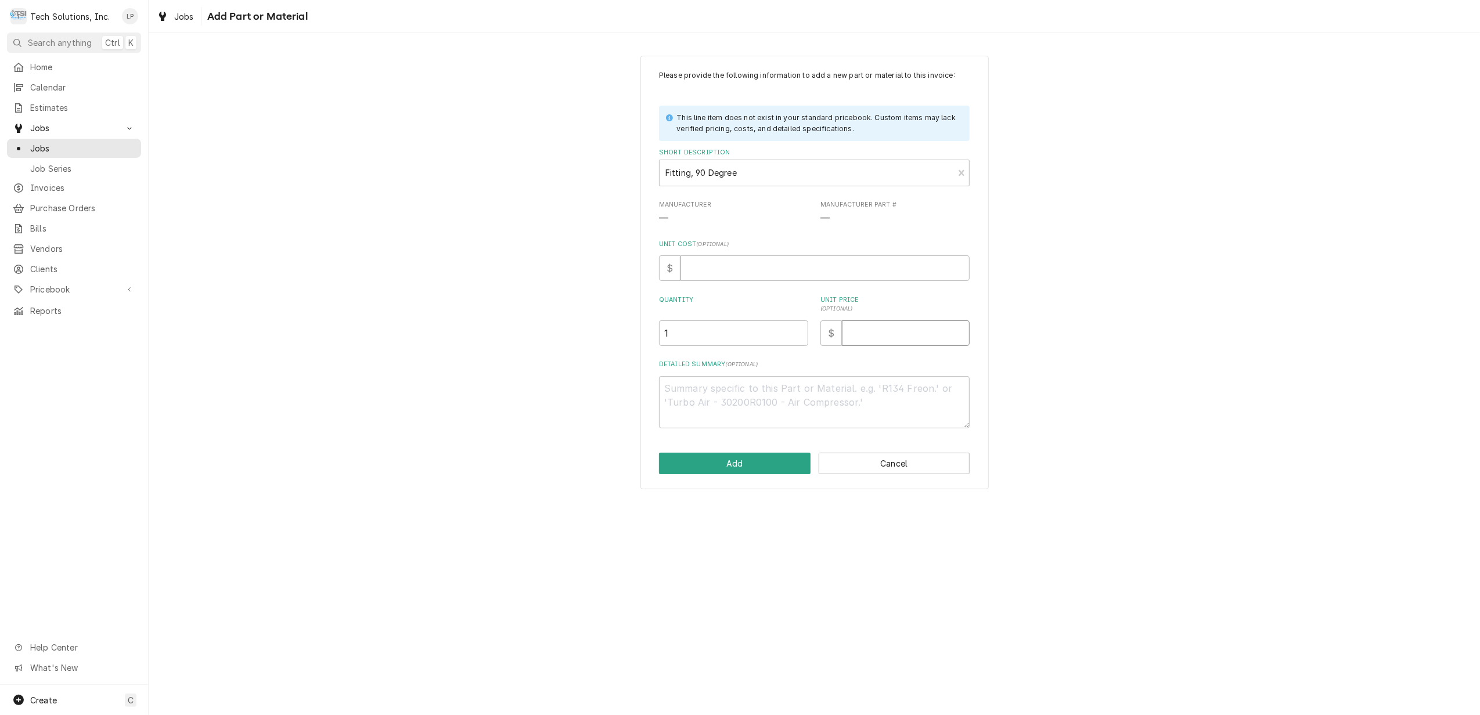
type input "2"
type textarea "x"
type input "26"
type textarea "x"
type input "26.9"
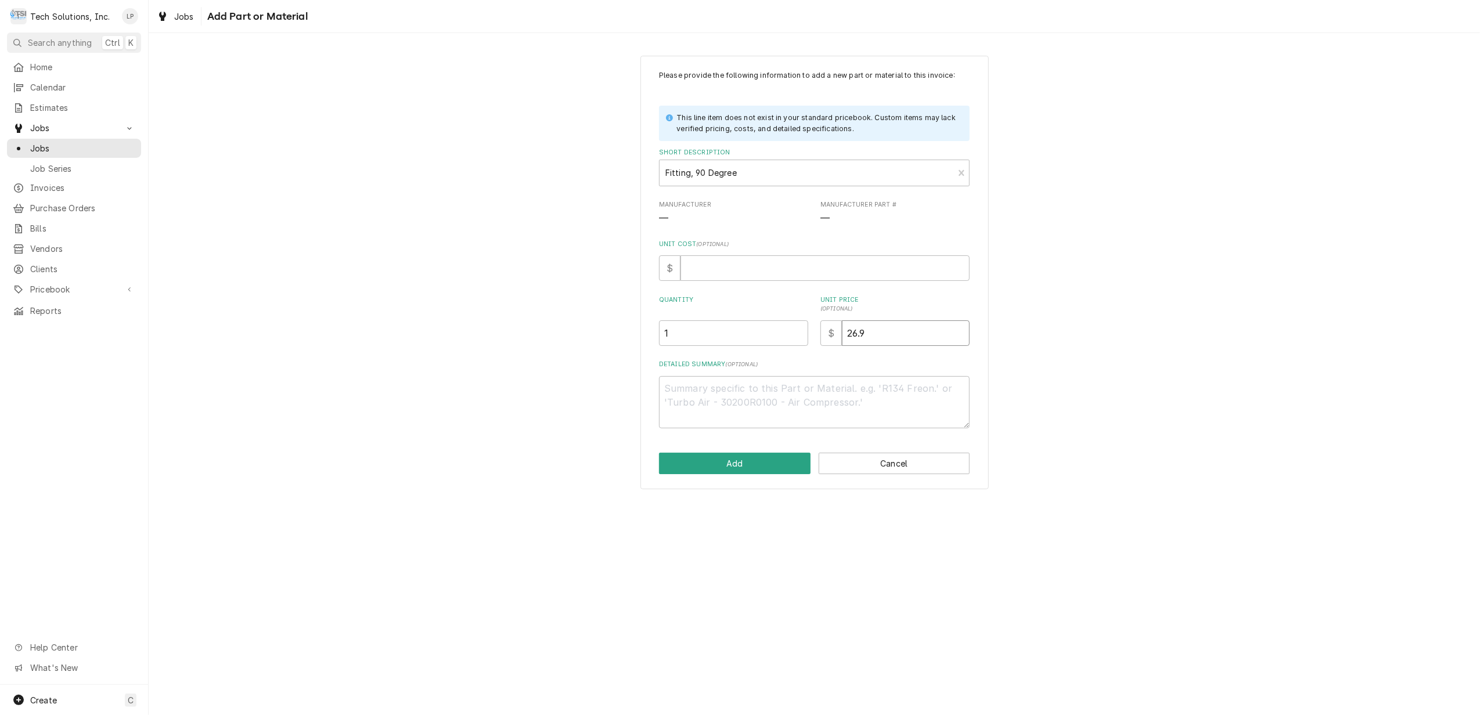
type textarea "x"
type input "26.90"
click at [771, 460] on button "Add" at bounding box center [735, 463] width 152 height 21
type textarea "x"
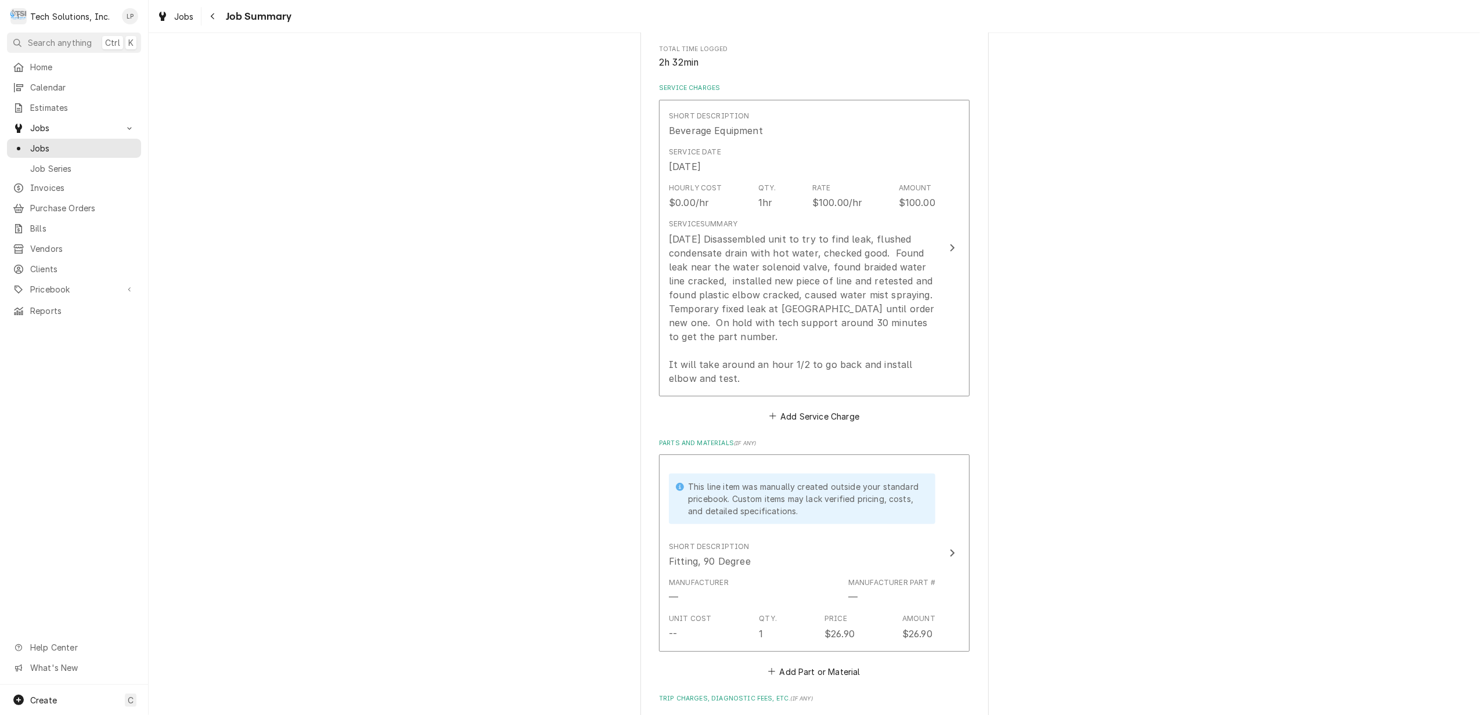
scroll to position [387, 0]
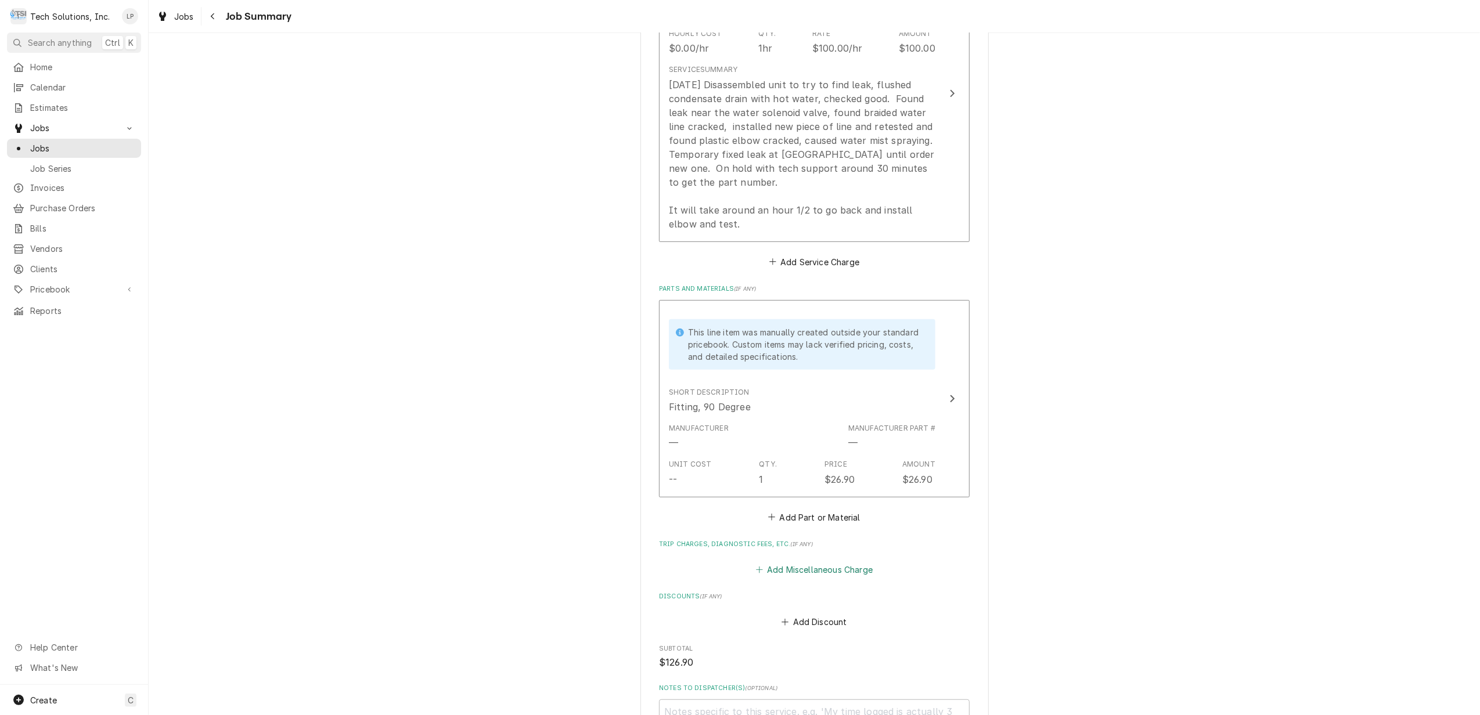
click at [788, 571] on button "Add Miscellaneous Charge" at bounding box center [814, 570] width 121 height 16
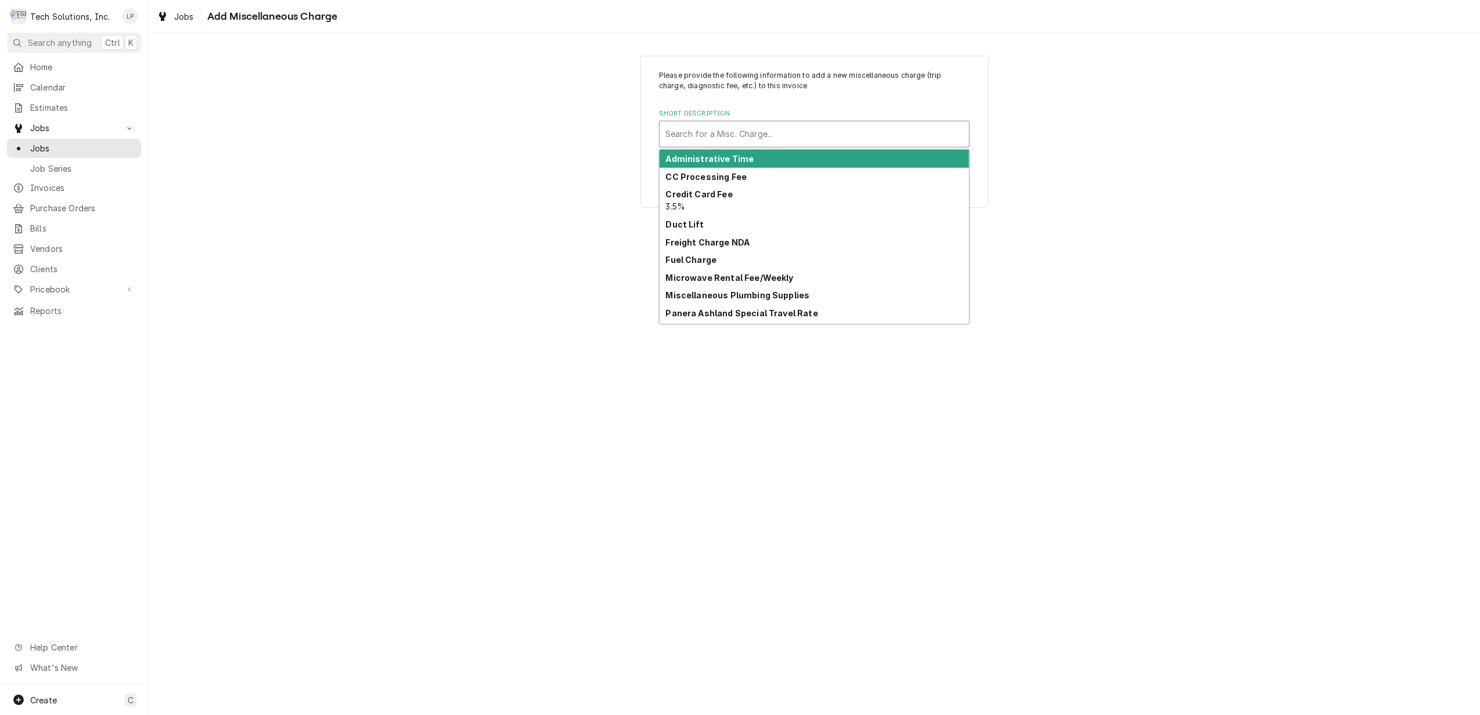
click at [730, 134] on div "Short Description" at bounding box center [814, 134] width 298 height 21
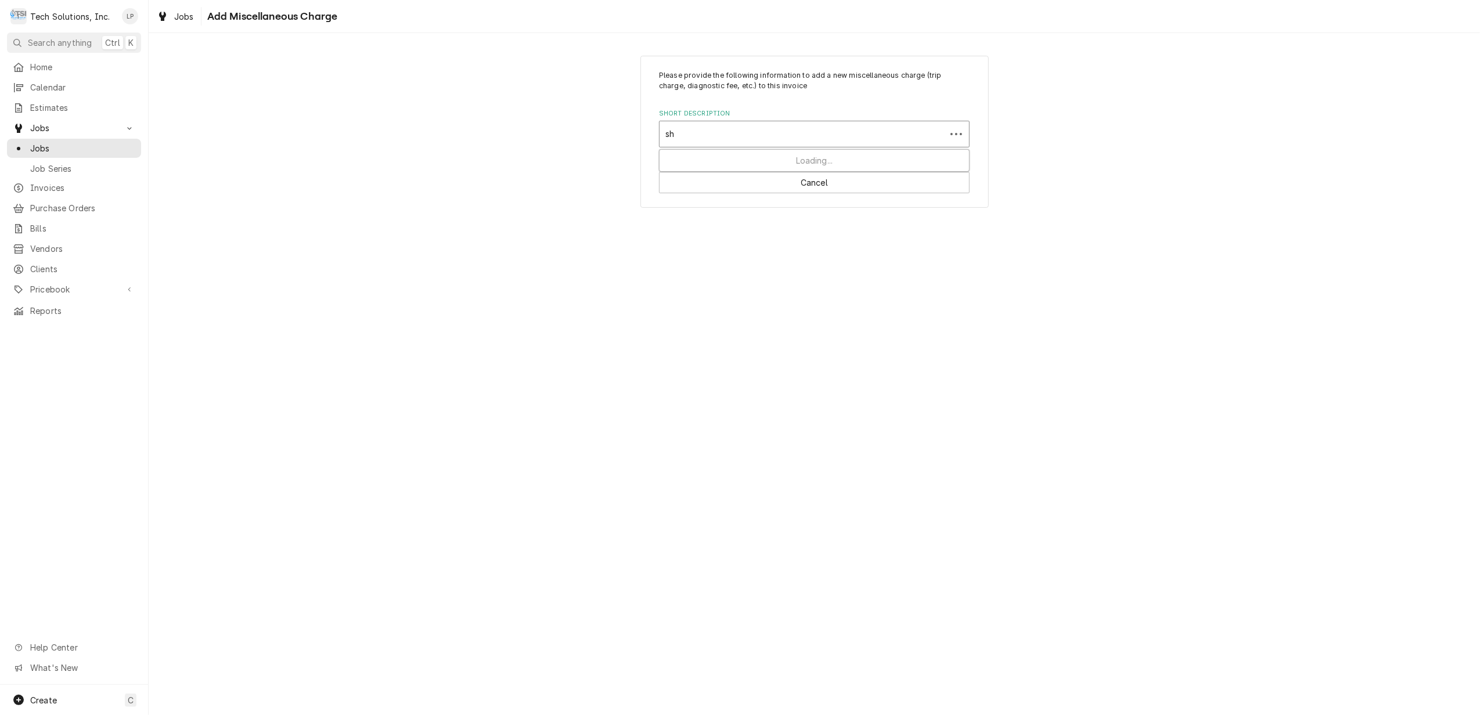
type input "shi"
click at [704, 158] on div "Shipping" at bounding box center [814, 159] width 309 height 18
click at [733, 269] on input "Quantity" at bounding box center [733, 275] width 149 height 26
type textarea "x"
type input "1"
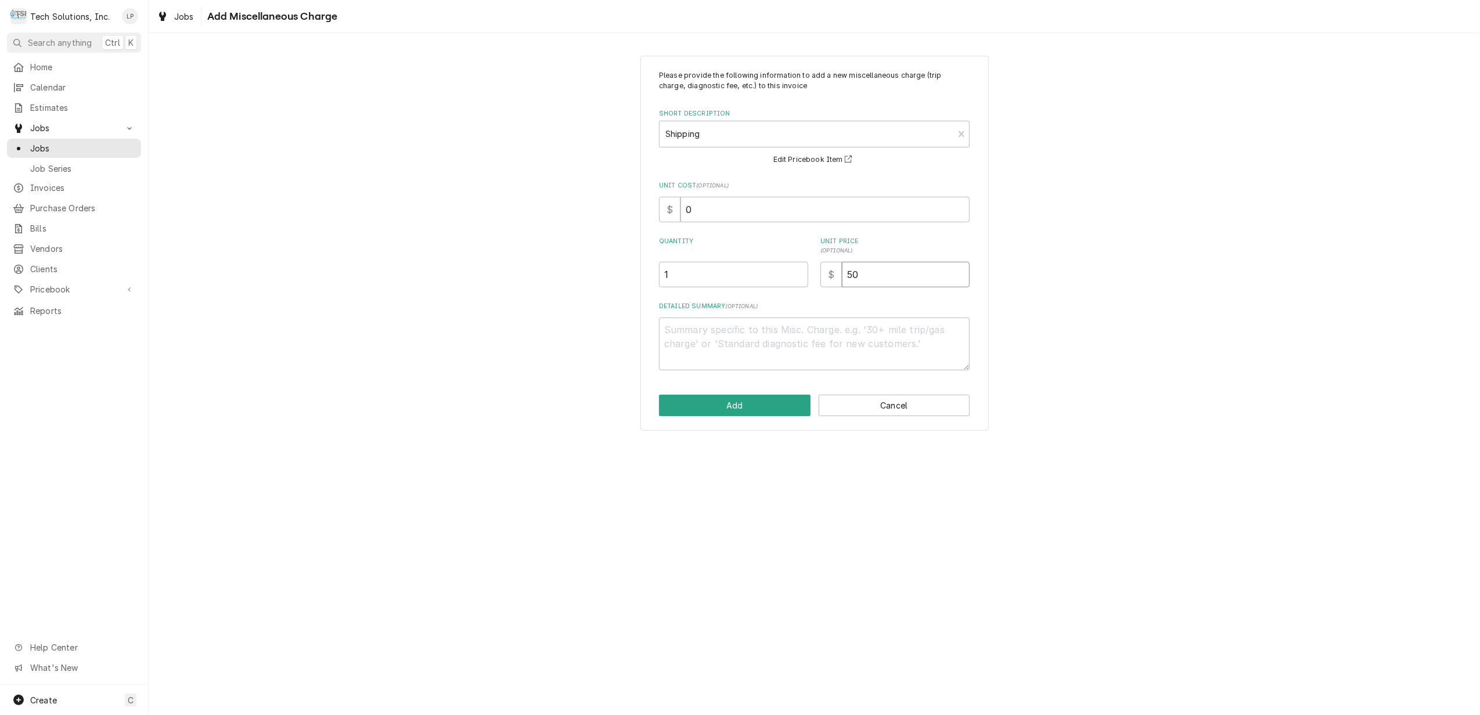
click at [860, 268] on input "50" at bounding box center [906, 275] width 128 height 26
type textarea "x"
type input "5"
type textarea "x"
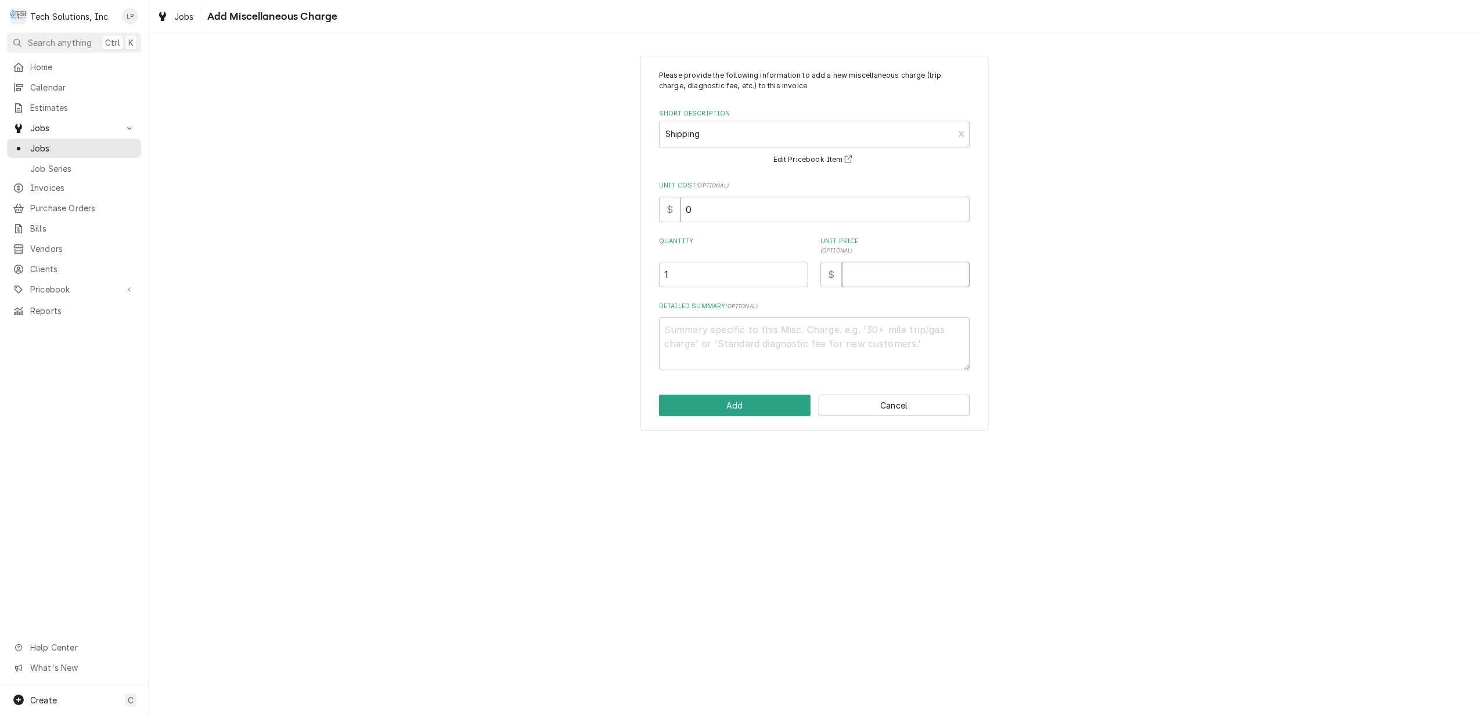
type input "3"
type textarea "x"
type input "32"
type textarea "x"
type input "32.4"
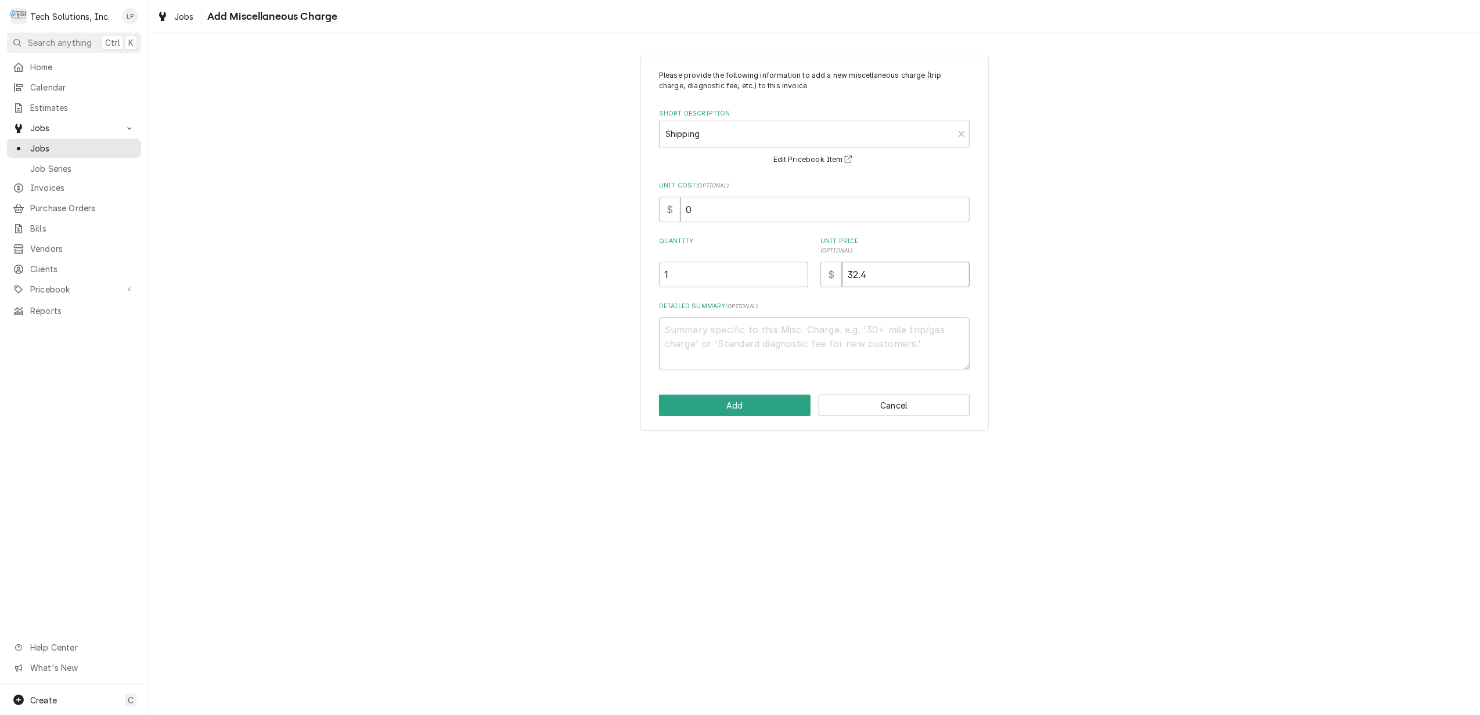
type textarea "x"
type input "32.45"
click at [772, 403] on button "Add" at bounding box center [735, 405] width 152 height 21
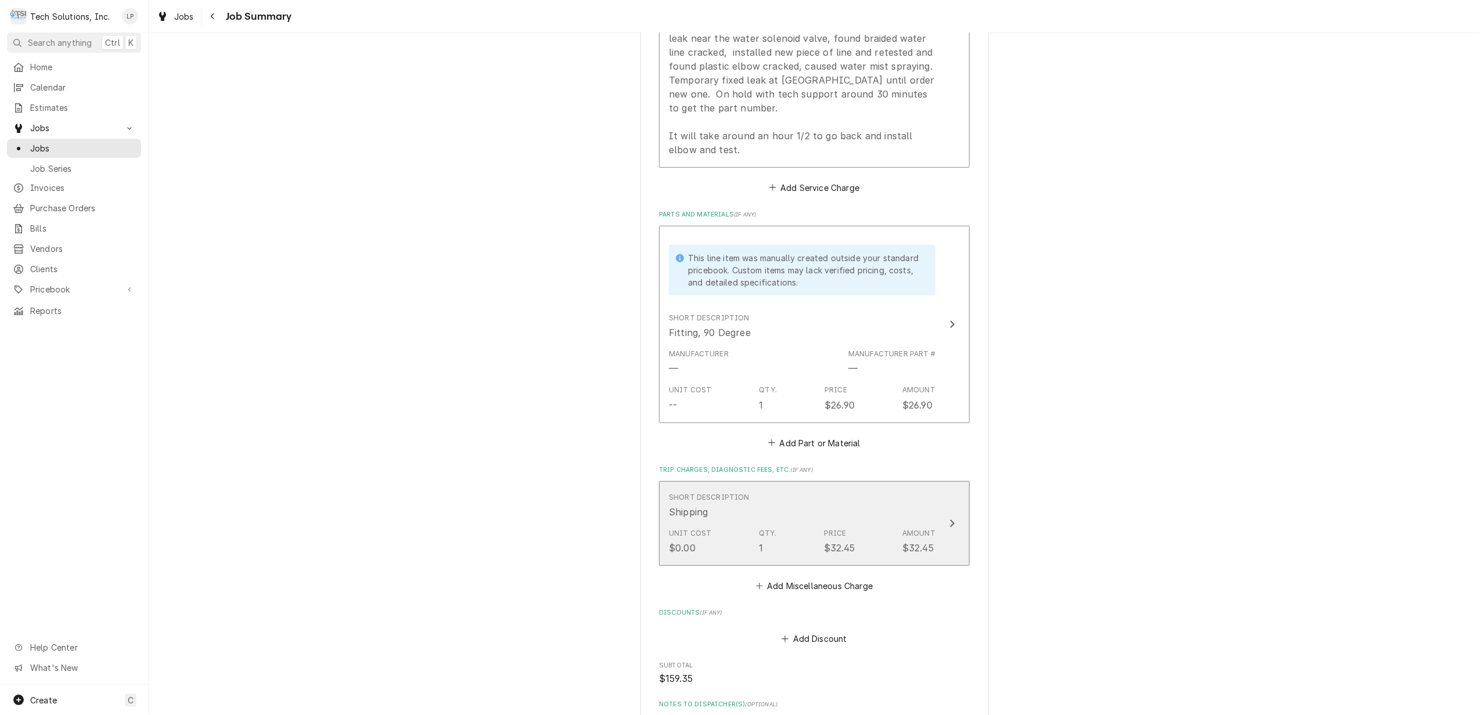
scroll to position [619, 0]
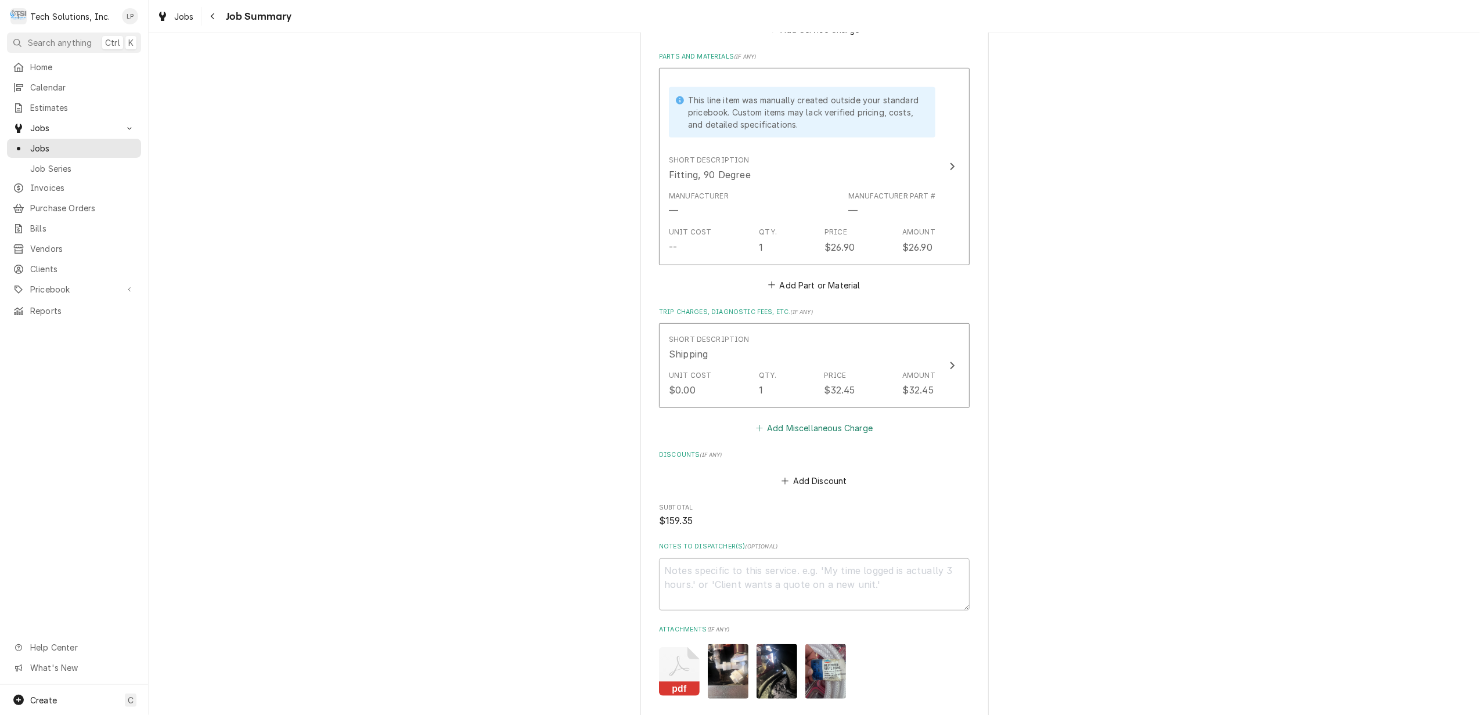
click at [790, 428] on button "Add Miscellaneous Charge" at bounding box center [814, 428] width 121 height 16
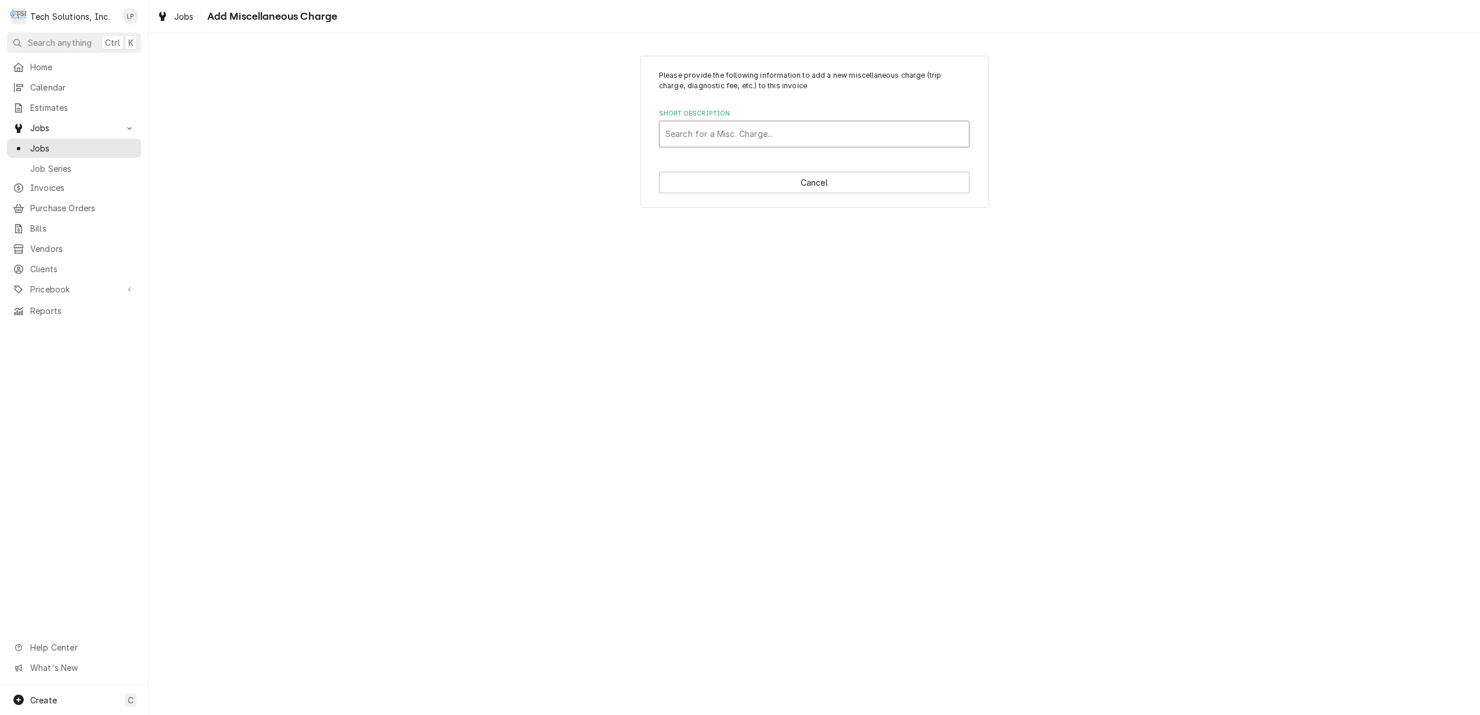
click at [768, 134] on div "Short Description" at bounding box center [814, 134] width 298 height 21
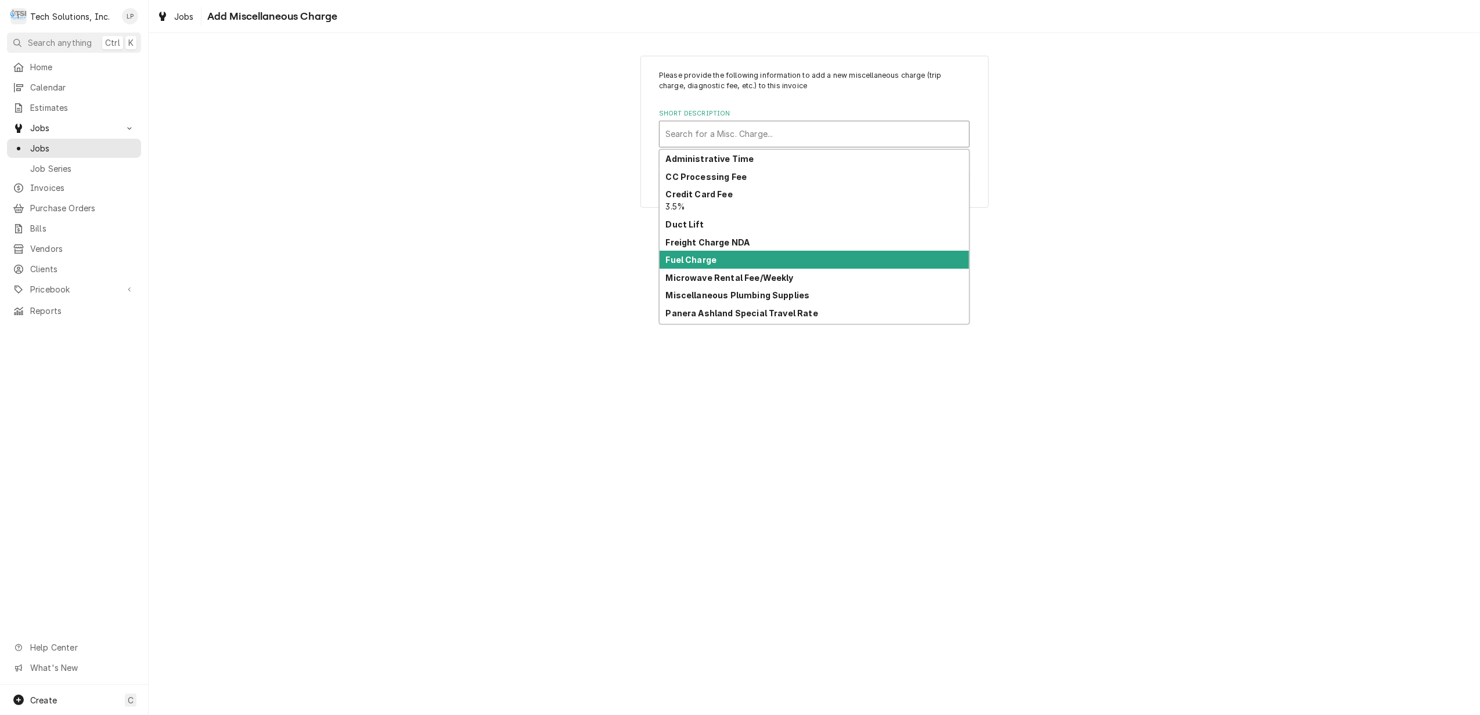
click at [701, 259] on strong "Fuel Charge" at bounding box center [691, 260] width 51 height 10
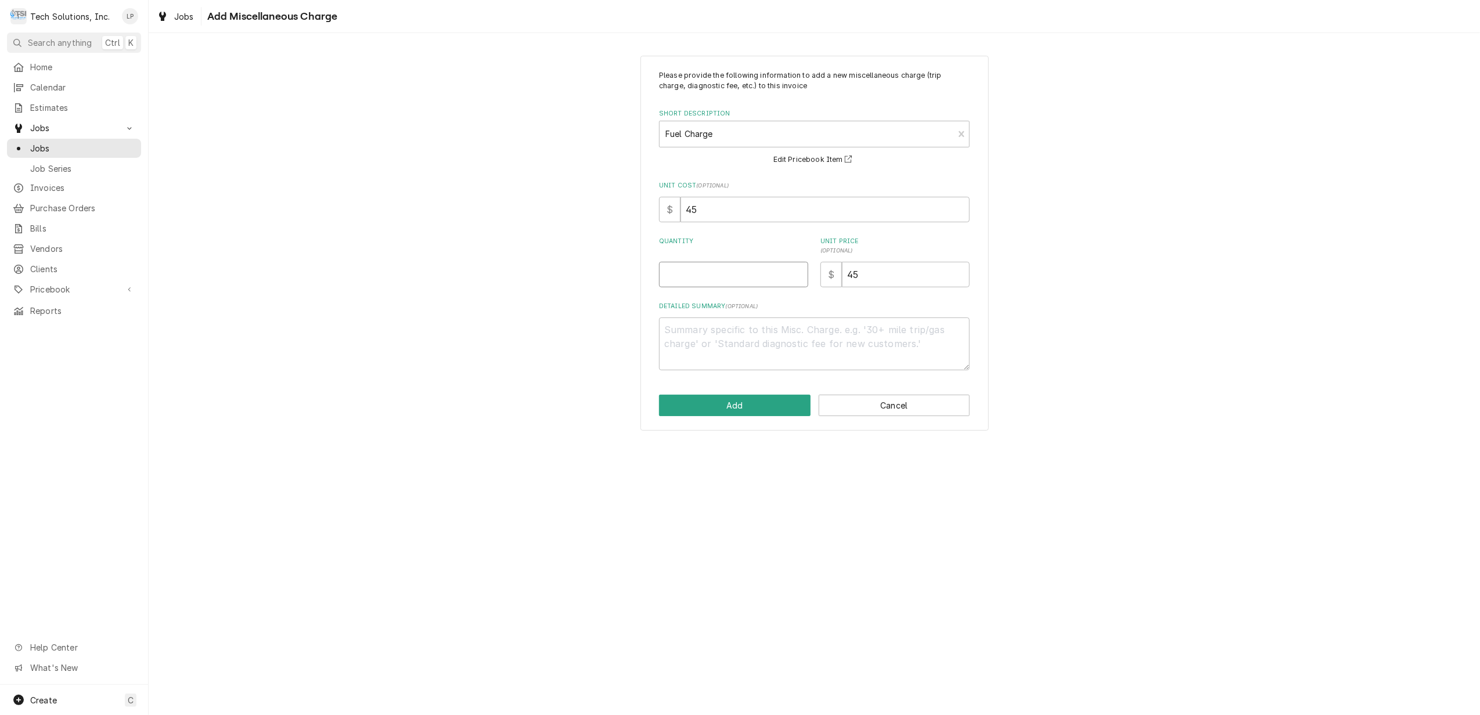
click at [709, 273] on input "Quantity" at bounding box center [733, 275] width 149 height 26
type textarea "x"
type input "2"
click at [741, 402] on button "Add" at bounding box center [735, 405] width 152 height 21
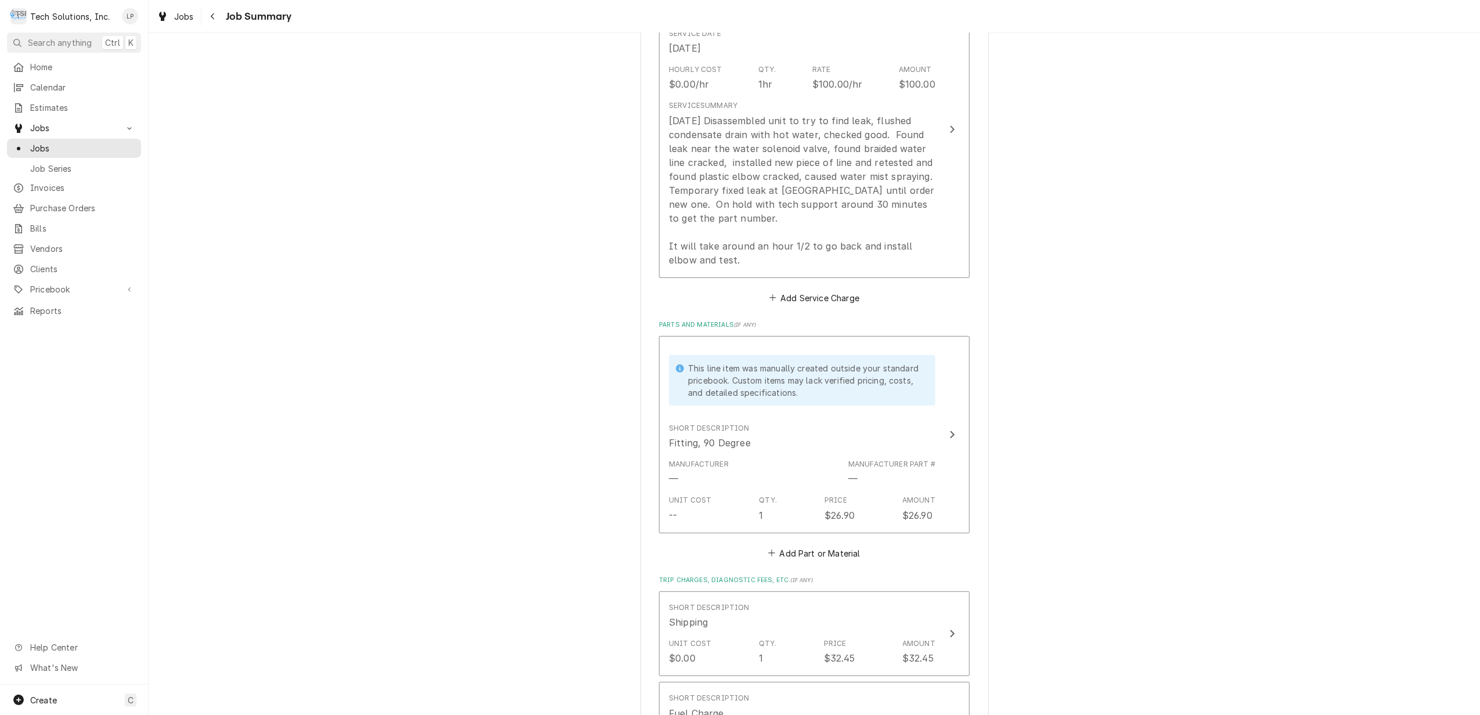
scroll to position [323, 0]
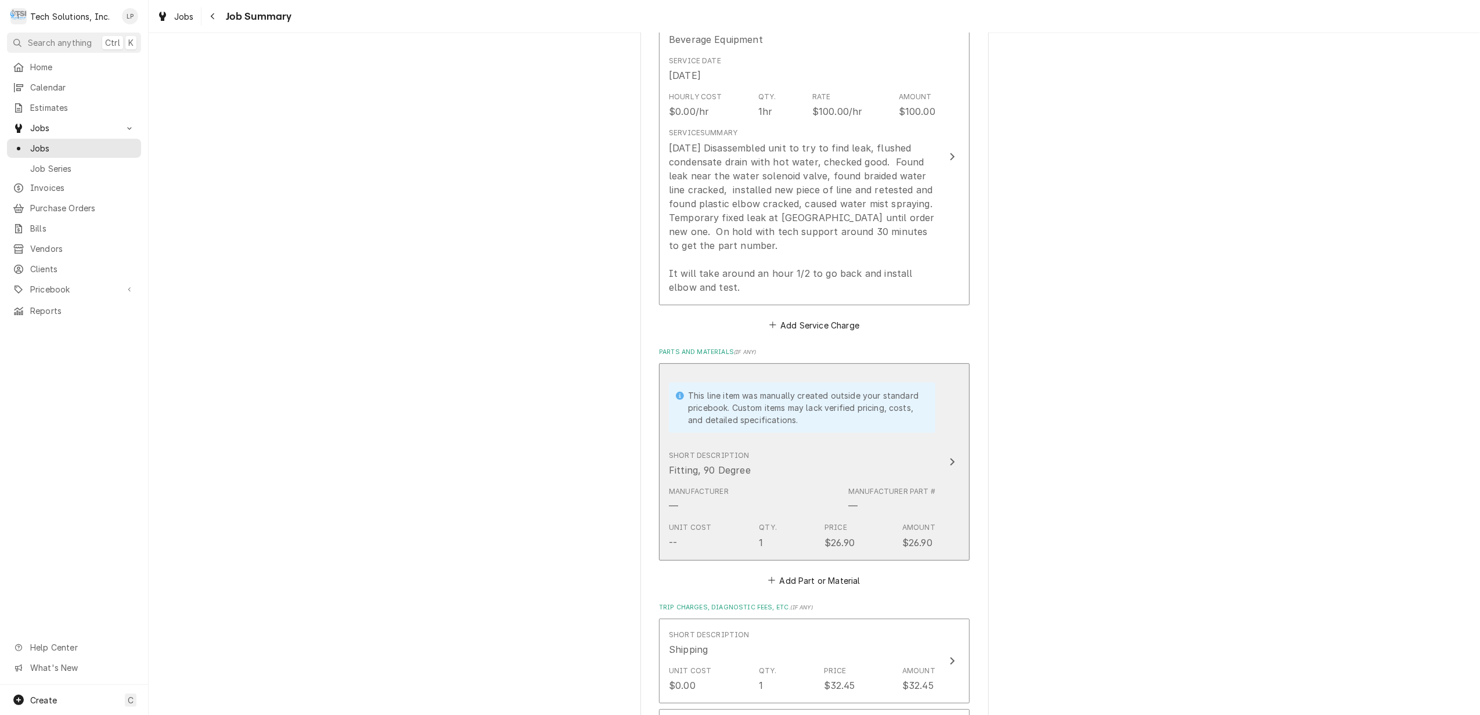
click at [946, 469] on div "Update Line Item" at bounding box center [952, 462] width 15 height 14
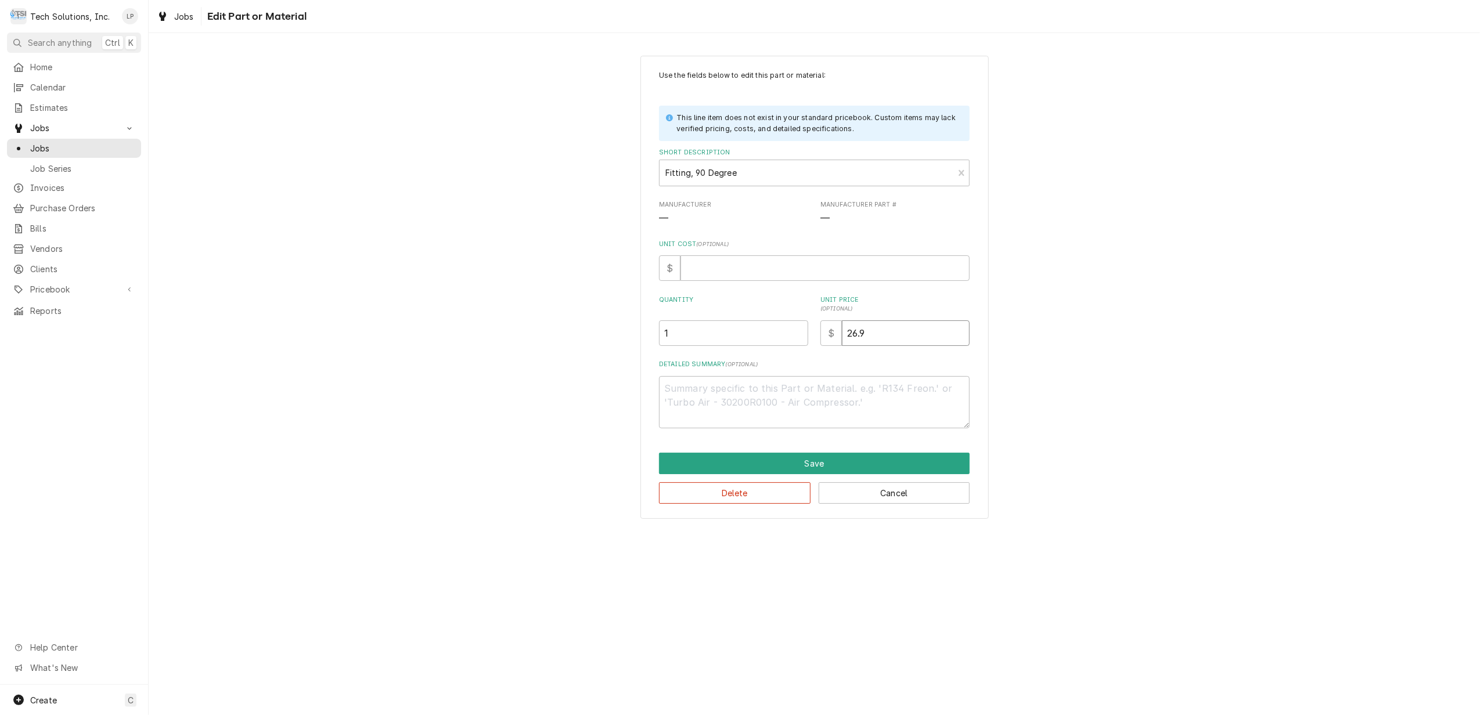
click at [866, 340] on input "26.9" at bounding box center [906, 333] width 128 height 26
type textarea "x"
type input "26"
type textarea "x"
type input "2"
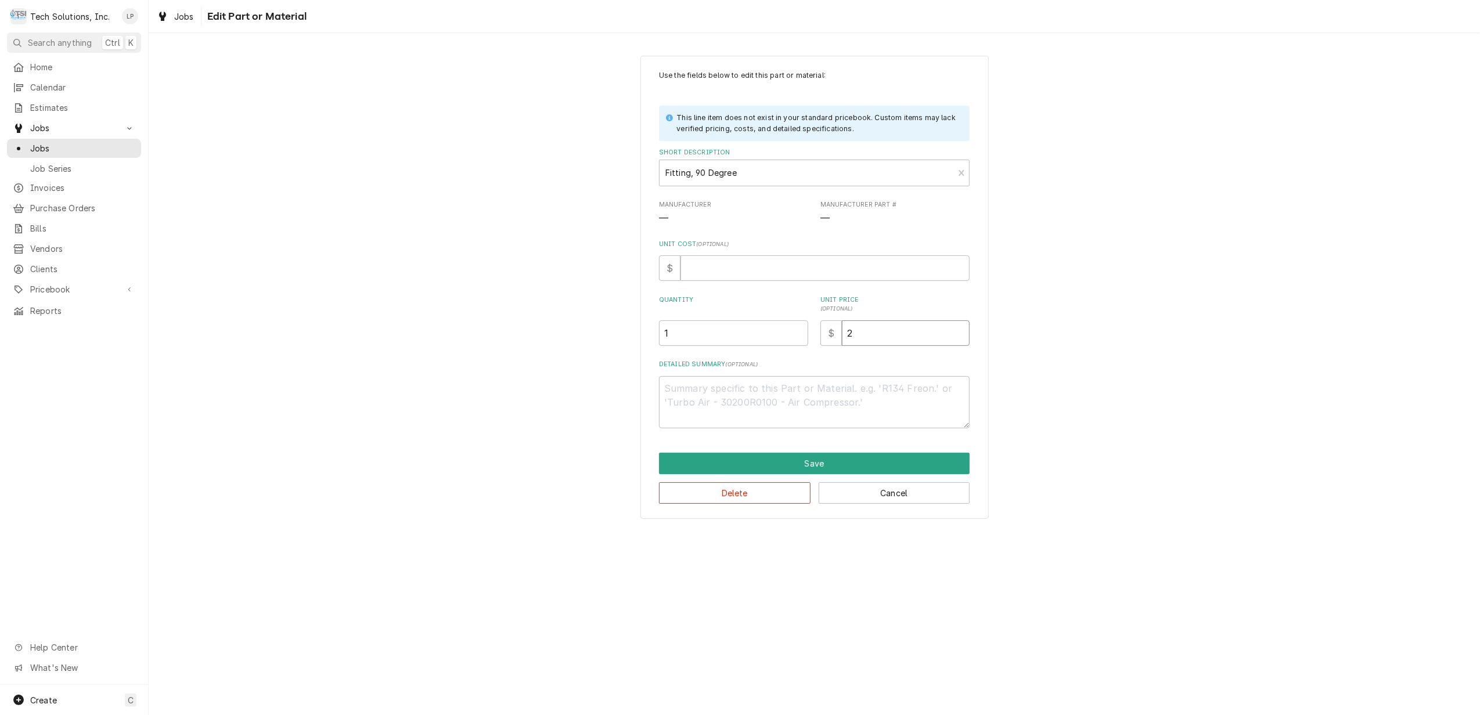
type textarea "x"
type input "1"
type textarea "x"
type input "19"
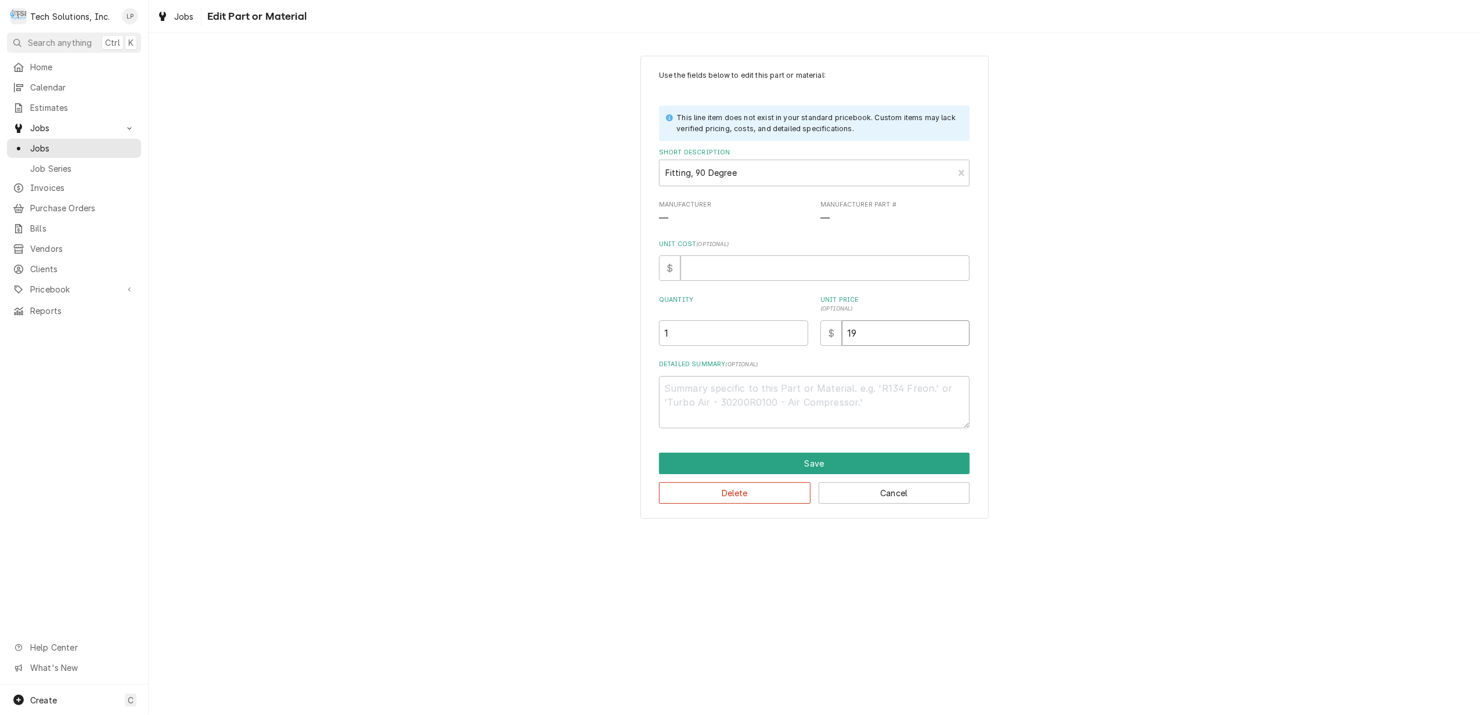
type textarea "x"
type input "19.5"
type textarea "x"
type input "19.52"
click at [908, 358] on div "Use the fields below to edit this part or material: This line item does not exi…" at bounding box center [814, 249] width 311 height 358
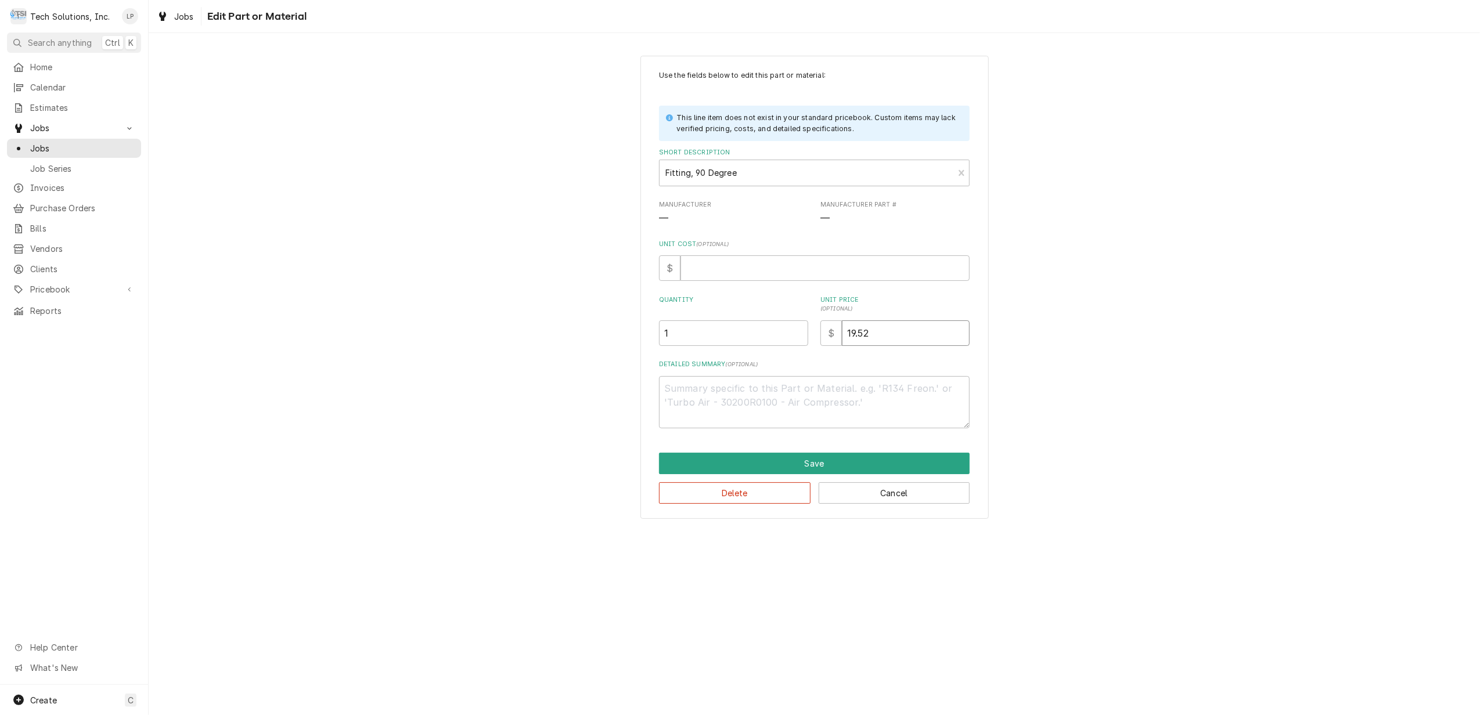
click at [891, 340] on input "19.52" at bounding box center [906, 333] width 128 height 26
type textarea "x"
type input "19.5"
type textarea "x"
type input "19"
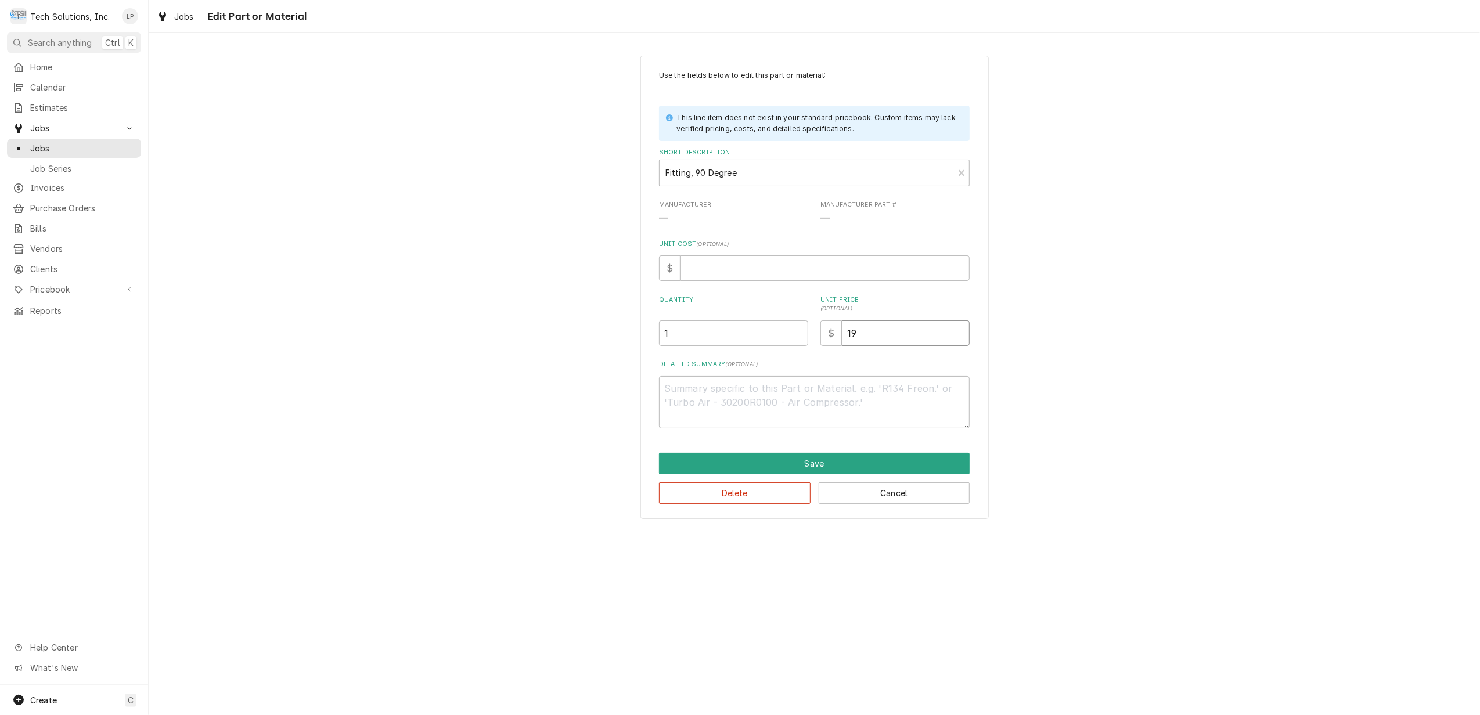
type textarea "x"
type input "1"
type textarea "x"
type input "15"
type textarea "x"
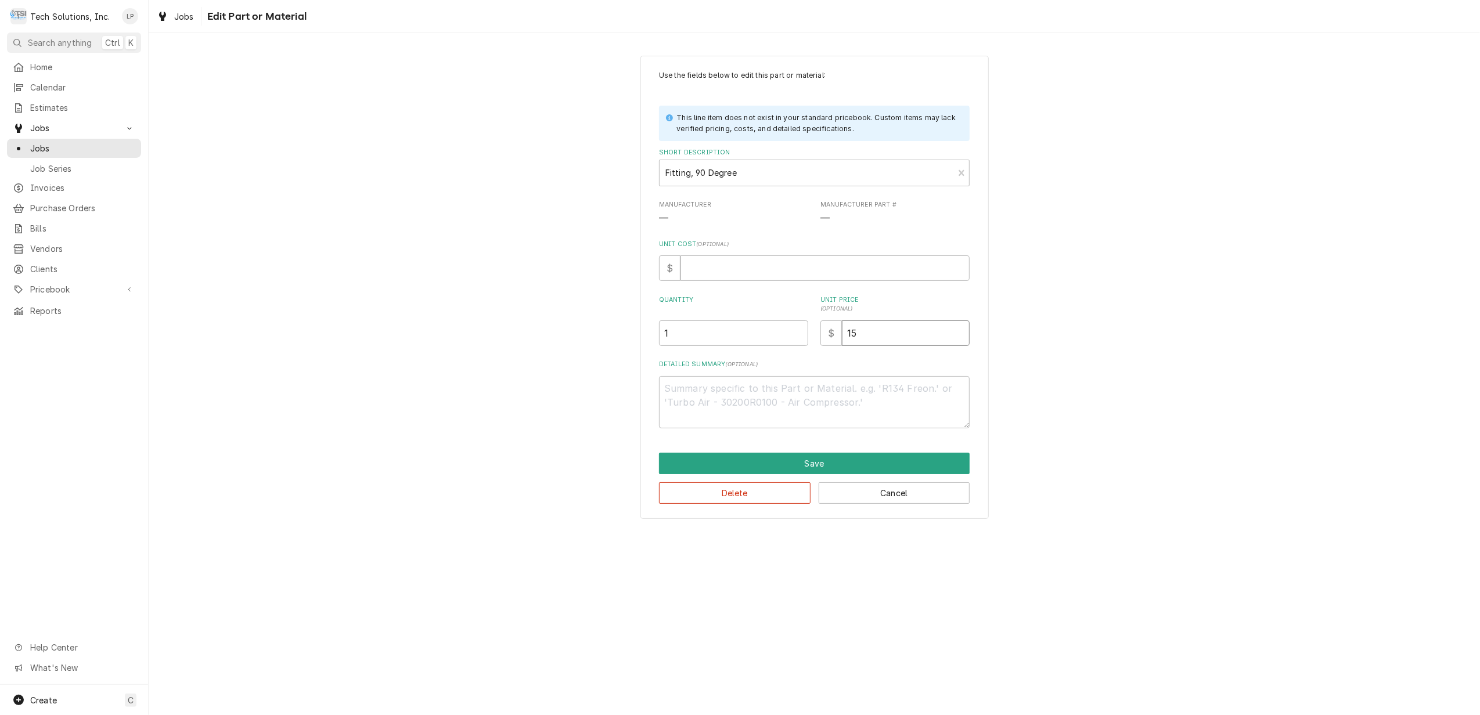
type input "15.6"
type textarea "x"
type input "15.63"
click at [824, 467] on button "Save" at bounding box center [814, 463] width 311 height 21
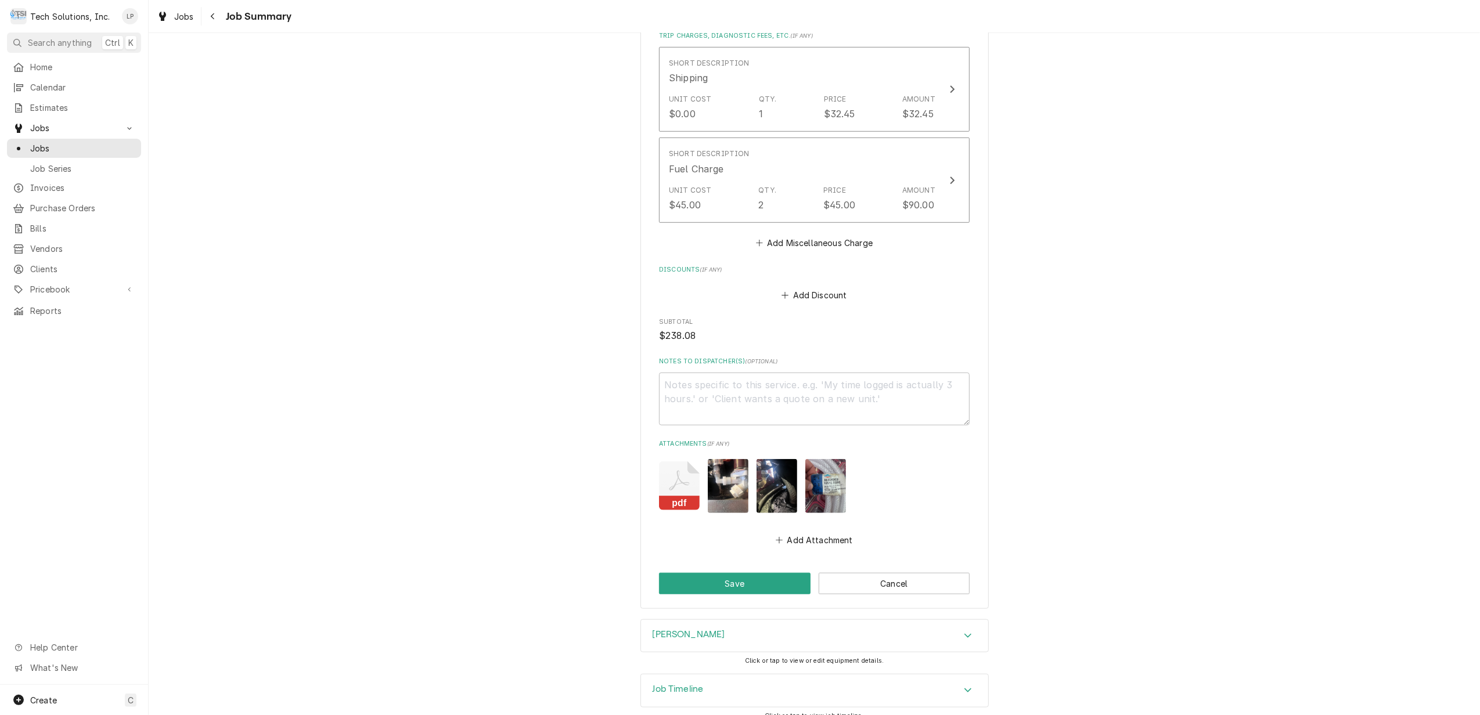
scroll to position [912, 0]
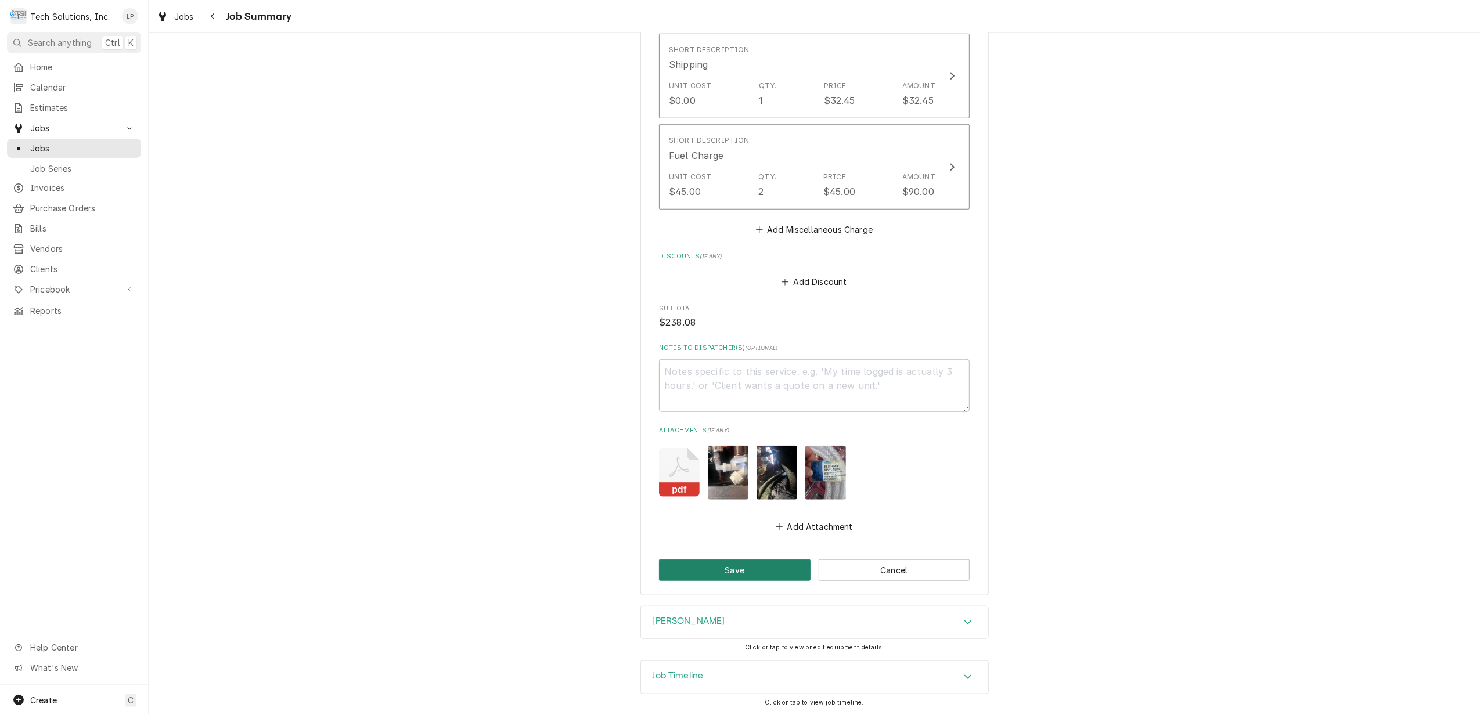
click at [743, 568] on button "Save" at bounding box center [735, 570] width 152 height 21
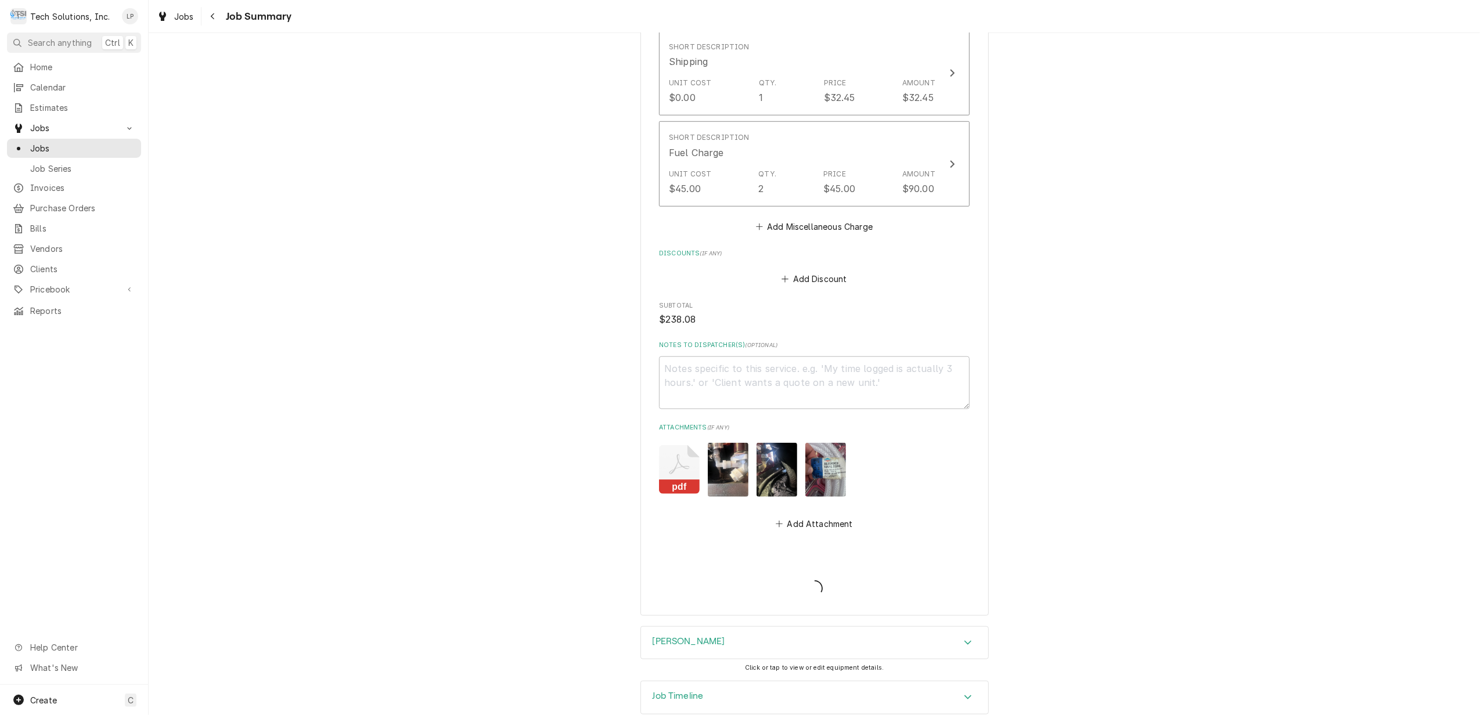
type textarea "x"
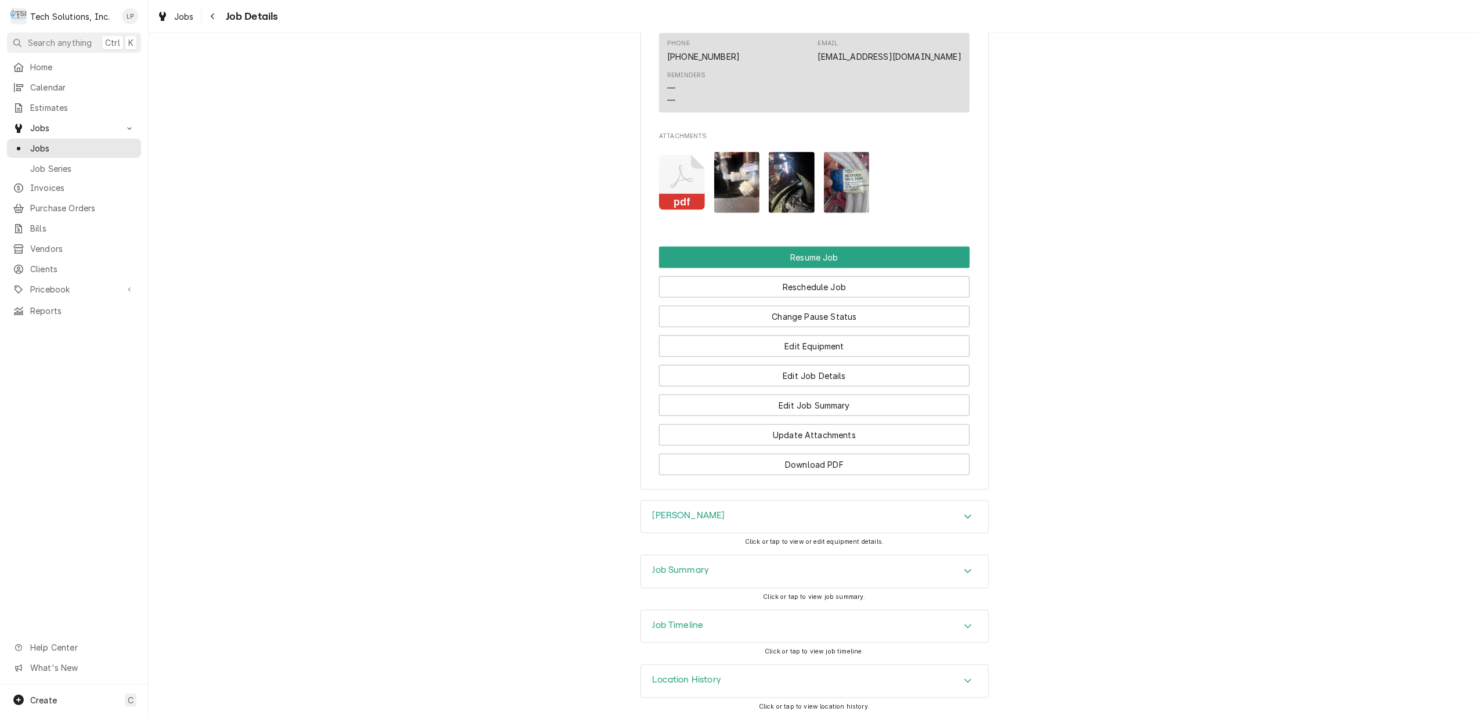
scroll to position [1269, 0]
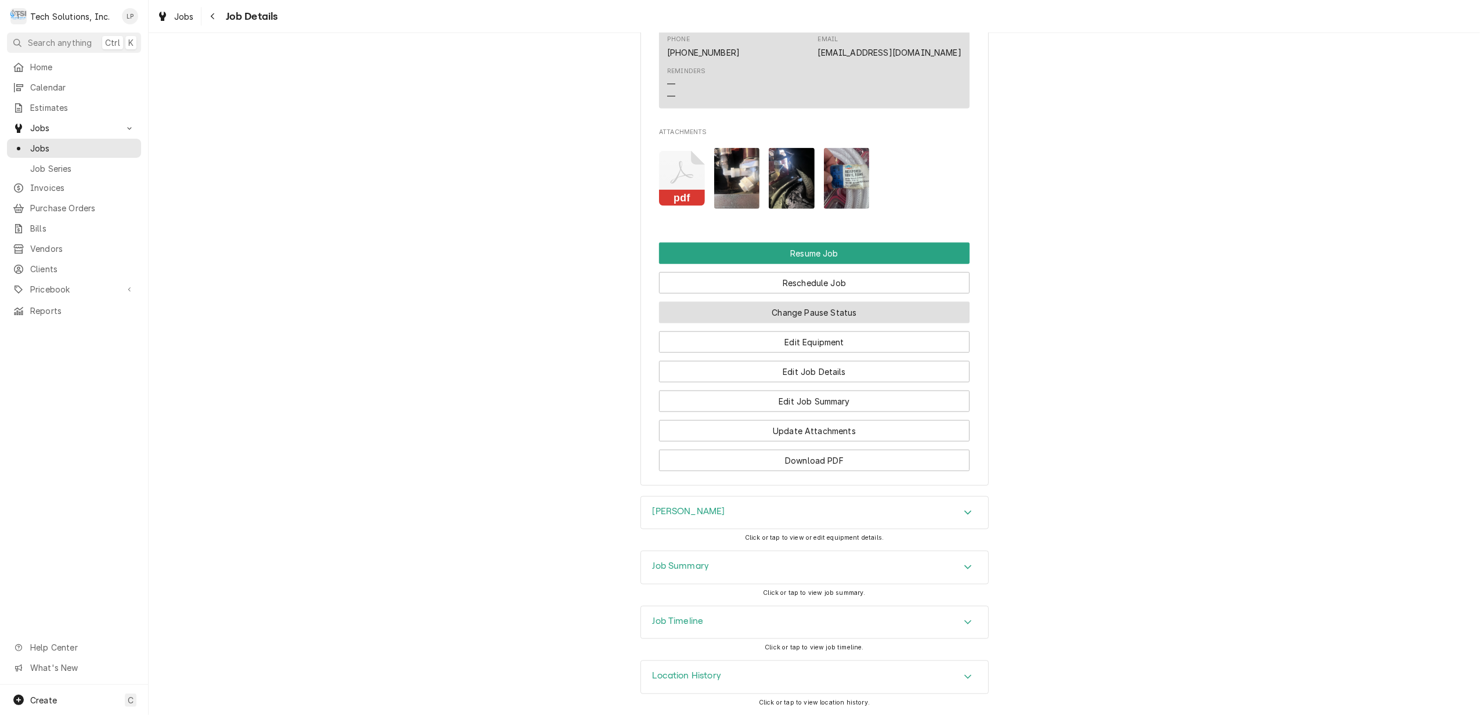
click at [869, 307] on button "Change Pause Status" at bounding box center [814, 312] width 311 height 21
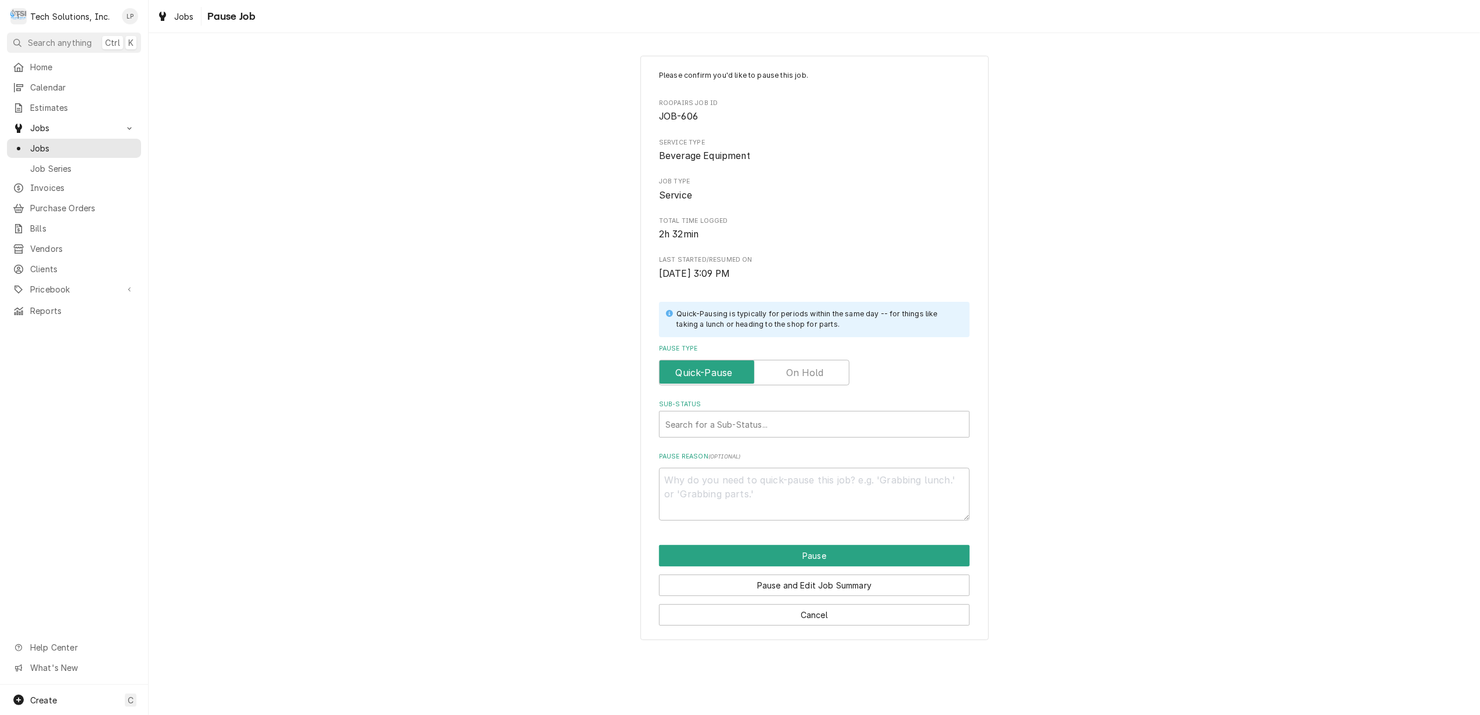
click at [815, 370] on label "Pause Type" at bounding box center [754, 373] width 190 height 26
click at [815, 370] on input "Pause Type" at bounding box center [754, 373] width 180 height 26
checkbox input "true"
click at [827, 430] on div "Sub-Status" at bounding box center [814, 424] width 298 height 21
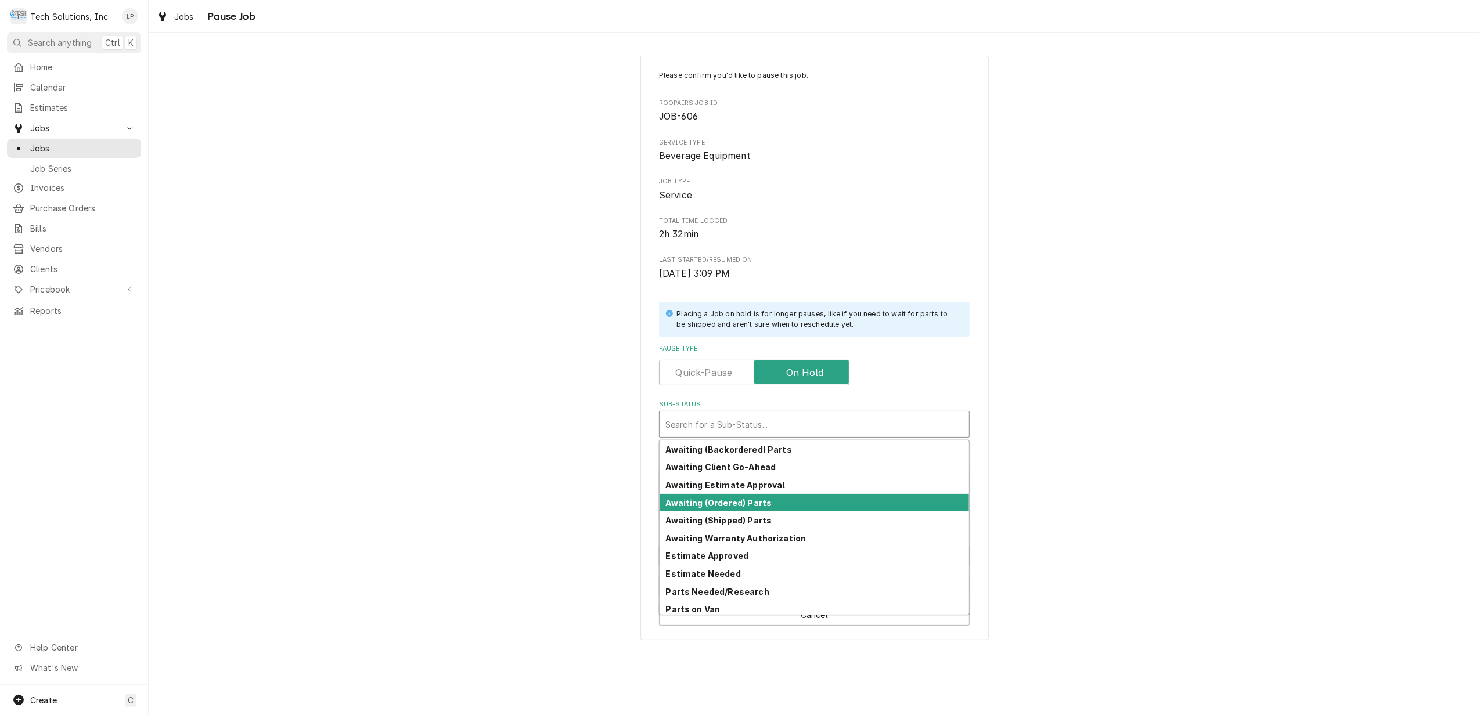
click at [818, 502] on div "Awaiting (Ordered) Parts" at bounding box center [814, 503] width 309 height 18
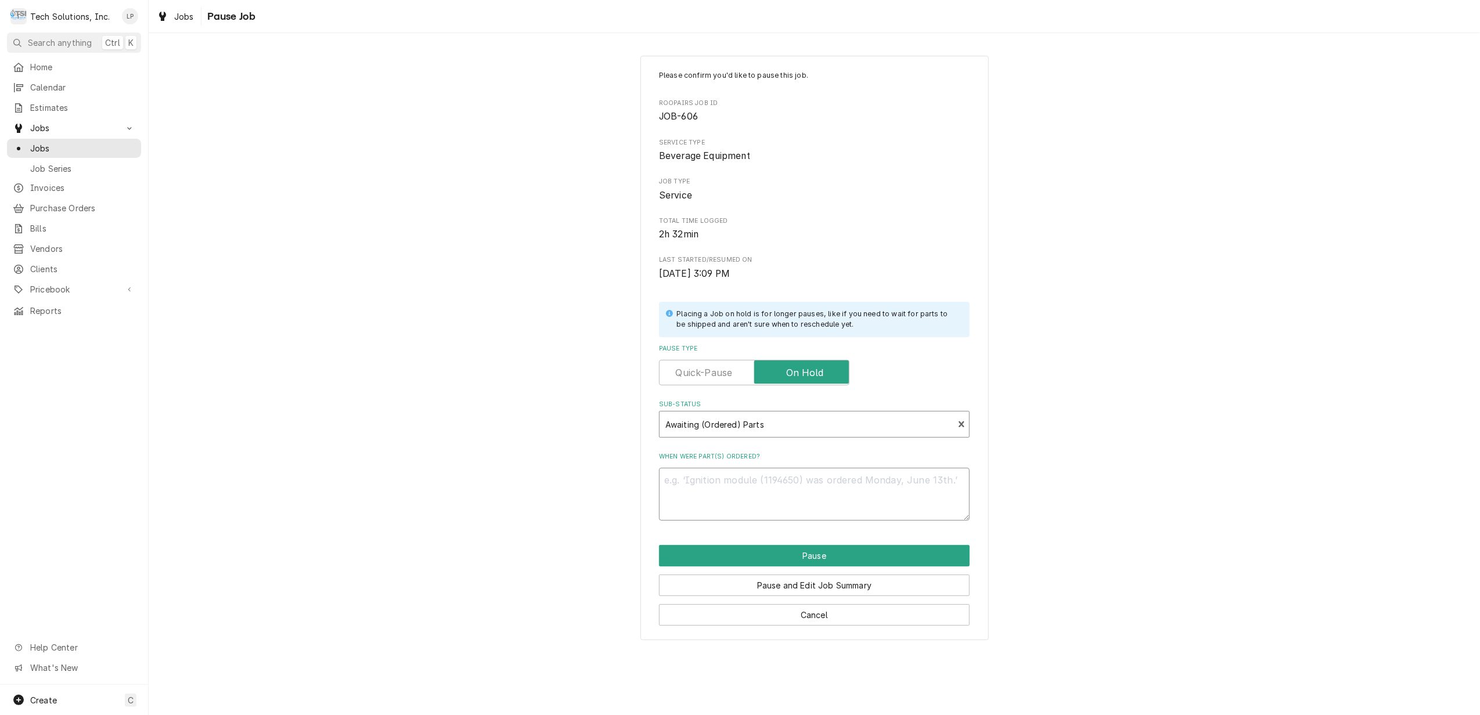
click at [777, 488] on textarea "When were part(s) ordered?" at bounding box center [814, 494] width 311 height 53
type textarea "x"
type textarea "L"
type textarea "x"
type textarea "Li"
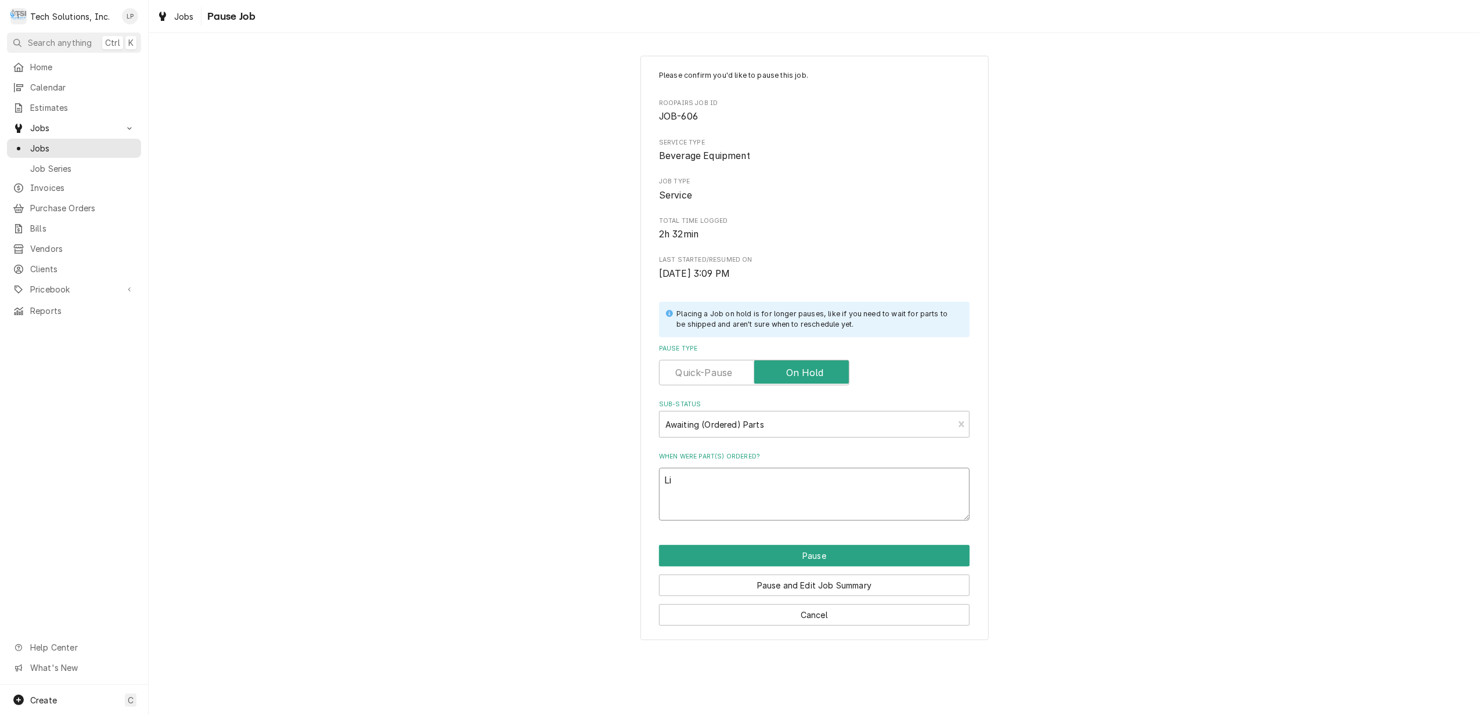
type textarea "x"
type textarea "Lis"
type textarea "x"
type textarea "Lisa"
type textarea "x"
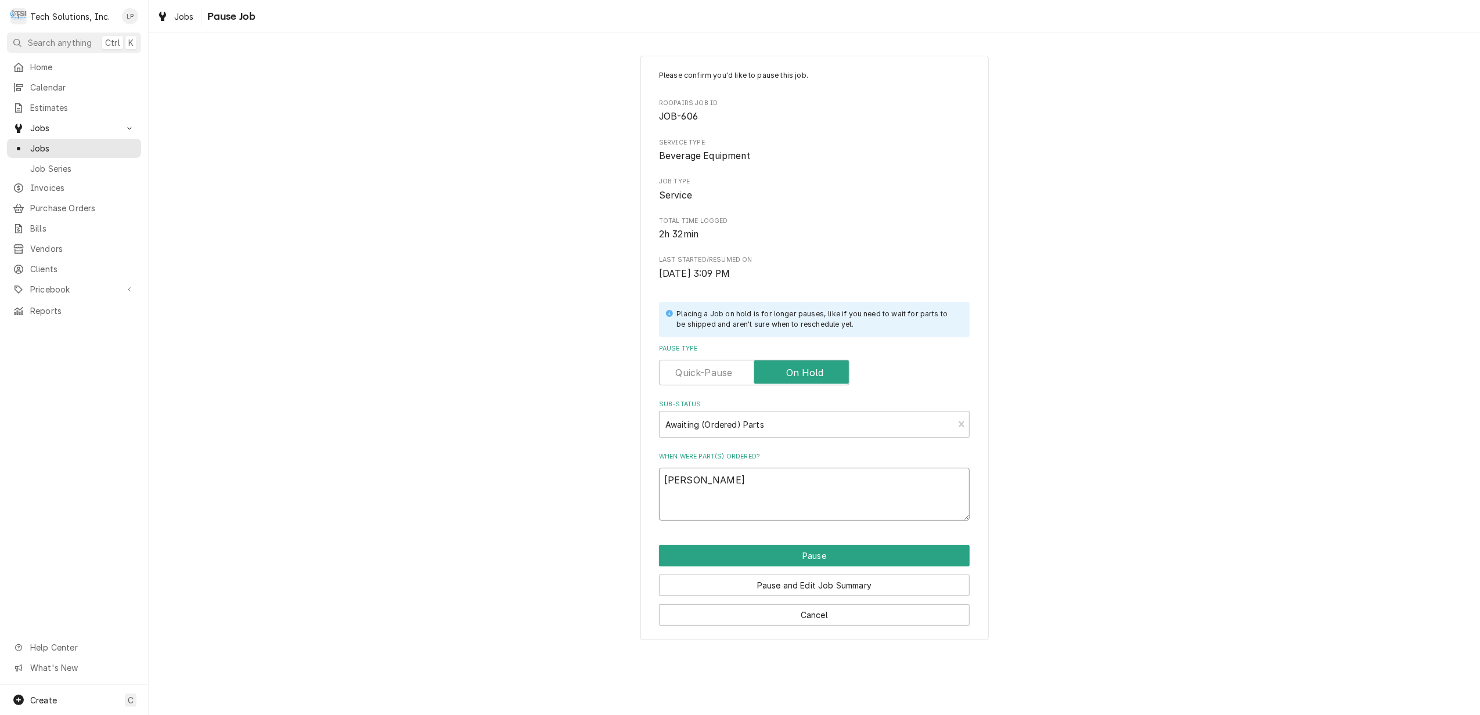
type textarea "Lisa"
type textarea "x"
type textarea "Lisa o"
type textarea "x"
type textarea "Lisa or"
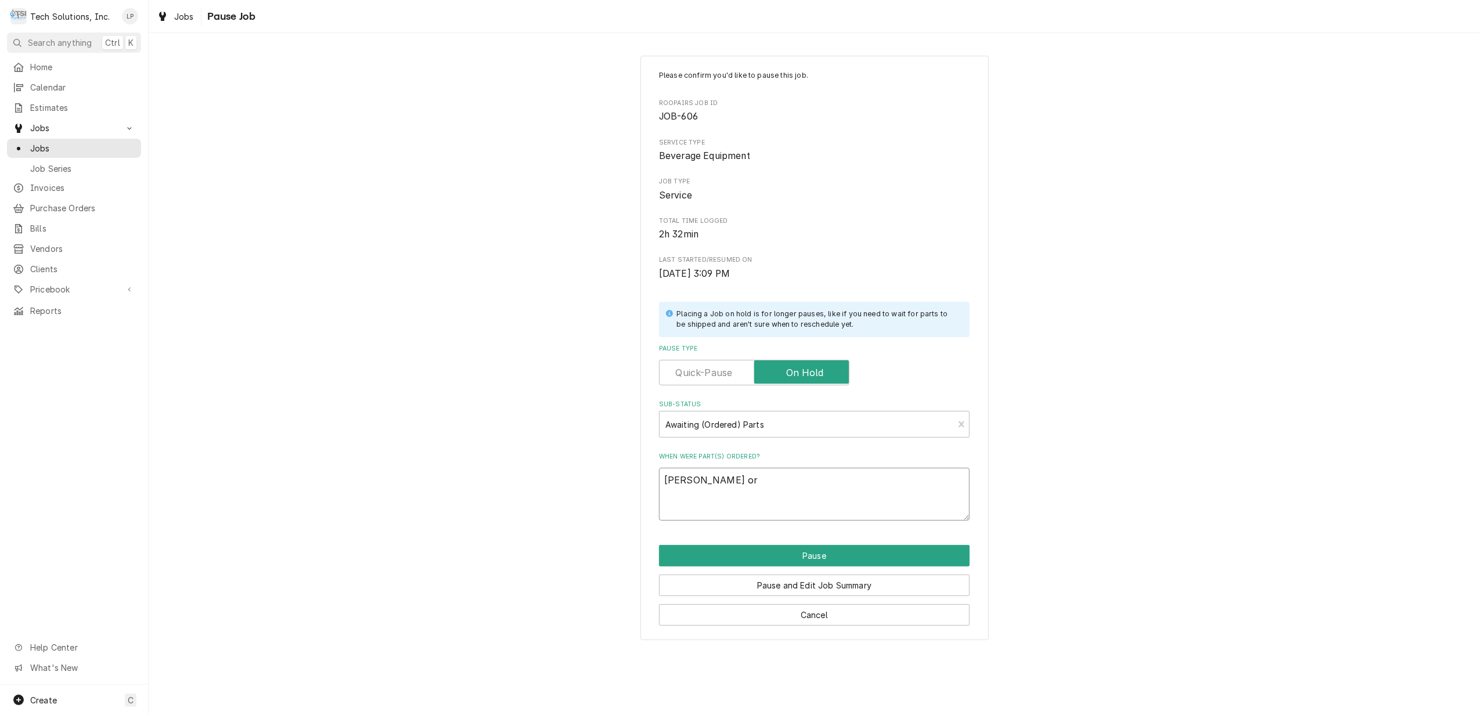
type textarea "x"
type textarea "Lisa ord"
type textarea "x"
type textarea "Lisa orde"
type textarea "x"
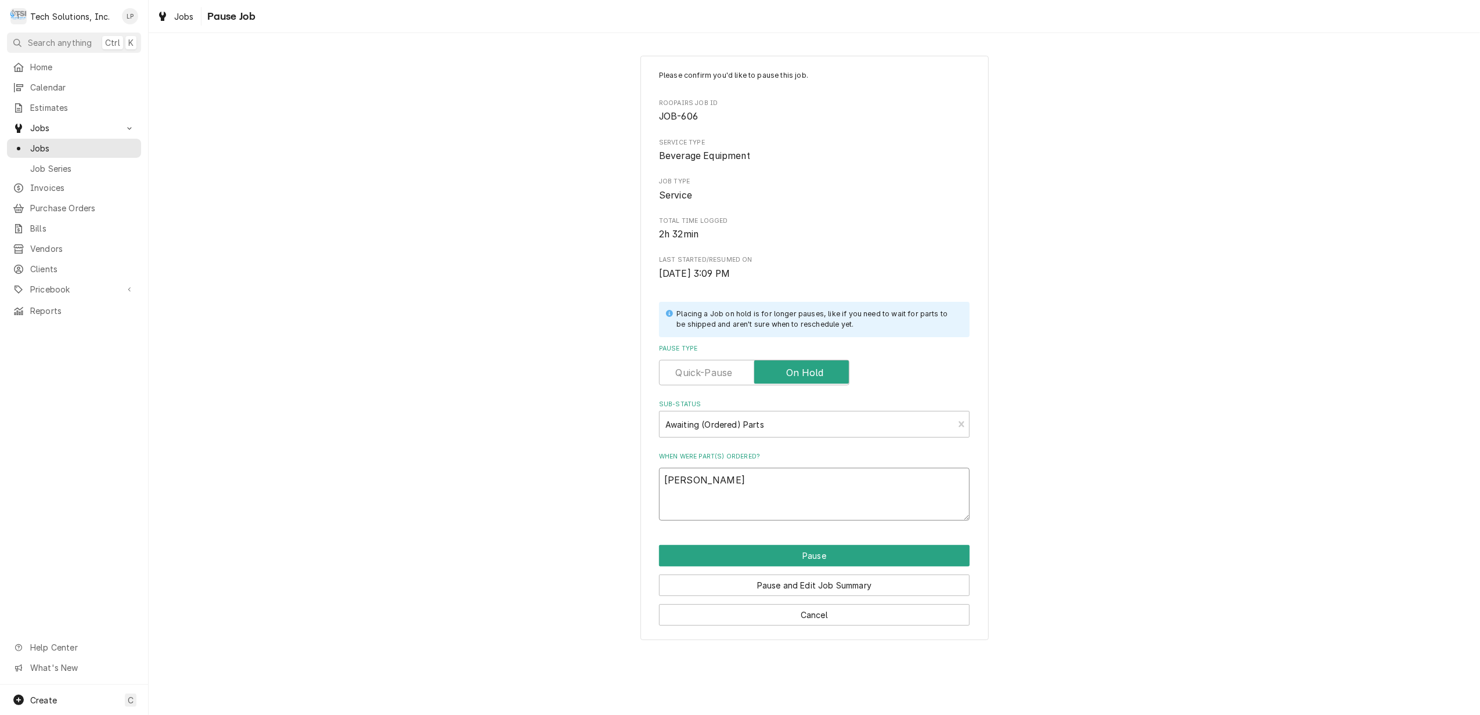
type textarea "Lisa order"
type textarea "x"
type textarea "Lisa ordere"
type textarea "x"
type textarea "Lisa ordered"
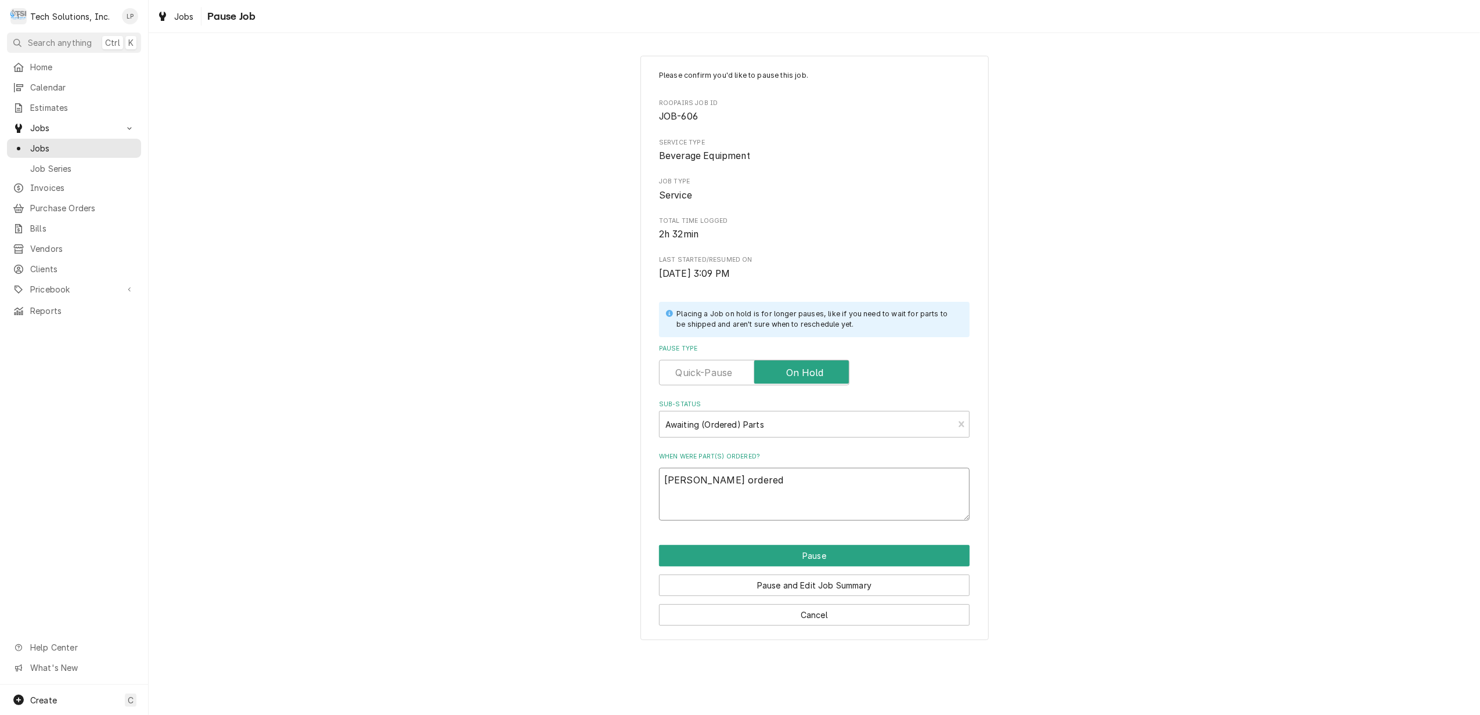
type textarea "x"
type textarea "Lisa ordered"
type textarea "x"
type textarea "Lisa ordered w"
type textarea "x"
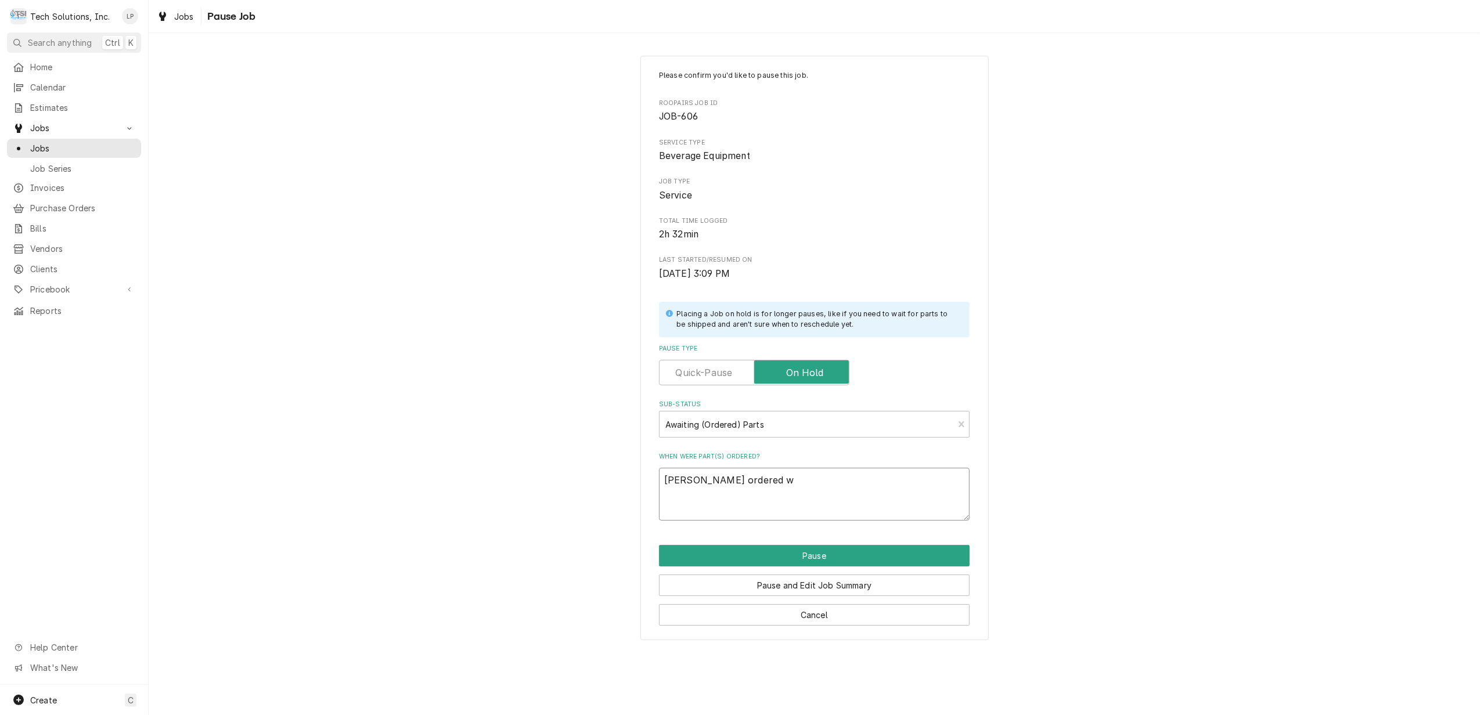
type textarea "Lisa ordered wi"
type textarea "x"
type textarea "Lisa ordered wit"
type textarea "x"
type textarea "Lisa ordered with"
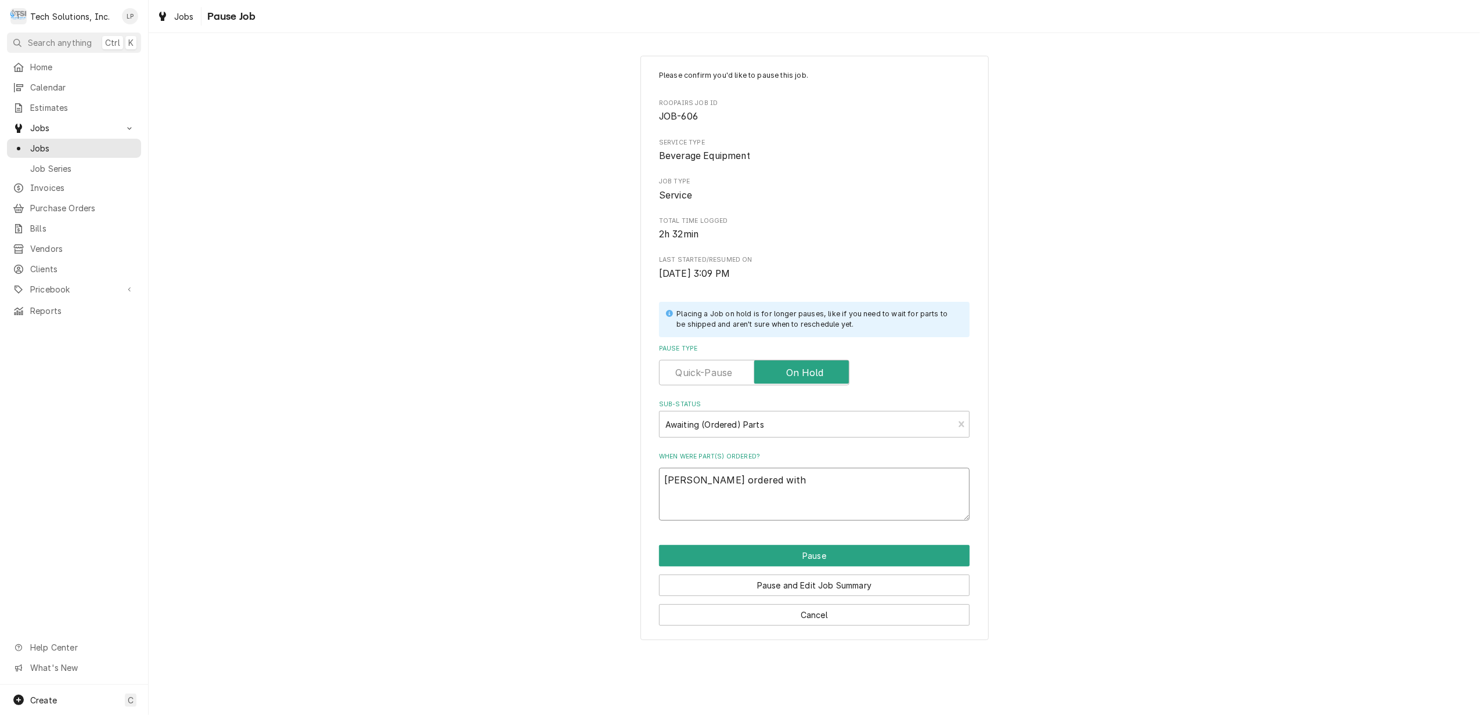
type textarea "x"
type textarea "Lisa ordered with"
type textarea "x"
type textarea "Lisa ordered with a"
type textarea "x"
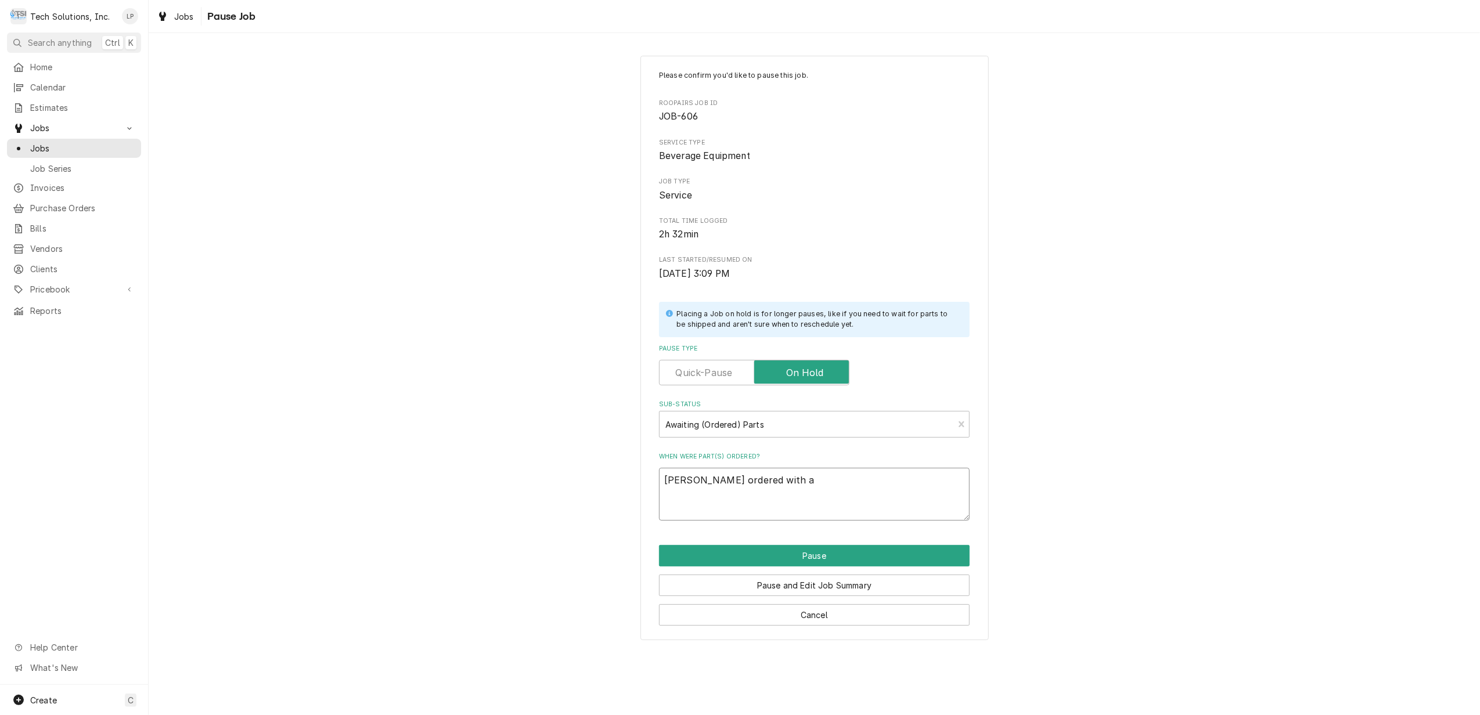
type textarea "Lisa ordered with"
type textarea "x"
type textarea "Lisa ordered with P"
type textarea "x"
type textarea "Lisa ordered with Pa"
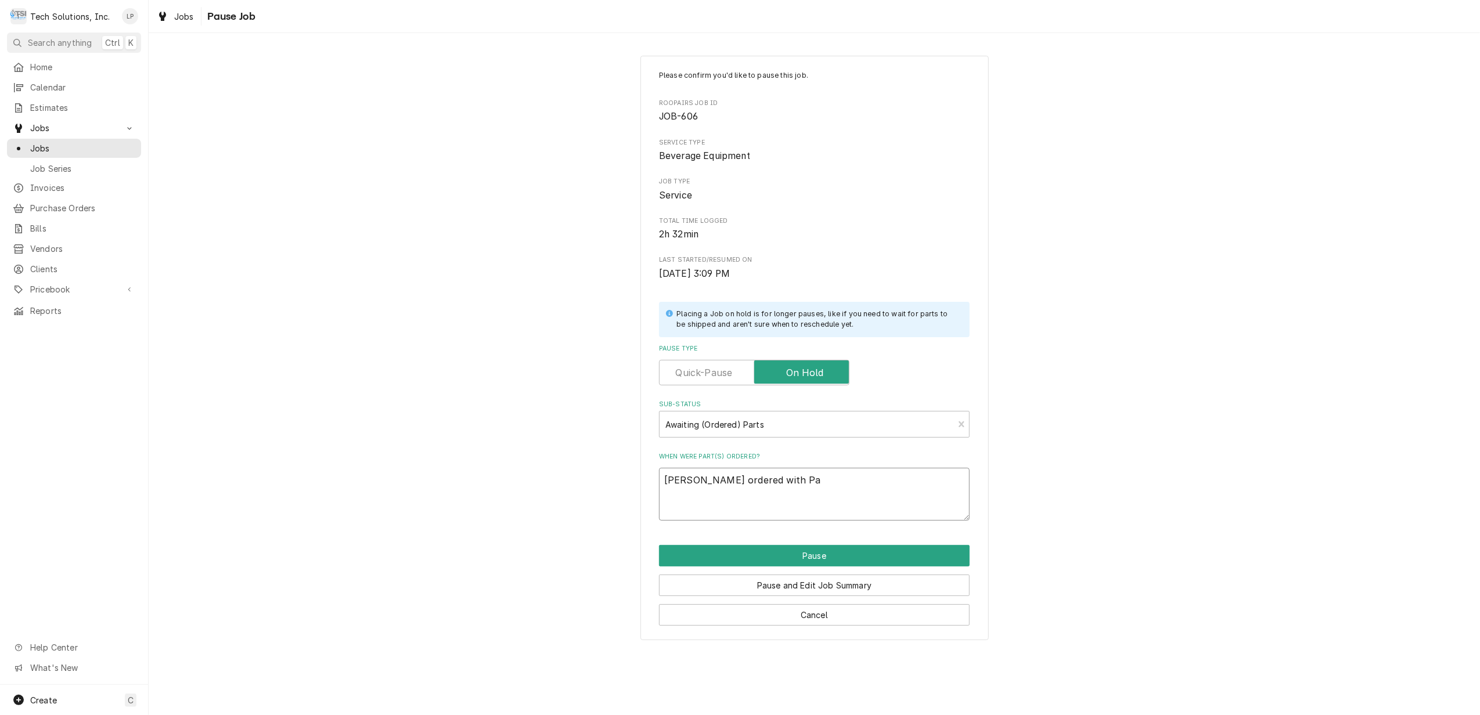
type textarea "x"
type textarea "Lisa ordered with Par"
type textarea "x"
type textarea "Lisa ordered with Part"
type textarea "x"
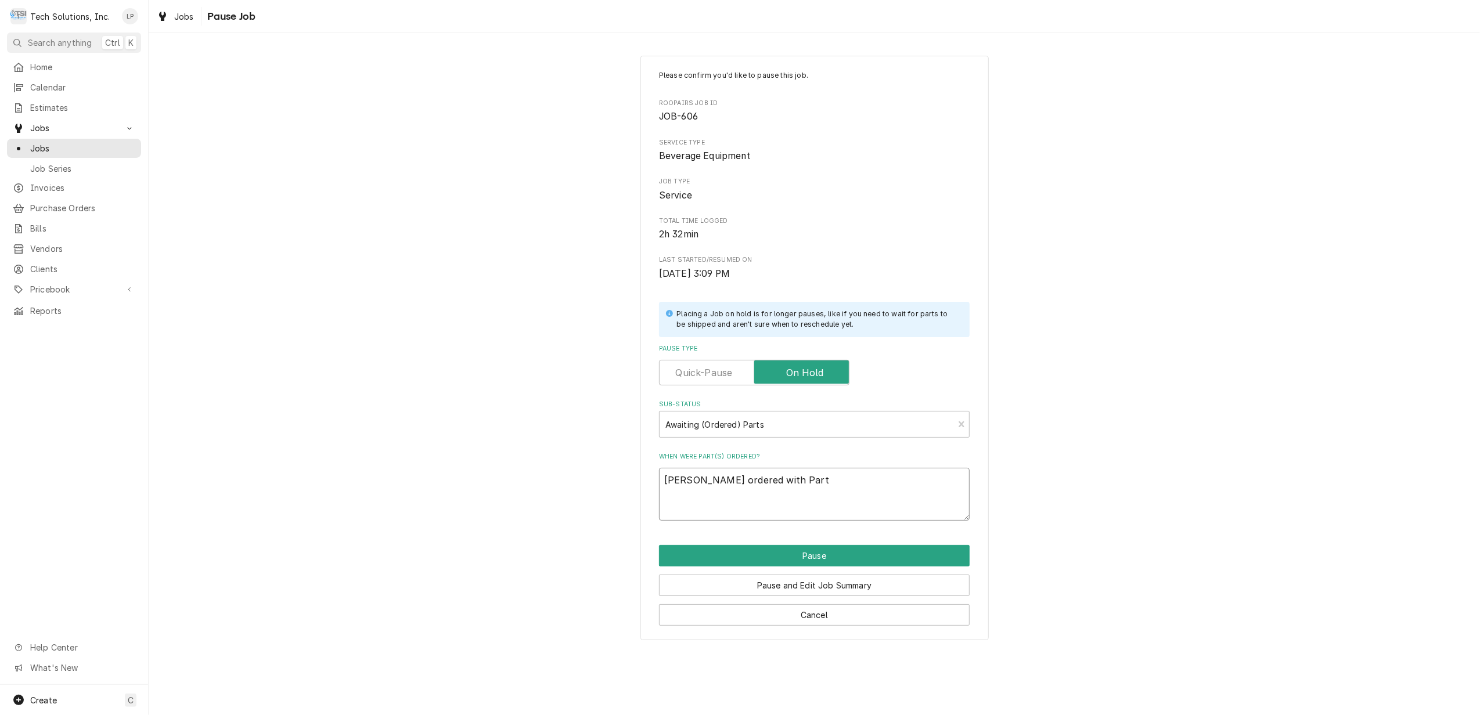
type textarea "Lisa ordered with Parts"
type textarea "x"
type textarea "Lisa ordered with Partst"
type textarea "x"
type textarea "Lisa ordered with Partsto"
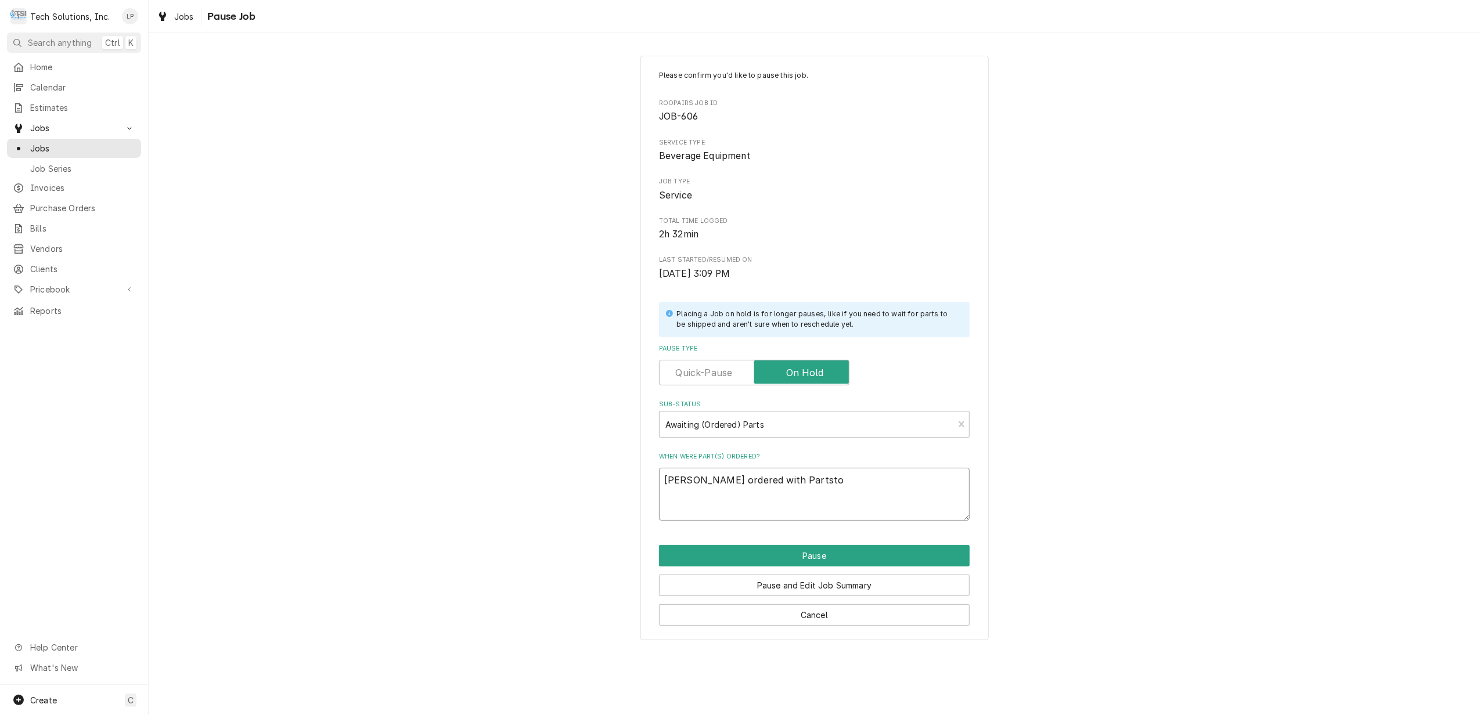
type textarea "x"
type textarea "Lisa ordered with Partstow"
type textarea "x"
type textarea "Lisa ordered with Partstown"
type textarea "x"
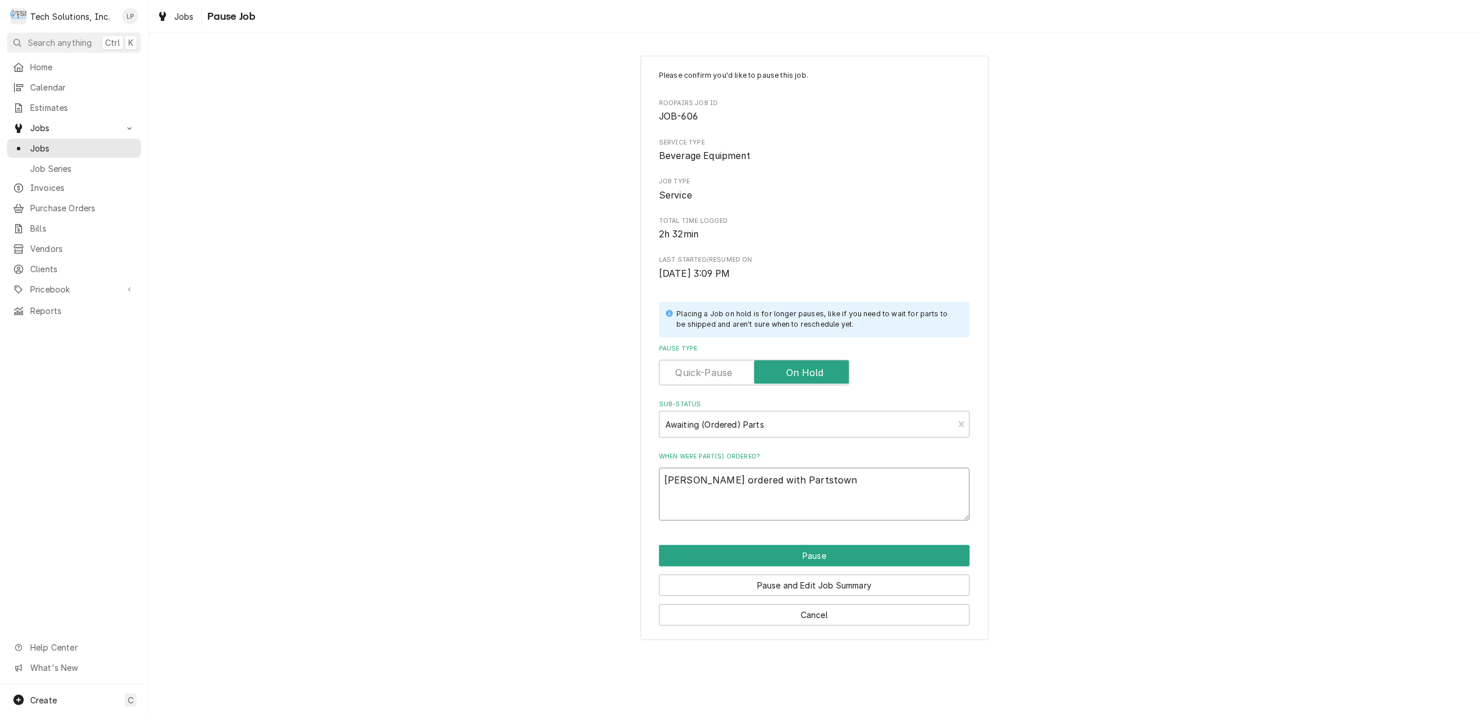
type textarea "Lisa ordered with Partstown"
type textarea "x"
type textarea "Lisa ordered with Partstown 8"
type textarea "x"
type textarea "Lisa ordered with Partstown 8/"
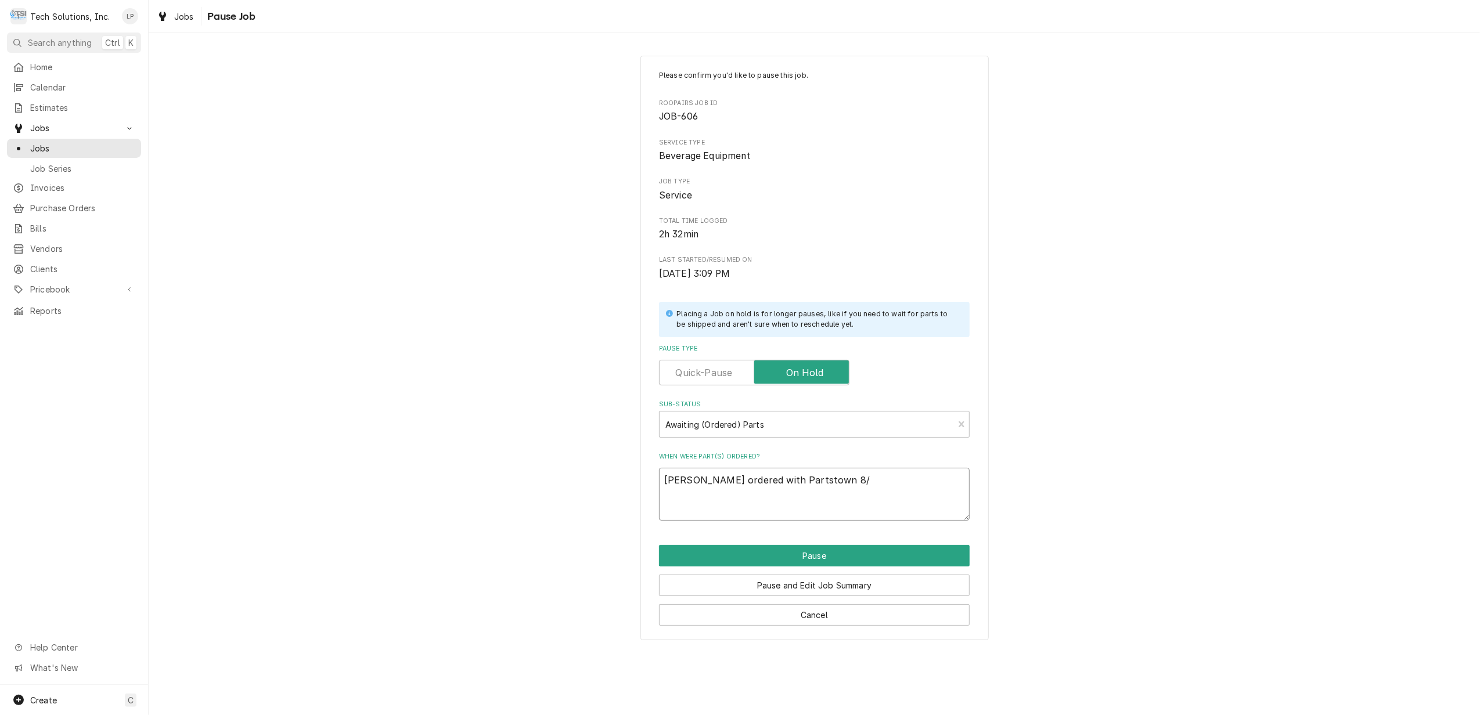
type textarea "x"
type textarea "Lisa ordered with Partstown 8/1"
type textarea "x"
type textarea "Lisa ordered with Partstown 8/14"
type textarea "x"
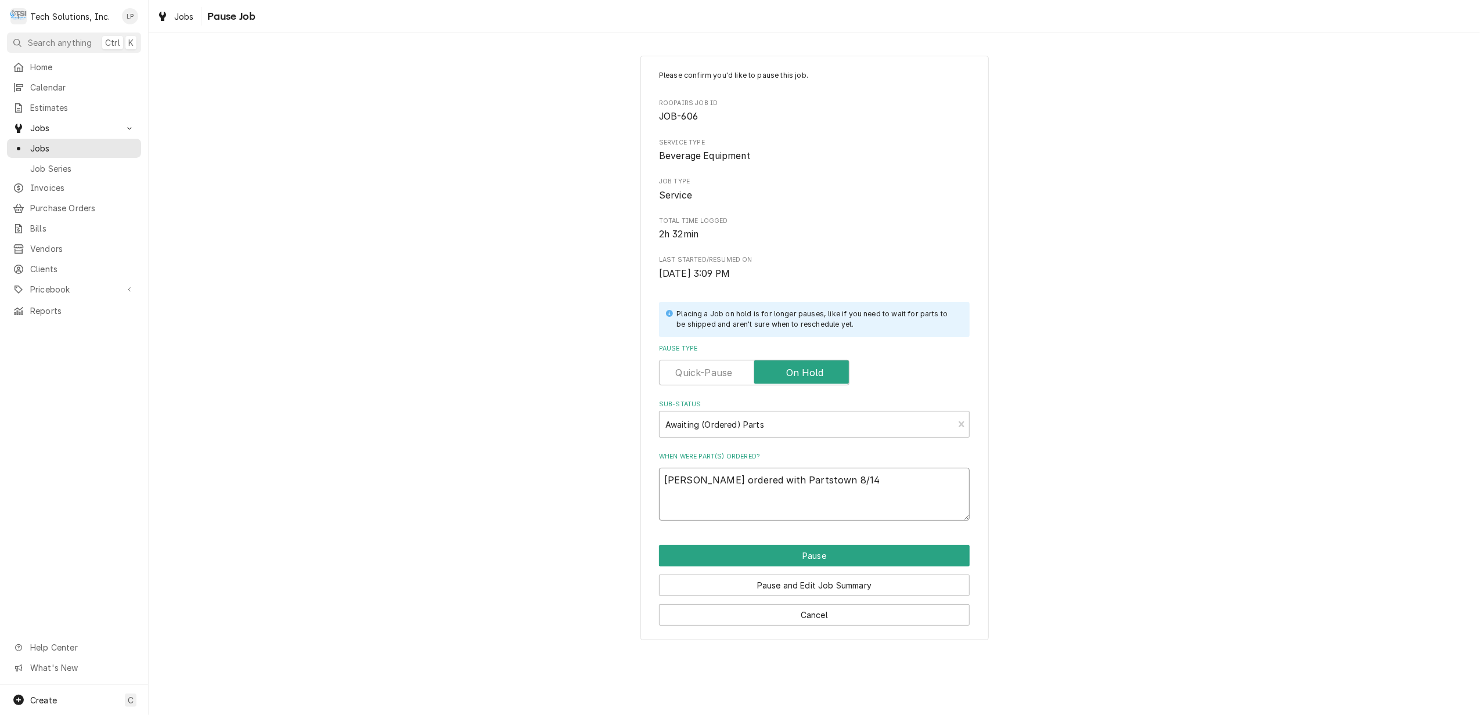
type textarea "Lisa ordered with Partstown 8/14"
type textarea "x"
type textarea "Lisa ordered with Partstown 8/14 i"
type textarea "x"
type textarea "Lisa ordered with Partstown 8/14 in"
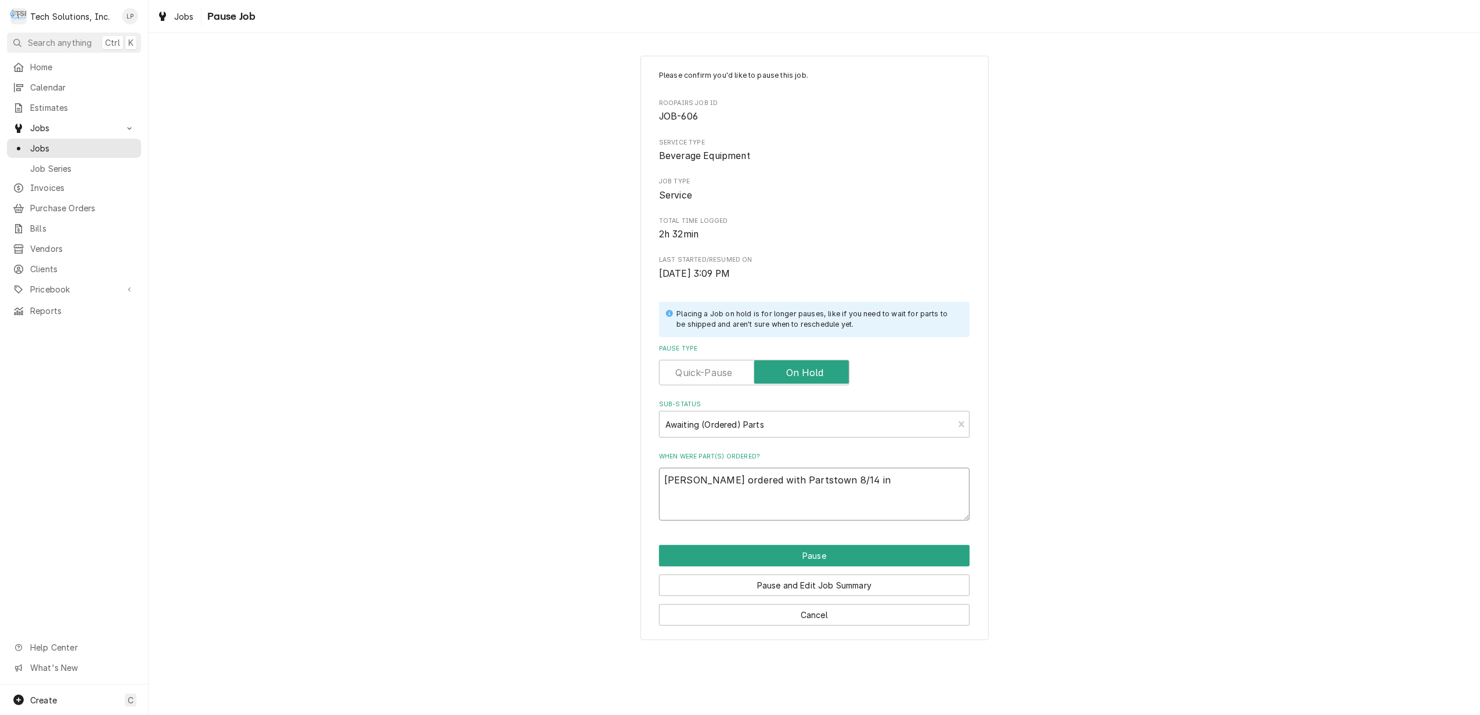
type textarea "x"
type textarea "Lisa ordered with Partstown 8/14 in"
type textarea "x"
type textarea "Lisa ordered with Partstown 8/14 in s"
type textarea "x"
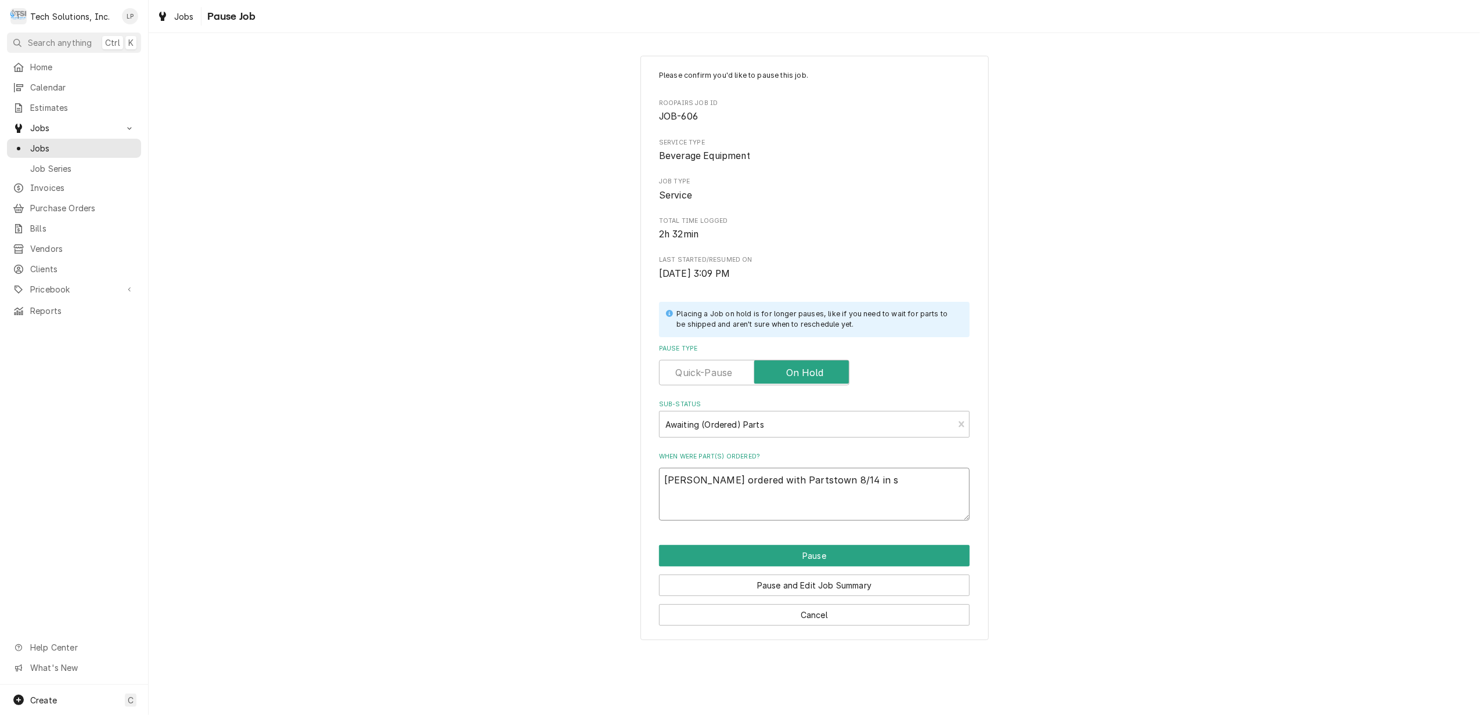
type textarea "Lisa ordered with Partstown 8/14 in st"
type textarea "x"
type textarea "Lisa ordered with Partstown 8/14 in sto"
type textarea "x"
type textarea "Lisa ordered with Partstown 8/14 in stoc"
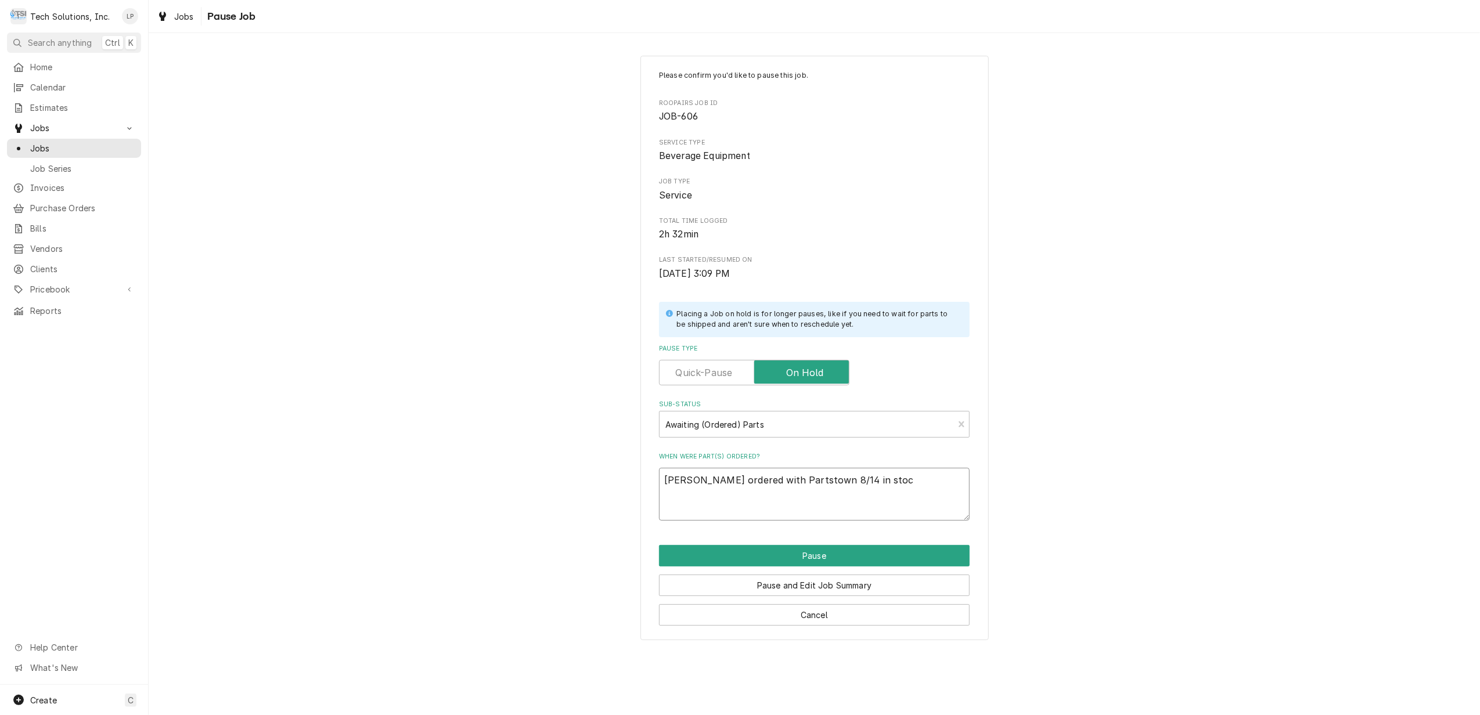
type textarea "x"
type textarea "Lisa ordered with Partstown 8/14 in stock"
type textarea "x"
type textarea "Lisa ordered with Partstown 8/14 in stock."
click at [827, 560] on button "Pause" at bounding box center [814, 555] width 311 height 21
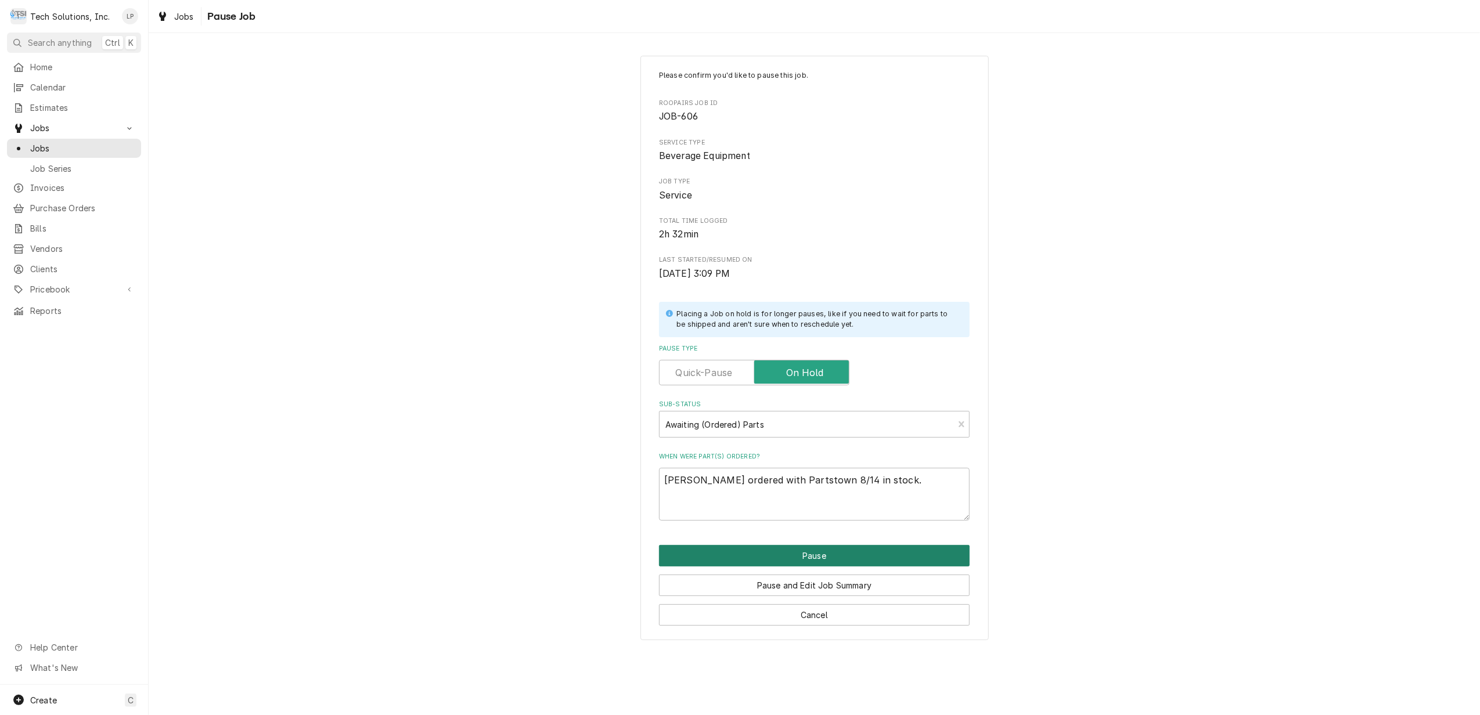
type textarea "x"
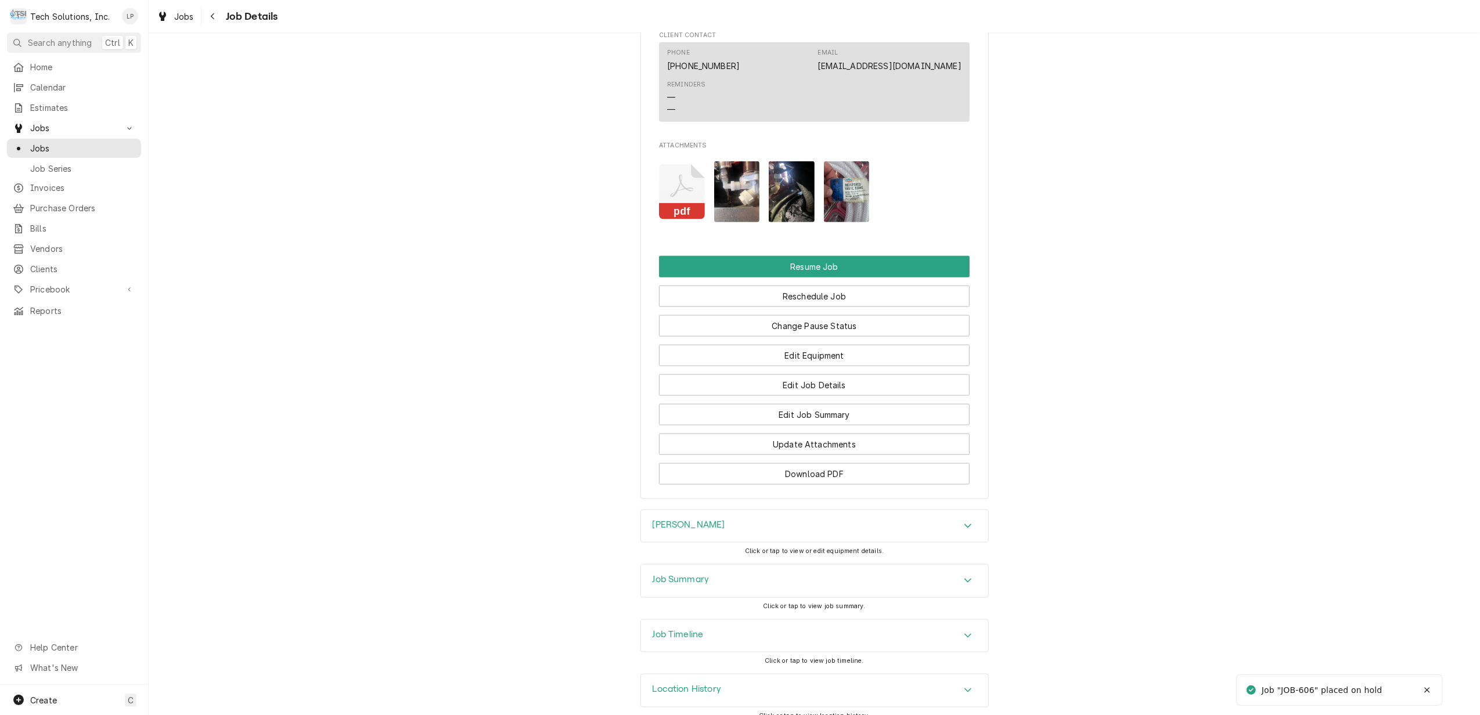
scroll to position [1269, 0]
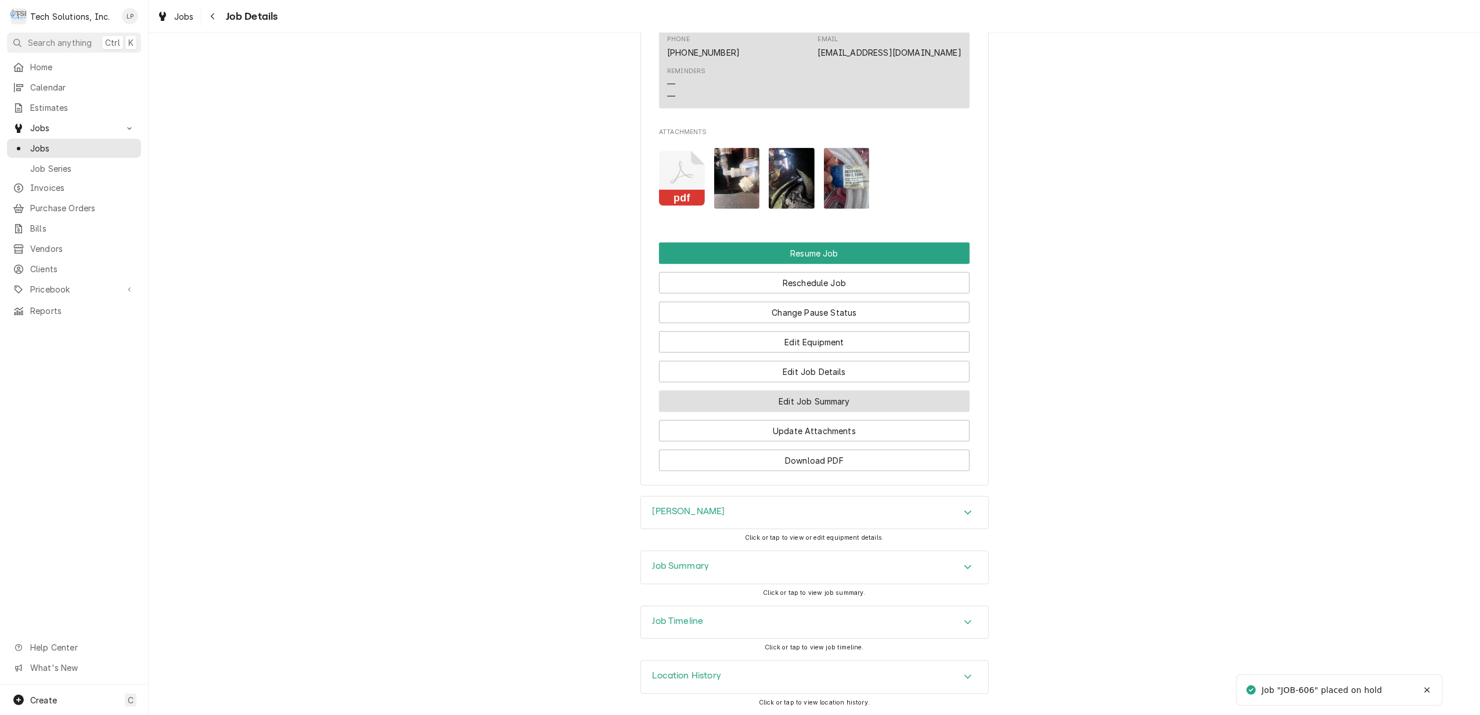
click at [837, 396] on button "Edit Job Summary" at bounding box center [814, 401] width 311 height 21
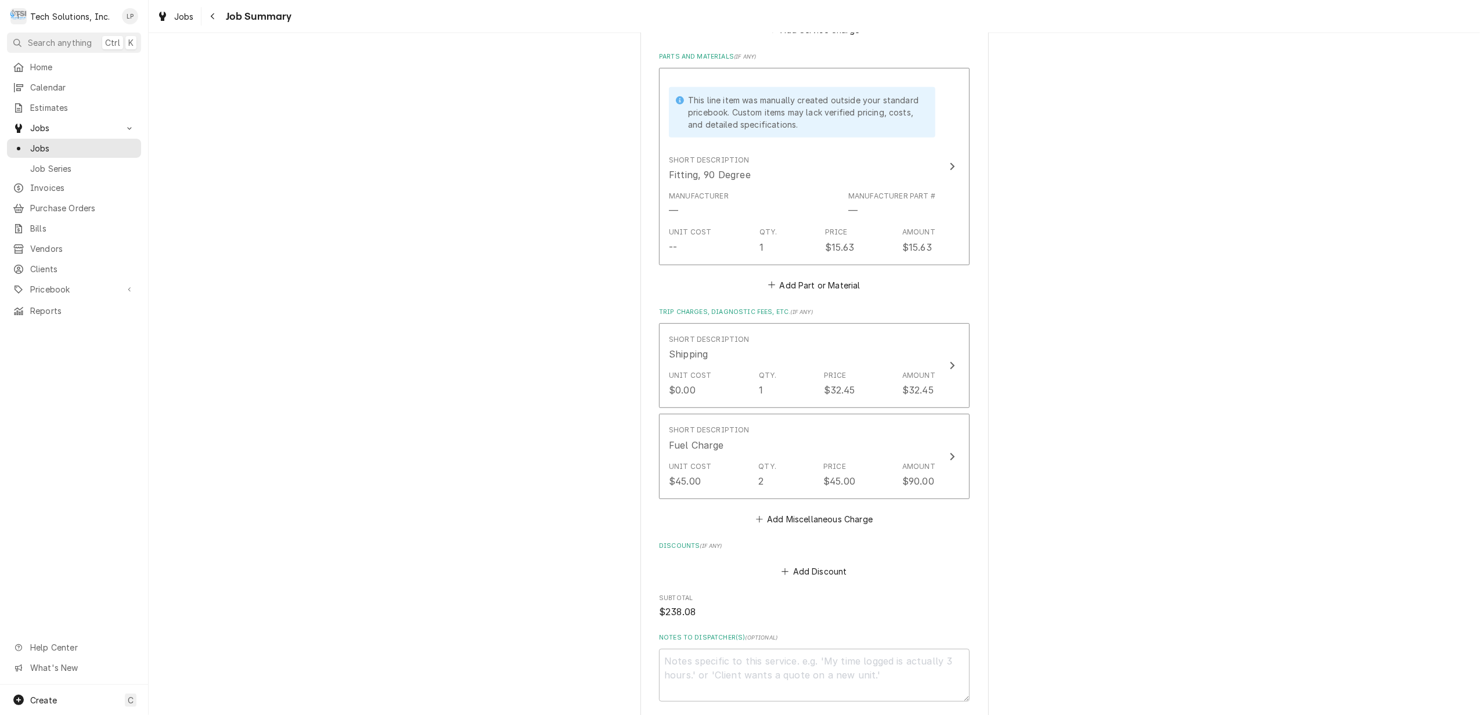
scroll to position [912, 0]
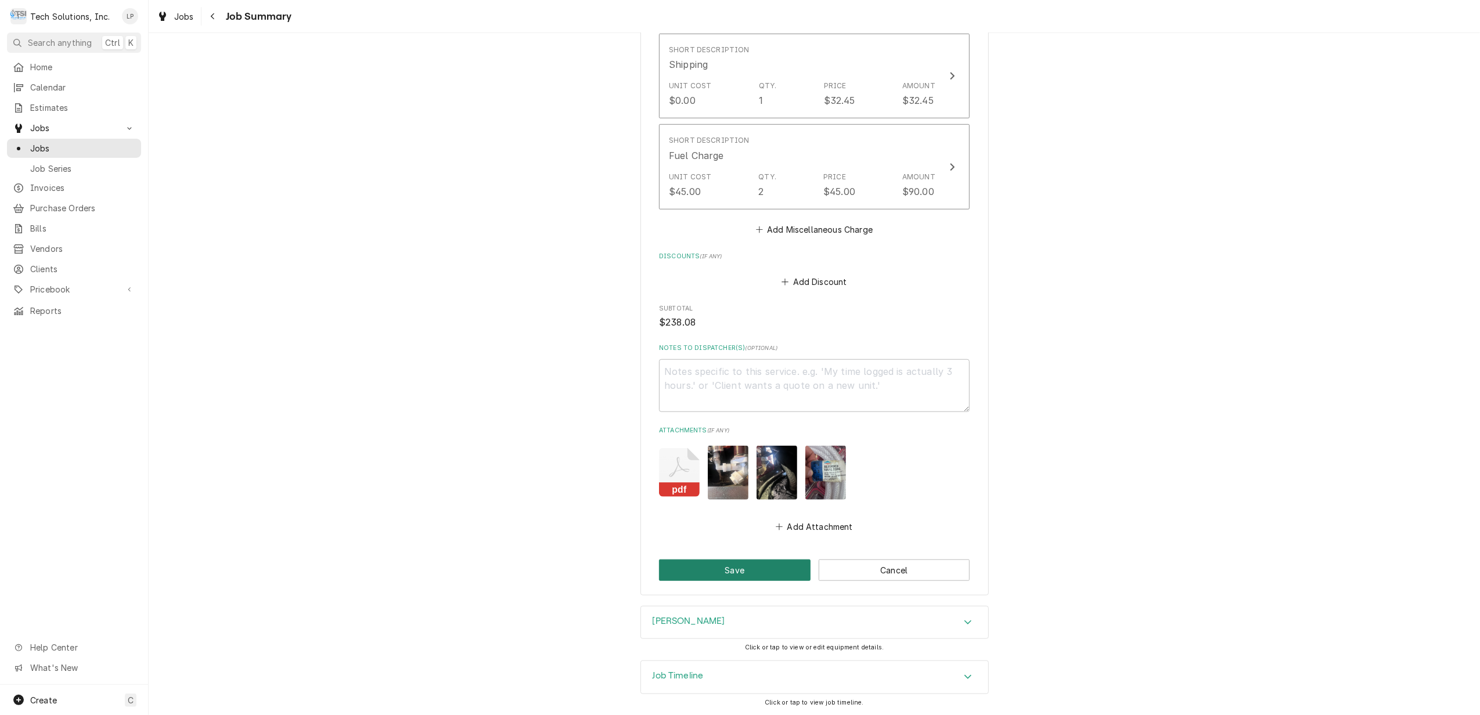
click at [704, 566] on button "Save" at bounding box center [735, 570] width 152 height 21
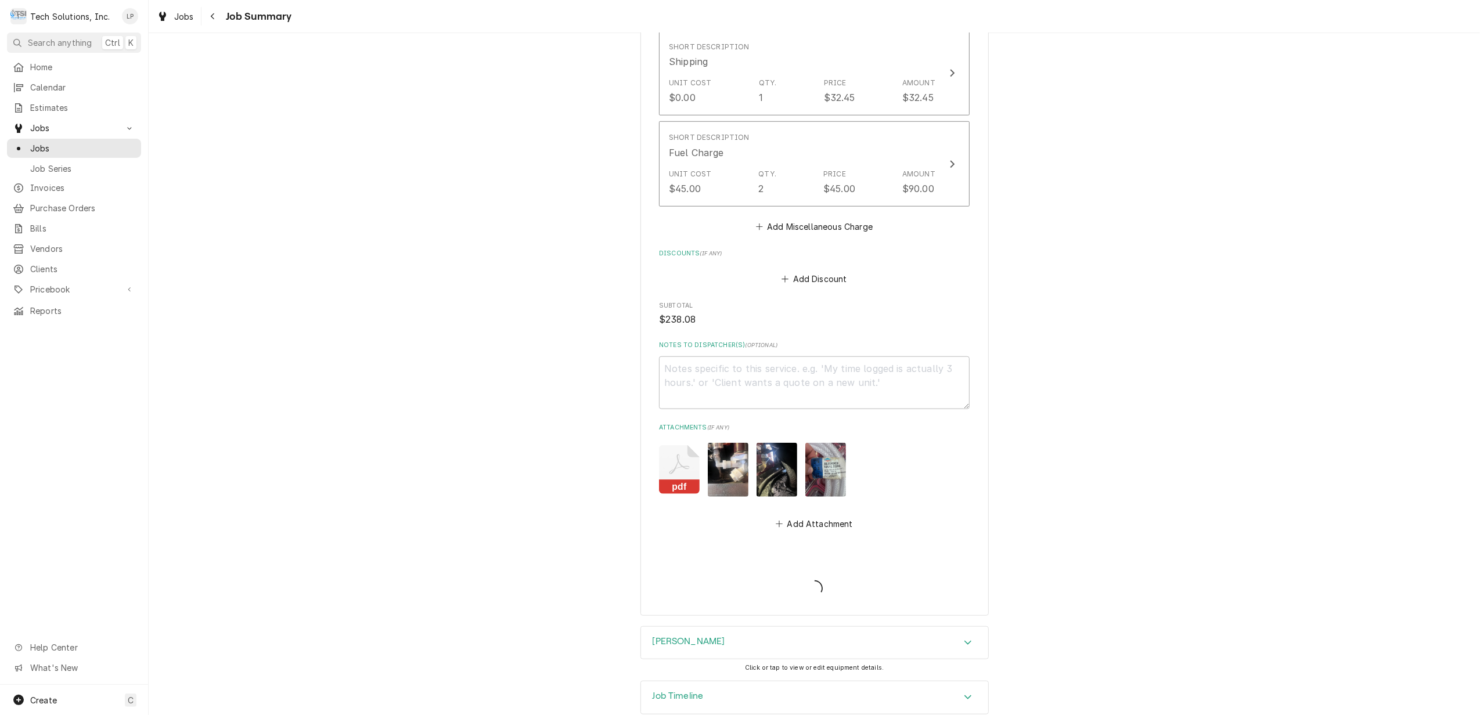
type textarea "x"
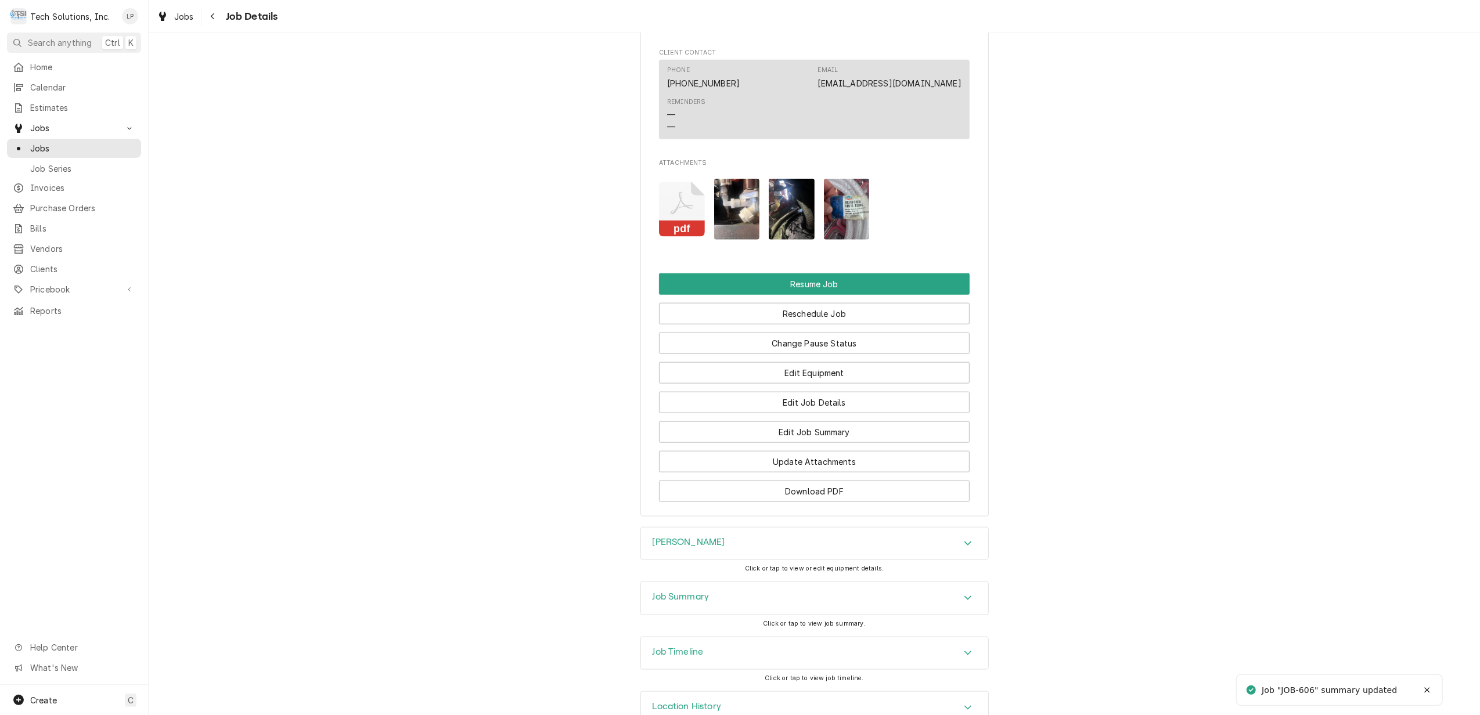
scroll to position [1238, 0]
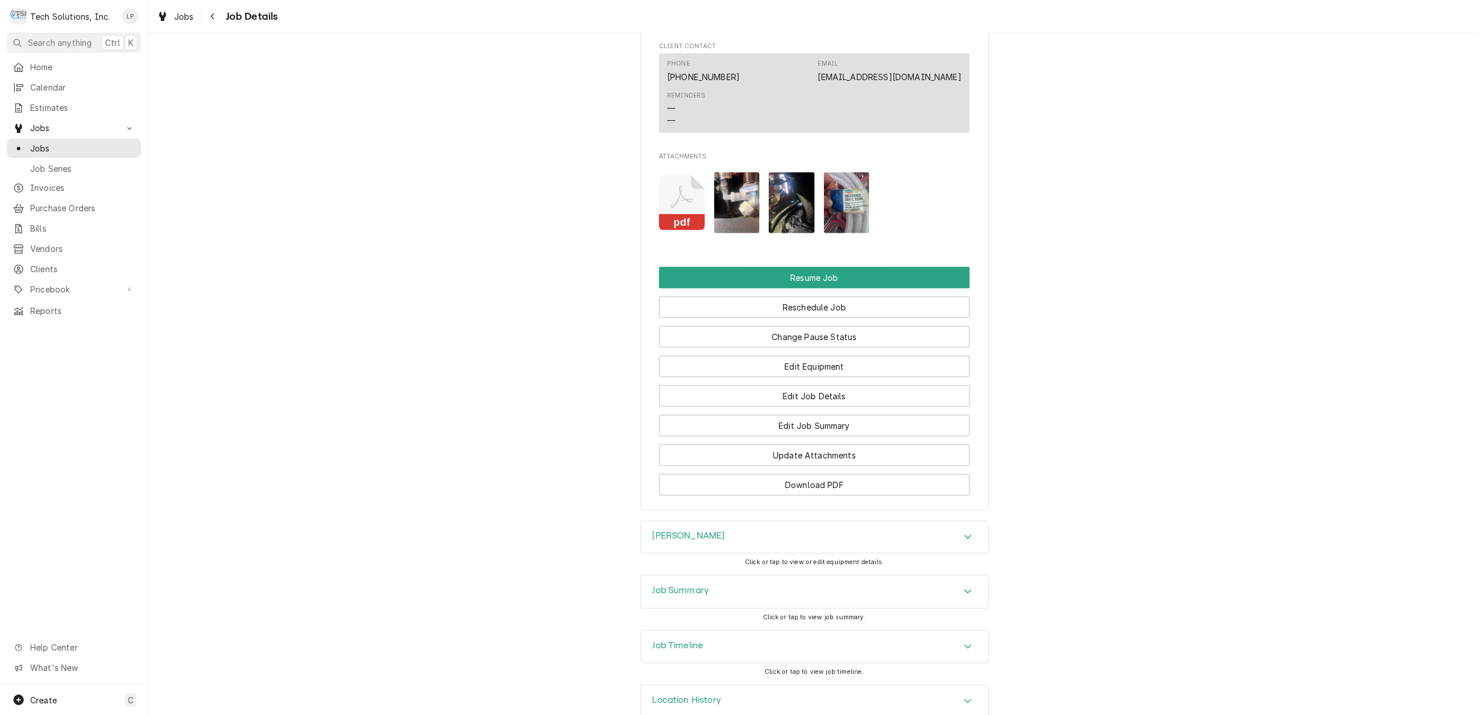
click at [840, 207] on img "Attachments" at bounding box center [847, 202] width 46 height 61
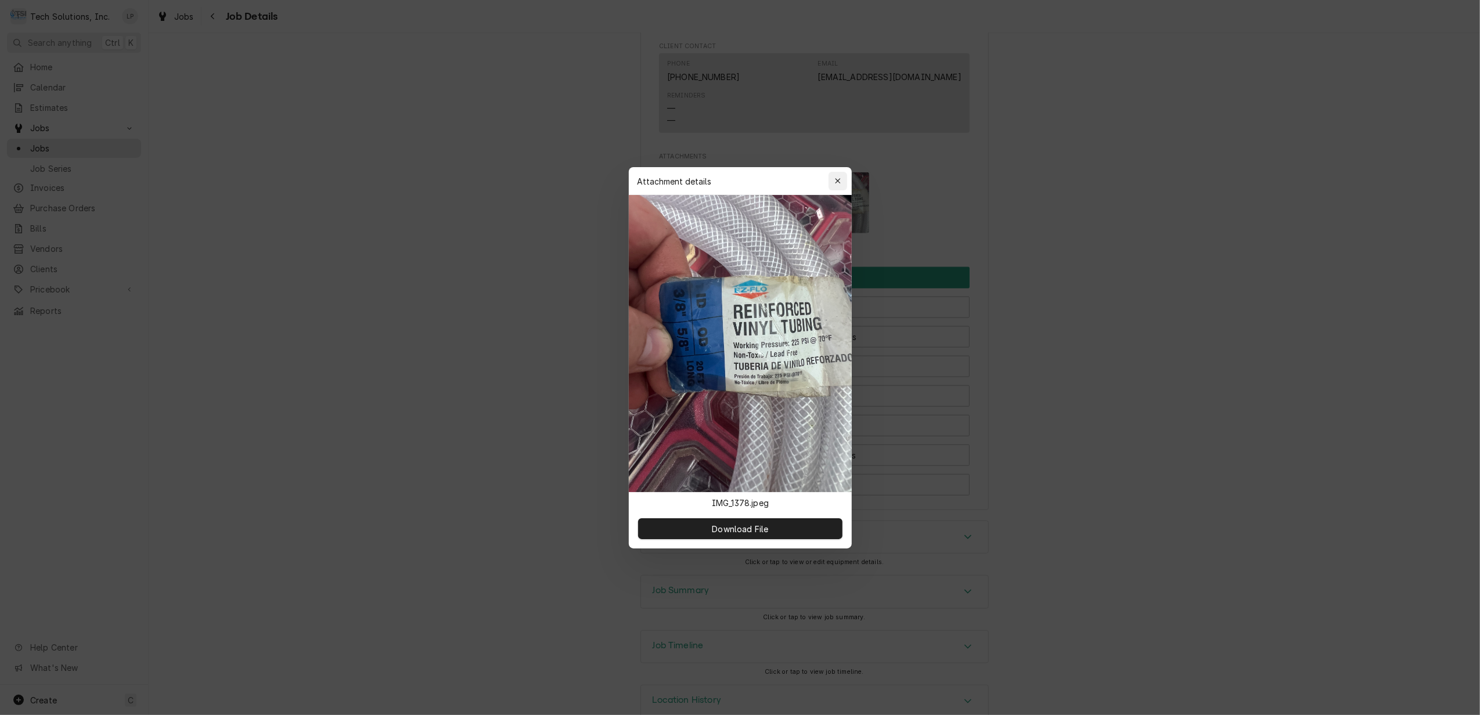
click at [837, 182] on icon "button" at bounding box center [837, 181] width 6 height 8
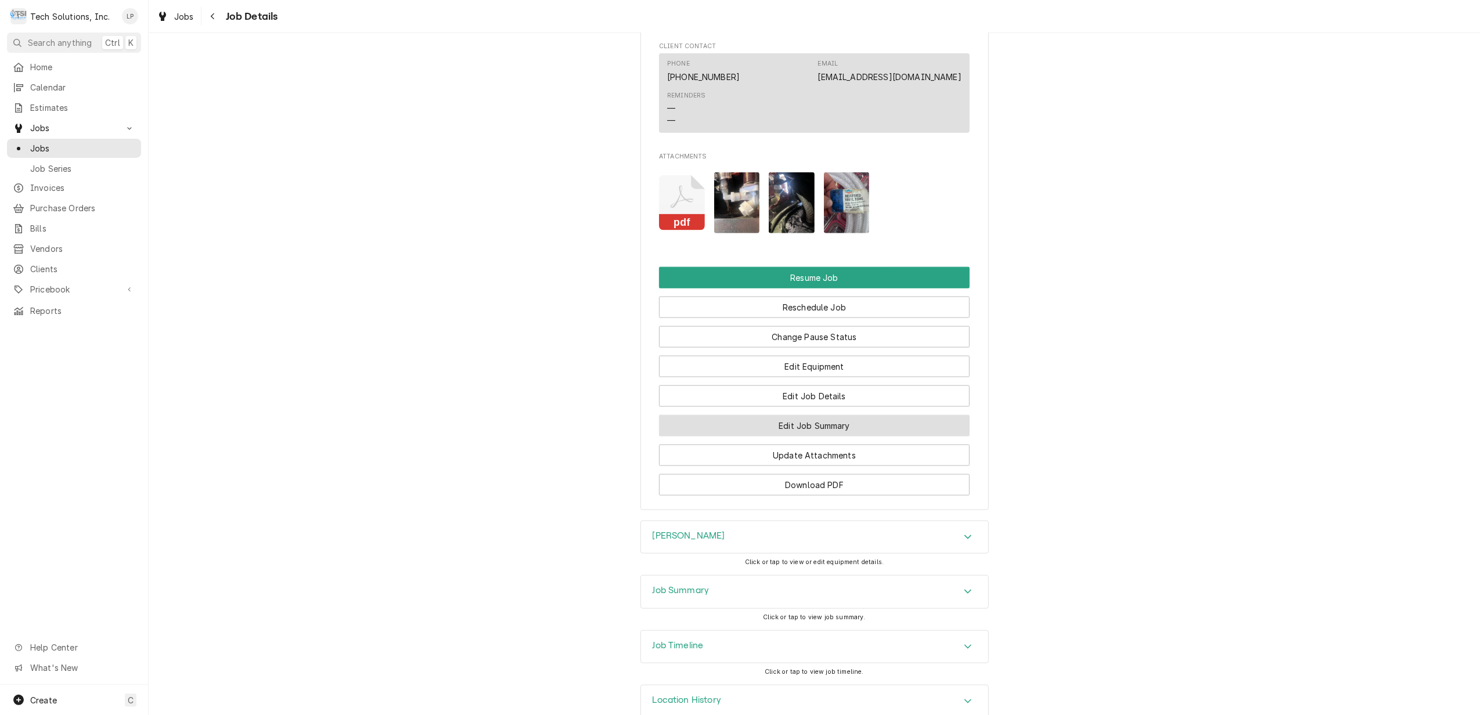
click at [874, 428] on button "Edit Job Summary" at bounding box center [814, 425] width 311 height 21
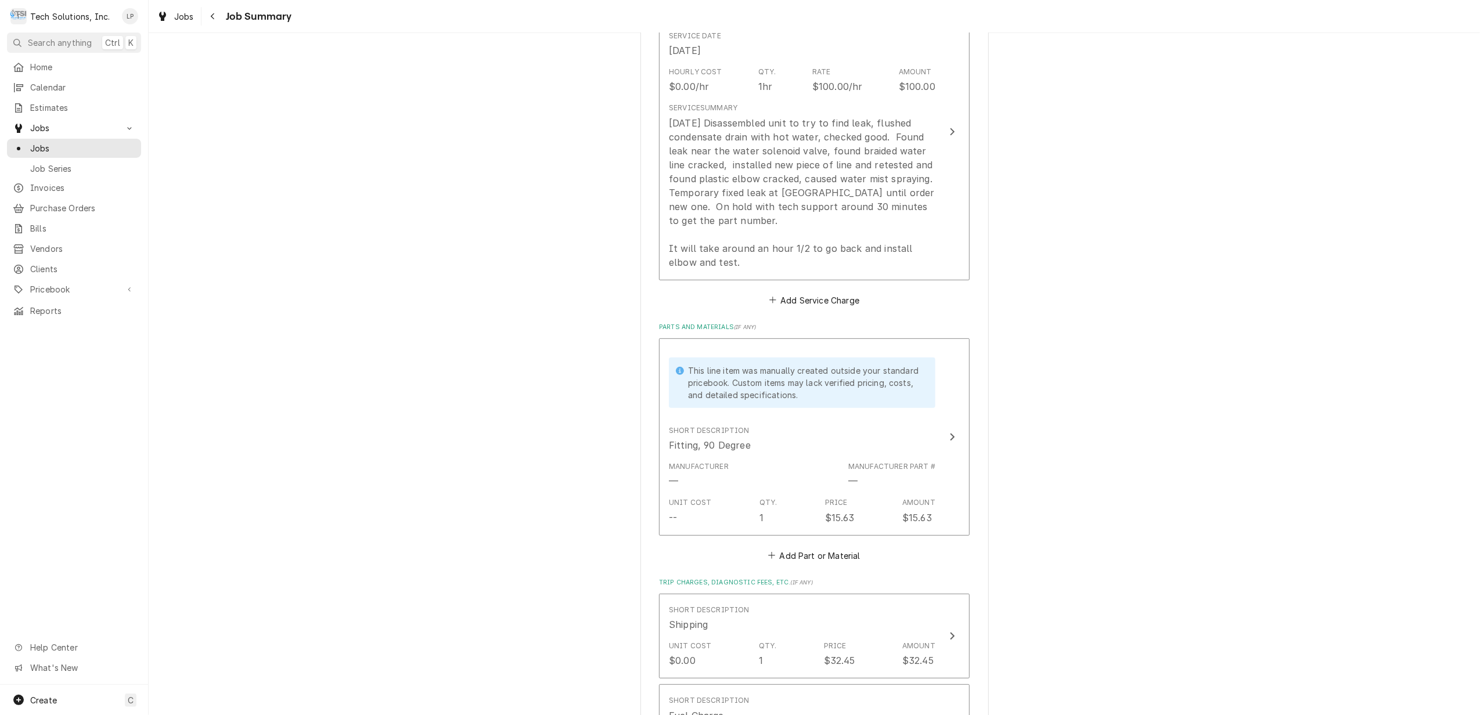
scroll to position [387, 0]
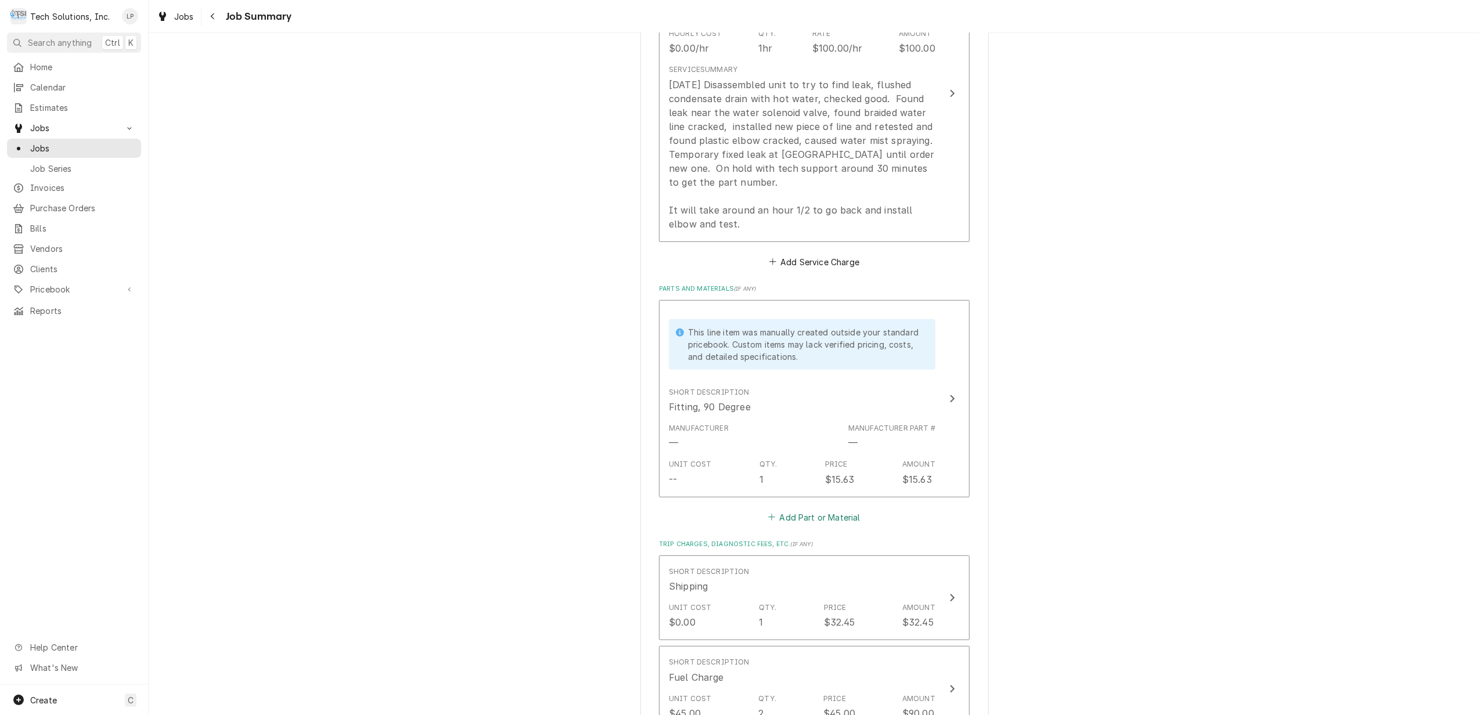
click at [836, 516] on button "Add Part or Material" at bounding box center [814, 517] width 96 height 16
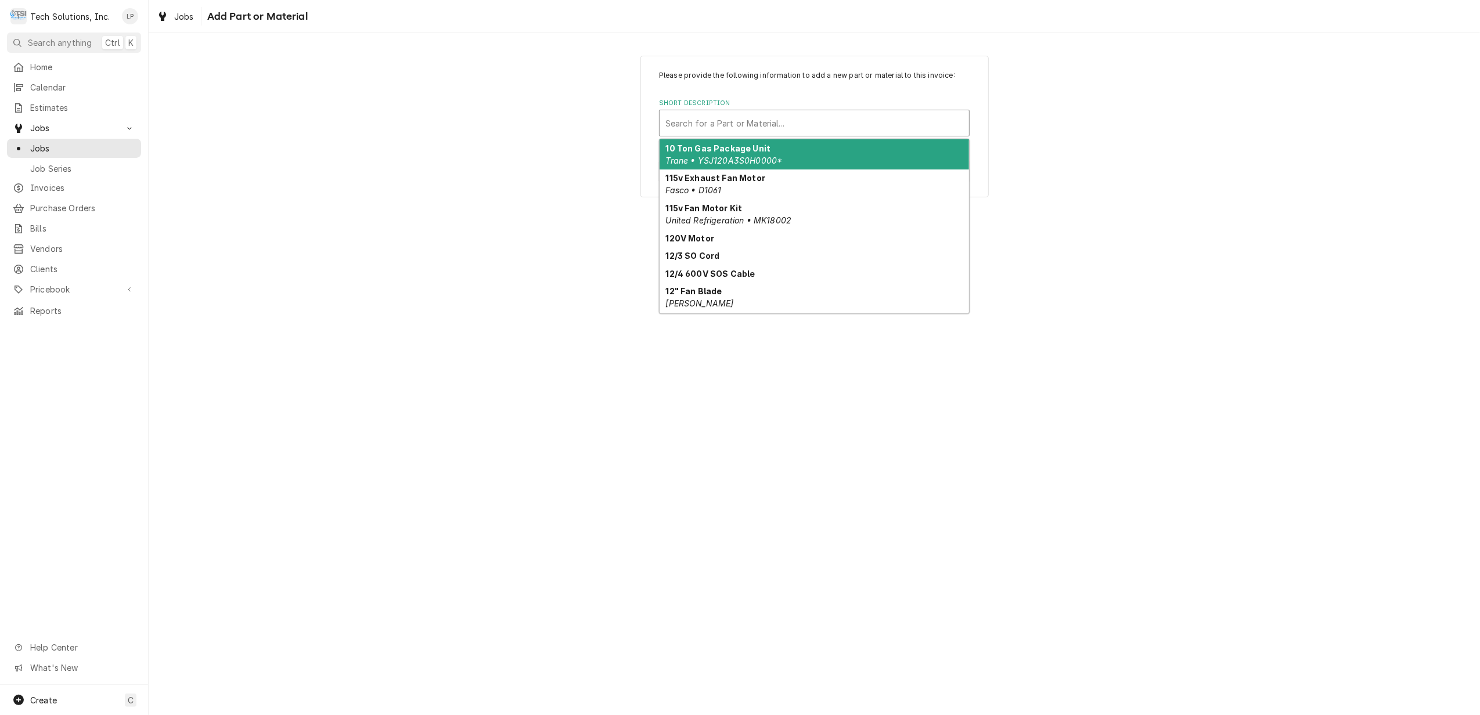
click at [737, 121] on div "Short Description" at bounding box center [814, 123] width 298 height 21
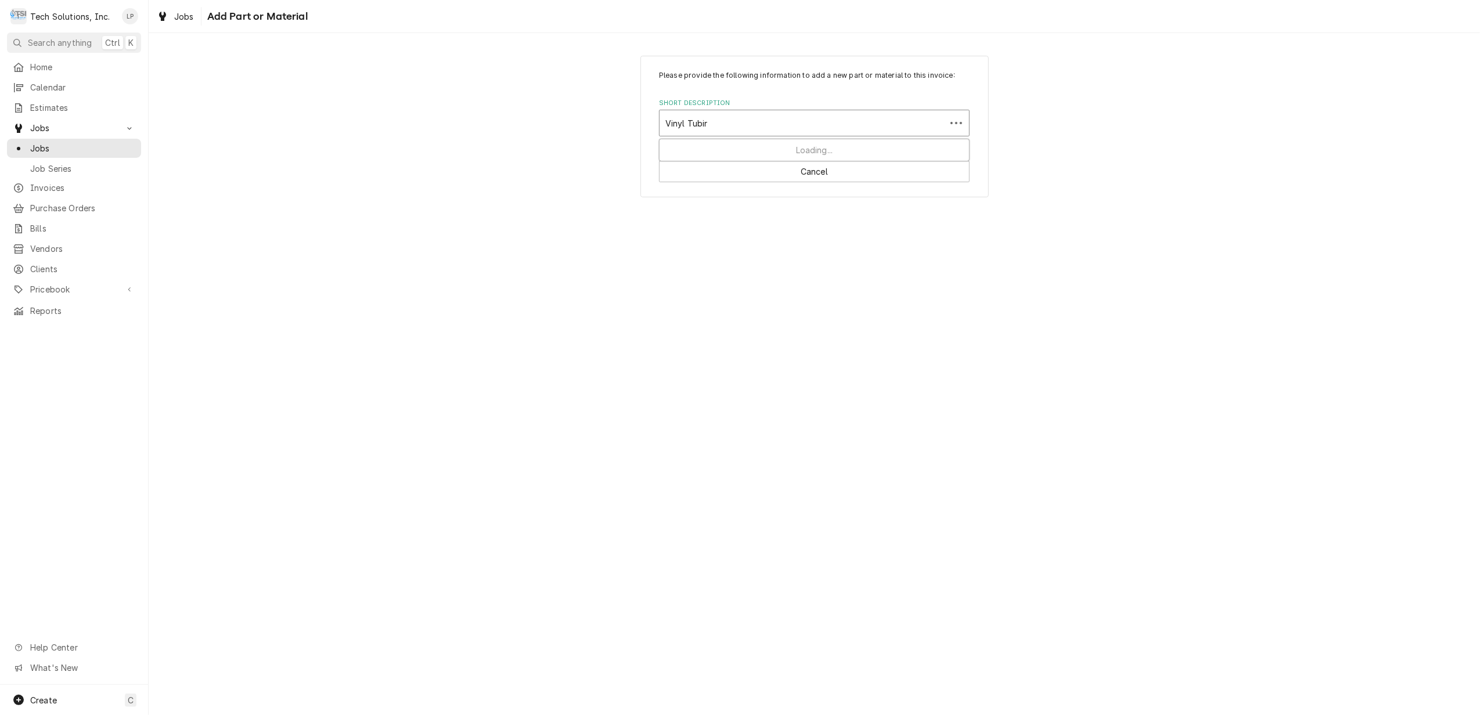
type input "Vinyl Tubing"
click at [723, 150] on div "Add "Vinyl Tubing" to PriceBook" at bounding box center [814, 148] width 309 height 18
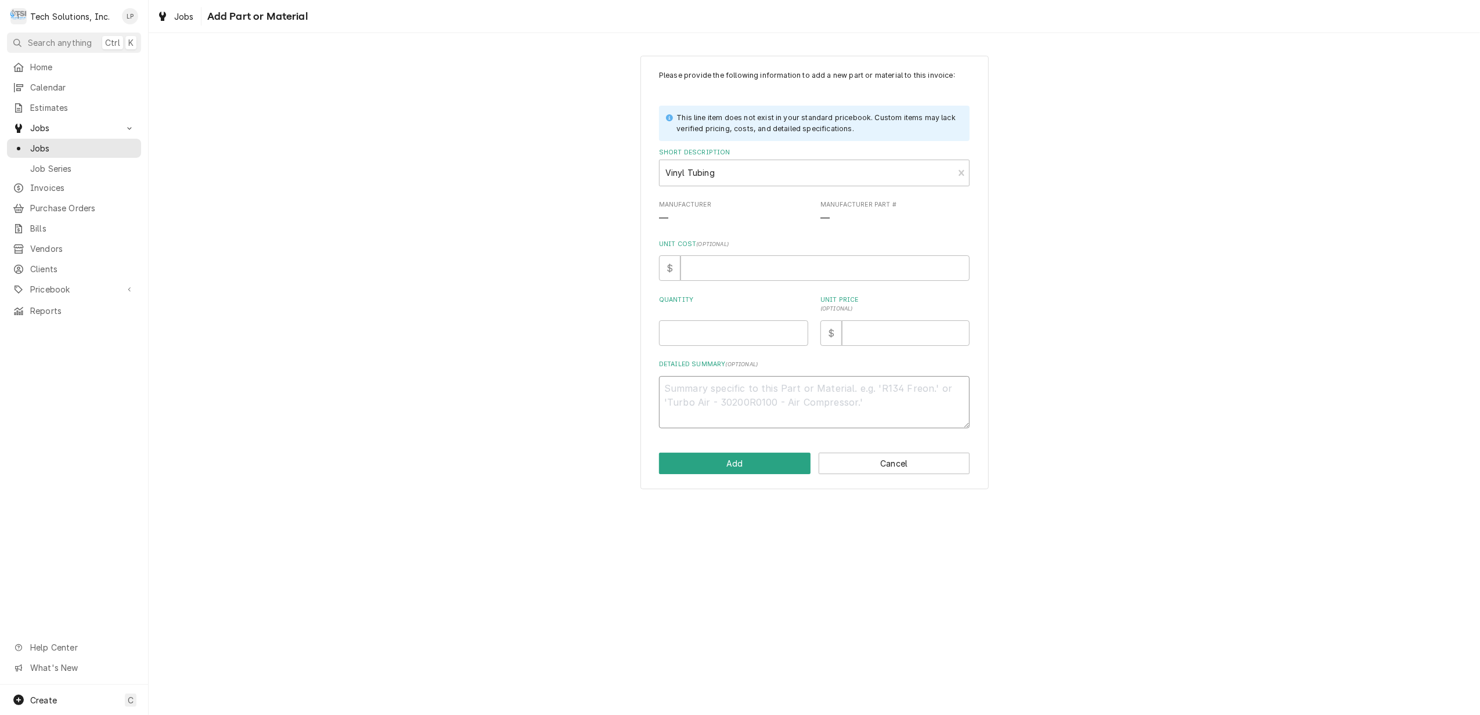
click at [728, 394] on textarea "Detailed Summary ( optional )" at bounding box center [814, 402] width 311 height 53
type textarea "x"
type textarea "1"
type textarea "x"
type textarea "1"
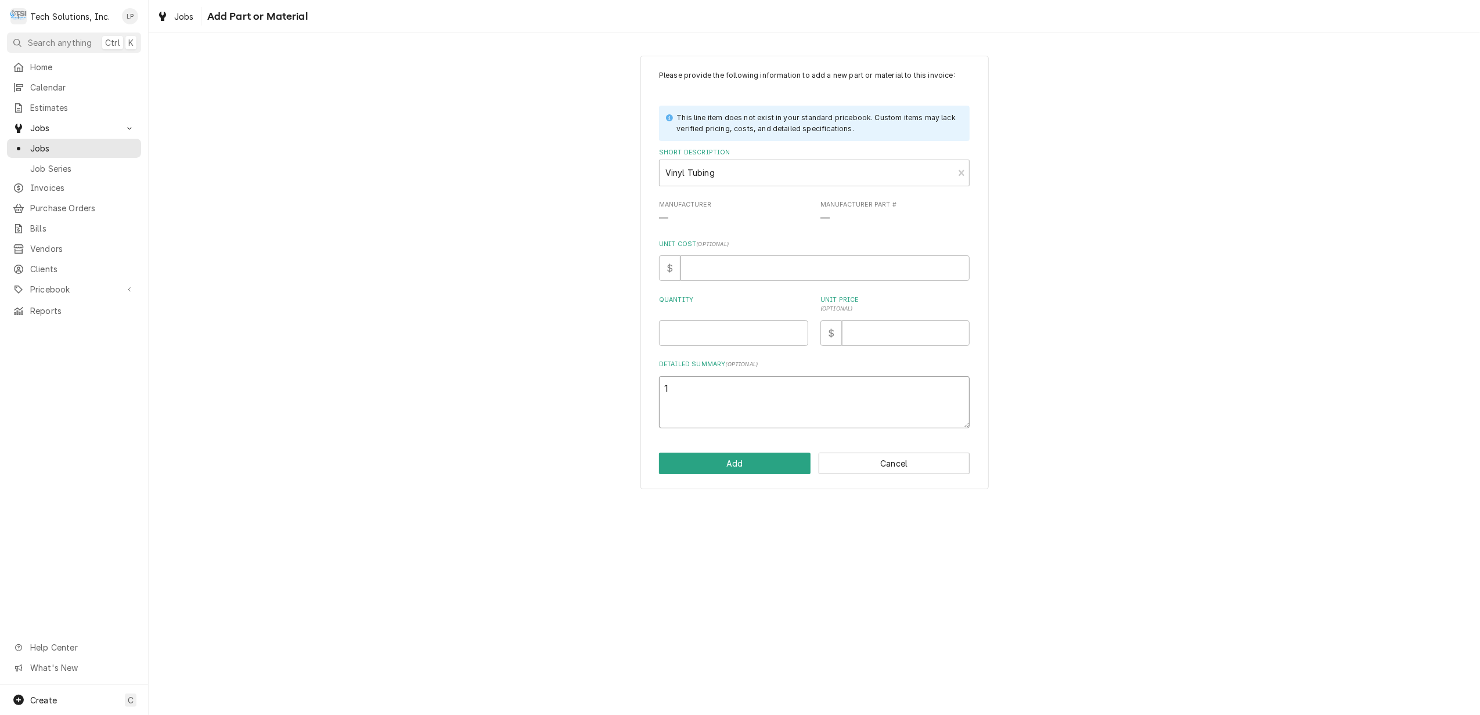
type textarea "x"
type textarea "1 F"
type textarea "x"
type textarea "1 Ft"
type textarea "x"
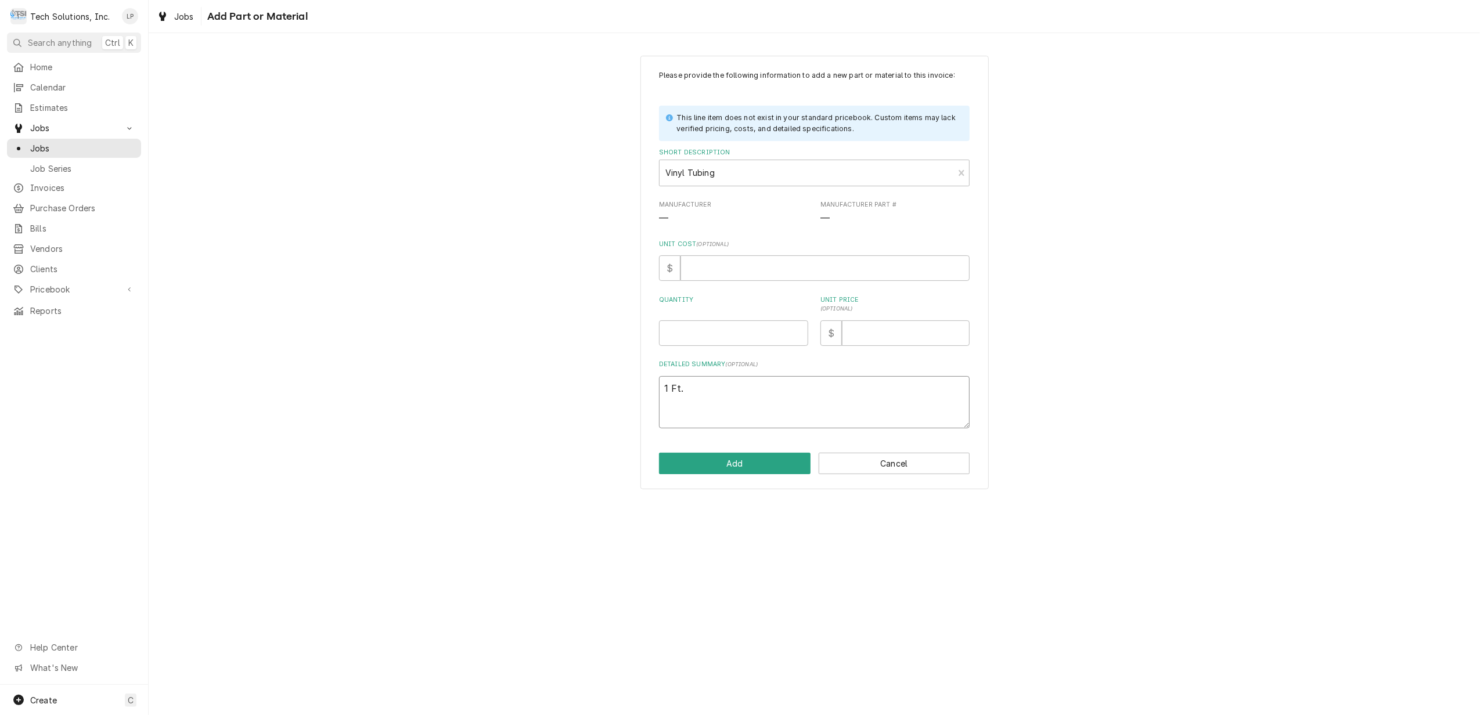
type textarea "1 Ft."
click at [728, 330] on input "Quantity" at bounding box center [733, 333] width 149 height 26
type textarea "x"
type input "1"
click at [881, 334] on input "Unit Price ( optional )" at bounding box center [906, 333] width 128 height 26
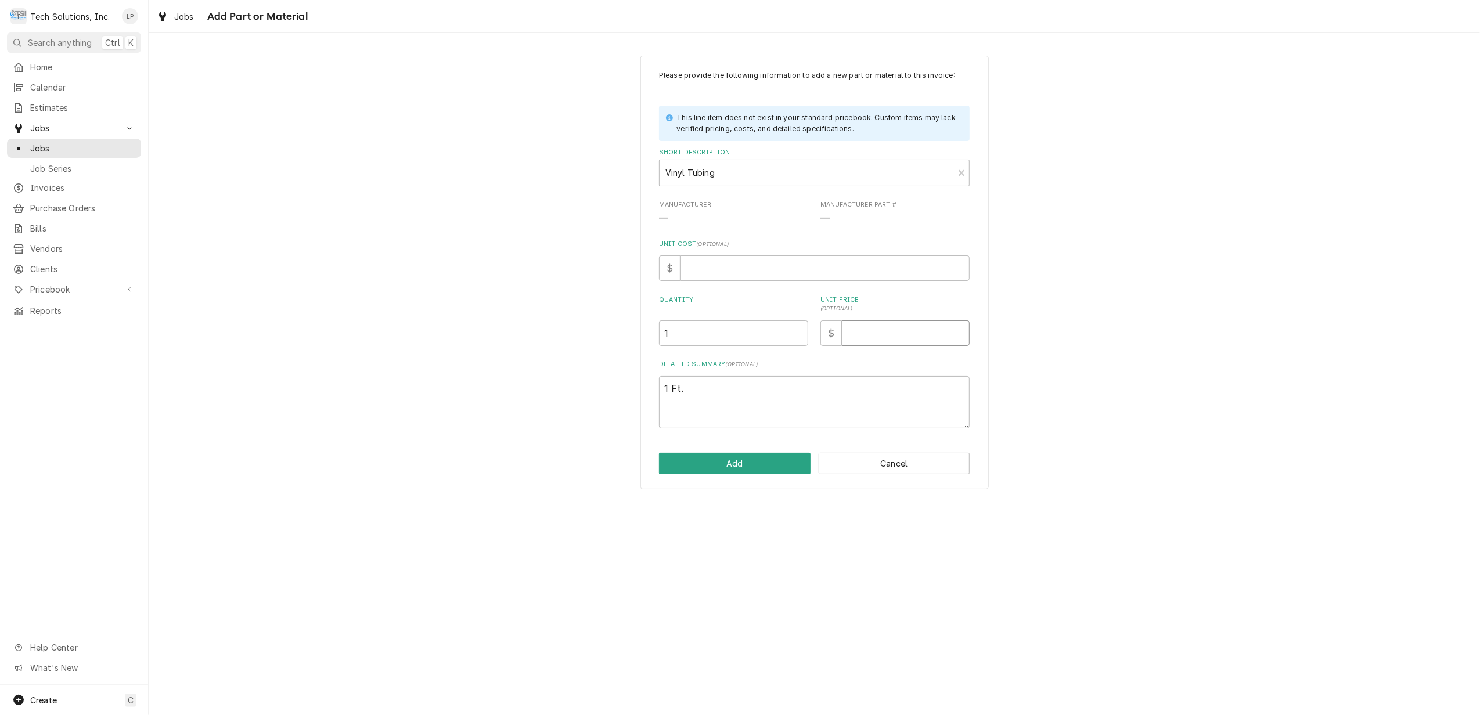
type textarea "x"
type input "1"
type textarea "x"
type input "12"
type textarea "x"
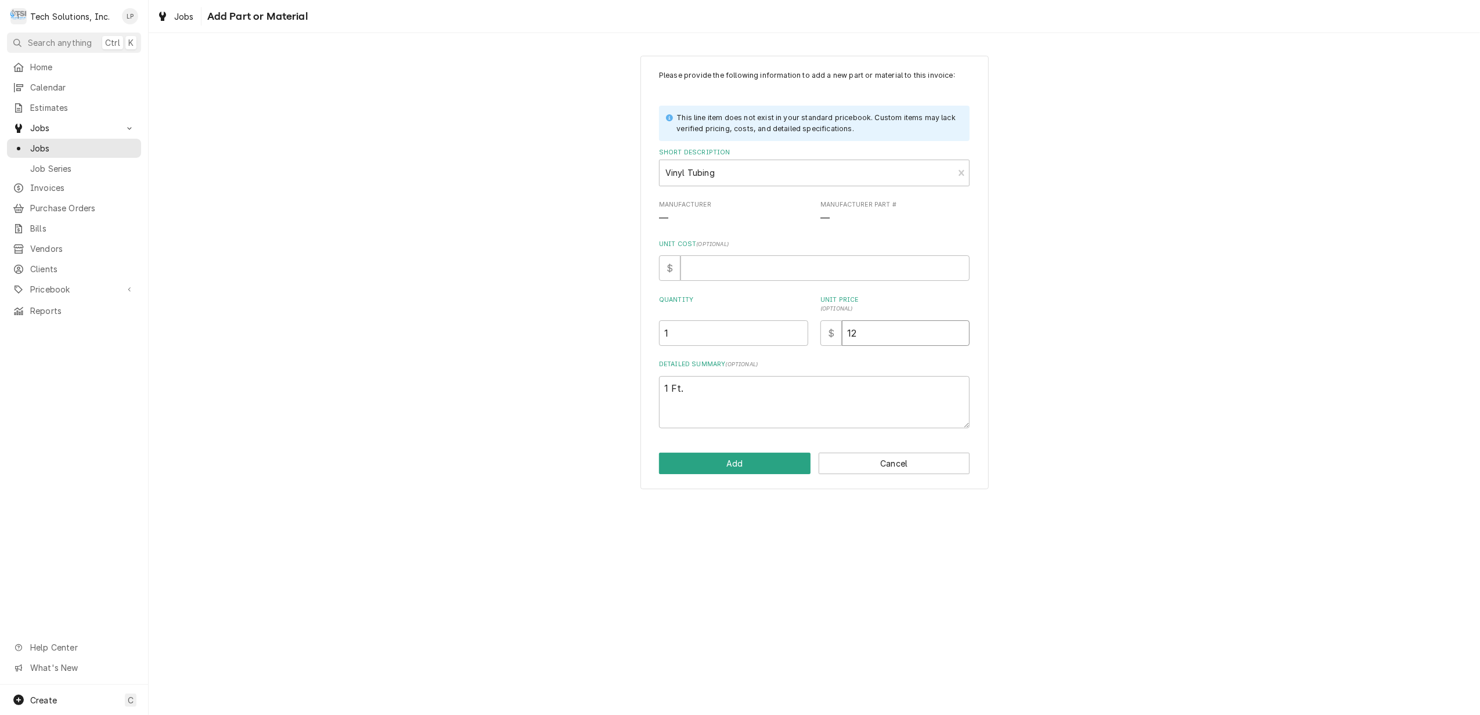
type input "12.6"
type textarea "x"
type input "12.63"
click at [884, 351] on div "Please provide the following information to add a new part or material to this …" at bounding box center [814, 249] width 311 height 358
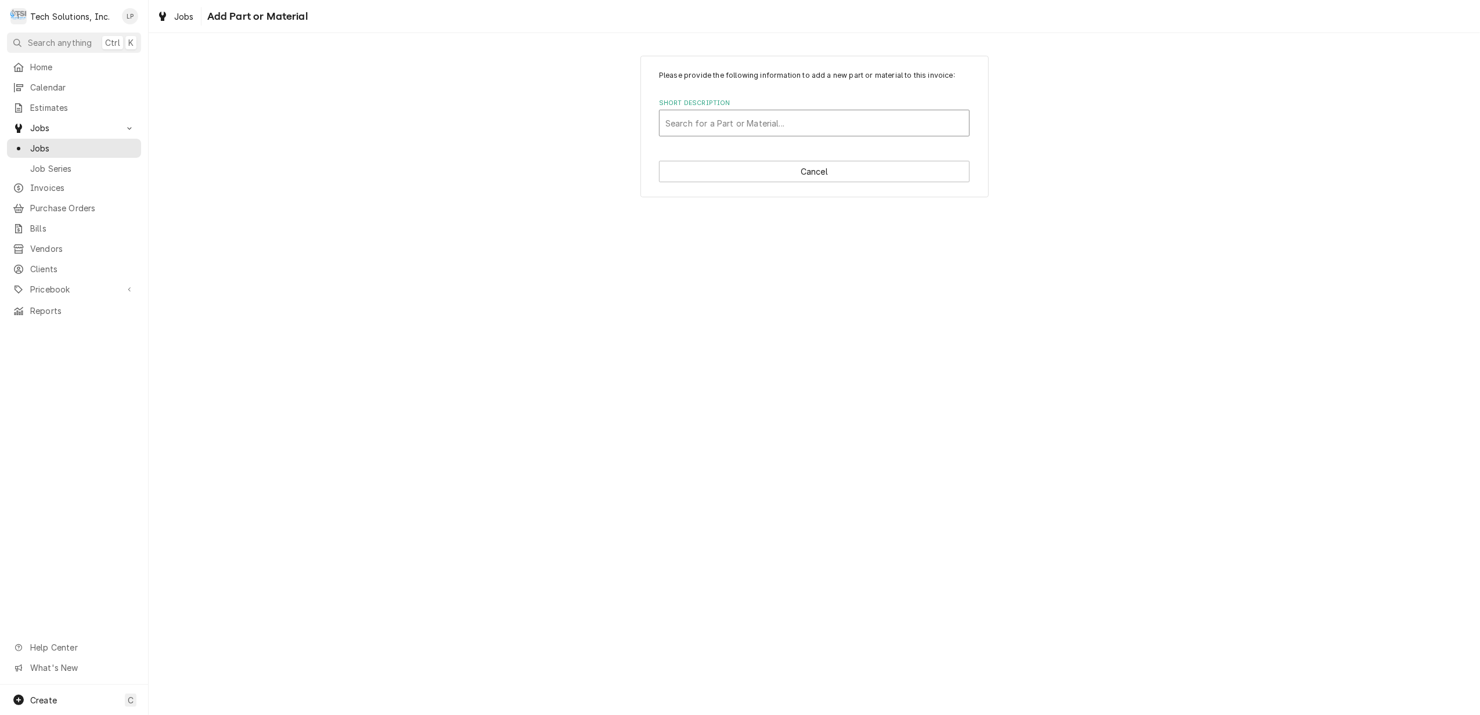
click at [817, 124] on div "Short Description" at bounding box center [814, 123] width 298 height 21
type input "Braided Vinyl Tubing"
click at [819, 147] on div "Add "Braided Vinyl Tubing" to PriceBook" at bounding box center [814, 148] width 309 height 18
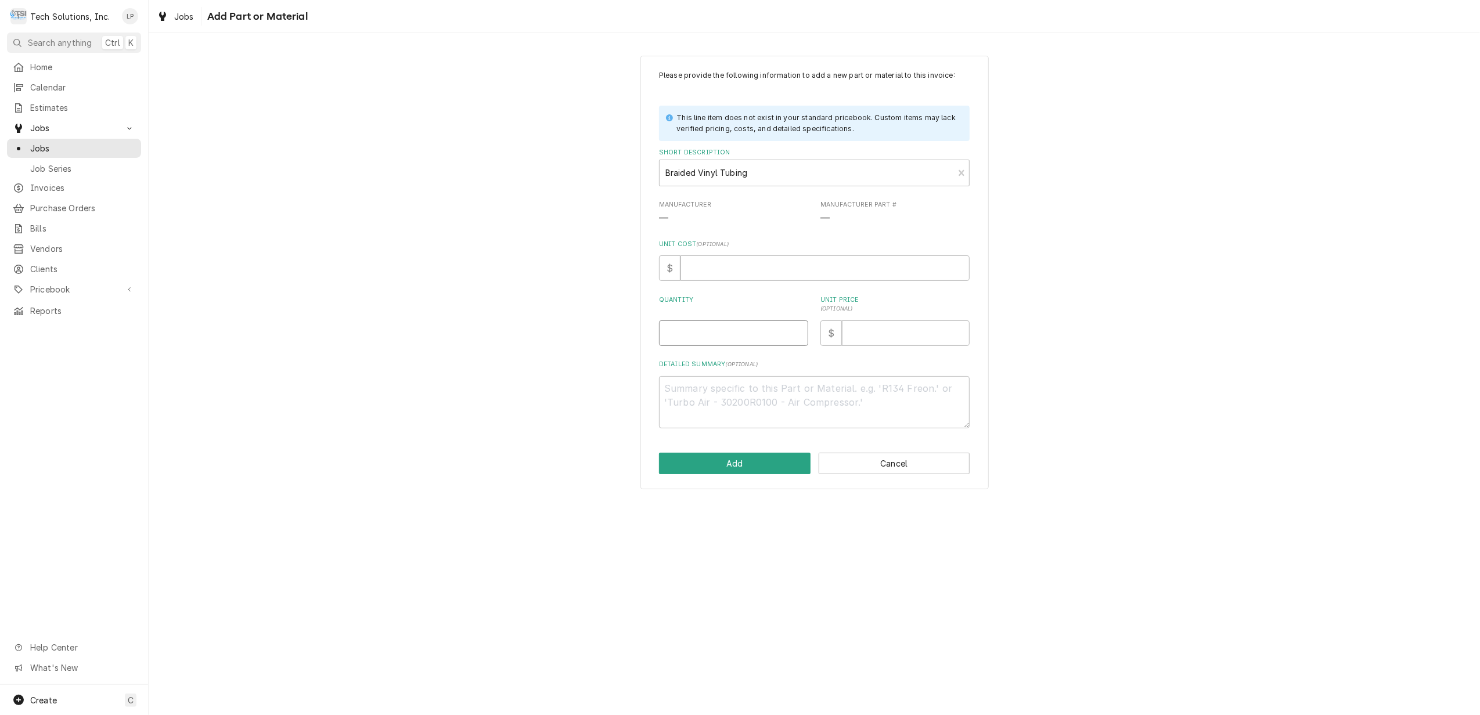
click at [740, 332] on input "Quantity" at bounding box center [733, 333] width 149 height 26
type textarea "x"
type input "1"
click at [892, 342] on input "Unit Price ( optional )" at bounding box center [906, 333] width 128 height 26
type textarea "x"
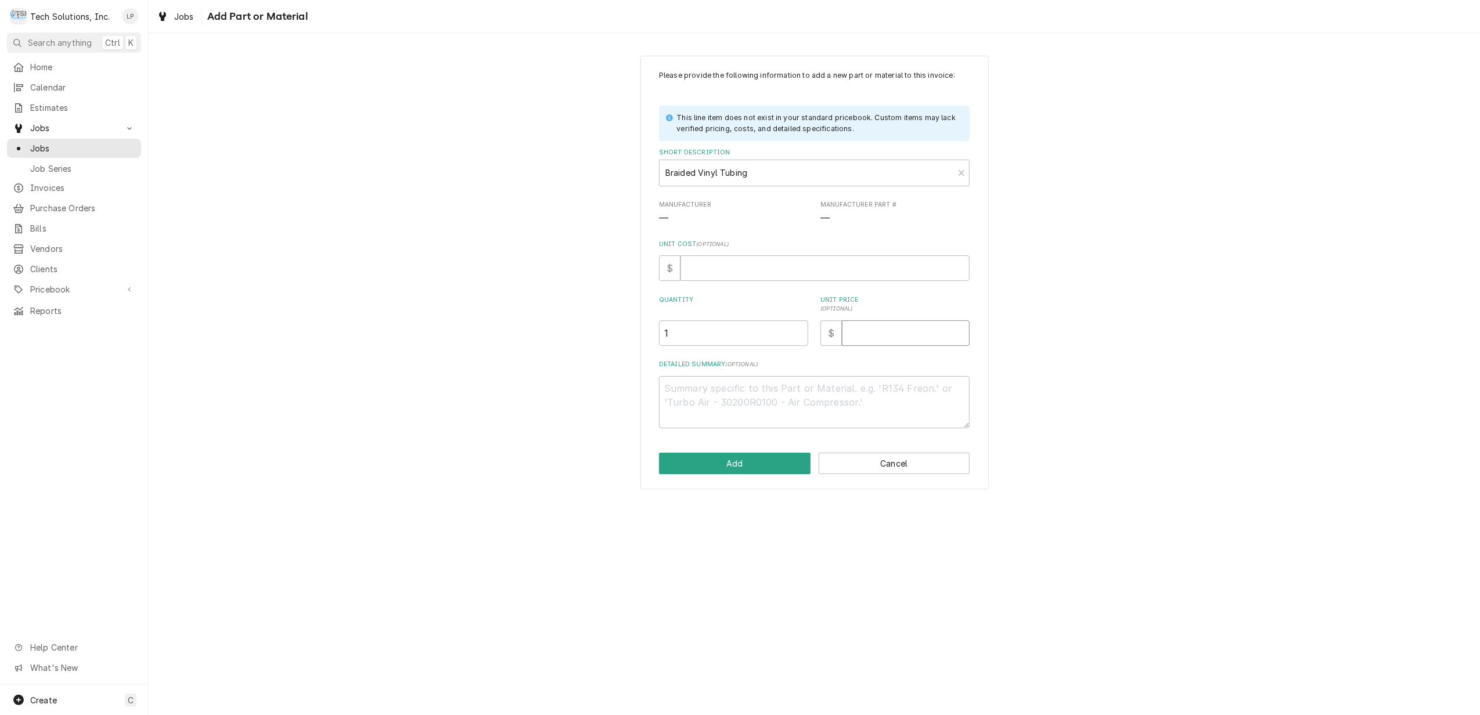
type input "1"
type textarea "x"
type input "12"
type textarea "x"
type input "12.6"
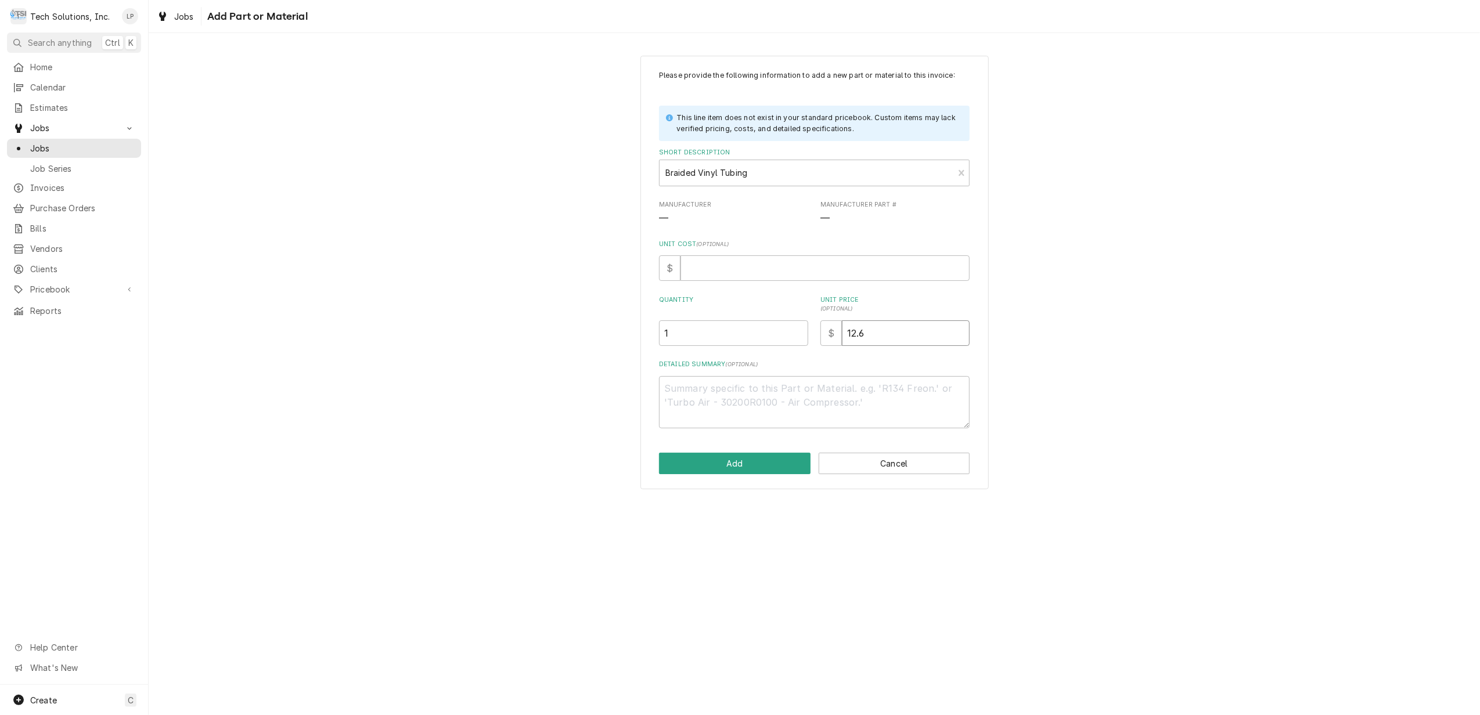
type textarea "x"
type input "12.63"
click at [848, 388] on textarea "Detailed Summary ( optional )" at bounding box center [814, 402] width 311 height 53
type textarea "x"
type textarea "1"
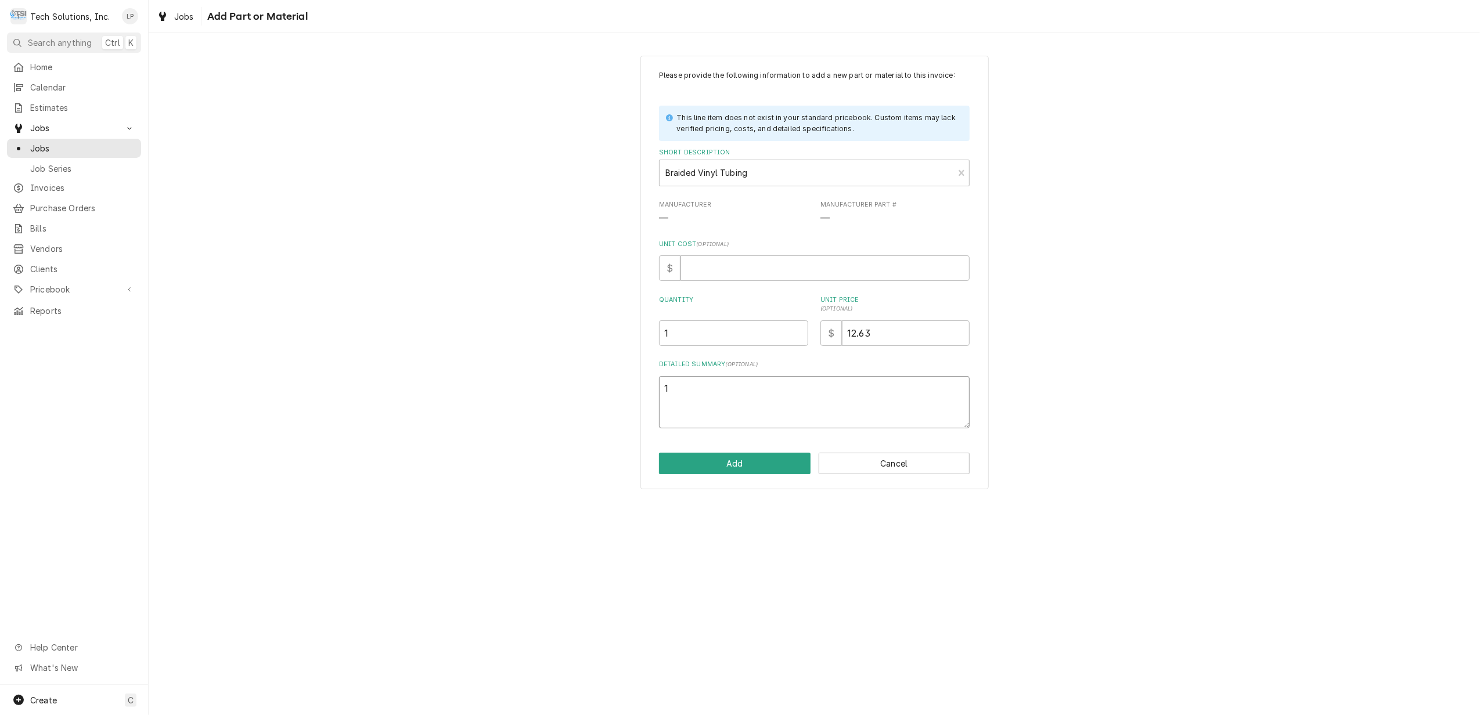
type textarea "x"
type textarea "1"
type textarea "x"
type textarea "1 F"
type textarea "x"
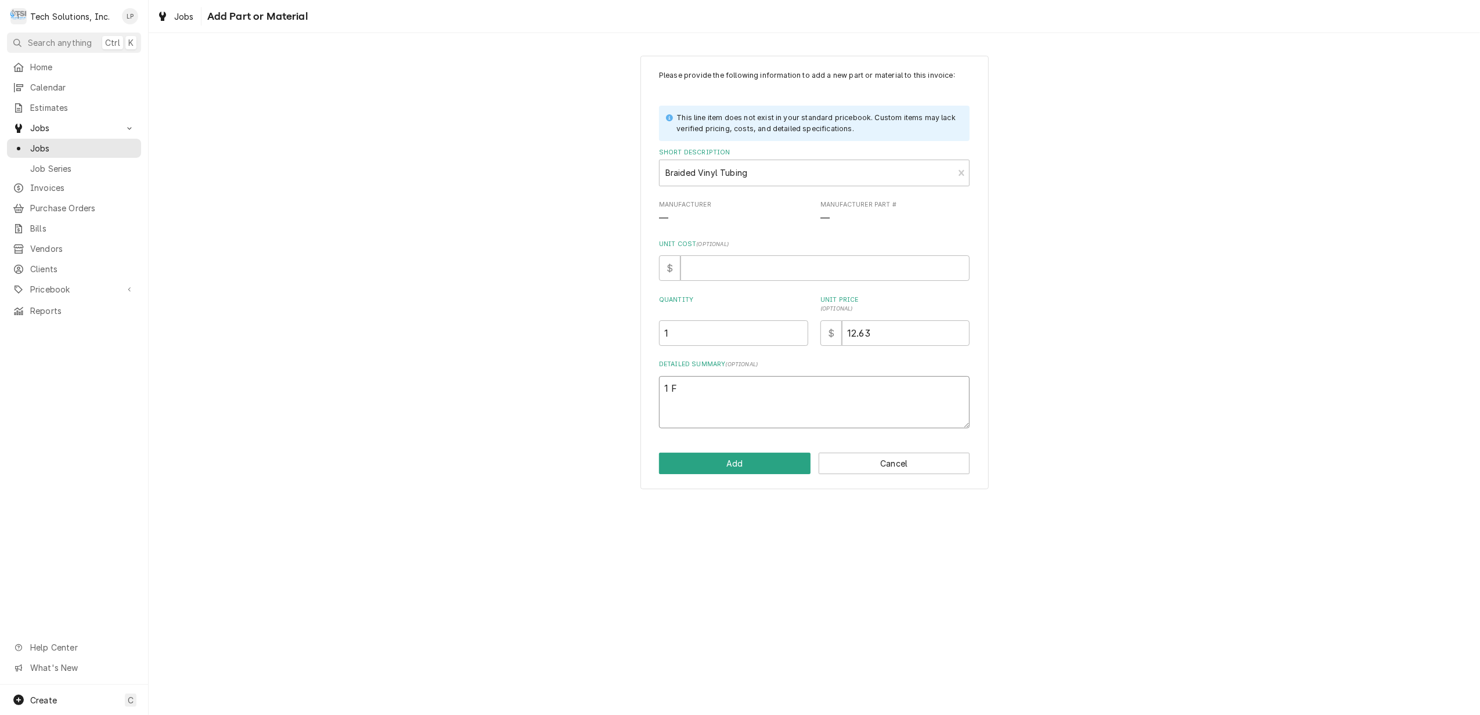
type textarea "1 Ft"
type textarea "x"
type textarea "1 Ft."
click at [765, 470] on button "Add" at bounding box center [735, 463] width 152 height 21
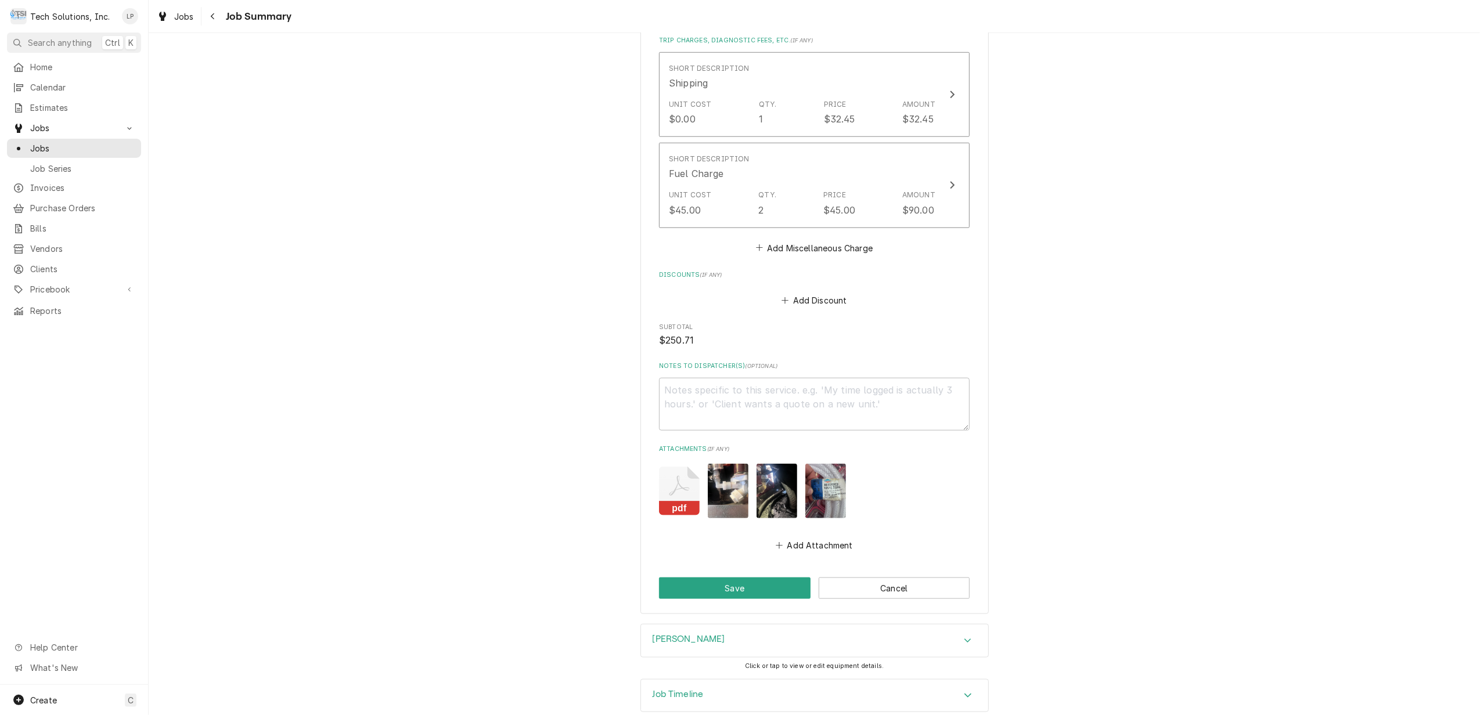
scroll to position [1152, 0]
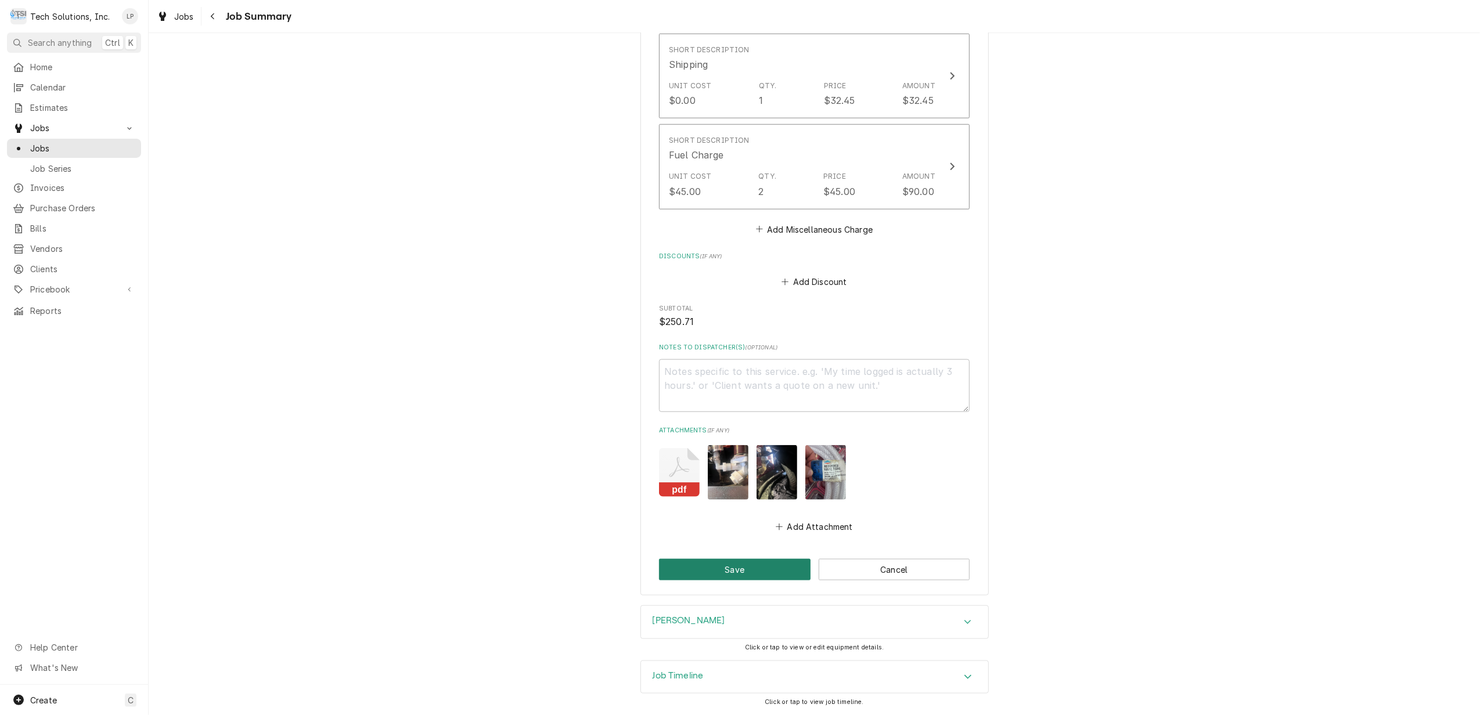
click at [764, 566] on button "Save" at bounding box center [735, 569] width 152 height 21
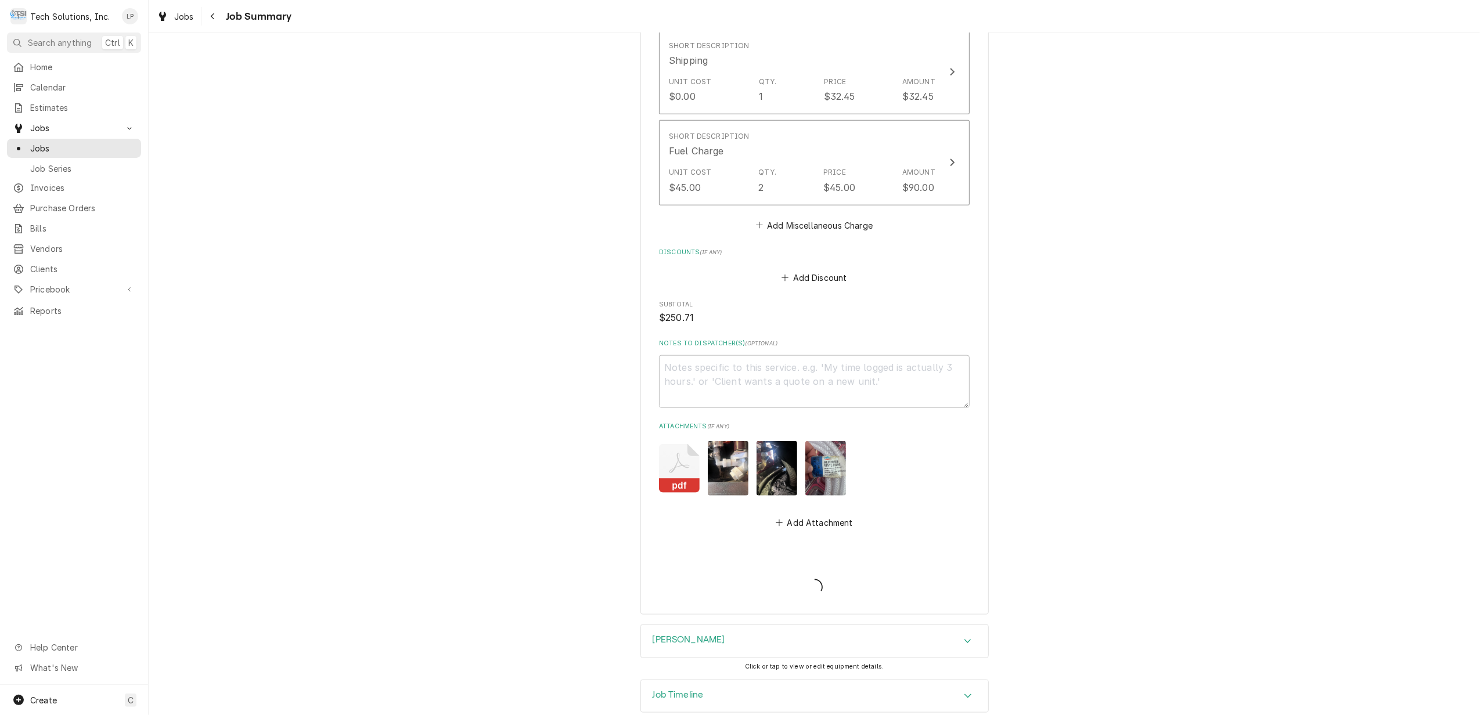
type textarea "x"
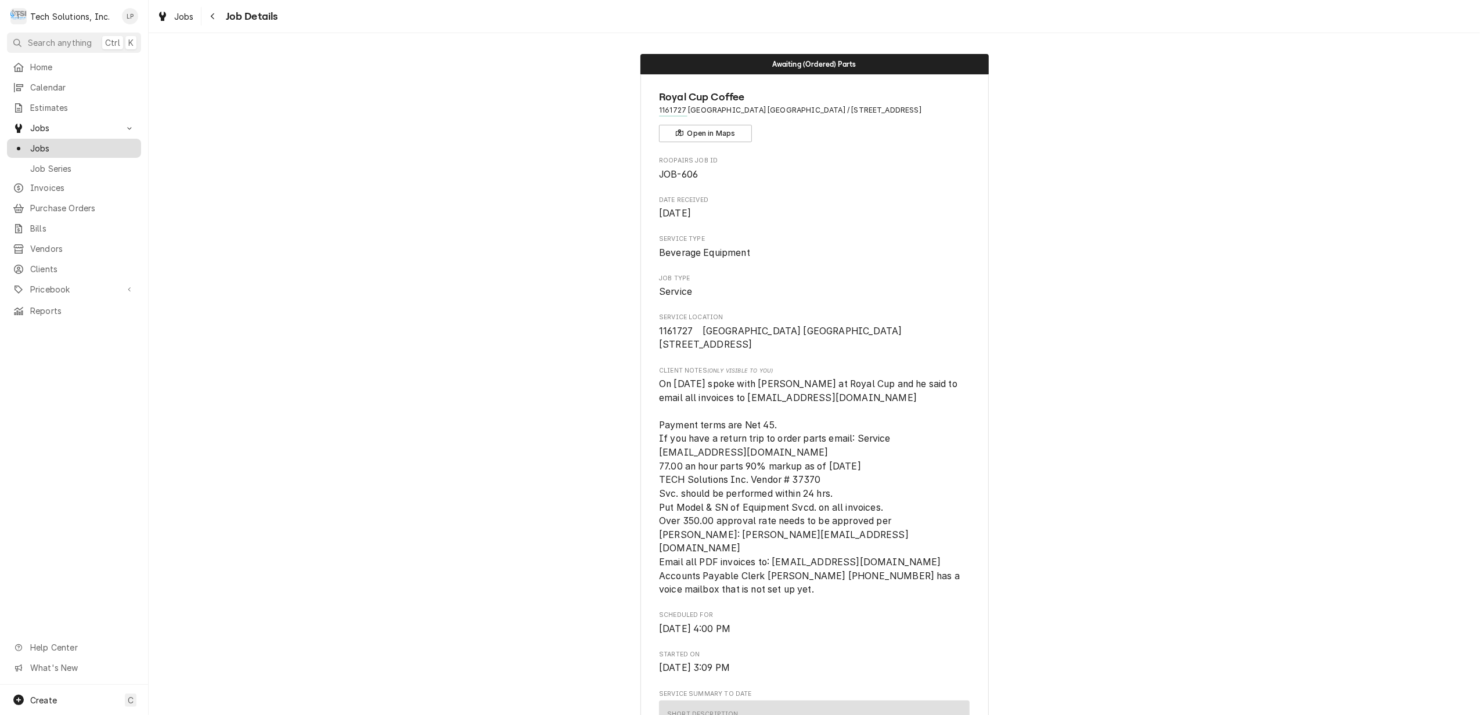
click at [46, 144] on span "Jobs" at bounding box center [82, 148] width 105 height 12
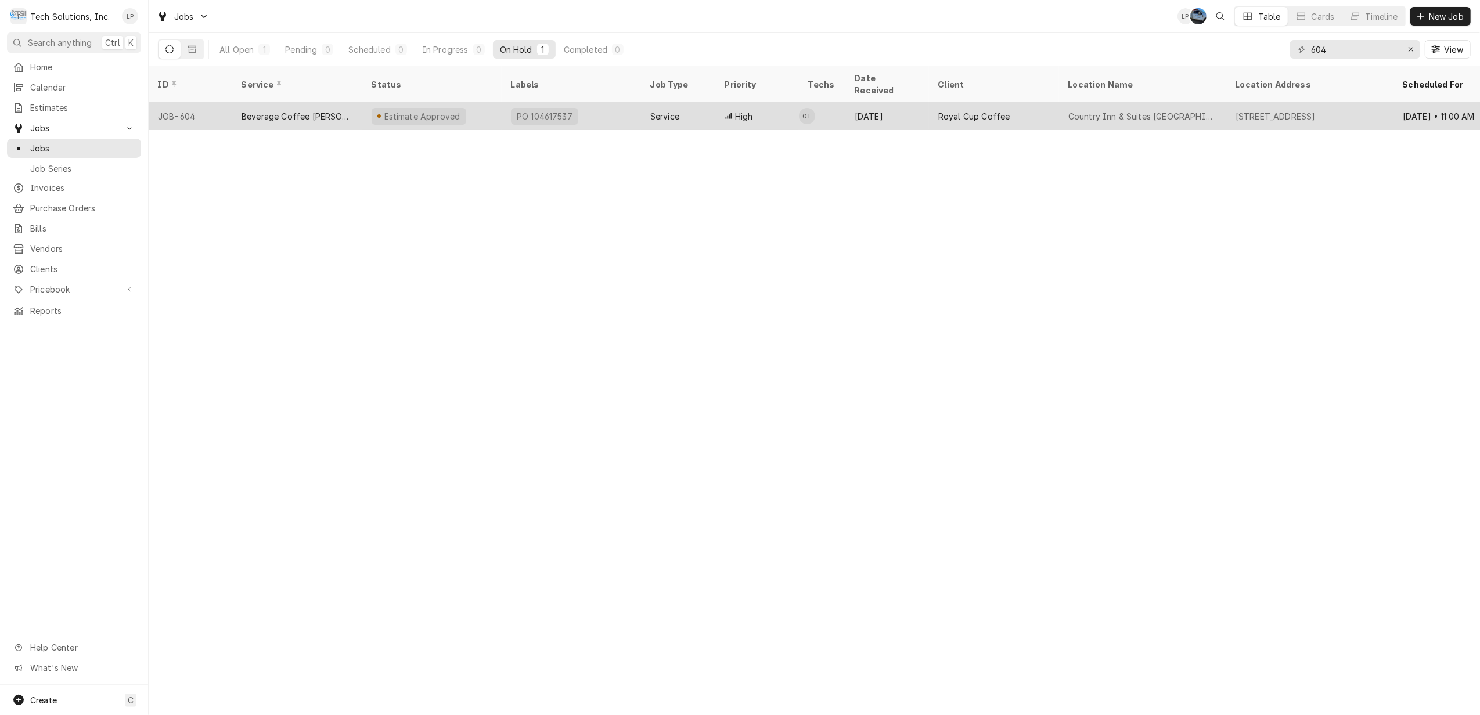
click at [895, 102] on div "[DATE]" at bounding box center [887, 116] width 84 height 28
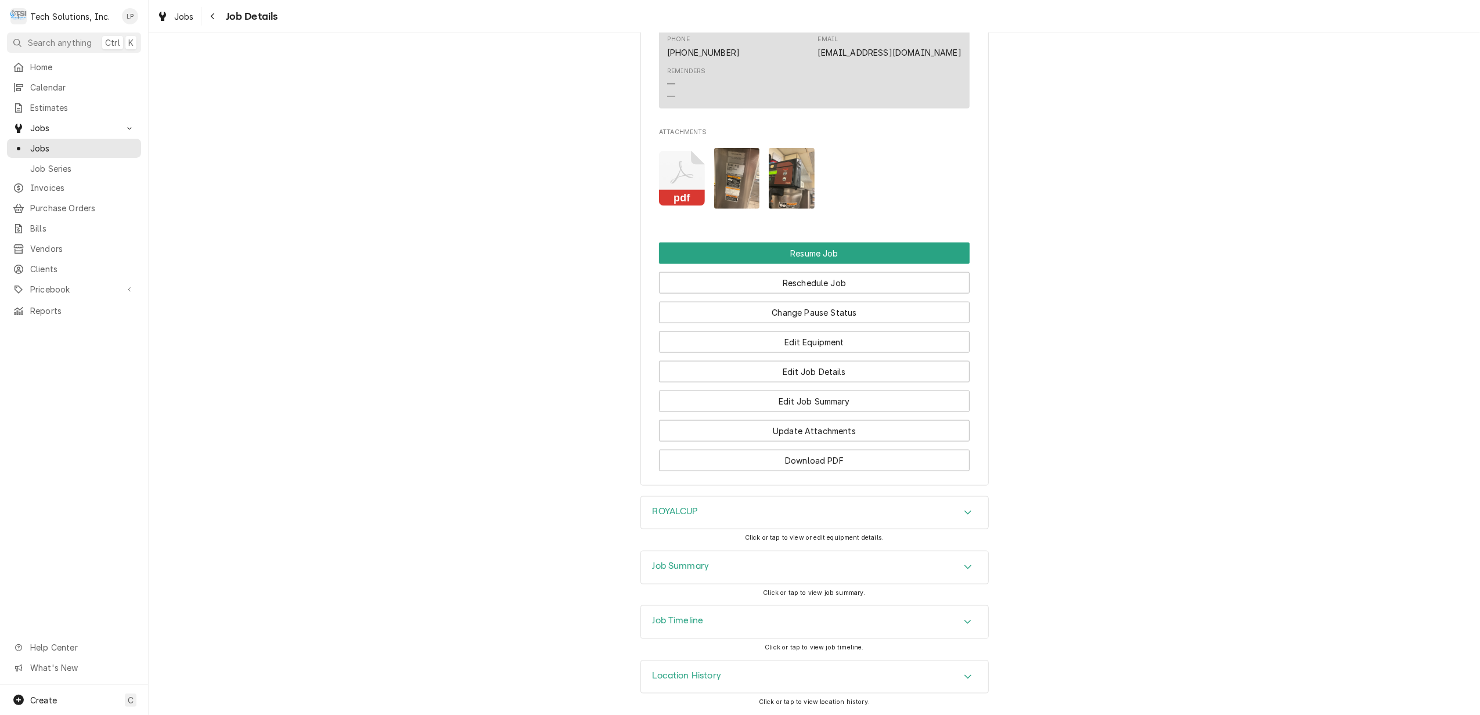
scroll to position [1482, 0]
click at [874, 309] on button "Change Pause Status" at bounding box center [814, 312] width 311 height 21
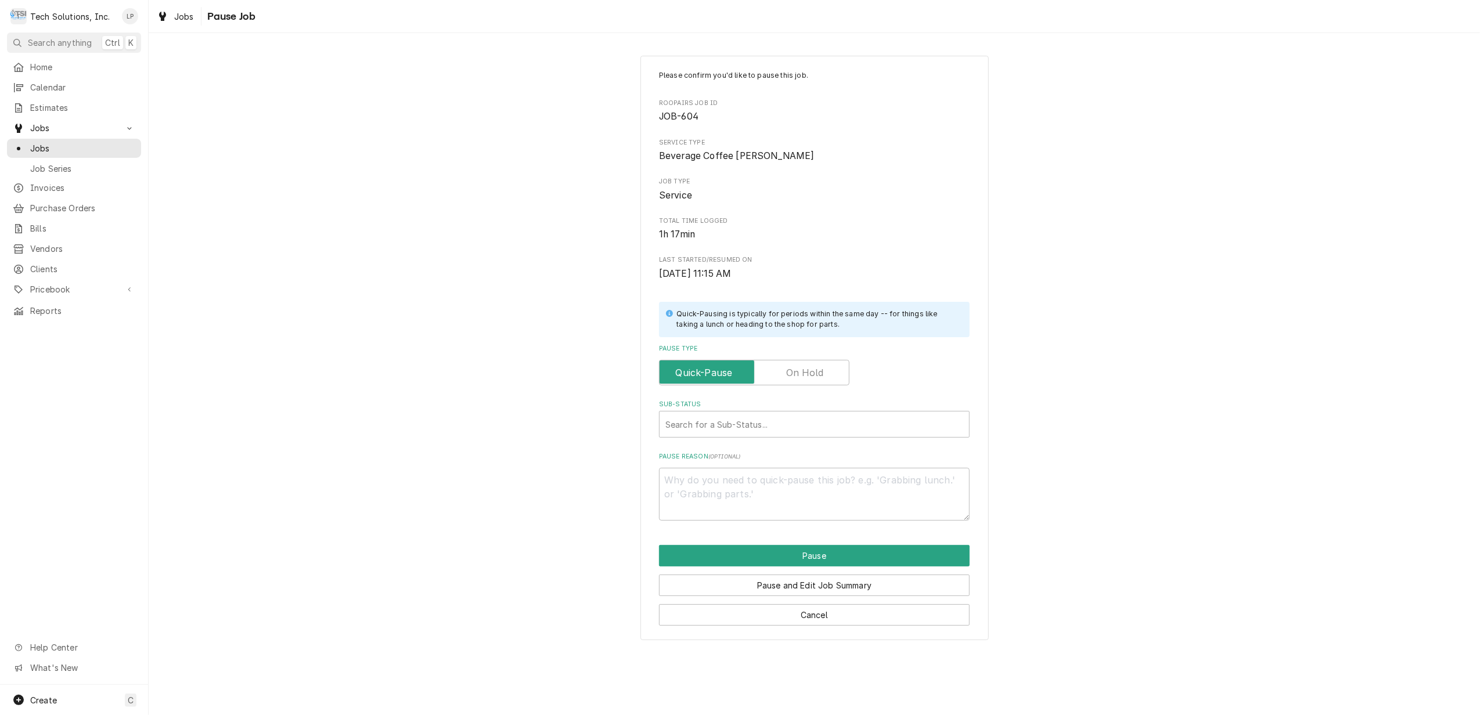
click at [806, 372] on label "Pause Type" at bounding box center [754, 373] width 190 height 26
click at [806, 372] on input "Pause Type" at bounding box center [754, 373] width 180 height 26
checkbox input "true"
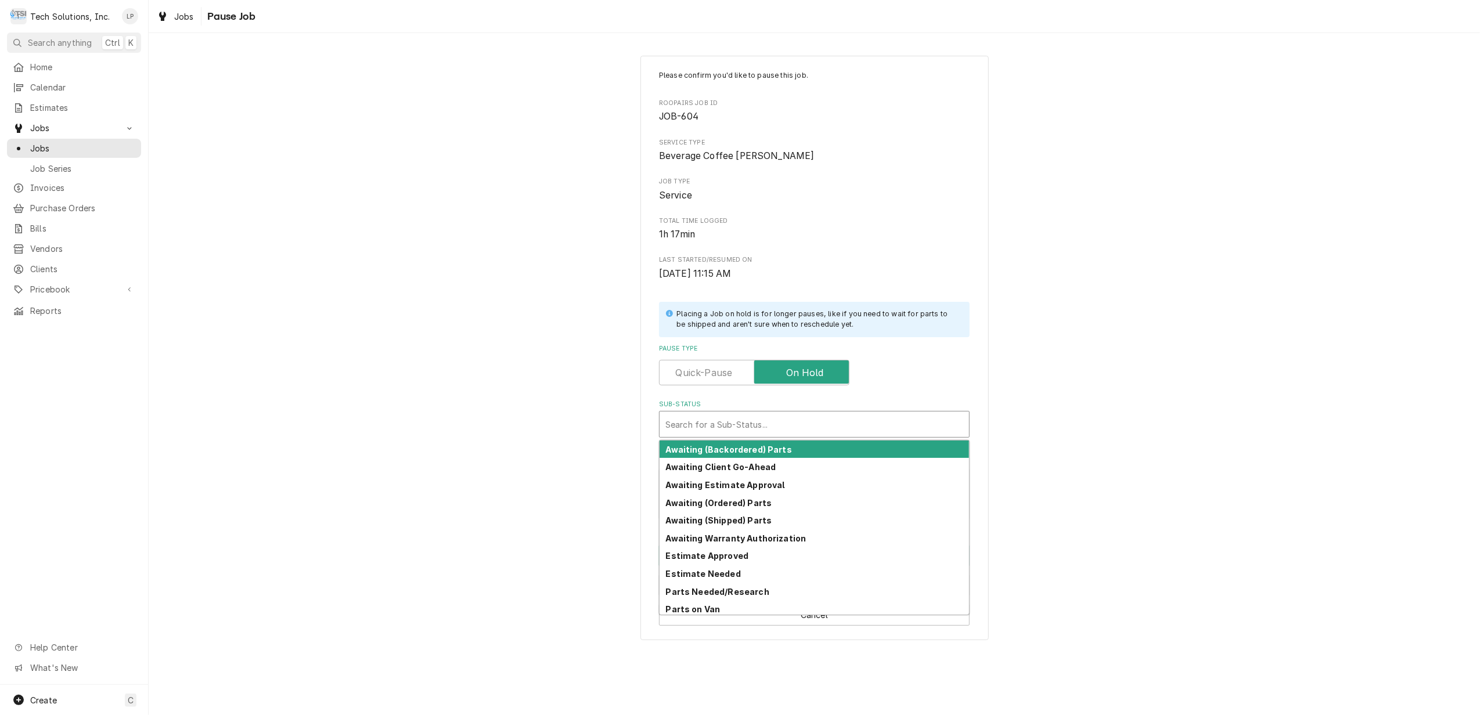
click at [783, 423] on div "Sub-Status" at bounding box center [814, 424] width 298 height 21
click at [771, 467] on strong "Awaiting Client Go-Ahead" at bounding box center [721, 467] width 110 height 10
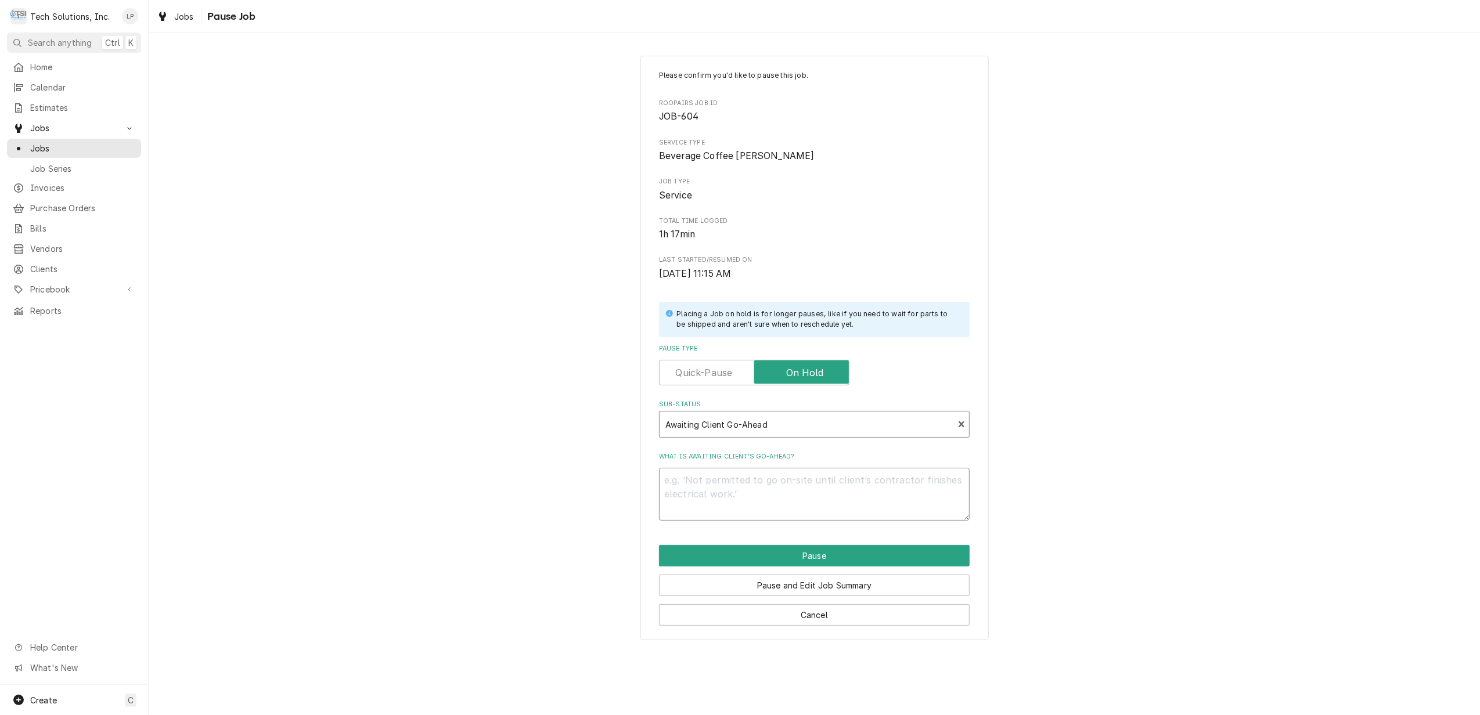
click at [797, 491] on textarea "What is awaiting client’s go-ahead?" at bounding box center [814, 494] width 311 height 53
type textarea "x"
type textarea "L"
type textarea "x"
type textarea "Li"
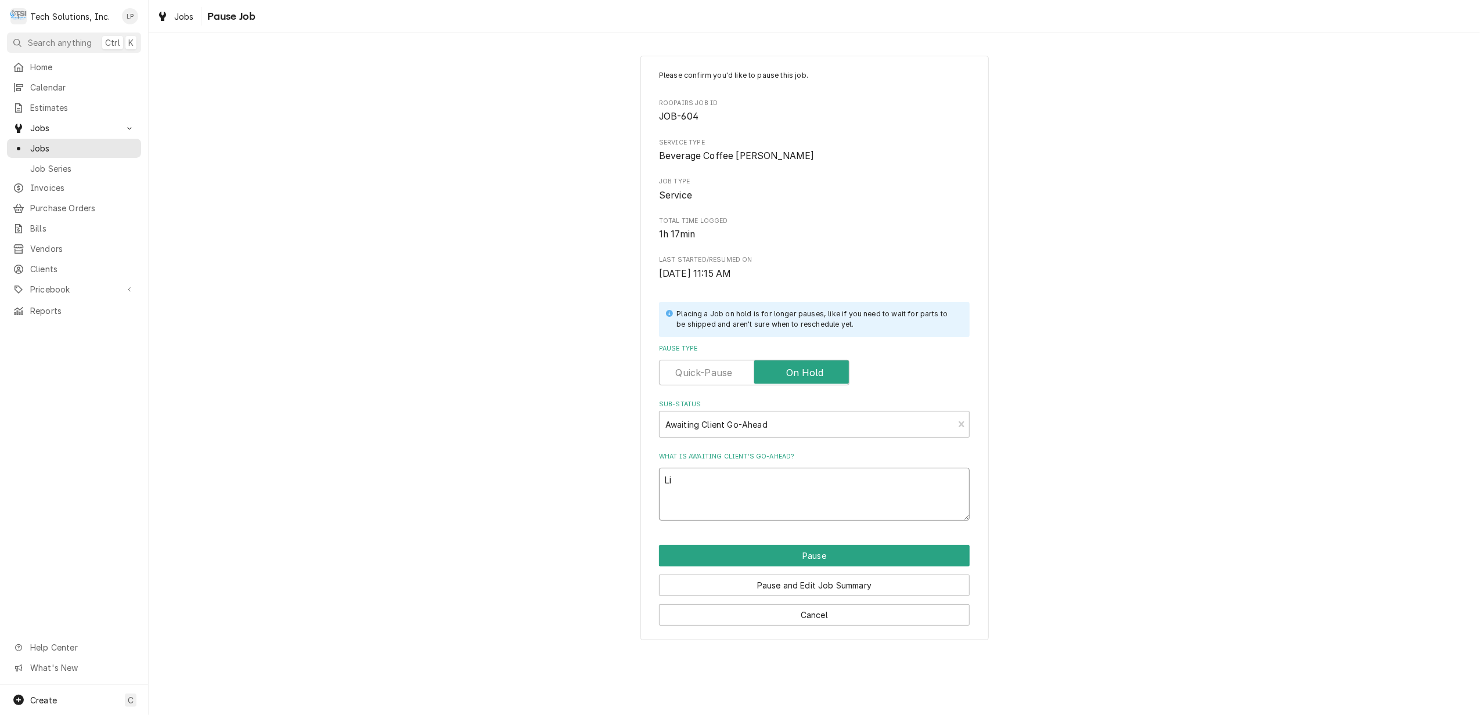
type textarea "x"
type textarea "Lis"
type textarea "x"
type textarea "Lisa"
type textarea "x"
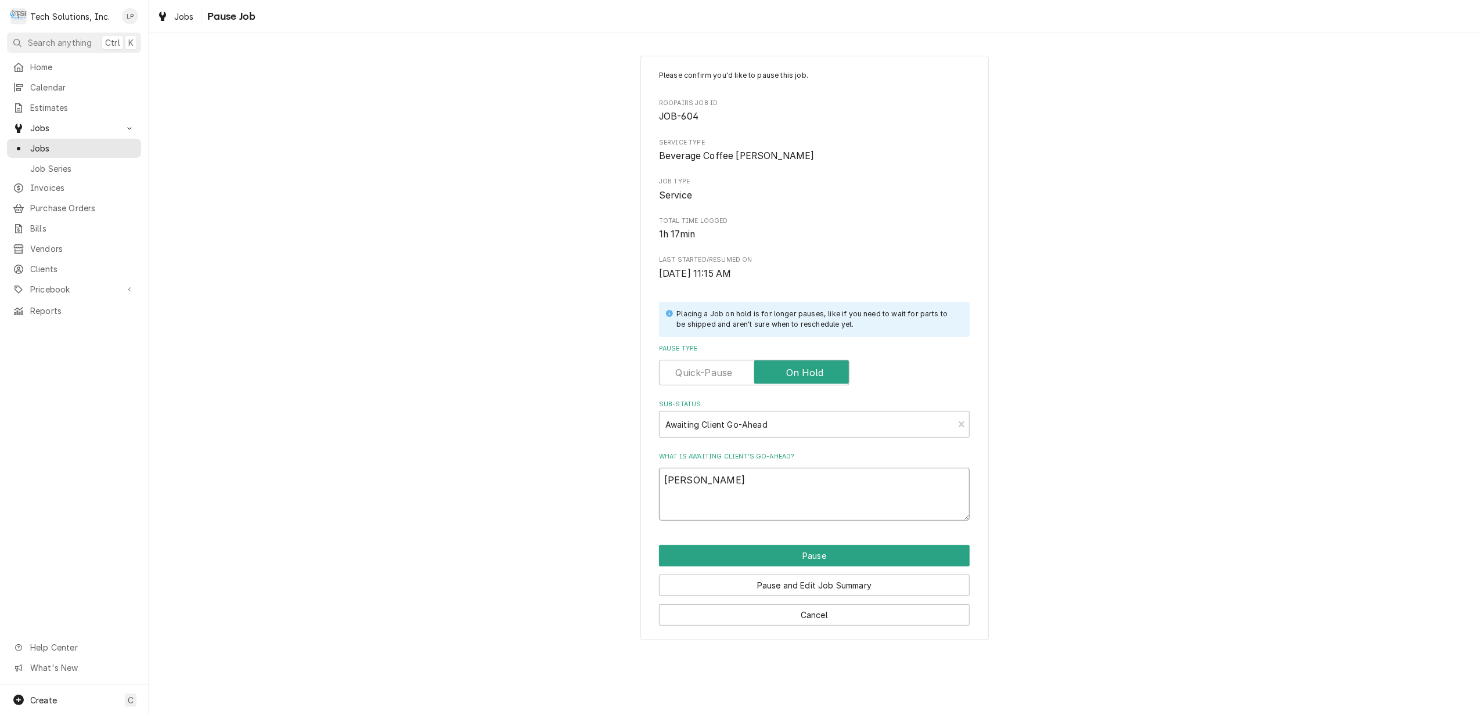
type textarea "Lisa"
type textarea "x"
type textarea "Lisa e"
type textarea "x"
type textarea "Lisa em"
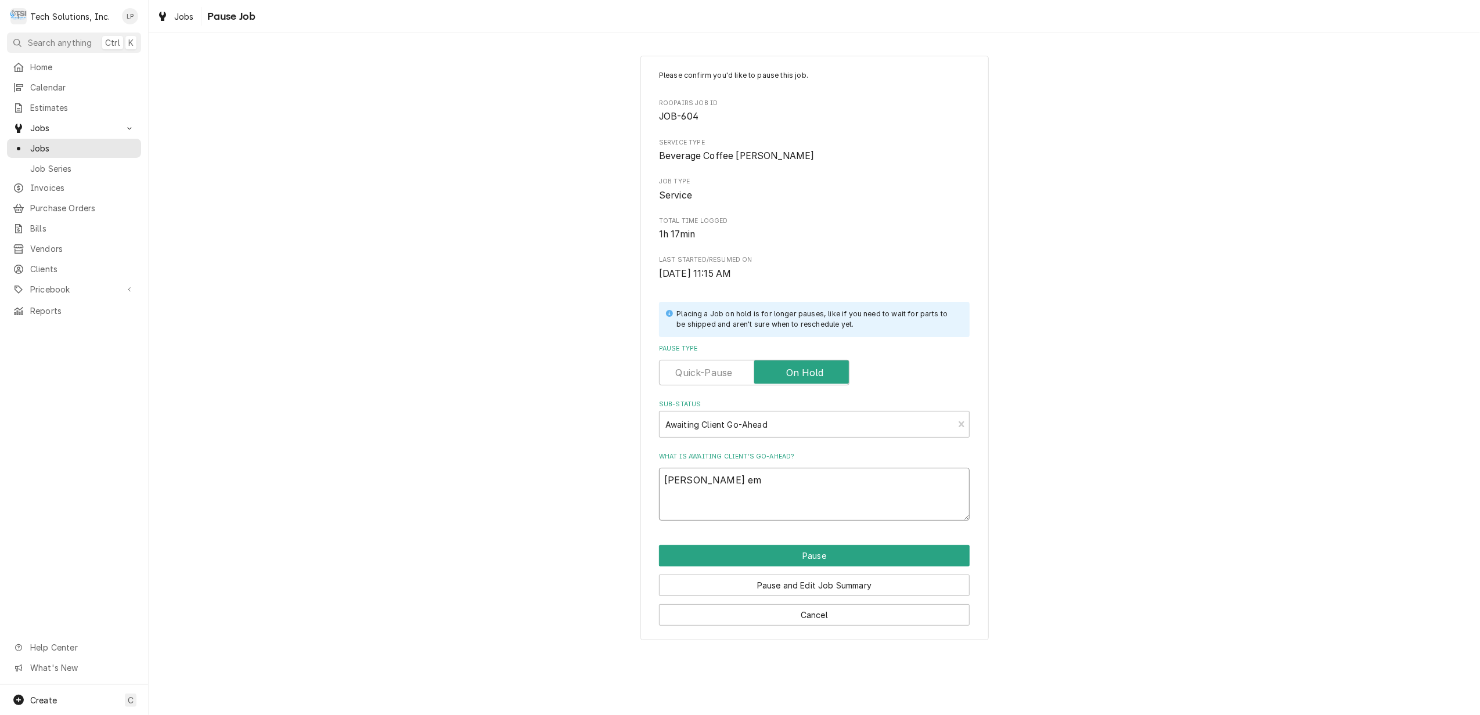
type textarea "x"
type textarea "Lisa ema"
type textarea "x"
type textarea "Lisa emai"
type textarea "x"
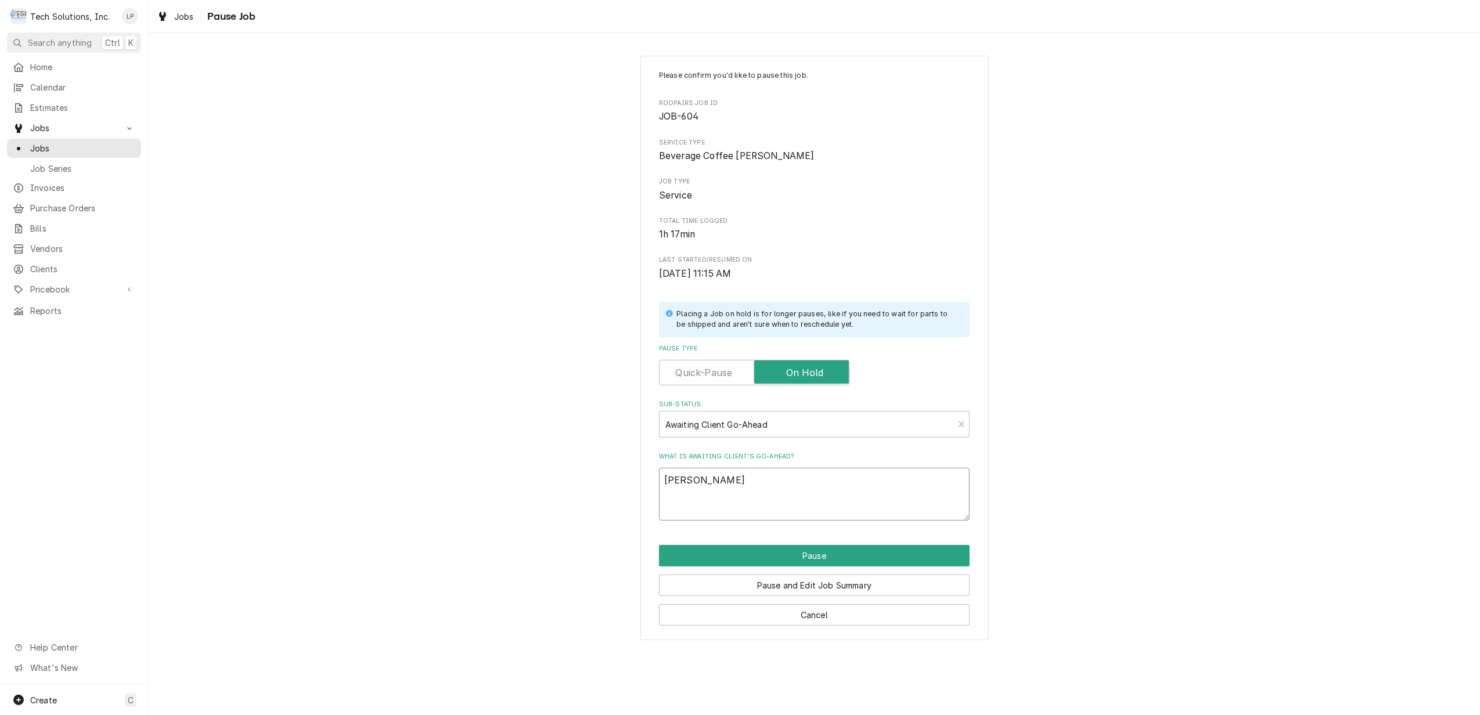
type textarea "Lisa email"
type textarea "x"
type textarea "Lisa emaile"
type textarea "x"
type textarea "Lisa emailed"
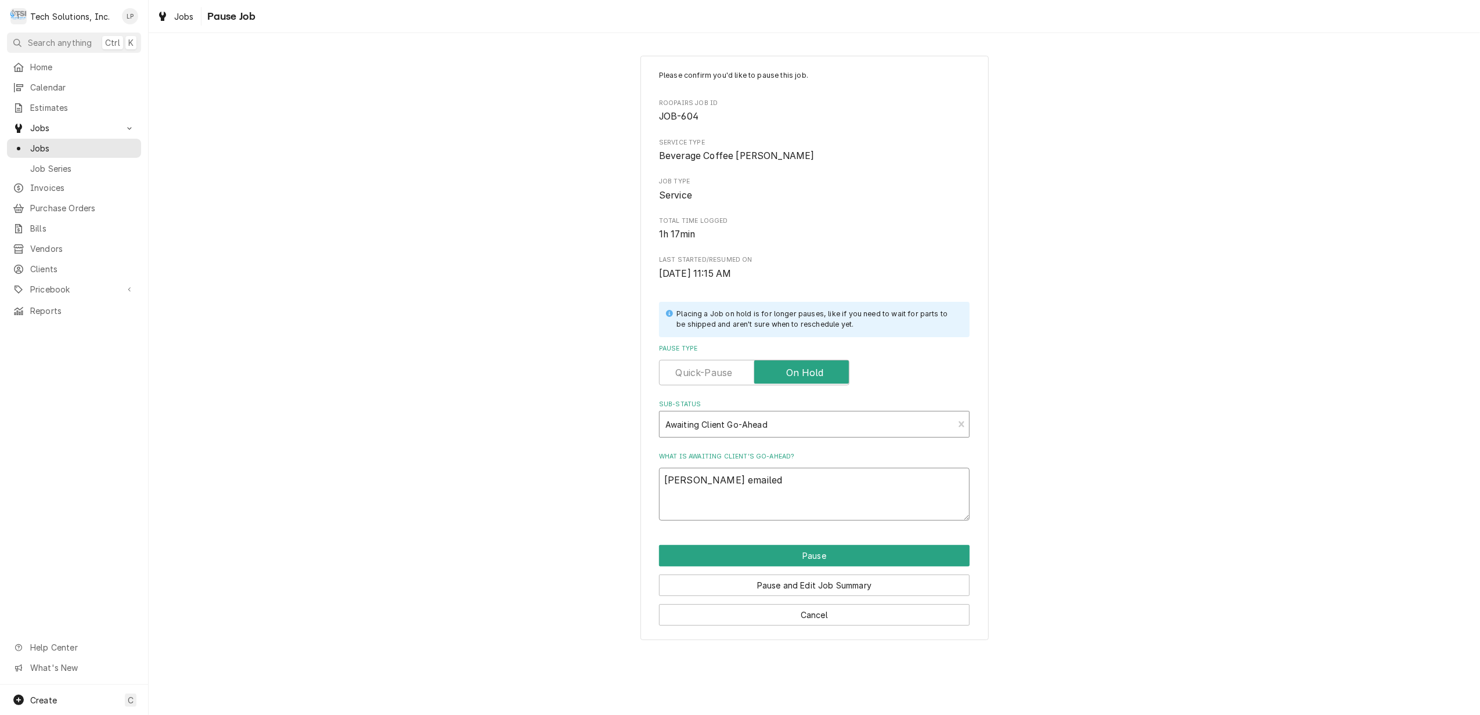
type textarea "x"
type textarea "Lisa emailed"
type textarea "x"
type textarea "Lisa emailed e"
type textarea "x"
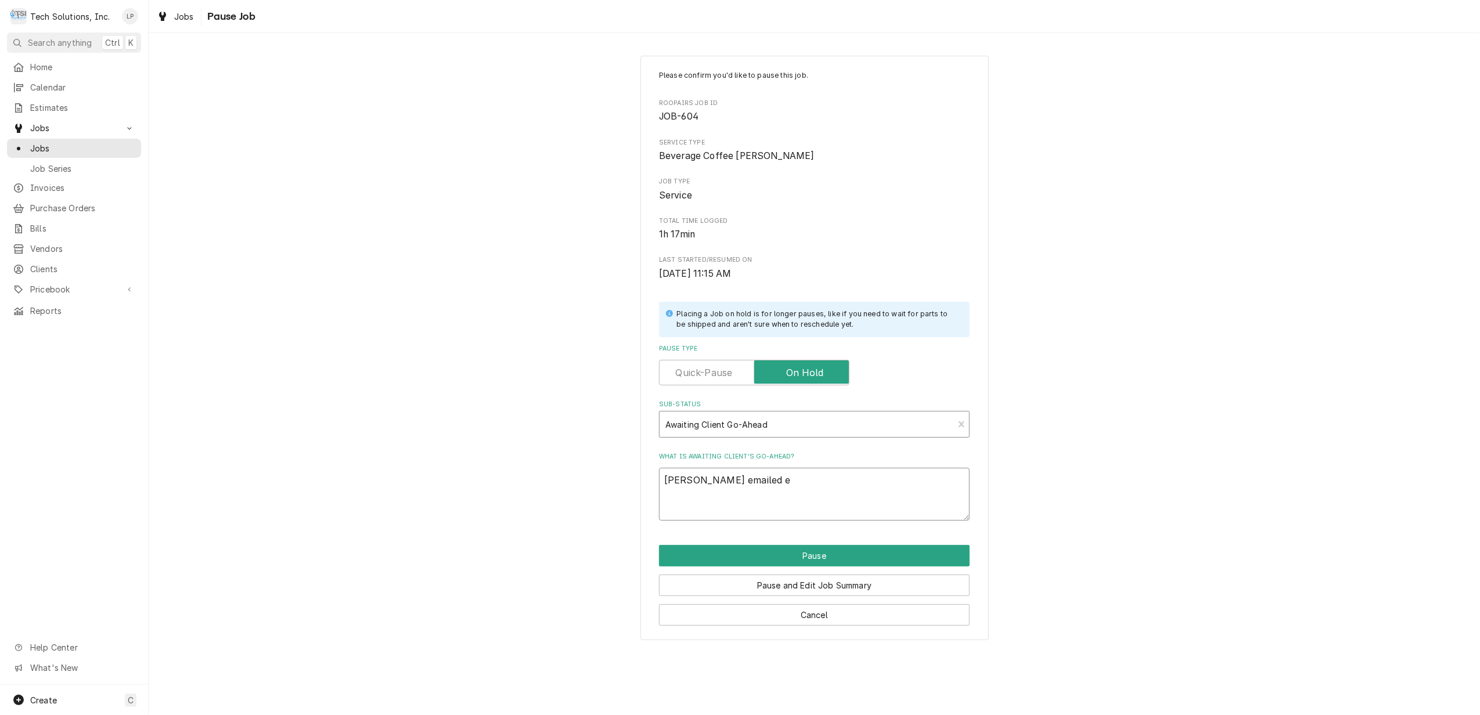
type textarea "Lisa emailed em"
type textarea "x"
type textarea "Lisa emailed ema"
type textarea "x"
type textarea "Lisa emailed emai"
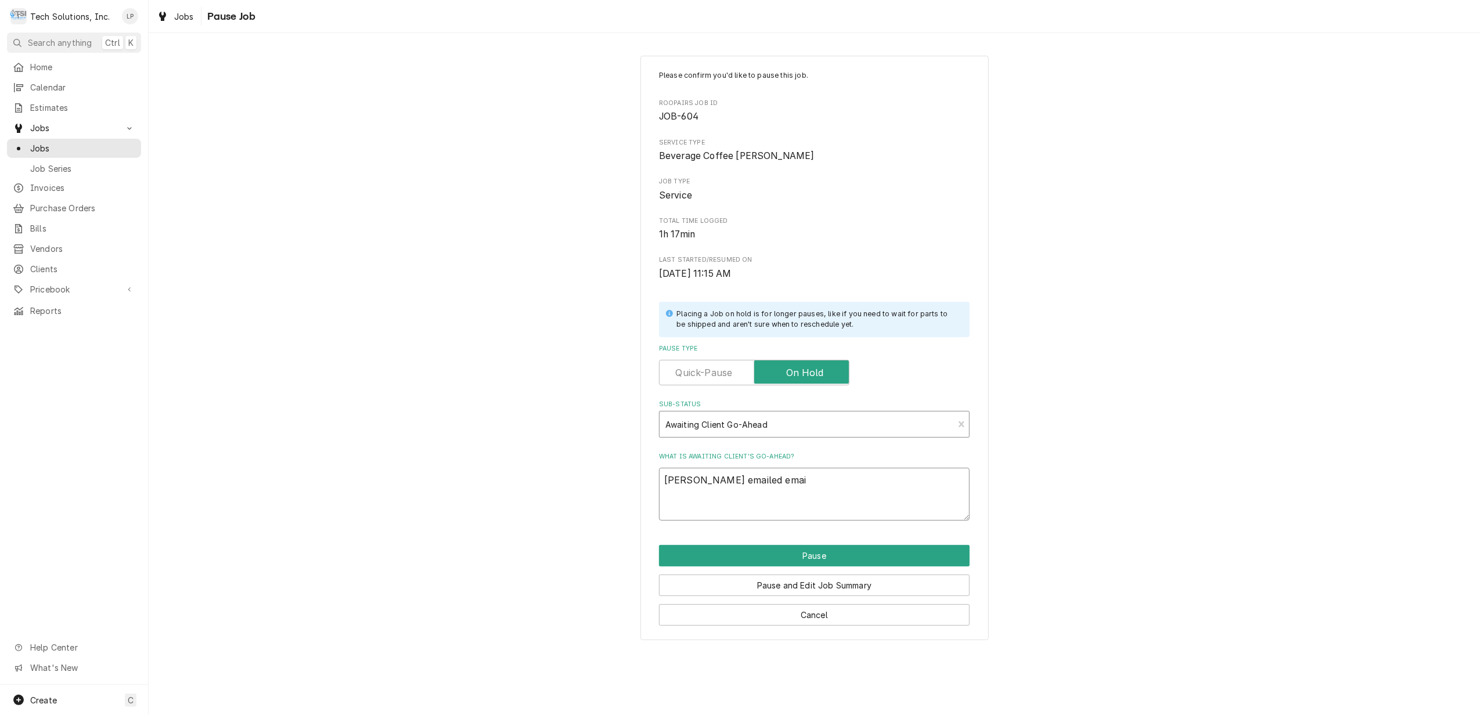
type textarea "x"
type textarea "Lisa emailed email"
type textarea "x"
type textarea "Lisa emailed emaile"
type textarea "x"
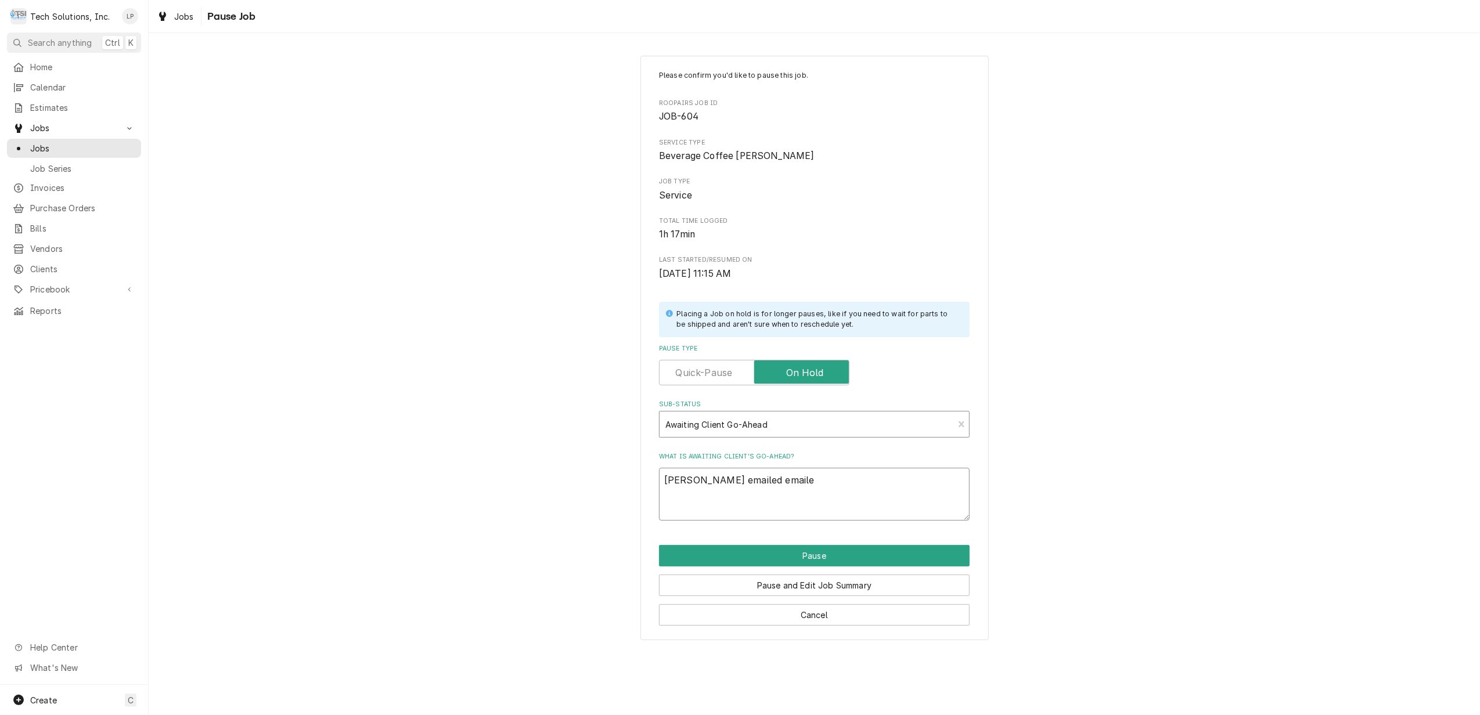
type textarea "Lisa emailed emailed"
type textarea "x"
type textarea "Lisa emailed emailed"
type textarea "x"
type textarea "Lisa emailed emailed T"
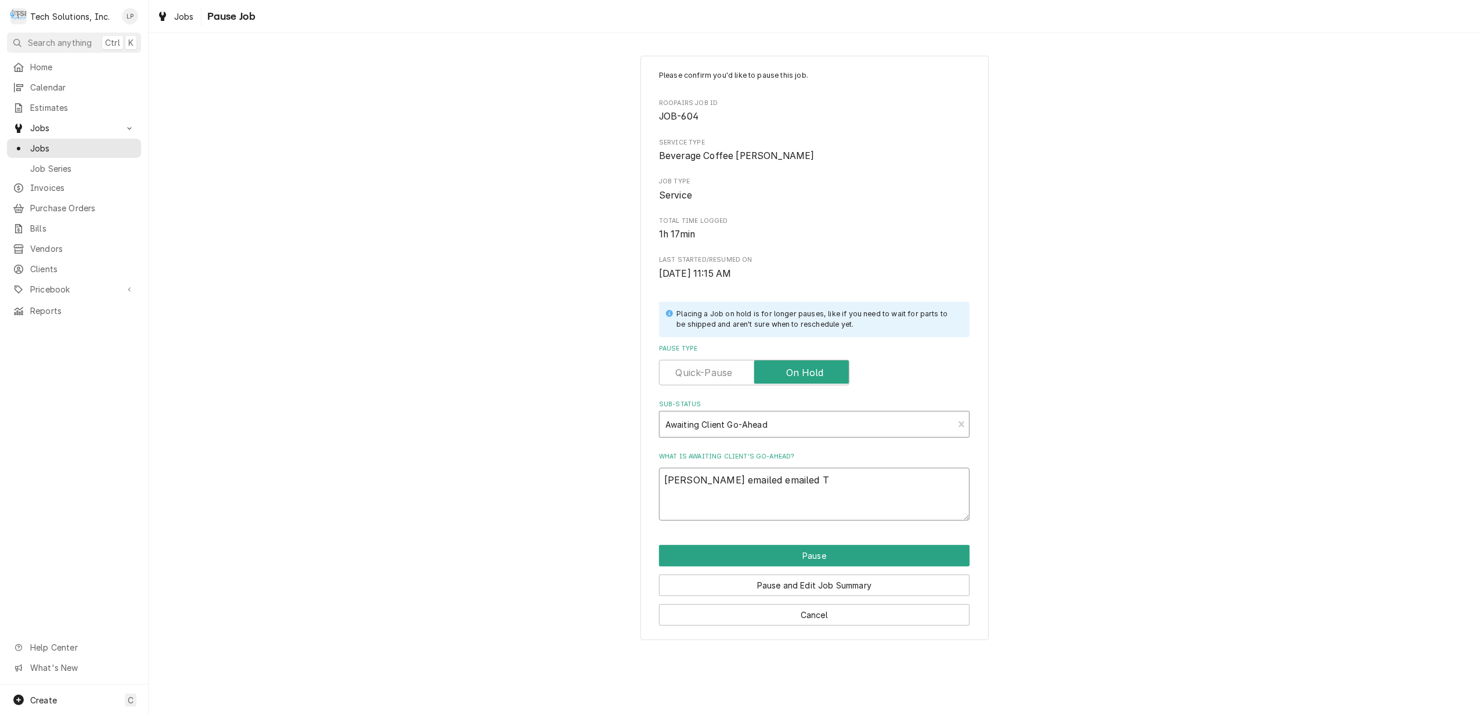
type textarea "x"
type textarea "Lisa emailed emailed Te"
type textarea "x"
type textarea "Lisa emailed emailed Ter"
type textarea "x"
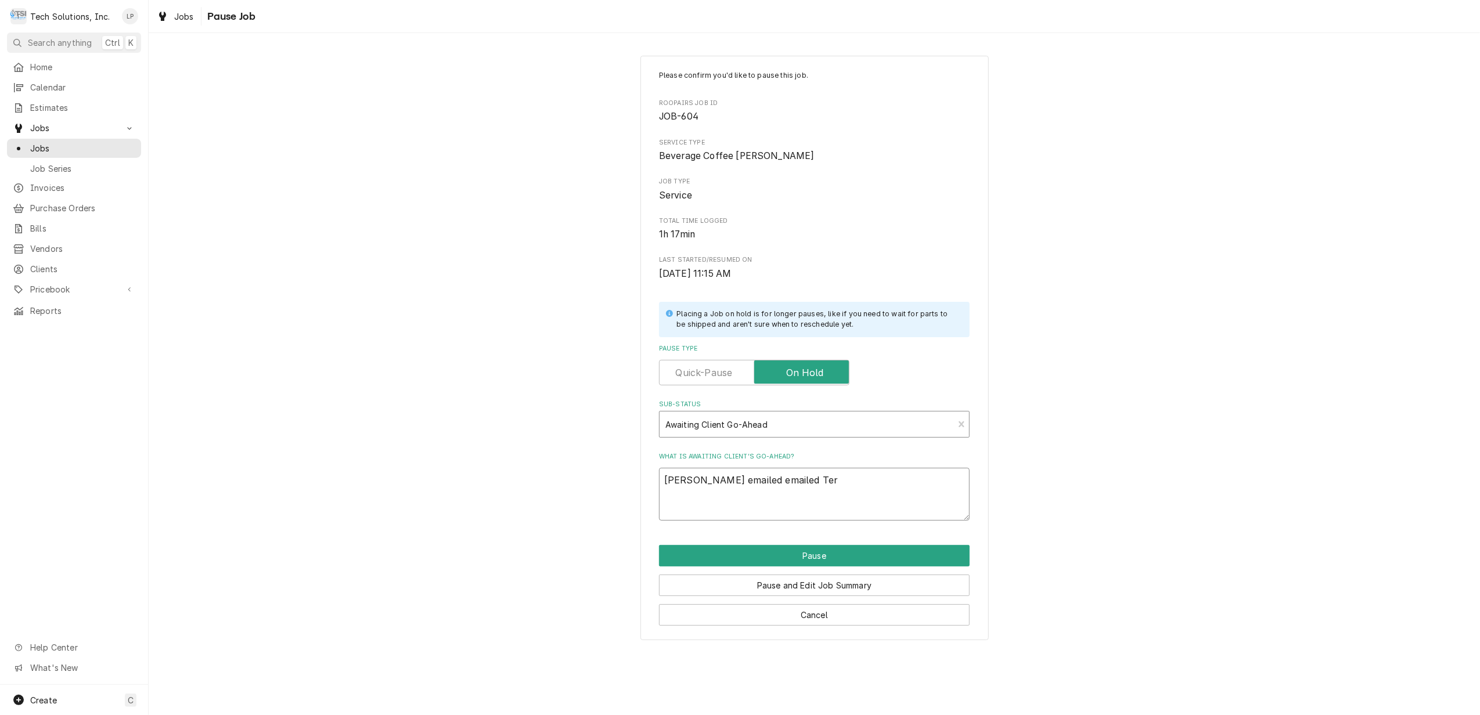
type textarea "Lisa emailed emailed Terr"
type textarea "x"
type textarea "Lisa emailed emailed Terry"
type textarea "x"
type textarea "Lisa emailed emailed Terry"
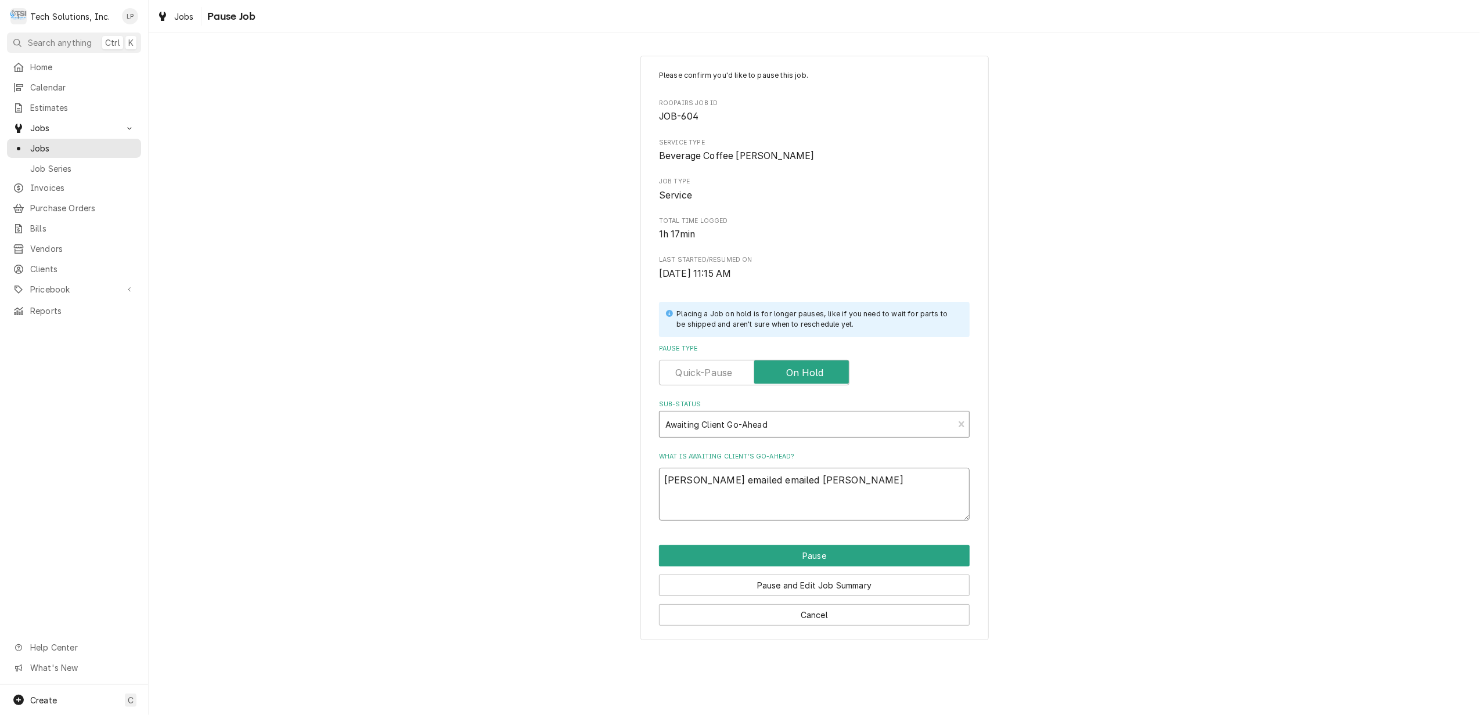
type textarea "x"
type textarea "Lisa emailed emailed Terry A"
type textarea "x"
type textarea "Lisa emailed emailed Terry Ad"
type textarea "x"
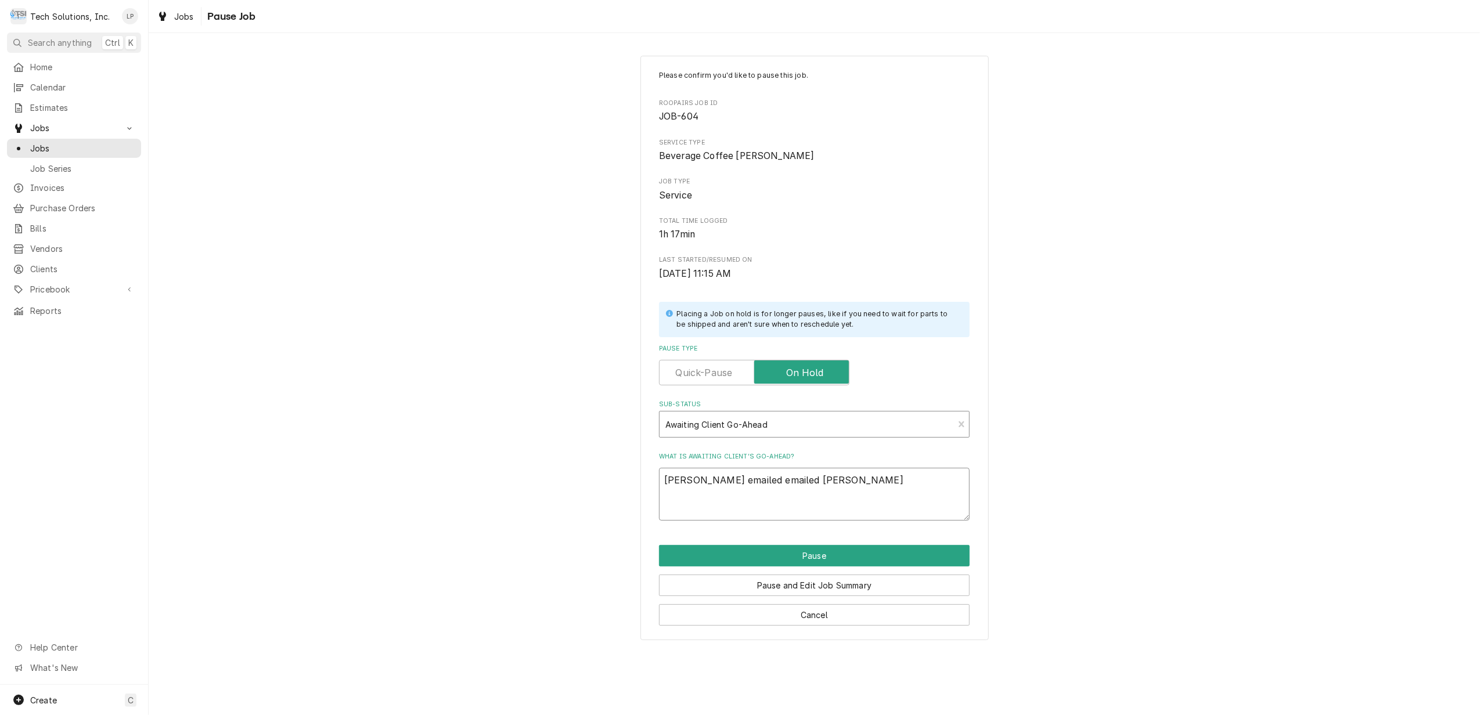
type textarea "Lisa emailed emailed Terry Adk"
type textarea "x"
type textarea "Lisa emailed emailed Terry Adki"
type textarea "x"
type textarea "Lisa emailed emailed Terry Adkin"
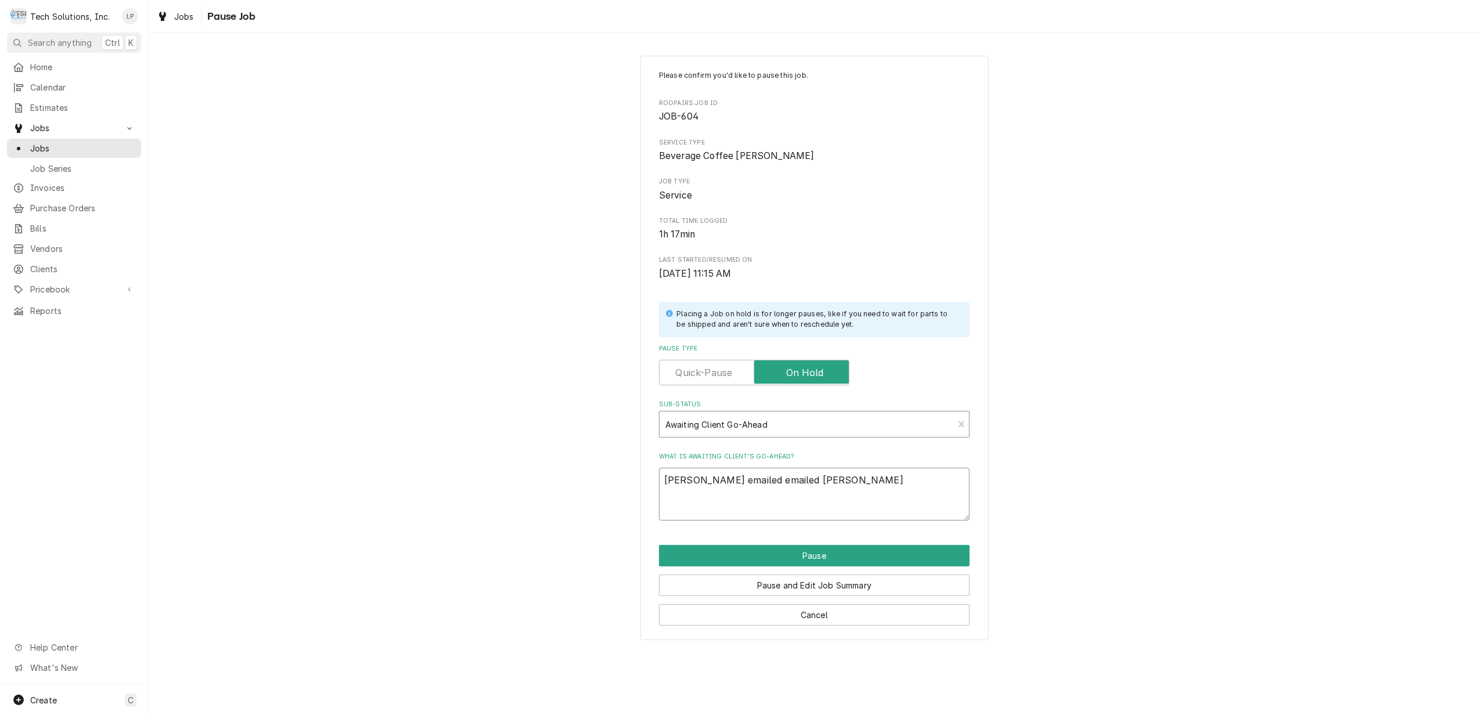
type textarea "x"
type textarea "Lisa emailed emailed Terry Adkins"
type textarea "x"
type textarea "Lisa emailed emailed Terry Adkins"
type textarea "x"
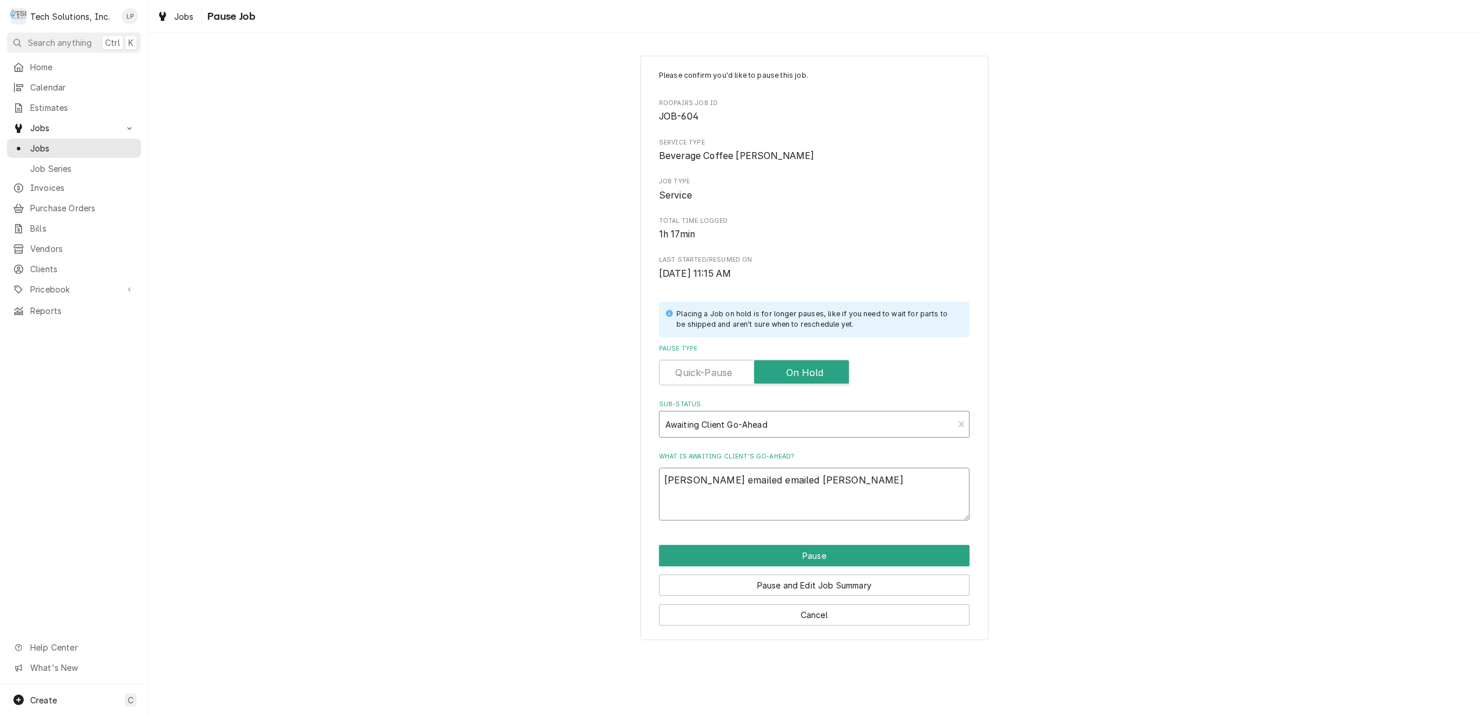
type textarea "Lisa emailed emailed Terry Adkins w"
type textarea "x"
type textarea "Lisa emailed emailed Terry Adkins wi"
type textarea "x"
type textarea "Lisa emailed emailed Terry Adkins wit"
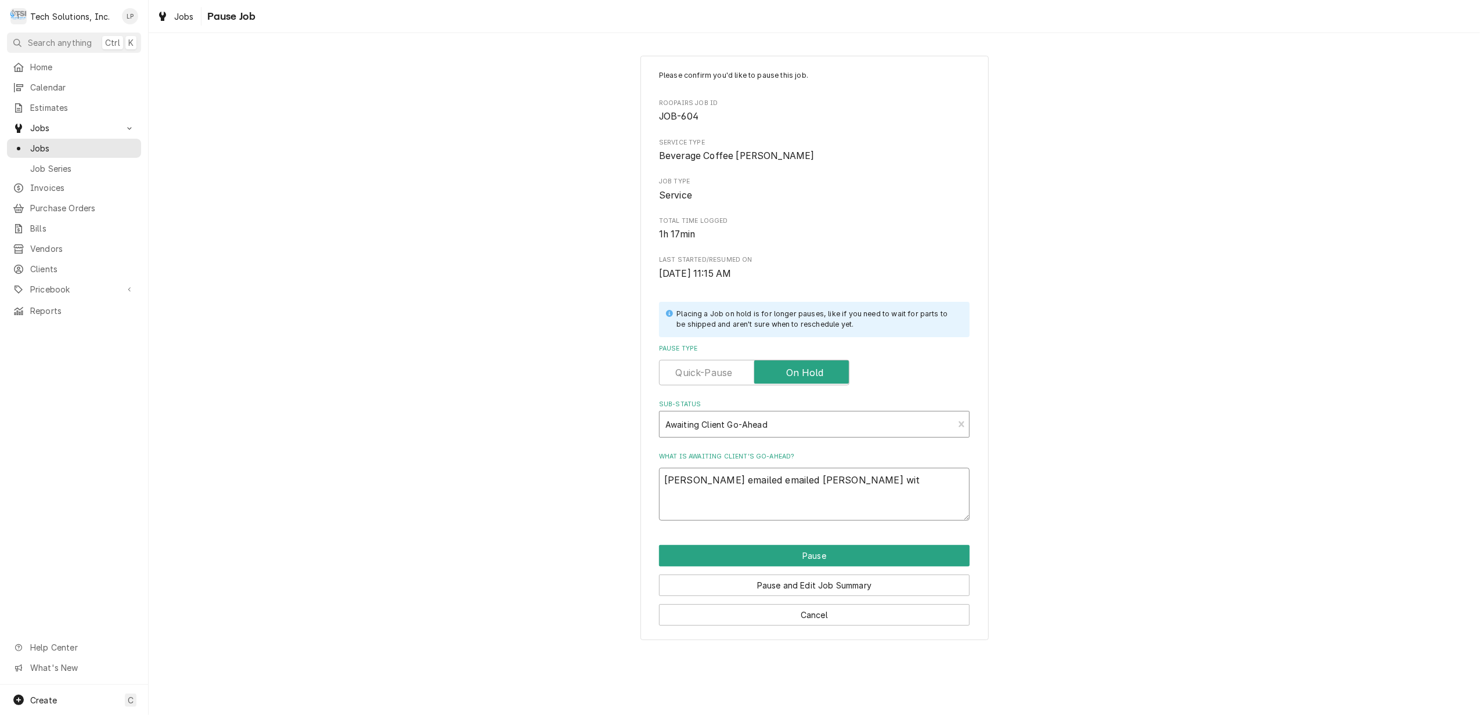
type textarea "x"
type textarea "Lisa emailed emailed Terry Adkins with"
type textarea "x"
type textarea "Lisa emailed emailed Terry Adkins with"
type textarea "x"
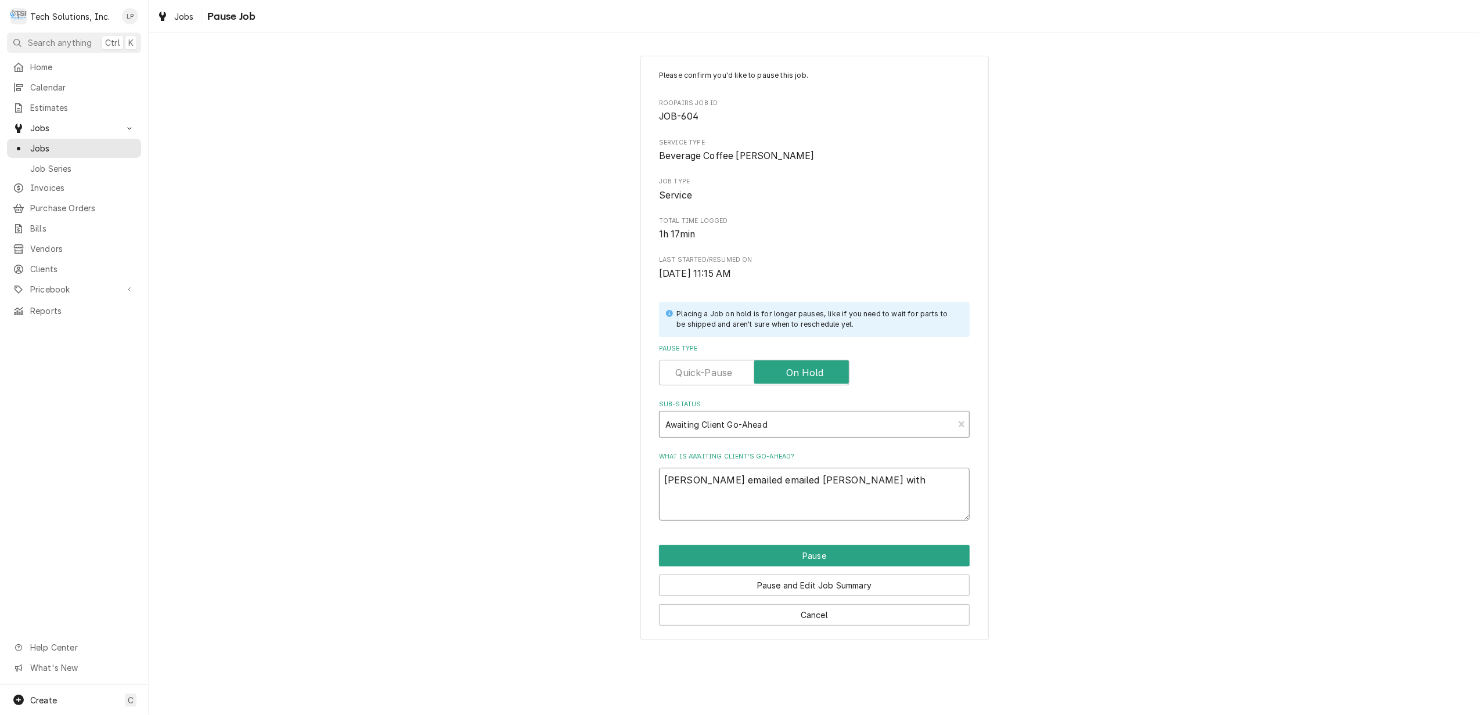
type textarea "Lisa emailed emailed Terry Adkins with R"
type textarea "x"
type textarea "Lisa emailed emailed Terry Adkins with Ro"
type textarea "x"
type textarea "Lisa emailed emailed Terry Adkins with Roy"
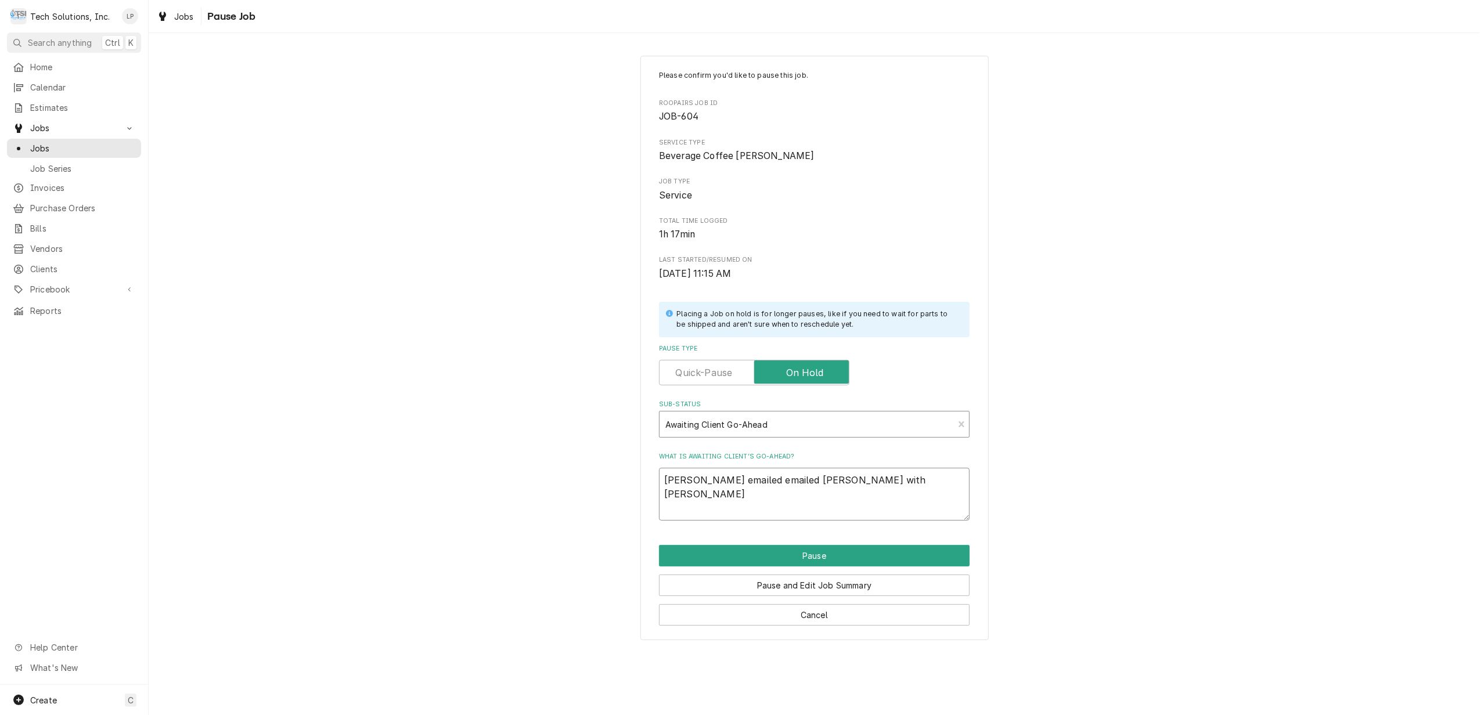
type textarea "x"
type textarea "Lisa emailed emailed Terry Adkins with Roya"
type textarea "x"
type textarea "Lisa emailed emailed Terry Adkins with Royal"
type textarea "x"
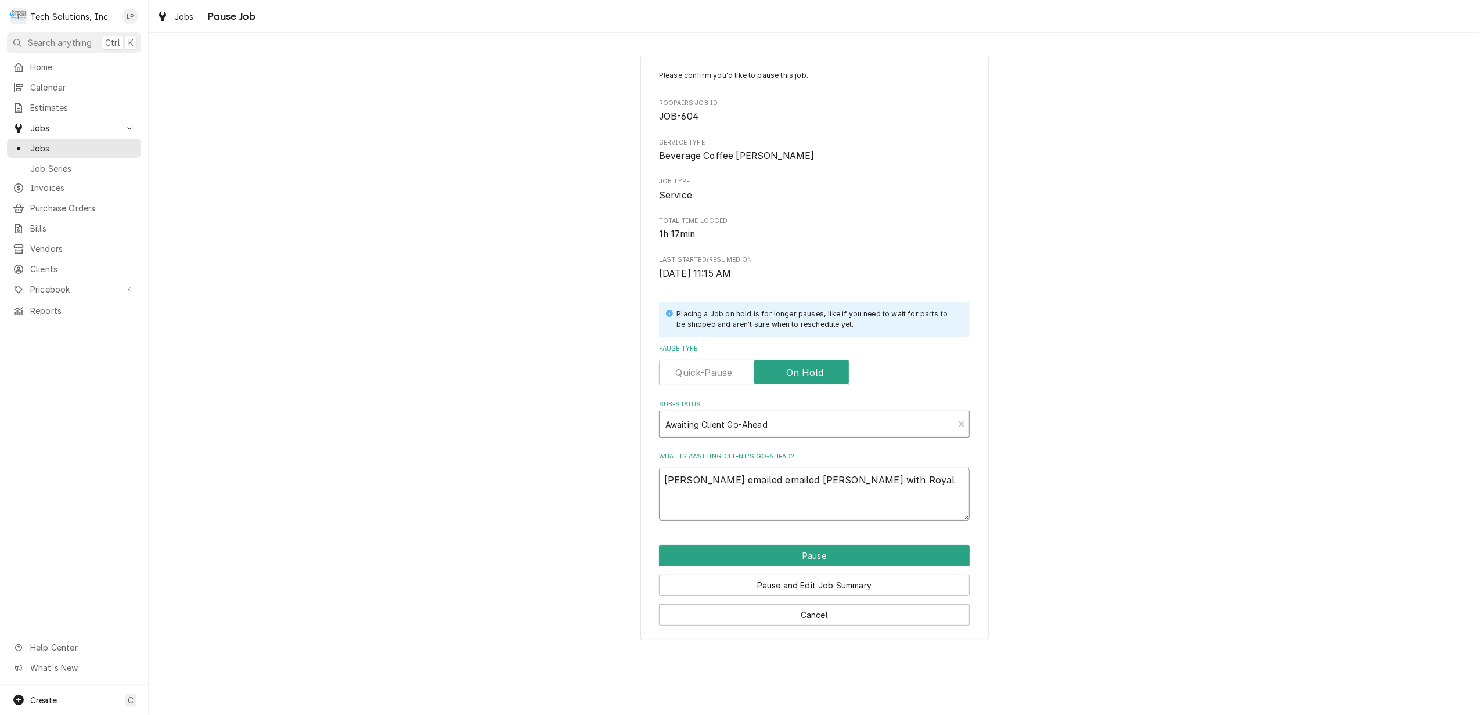
type textarea "Lisa emailed emailed Terry Adkins with Royal"
type textarea "x"
type textarea "Lisa emailed emailed Terry Adkins with Royal C"
type textarea "x"
type textarea "Lisa emailed emailed Terry Adkins with Royal Cu"
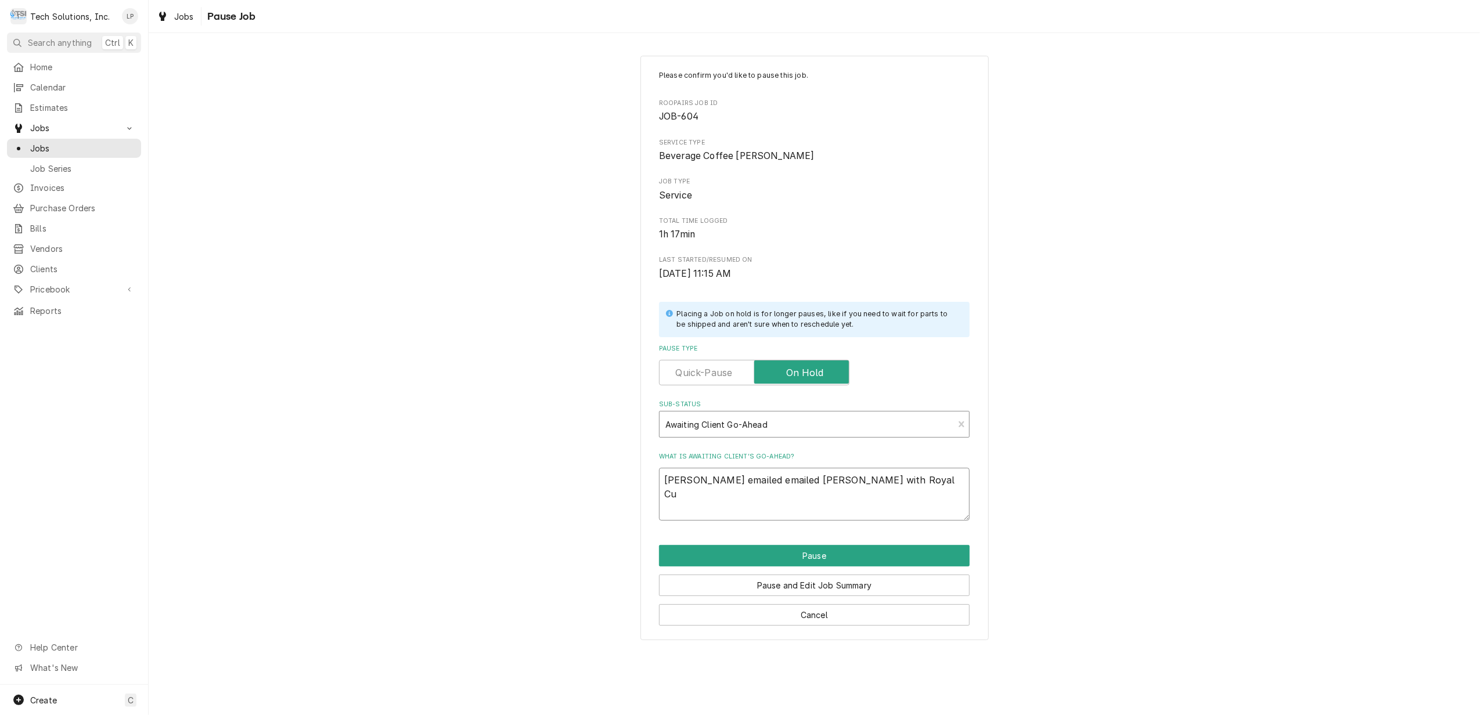
type textarea "x"
type textarea "Lisa emailed emailed Terry Adkins with Royal Cup"
type textarea "x"
type textarea "Lisa emailed emailed Terry Adkins with Royal Cup"
type textarea "x"
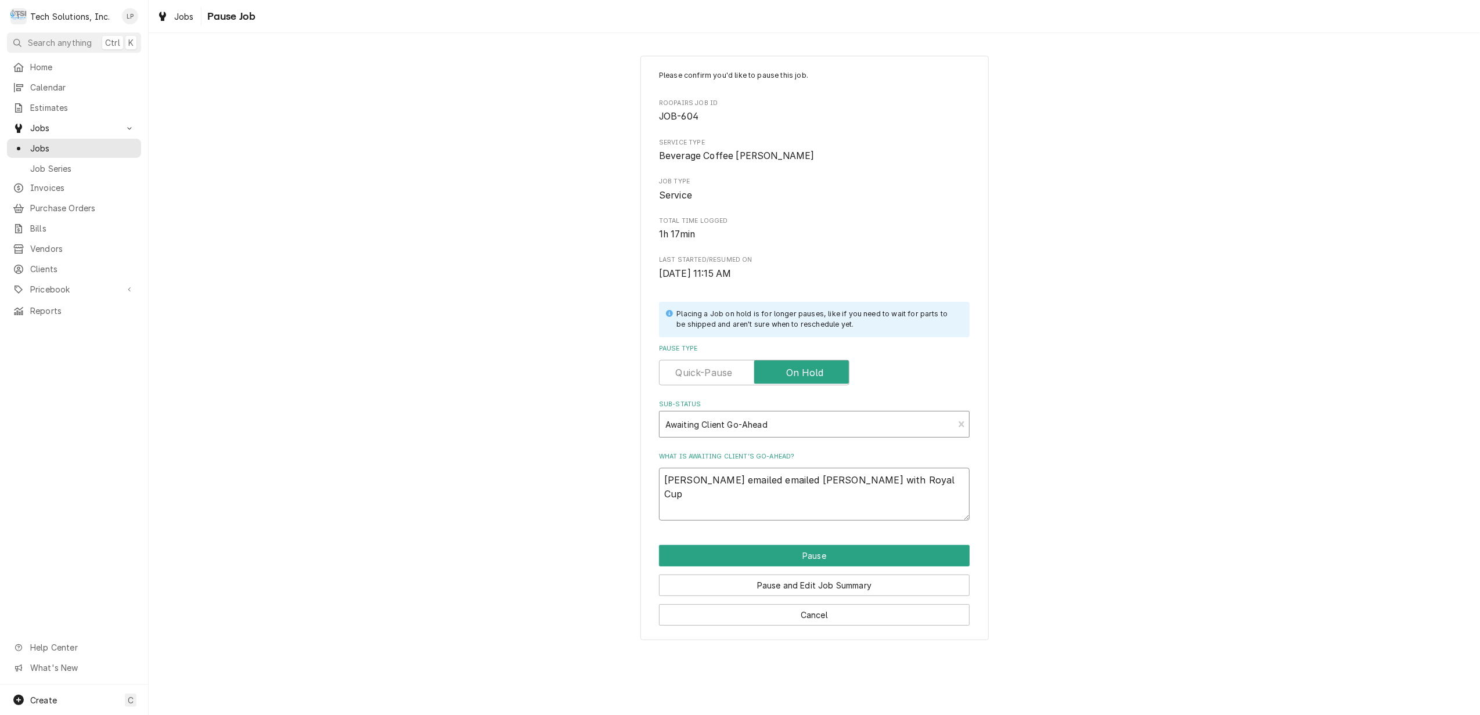
type textarea "Lisa emailed emailed Terry Adkins with Royal Cup 8"
type textarea "x"
type textarea "Lisa emailed emailed Terry Adkins with Royal Cup 8/"
type textarea "x"
type textarea "Lisa emailed emailed Terry Adkins with Royal Cup 8/1"
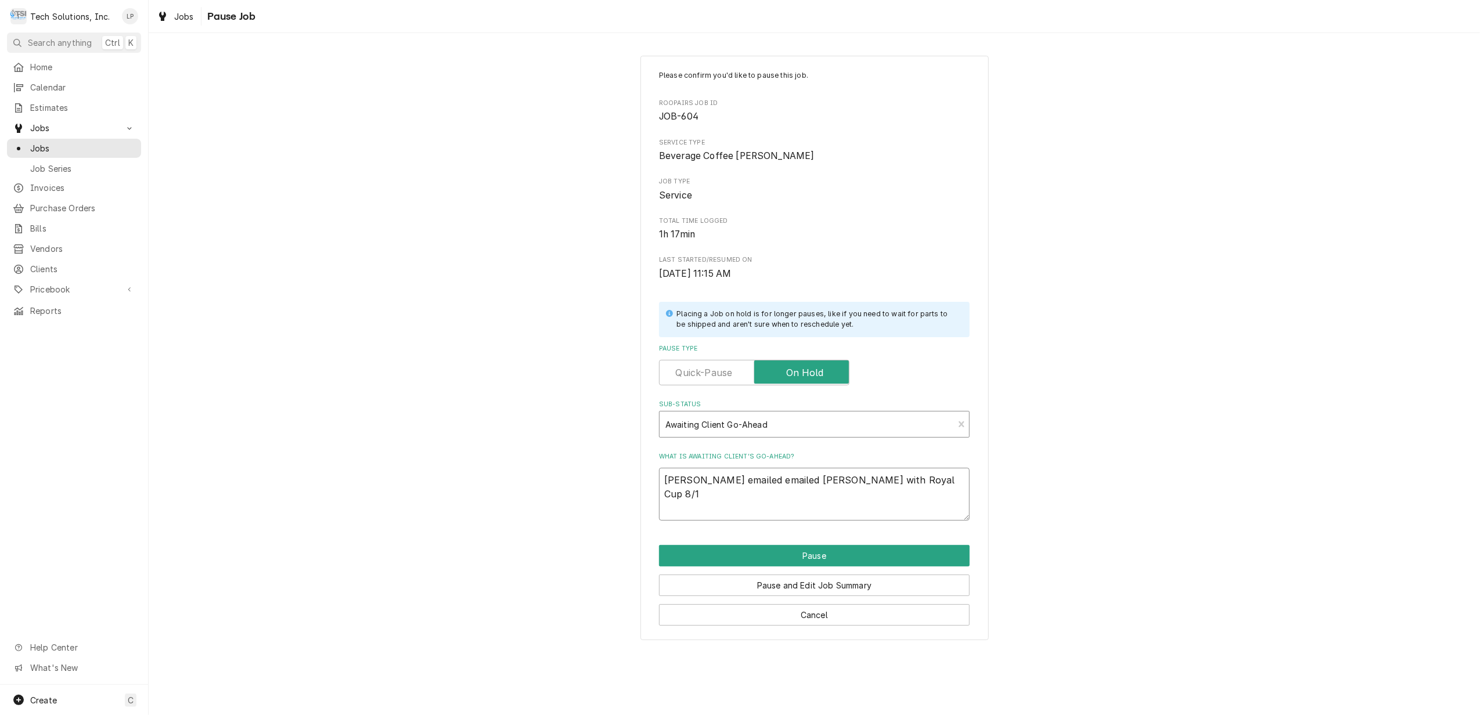
type textarea "x"
type textarea "Lisa emailed emailed Terry Adkins with Royal Cup 8/14"
type textarea "x"
type textarea "Lisa emailed emailed Terry Adkins with Royal Cup 8/14/"
type textarea "x"
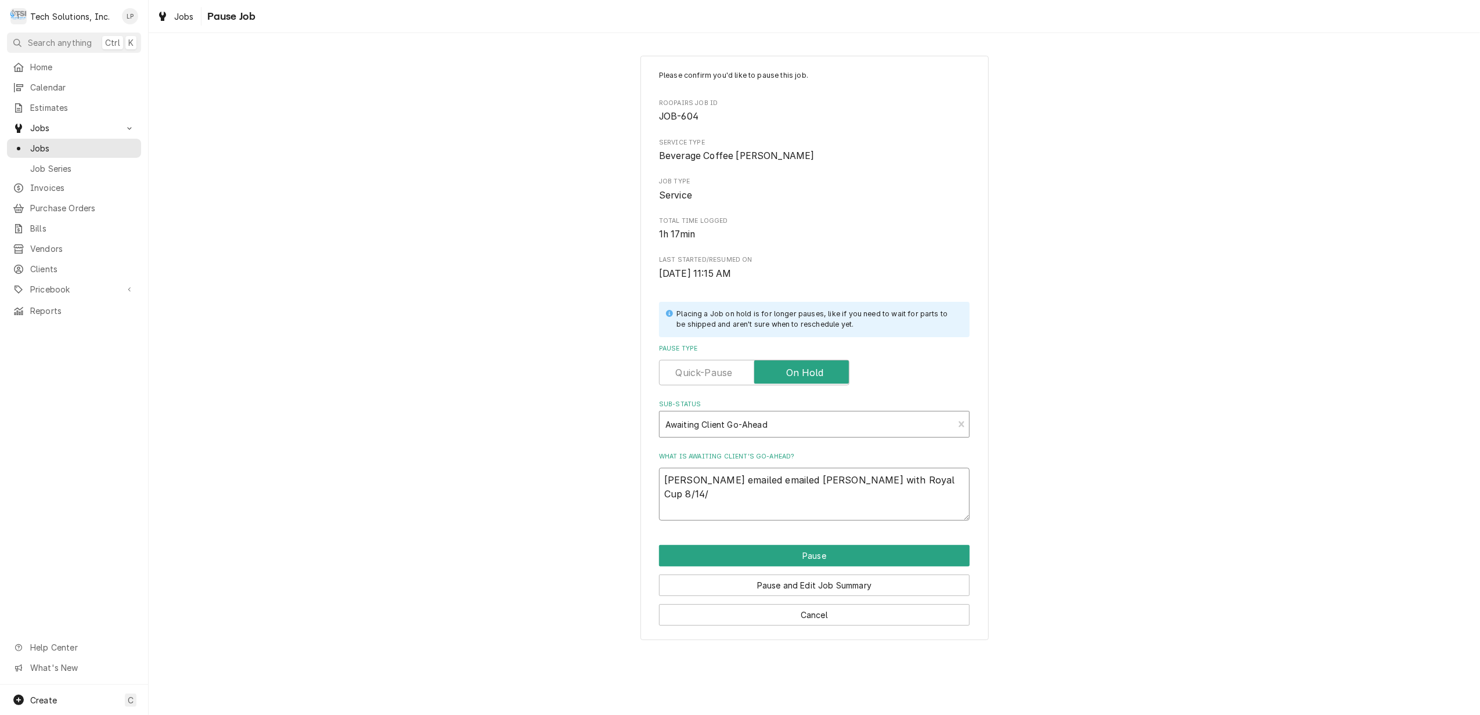
type textarea "Lisa emailed emailed Terry Adkins with Royal Cup 8/14/2"
type textarea "x"
type textarea "Lisa emailed emailed Terry Adkins with Royal Cup 8/14/25"
type textarea "x"
type textarea "Lisa emailed emailed Terry Adkins with Royal Cup 8/14/25"
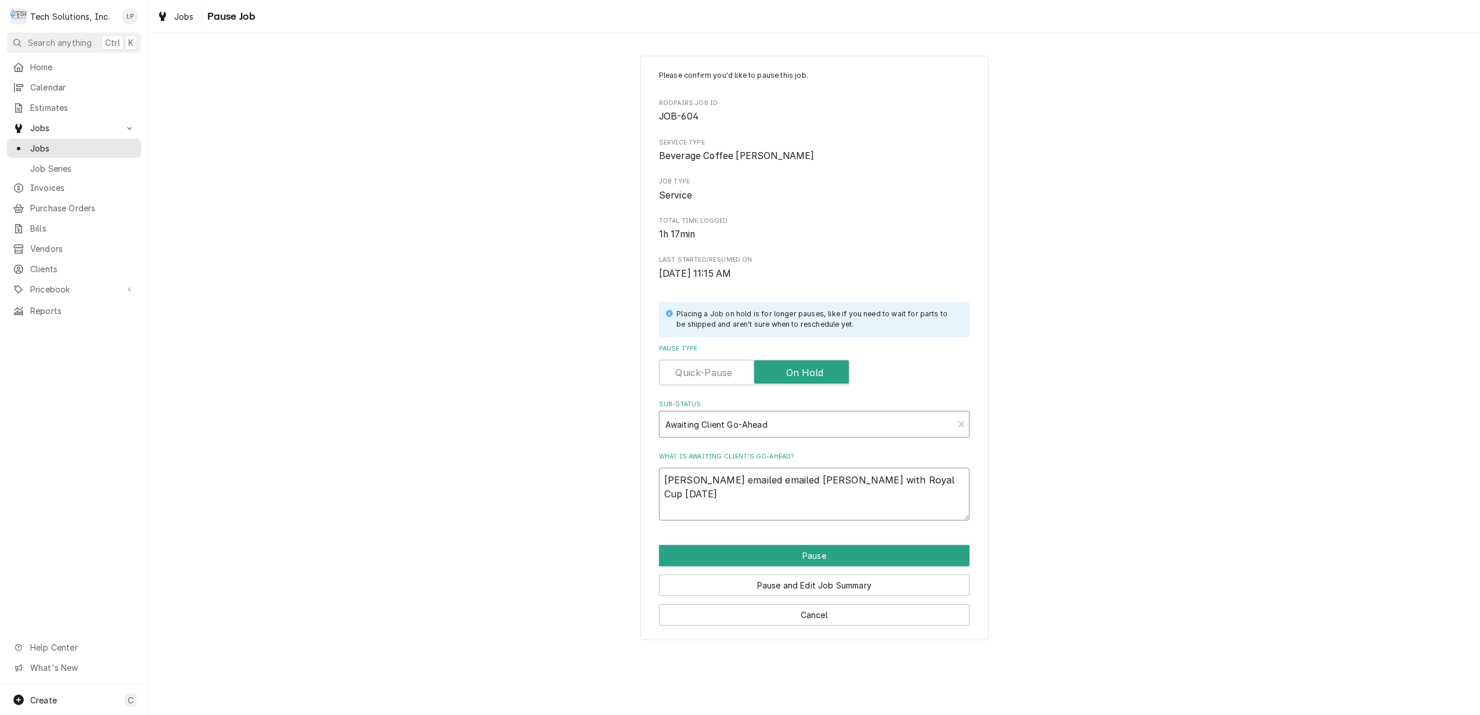
type textarea "x"
type textarea "Lisa emailed emailed Terry Adkins with Royal Cup 8/14/25 a"
type textarea "x"
type textarea "Lisa emailed emailed Terry Adkins with Royal Cup 8/14/25 an"
type textarea "x"
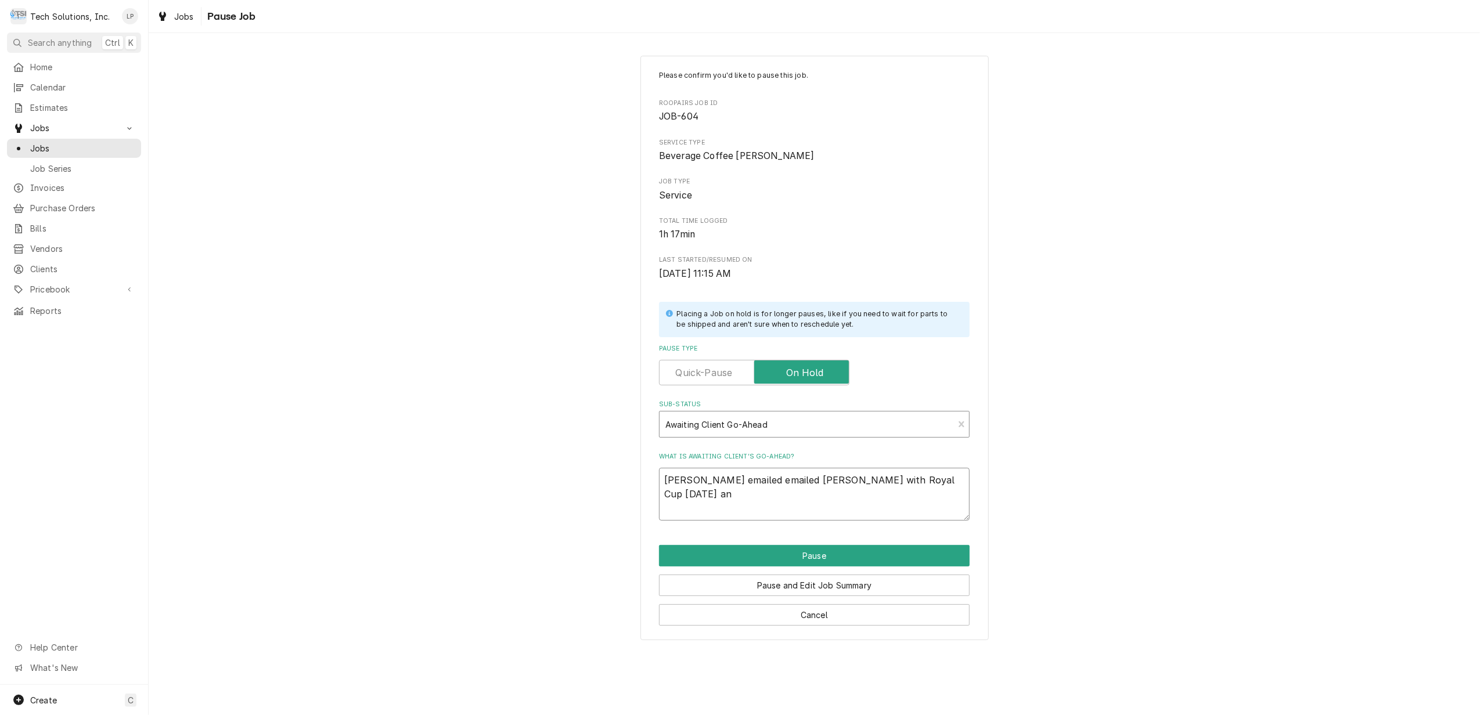
type textarea "Lisa emailed emailed Terry Adkins with Royal Cup 8/14/25 and"
type textarea "x"
type textarea "Lisa emailed emailed Terry Adkins with Royal Cup 8/14/25 and"
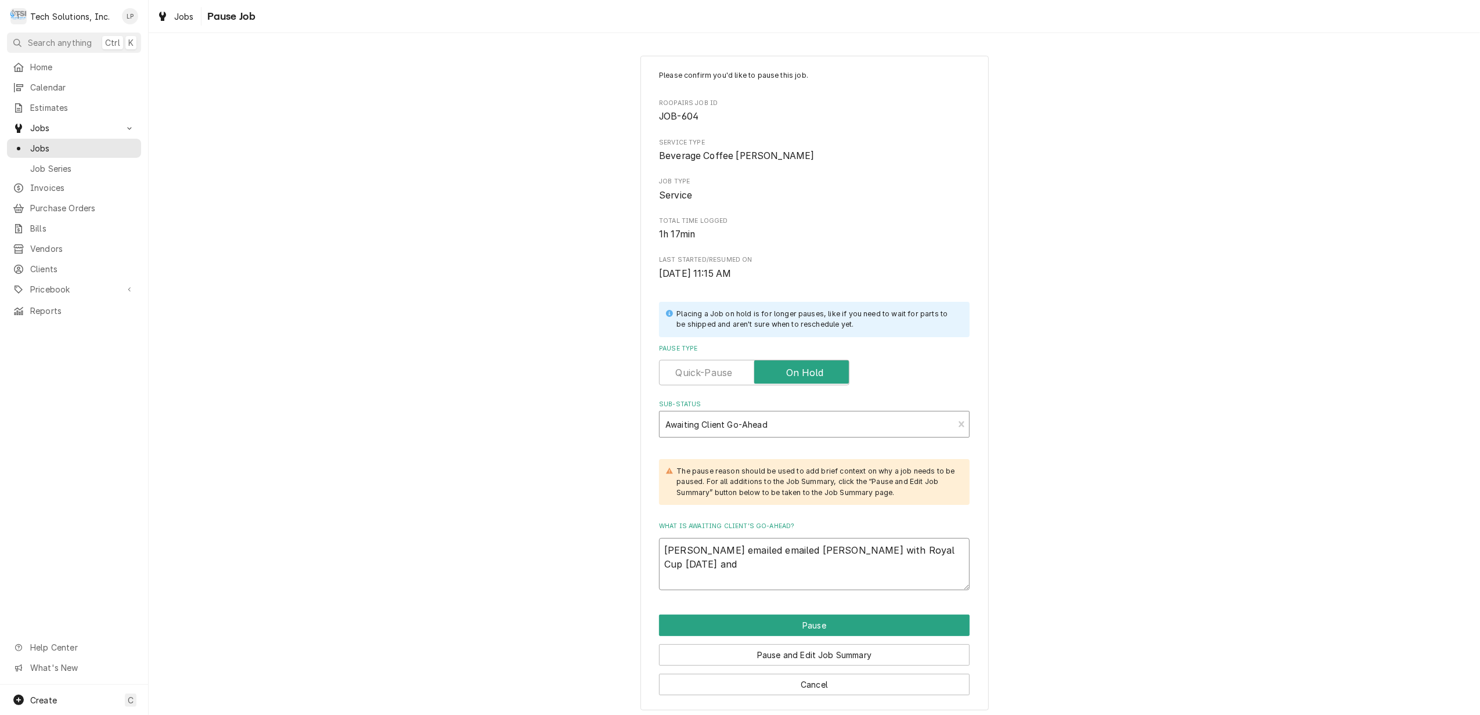
type textarea "x"
type textarea "Lisa emailed emailed Terry Adkins with Royal Cup 8/14/25 and a"
type textarea "x"
type textarea "Lisa emailed emailed Terry Adkins with Royal Cup 8/14/25 and as"
type textarea "x"
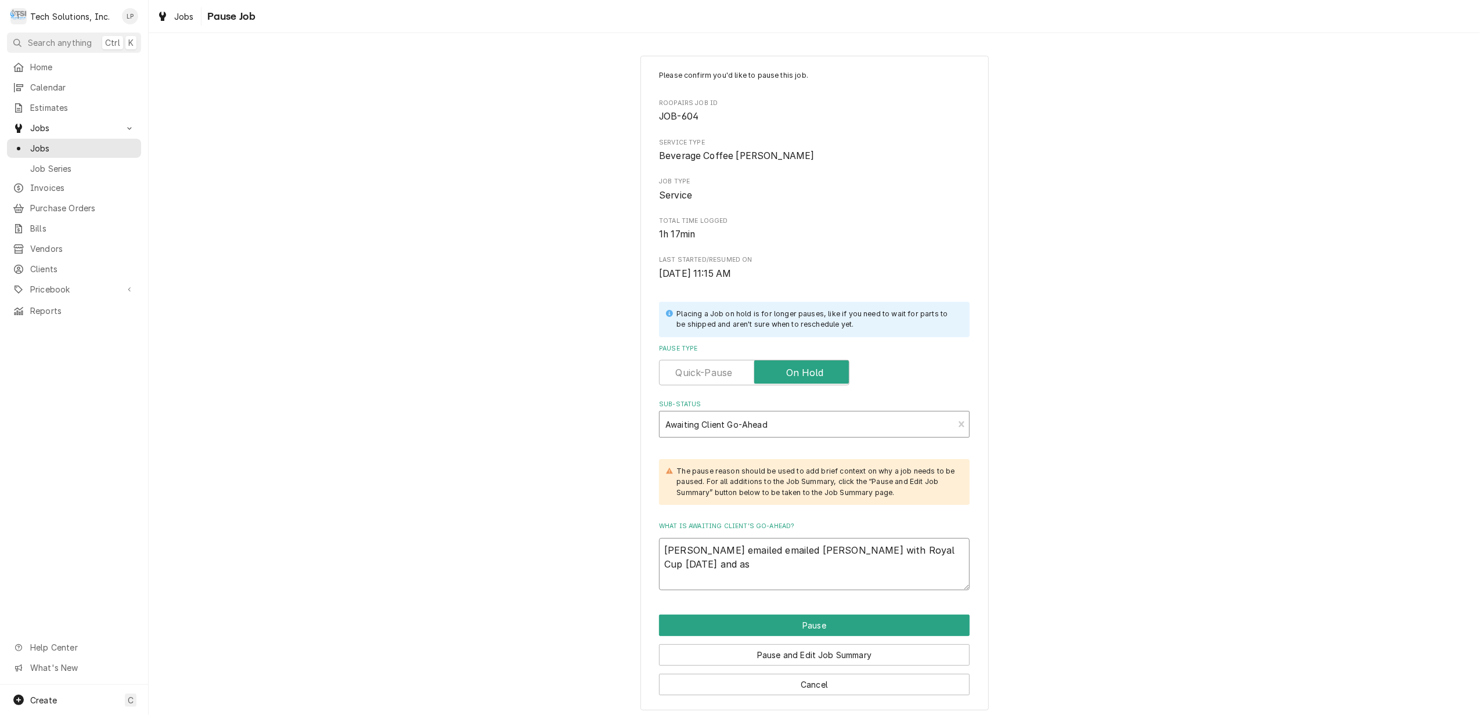
type textarea "Lisa emailed emailed Terry Adkins with Royal Cup 8/14/25 and ask"
type textarea "x"
type textarea "Lisa emailed emailed Terry Adkins with Royal Cup 8/14/25 and aske"
type textarea "x"
type textarea "Lisa emailed emailed Terry Adkins with Royal Cup 8/14/25 and ask"
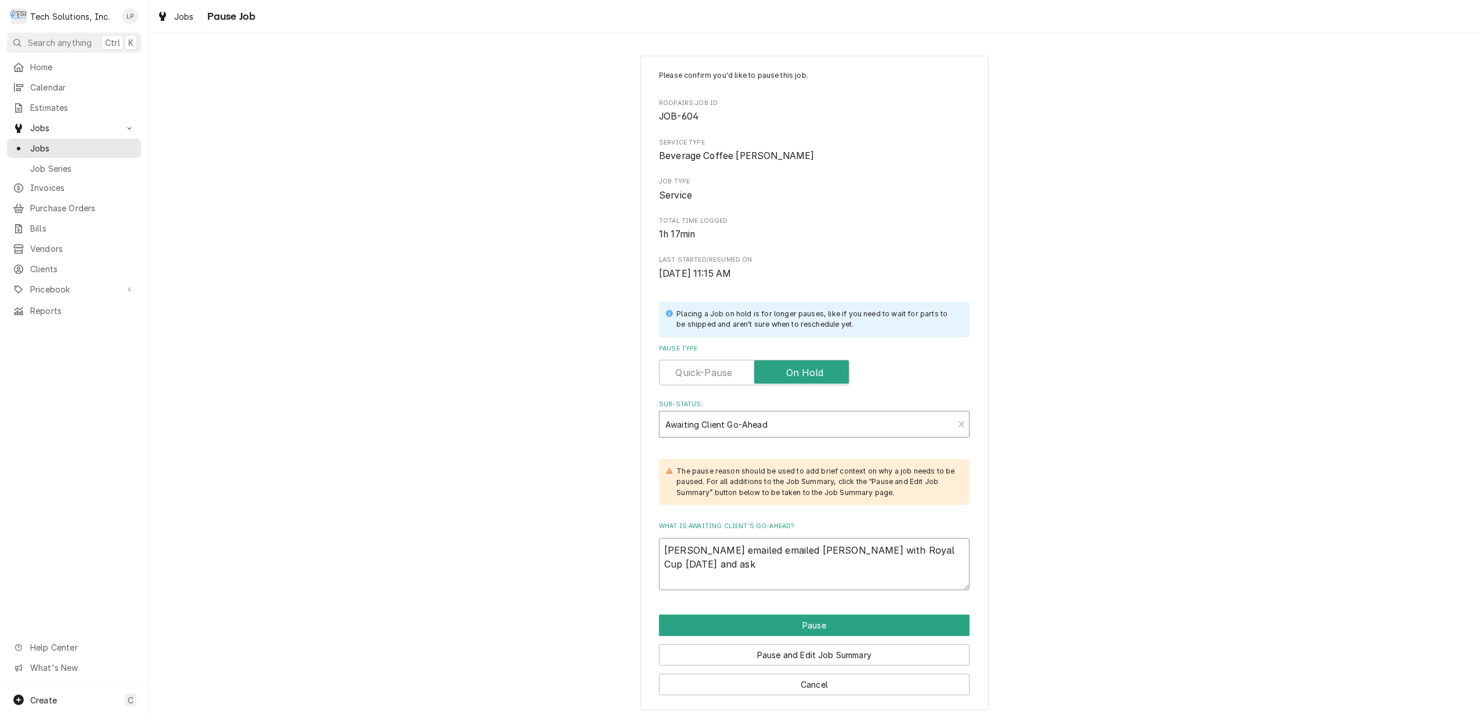
type textarea "x"
type textarea "Lisa emailed emailed Terry Adkins with Royal Cup 8/14/25 and as"
type textarea "x"
type textarea "Lisa emailed emailed Terry Adkins with Royal Cup 8/14/25 and a"
type textarea "x"
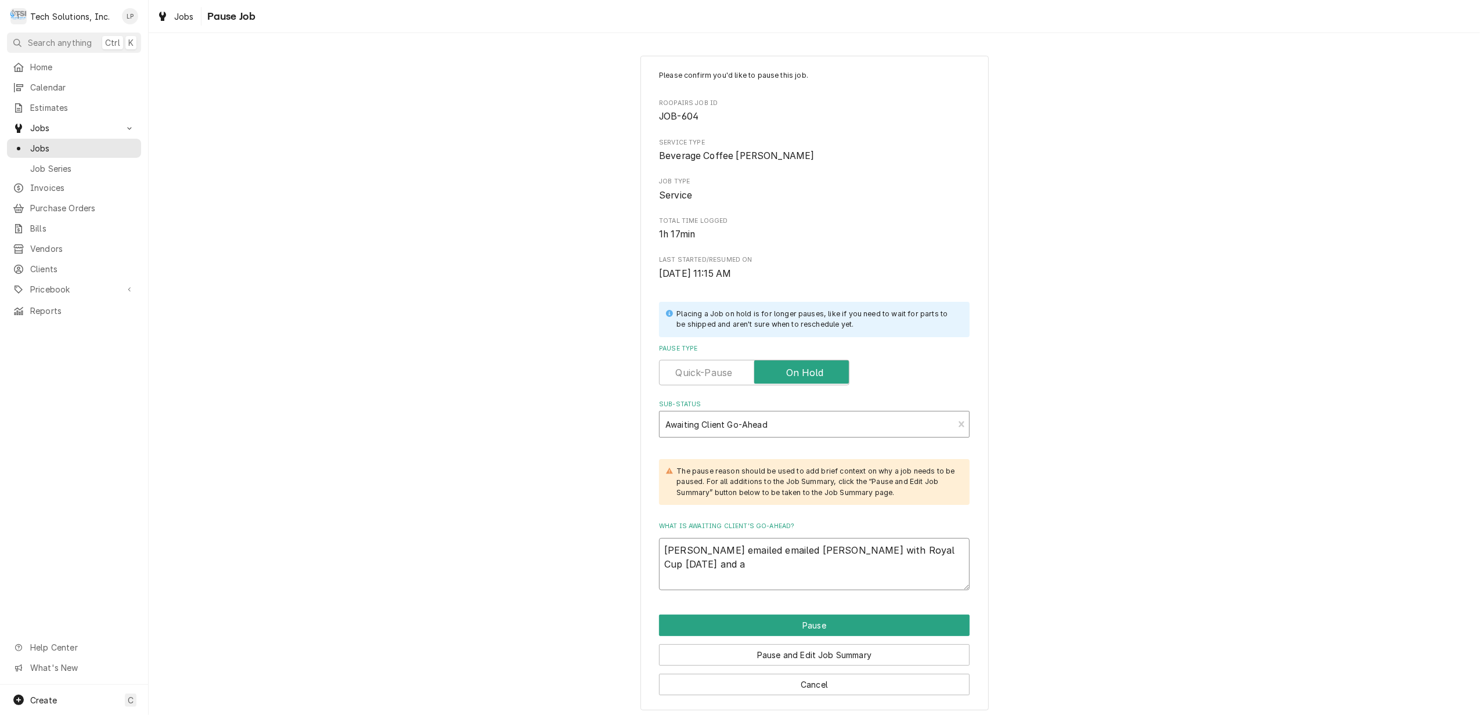
type textarea "Lisa emailed emailed Terry Adkins with Royal Cup 8/14/25 and"
type textarea "x"
type textarea "Lisa emailed emailed Terry Adkins with Royal Cup 8/14/25 and a"
type textarea "x"
type textarea "Lisa emailed emailed Terry Adkins with Royal Cup 8/14/25 and as"
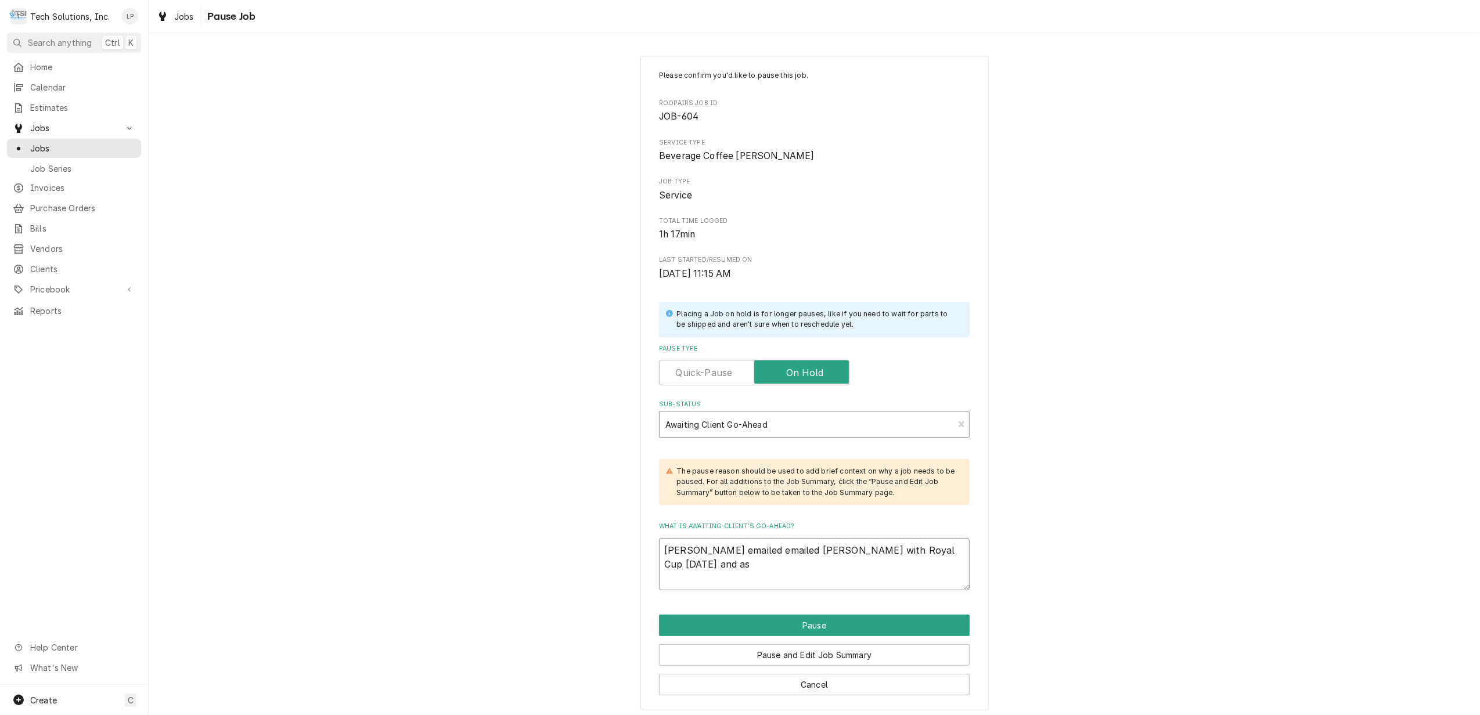
type textarea "x"
type textarea "Lisa emailed emailed Terry Adkins with Royal Cup 8/14/25 and ask"
type textarea "x"
type textarea "Lisa emailed emailed Terry Adkins with Royal Cup 8/14/25 and aske"
type textarea "x"
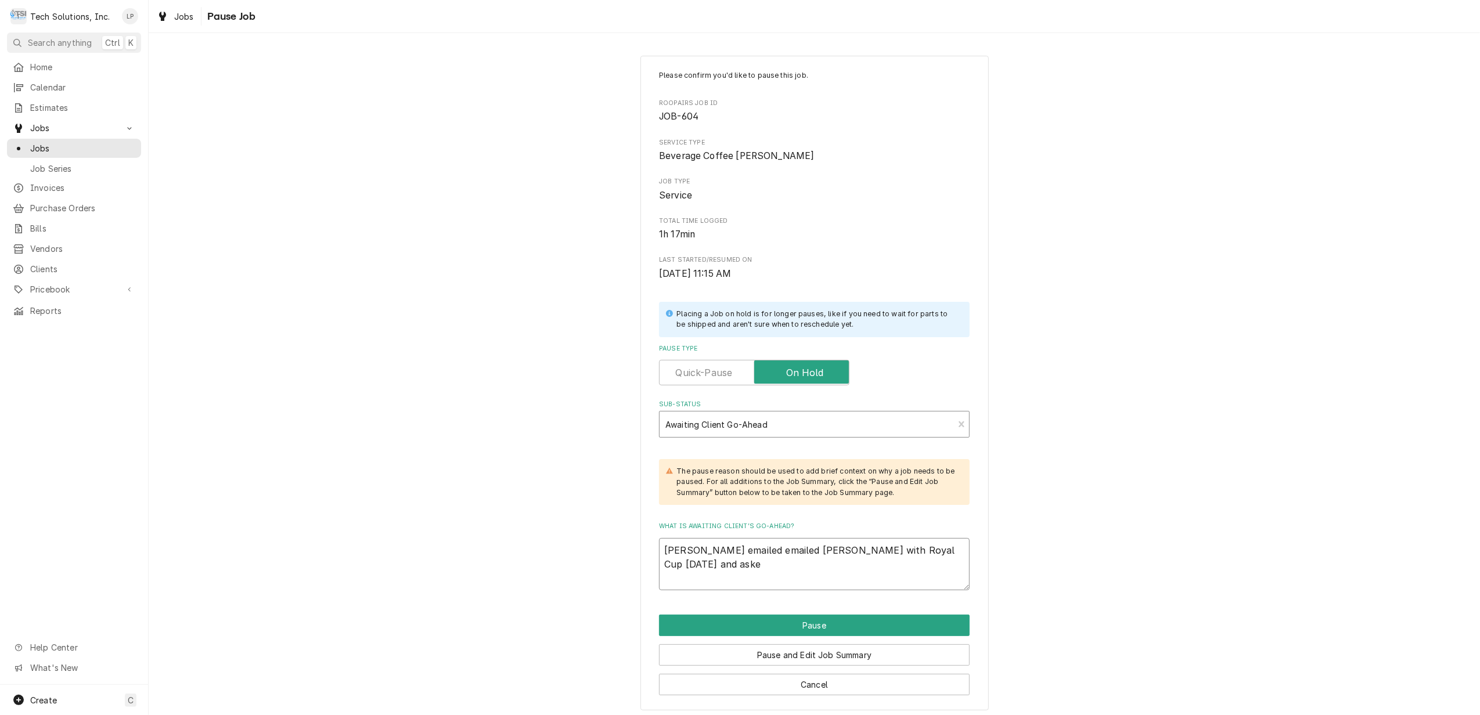
type textarea "Lisa emailed emailed Terry Adkins with Royal Cup 8/14/25 and asked"
type textarea "x"
type textarea "Lisa emailed emailed Terry Adkins with Royal Cup 8/14/25 and asked"
type textarea "x"
type textarea "Lisa emailed emailed Terry Adkins with Royal Cup 8/14/25 and asked i"
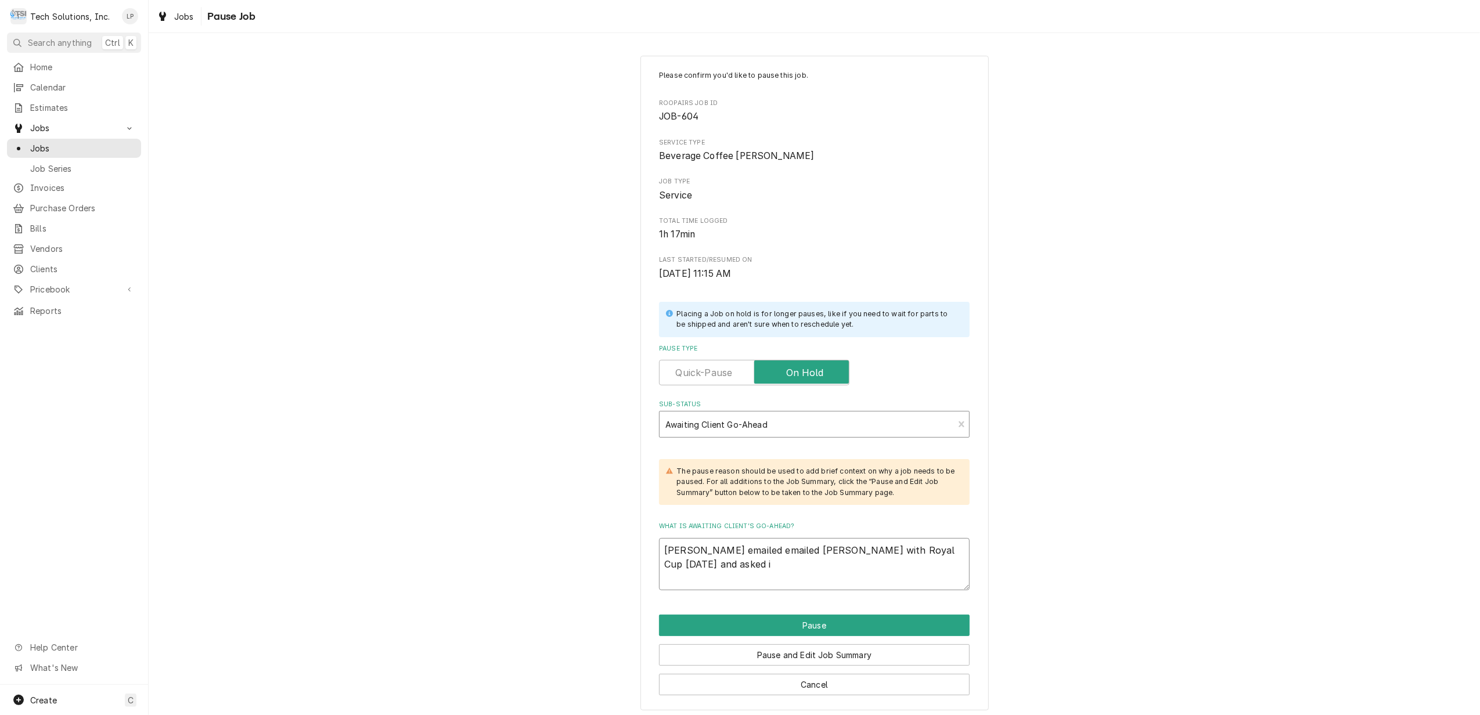
type textarea "x"
type textarea "Lisa emailed emailed Terry Adkins with Royal Cup 8/14/25 and asked if"
type textarea "x"
type textarea "Lisa emailed emailed Terry Adkins with Royal Cup 8/14/25 and asked if t"
type textarea "x"
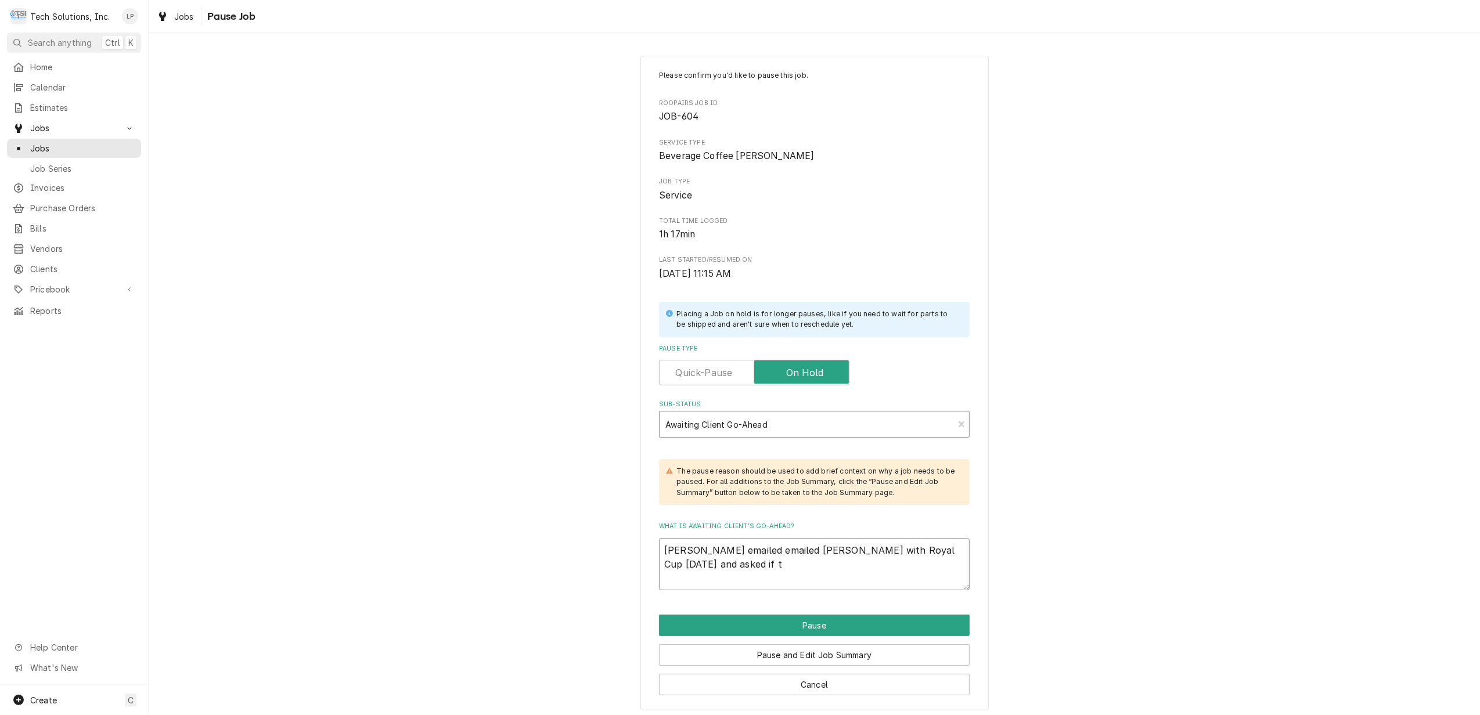
type textarea "Lisa emailed emailed Terry Adkins with Royal Cup 8/14/25 and asked if th"
type textarea "x"
type textarea "Lisa emailed emailed Terry Adkins with Royal Cup 8/14/25 and asked if the"
type textarea "x"
type textarea "Lisa emailed emailed Terry Adkins with Royal Cup 8/14/25 and asked if they"
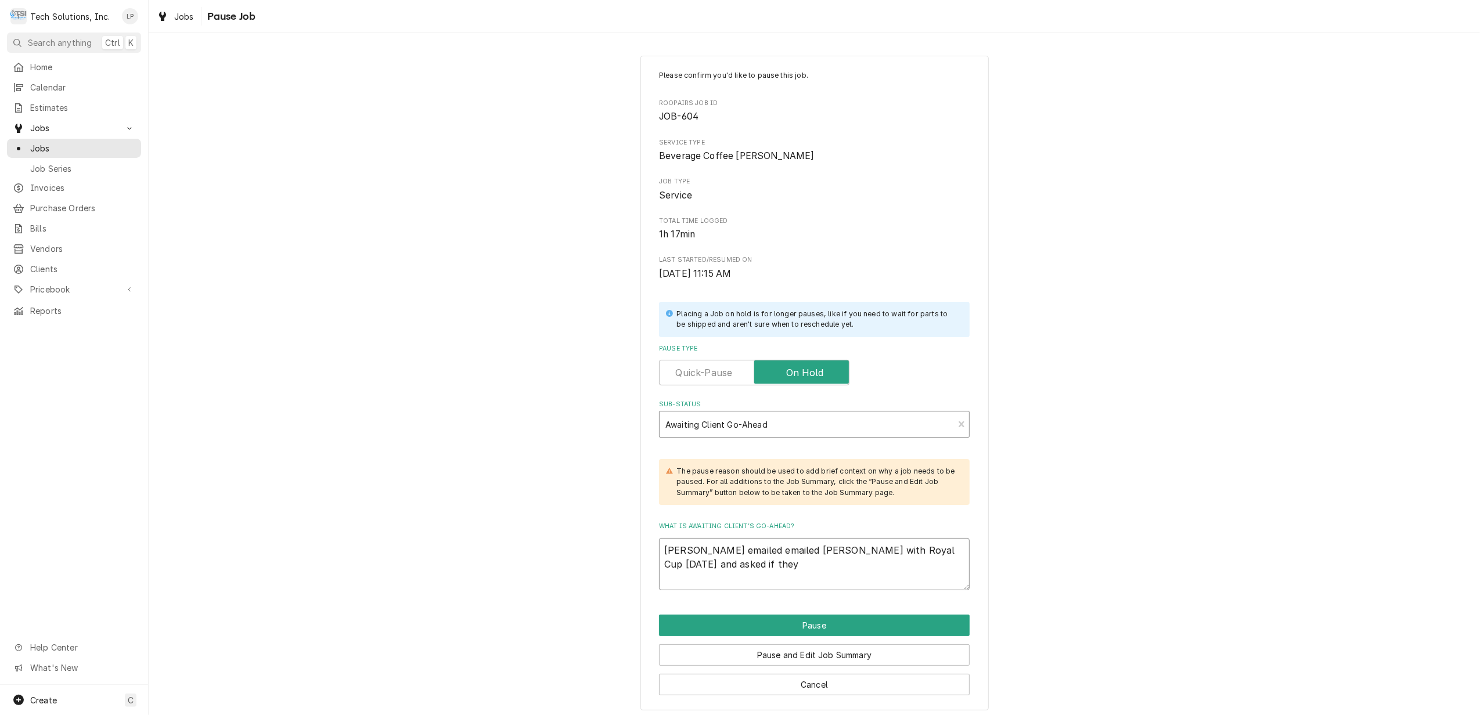
type textarea "x"
type textarea "Lisa emailed emailed Terry Adkins with Royal Cup 8/14/25 and asked if they"
type textarea "x"
type textarea "Lisa emailed emailed Terry Adkins with Royal Cup 8/14/25 and asked if they w"
type textarea "x"
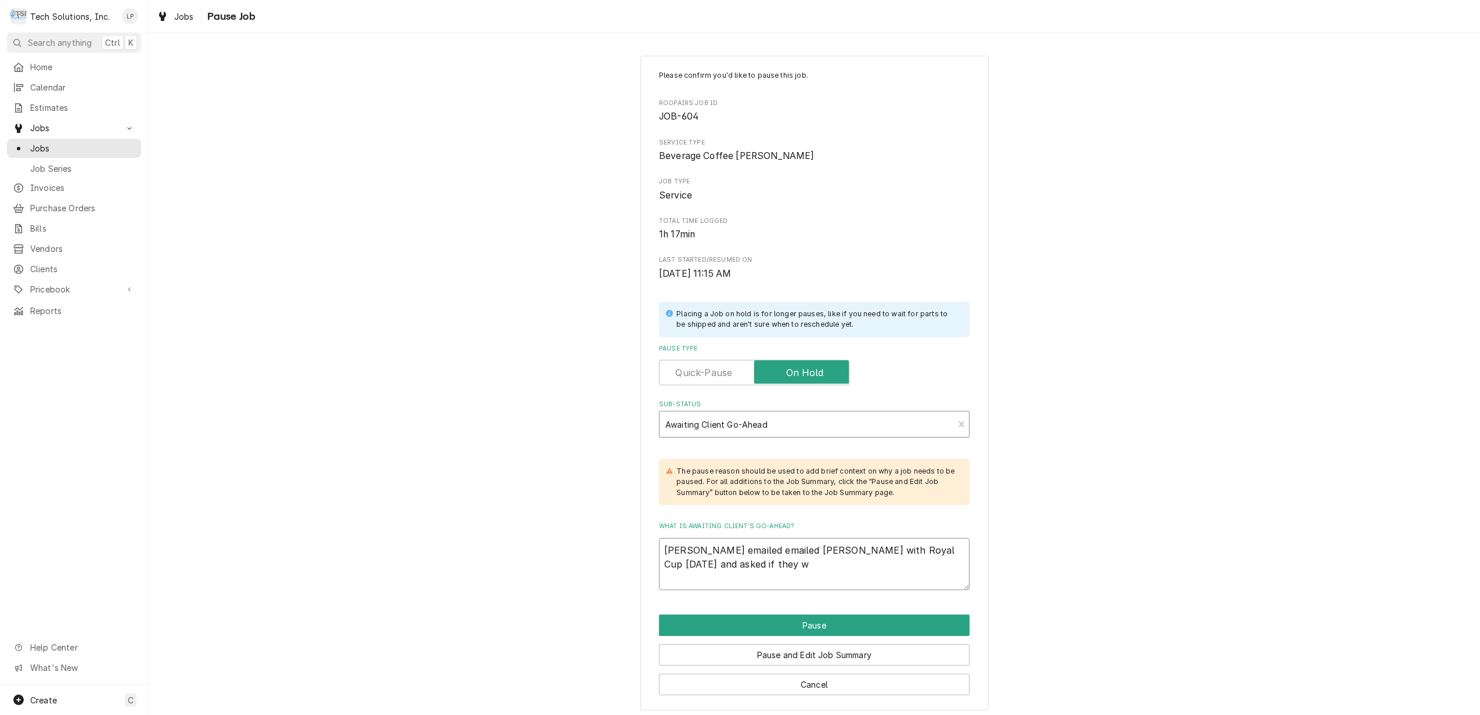
type textarea "Lisa emailed emailed Terry Adkins with Royal Cup 8/14/25 and asked if they wa"
type textarea "x"
type textarea "Lisa emailed emailed Terry Adkins with Royal Cup 8/14/25 and asked if they wan"
type textarea "x"
type textarea "Lisa emailed emailed Terry Adkins with Royal Cup 8/14/25 and asked if they want"
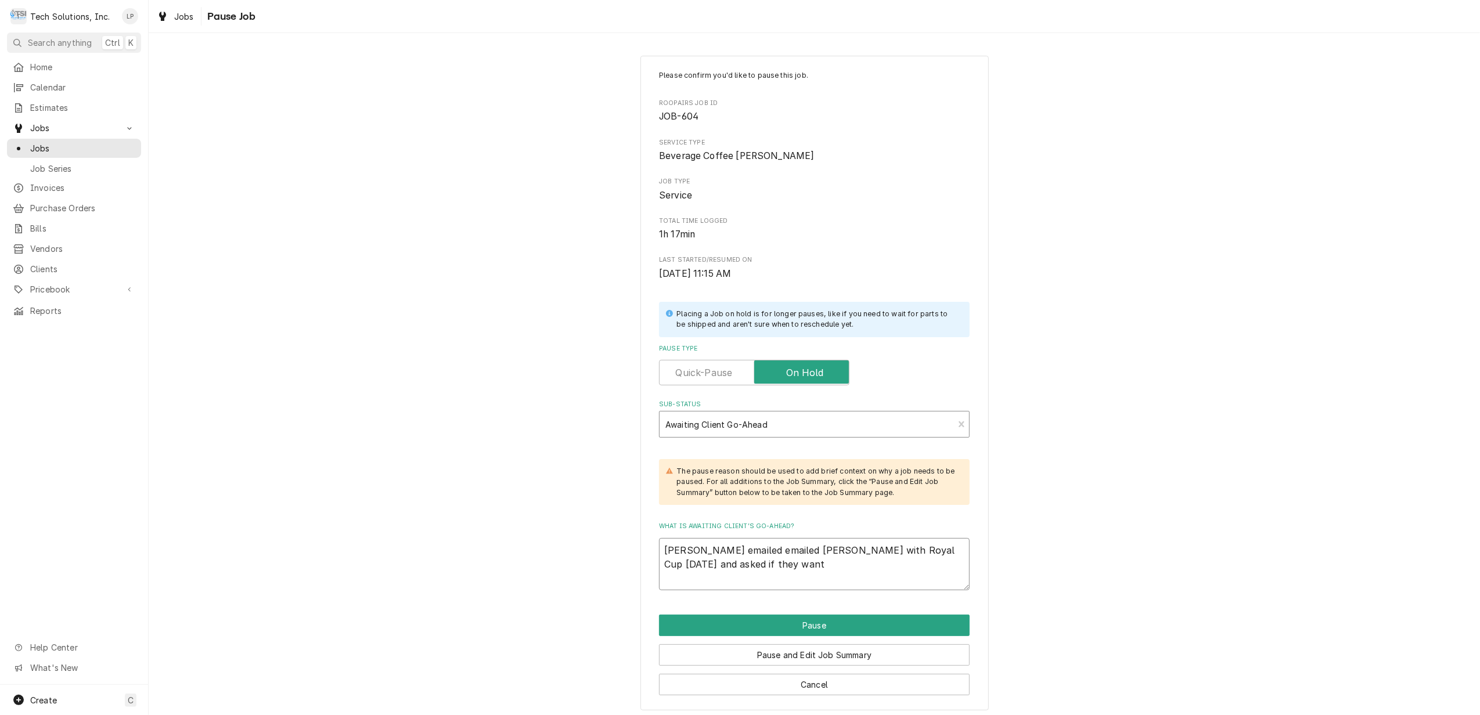
type textarea "x"
type textarea "Lisa emailed emailed Terry Adkins with Royal Cup 8/14/25 and asked if they wante"
type textarea "x"
type textarea "Lisa emailed emailed Terry Adkins with Royal Cup 8/14/25 and asked if they want…"
type textarea "x"
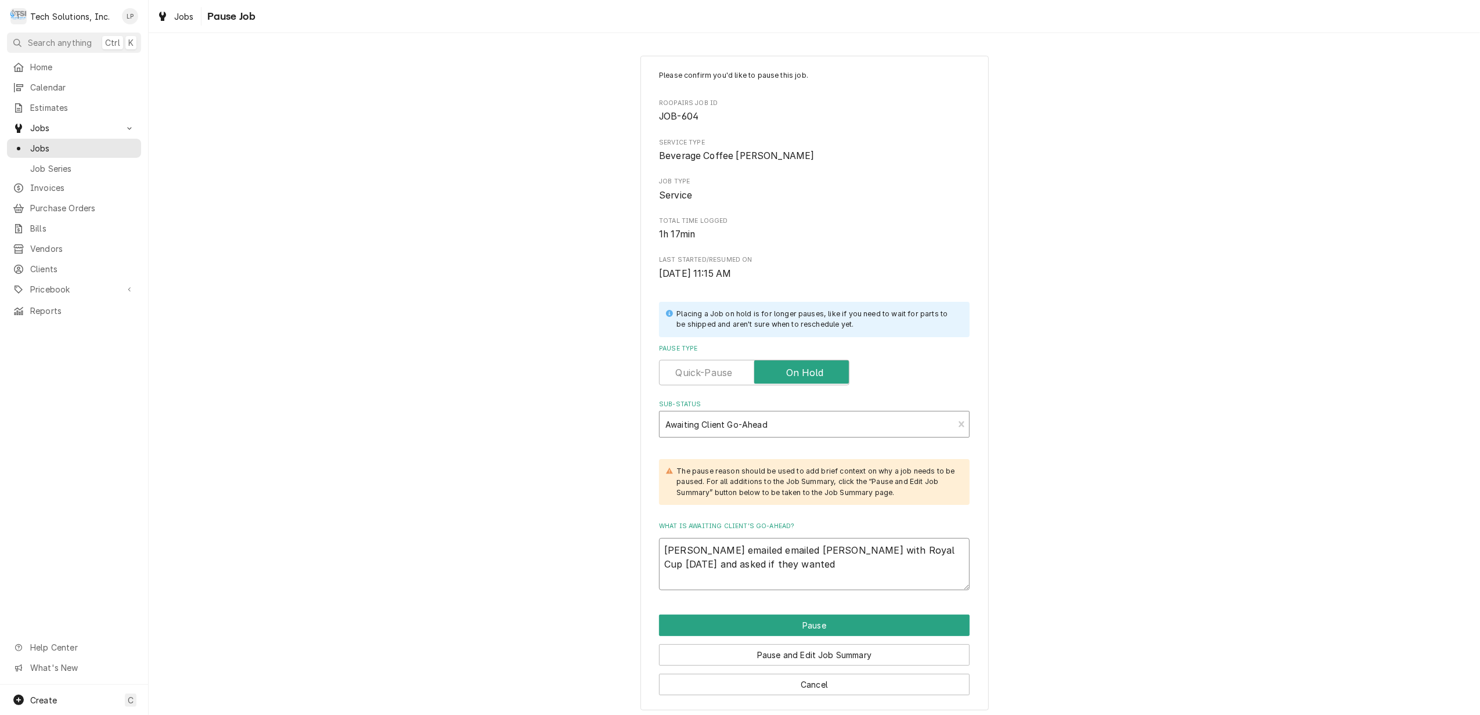
type textarea "Lisa emailed emailed Terry Adkins with Royal Cup 8/14/25 and asked if they want…"
type textarea "x"
type textarea "Lisa emailed emailed Terry Adkins with Royal Cup 8/14/25 and asked if they want…"
type textarea "x"
type textarea "Lisa emailed emailed Terry Adkins with Royal Cup 8/14/25 and asked if they want…"
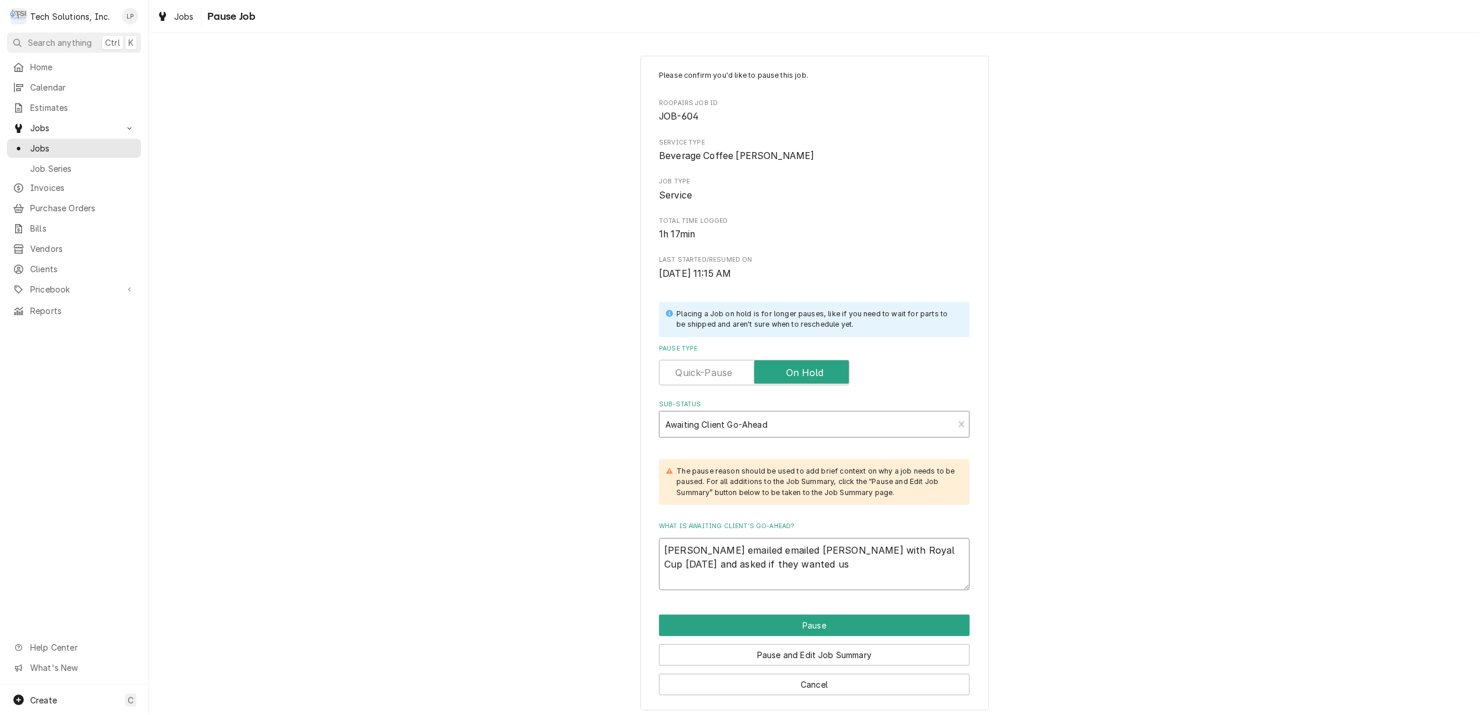
type textarea "x"
type textarea "Lisa emailed emailed Terry Adkins with Royal Cup 8/14/25 and asked if they want…"
type textarea "x"
type textarea "Lisa emailed emailed Terry Adkins with Royal Cup 8/14/25 and asked if they want…"
type textarea "x"
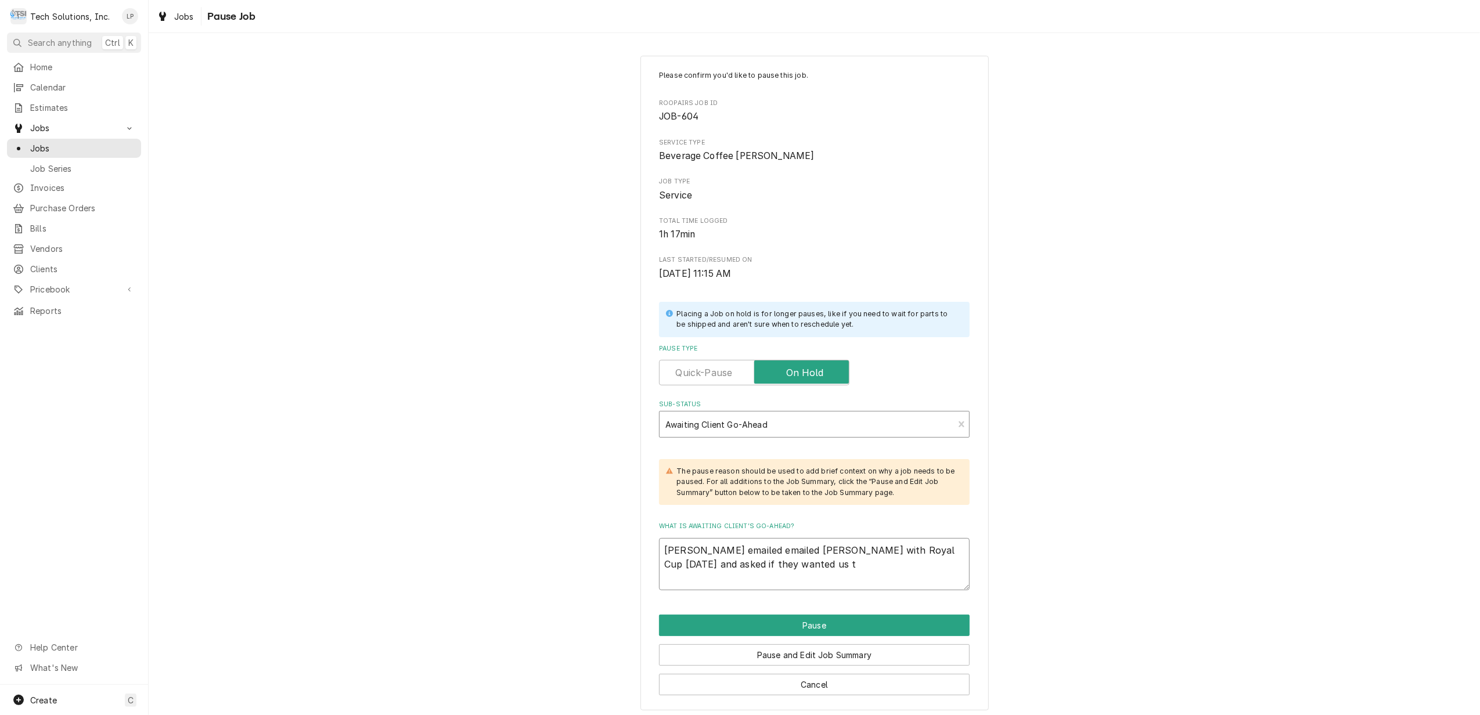
type textarea "Lisa emailed emailed Terry Adkins with Royal Cup 8/14/25 and asked if they want…"
type textarea "x"
type textarea "Lisa emailed emailed Terry Adkins with Royal Cup 8/14/25 and asked if they want…"
type textarea "x"
type textarea "Lisa emailed emailed Terry Adkins with Royal Cup 8/14/25 and asked if they want…"
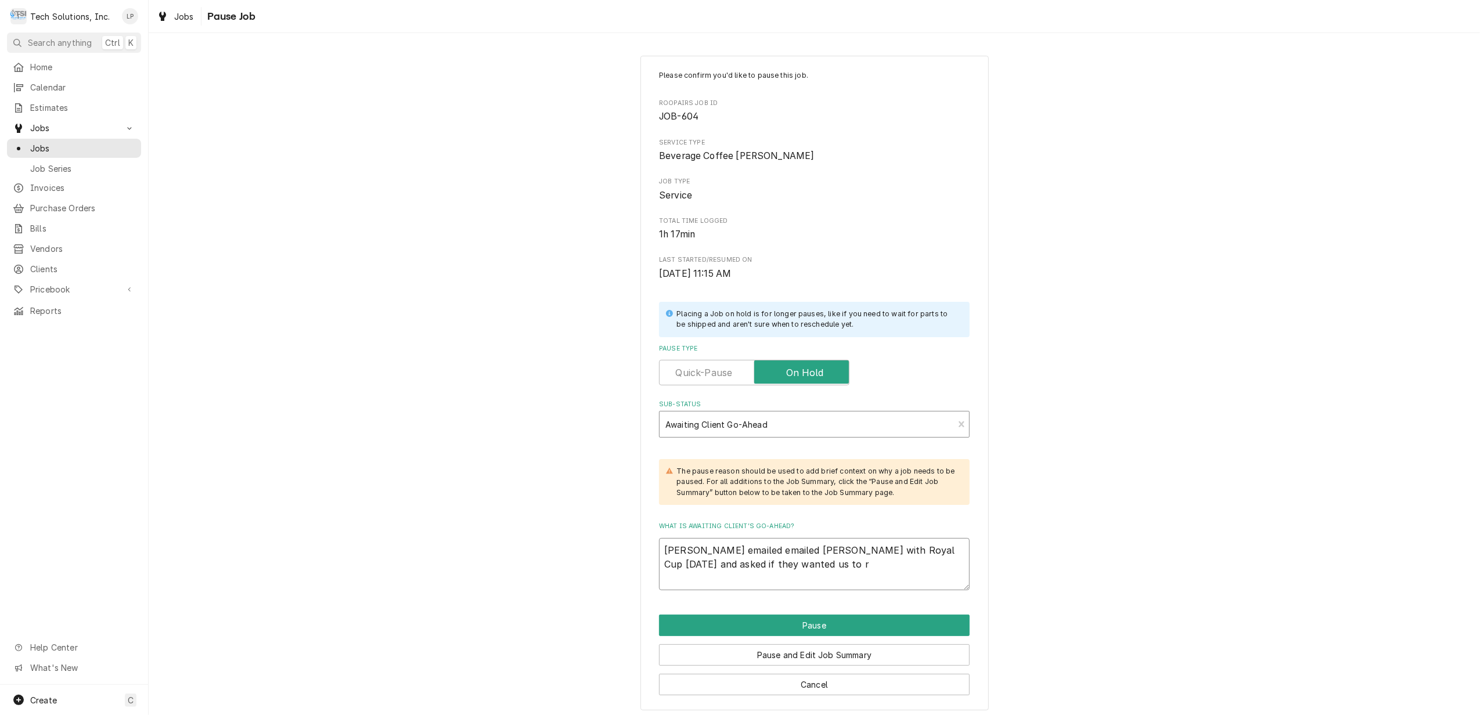
type textarea "x"
type textarea "Lisa emailed emailed Terry Adkins with Royal Cup 8/14/25 and asked if they want…"
type textarea "x"
type textarea "Lisa emailed emailed Terry Adkins with Royal Cup 8/14/25 and asked if they want…"
type textarea "x"
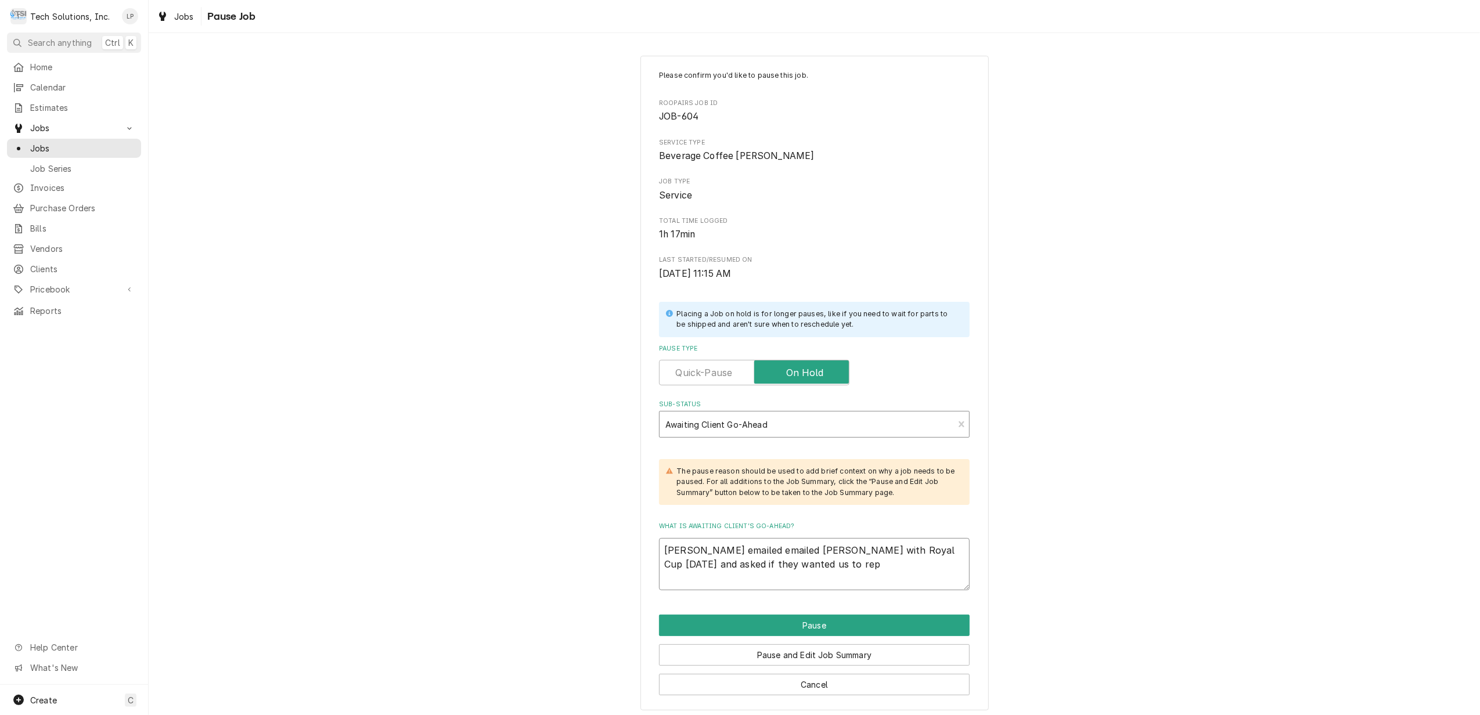
type textarea "Lisa emailed emailed Terry Adkins with Royal Cup 8/14/25 and asked if they want…"
type textarea "x"
click at [824, 623] on button "Pause" at bounding box center [814, 625] width 311 height 21
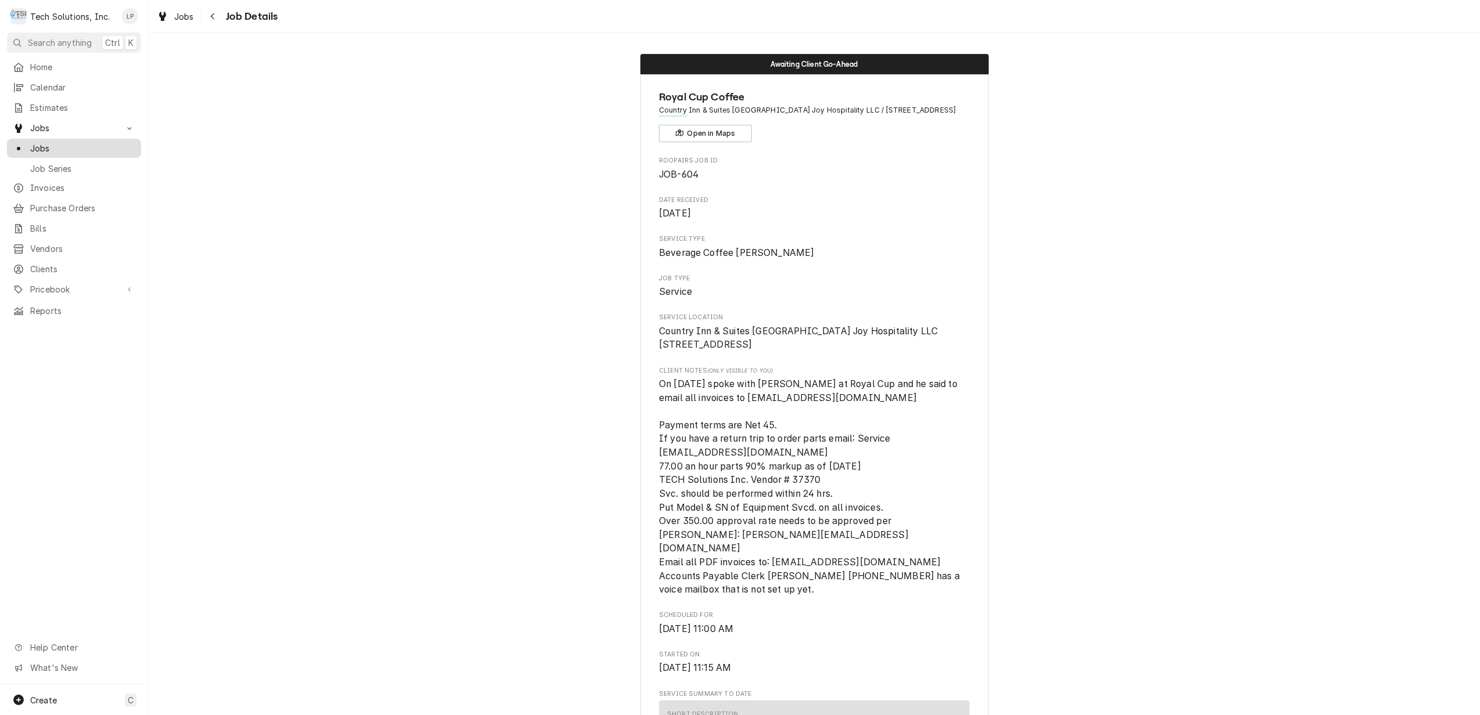
click at [39, 142] on span "Jobs" at bounding box center [82, 148] width 105 height 12
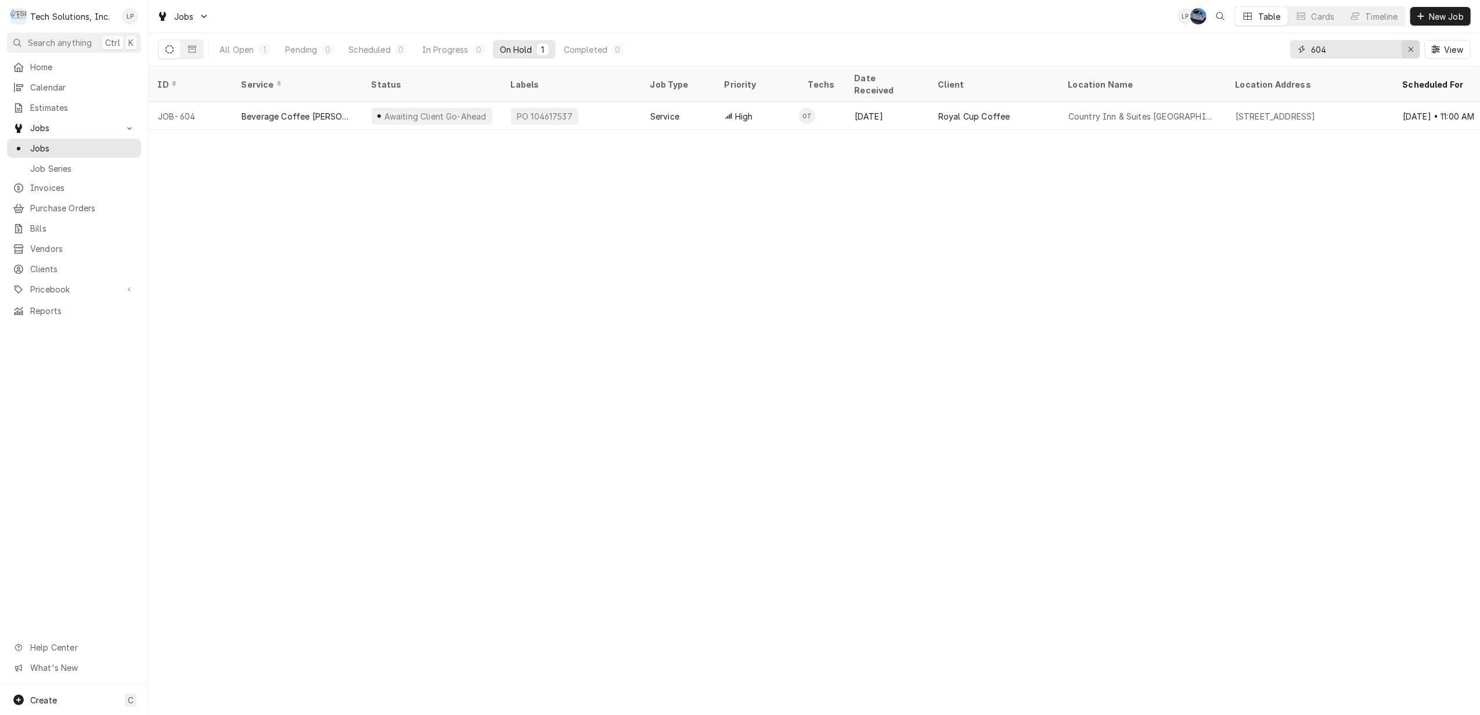
click at [1410, 50] on icon "Erase input" at bounding box center [1411, 49] width 6 height 8
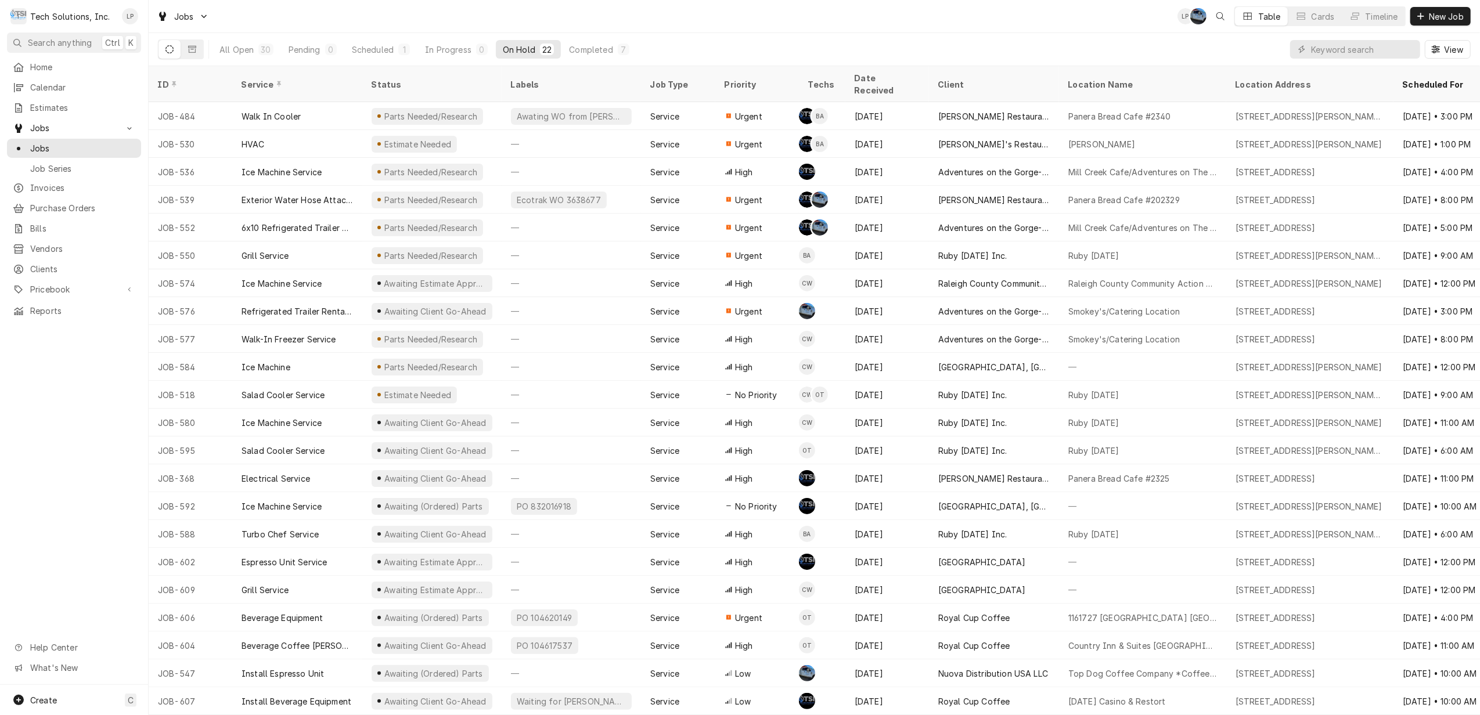
click at [513, 56] on button "On Hold 22" at bounding box center [528, 49] width 65 height 19
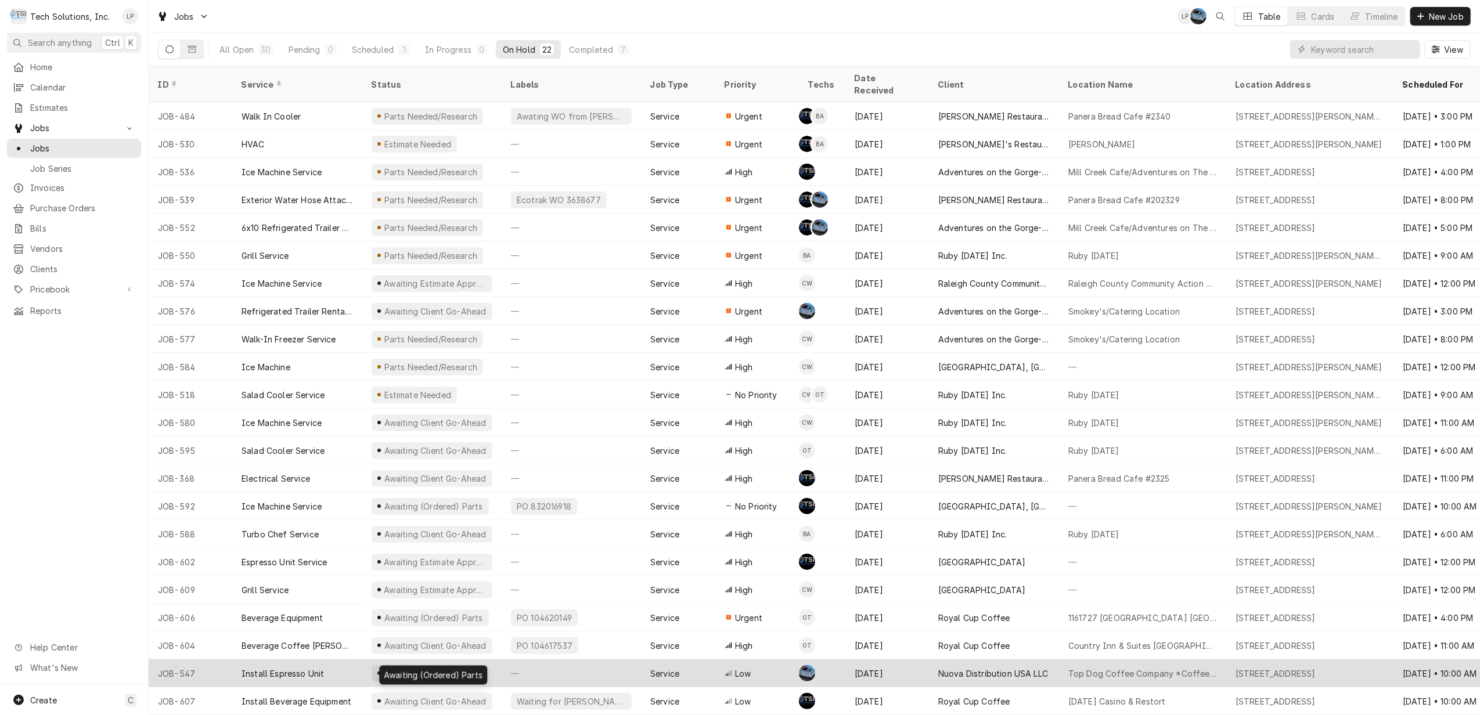
click at [433, 668] on div "Awaiting (Ordered) Parts" at bounding box center [433, 674] width 101 height 12
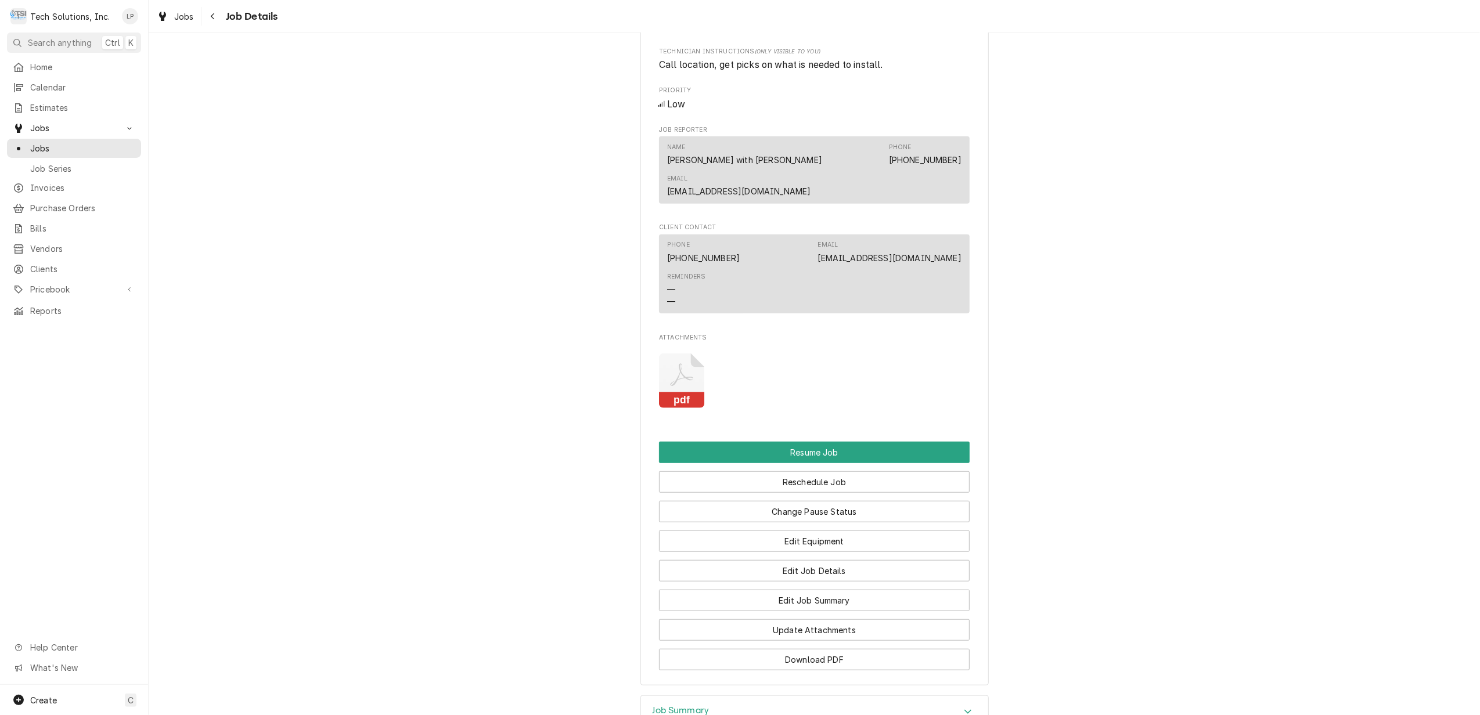
scroll to position [851, 0]
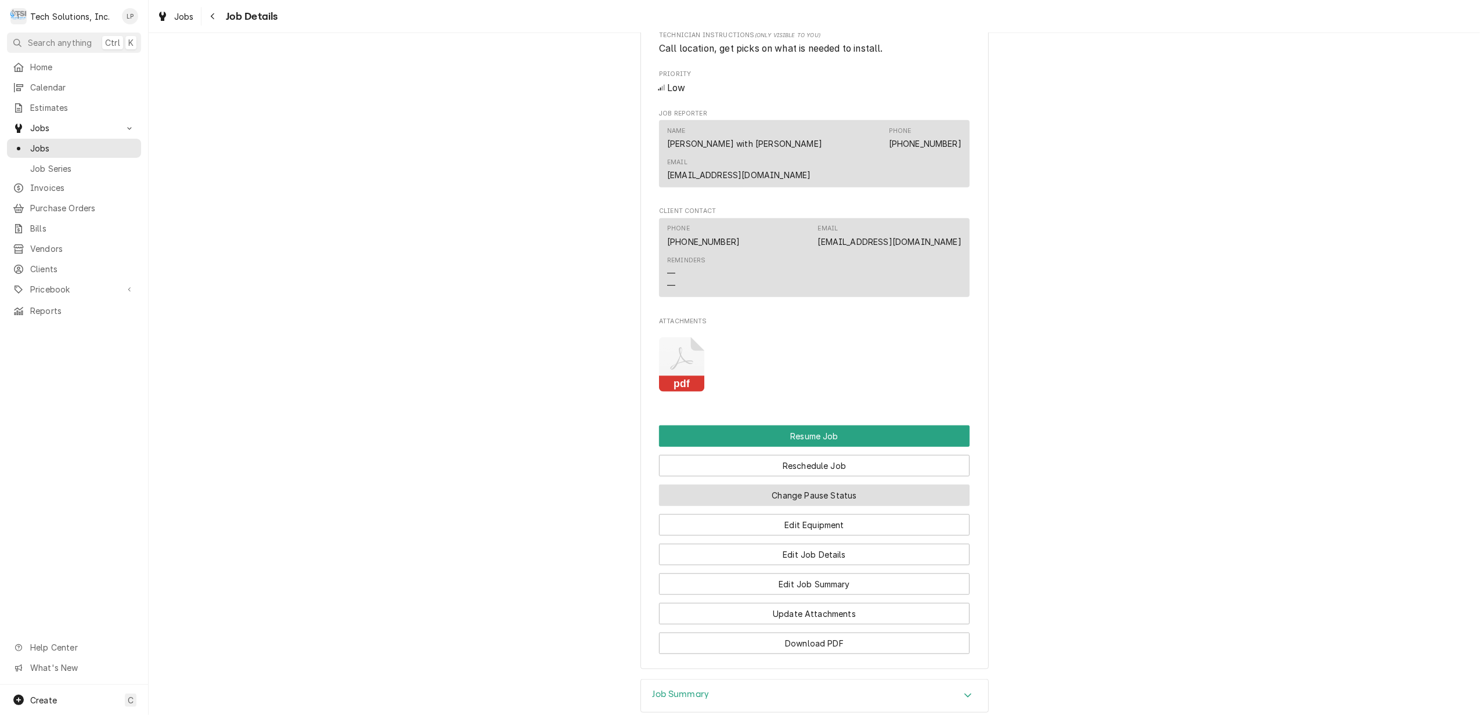
click at [874, 485] on button "Change Pause Status" at bounding box center [814, 495] width 311 height 21
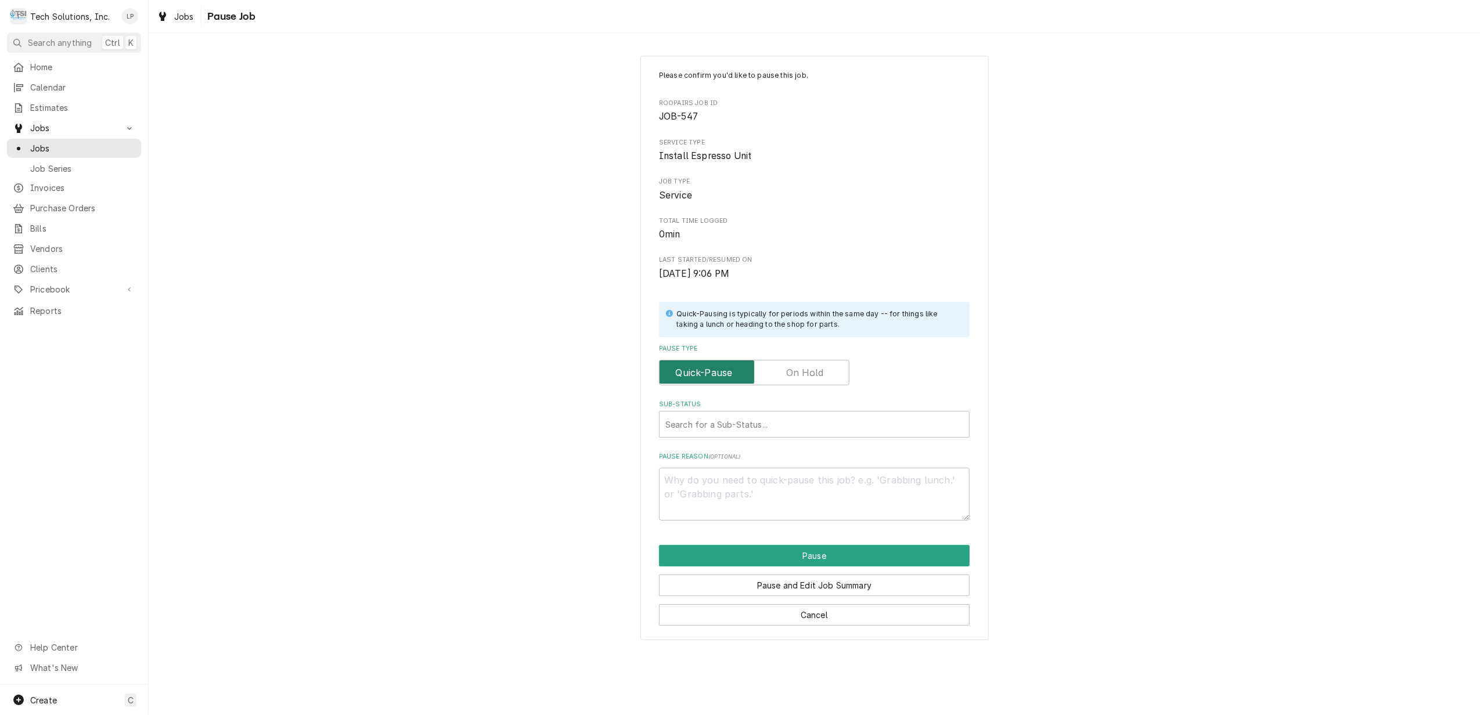
click at [828, 374] on input "Pause Type" at bounding box center [754, 373] width 180 height 26
checkbox input "true"
type textarea "x"
click at [813, 619] on button "Cancel" at bounding box center [814, 614] width 311 height 21
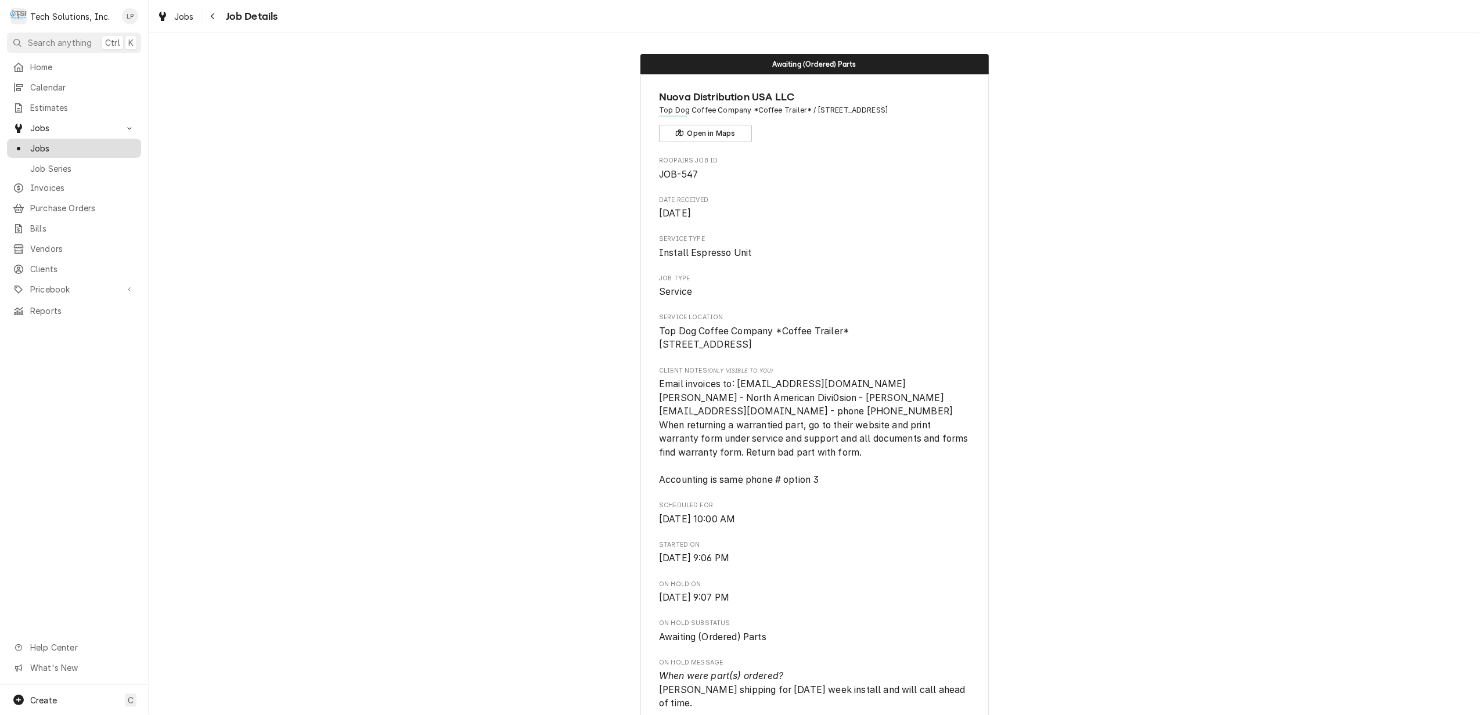
click at [36, 146] on span "Jobs" at bounding box center [82, 148] width 105 height 12
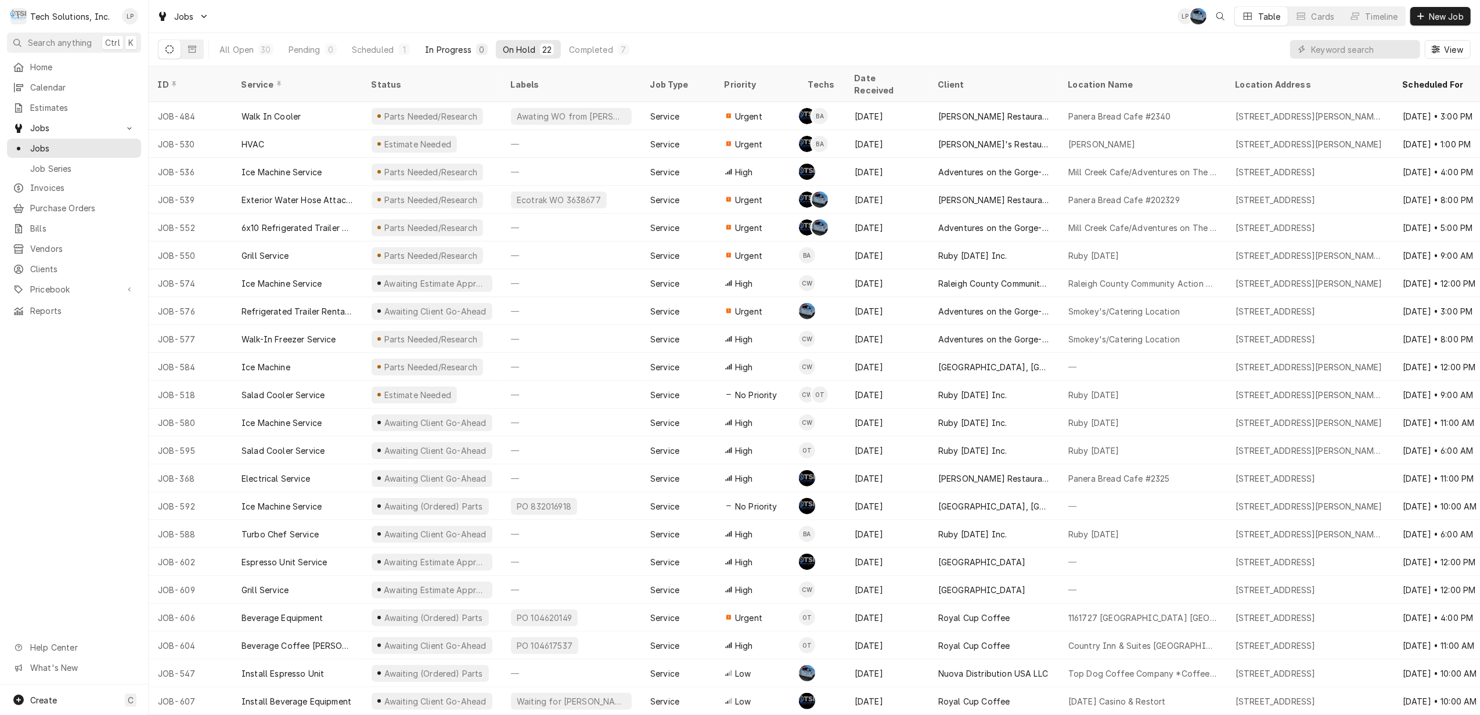
click at [433, 44] on div "In Progress" at bounding box center [448, 50] width 46 height 12
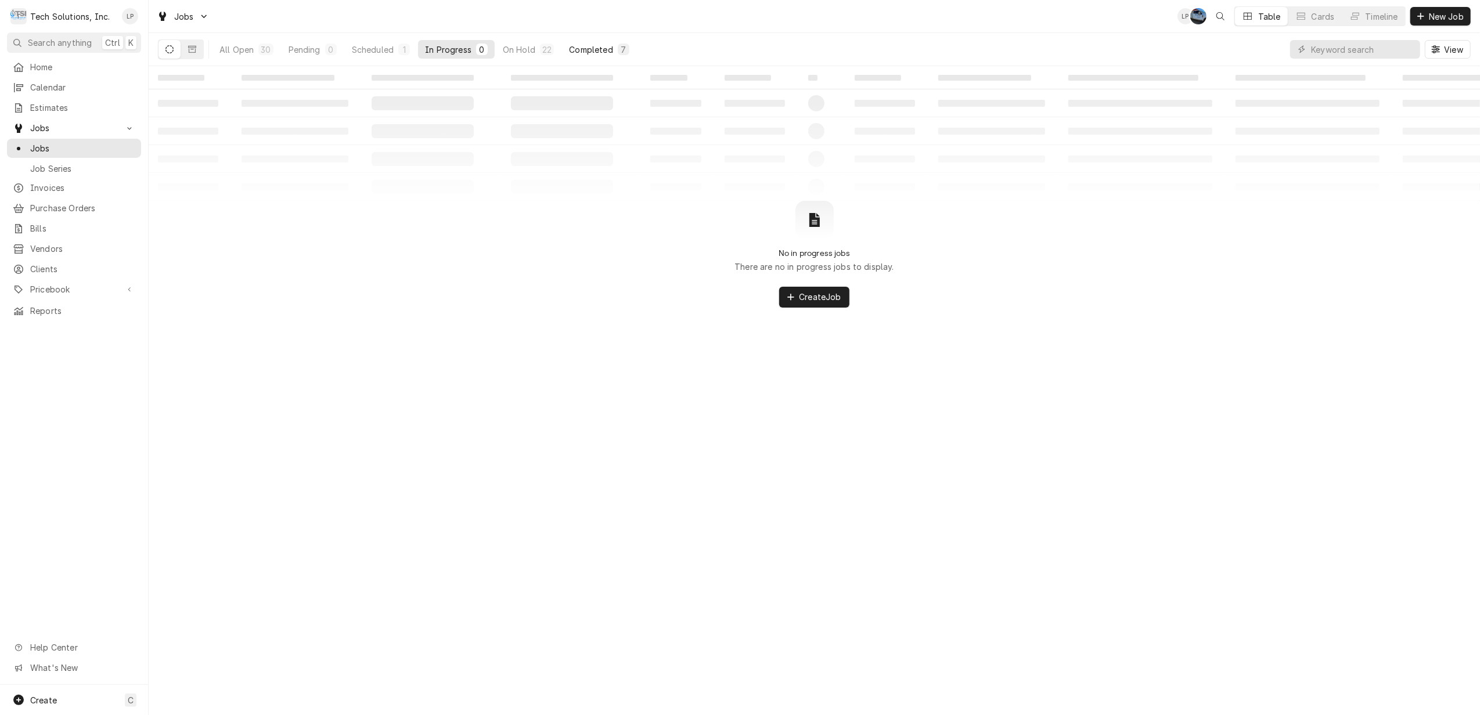
click at [583, 46] on div "Completed" at bounding box center [591, 50] width 44 height 12
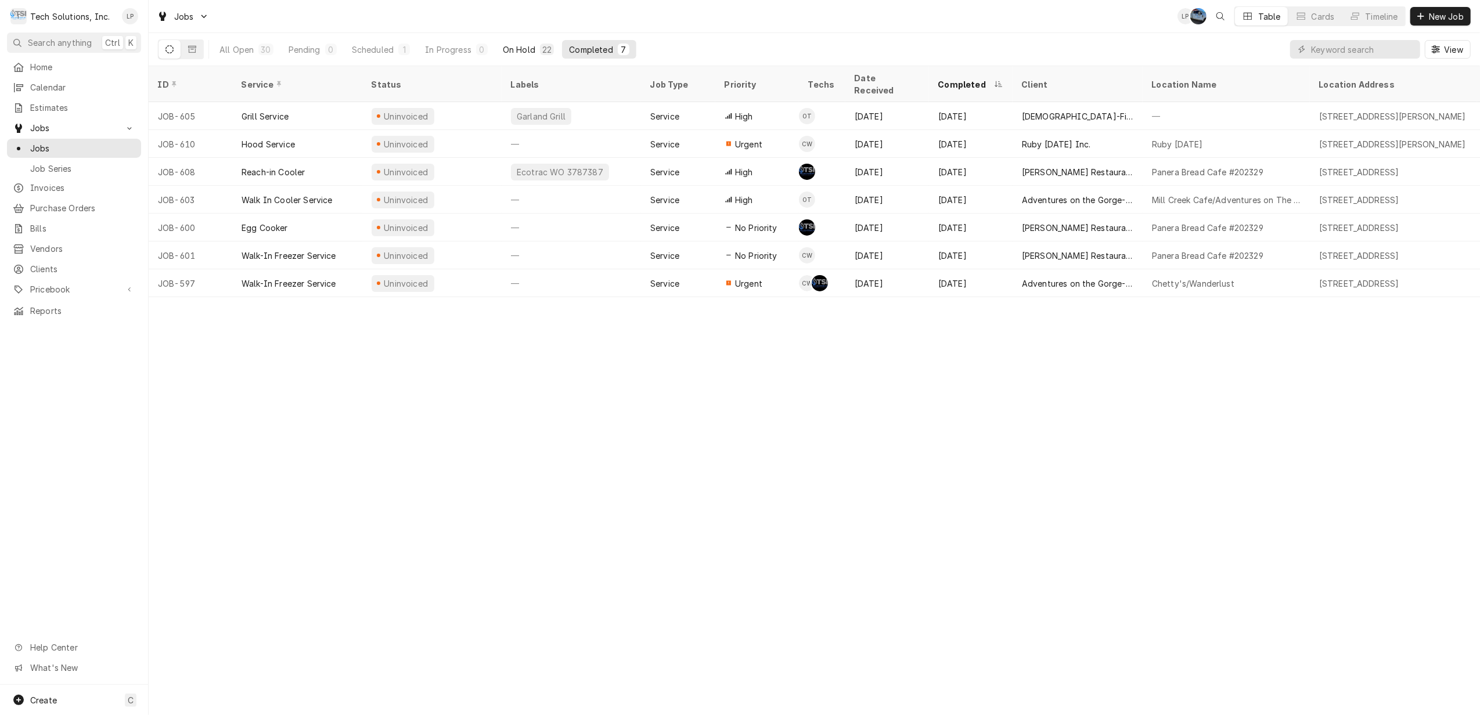
click at [525, 46] on div "On Hold" at bounding box center [519, 50] width 33 height 12
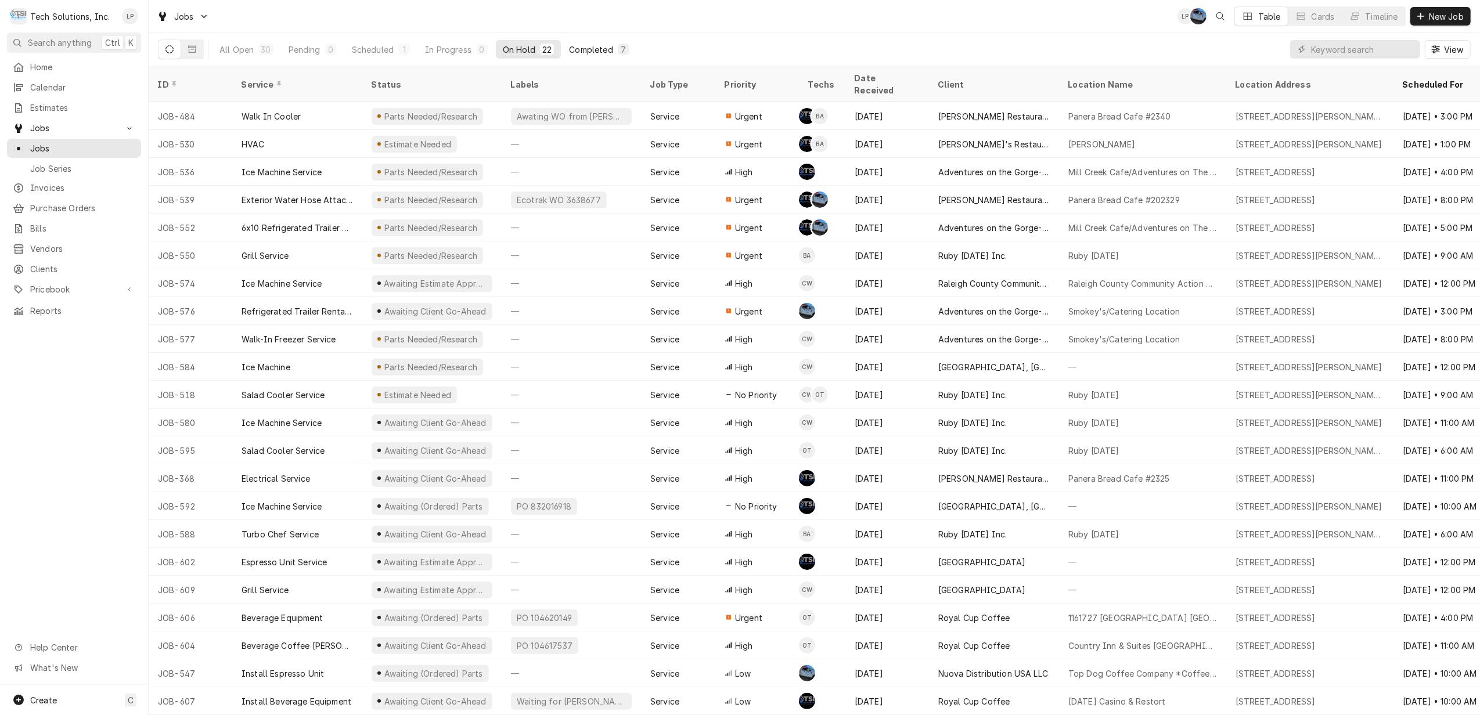
click at [598, 44] on div "Completed" at bounding box center [591, 50] width 44 height 12
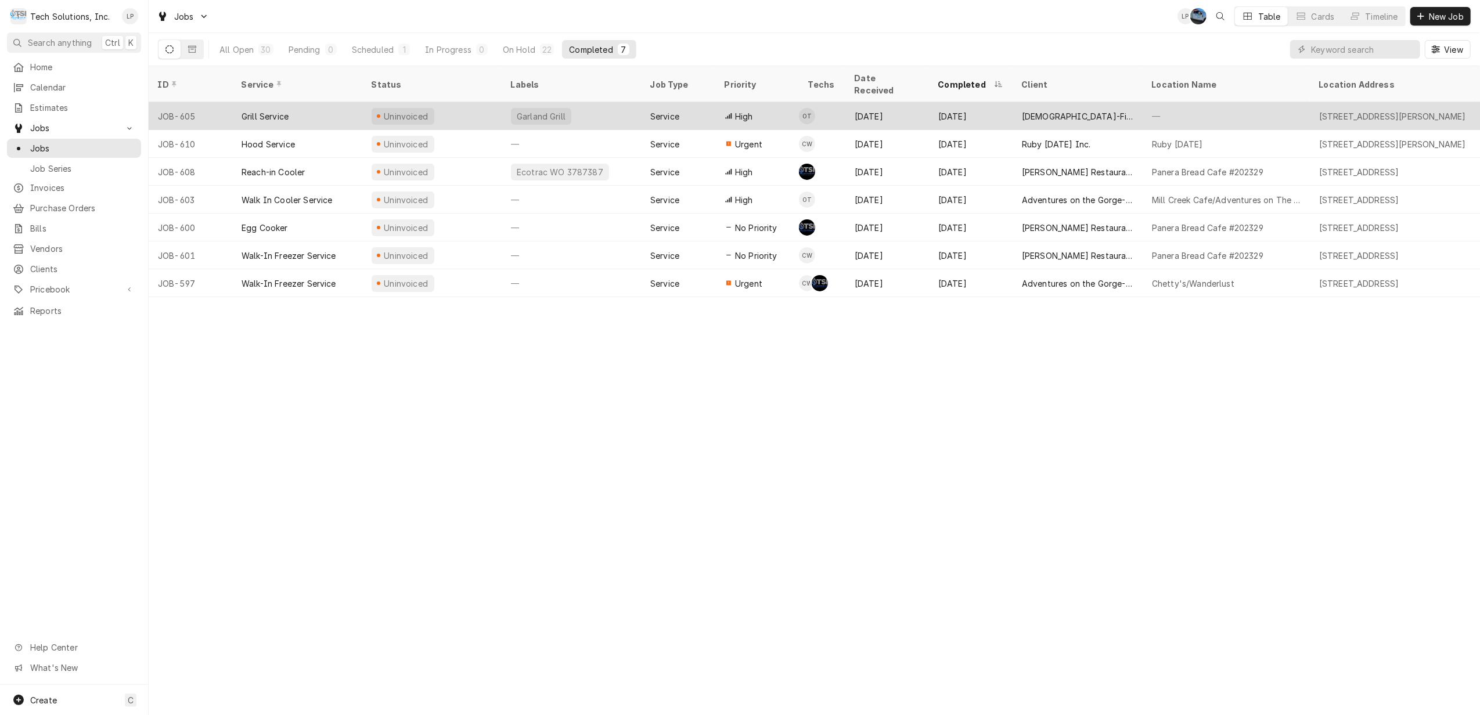
click at [627, 102] on div "Garland Grill" at bounding box center [571, 116] width 139 height 28
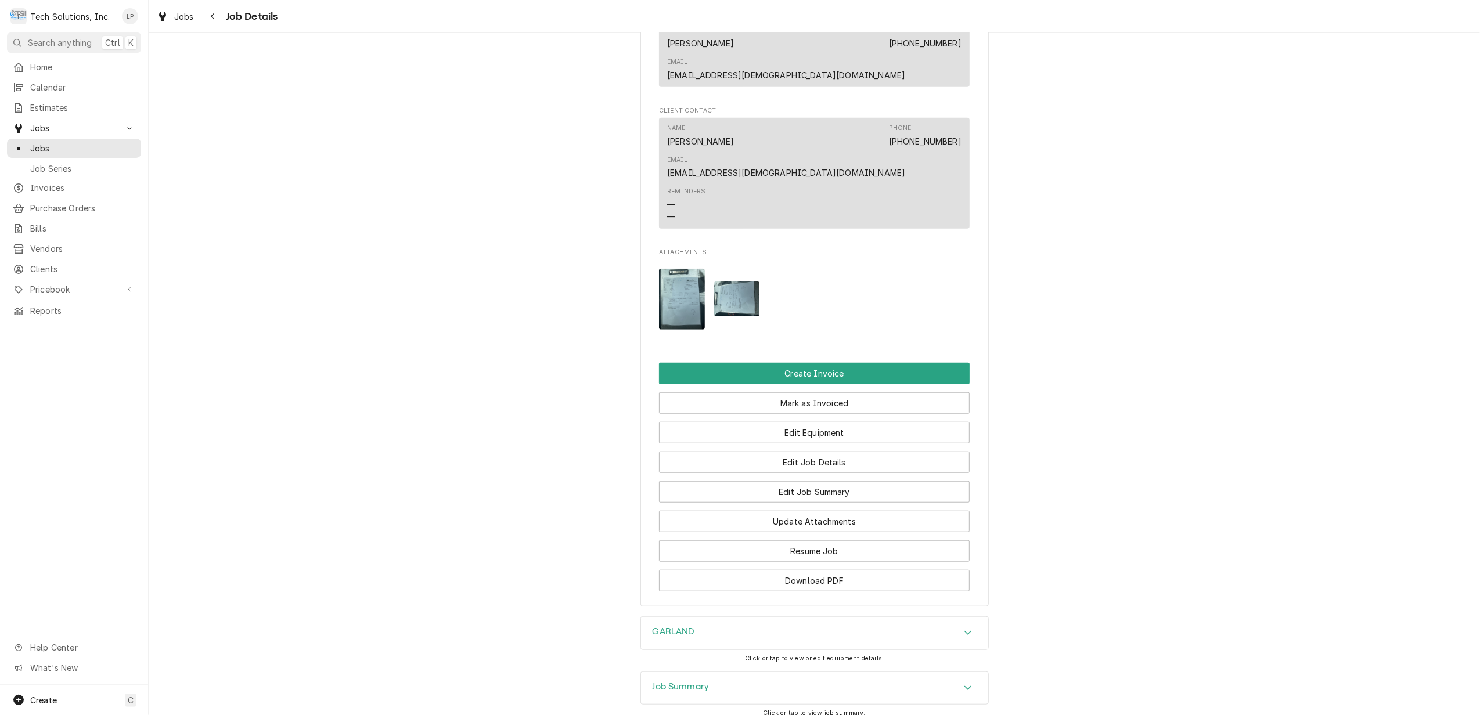
scroll to position [774, 0]
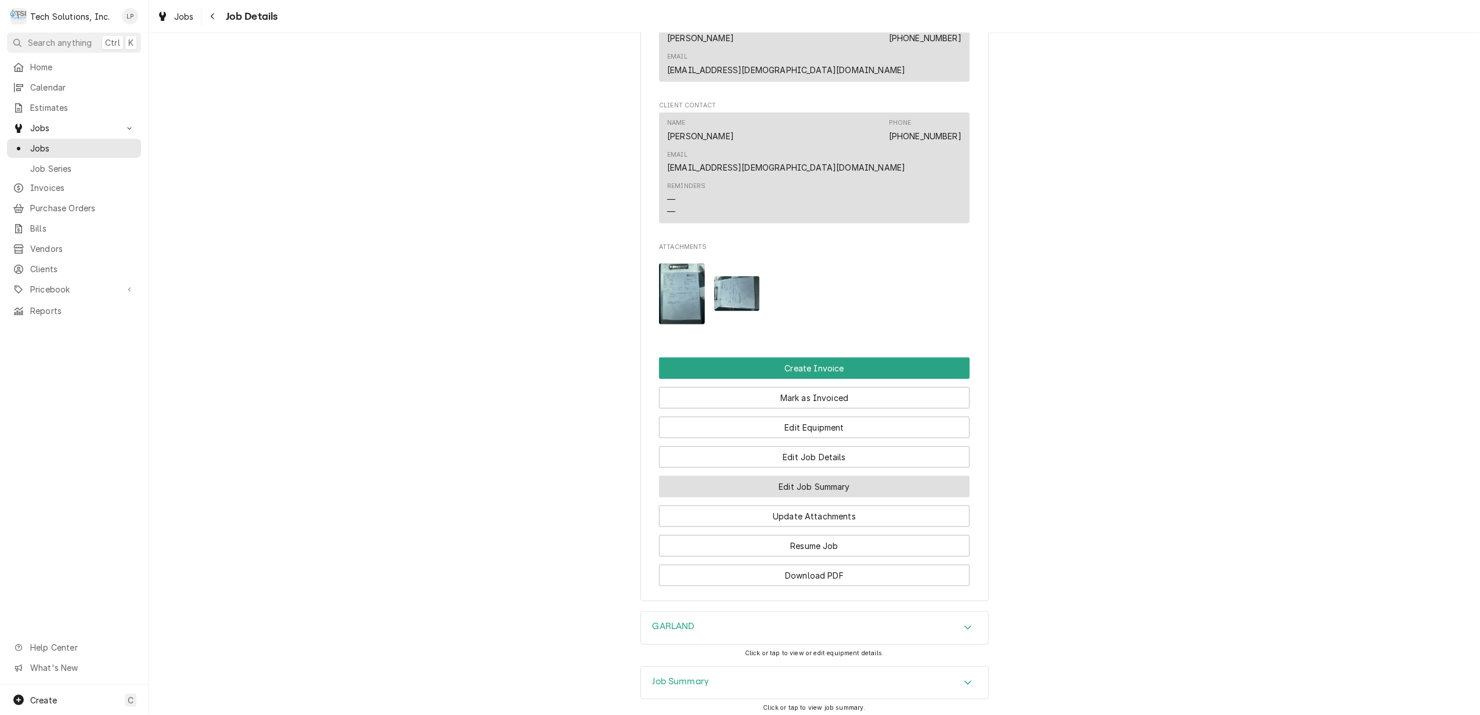
click at [827, 476] on button "Edit Job Summary" at bounding box center [814, 486] width 311 height 21
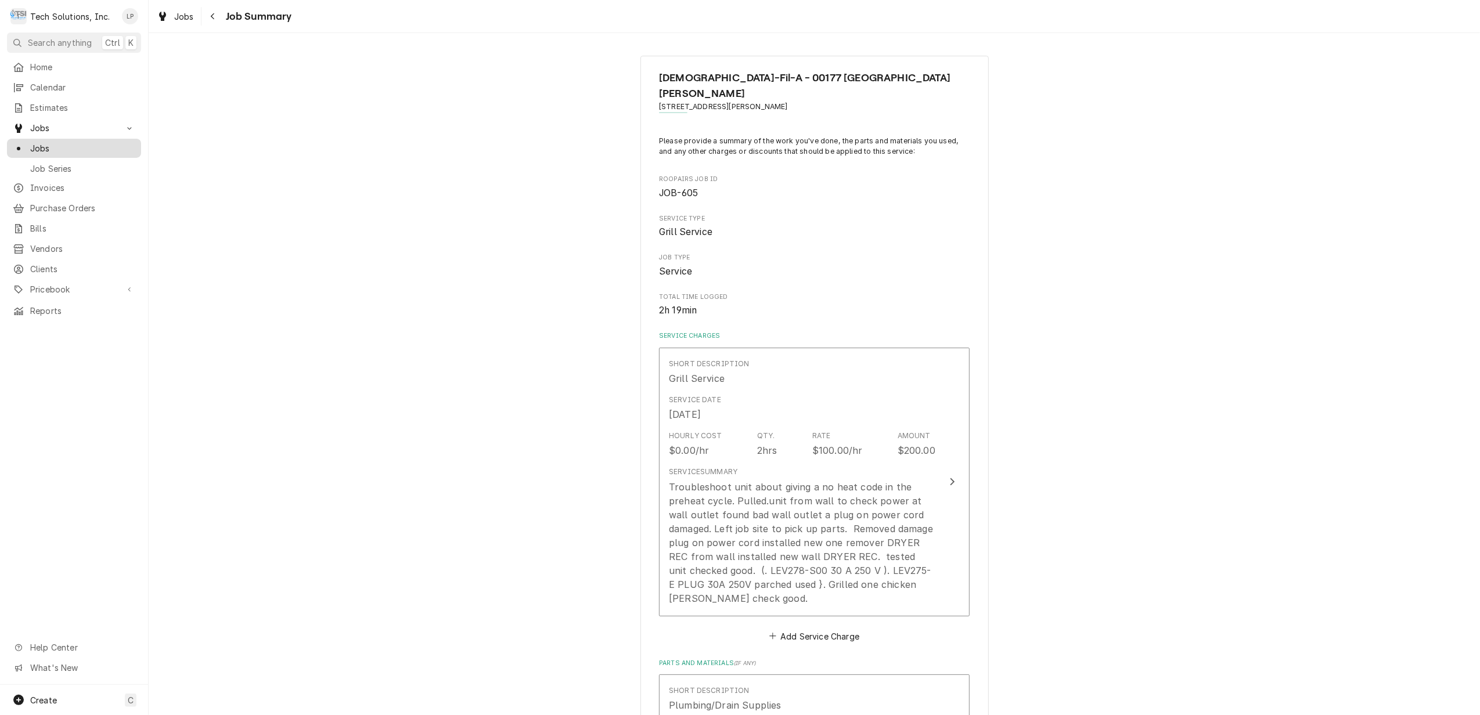
click at [42, 142] on span "Jobs" at bounding box center [82, 148] width 105 height 12
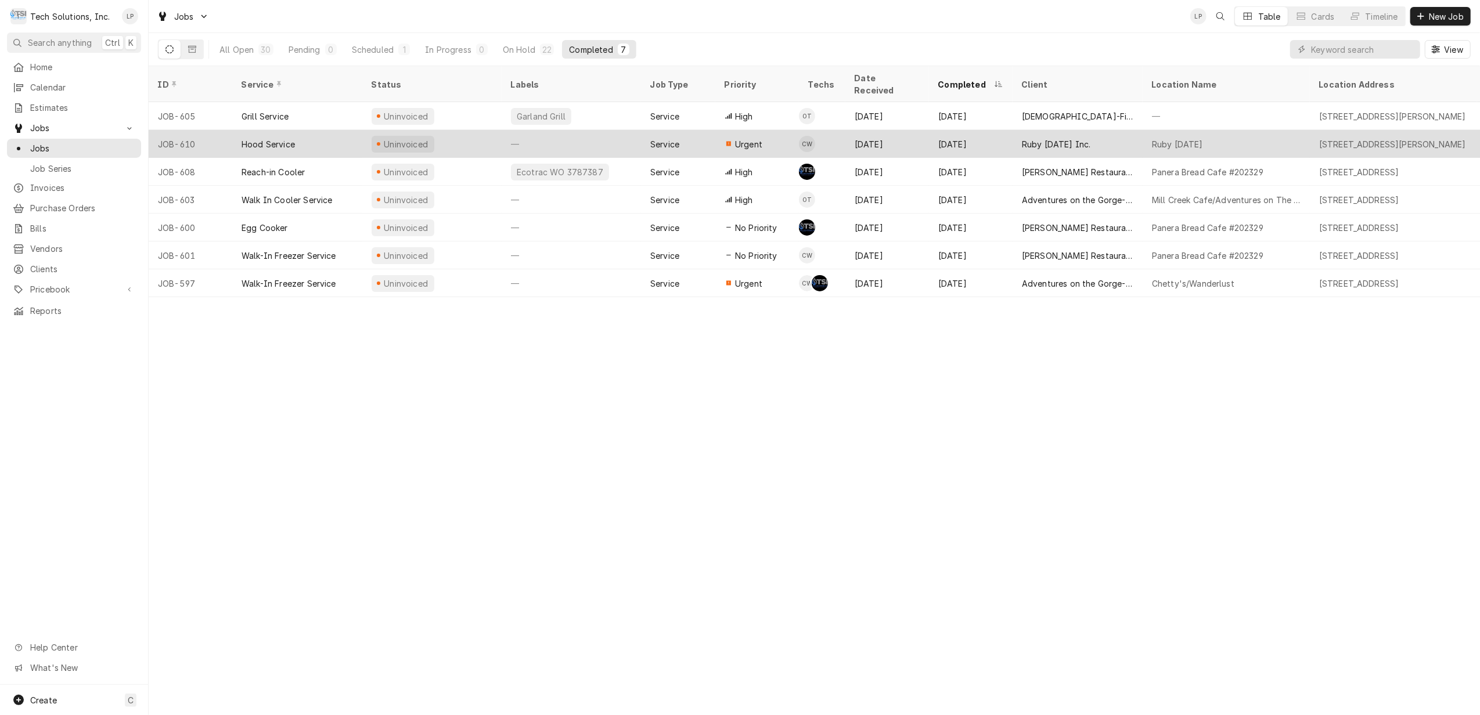
click at [603, 130] on div "—" at bounding box center [571, 144] width 139 height 28
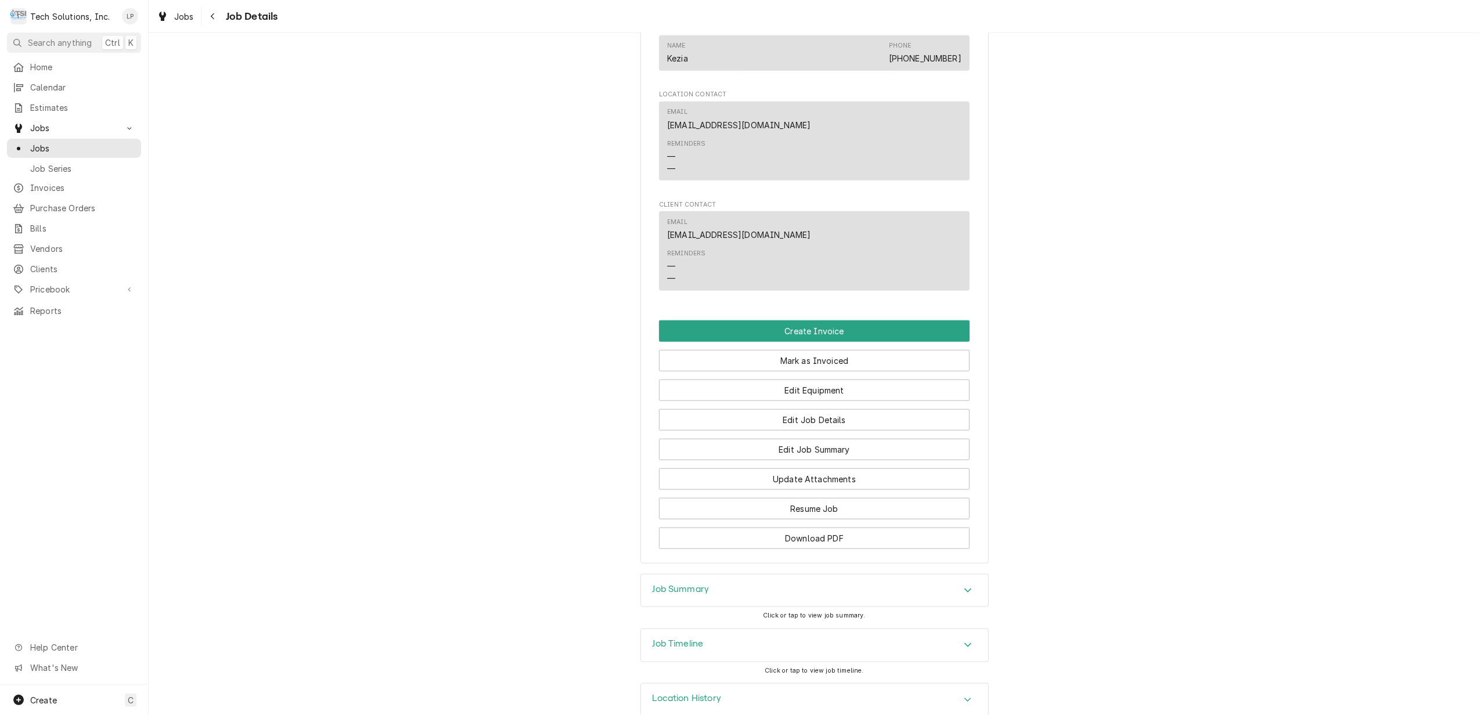
scroll to position [1023, 0]
click at [835, 438] on button "Edit Job Summary" at bounding box center [814, 448] width 311 height 21
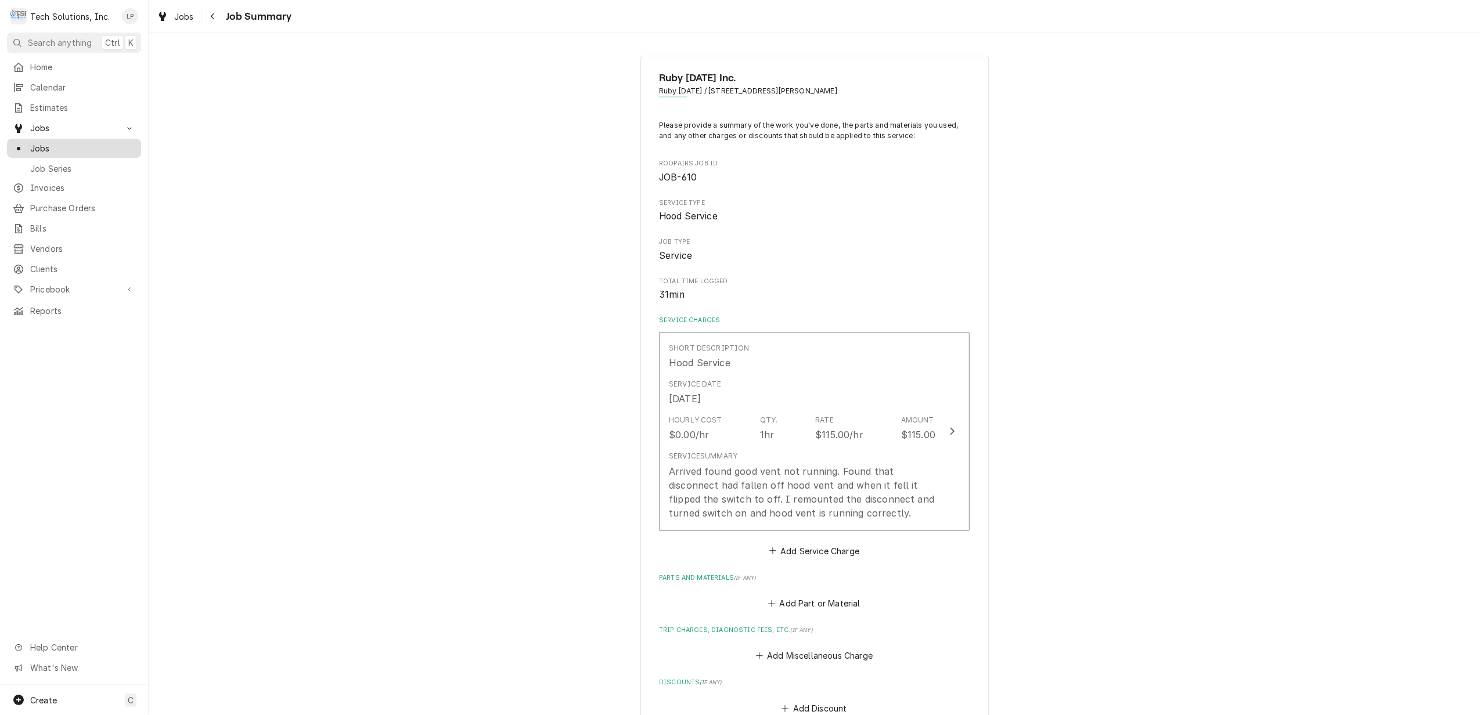
click at [31, 142] on span "Jobs" at bounding box center [82, 148] width 105 height 12
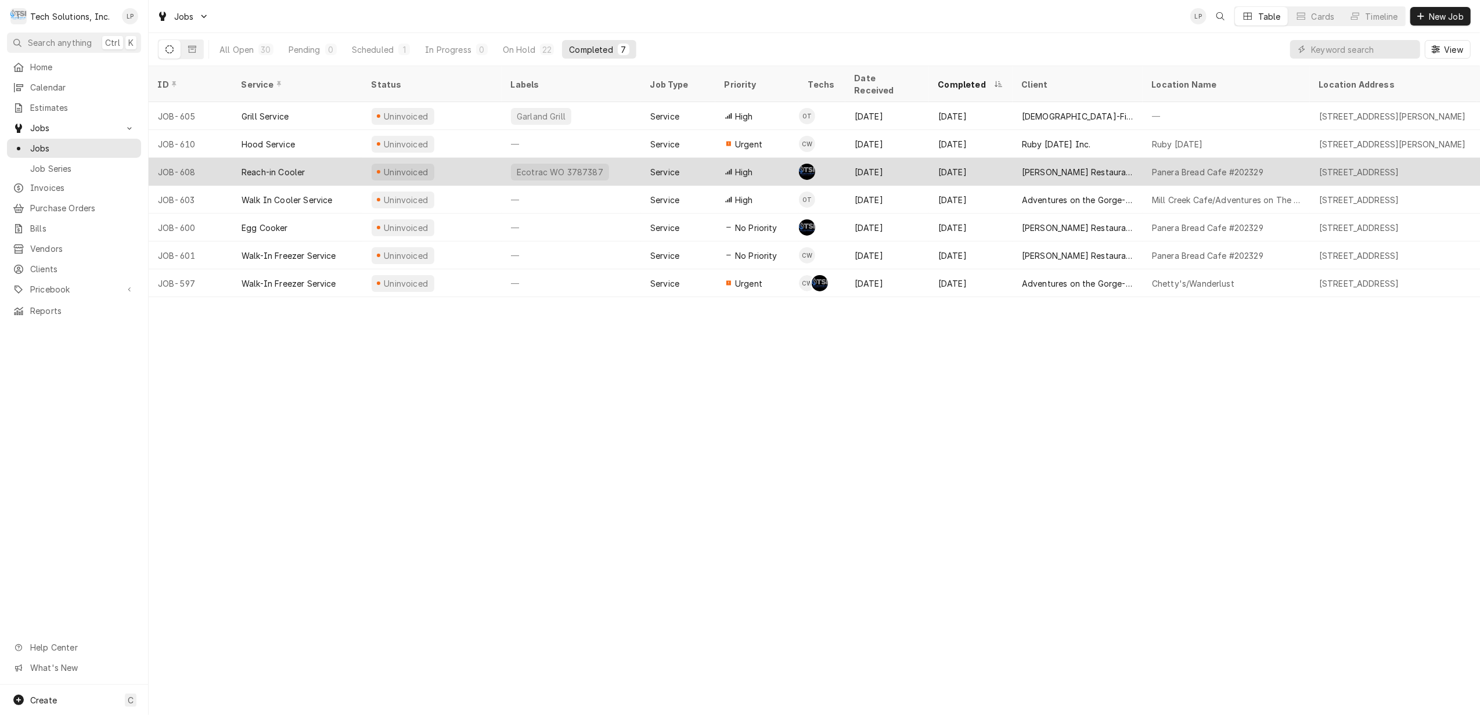
click at [619, 158] on div "Ecotrac WO 3787387" at bounding box center [571, 172] width 139 height 28
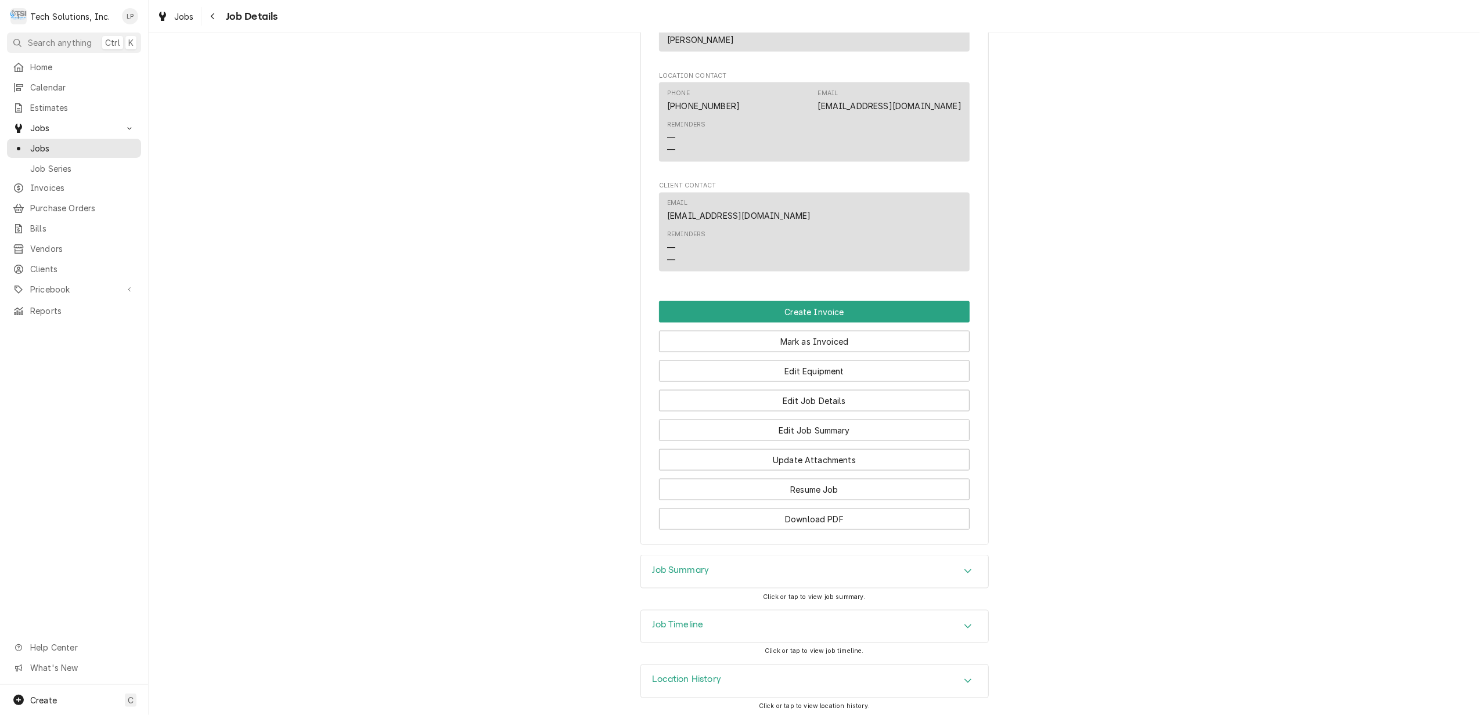
scroll to position [1640, 0]
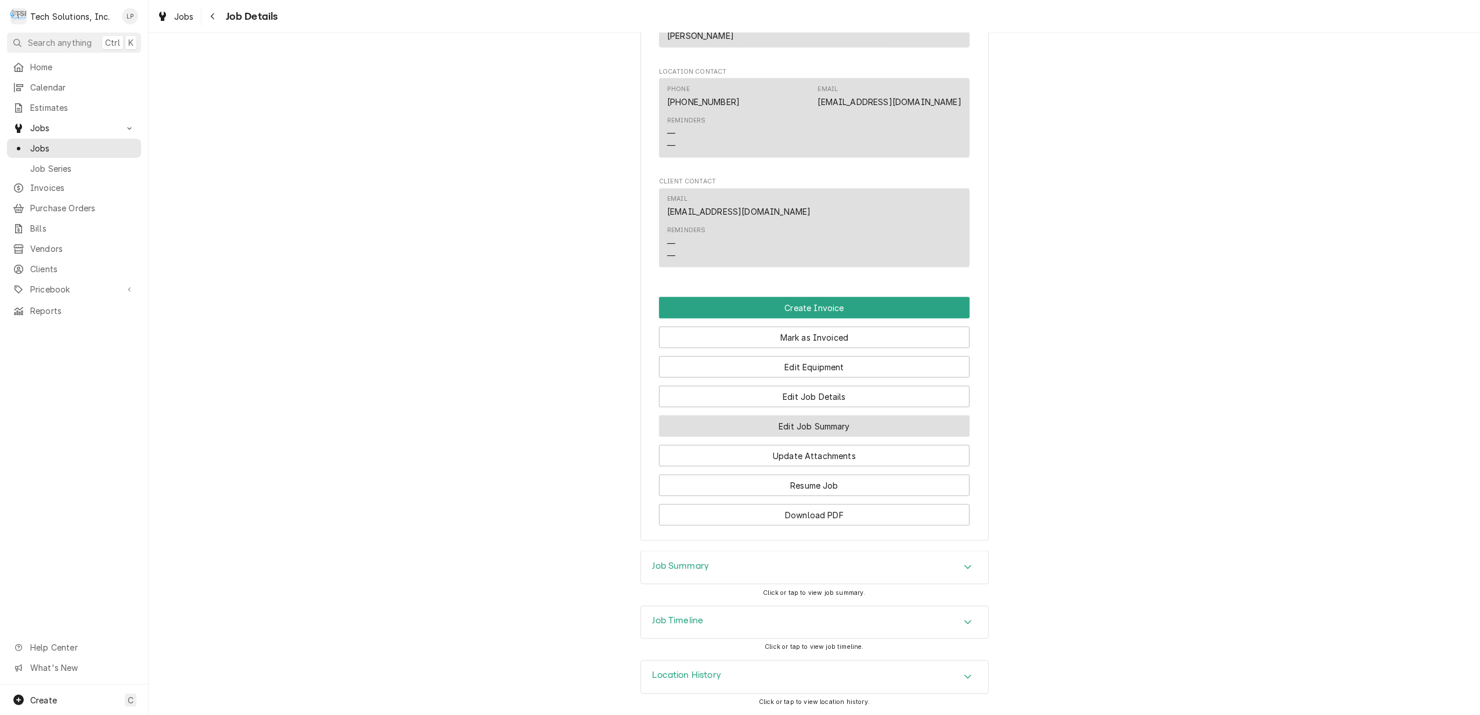
click at [845, 423] on button "Edit Job Summary" at bounding box center [814, 426] width 311 height 21
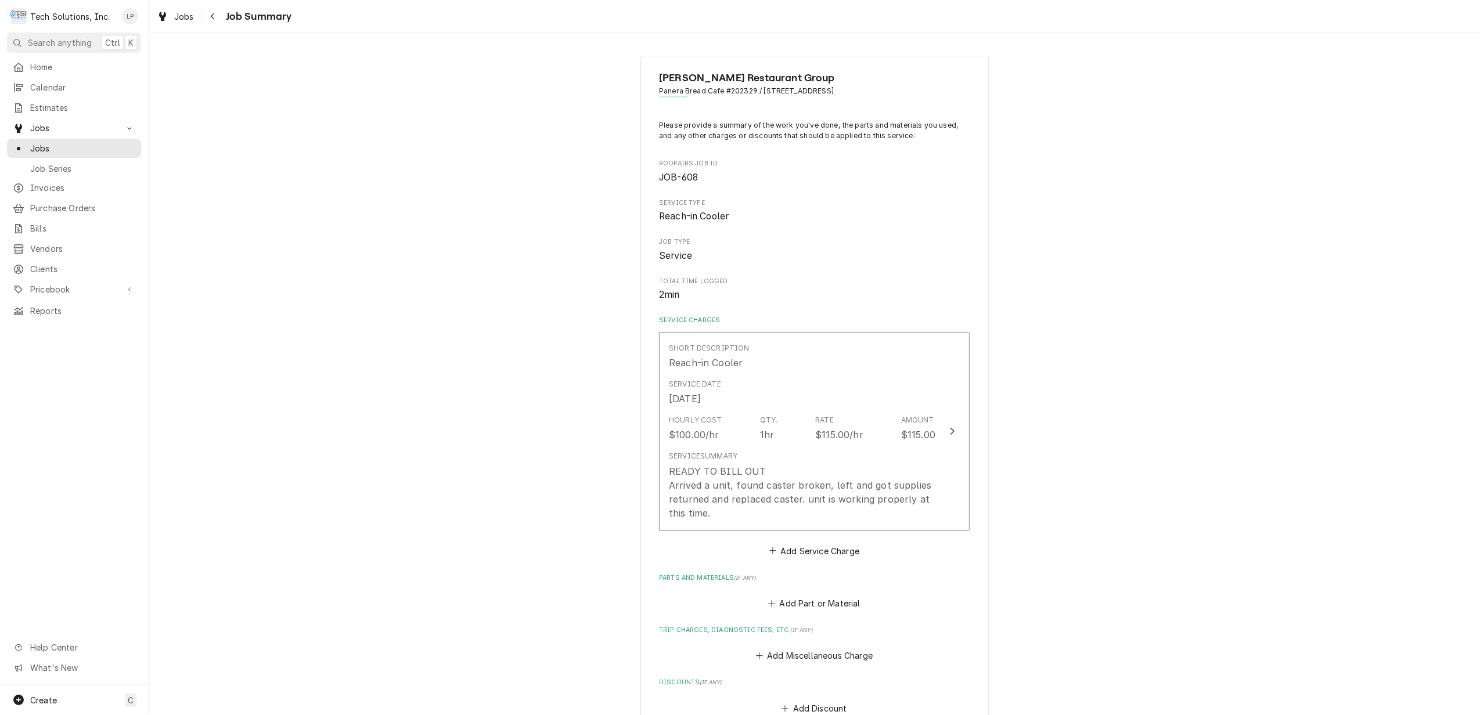
click at [1101, 484] on div "[PERSON_NAME] Restaurant Group Panera Bread Cafe #202329 / [STREET_ADDRESS] Ple…" at bounding box center [814, 503] width 1331 height 917
click at [38, 142] on span "Jobs" at bounding box center [82, 148] width 105 height 12
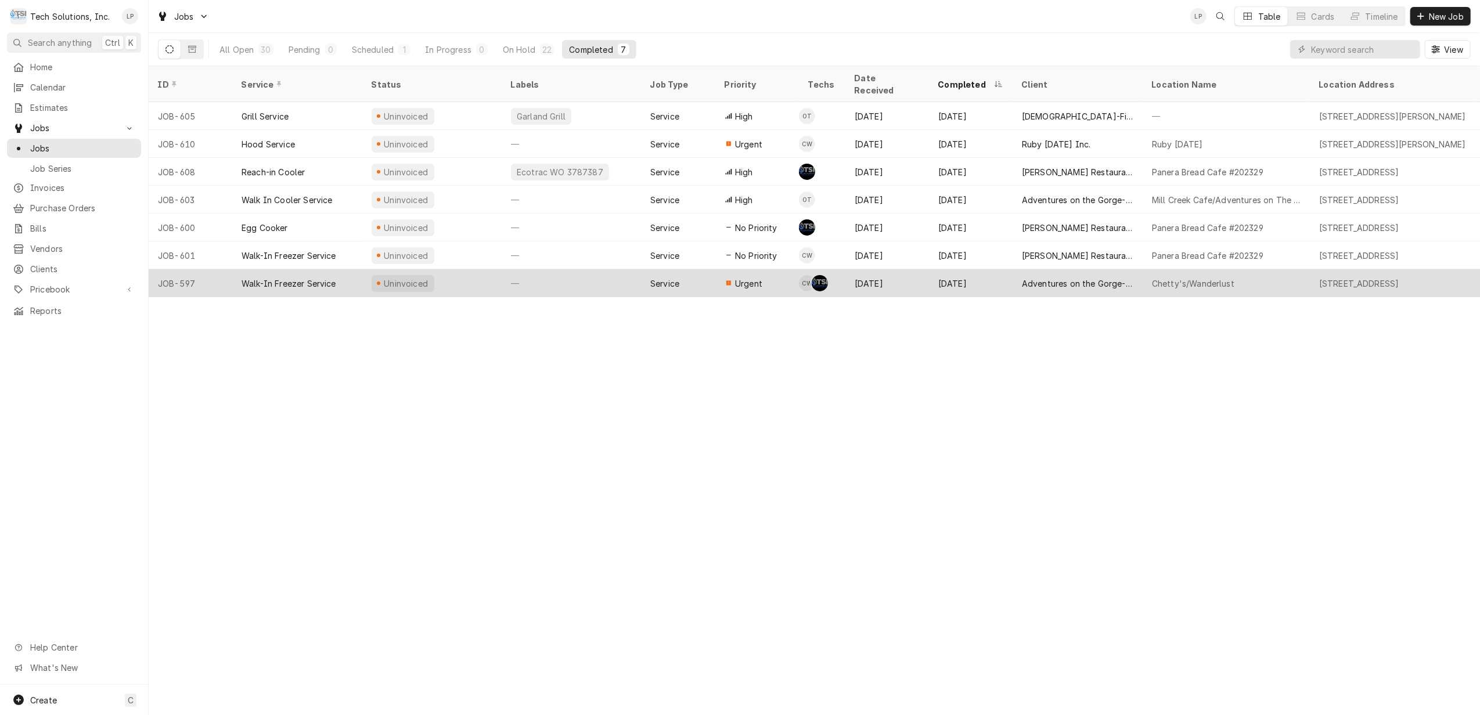
click at [697, 269] on div "Service" at bounding box center [678, 283] width 74 height 28
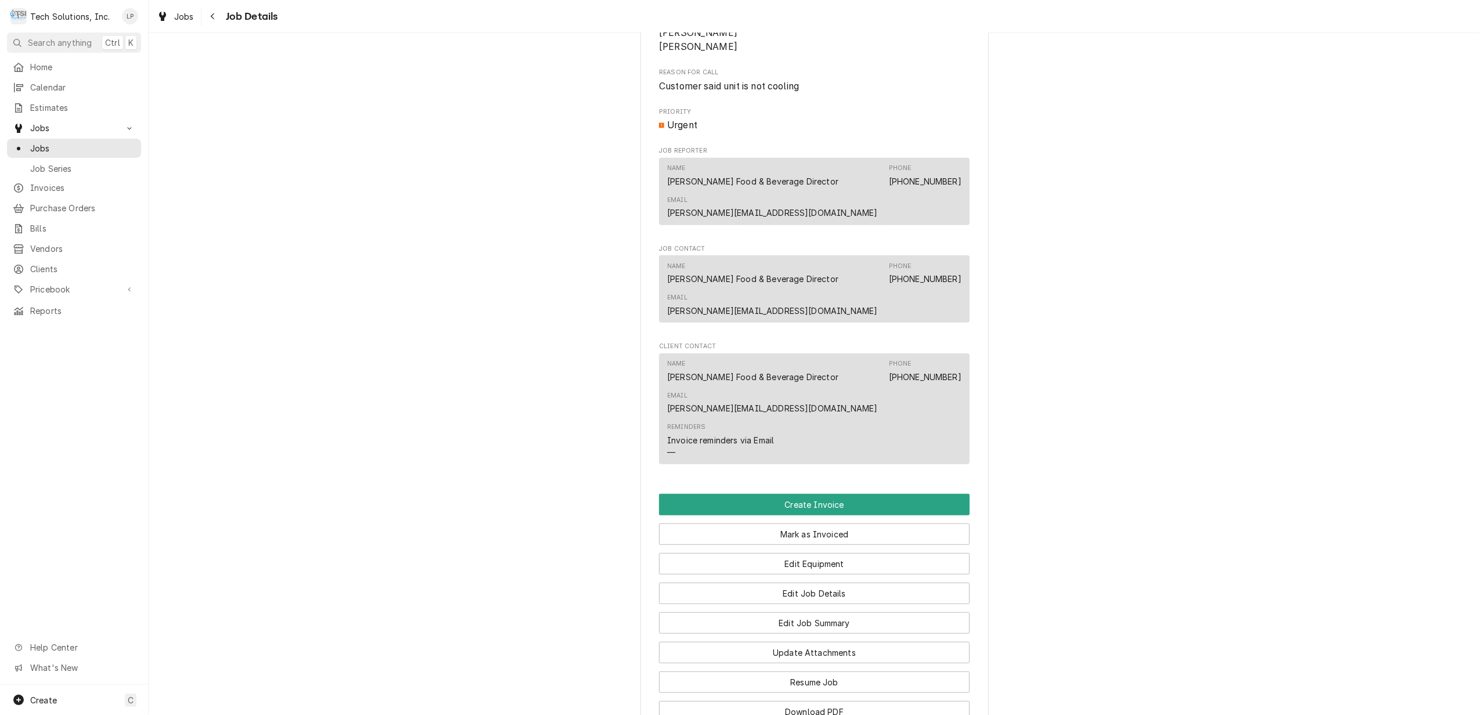
scroll to position [912, 0]
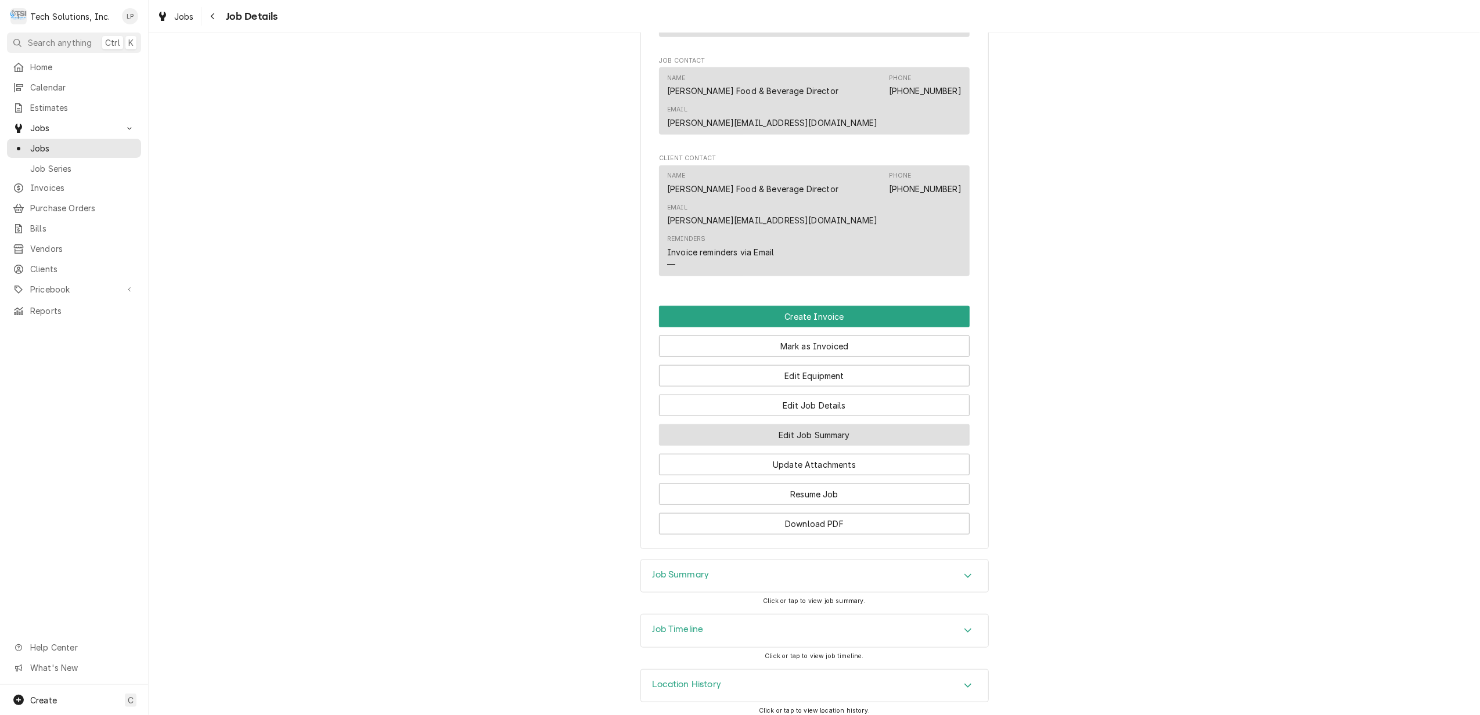
click at [838, 424] on button "Edit Job Summary" at bounding box center [814, 434] width 311 height 21
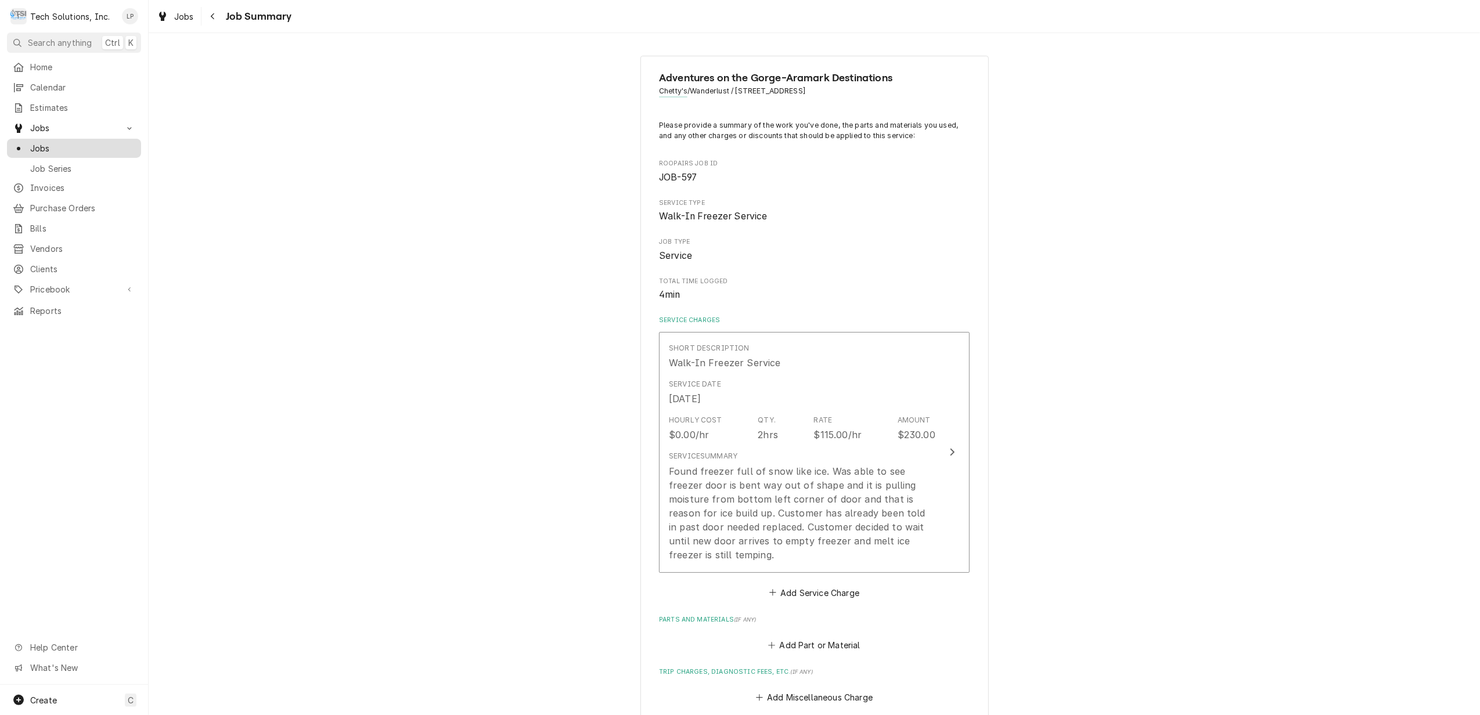
click at [35, 145] on span "Jobs" at bounding box center [82, 148] width 105 height 12
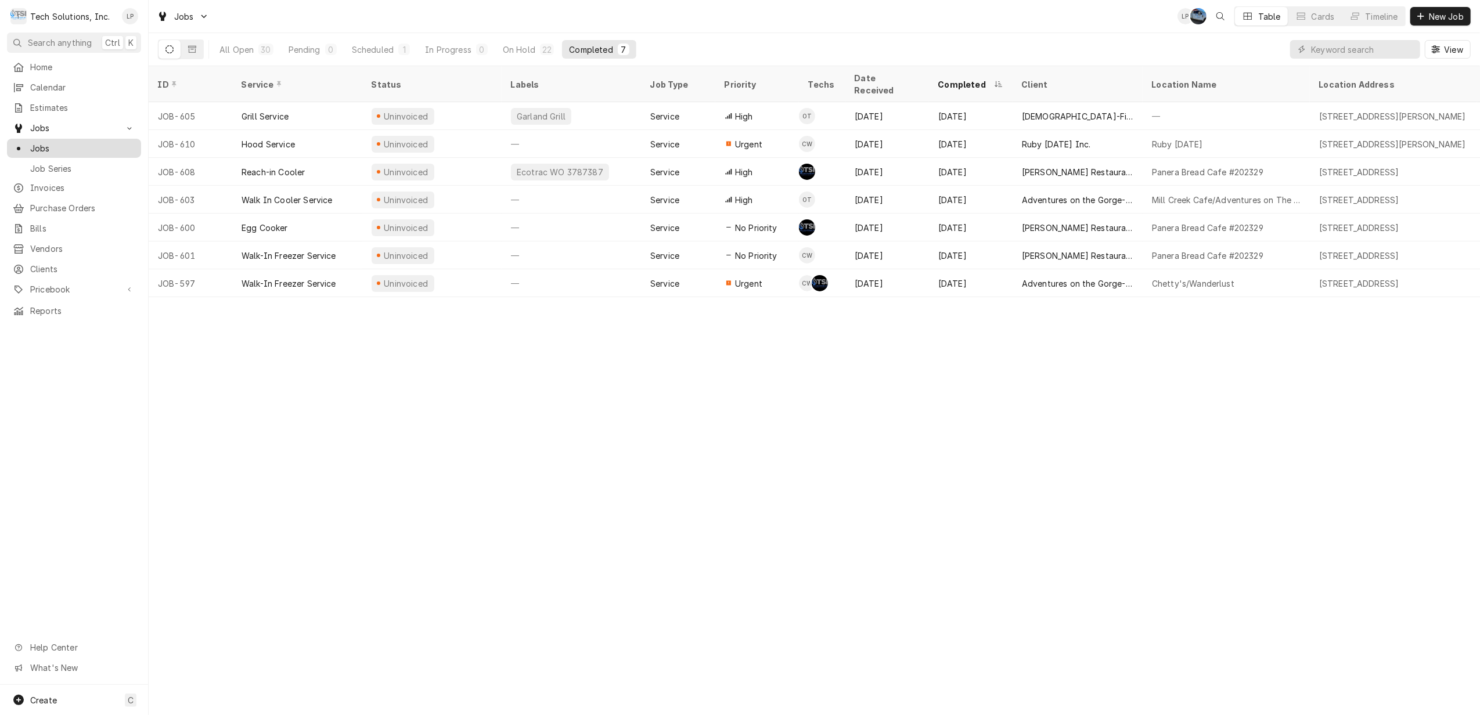
click at [31, 145] on span "Jobs" at bounding box center [82, 148] width 105 height 12
